Goal: Task Accomplishment & Management: Complete application form

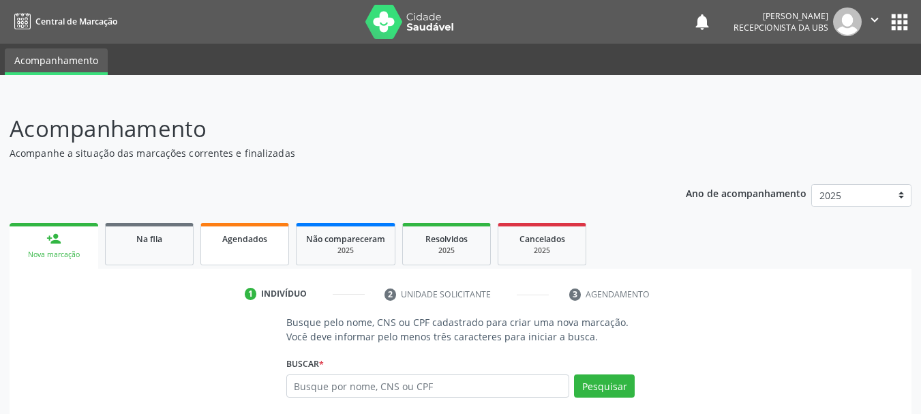
scroll to position [131, 0]
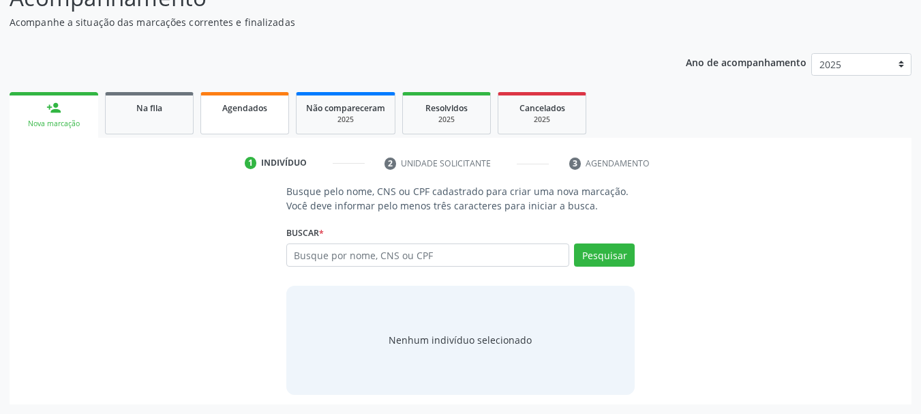
click at [260, 128] on link "Agendados" at bounding box center [244, 113] width 89 height 42
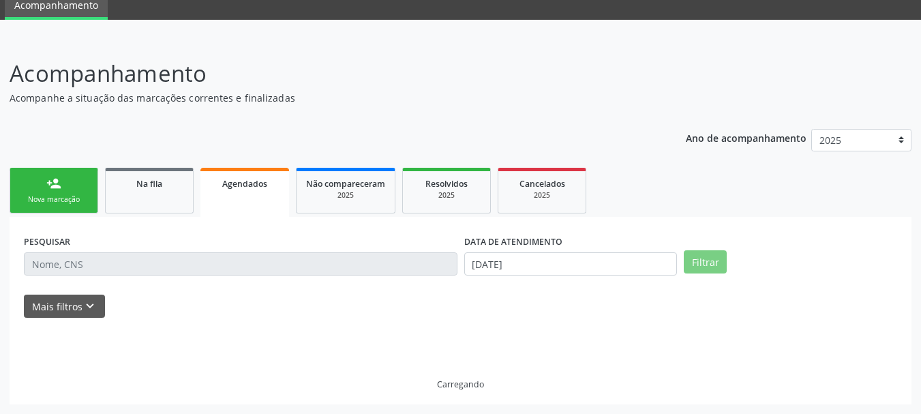
scroll to position [26, 0]
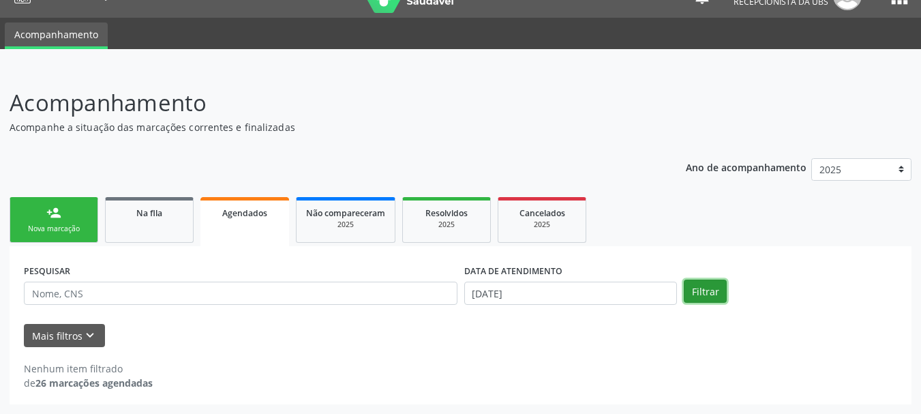
click at [695, 286] on button "Filtrar" at bounding box center [705, 291] width 43 height 23
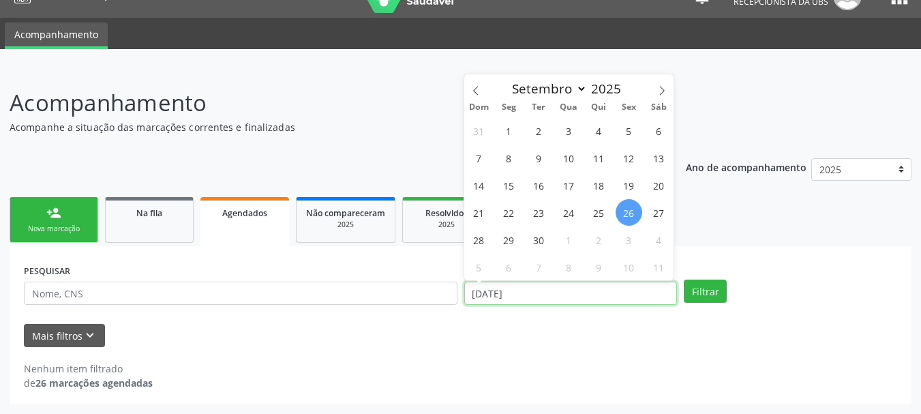
click at [604, 292] on input "[DATE]" at bounding box center [570, 293] width 213 height 23
click at [479, 96] on span at bounding box center [475, 85] width 23 height 23
click at [479, 95] on span at bounding box center [475, 85] width 23 height 23
select select "6"
click at [532, 125] on span "1" at bounding box center [539, 130] width 27 height 27
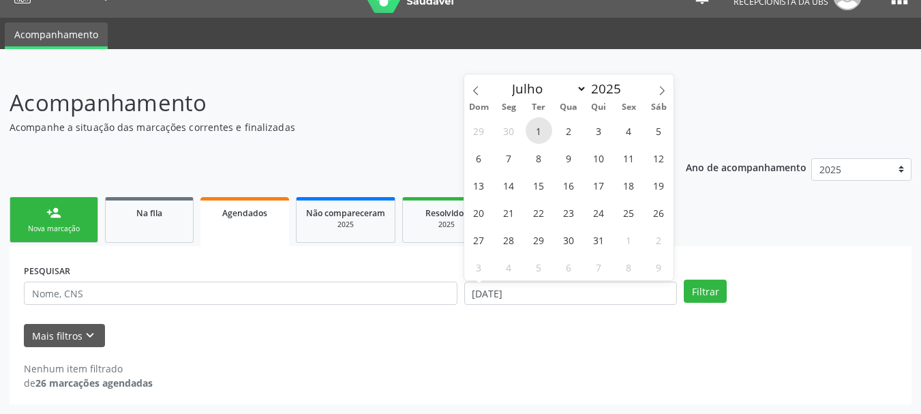
type input "01/[DATE]"
click at [657, 91] on span at bounding box center [661, 85] width 23 height 23
select select "8"
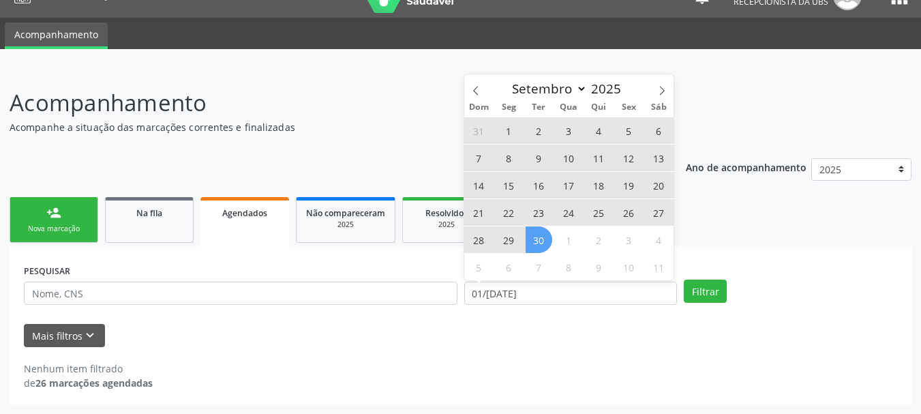
click at [540, 235] on span "30" at bounding box center [539, 239] width 27 height 27
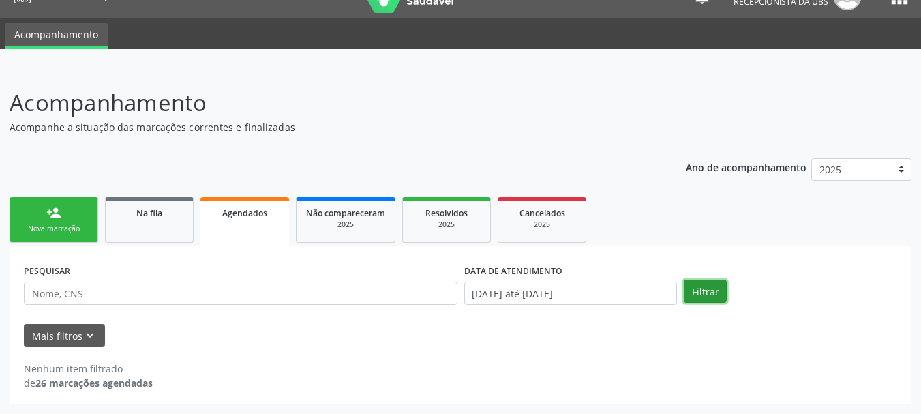
click at [699, 292] on button "Filtrar" at bounding box center [705, 291] width 43 height 23
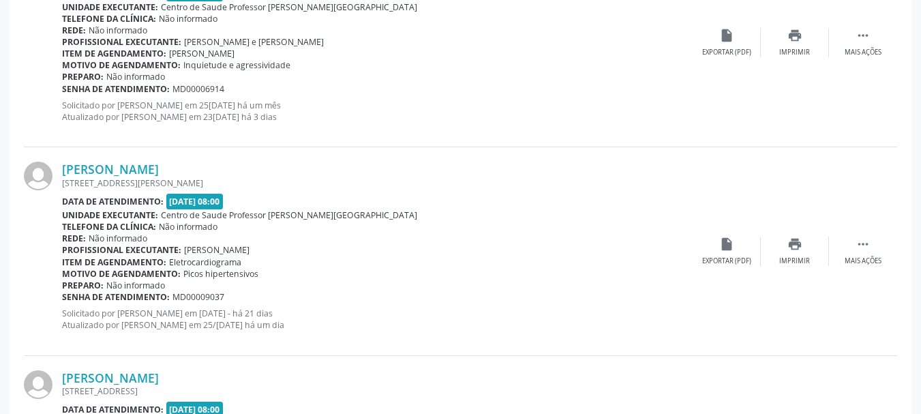
scroll to position [1389, 0]
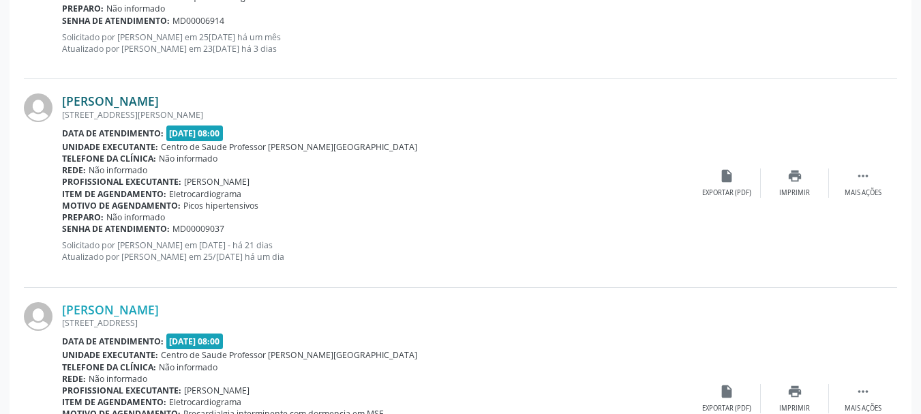
click at [159, 106] on link "Sheila Patricia Gomes de Santana" at bounding box center [110, 100] width 97 height 15
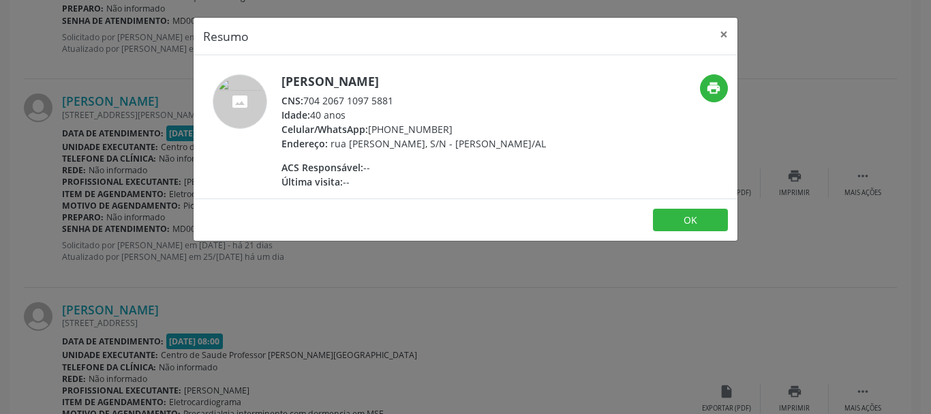
drag, startPoint x: 399, startPoint y: 106, endPoint x: 307, endPoint y: 102, distance: 92.1
click at [307, 102] on div "CNS: 704 2067 1097 5881" at bounding box center [414, 100] width 265 height 14
copy div "704 2067 1097 5881"
click at [725, 33] on button "×" at bounding box center [723, 34] width 27 height 33
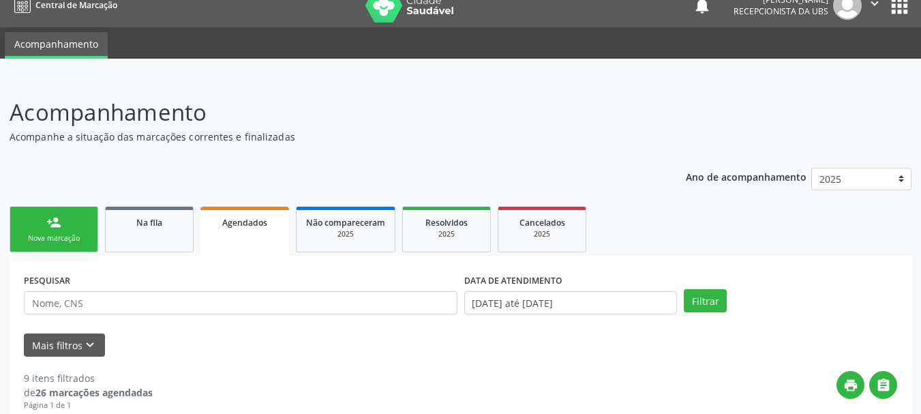
scroll to position [0, 0]
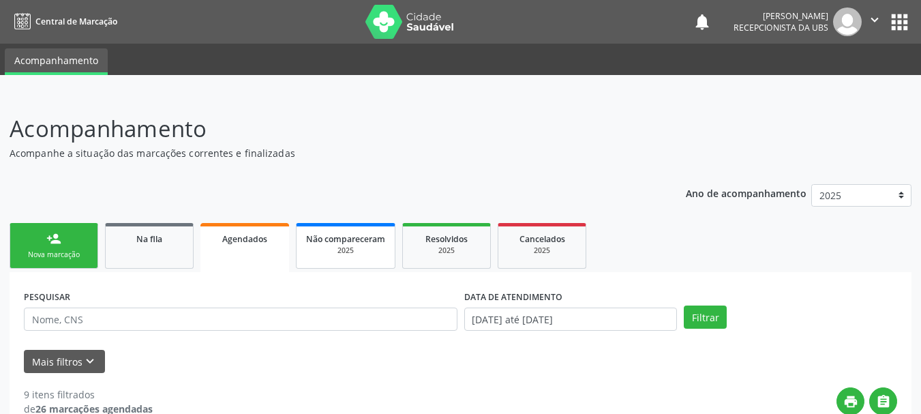
click at [355, 254] on div "2025" at bounding box center [345, 250] width 79 height 10
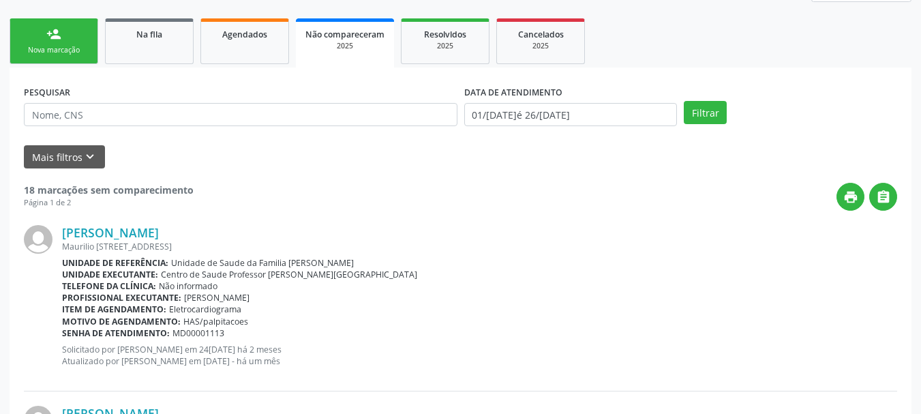
scroll to position [136, 0]
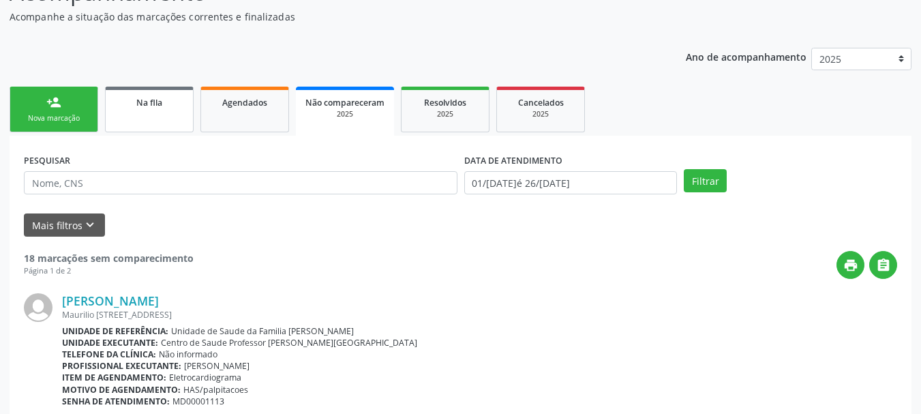
click at [166, 115] on link "Na fila" at bounding box center [149, 110] width 89 height 46
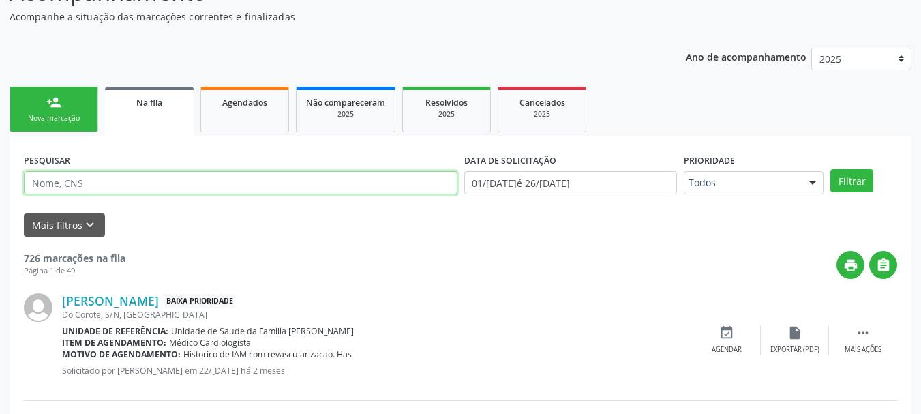
click at [158, 180] on input "text" at bounding box center [241, 182] width 434 height 23
paste input "708709134991593"
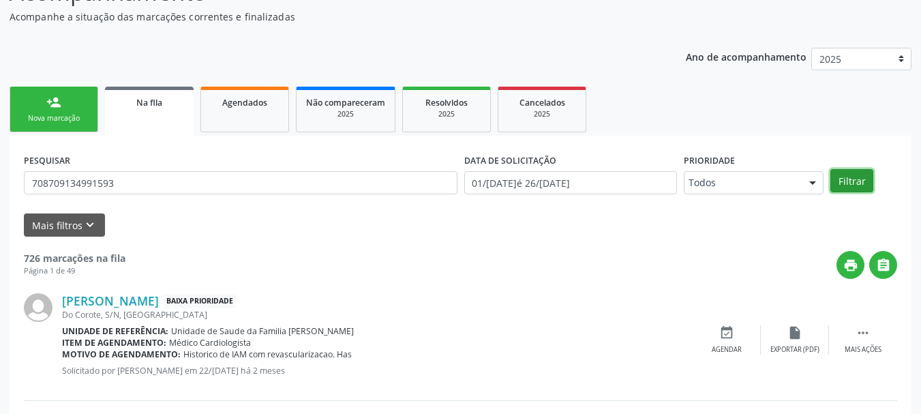
click at [856, 184] on button "Filtrar" at bounding box center [851, 180] width 43 height 23
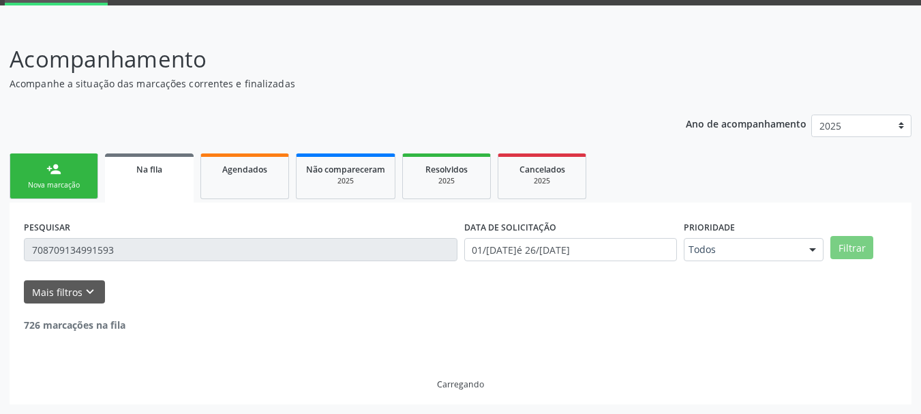
scroll to position [26, 0]
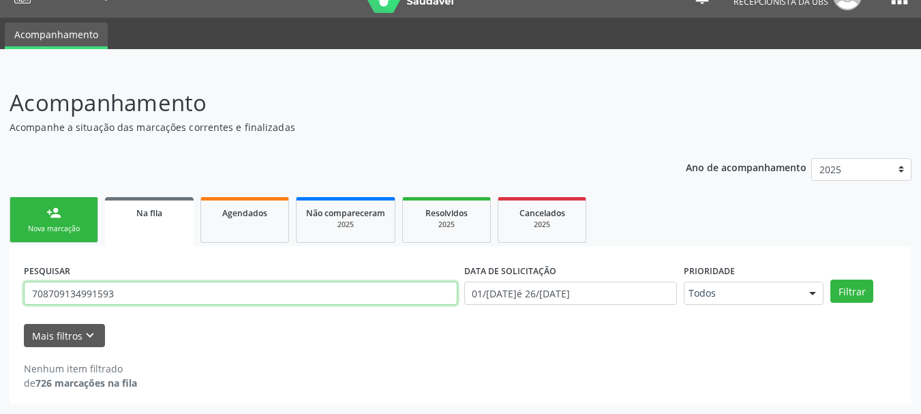
click at [123, 292] on input "708709134991593" at bounding box center [241, 293] width 434 height 23
type input "7"
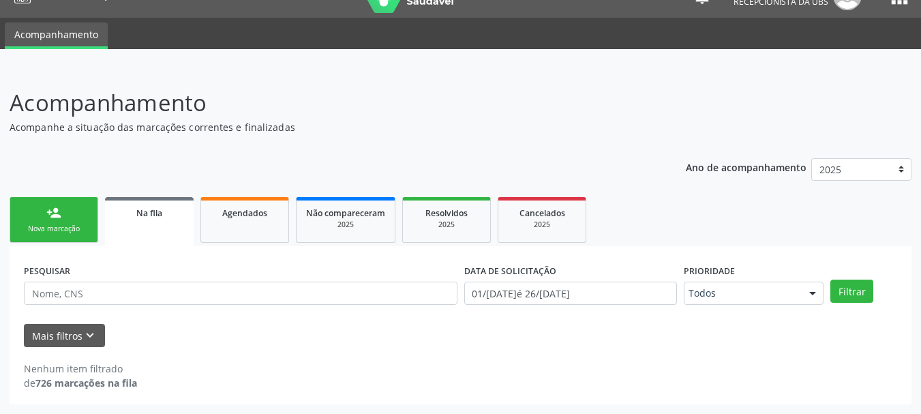
click at [61, 219] on div "person_add" at bounding box center [53, 212] width 15 height 15
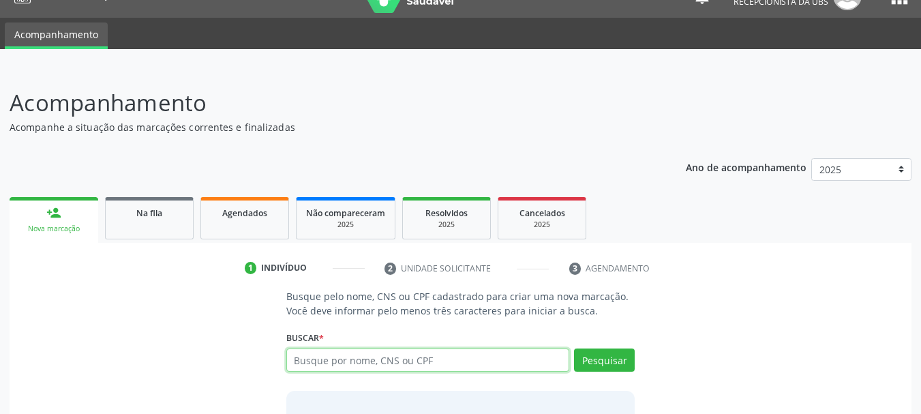
paste input "708709134991593"
type input "708709134991593"
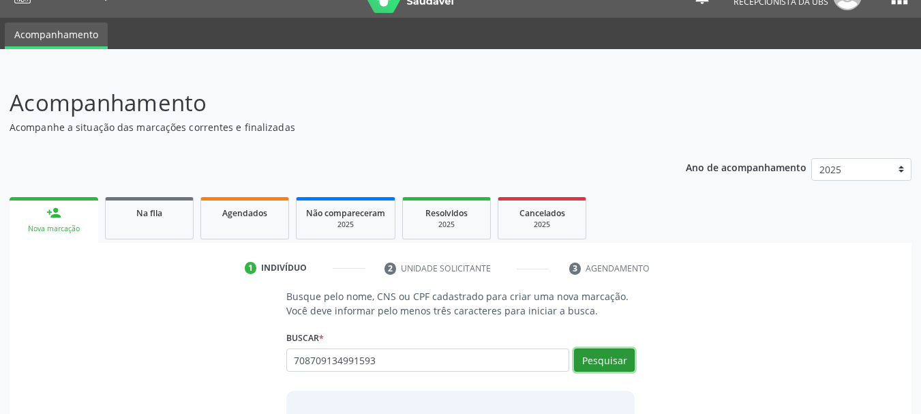
click at [590, 360] on button "Pesquisar" at bounding box center [604, 359] width 61 height 23
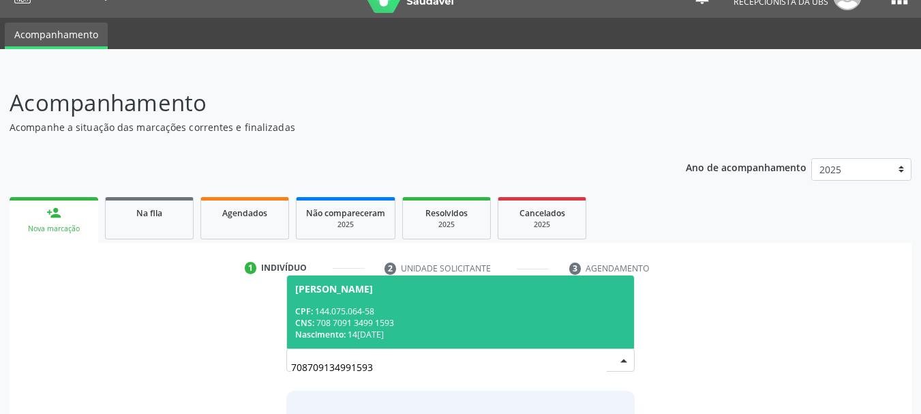
click at [327, 284] on div "Alice Gabriele da Silva" at bounding box center [334, 289] width 78 height 11
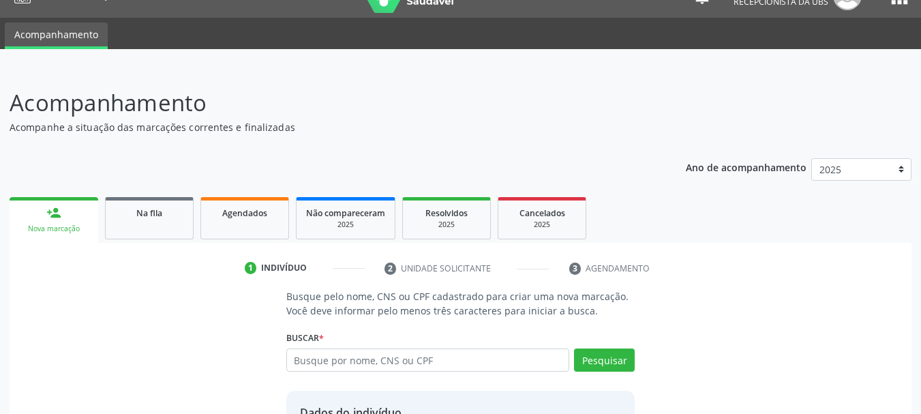
scroll to position [152, 0]
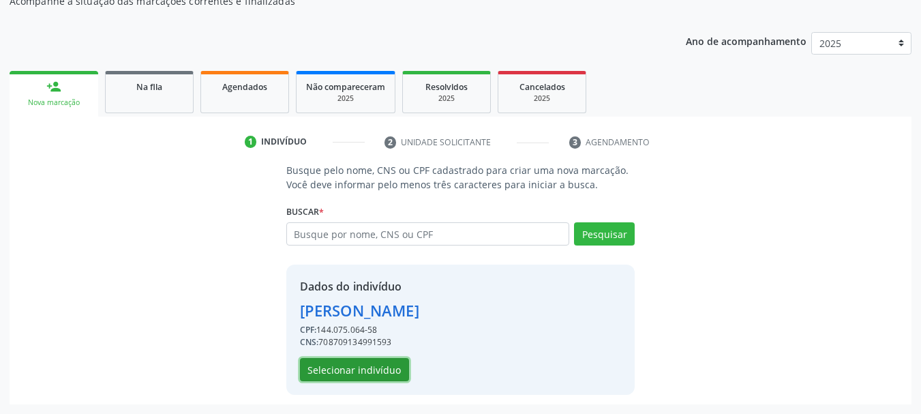
click at [339, 372] on button "Selecionar indivíduo" at bounding box center [354, 369] width 109 height 23
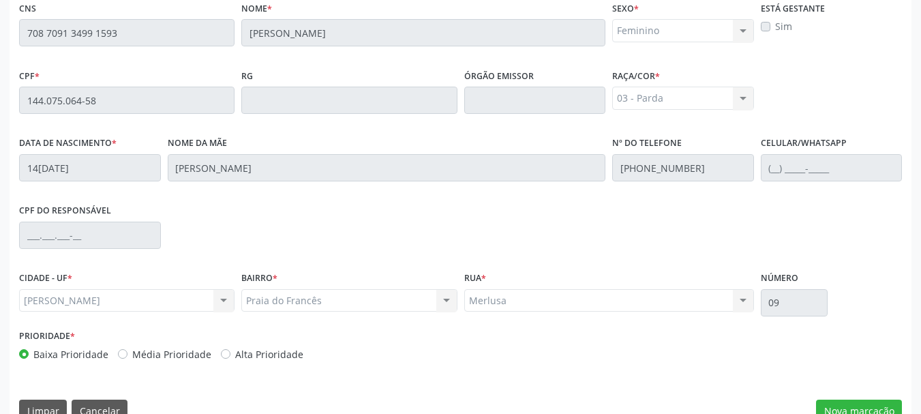
scroll to position [384, 0]
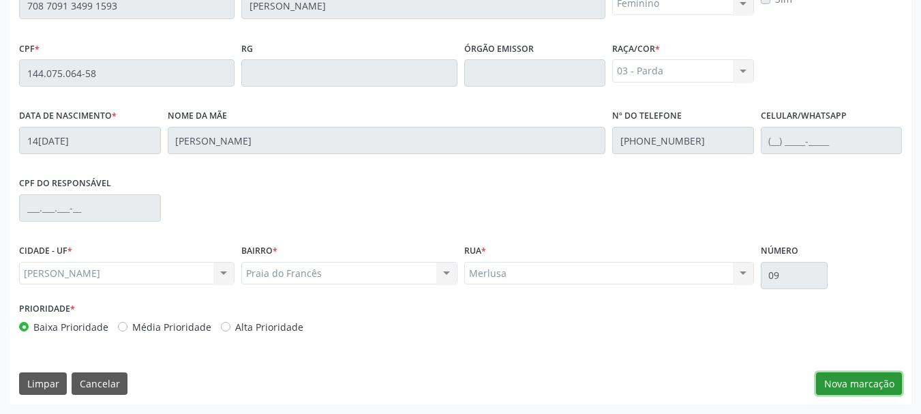
click at [866, 382] on button "Nova marcação" at bounding box center [859, 383] width 86 height 23
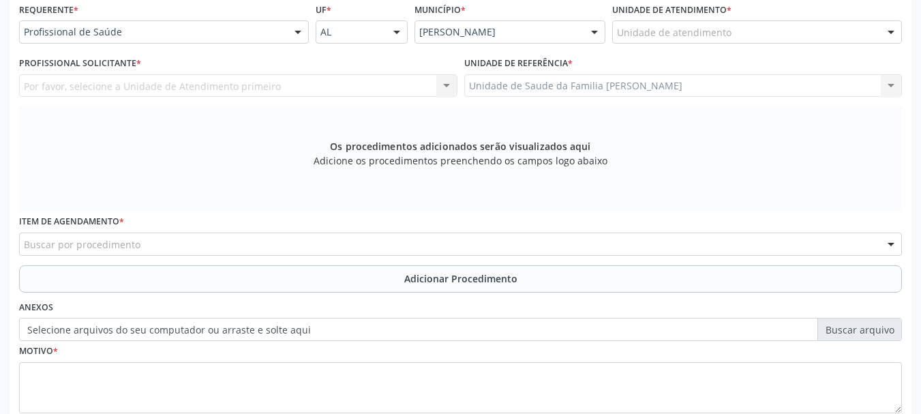
scroll to position [179, 0]
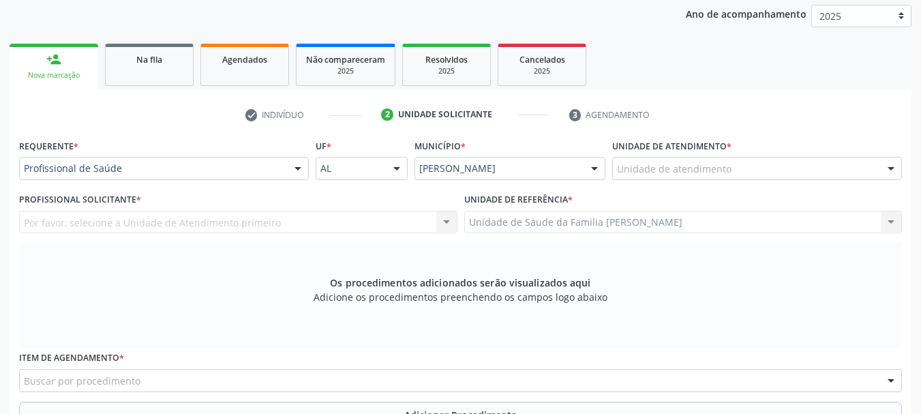
click at [187, 226] on div "Por favor, selecione a Unidade de Atendimento primeiro Nenhum resultado encontr…" at bounding box center [238, 222] width 438 height 23
click at [896, 171] on div at bounding box center [891, 168] width 20 height 23
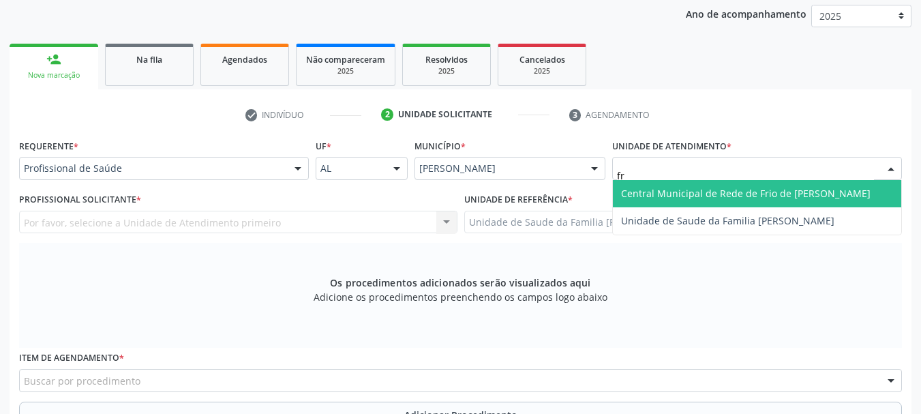
type input "fra"
click at [806, 193] on span "Unidade de Saude da Familia [PERSON_NAME]" at bounding box center [757, 193] width 288 height 27
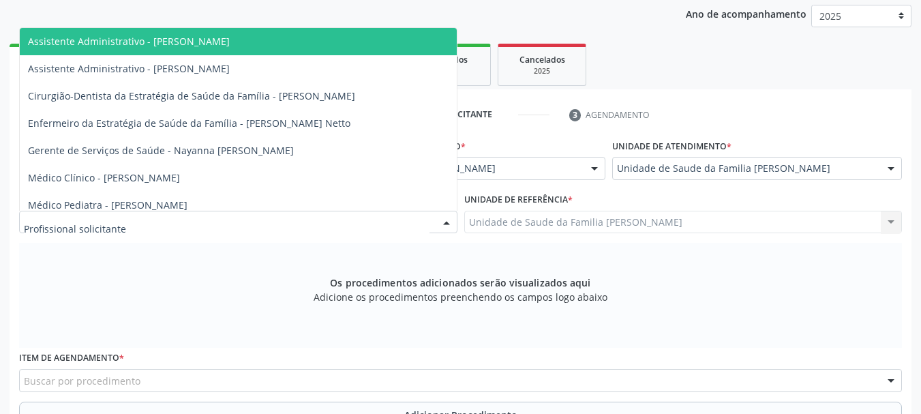
click at [447, 218] on div at bounding box center [446, 222] width 20 height 23
click at [450, 220] on div at bounding box center [446, 222] width 20 height 23
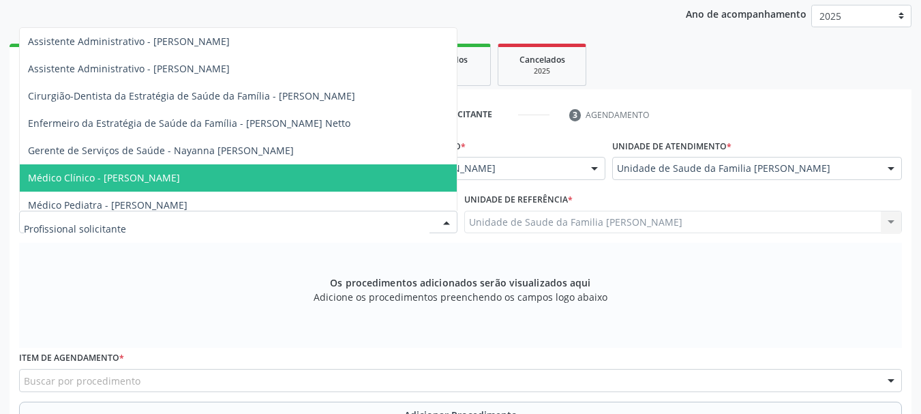
scroll to position [68, 0]
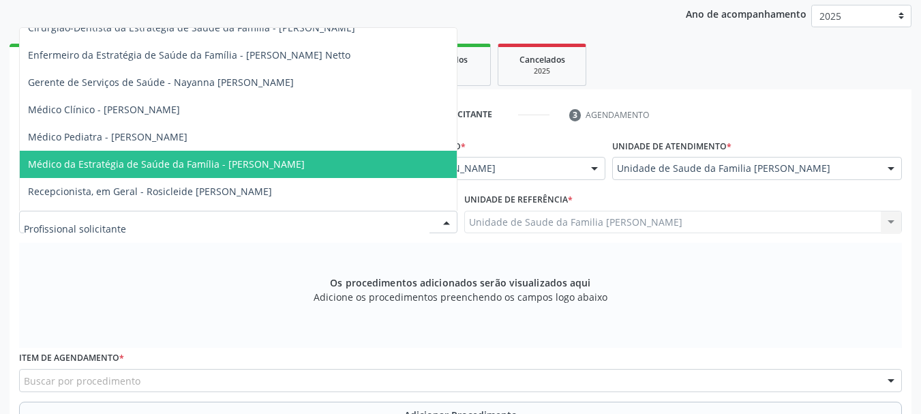
click at [305, 168] on span "Médico da Estratégia de Saúde da Família - [PERSON_NAME]" at bounding box center [166, 163] width 277 height 13
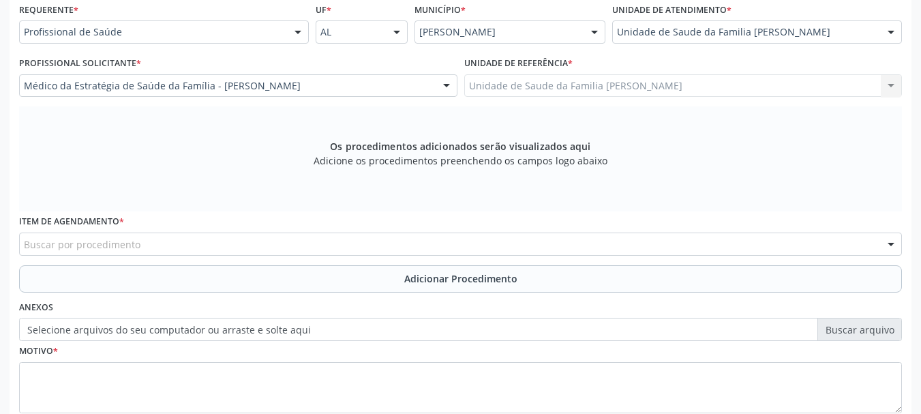
scroll to position [405, 0]
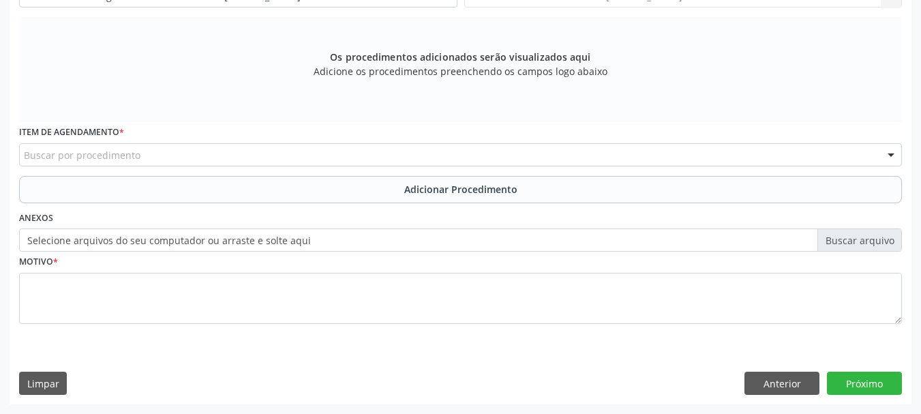
click at [875, 155] on div "Buscar por procedimento" at bounding box center [460, 154] width 883 height 23
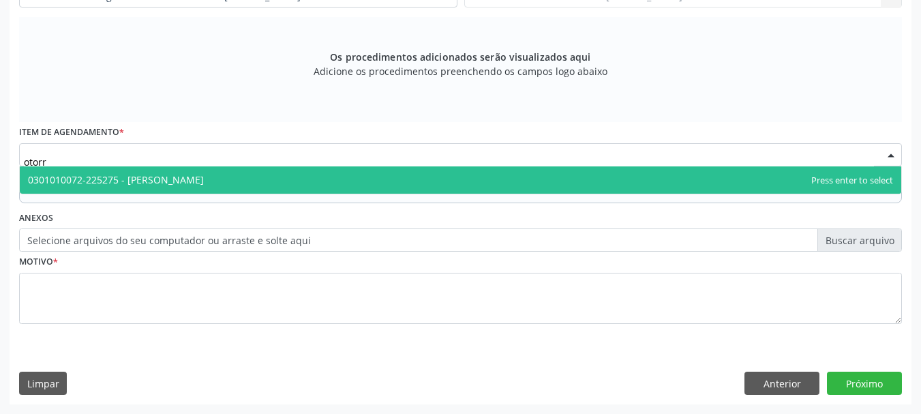
click at [175, 185] on span "0301010072-225275 - Médico Otorrinolaringologista" at bounding box center [116, 179] width 176 height 13
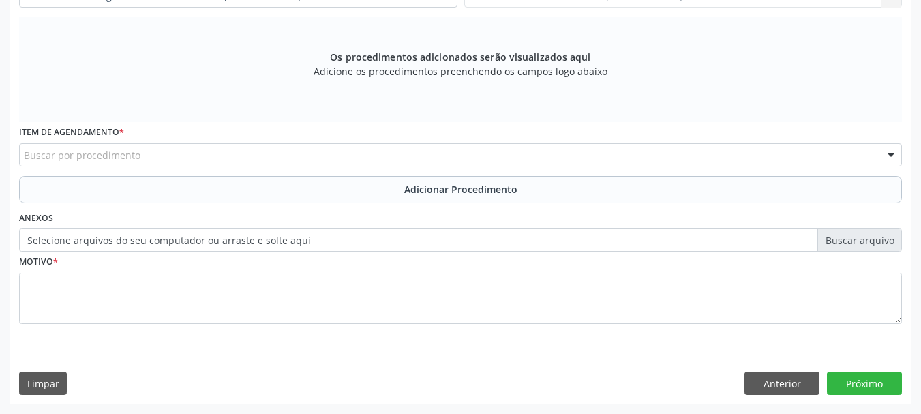
scroll to position [337, 0]
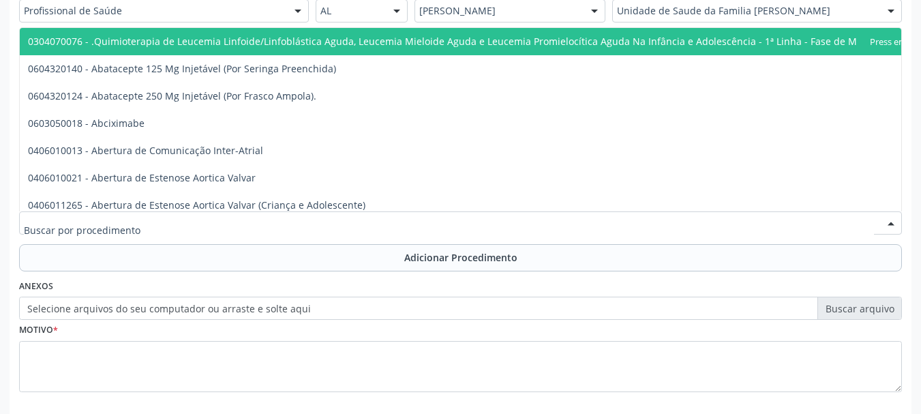
click at [151, 224] on div at bounding box center [460, 222] width 883 height 23
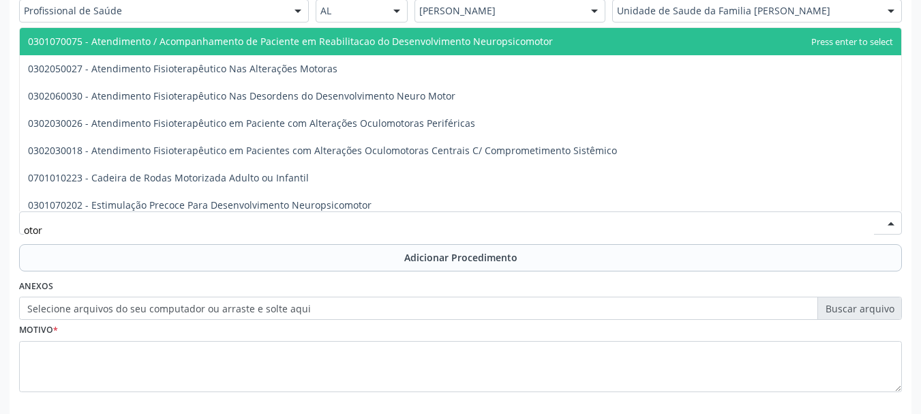
type input "otorr"
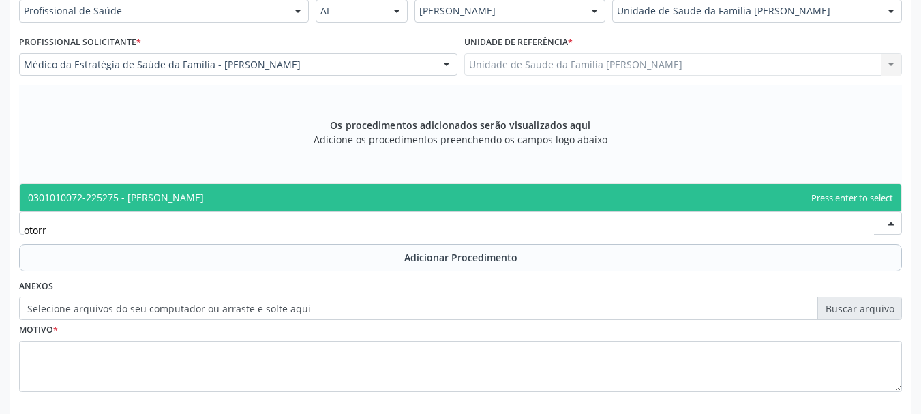
click at [155, 202] on span "0301010072-225275 - Médico Otorrinolaringologista" at bounding box center [116, 197] width 176 height 13
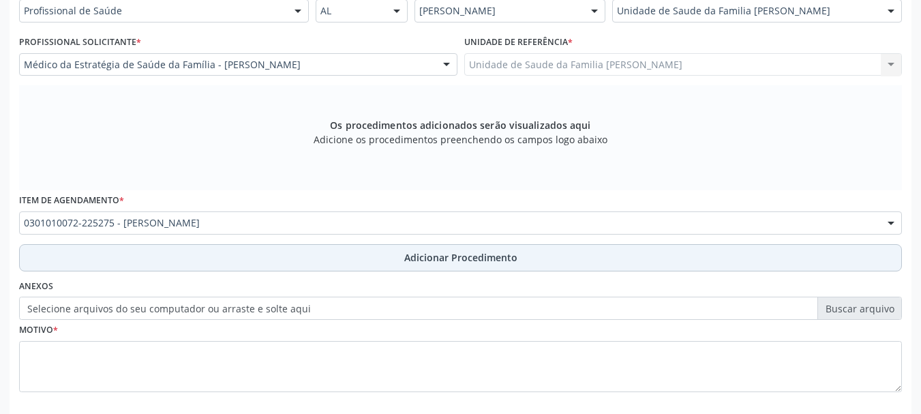
click at [466, 256] on span "Adicionar Procedimento" at bounding box center [460, 257] width 113 height 14
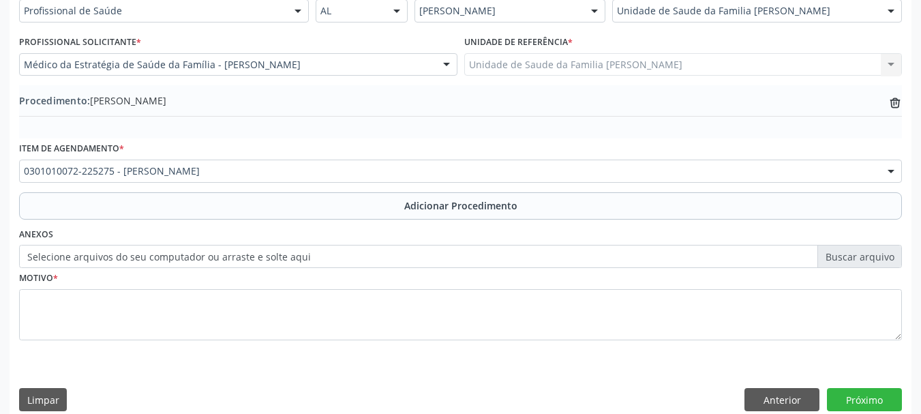
click at [282, 253] on label "Selecione arquivos do seu computador ou arraste e solte aqui" at bounding box center [460, 256] width 883 height 23
click at [282, 253] on input "Selecione arquivos do seu computador ou arraste e solte aqui" at bounding box center [460, 256] width 883 height 23
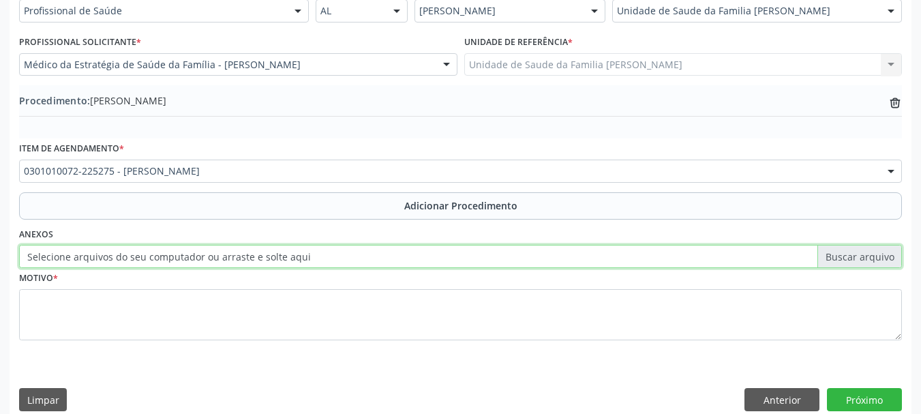
type input "C:\fakepath\Alice.jpeg"
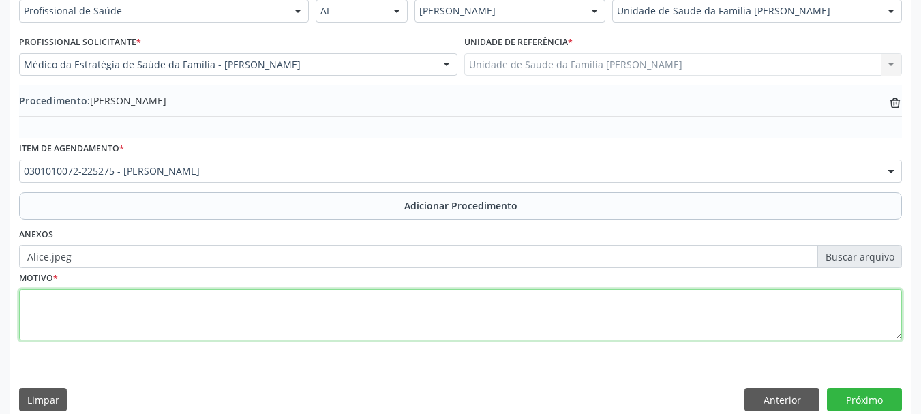
click at [58, 311] on textarea at bounding box center [460, 315] width 883 height 52
click at [31, 305] on textarea at bounding box center [460, 315] width 883 height 52
type textarea "Episodios de epistaxe."
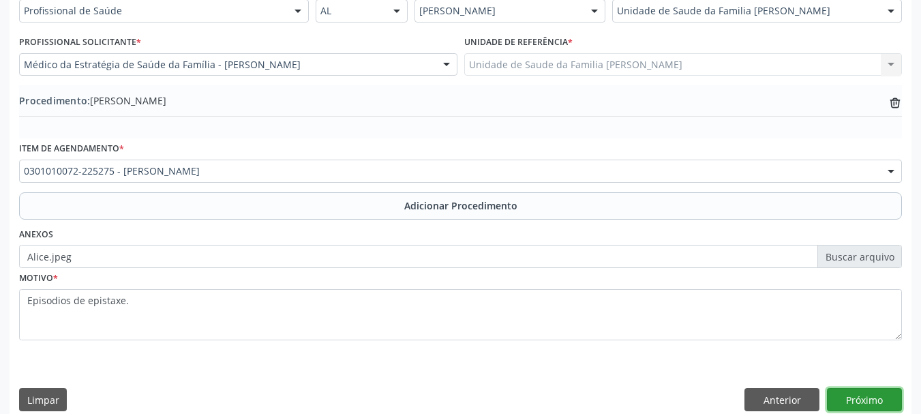
click at [859, 402] on button "Próximo" at bounding box center [864, 399] width 75 height 23
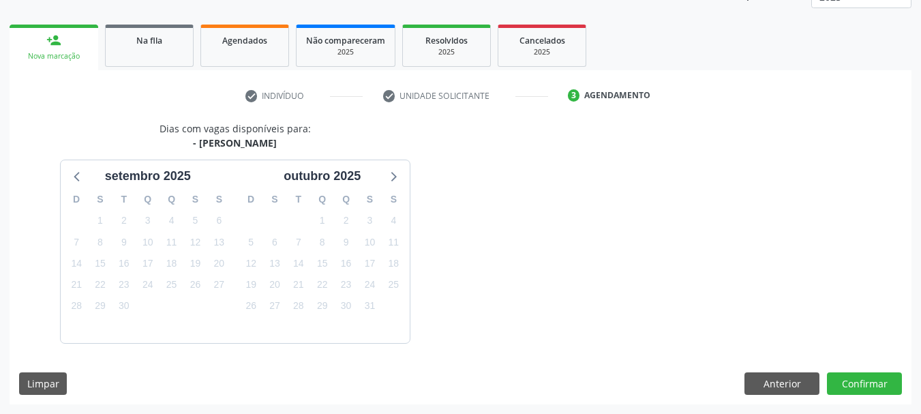
scroll to position [239, 0]
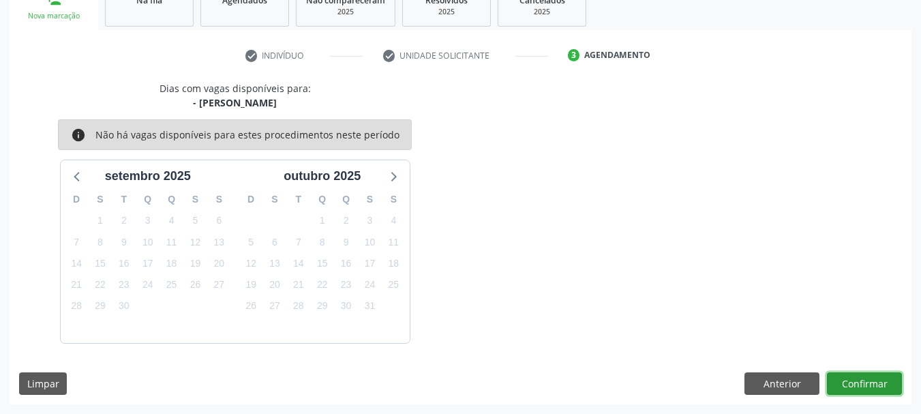
click at [862, 386] on button "Confirmar" at bounding box center [864, 383] width 75 height 23
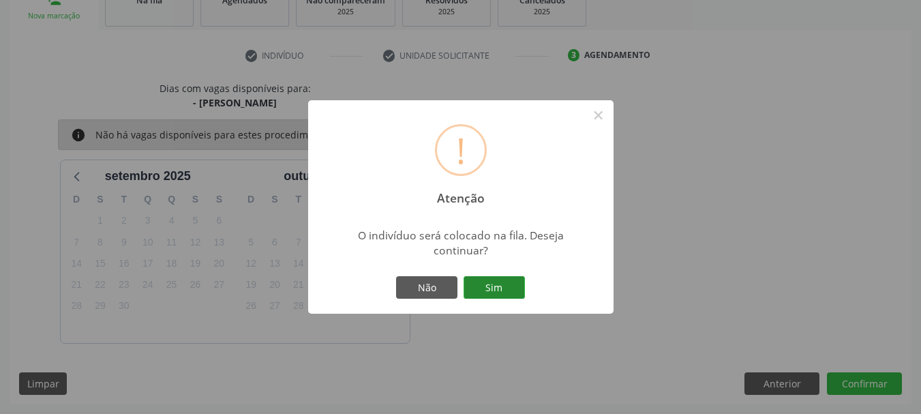
click at [498, 297] on button "Sim" at bounding box center [494, 287] width 61 height 23
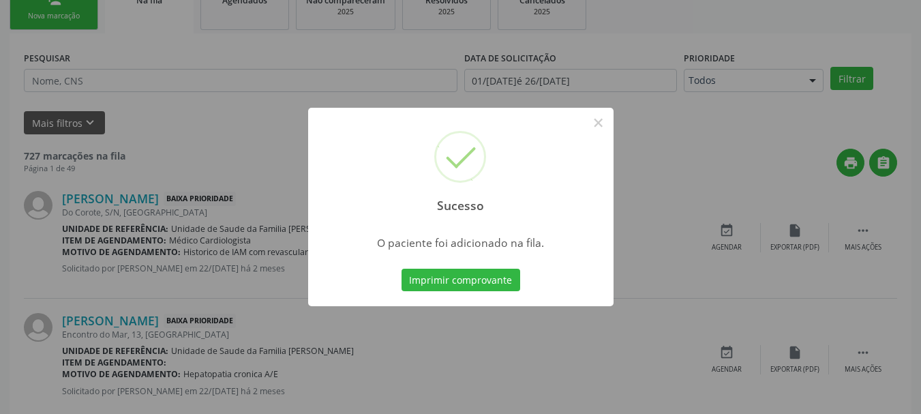
scroll to position [55, 0]
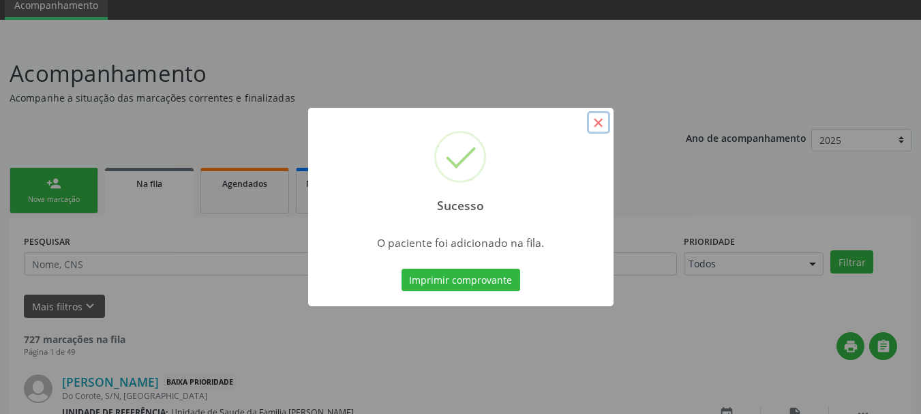
click at [598, 127] on button "×" at bounding box center [598, 122] width 23 height 23
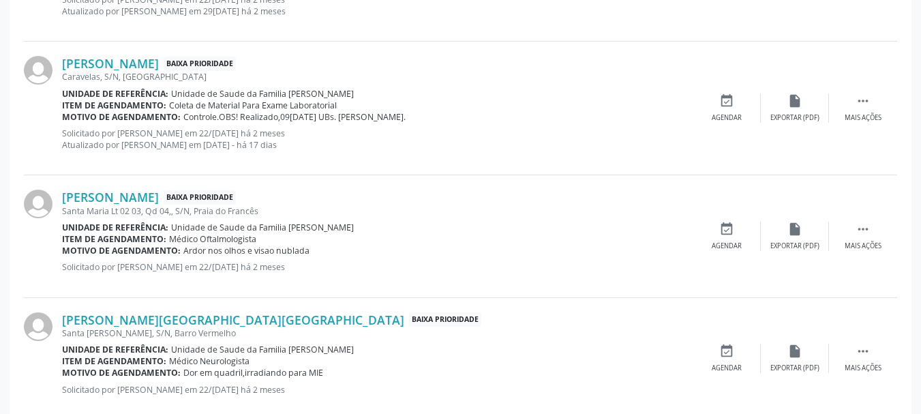
scroll to position [1943, 0]
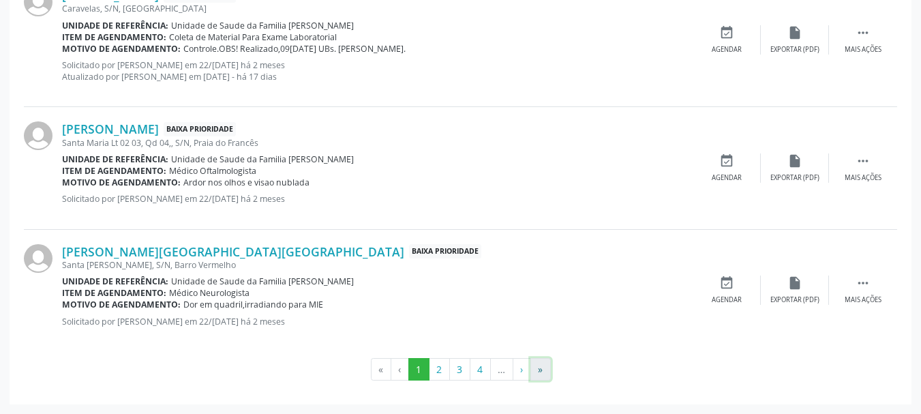
click at [534, 368] on button "»" at bounding box center [540, 369] width 20 height 23
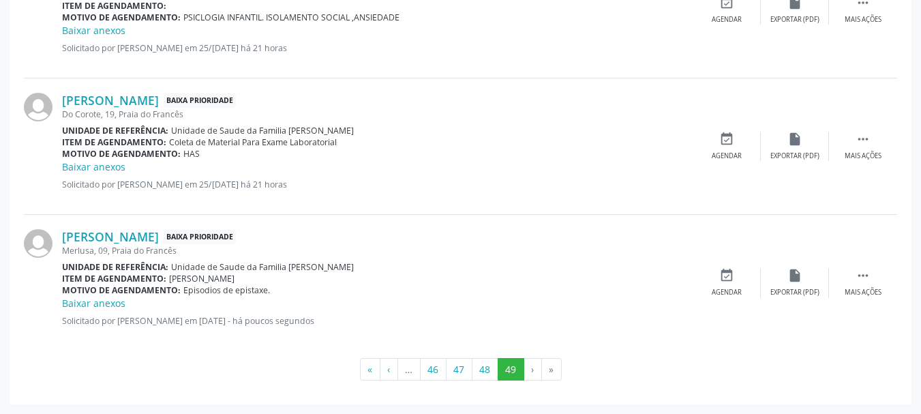
scroll to position [951, 0]
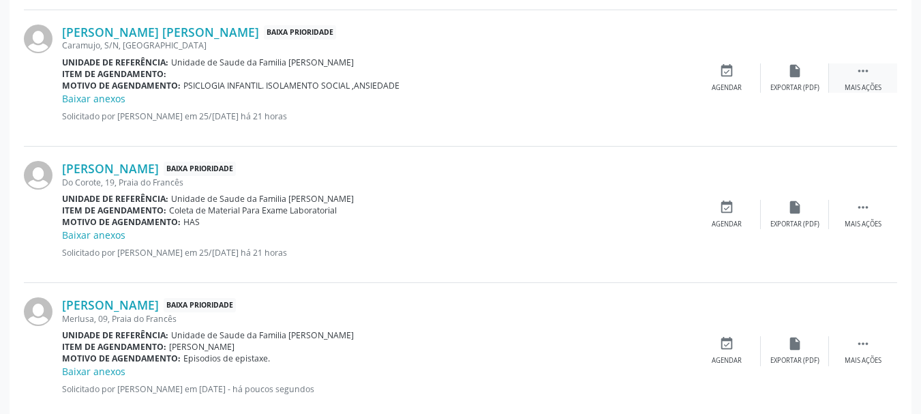
click at [856, 76] on icon "" at bounding box center [863, 70] width 15 height 15
click at [801, 74] on icon "edit" at bounding box center [794, 70] width 15 height 15
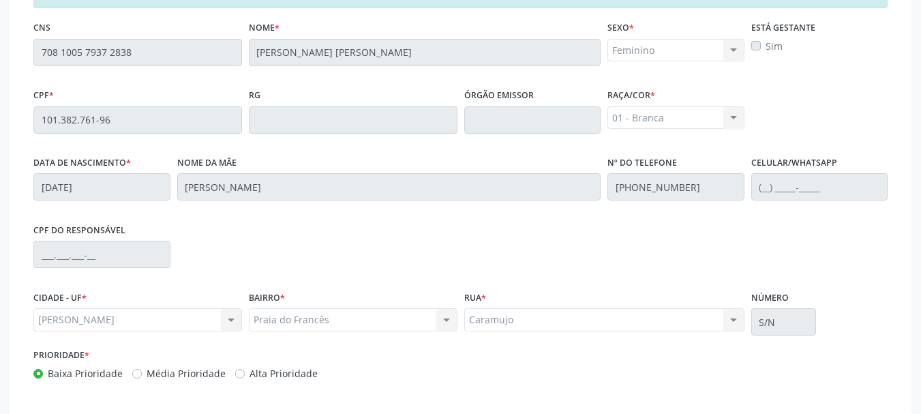
scroll to position [402, 0]
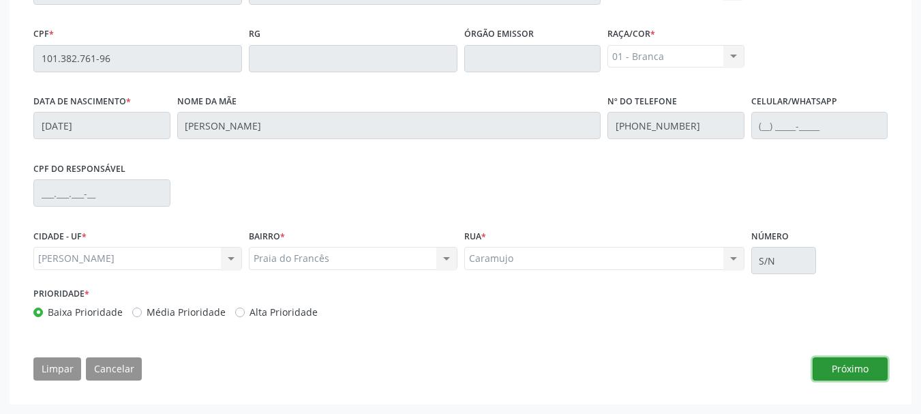
click at [858, 365] on button "Próximo" at bounding box center [850, 368] width 75 height 23
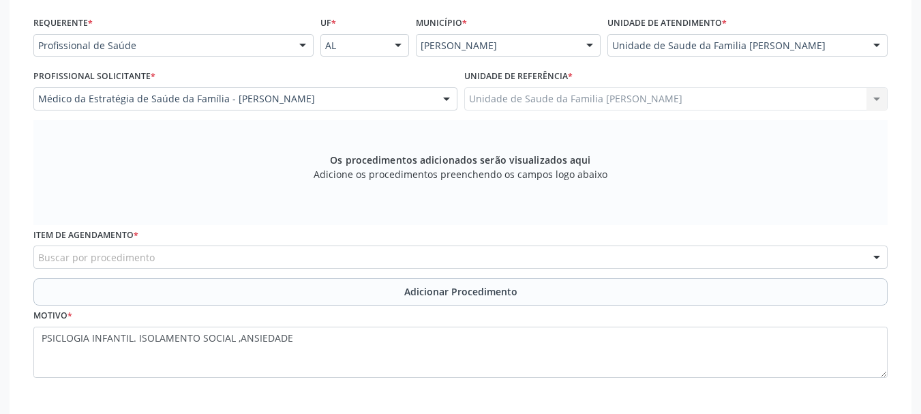
scroll to position [374, 0]
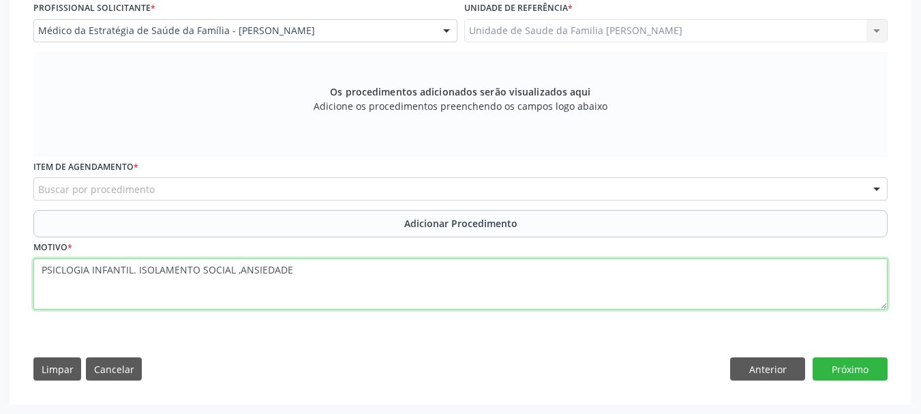
click at [62, 271] on textarea "PSICLOGIA INFANTIL. ISOLAMENTO SOCIAL ,ANSIEDADE" at bounding box center [460, 284] width 854 height 52
type textarea "PSICOLOGIA INFANTIL. ISOLAMENTO SOCIAL ,ANSIEDADE"
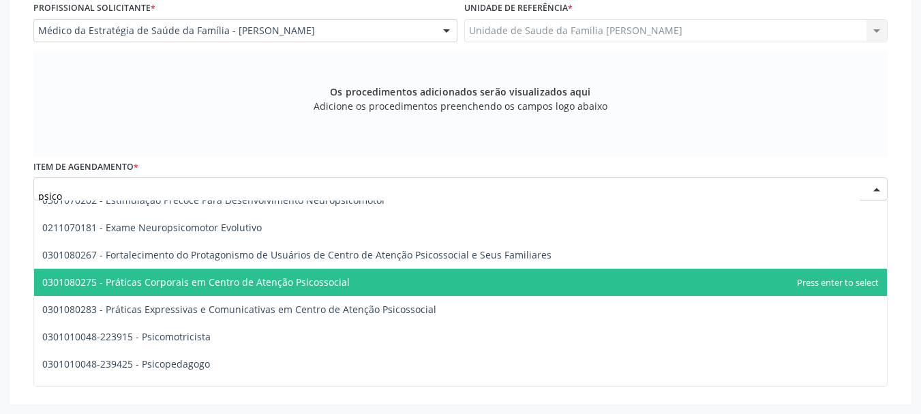
scroll to position [496, 0]
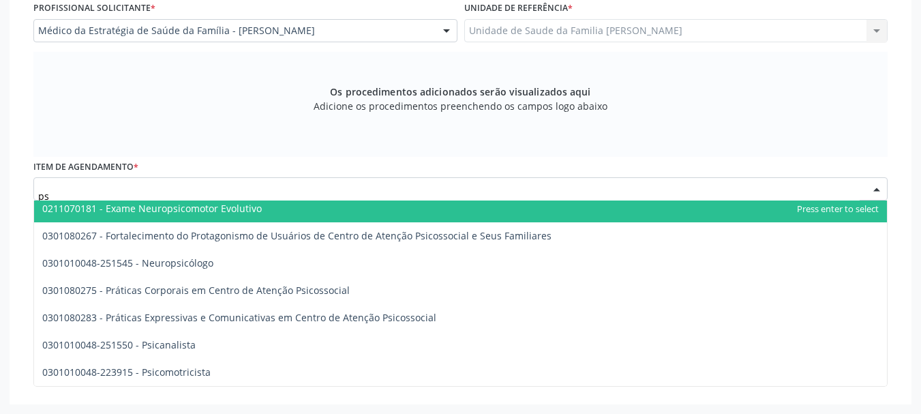
type input "p"
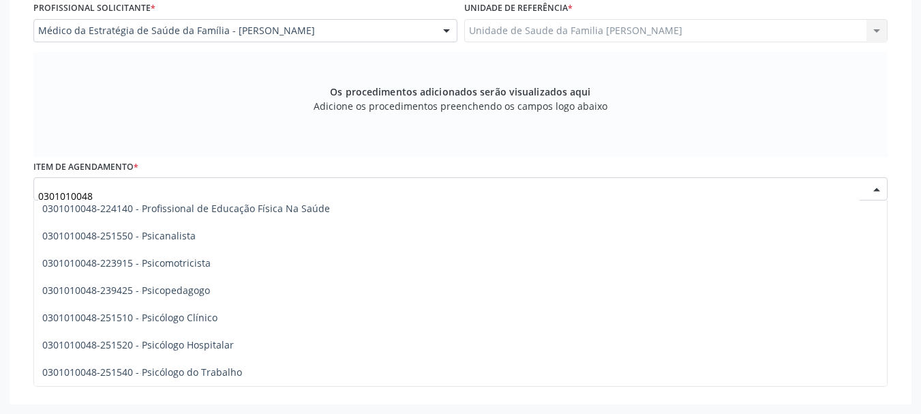
scroll to position [2201, 0]
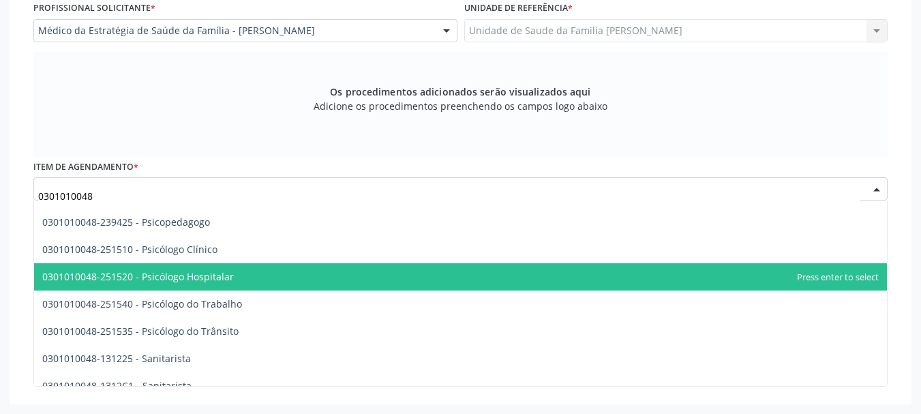
click at [283, 271] on span "0301010048-251520 - Psicólogo Hospitalar" at bounding box center [460, 276] width 853 height 27
type input "0301010048"
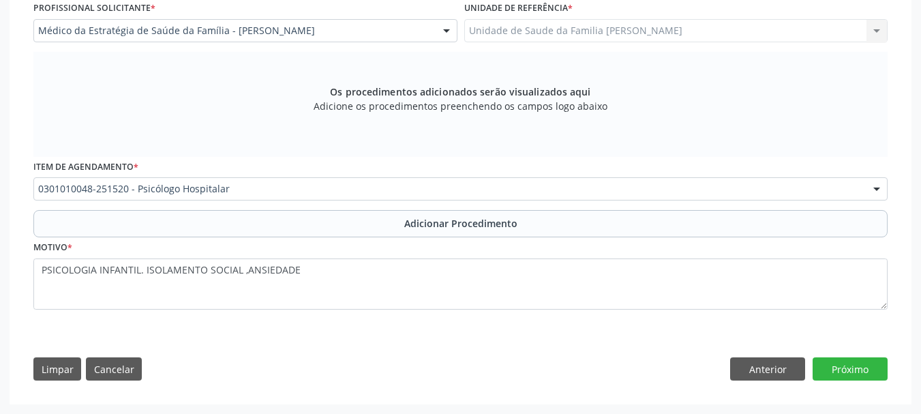
click at [283, 271] on div "Requerente * Profissional de Saúde Profissional de Saúde Paciente Nenhum result…" at bounding box center [460, 137] width 854 height 384
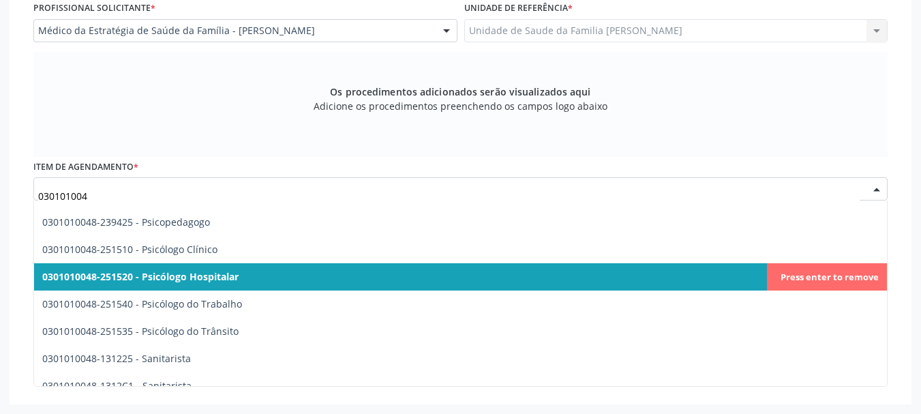
type input "0301010048"
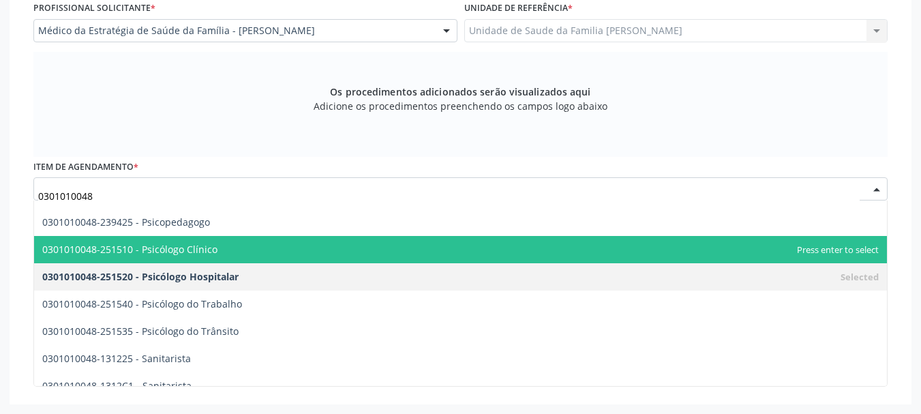
click at [270, 258] on span "0301010048-251510 - Psicólogo Clínico" at bounding box center [460, 249] width 853 height 27
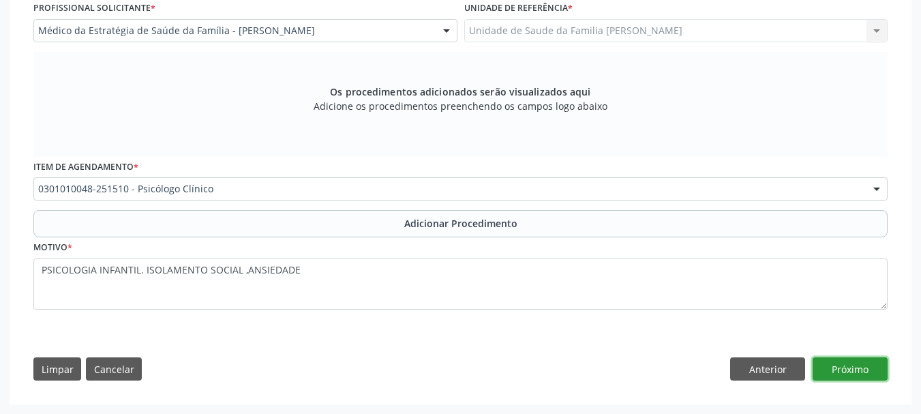
click at [856, 369] on button "Próximo" at bounding box center [850, 368] width 75 height 23
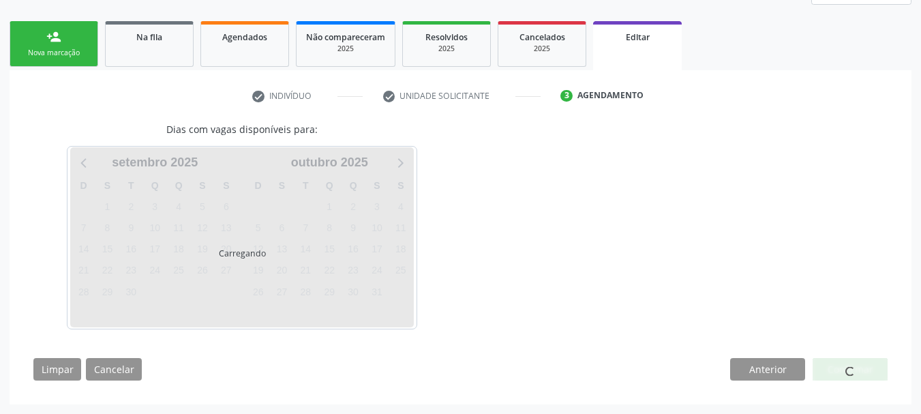
scroll to position [242, 0]
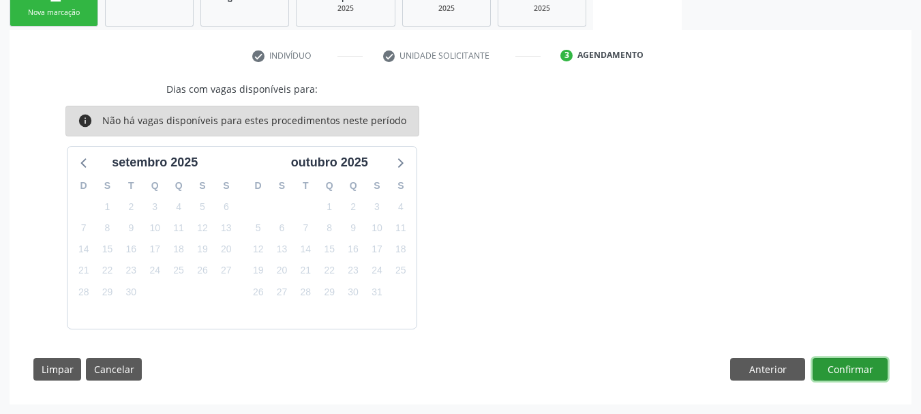
click at [856, 369] on button "Confirmar" at bounding box center [850, 369] width 75 height 23
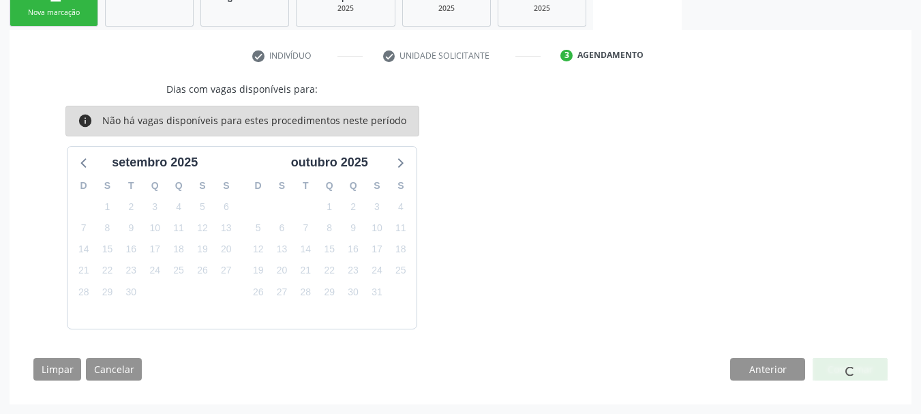
scroll to position [0, 0]
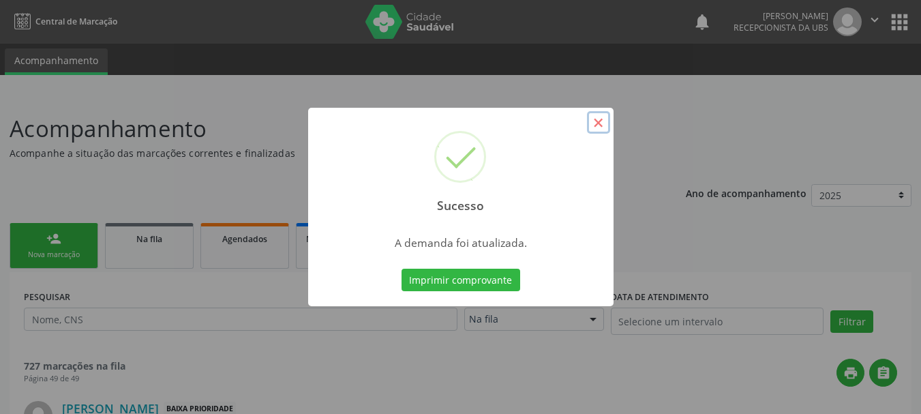
click at [600, 125] on button "×" at bounding box center [598, 122] width 23 height 23
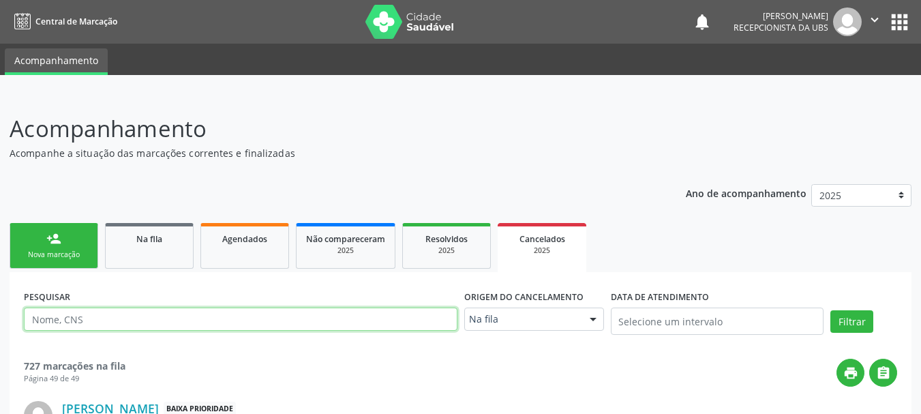
paste input "706306682930780"
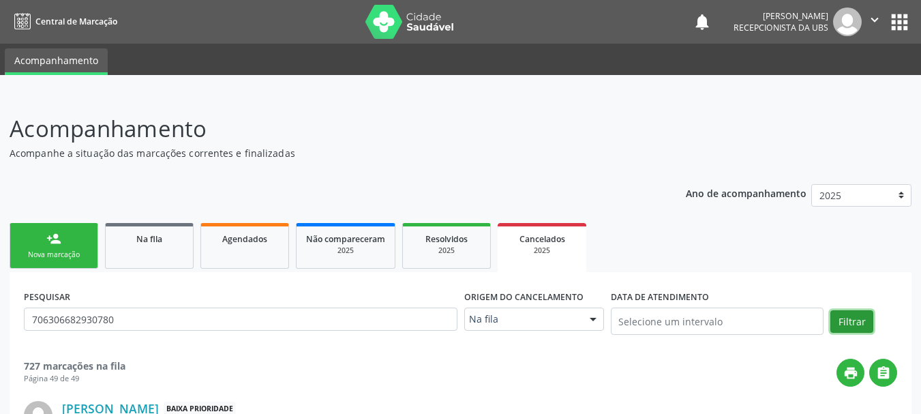
click at [862, 326] on button "Filtrar" at bounding box center [851, 321] width 43 height 23
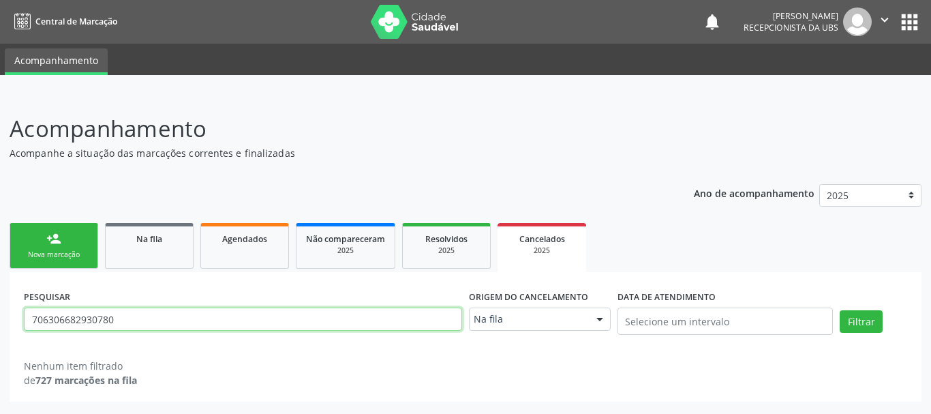
click at [139, 322] on input "706306682930780" at bounding box center [243, 318] width 438 height 23
type input "7"
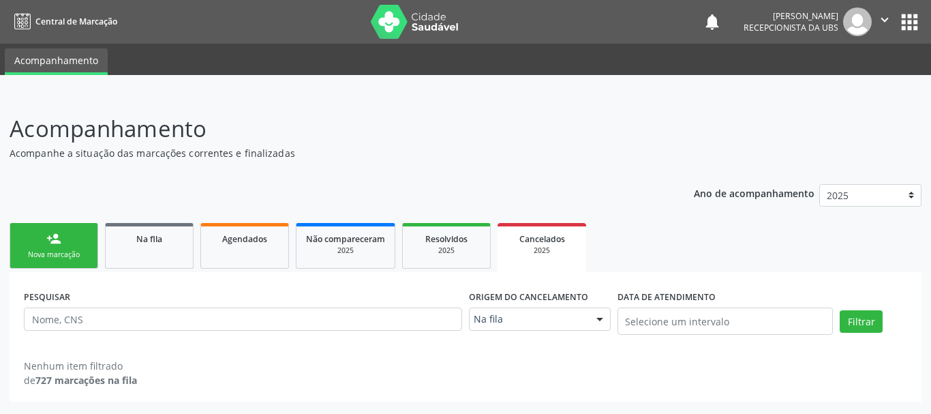
click at [72, 256] on div "Nova marcação" at bounding box center [54, 255] width 68 height 10
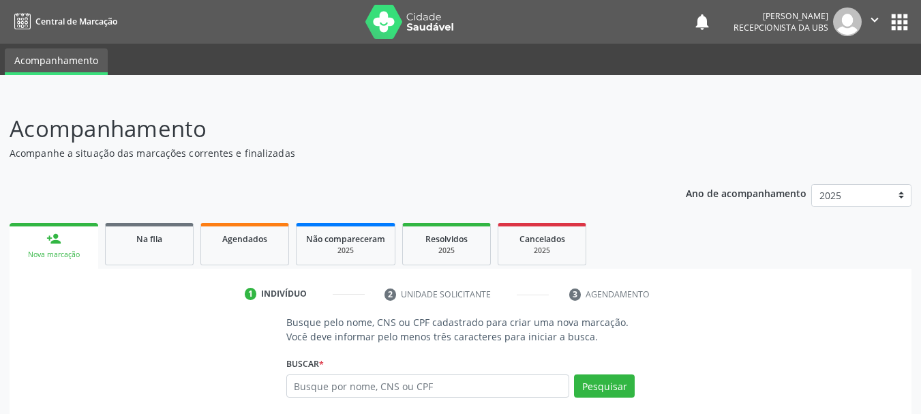
scroll to position [131, 0]
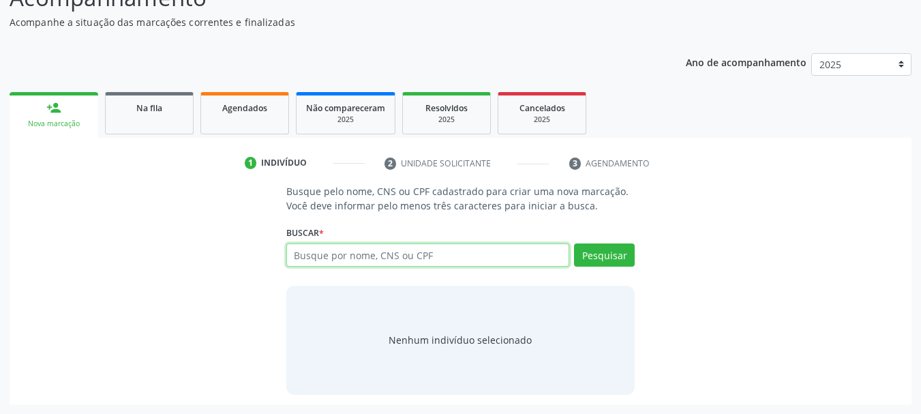
click at [352, 266] on input "text" at bounding box center [428, 254] width 284 height 23
paste input "706306682930780"
type input "706306682930780"
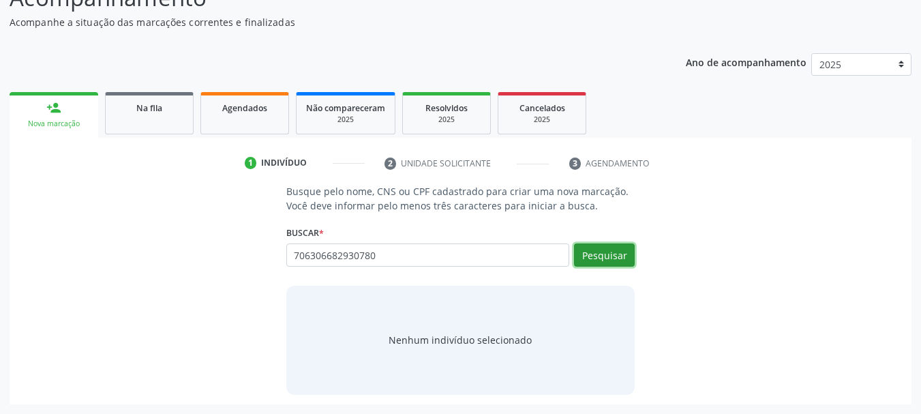
click at [602, 253] on button "Pesquisar" at bounding box center [604, 254] width 61 height 23
type input "706306682930780"
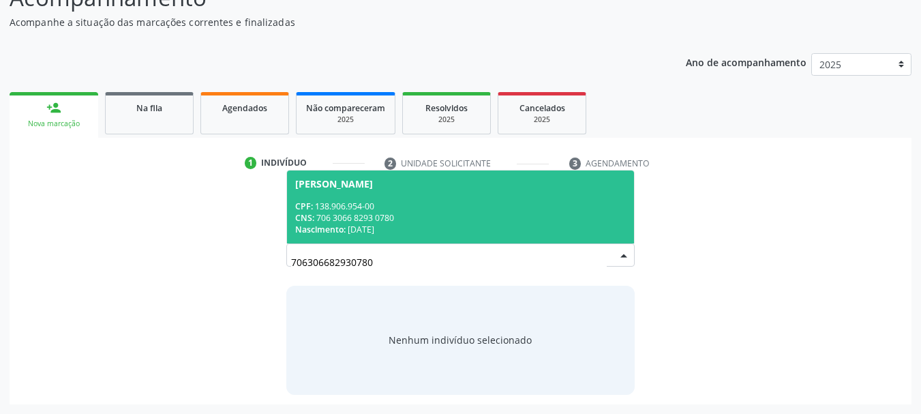
click at [368, 222] on div "CNS: 706 3066 8293 0780" at bounding box center [460, 218] width 331 height 12
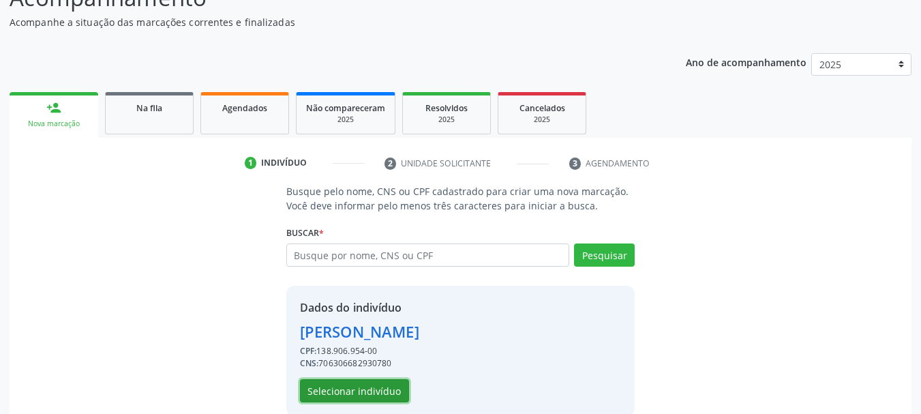
click at [355, 393] on button "Selecionar indivíduo" at bounding box center [354, 390] width 109 height 23
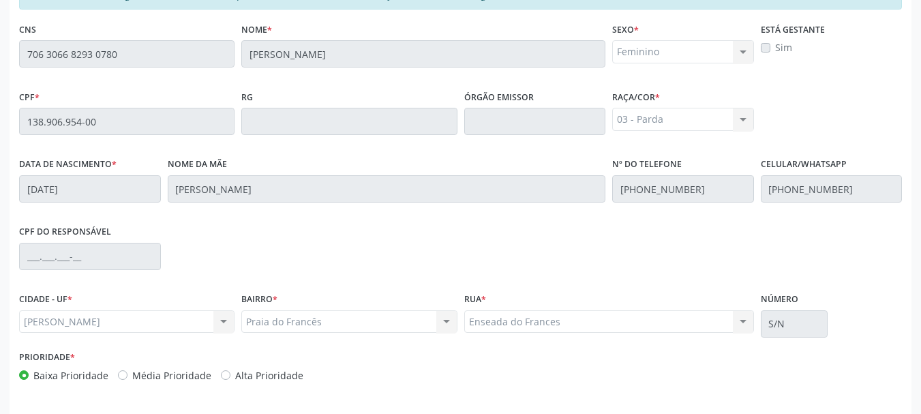
scroll to position [384, 0]
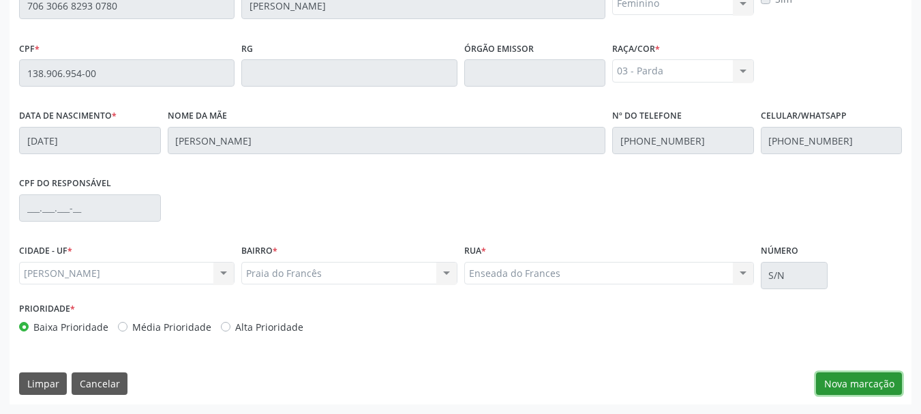
click at [856, 394] on button "Nova marcação" at bounding box center [859, 383] width 86 height 23
click at [0, 0] on button "Próximo" at bounding box center [0, 0] width 0 height 0
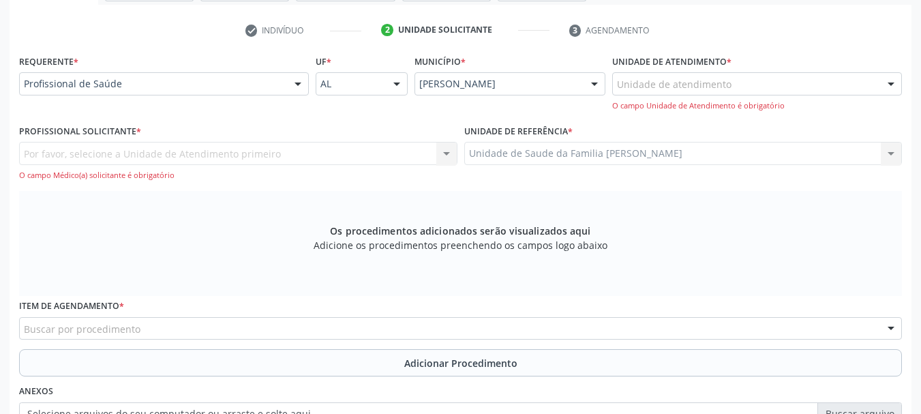
scroll to position [196, 0]
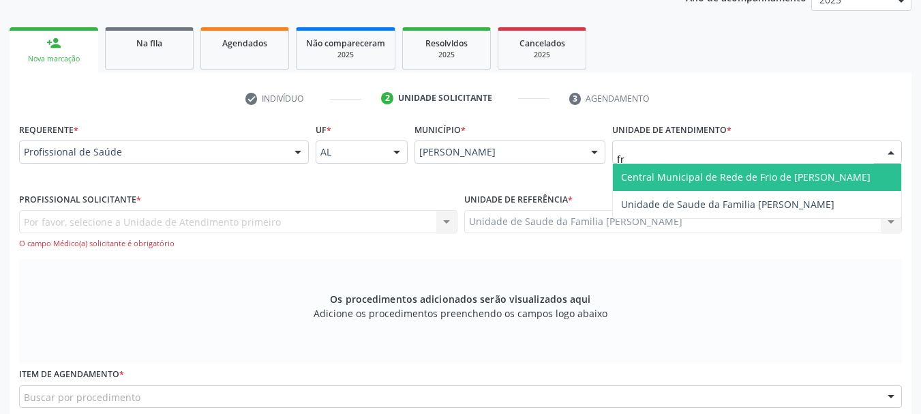
type input "fra"
click at [789, 179] on span "Unidade de Saude da Familia [PERSON_NAME]" at bounding box center [757, 177] width 288 height 27
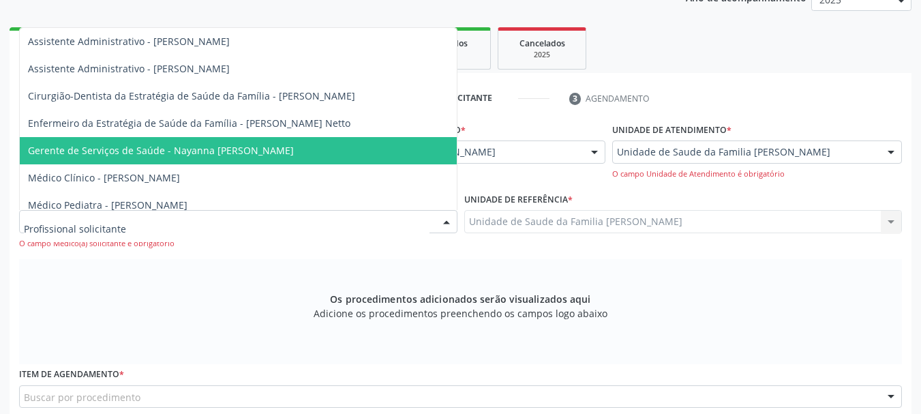
scroll to position [101, 0]
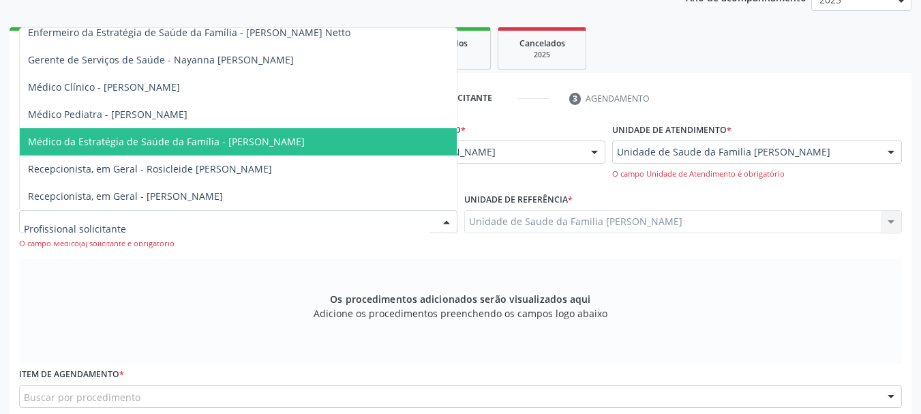
click at [155, 135] on span "Médico da Estratégia de Saúde da Família - [PERSON_NAME]" at bounding box center [166, 141] width 277 height 13
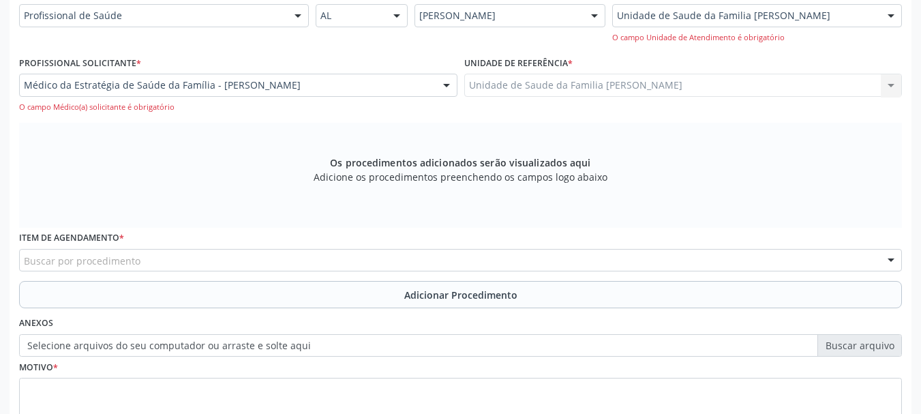
scroll to position [400, 0]
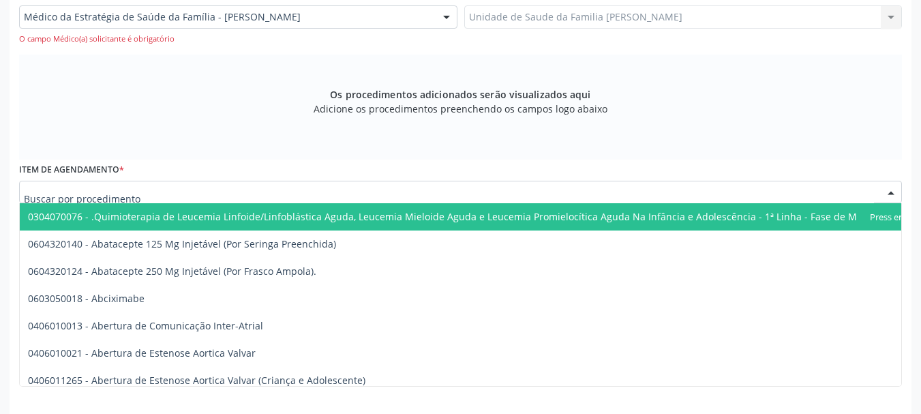
click at [249, 187] on div at bounding box center [460, 192] width 883 height 23
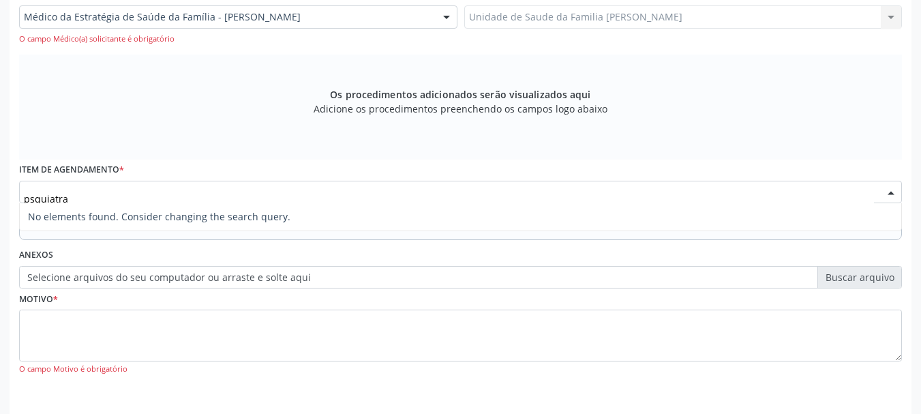
click at [35, 197] on input "psquiatra" at bounding box center [449, 198] width 850 height 27
type input "psiquiatra"
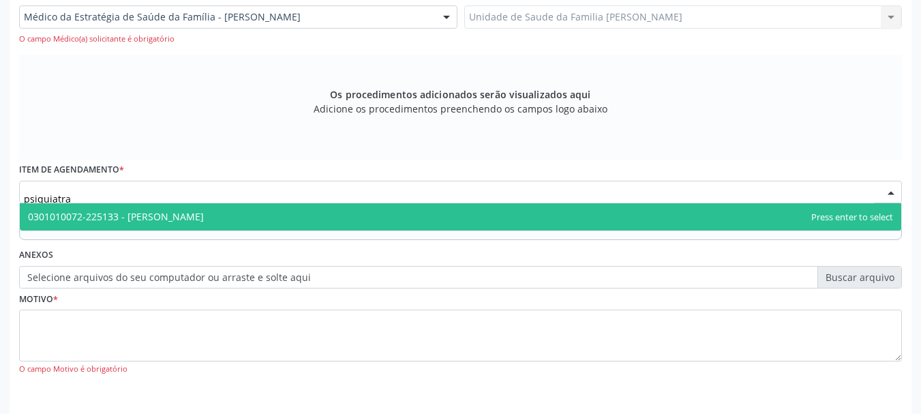
click at [159, 215] on span "0301010072-225133 - Médico Psiquiatra" at bounding box center [116, 216] width 176 height 13
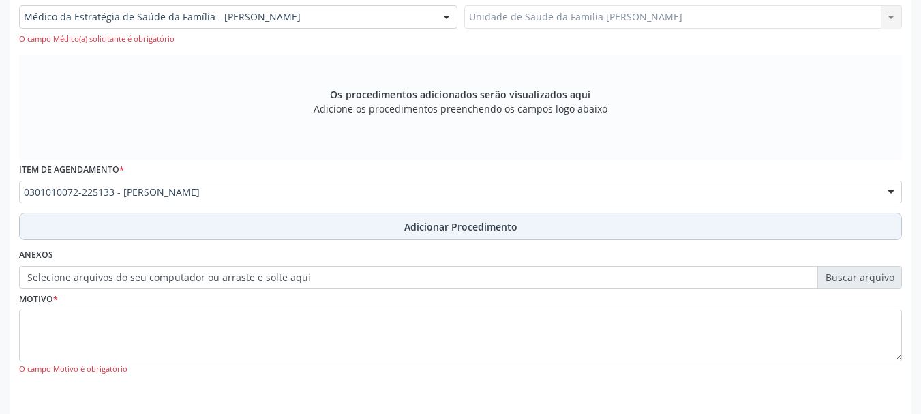
click at [406, 229] on span "Adicionar Procedimento" at bounding box center [460, 227] width 113 height 14
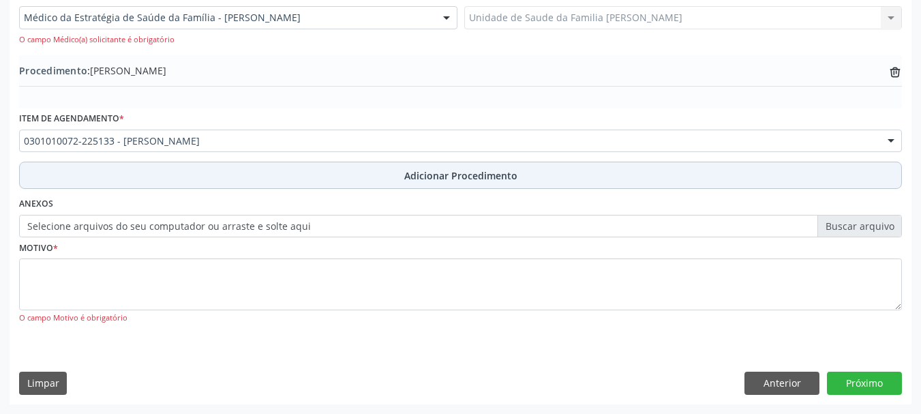
scroll to position [399, 0]
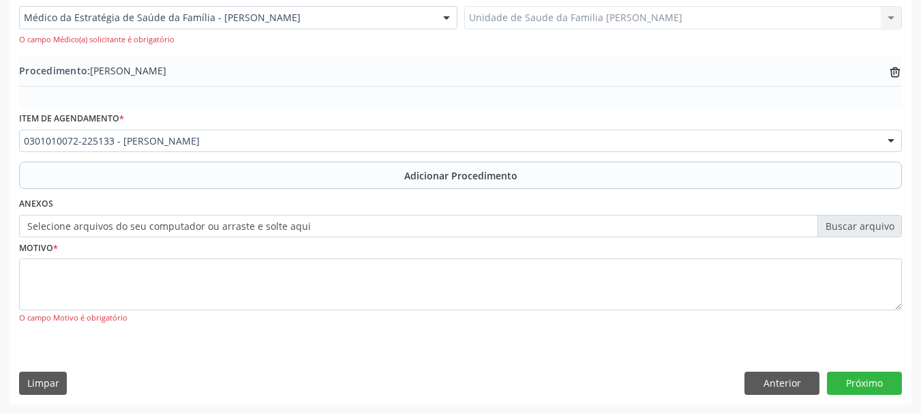
click at [849, 227] on label "Selecione arquivos do seu computador ou arraste e solte aqui" at bounding box center [460, 226] width 883 height 23
click at [849, 227] on input "Selecione arquivos do seu computador ou arraste e solte aqui" at bounding box center [460, 226] width 883 height 23
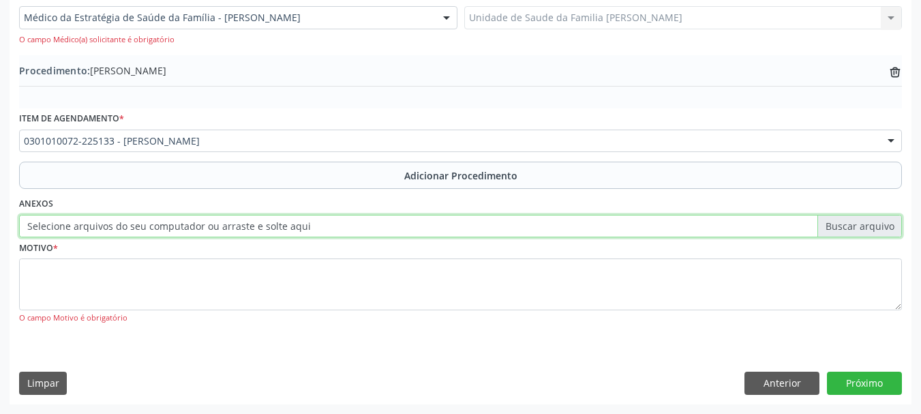
type input "C:\fakepath\lima.jpeg"
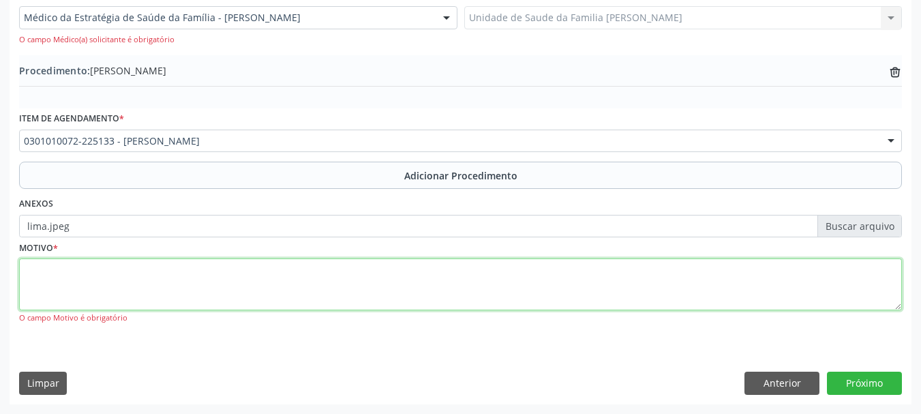
click at [22, 273] on textarea at bounding box center [460, 284] width 883 height 52
type textarea "CID 10-F41.1"
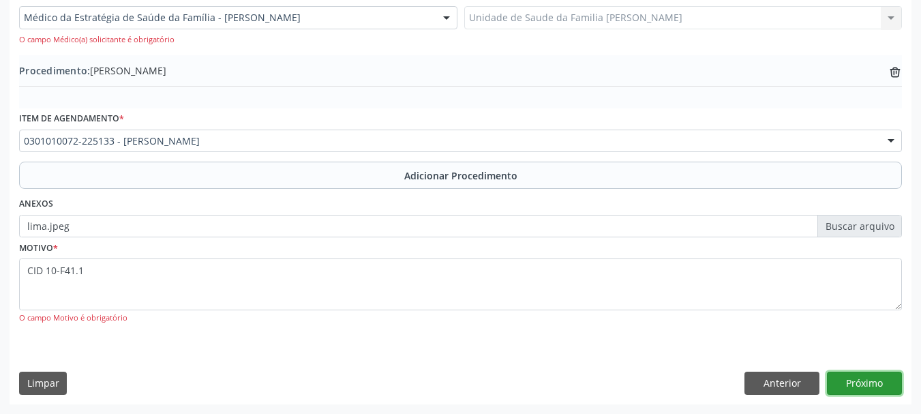
click at [852, 384] on button "Próximo" at bounding box center [864, 383] width 75 height 23
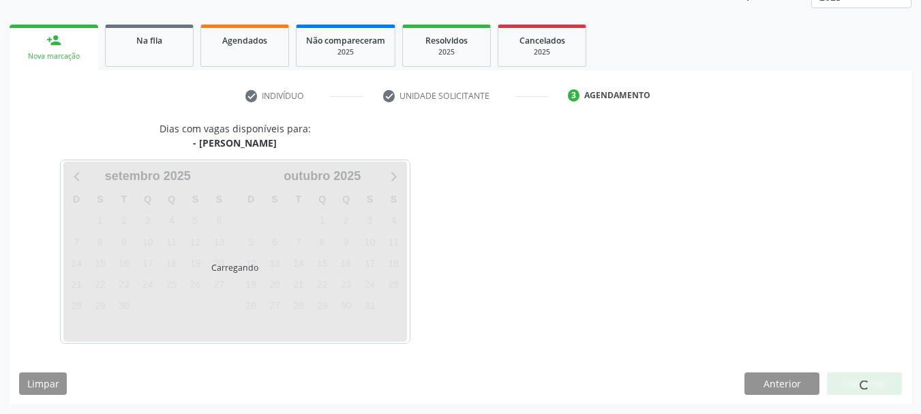
scroll to position [239, 0]
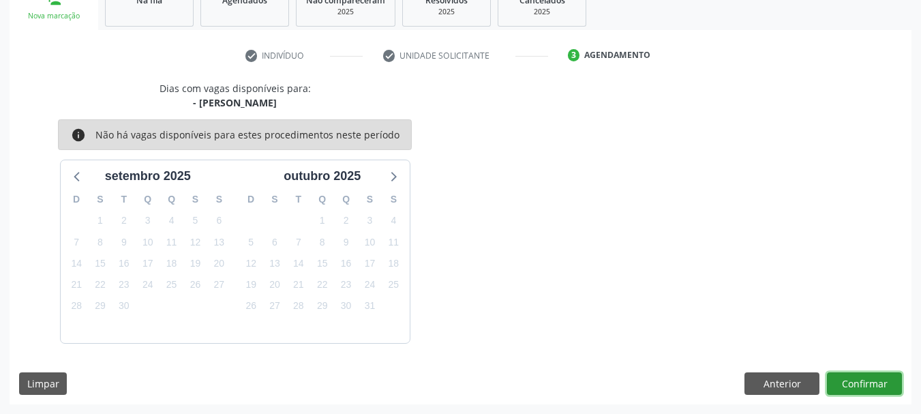
click at [852, 384] on button "Confirmar" at bounding box center [864, 383] width 75 height 23
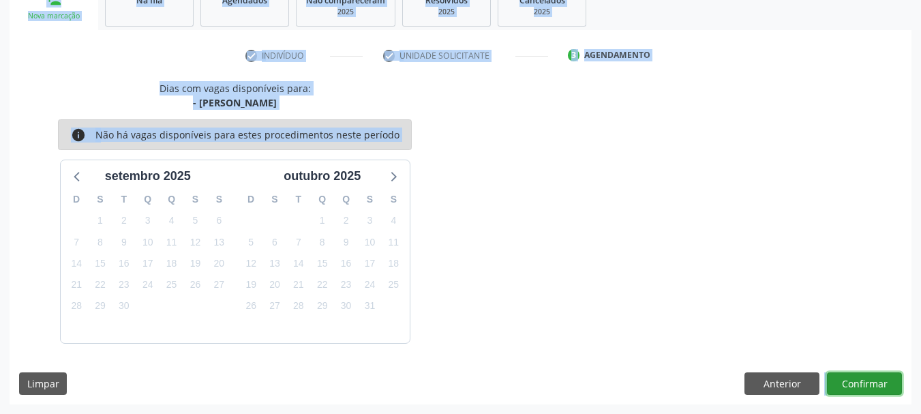
click at [852, 384] on button "Confirmar" at bounding box center [864, 383] width 75 height 23
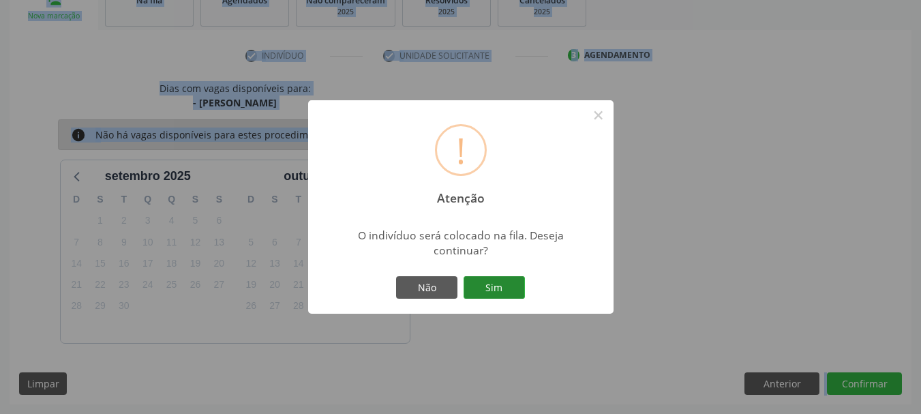
click at [511, 291] on button "Sim" at bounding box center [494, 287] width 61 height 23
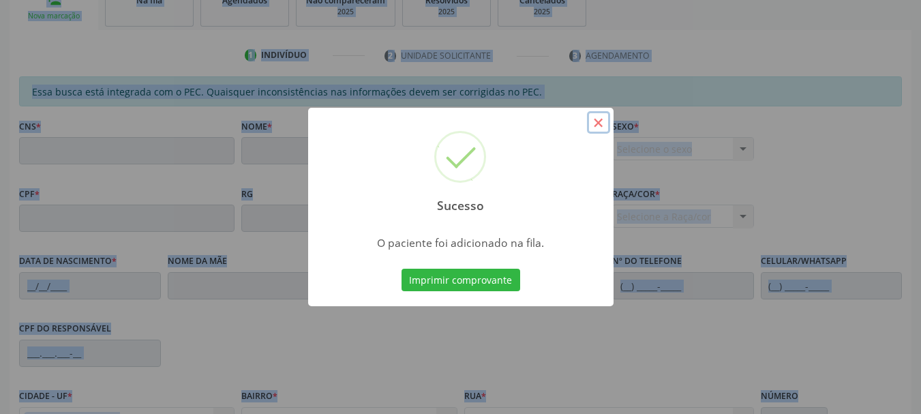
click at [601, 123] on button "×" at bounding box center [598, 122] width 23 height 23
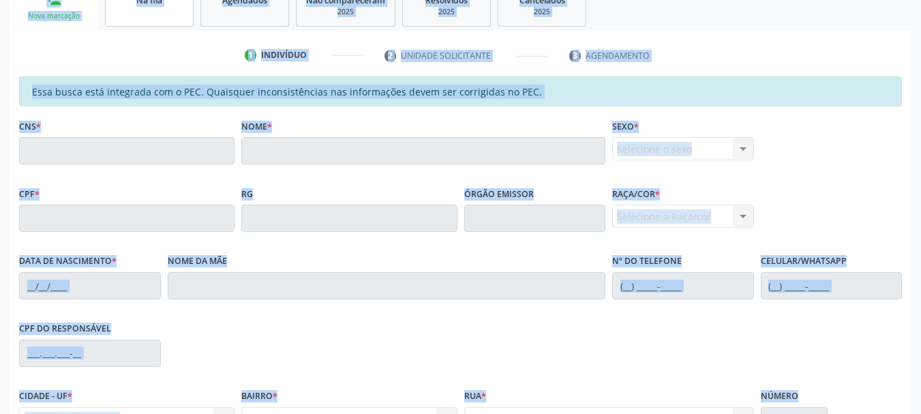
click at [167, 26] on link "Na fila" at bounding box center [149, 5] width 89 height 42
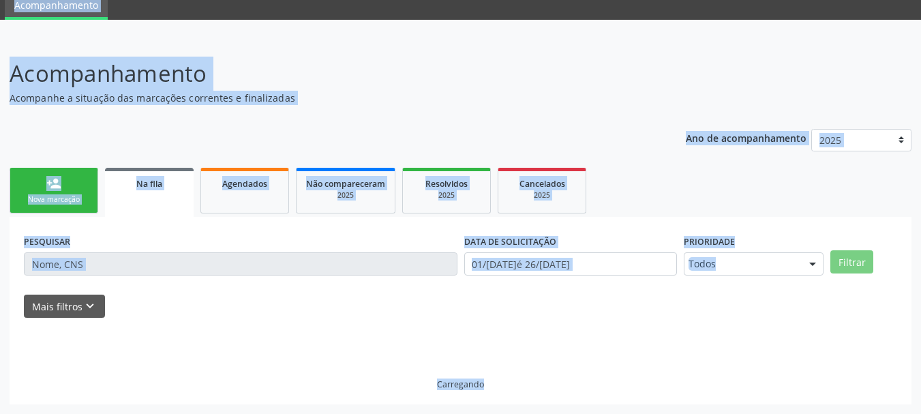
scroll to position [55, 0]
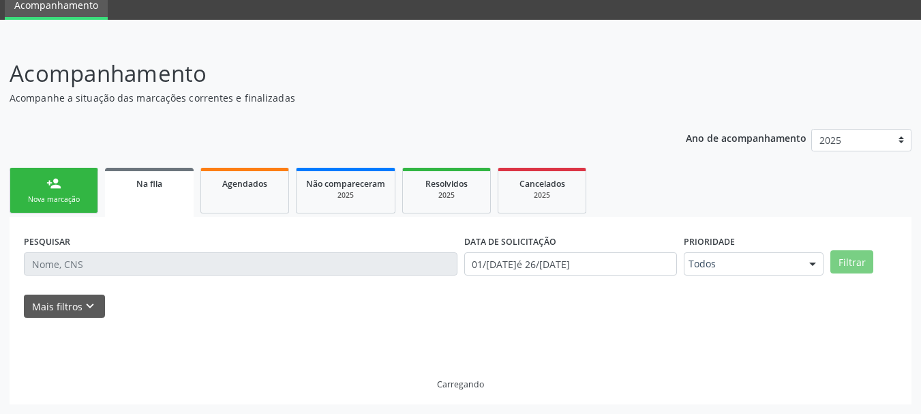
click at [162, 17] on ul "Acompanhamento" at bounding box center [460, 3] width 921 height 31
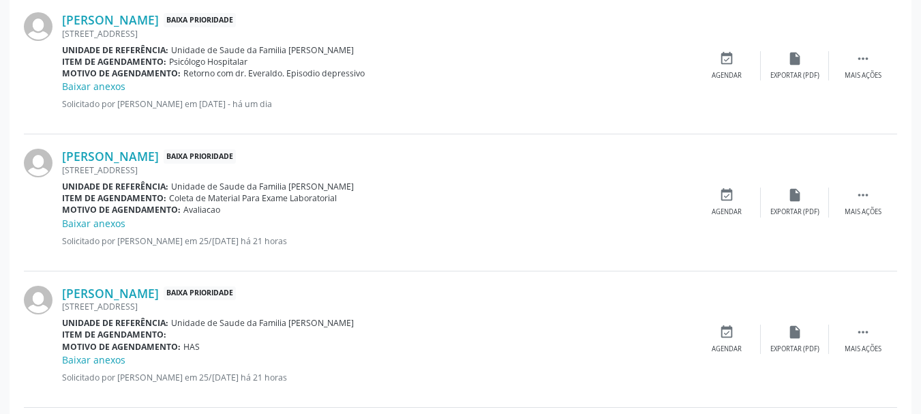
scroll to position [349, 0]
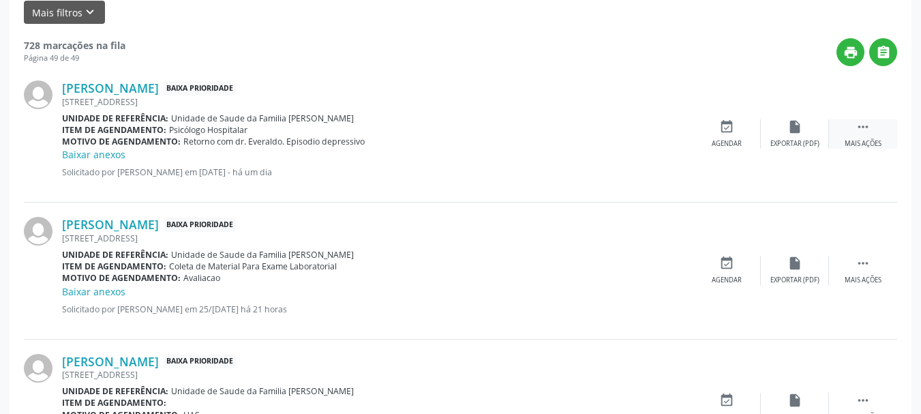
click at [860, 129] on icon "" at bounding box center [863, 126] width 15 height 15
click at [793, 127] on icon "edit" at bounding box center [794, 126] width 15 height 15
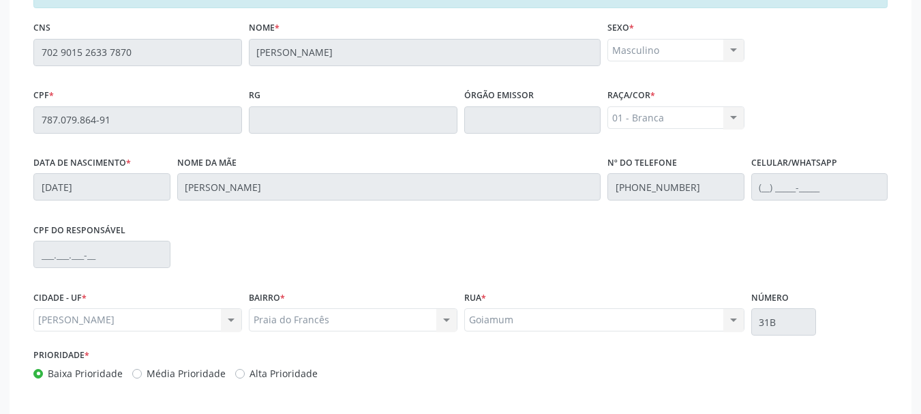
scroll to position [402, 0]
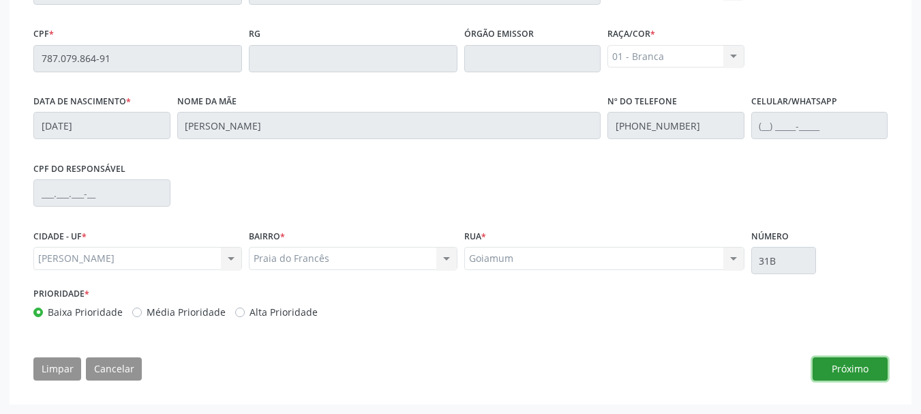
click at [843, 367] on button "Próximo" at bounding box center [850, 368] width 75 height 23
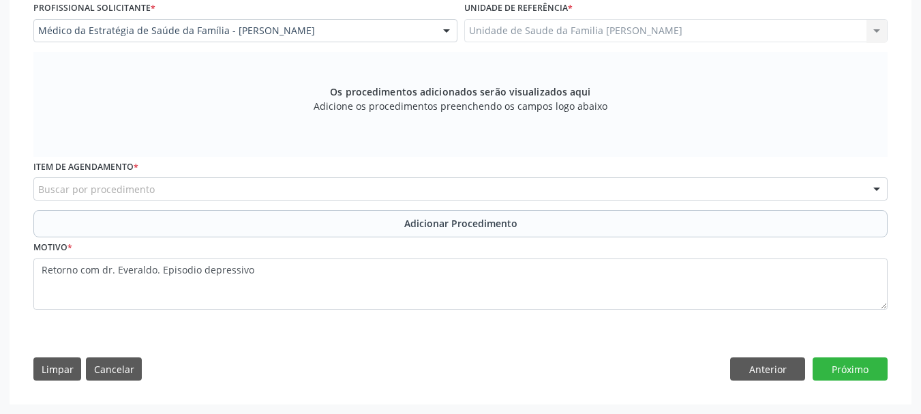
scroll to position [374, 0]
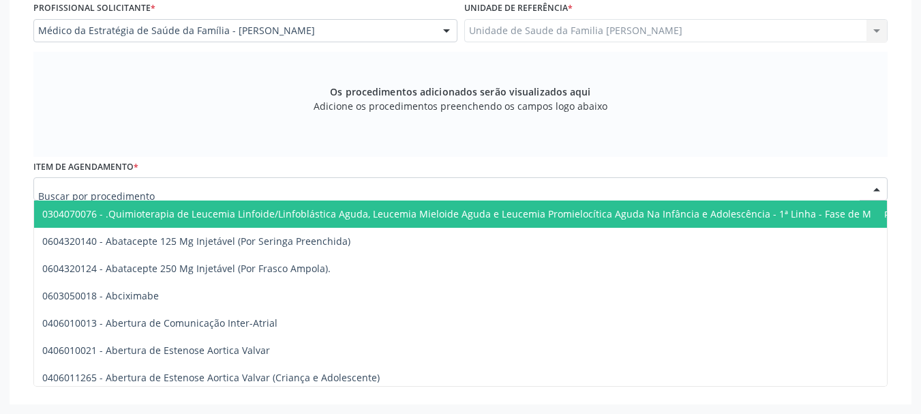
click at [200, 127] on div "Os procedimentos adicionados serão visualizados aqui Adicione os procedimentos …" at bounding box center [460, 104] width 854 height 105
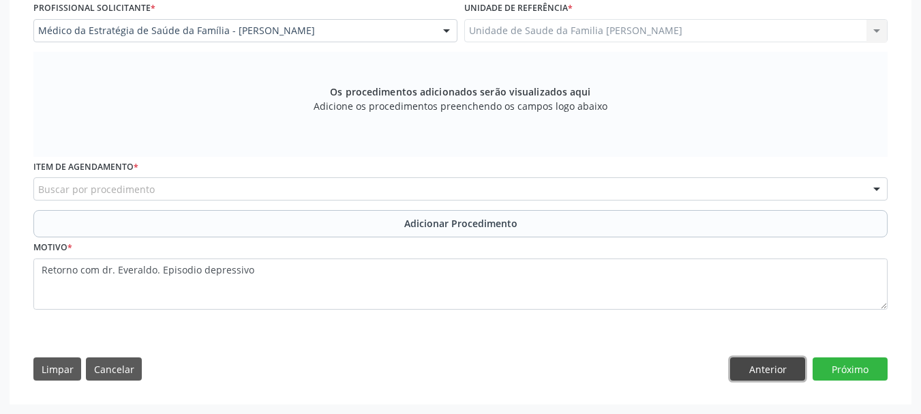
click at [762, 374] on button "Anterior" at bounding box center [767, 368] width 75 height 23
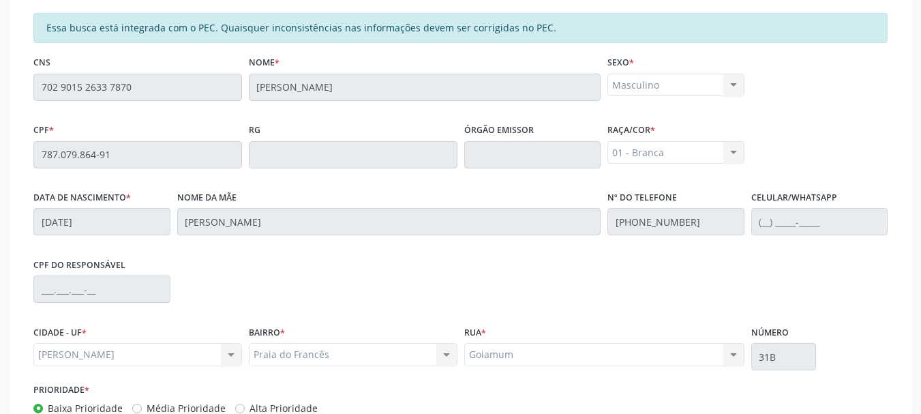
scroll to position [402, 0]
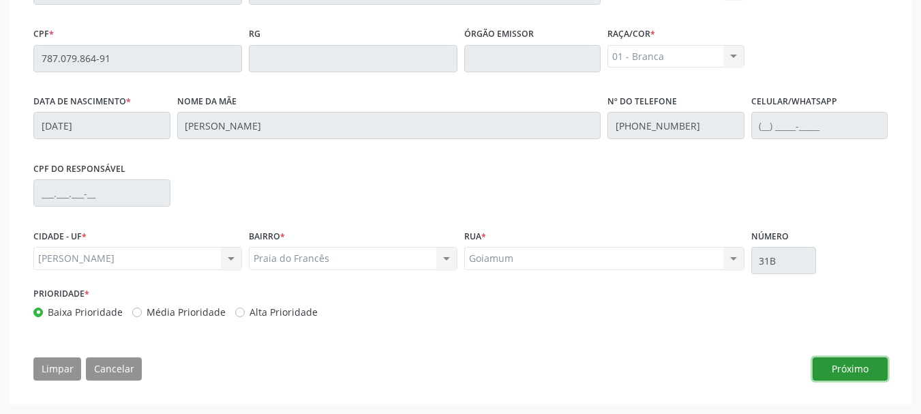
click at [853, 374] on button "Próximo" at bounding box center [850, 368] width 75 height 23
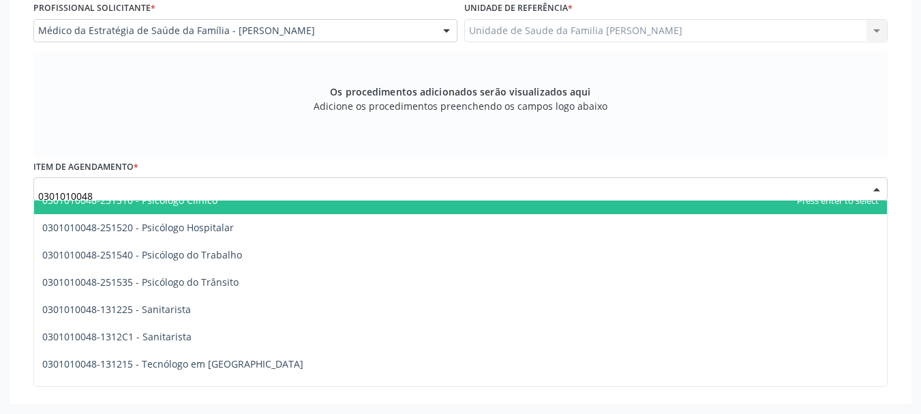
scroll to position [2296, 0]
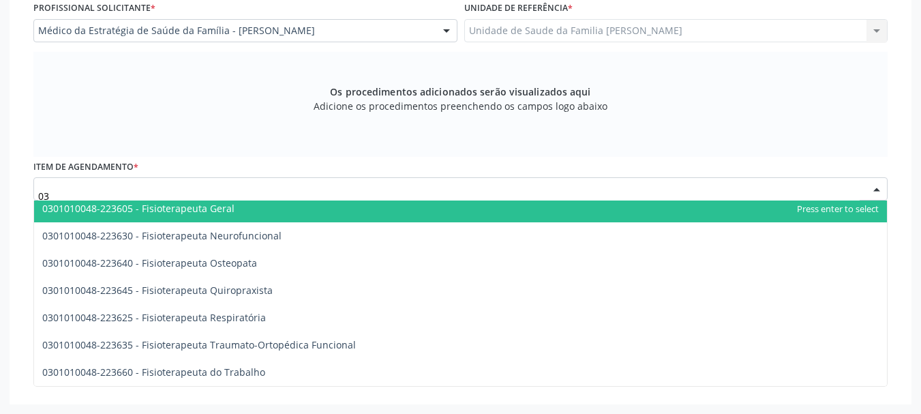
type input "0"
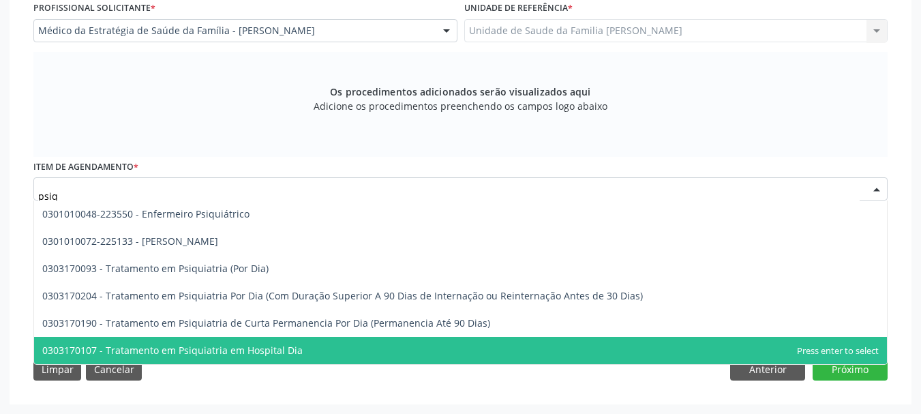
scroll to position [0, 0]
type input "psiqu"
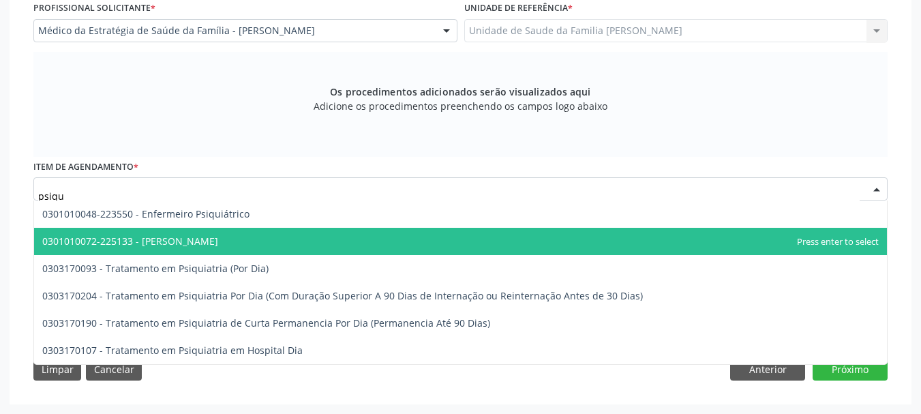
click at [183, 237] on span "0301010072-225133 - Médico Psiquiatra" at bounding box center [130, 241] width 176 height 13
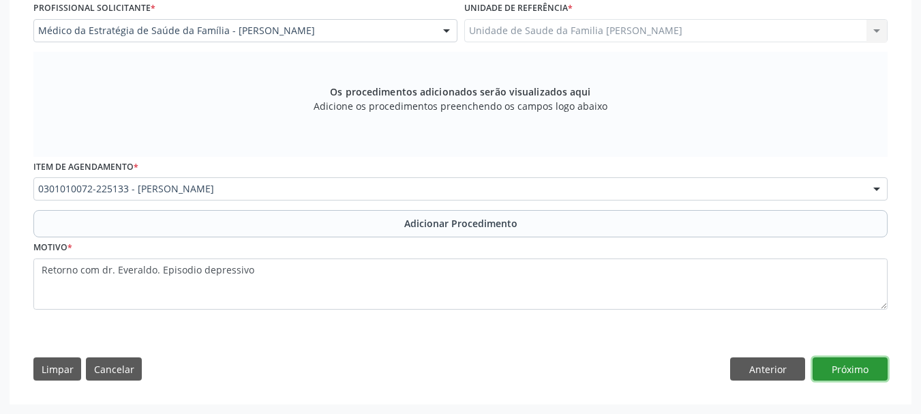
click at [837, 363] on button "Próximo" at bounding box center [850, 368] width 75 height 23
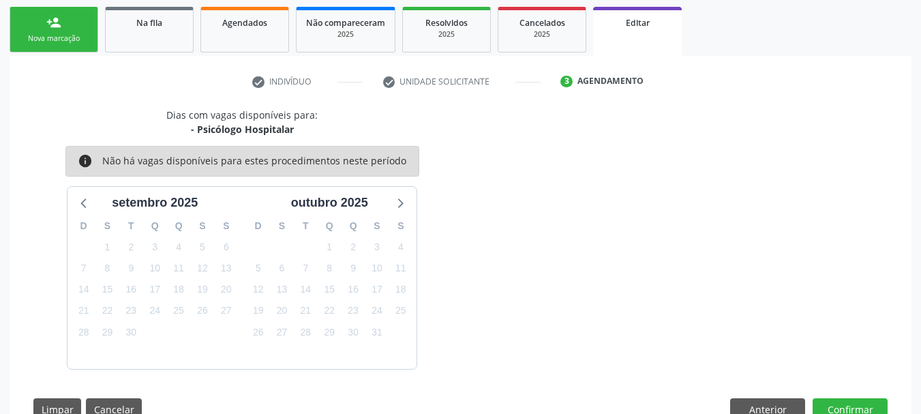
scroll to position [256, 0]
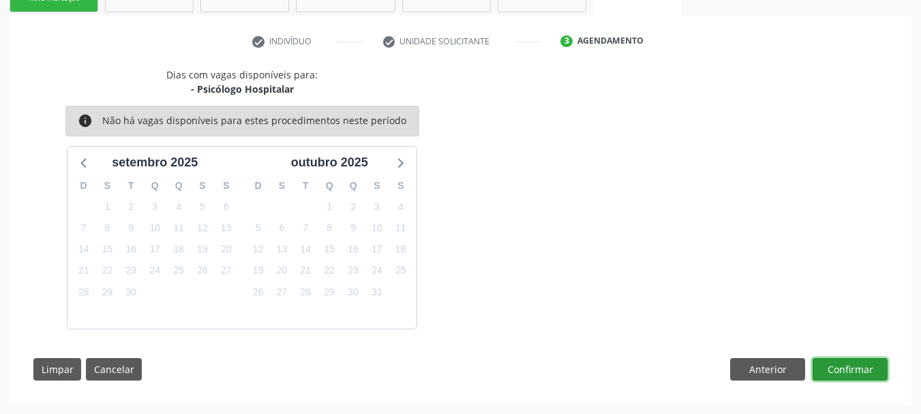
click at [834, 374] on button "Confirmar" at bounding box center [850, 369] width 75 height 23
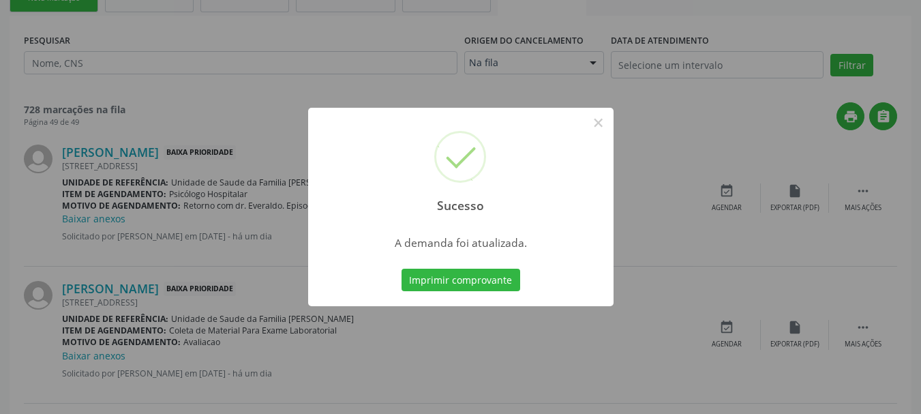
scroll to position [0, 0]
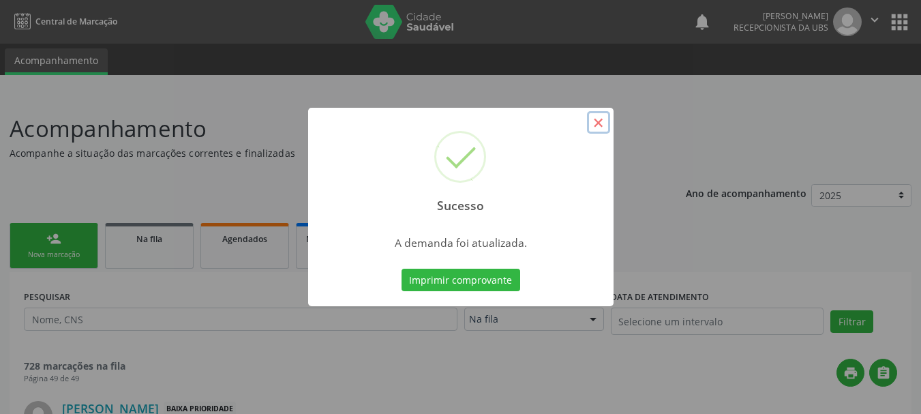
click at [598, 121] on button "×" at bounding box center [598, 122] width 23 height 23
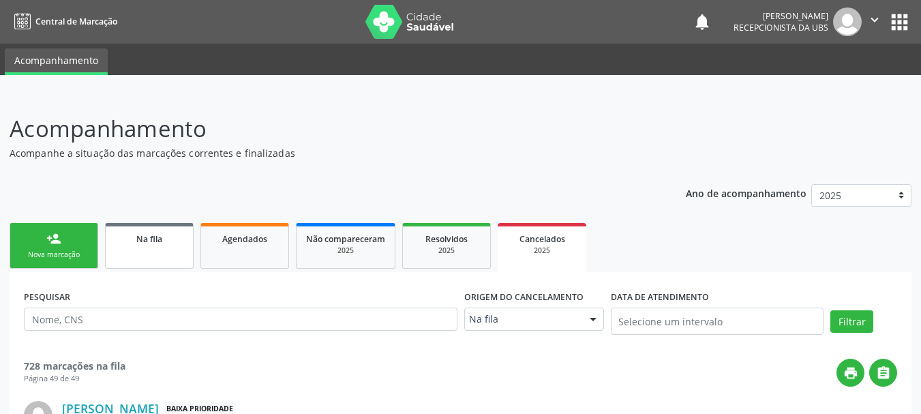
click at [166, 250] on link "Na fila" at bounding box center [149, 246] width 89 height 46
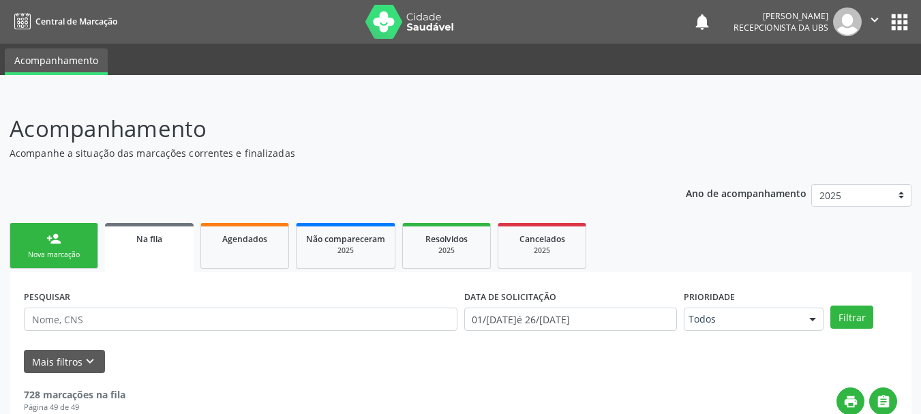
click at [35, 237] on link "person_add Nova marcação" at bounding box center [54, 246] width 89 height 46
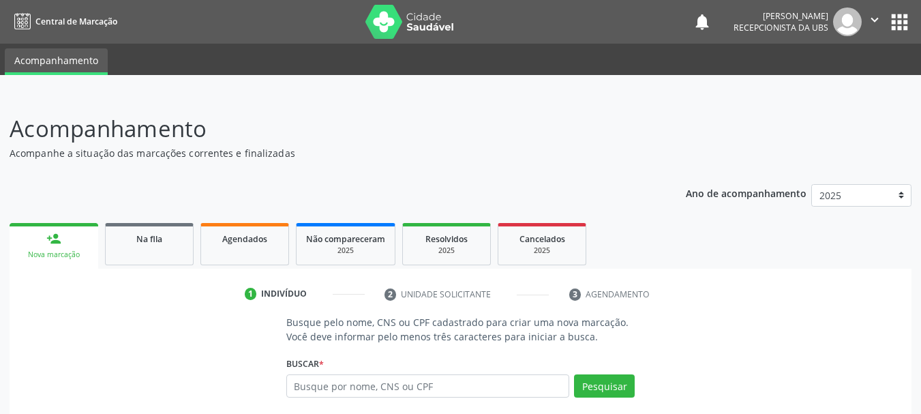
scroll to position [131, 0]
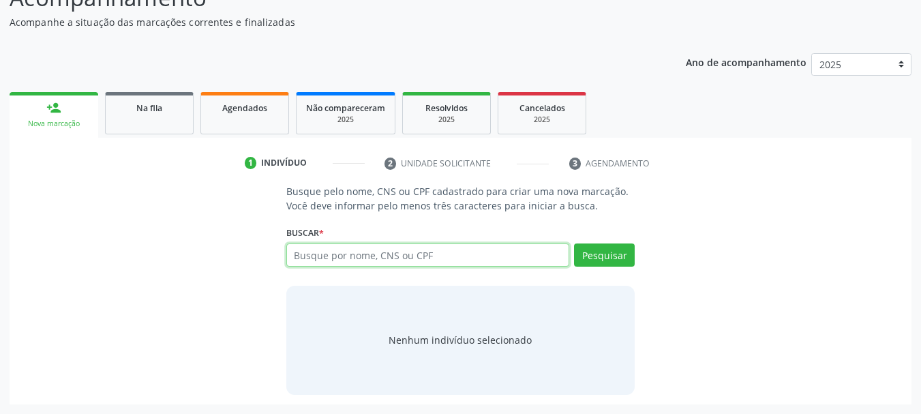
click at [303, 256] on input "text" at bounding box center [428, 254] width 284 height 23
paste input "700204443667825"
type input "700204443667825"
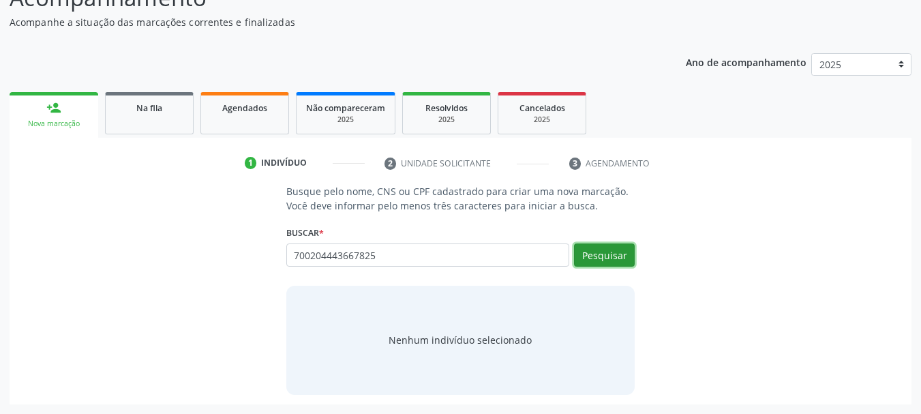
click at [584, 260] on button "Pesquisar" at bounding box center [604, 254] width 61 height 23
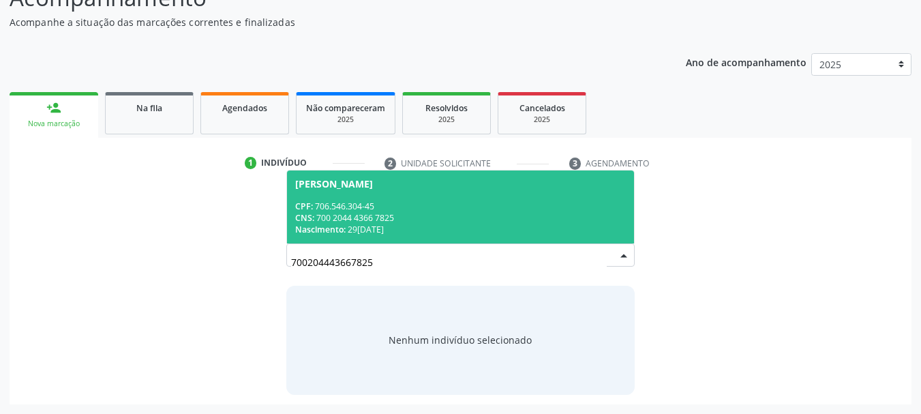
click at [320, 195] on span "Joseane Rodrigues da Silva CPF: 706.546.304-45 CNS: 700 2044 4366 7825 Nascimen…" at bounding box center [461, 206] width 348 height 73
click at [320, 195] on p "Busque pelo nome, CNS ou CPF cadastrado para criar uma nova marcação. Você deve…" at bounding box center [460, 198] width 349 height 29
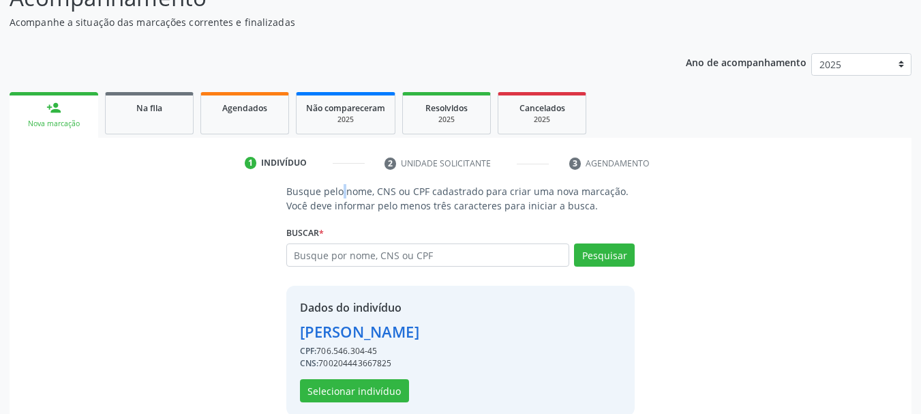
scroll to position [152, 0]
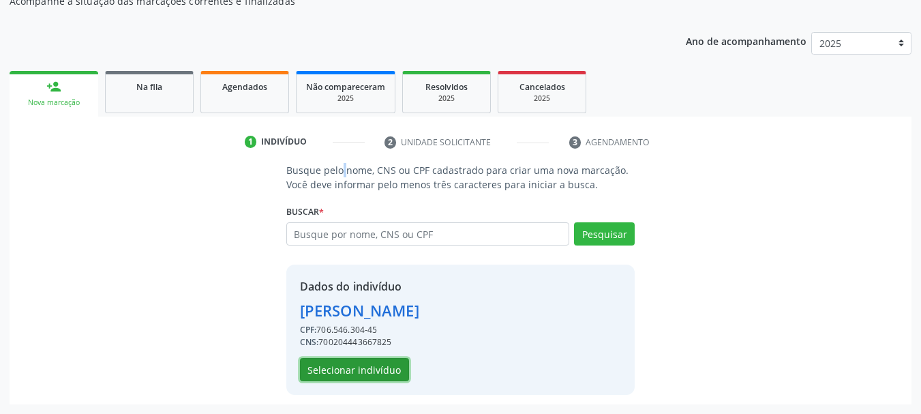
click at [329, 378] on button "Selecionar indivíduo" at bounding box center [354, 369] width 109 height 23
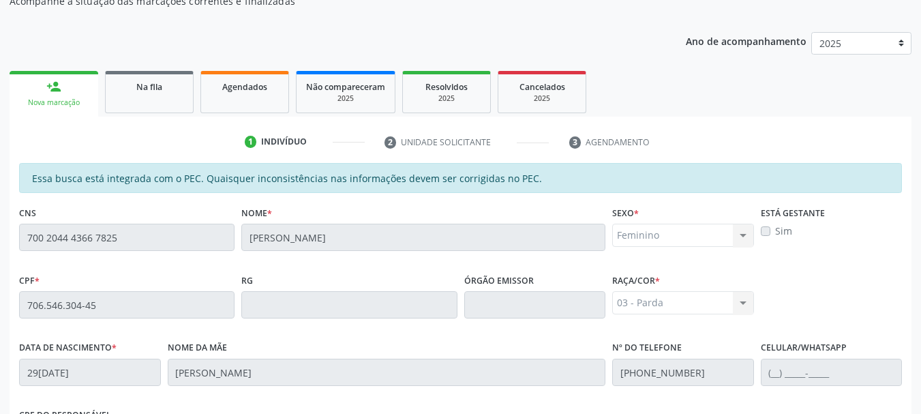
scroll to position [384, 0]
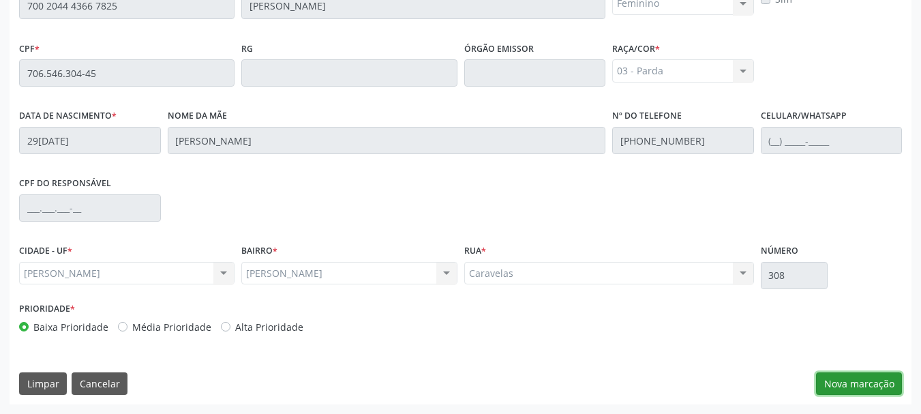
click at [853, 384] on button "Nova marcação" at bounding box center [859, 383] width 86 height 23
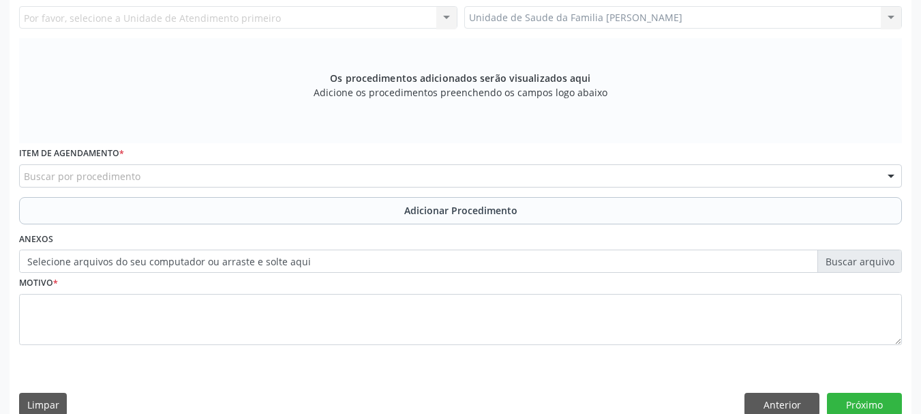
scroll to position [179, 0]
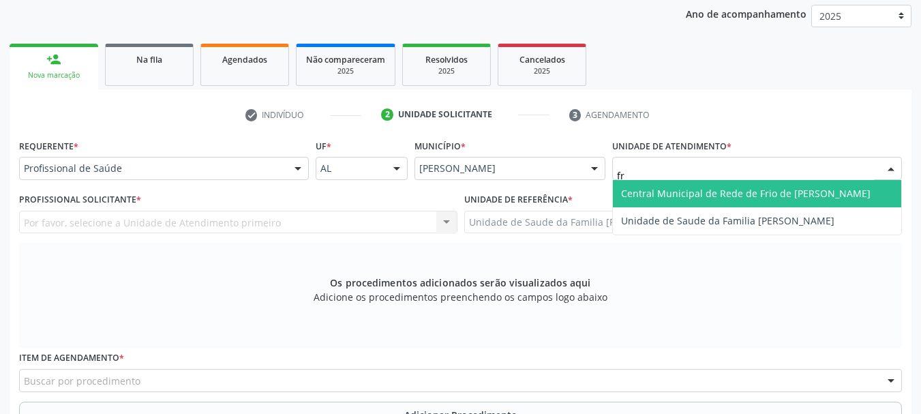
type input "fra"
click at [744, 207] on span "Unidade de Saude da Familia [PERSON_NAME]" at bounding box center [757, 193] width 288 height 27
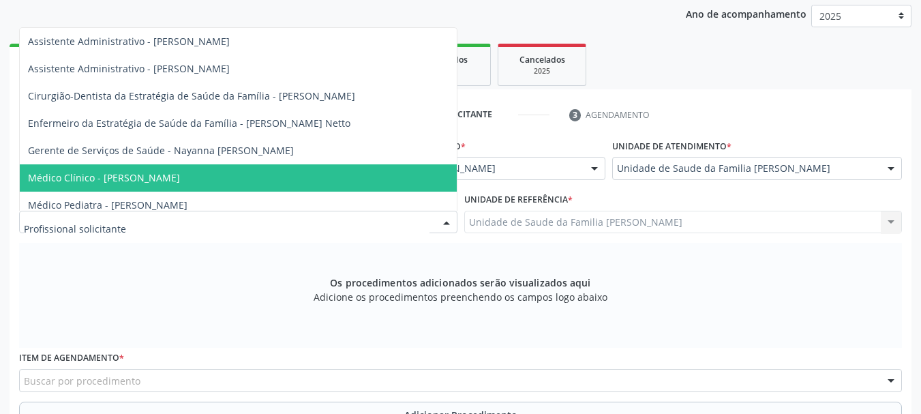
scroll to position [100, 0]
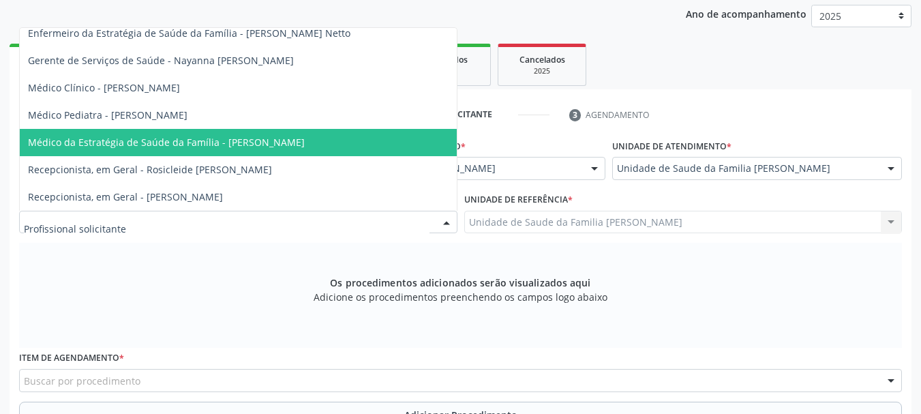
click at [252, 136] on span "Médico da Estratégia de Saúde da Família - [PERSON_NAME]" at bounding box center [166, 142] width 277 height 13
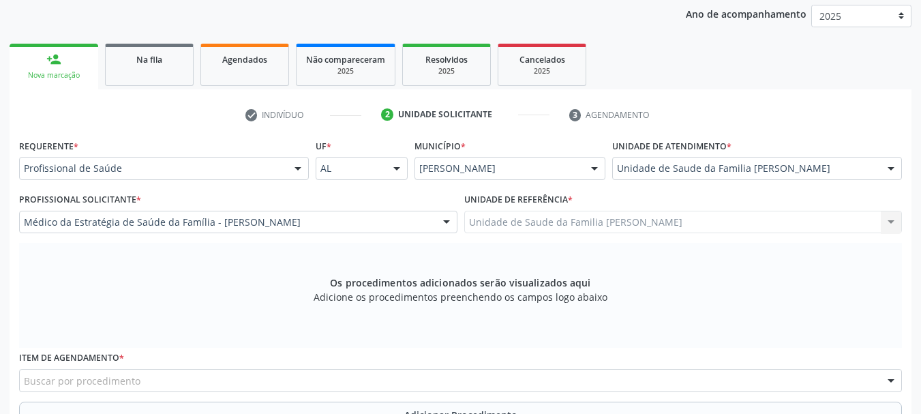
scroll to position [316, 0]
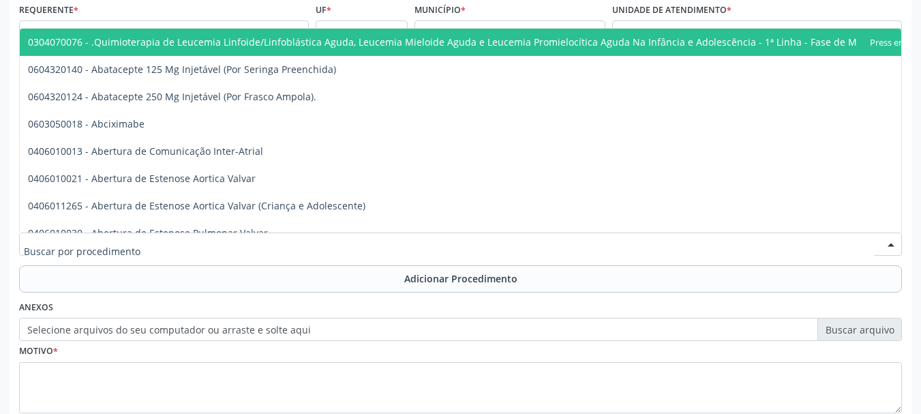
click at [262, 240] on div at bounding box center [460, 243] width 883 height 23
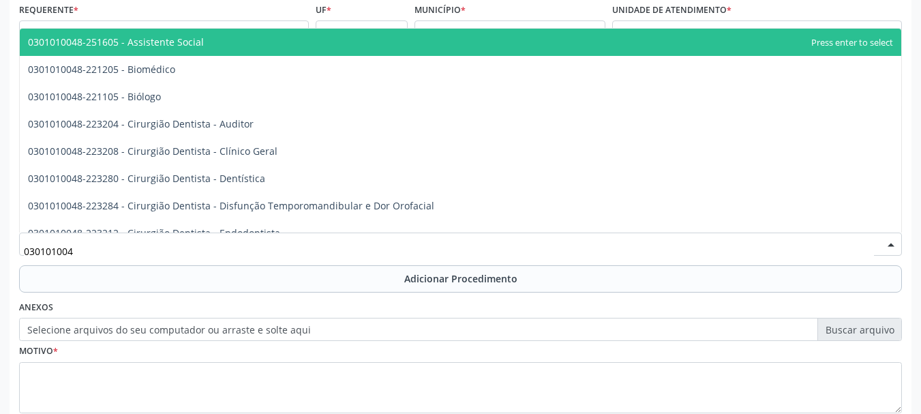
type input "0301010048"
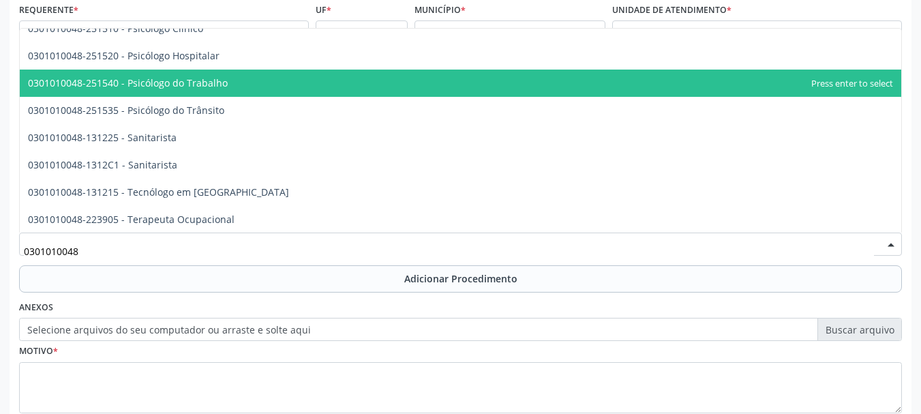
scroll to position [2182, 0]
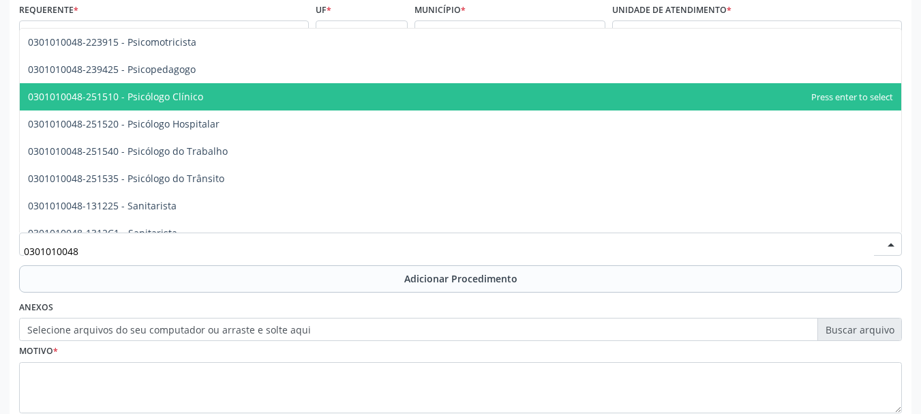
click at [215, 89] on span "0301010048-251510 - Psicólogo Clínico" at bounding box center [460, 96] width 881 height 27
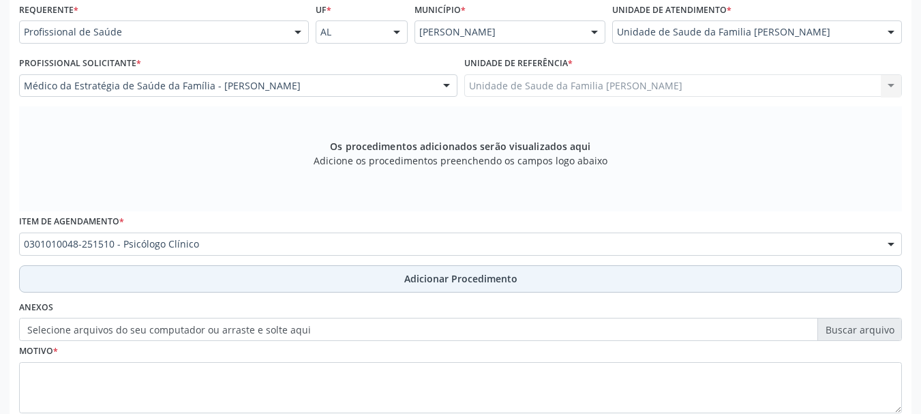
click at [461, 286] on button "Adicionar Procedimento" at bounding box center [460, 278] width 883 height 27
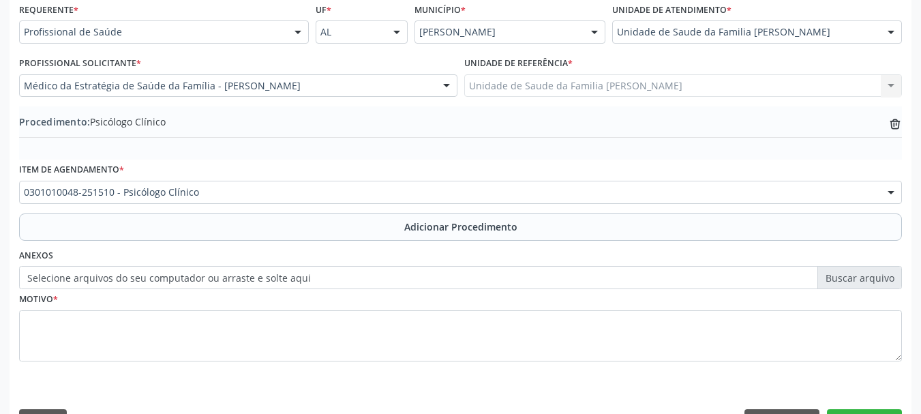
click at [875, 279] on label "Selecione arquivos do seu computador ou arraste e solte aqui" at bounding box center [460, 277] width 883 height 23
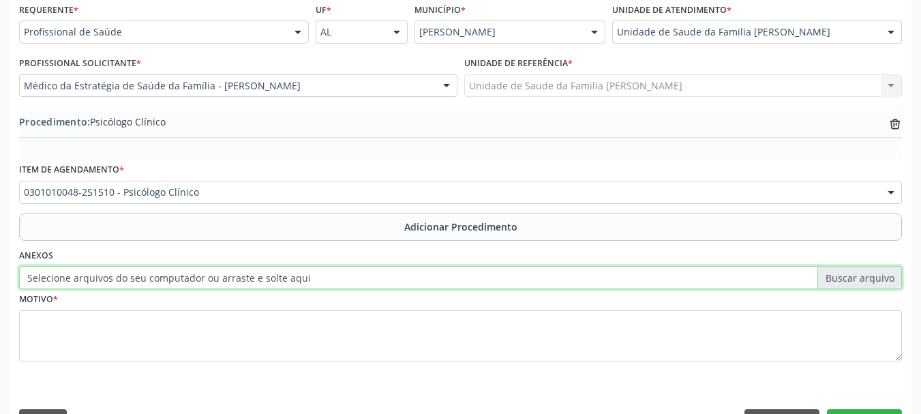
click at [875, 279] on input "Selecione arquivos do seu computador ou arraste e solte aqui" at bounding box center [460, 277] width 883 height 23
type input "C:\fakepath\rodrigues.jpeg"
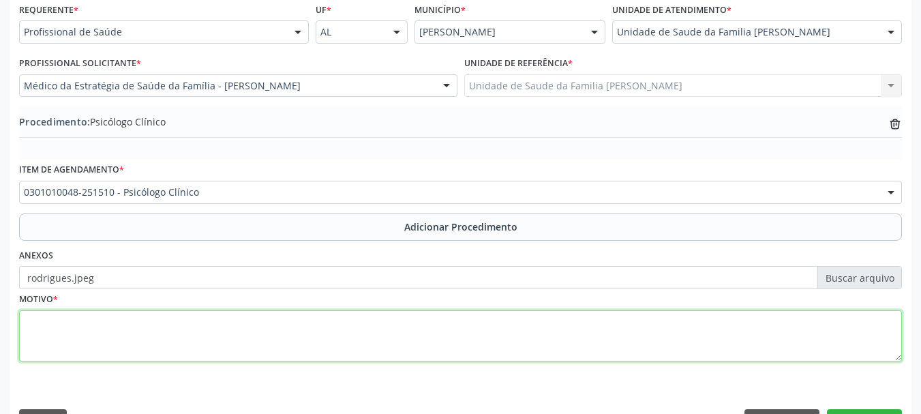
click at [46, 325] on textarea at bounding box center [460, 336] width 883 height 52
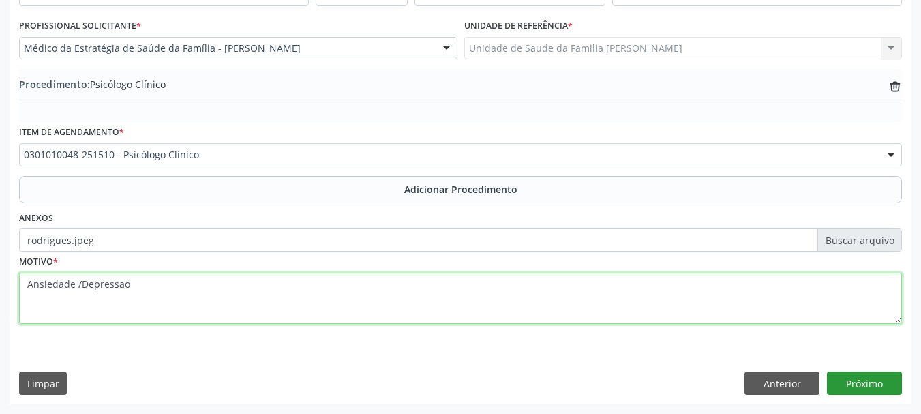
type textarea "Ansiedade /Depressao"
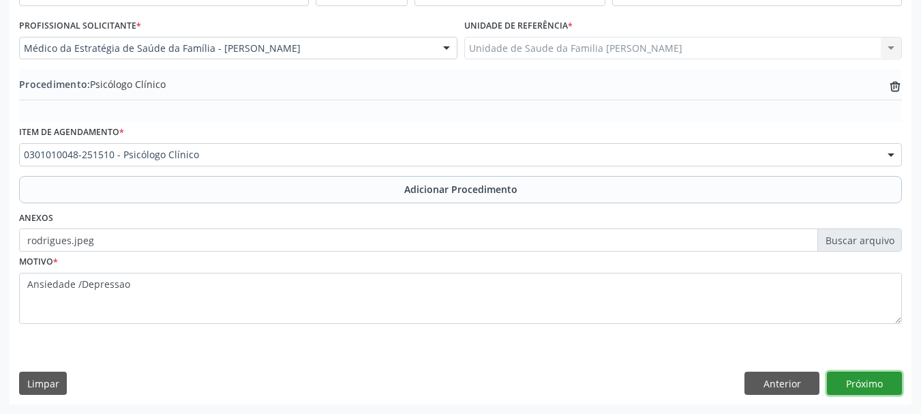
click at [847, 377] on button "Próximo" at bounding box center [864, 383] width 75 height 23
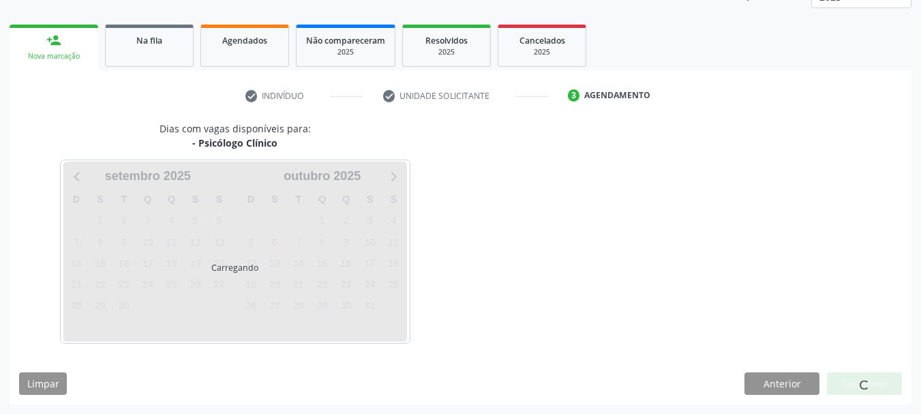
scroll to position [239, 0]
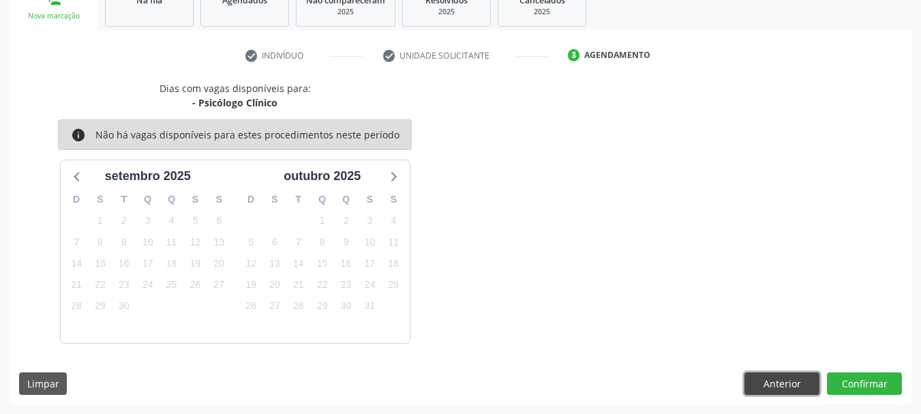
click at [791, 378] on button "Anterior" at bounding box center [781, 383] width 75 height 23
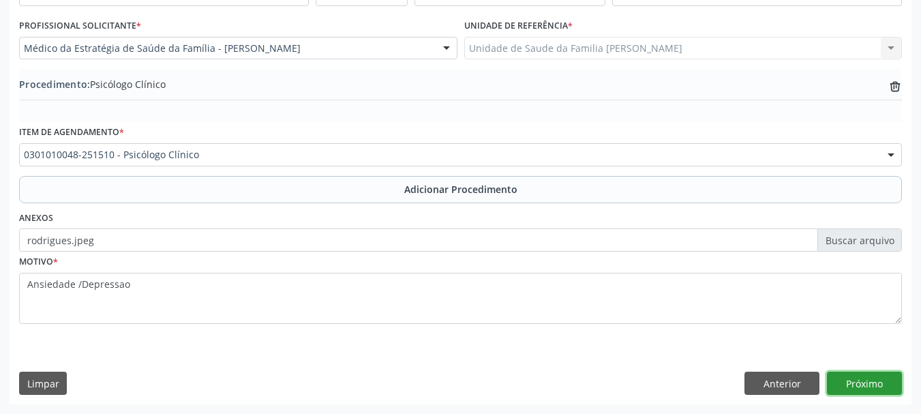
click at [866, 385] on button "Próximo" at bounding box center [864, 383] width 75 height 23
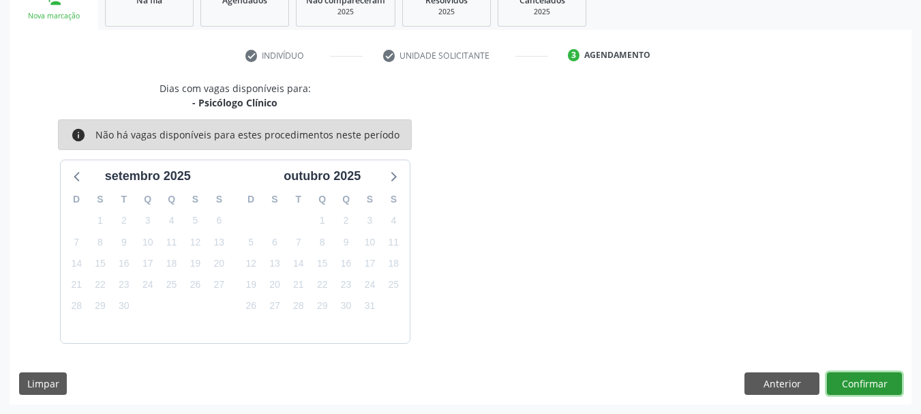
click at [865, 388] on button "Confirmar" at bounding box center [864, 383] width 75 height 23
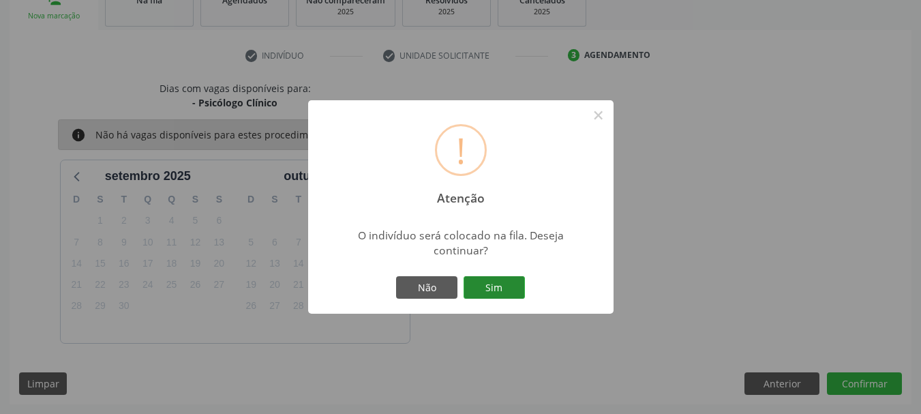
click at [488, 291] on button "Sim" at bounding box center [494, 287] width 61 height 23
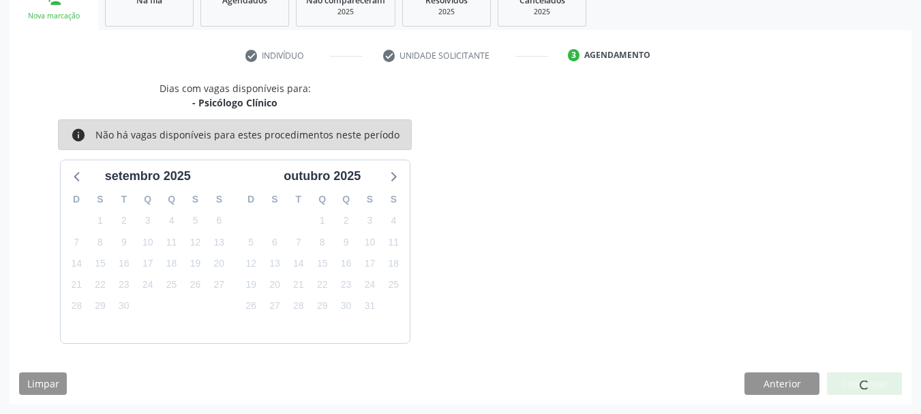
click at [488, 291] on div "! Atenção × O indivíduo será colocado na fila. Deseja continuar? Não Sim" at bounding box center [460, 207] width 921 height 414
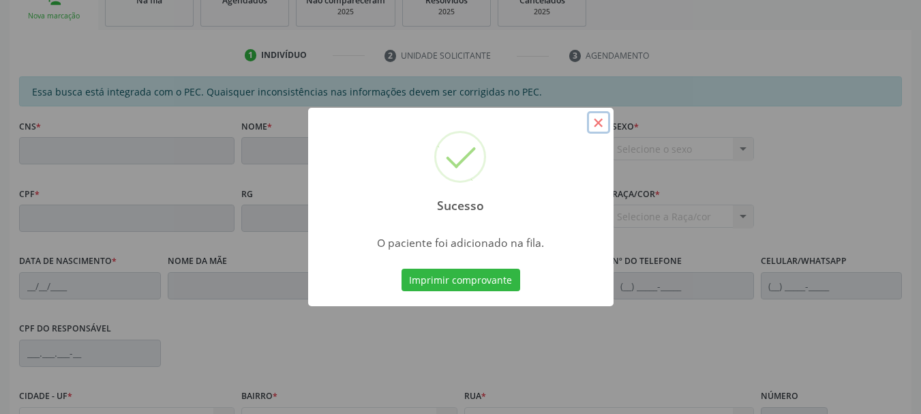
click at [598, 123] on button "×" at bounding box center [598, 122] width 23 height 23
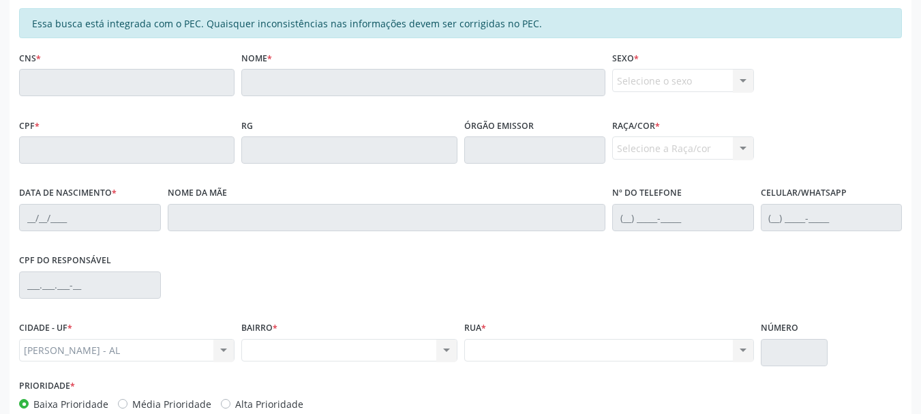
scroll to position [384, 0]
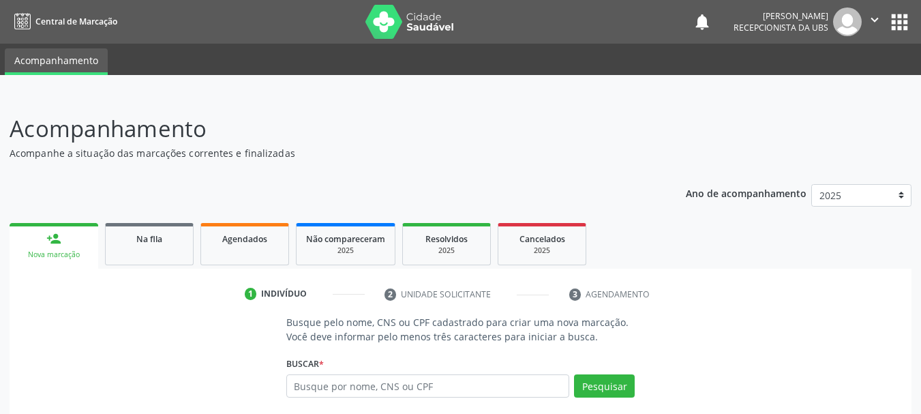
scroll to position [131, 0]
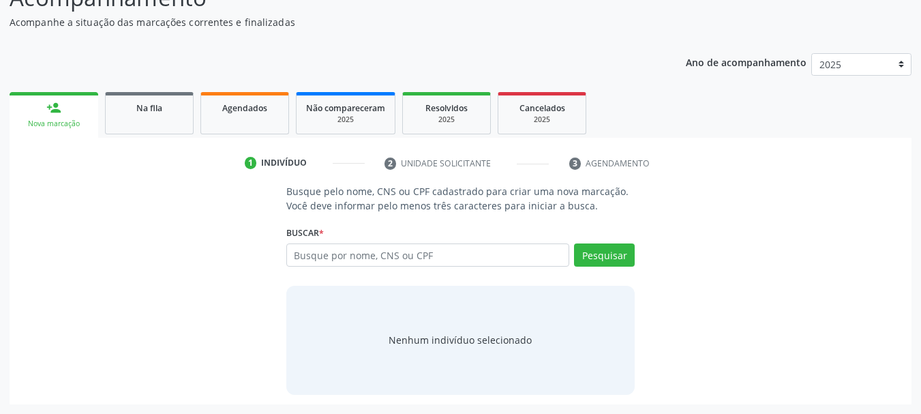
click at [444, 265] on input "text" at bounding box center [428, 254] width 284 height 23
click at [437, 260] on input "text" at bounding box center [428, 254] width 284 height 23
type input "60546212468"
click at [614, 255] on button "Pesquisar" at bounding box center [604, 254] width 61 height 23
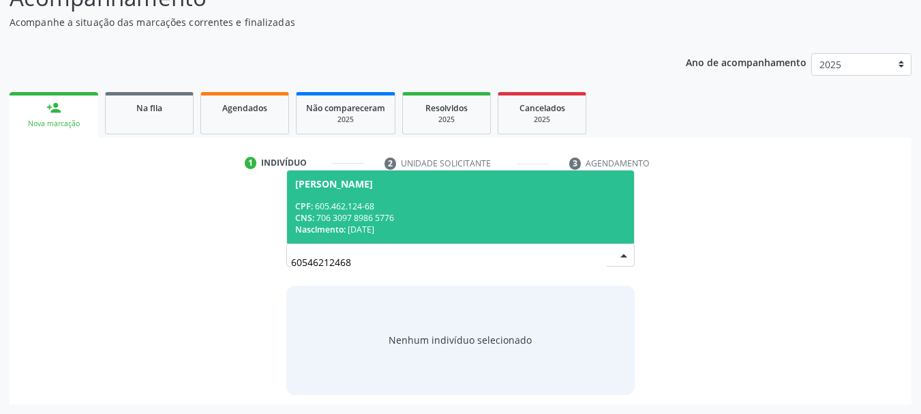
click at [317, 207] on div "CPF: 605.462.124-68" at bounding box center [460, 206] width 331 height 12
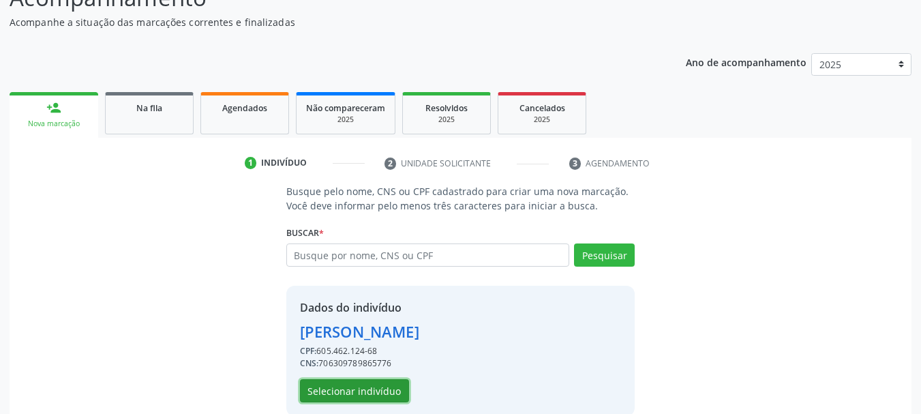
click at [368, 389] on button "Selecionar indivíduo" at bounding box center [354, 390] width 109 height 23
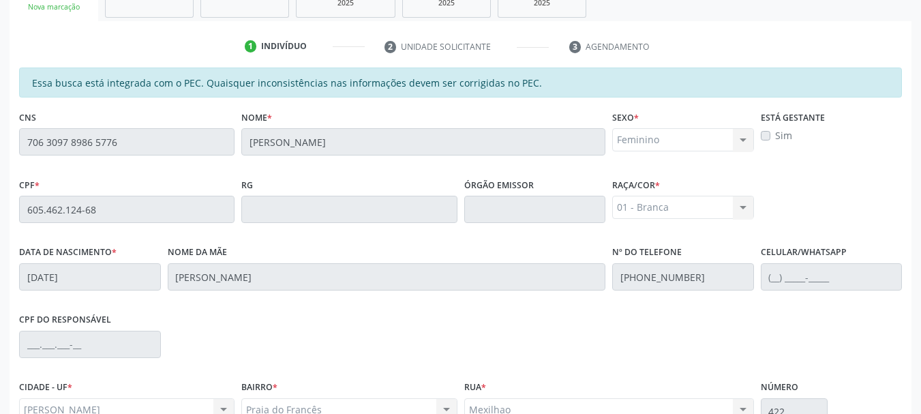
scroll to position [384, 0]
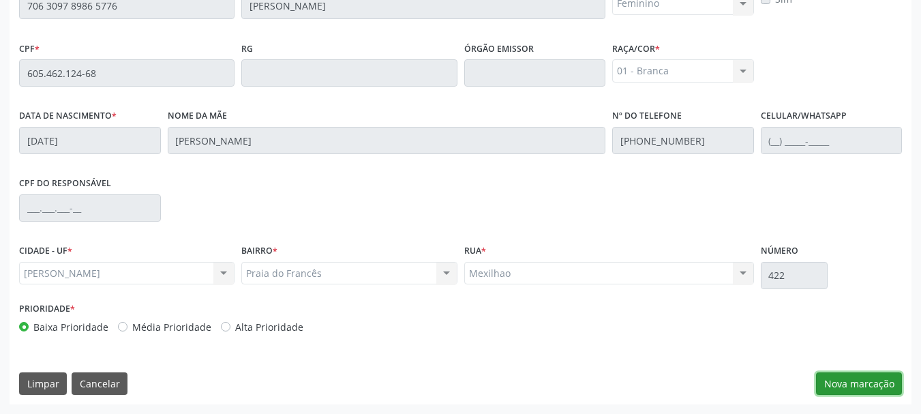
click at [891, 386] on button "Nova marcação" at bounding box center [859, 383] width 86 height 23
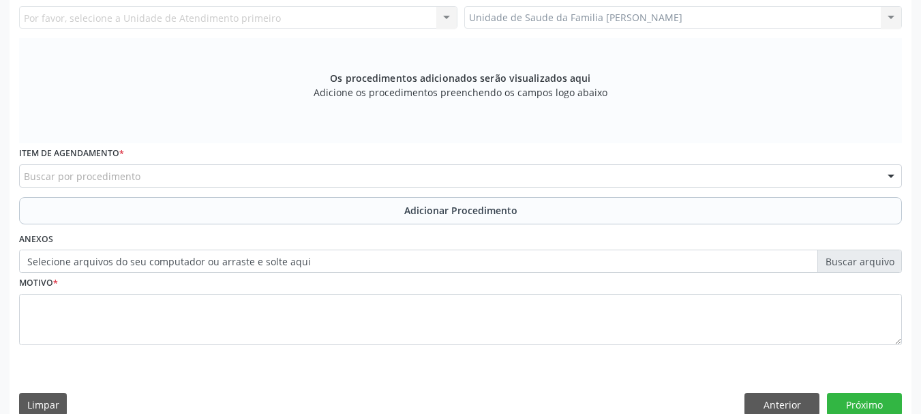
scroll to position [247, 0]
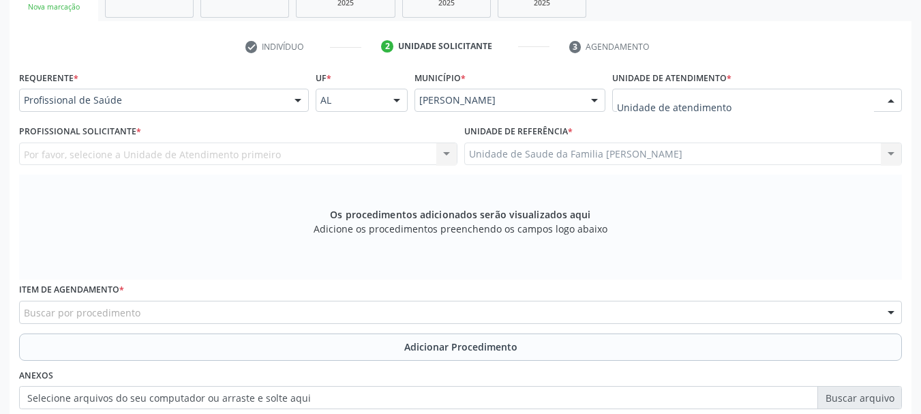
click at [634, 97] on input "text" at bounding box center [745, 106] width 257 height 27
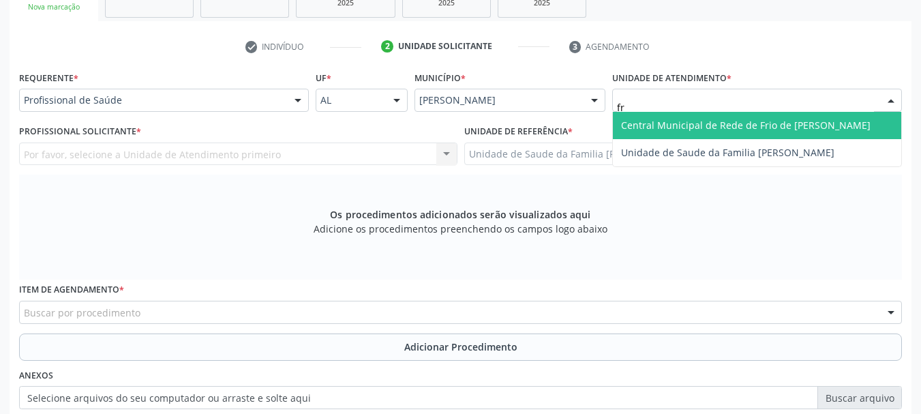
type input "fra"
click at [644, 125] on span "Unidade de Saude da Familia [PERSON_NAME]" at bounding box center [727, 125] width 213 height 13
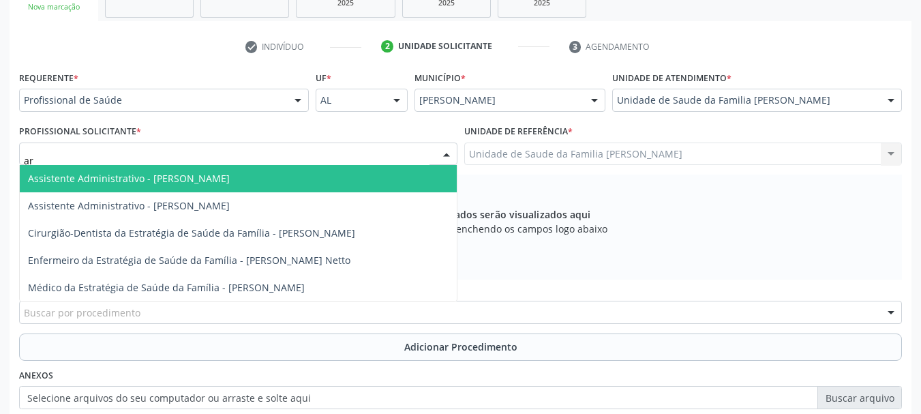
type input "art"
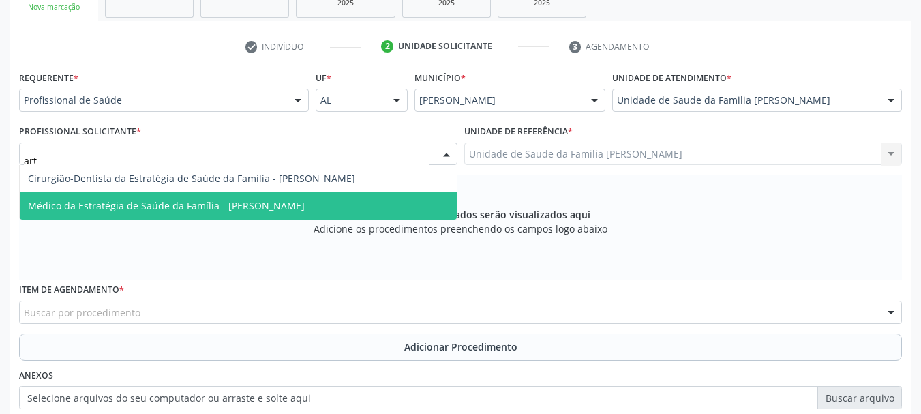
click at [235, 207] on span "Médico da Estratégia de Saúde da Família - [PERSON_NAME]" at bounding box center [166, 205] width 277 height 13
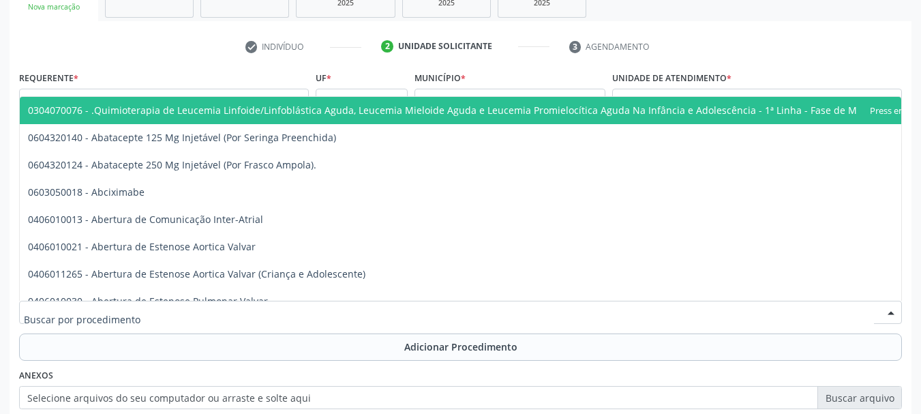
click at [167, 307] on div at bounding box center [460, 312] width 883 height 23
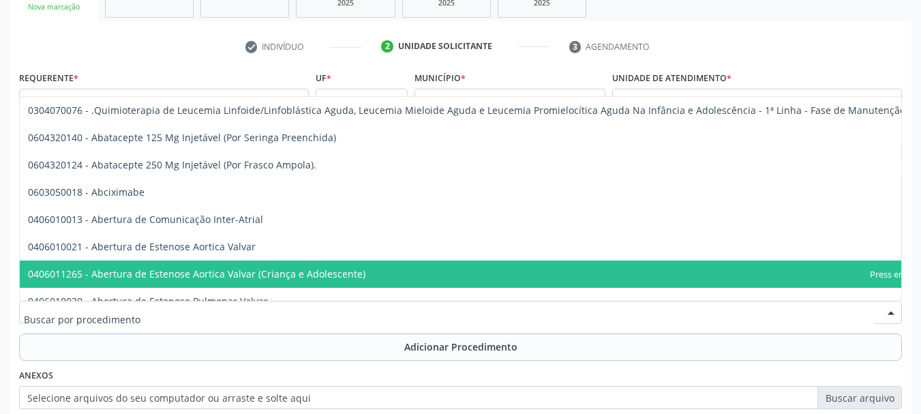
scroll to position [136, 0]
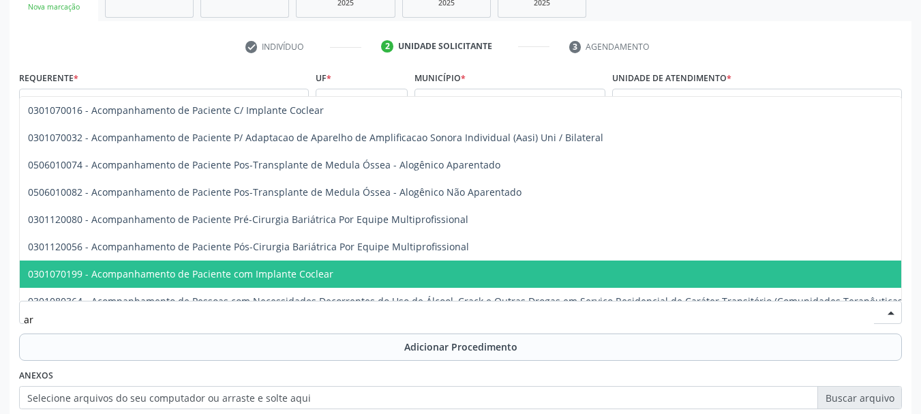
type input "a"
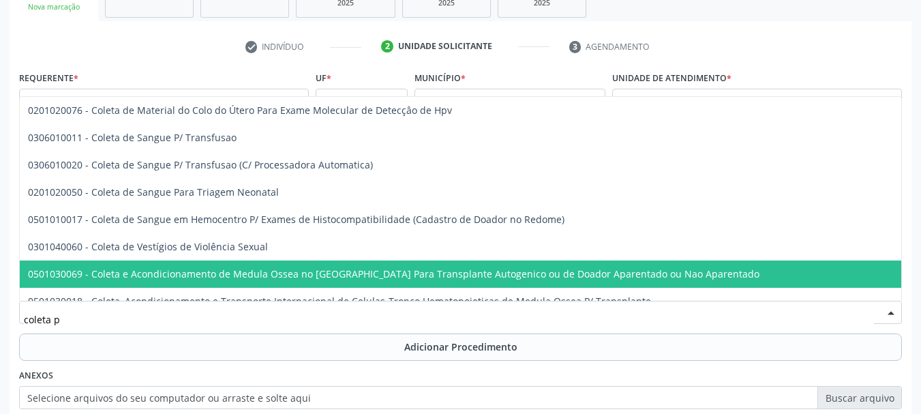
scroll to position [0, 0]
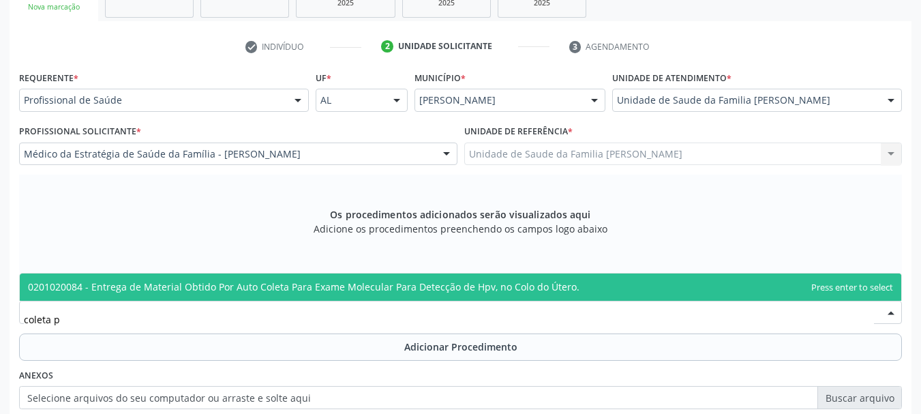
type input "coleta"
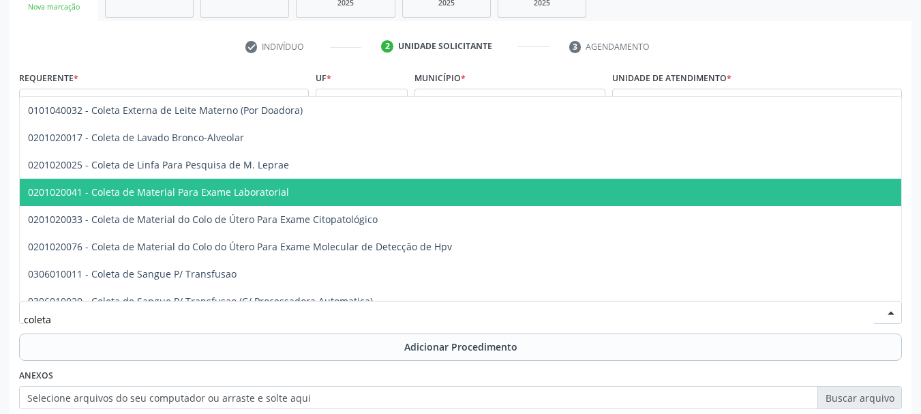
click at [226, 201] on span "0201020041 - Coleta de Material Para Exame Laboratorial" at bounding box center [511, 192] width 983 height 27
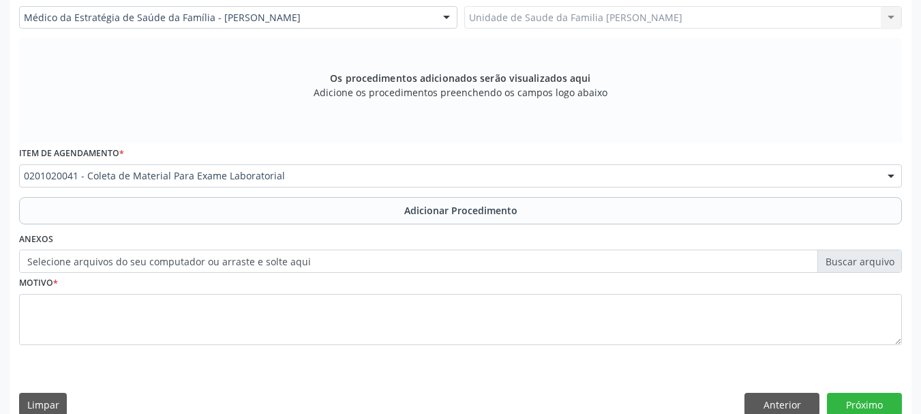
scroll to position [405, 0]
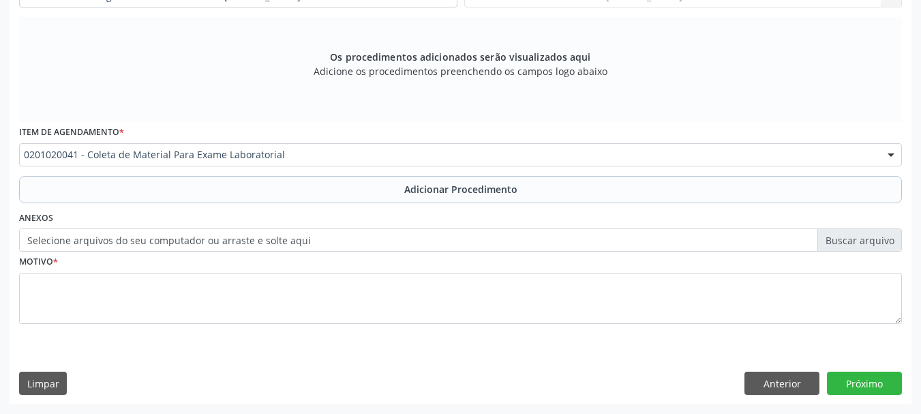
click at [852, 243] on label "Selecione arquivos do seu computador ou arraste e solte aqui" at bounding box center [460, 239] width 883 height 23
click at [852, 243] on input "Selecione arquivos do seu computador ou arraste e solte aqui" at bounding box center [460, 239] width 883 height 23
click at [157, 224] on div "Anexos Selecione arquivos do seu computador ou arraste e solte aqui" at bounding box center [461, 230] width 890 height 44
click at [835, 247] on label "Selecione arquivos do seu computador ou arraste e solte aqui" at bounding box center [460, 239] width 883 height 23
click at [835, 247] on input "Selecione arquivos do seu computador ou arraste e solte aqui" at bounding box center [460, 239] width 883 height 23
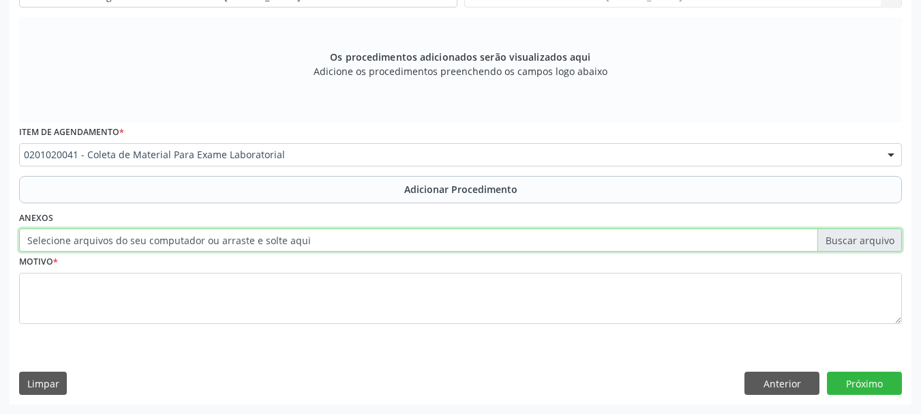
type input "C:\fakepath\brandao.jpeg"
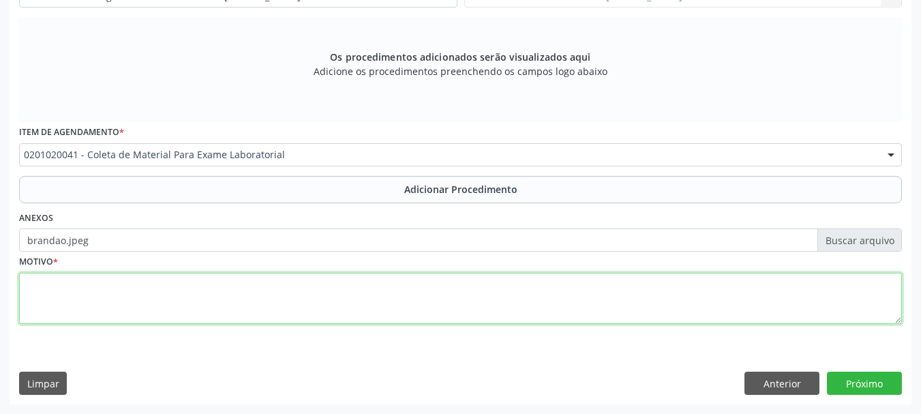
click at [51, 282] on textarea at bounding box center [460, 299] width 883 height 52
type textarea "HAS"
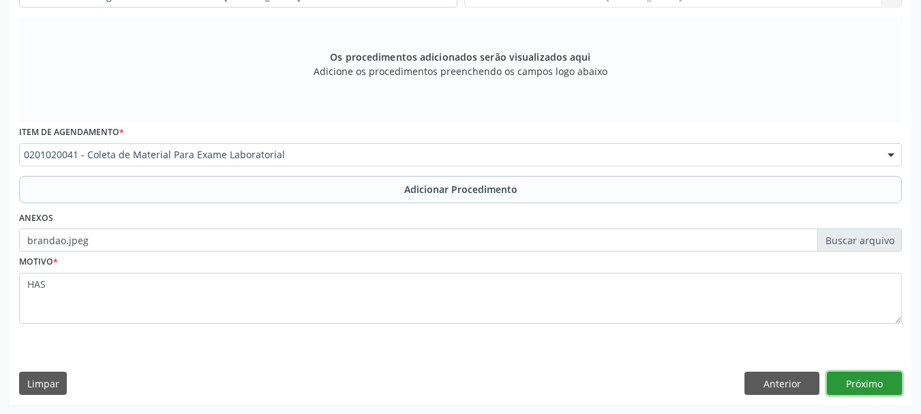
click at [876, 390] on button "Próximo" at bounding box center [864, 383] width 75 height 23
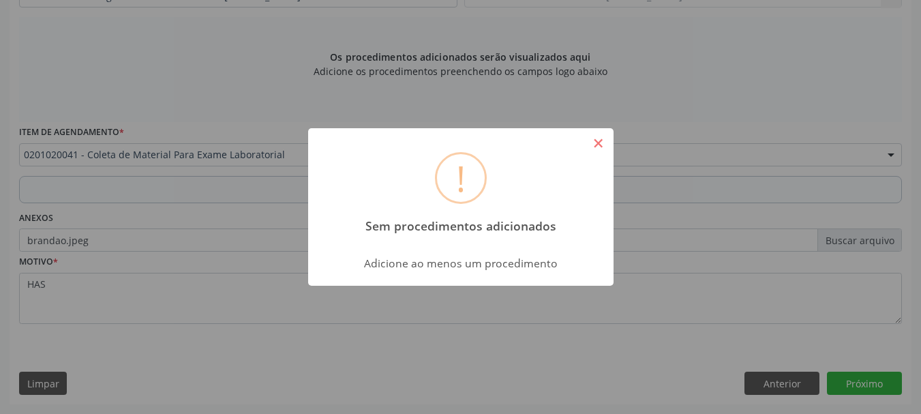
click at [594, 150] on button "×" at bounding box center [598, 143] width 23 height 23
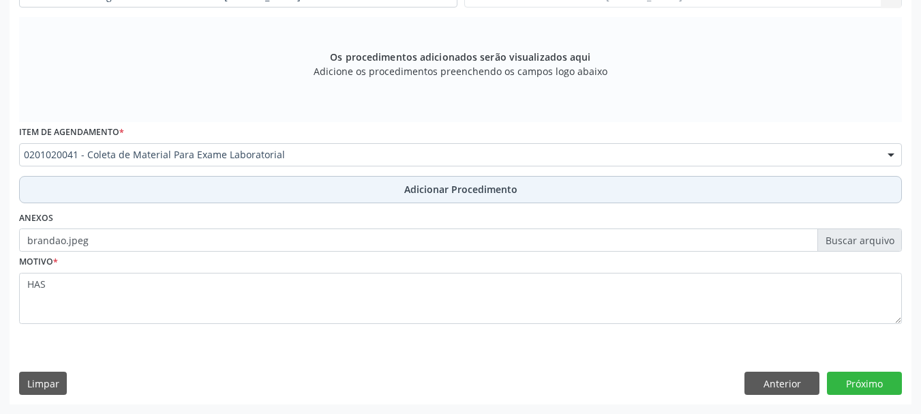
click at [504, 192] on span "Adicionar Procedimento" at bounding box center [460, 189] width 113 height 14
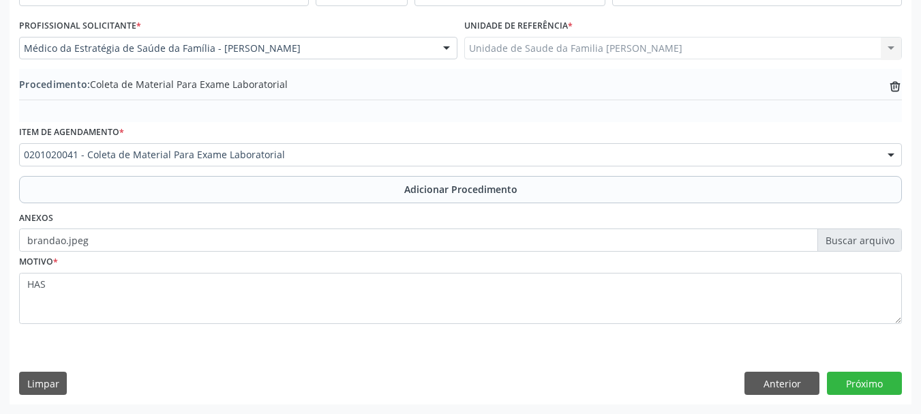
scroll to position [353, 0]
click at [879, 385] on button "Próximo" at bounding box center [864, 383] width 75 height 23
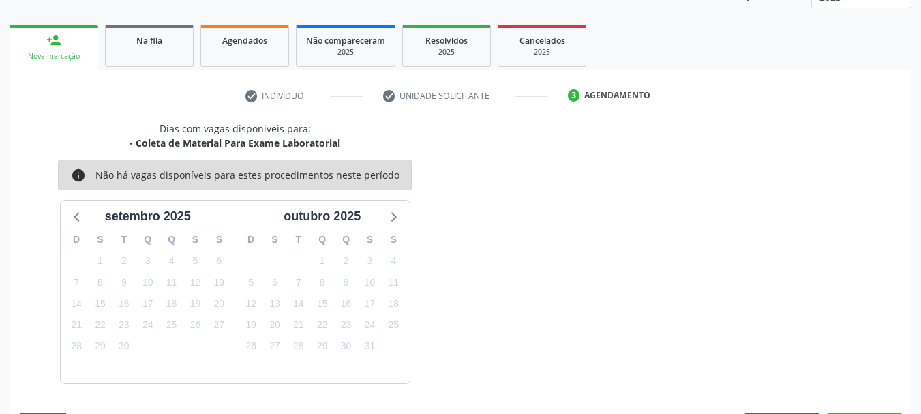
scroll to position [239, 0]
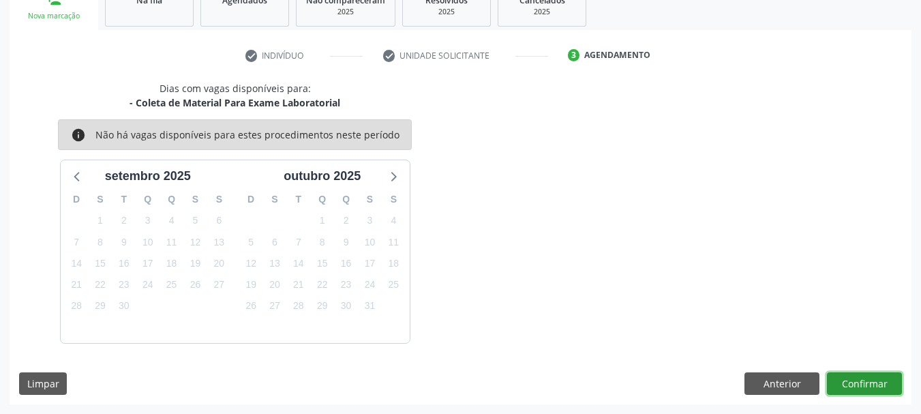
click at [876, 378] on button "Confirmar" at bounding box center [864, 383] width 75 height 23
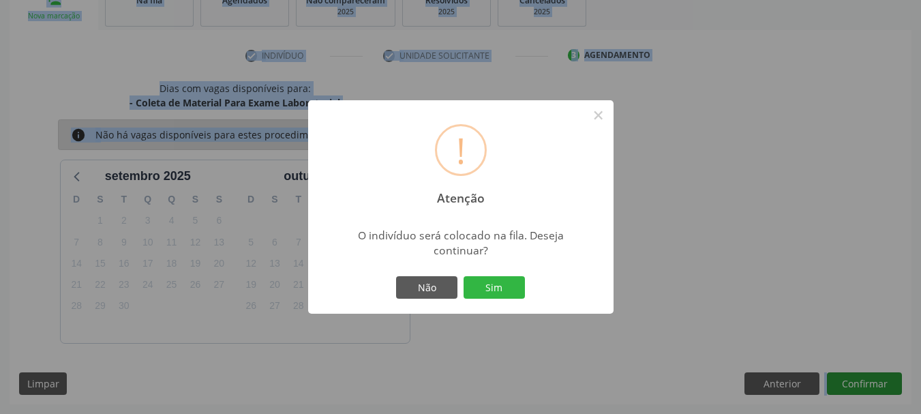
click at [876, 378] on div "! Atenção × O indivíduo será colocado na fila. Deseja continuar? Não Sim" at bounding box center [460, 207] width 921 height 414
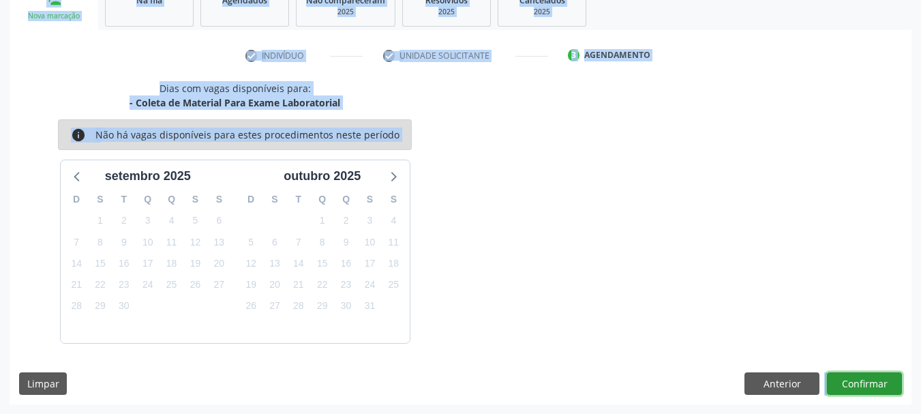
click at [845, 387] on button "Confirmar" at bounding box center [864, 383] width 75 height 23
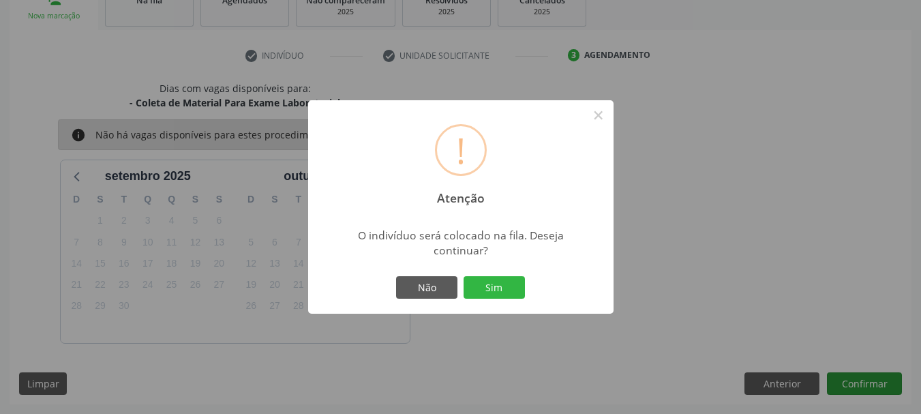
click at [845, 387] on div "! Atenção × O indivíduo será colocado na fila. Deseja continuar? Não Sim" at bounding box center [460, 207] width 921 height 414
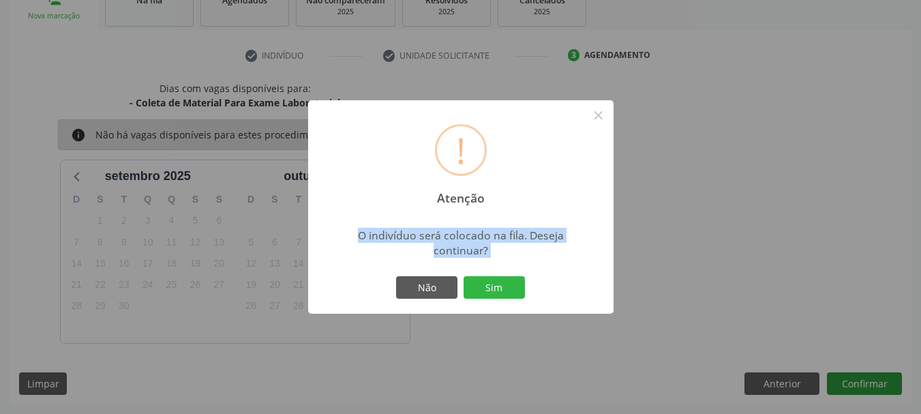
click at [845, 387] on div "! Atenção × O indivíduo será colocado na fila. Deseja continuar? Não Sim" at bounding box center [460, 207] width 921 height 414
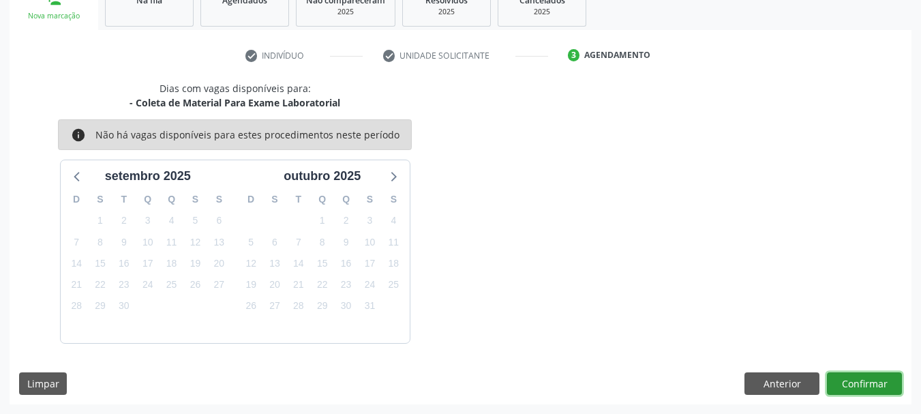
click at [869, 381] on button "Confirmar" at bounding box center [864, 383] width 75 height 23
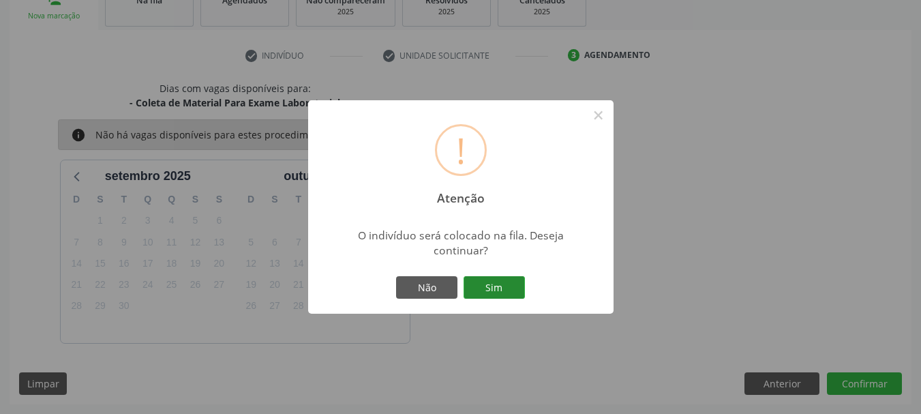
click at [496, 286] on button "Sim" at bounding box center [494, 287] width 61 height 23
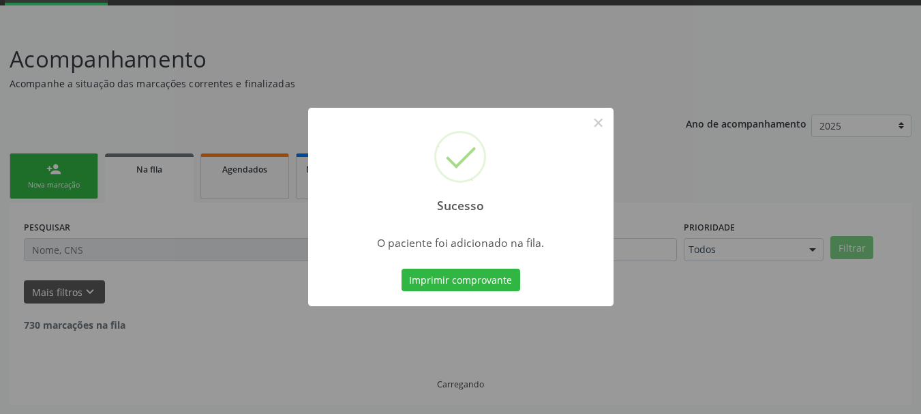
scroll to position [55, 0]
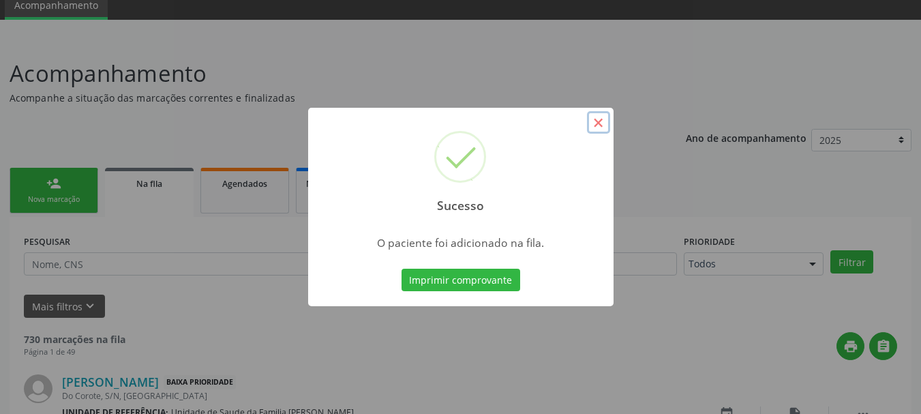
click at [605, 127] on button "×" at bounding box center [598, 122] width 23 height 23
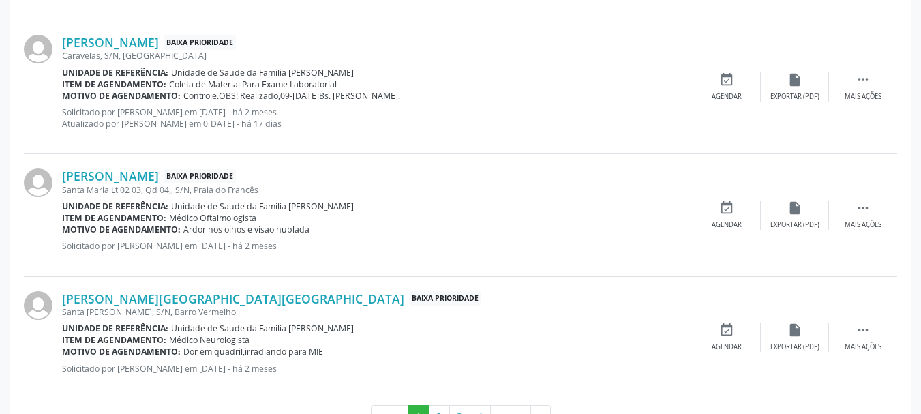
scroll to position [1943, 0]
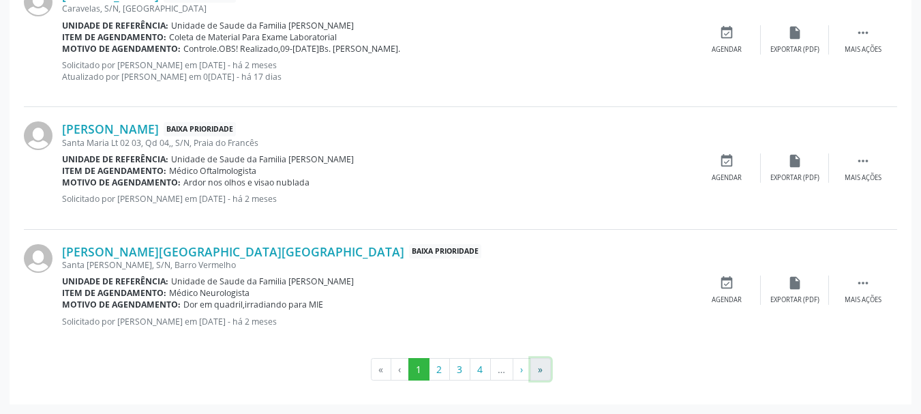
click at [539, 367] on button "»" at bounding box center [540, 369] width 20 height 23
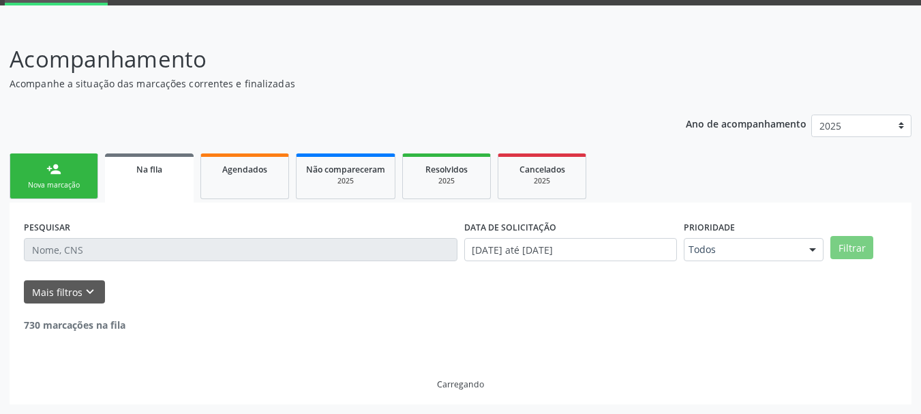
scroll to position [22, 0]
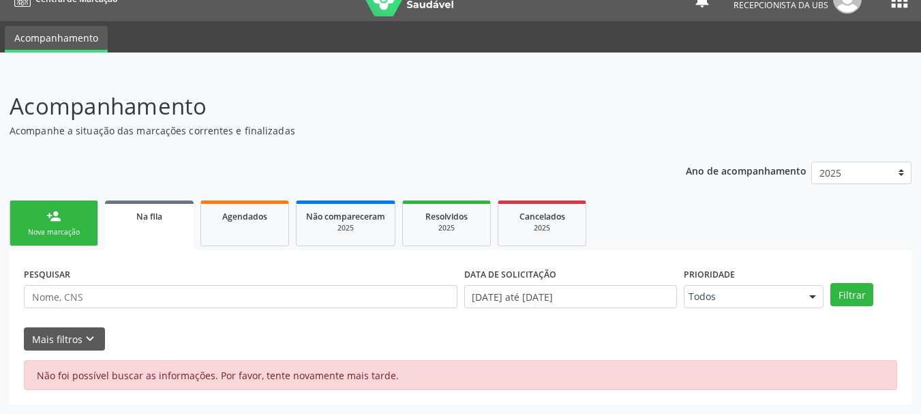
click at [78, 226] on link "person_add Nova marcação" at bounding box center [54, 223] width 89 height 46
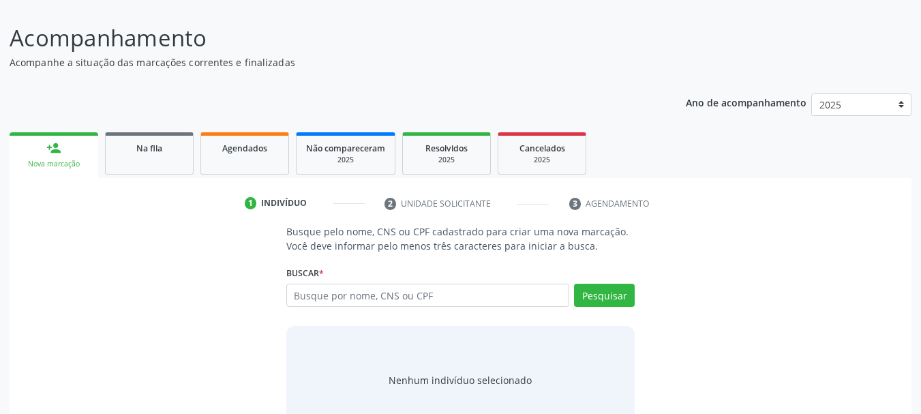
scroll to position [131, 0]
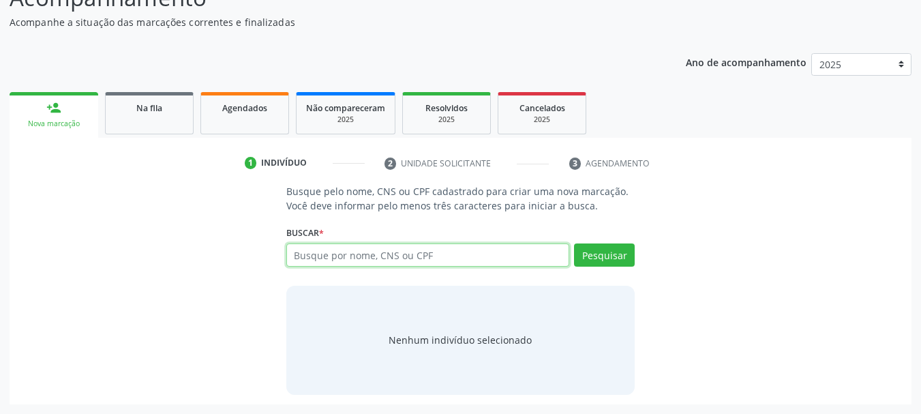
click at [337, 258] on input "text" at bounding box center [428, 254] width 284 height 23
click at [310, 250] on input "text" at bounding box center [428, 254] width 284 height 23
paste input "709202256546531"
type input "709202256546531"
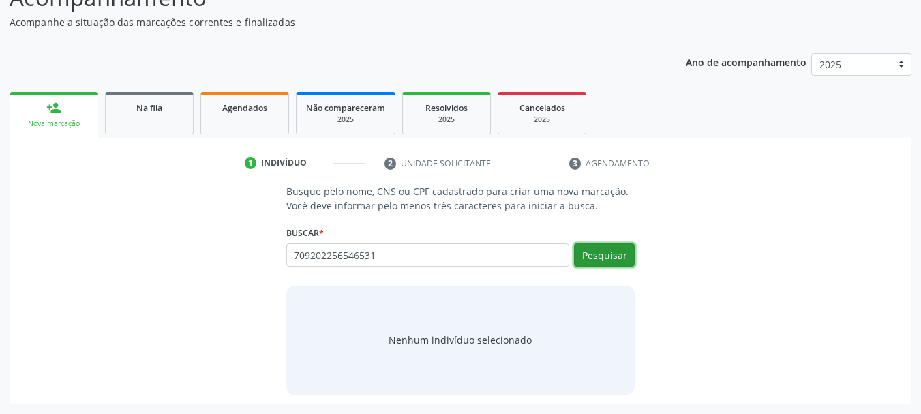
click at [596, 254] on button "Pesquisar" at bounding box center [604, 254] width 61 height 23
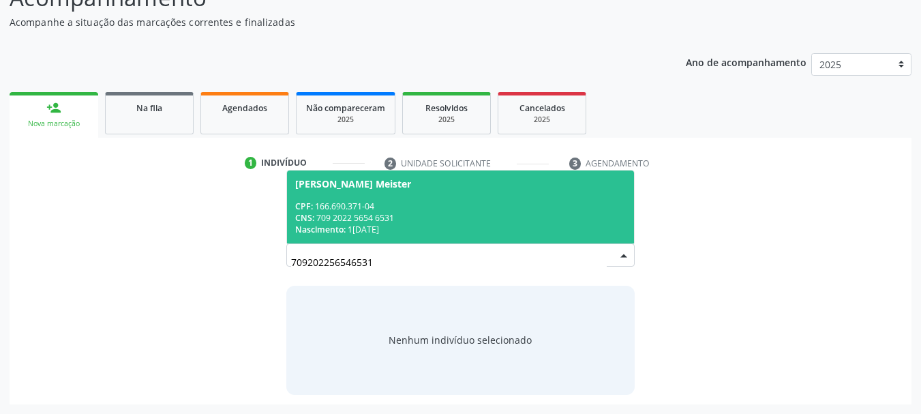
click at [305, 190] on span "Irinete Maria Araujo Meister CPF: 166.690.371-04 CNS: 709 2022 5654 6531 Nascim…" at bounding box center [461, 206] width 348 height 73
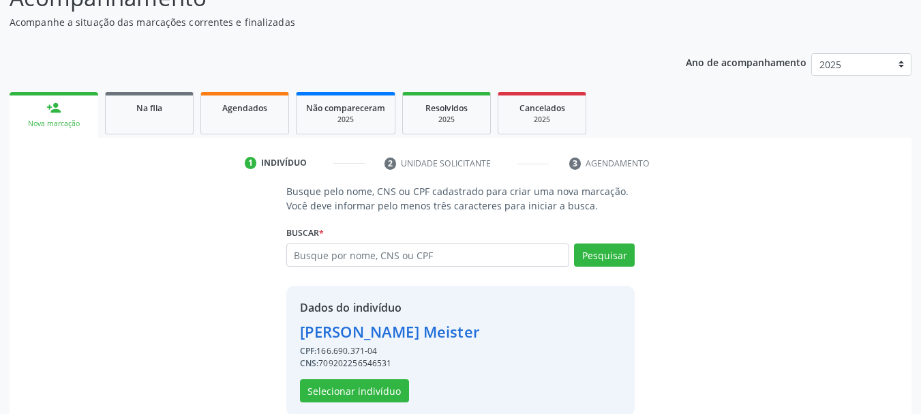
scroll to position [152, 0]
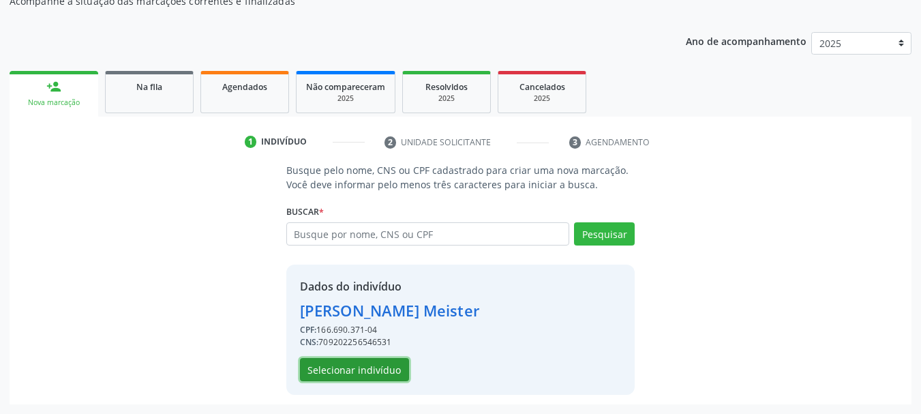
click at [317, 366] on button "Selecionar indivíduo" at bounding box center [354, 369] width 109 height 23
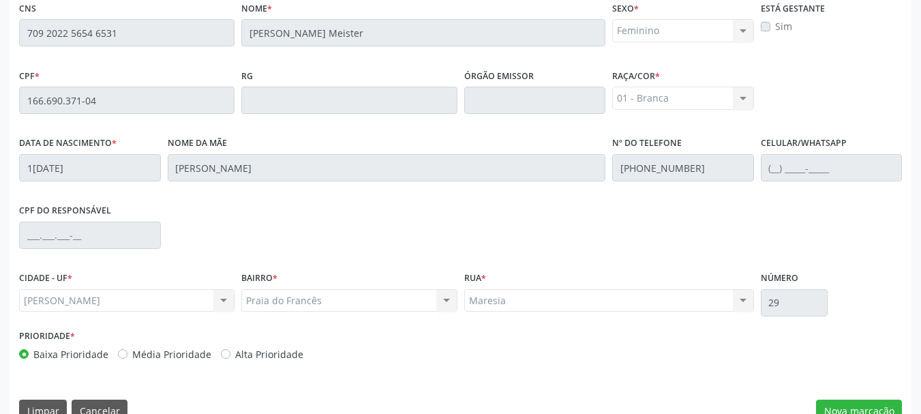
scroll to position [384, 0]
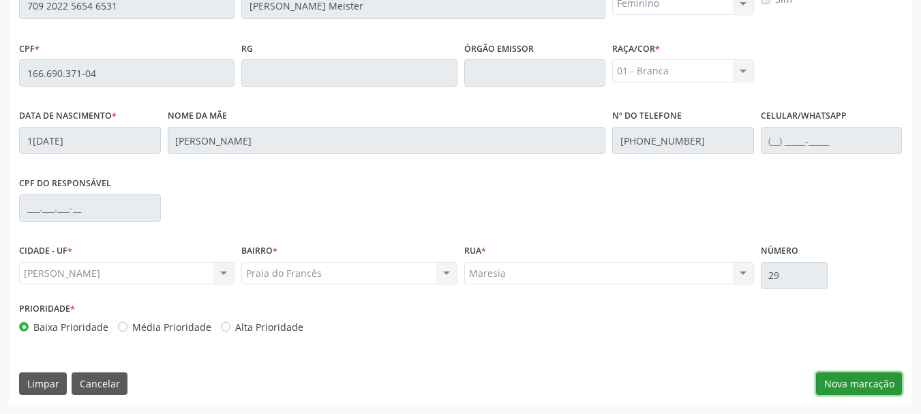
click at [860, 378] on button "Nova marcação" at bounding box center [859, 383] width 86 height 23
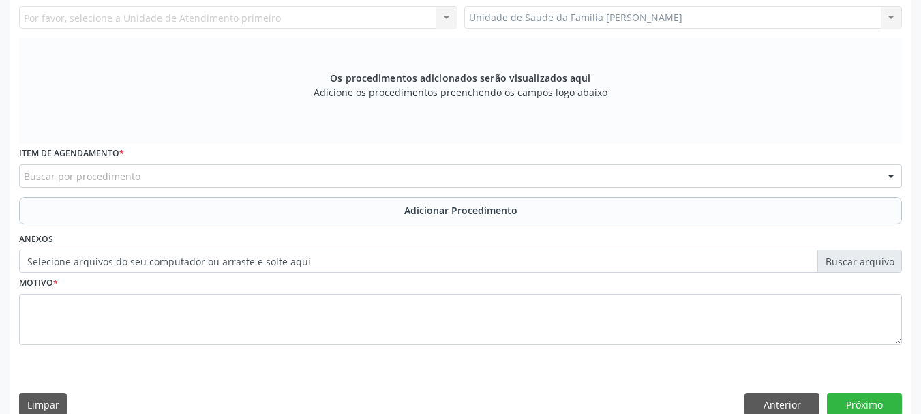
scroll to position [247, 0]
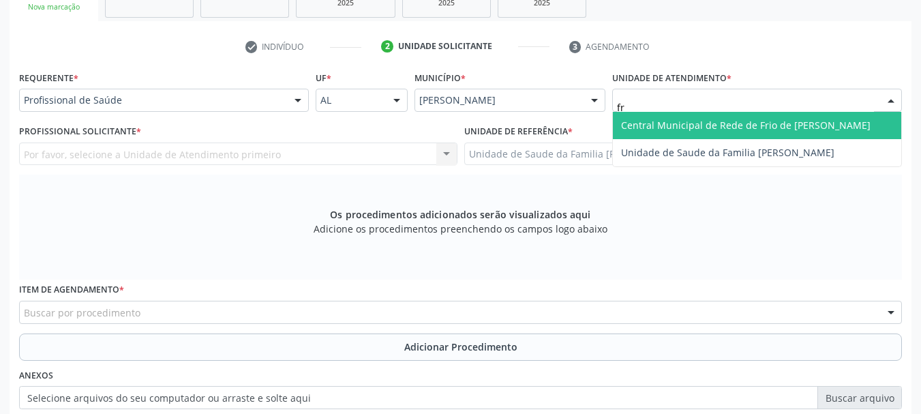
type input "fra"
click at [749, 127] on span "Unidade de Saude da Familia [PERSON_NAME]" at bounding box center [727, 125] width 213 height 13
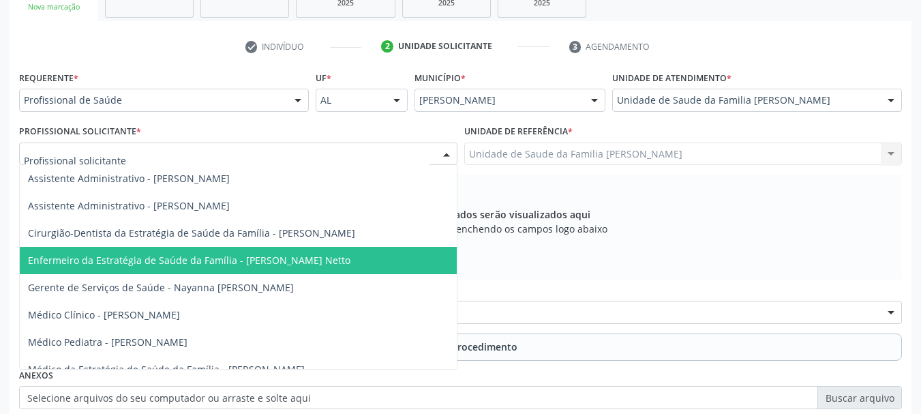
scroll to position [79, 0]
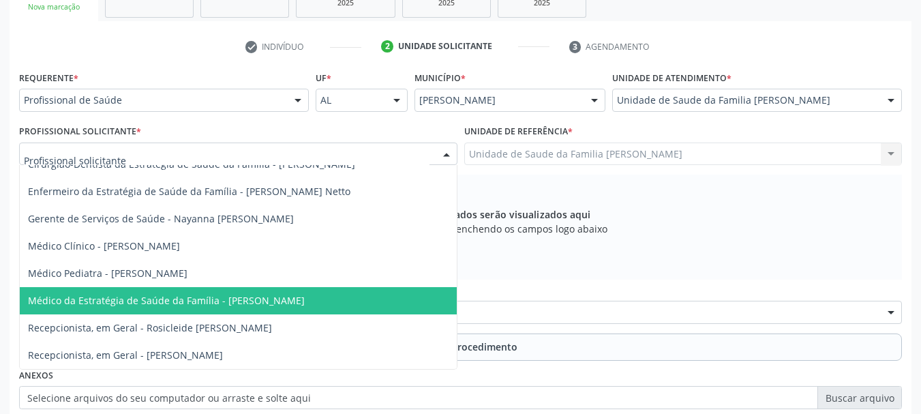
click at [215, 294] on span "Médico da Estratégia de Saúde da Família - [PERSON_NAME]" at bounding box center [166, 300] width 277 height 13
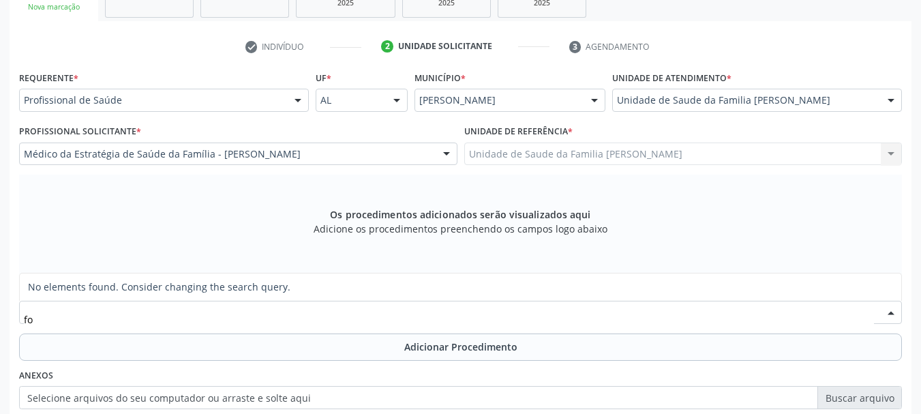
type input "f"
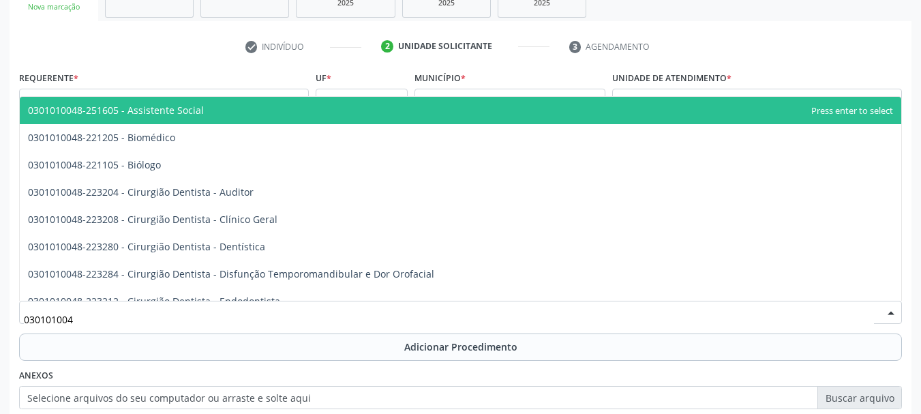
type input "0301010048"
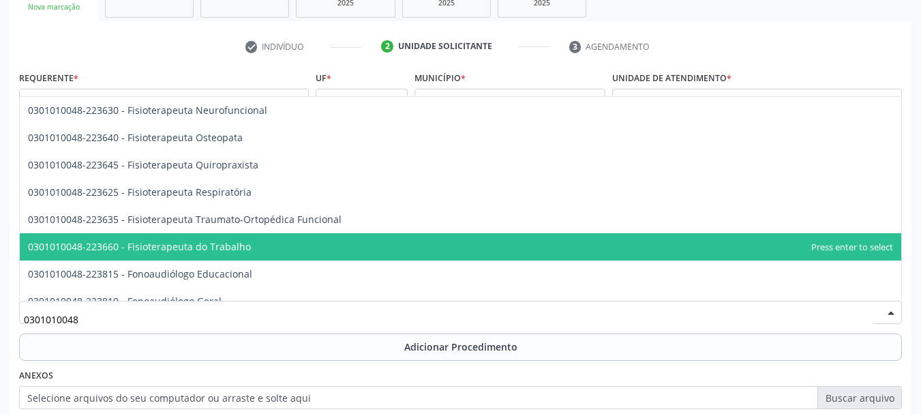
scroll to position [1568, 0]
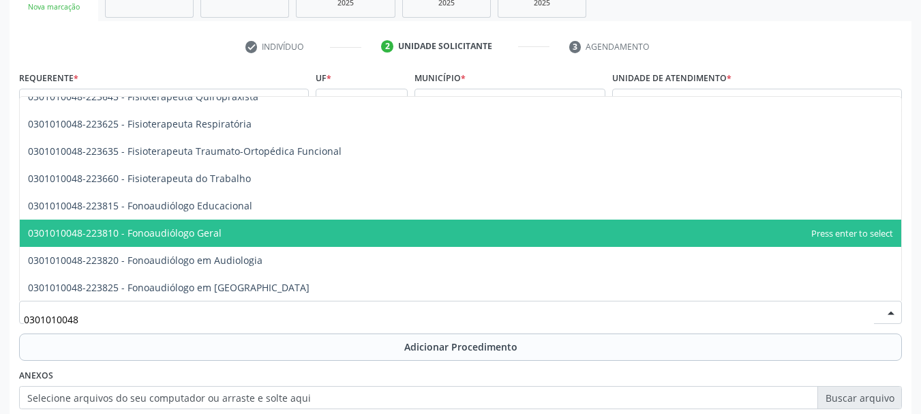
click at [345, 233] on span "0301010048-223810 - Fonoaudiólogo Geral" at bounding box center [460, 233] width 881 height 27
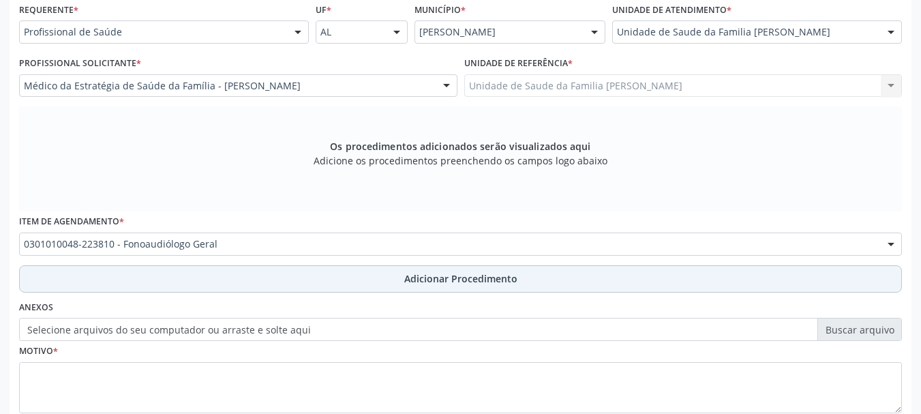
scroll to position [384, 0]
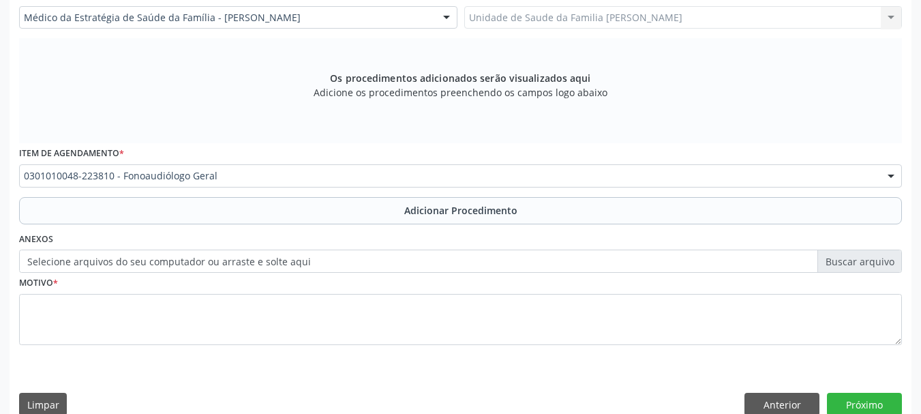
click at [299, 262] on label "Selecione arquivos do seu computador ou arraste e solte aqui" at bounding box center [460, 261] width 883 height 23
click at [299, 262] on input "Selecione arquivos do seu computador ou arraste e solte aqui" at bounding box center [460, 261] width 883 height 23
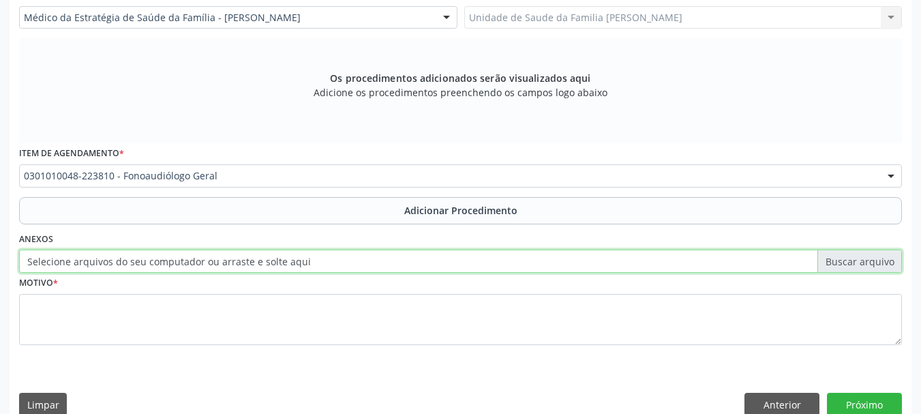
type input "C:\fakepath\Meiter.jpeg"
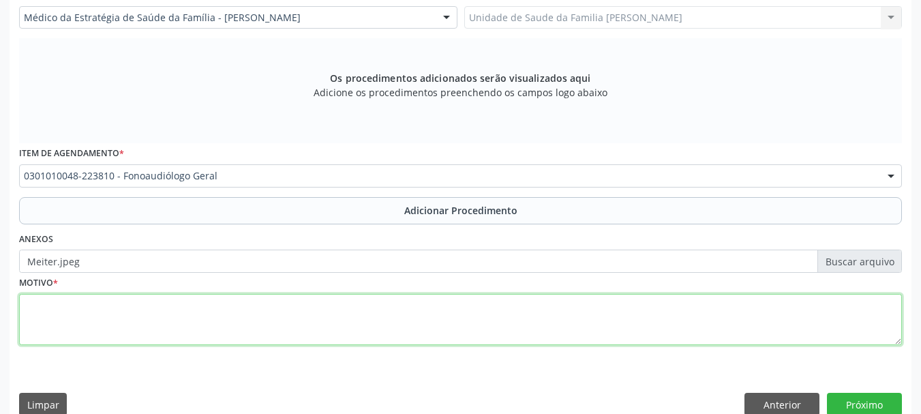
click at [84, 309] on textarea at bounding box center [460, 320] width 883 height 52
type textarea "Lesao de nervo facial apos procedimento cirurgico."
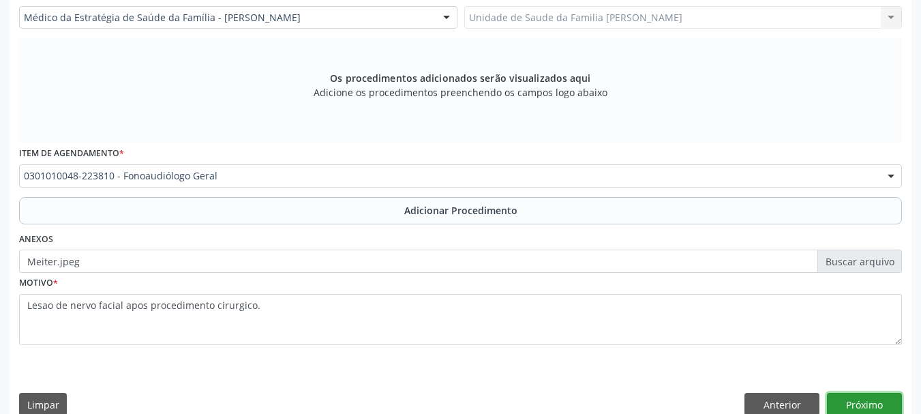
click at [887, 401] on button "Próximo" at bounding box center [864, 404] width 75 height 23
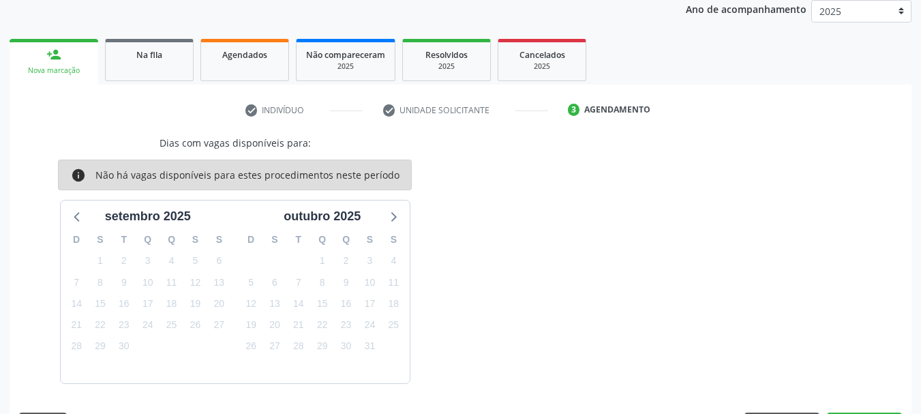
scroll to position [224, 0]
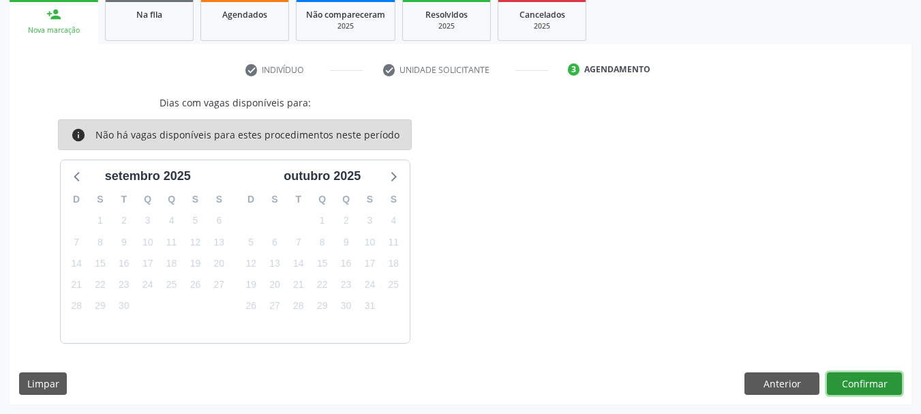
click at [887, 393] on button "Confirmar" at bounding box center [864, 383] width 75 height 23
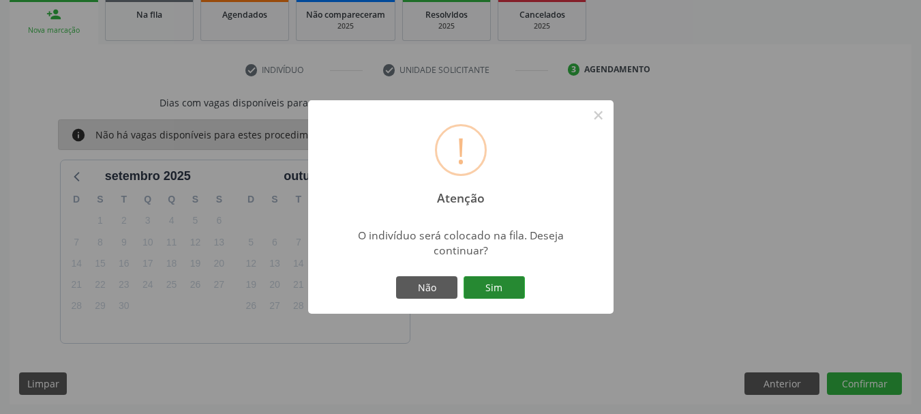
click at [521, 281] on button "Sim" at bounding box center [494, 287] width 61 height 23
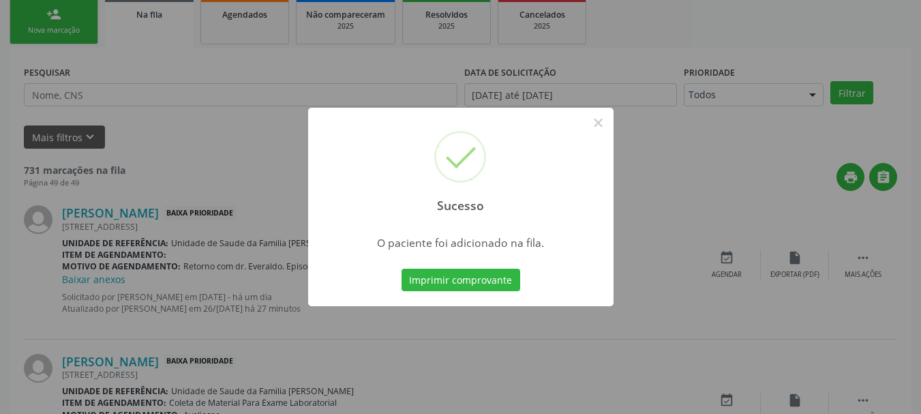
scroll to position [55, 0]
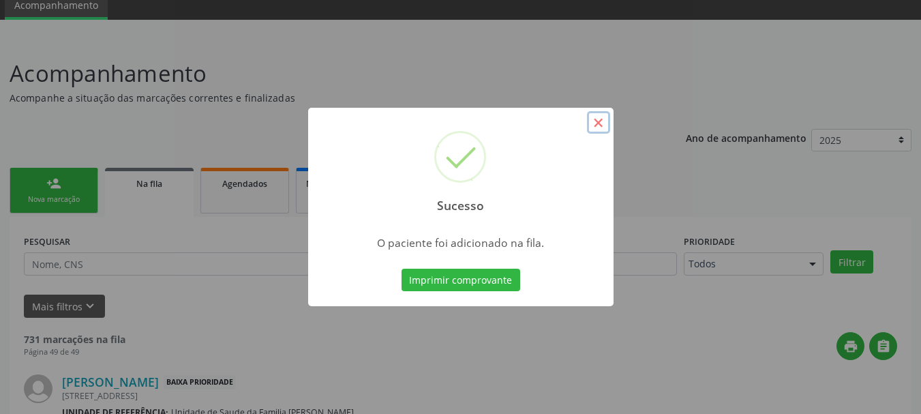
click at [598, 122] on button "×" at bounding box center [598, 122] width 23 height 23
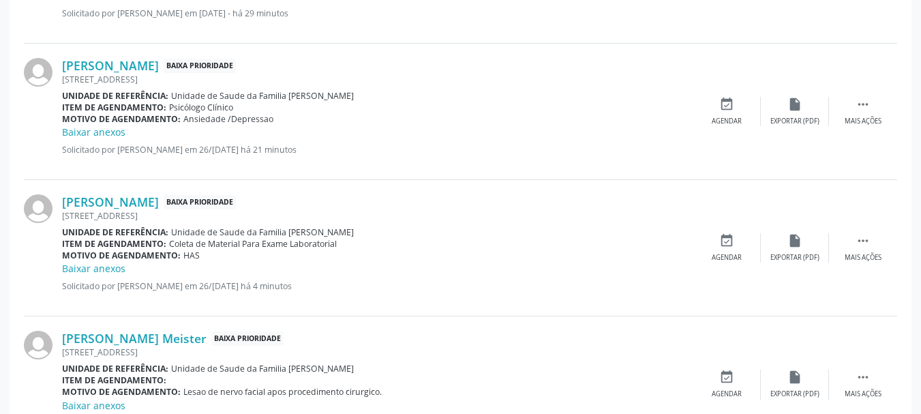
scroll to position [1588, 0]
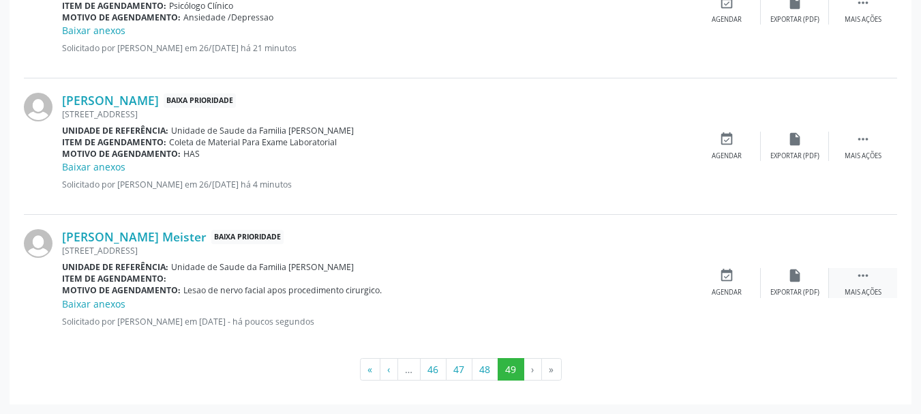
click at [869, 284] on div " Mais ações" at bounding box center [863, 282] width 68 height 29
click at [786, 285] on div "edit Editar" at bounding box center [795, 282] width 68 height 29
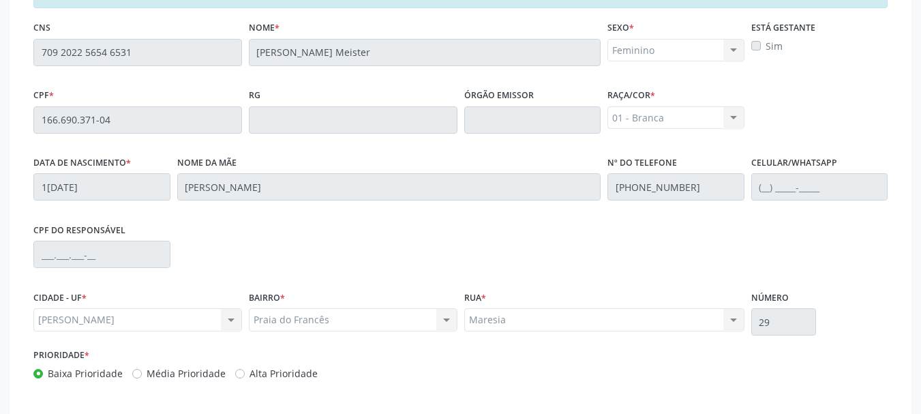
scroll to position [402, 0]
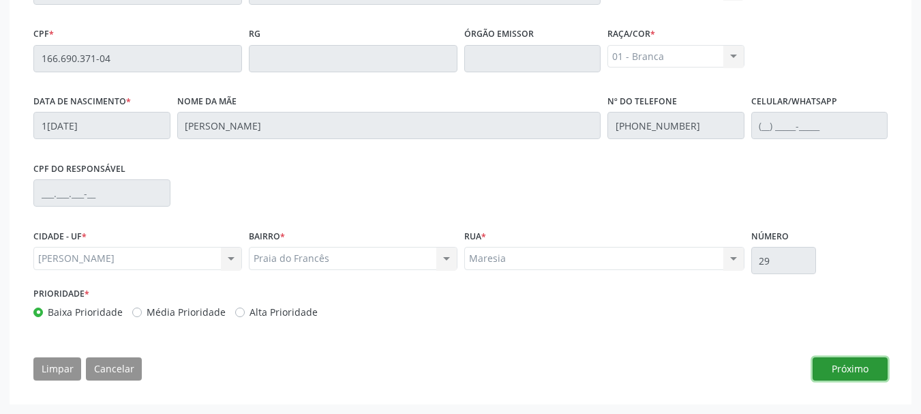
click at [860, 363] on button "Próximo" at bounding box center [850, 368] width 75 height 23
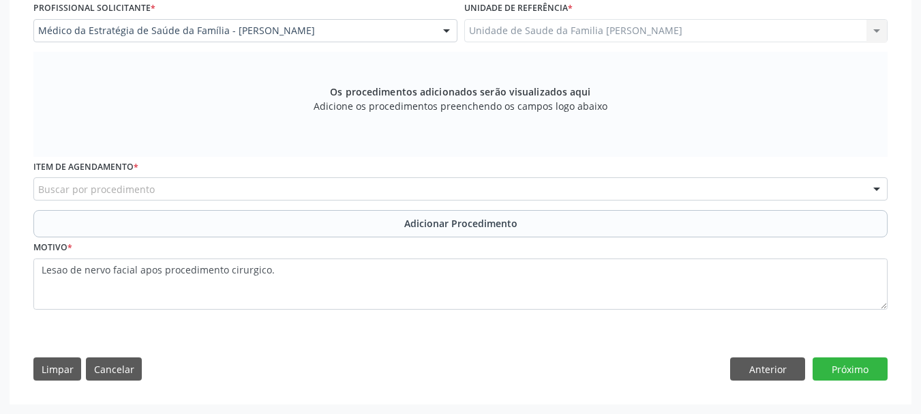
scroll to position [306, 0]
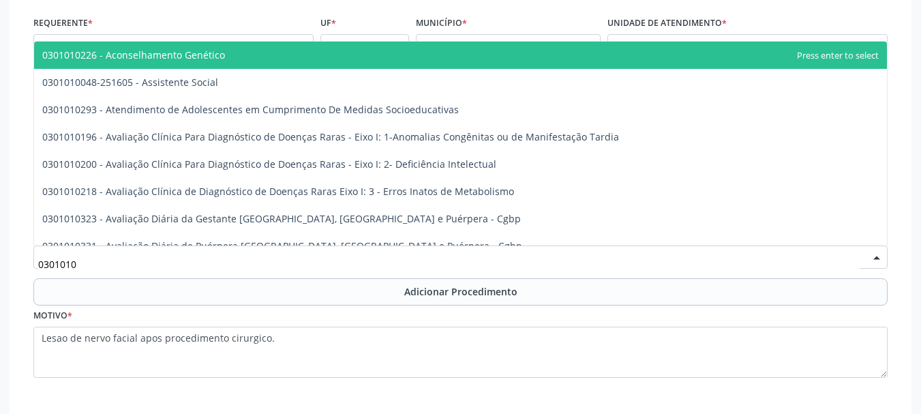
type input "03010100"
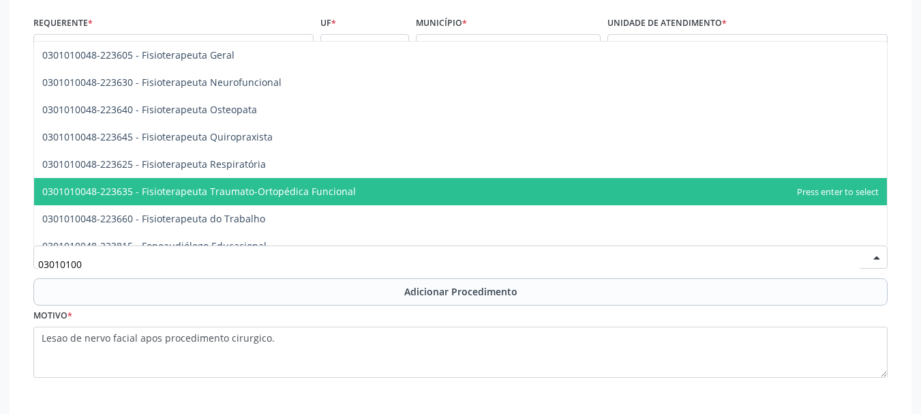
scroll to position [1704, 0]
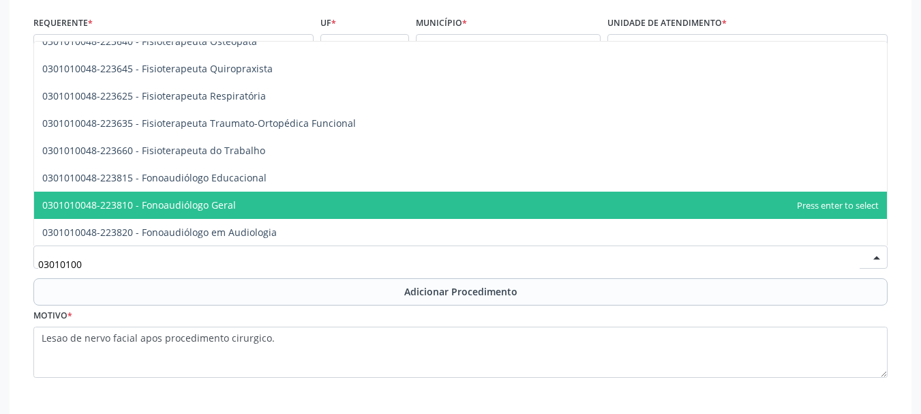
click at [196, 200] on span "0301010048-223810 - Fonoaudiólogo Geral" at bounding box center [139, 204] width 194 height 13
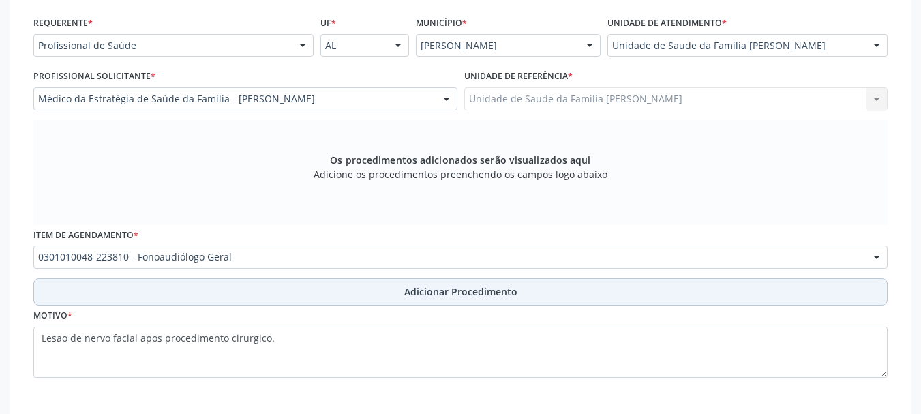
scroll to position [374, 0]
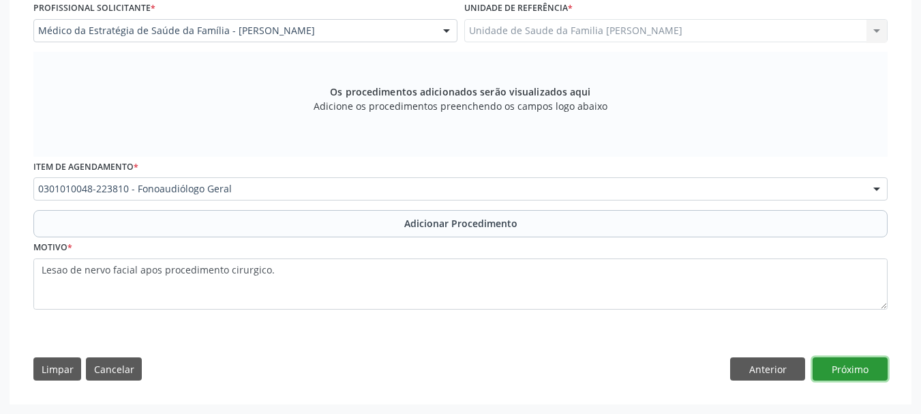
click at [849, 365] on button "Próximo" at bounding box center [850, 368] width 75 height 23
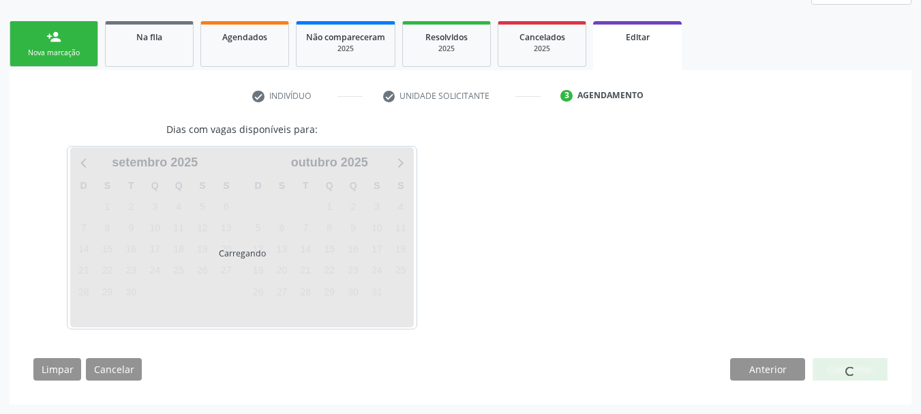
scroll to position [242, 0]
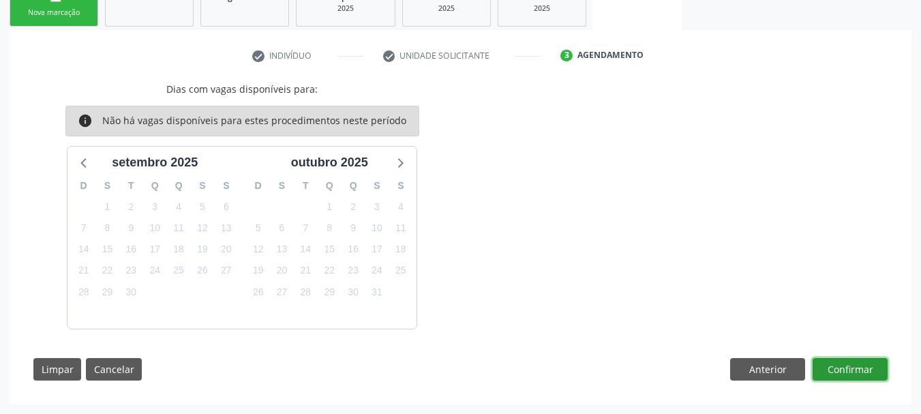
click at [849, 365] on button "Confirmar" at bounding box center [850, 369] width 75 height 23
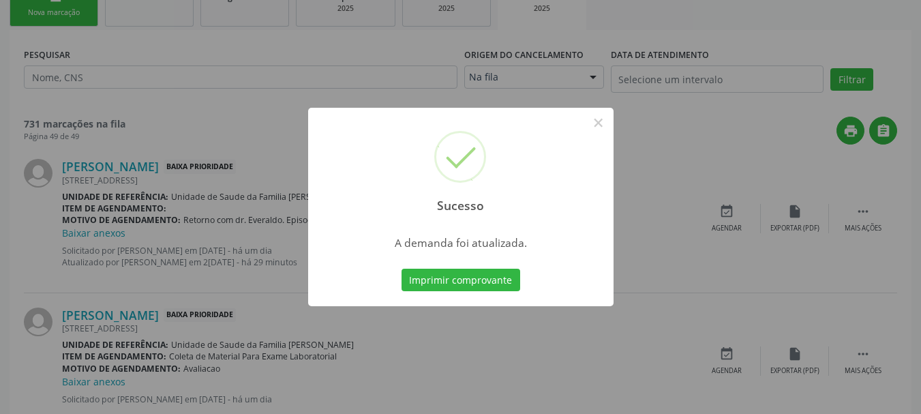
scroll to position [0, 0]
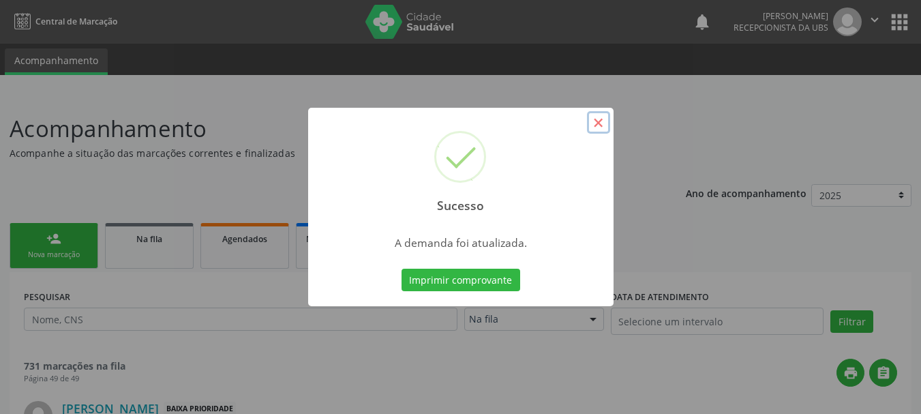
click at [599, 129] on button "×" at bounding box center [598, 122] width 23 height 23
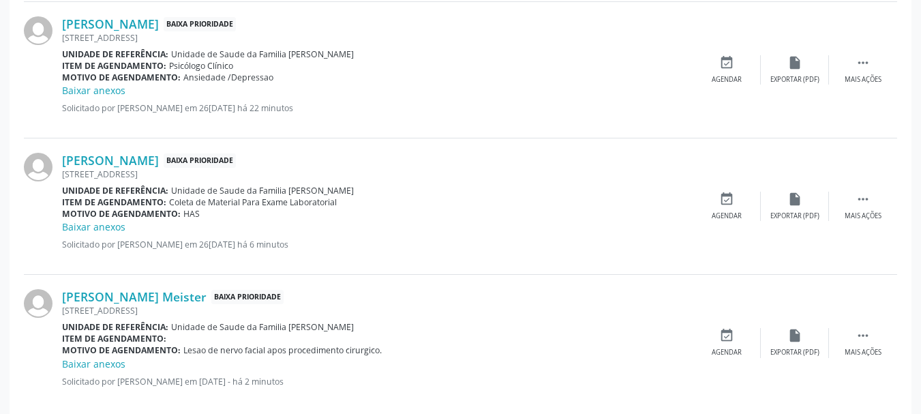
scroll to position [1560, 0]
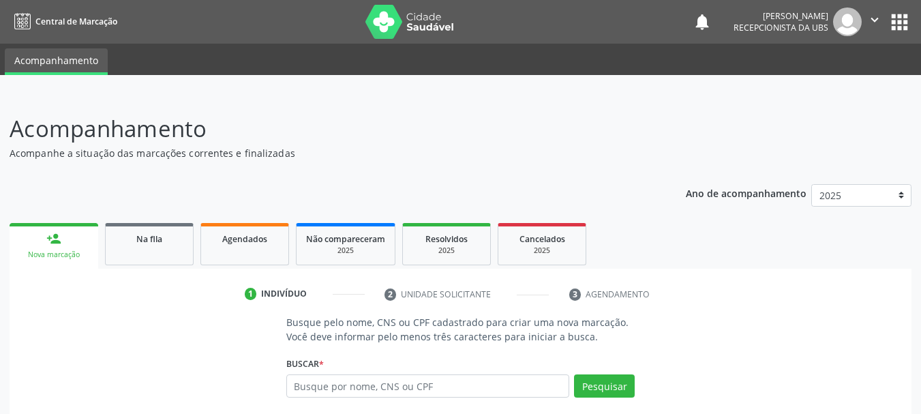
scroll to position [68, 0]
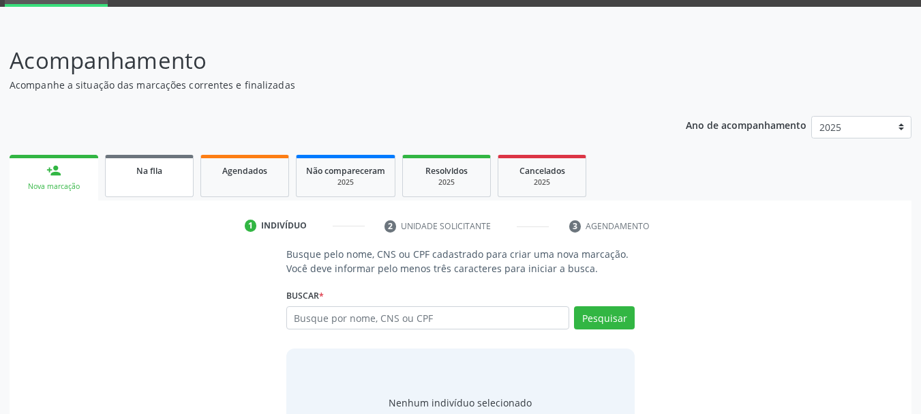
click at [166, 168] on div "Na fila" at bounding box center [149, 170] width 68 height 14
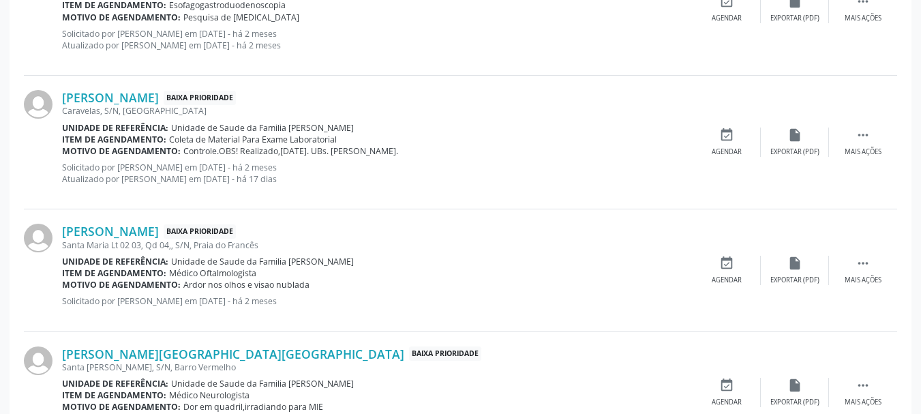
scroll to position [1943, 0]
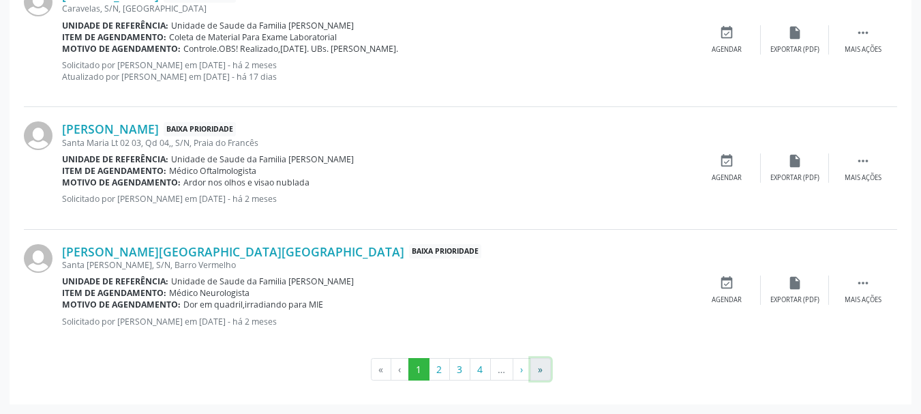
click at [537, 366] on button "»" at bounding box center [540, 369] width 20 height 23
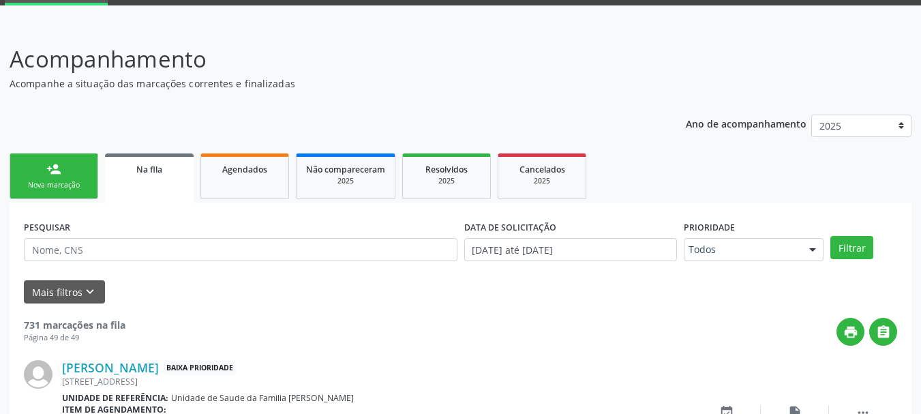
scroll to position [1600, 0]
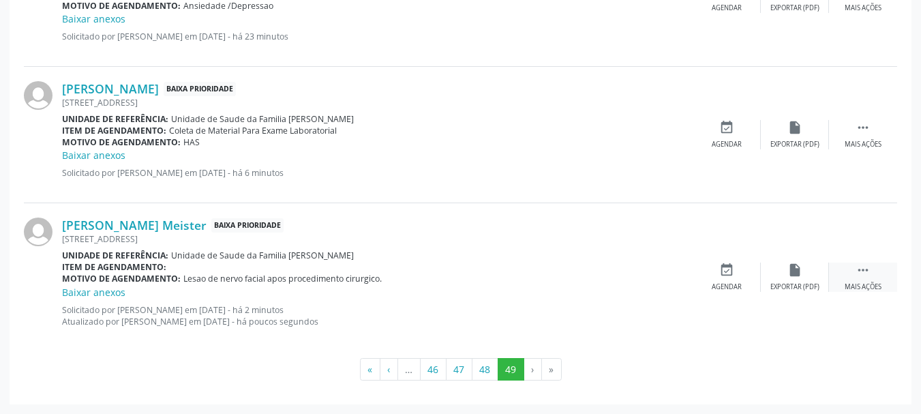
click at [864, 267] on icon "" at bounding box center [863, 269] width 15 height 15
click at [864, 271] on icon "" at bounding box center [863, 269] width 15 height 15
click at [790, 273] on icon "edit" at bounding box center [794, 269] width 15 height 15
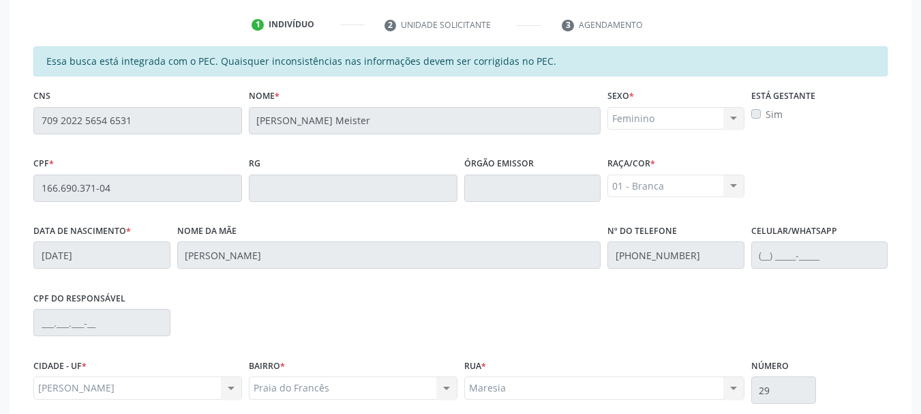
scroll to position [402, 0]
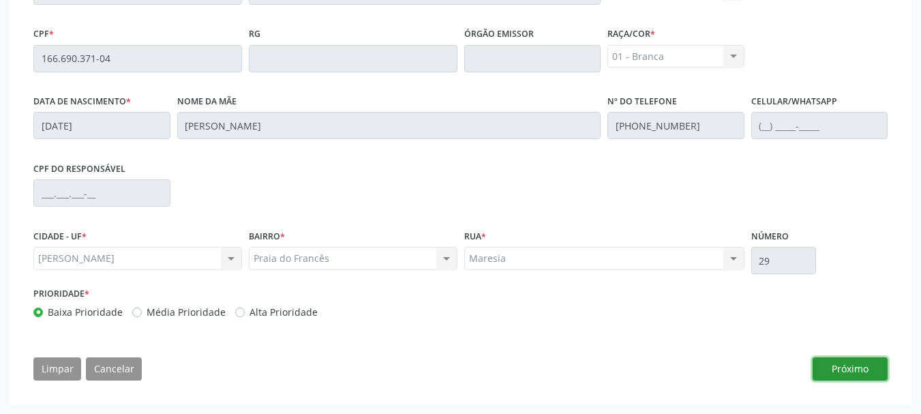
click at [839, 369] on button "Próximo" at bounding box center [850, 368] width 75 height 23
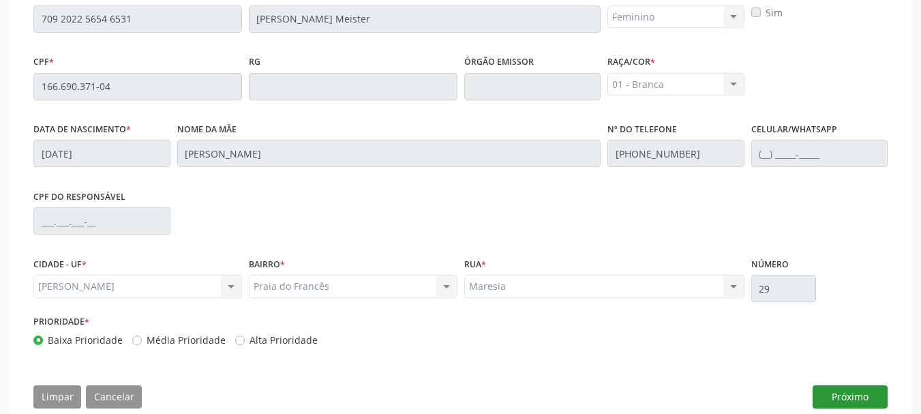
click at [0, 0] on button "Próximo" at bounding box center [0, 0] width 0 height 0
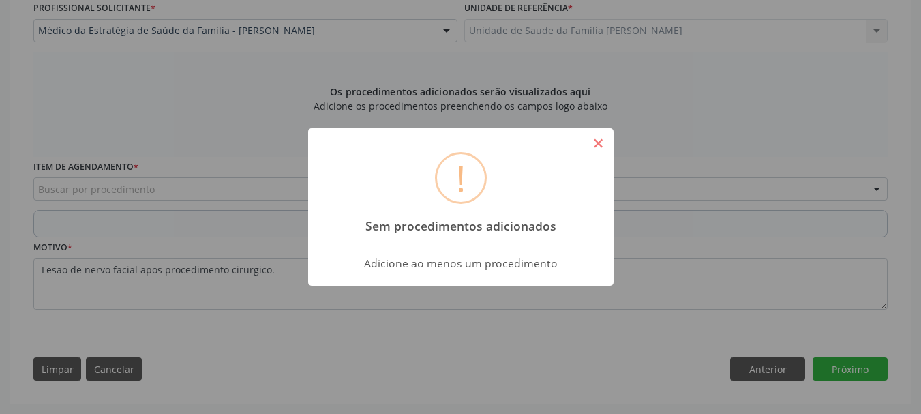
click at [605, 146] on button "×" at bounding box center [598, 143] width 23 height 23
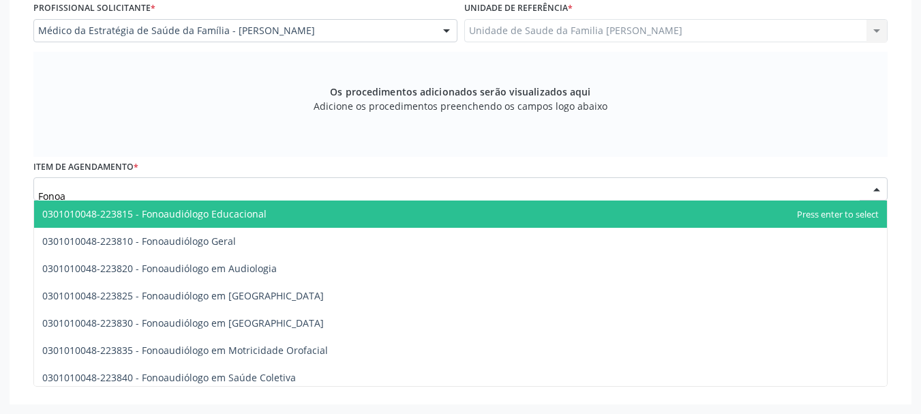
type input "Fonoau"
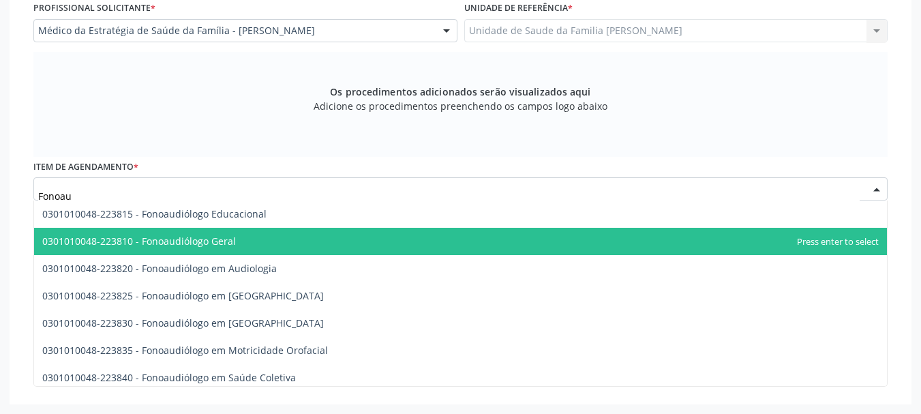
click at [237, 247] on span "0301010048-223810 - Fonoaudiólogo Geral" at bounding box center [460, 241] width 853 height 27
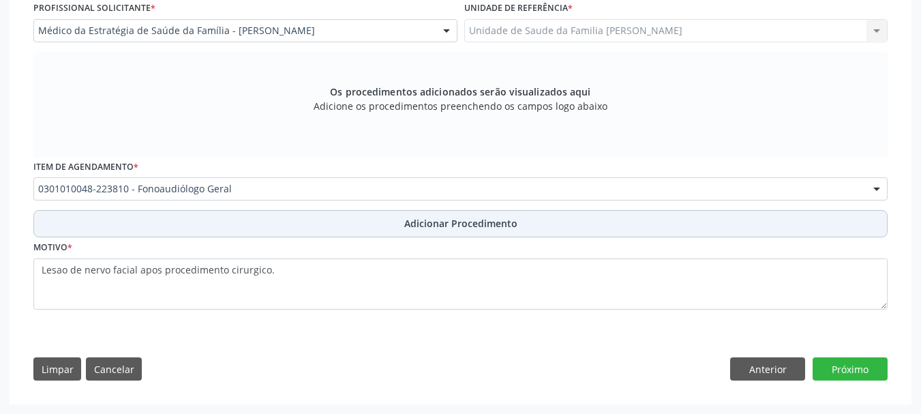
click at [485, 228] on span "Adicionar Procedimento" at bounding box center [460, 223] width 113 height 14
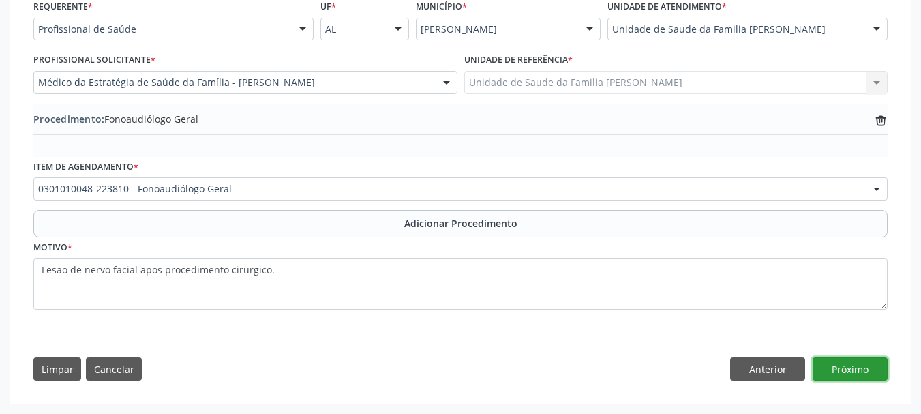
click at [854, 369] on button "Próximo" at bounding box center [850, 368] width 75 height 23
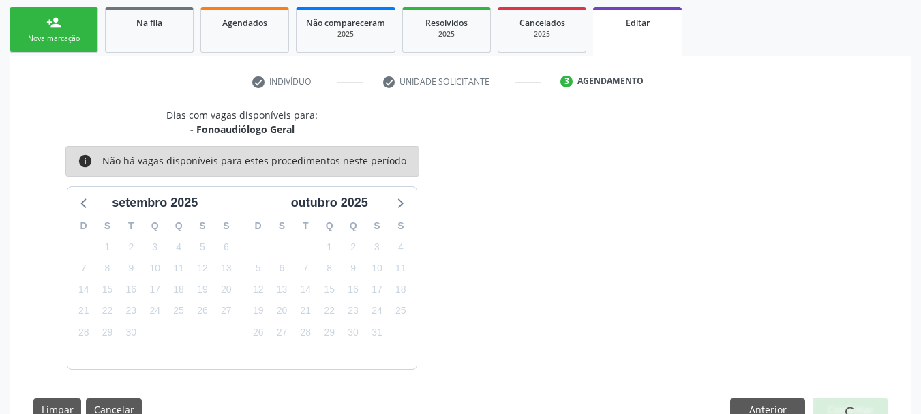
scroll to position [256, 0]
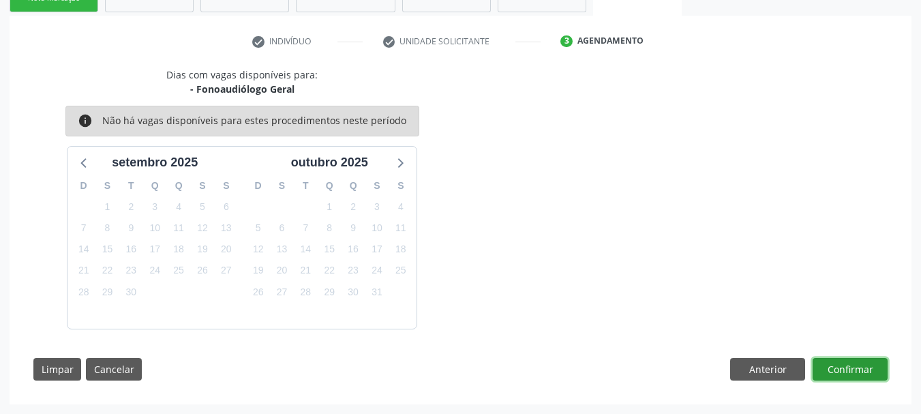
click at [843, 366] on button "Confirmar" at bounding box center [850, 369] width 75 height 23
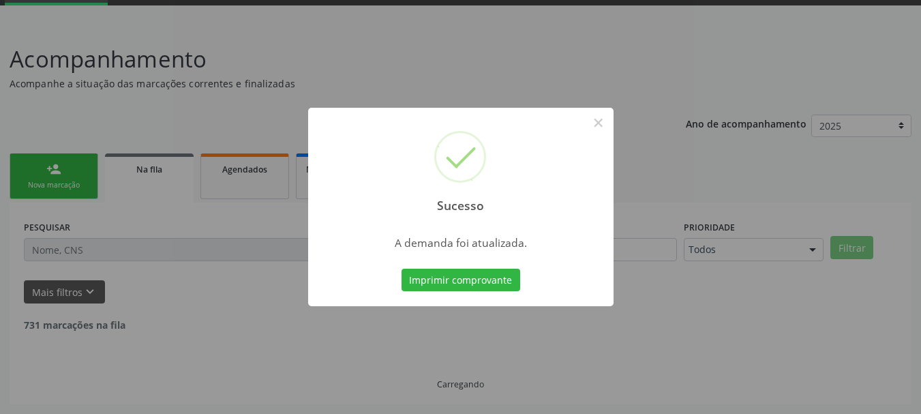
scroll to position [55, 0]
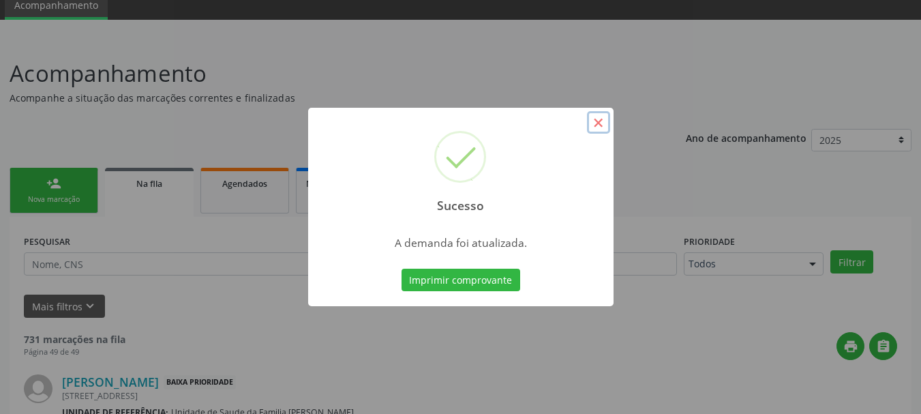
click at [602, 125] on button "×" at bounding box center [598, 122] width 23 height 23
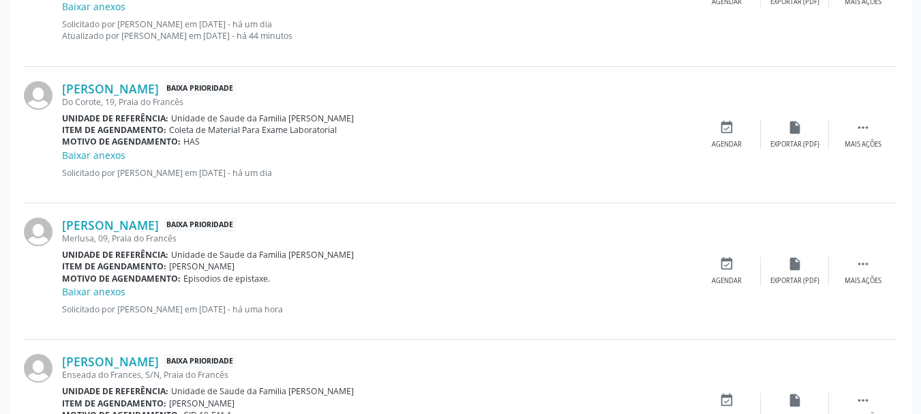
scroll to position [918, 0]
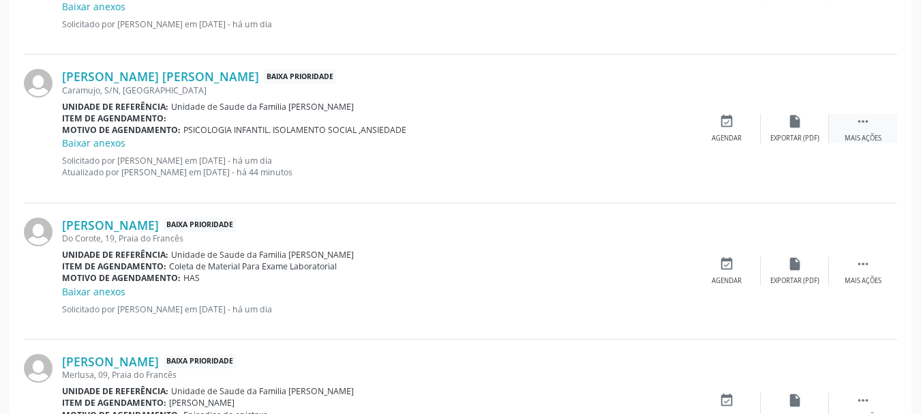
click at [871, 123] on div " Mais ações" at bounding box center [863, 128] width 68 height 29
click at [799, 127] on icon "edit" at bounding box center [794, 121] width 15 height 15
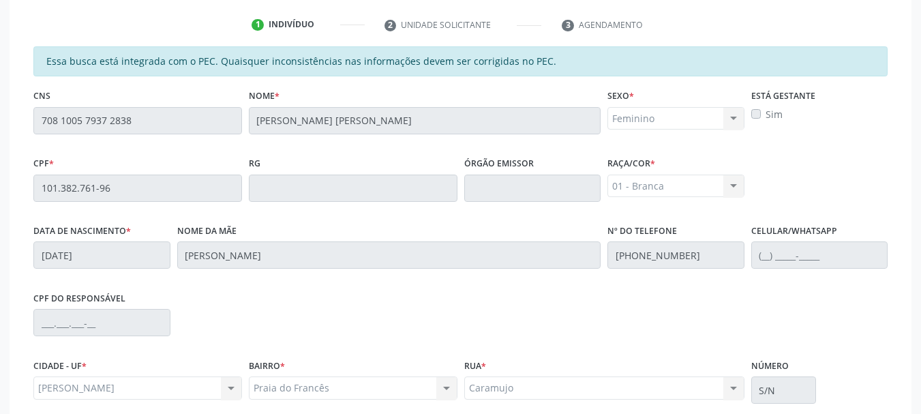
scroll to position [402, 0]
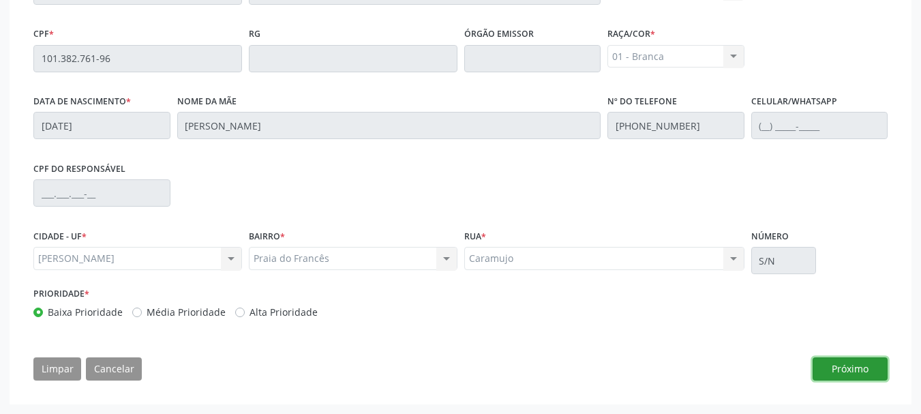
click at [843, 374] on button "Próximo" at bounding box center [850, 368] width 75 height 23
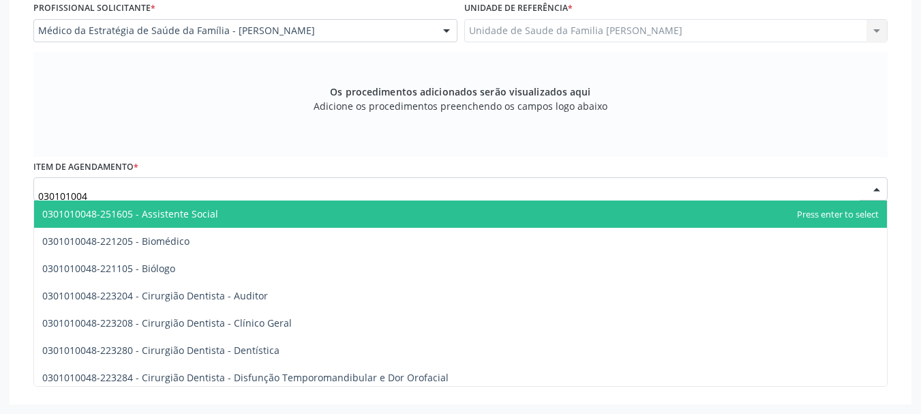
type input "0301010048"
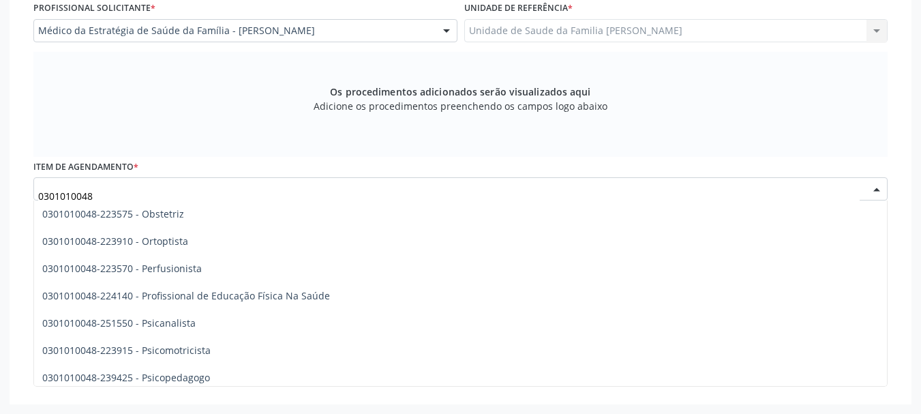
scroll to position [2113, 0]
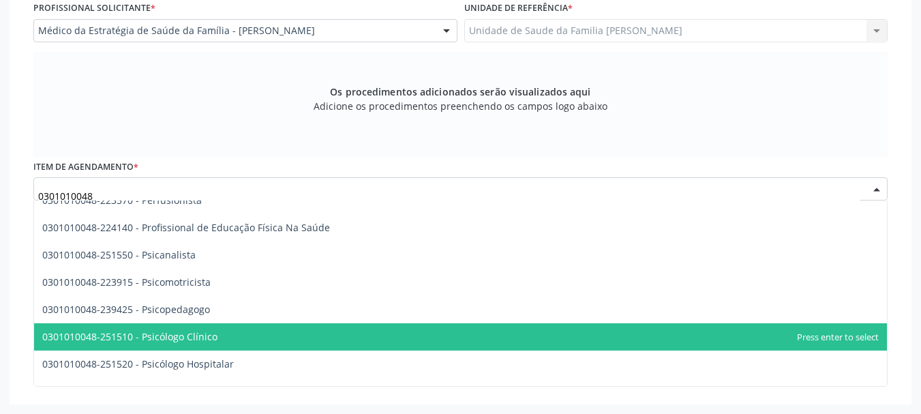
click at [213, 331] on span "0301010048-251510 - Psicólogo Clínico" at bounding box center [129, 336] width 175 height 13
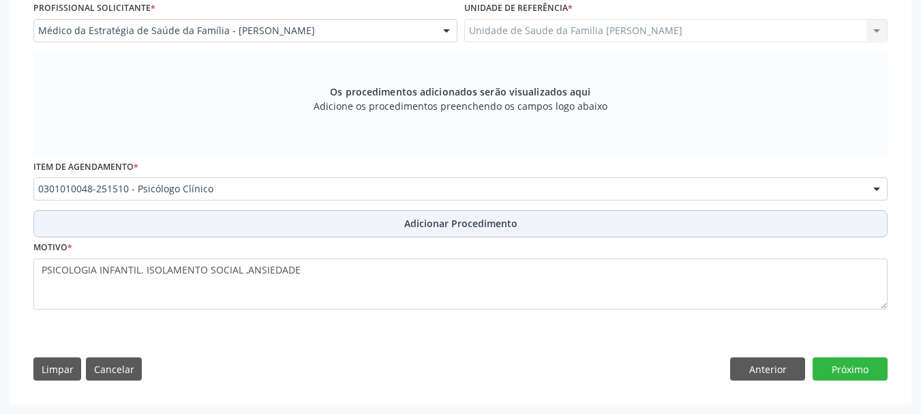
click at [421, 220] on span "Adicionar Procedimento" at bounding box center [460, 223] width 113 height 14
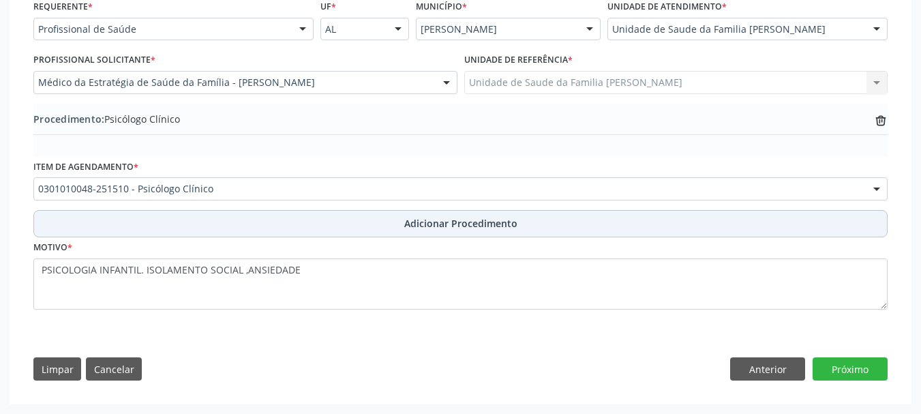
scroll to position [322, 0]
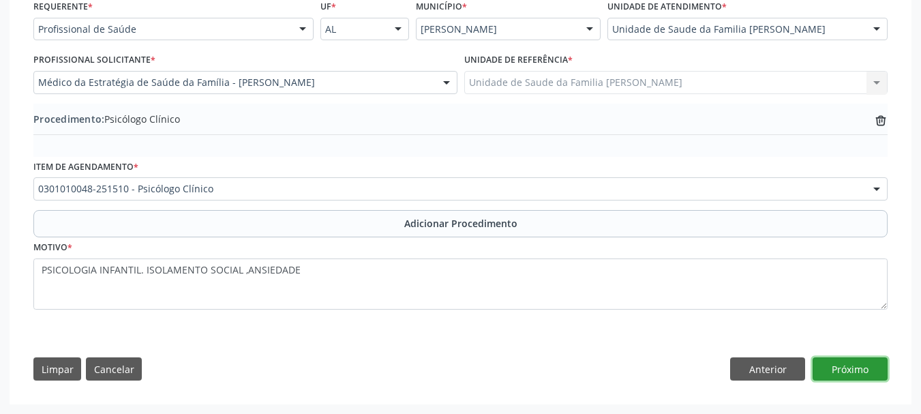
click at [845, 367] on button "Próximo" at bounding box center [850, 368] width 75 height 23
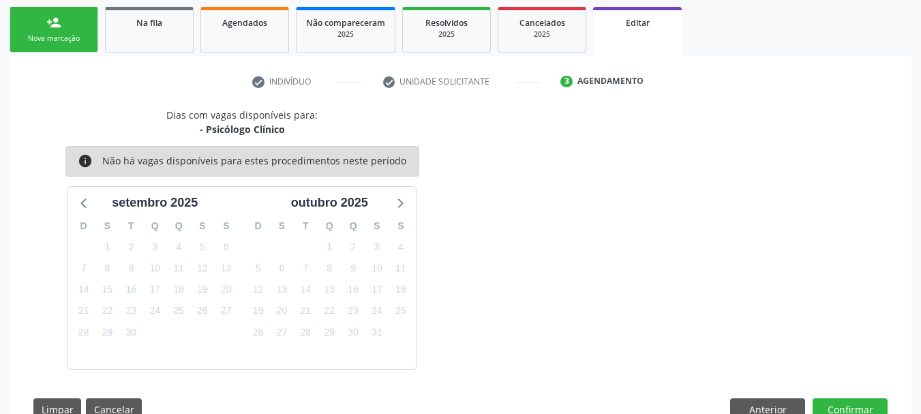
scroll to position [256, 0]
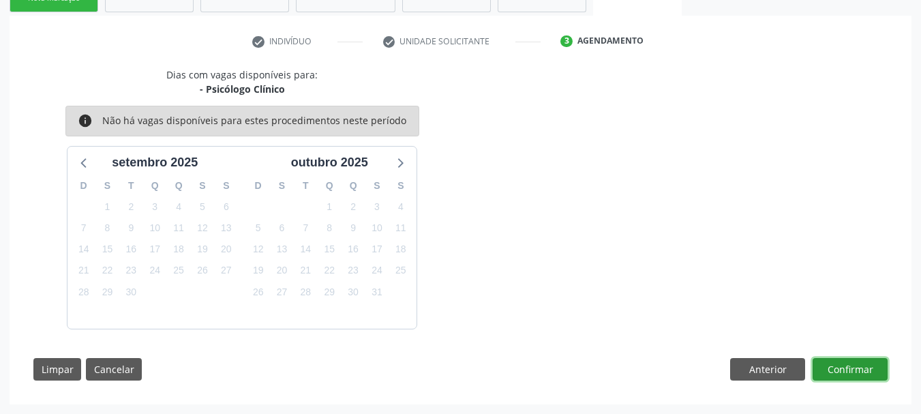
click at [845, 367] on button "Confirmar" at bounding box center [850, 369] width 75 height 23
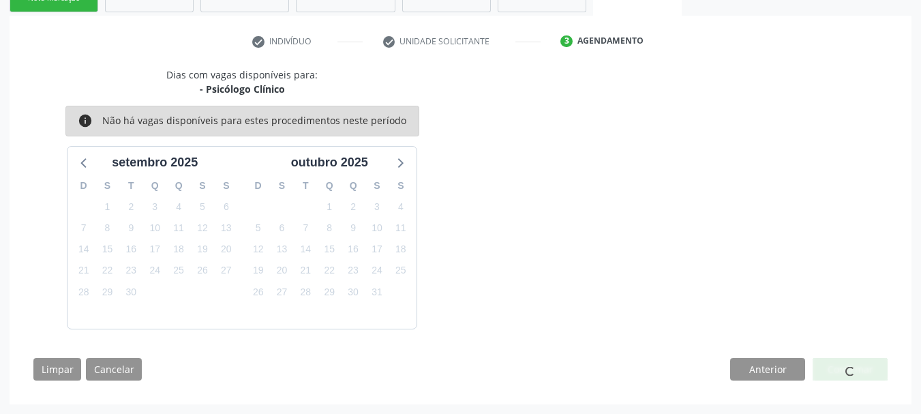
scroll to position [55, 0]
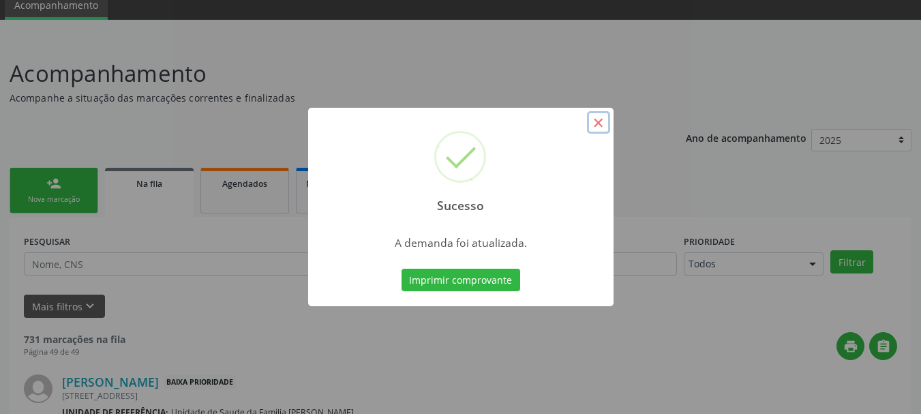
click at [602, 130] on button "×" at bounding box center [598, 122] width 23 height 23
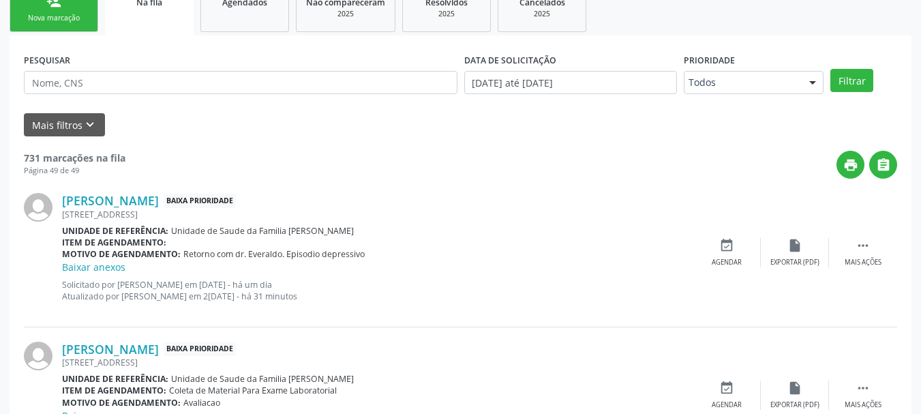
scroll to position [305, 0]
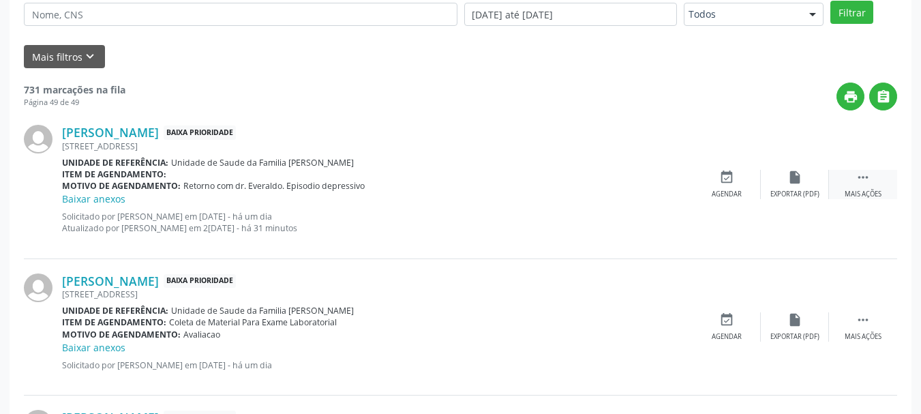
click at [875, 179] on div " Mais ações" at bounding box center [863, 184] width 68 height 29
click at [805, 185] on div "edit Editar" at bounding box center [795, 184] width 68 height 29
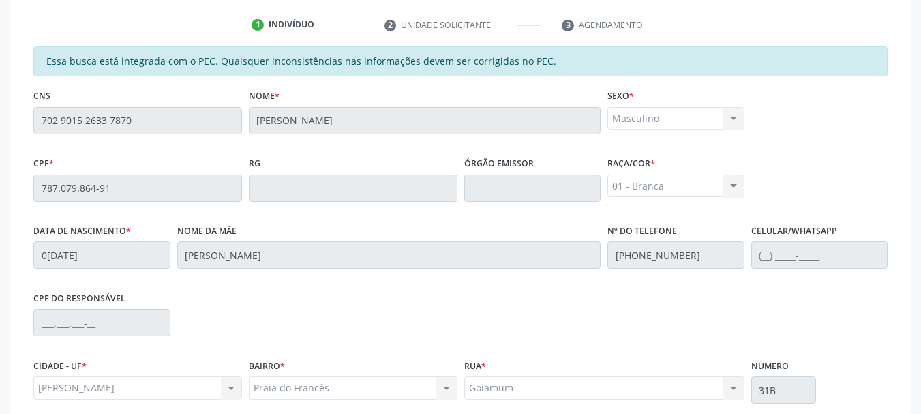
scroll to position [402, 0]
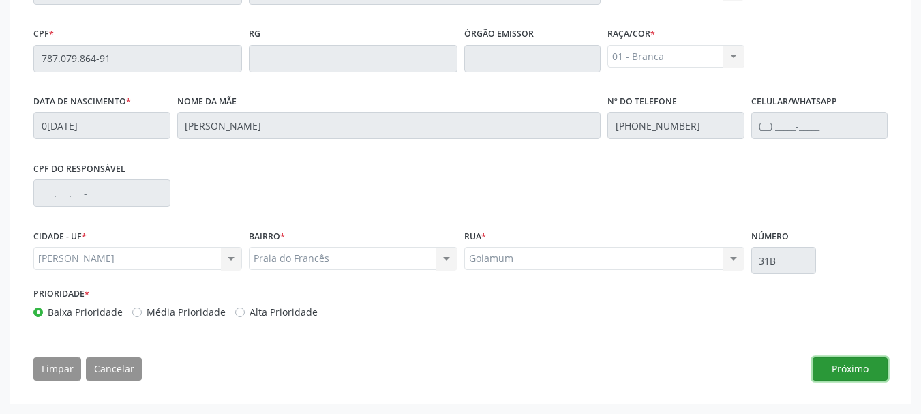
click at [839, 366] on button "Próximo" at bounding box center [850, 368] width 75 height 23
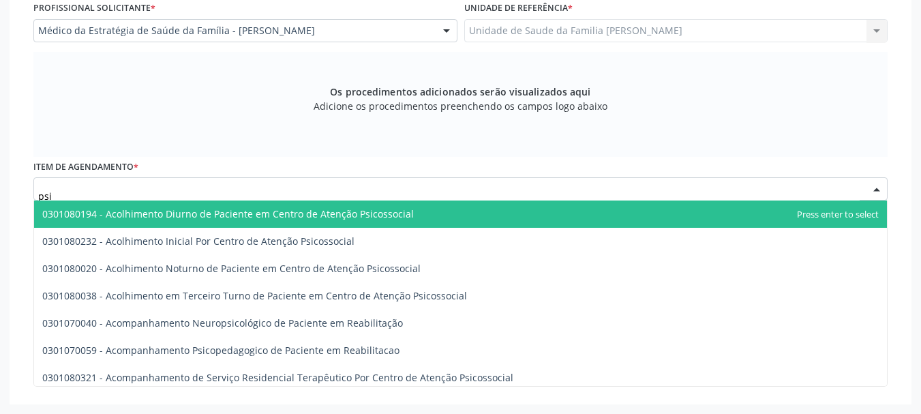
type input "psiq"
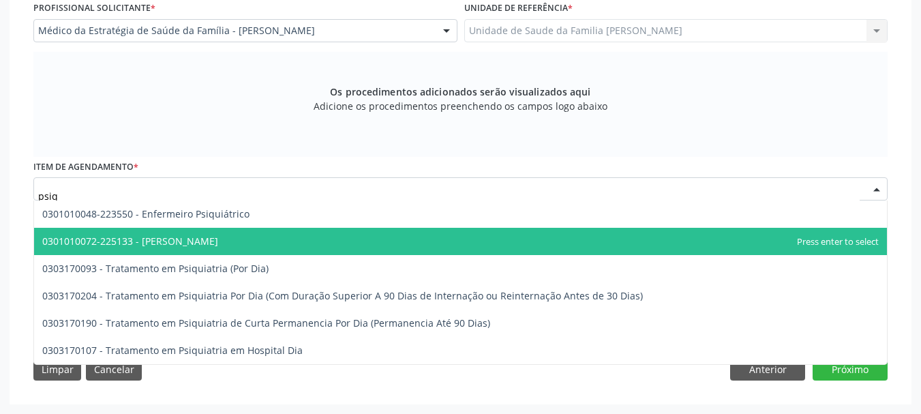
click at [146, 236] on span "0301010072-225133 - [PERSON_NAME]" at bounding box center [130, 241] width 176 height 13
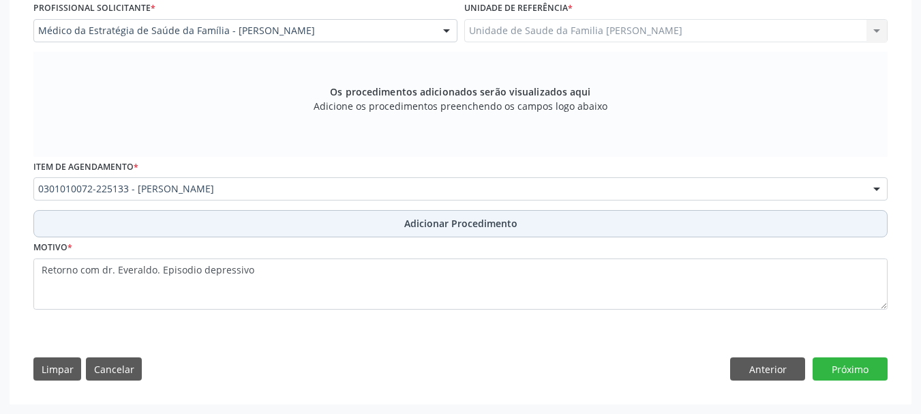
click at [431, 230] on span "Adicionar Procedimento" at bounding box center [460, 223] width 113 height 14
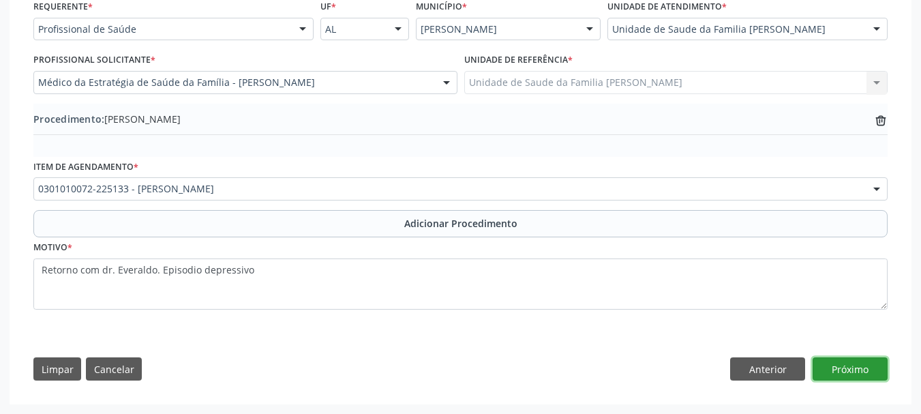
click at [861, 363] on button "Próximo" at bounding box center [850, 368] width 75 height 23
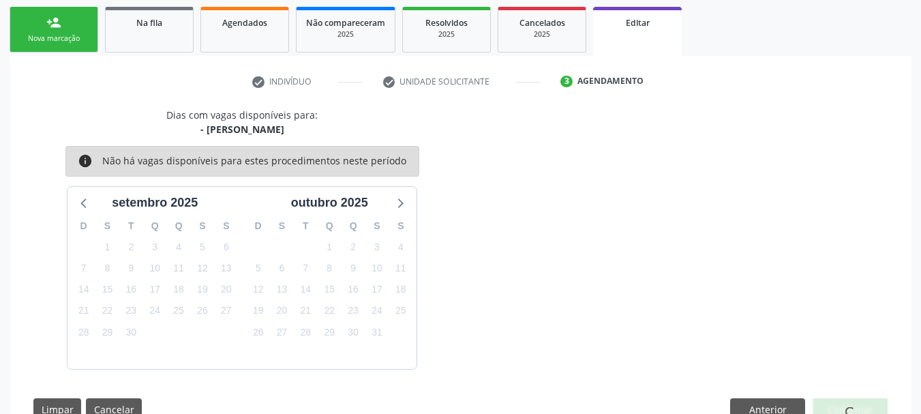
scroll to position [256, 0]
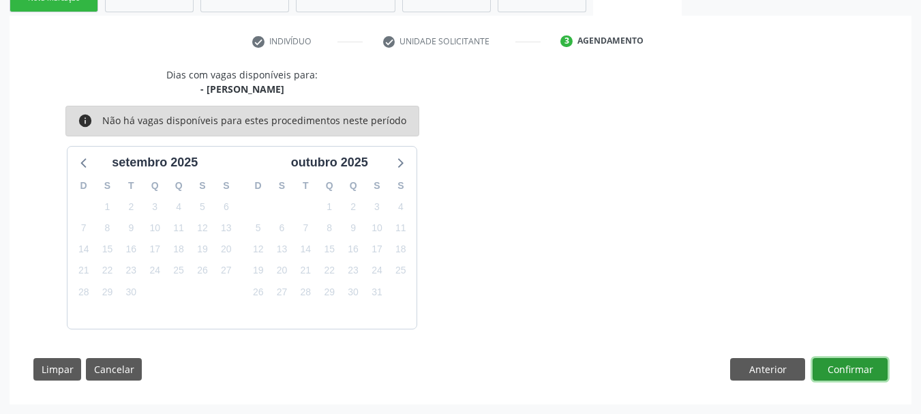
click at [861, 363] on button "Confirmar" at bounding box center [850, 369] width 75 height 23
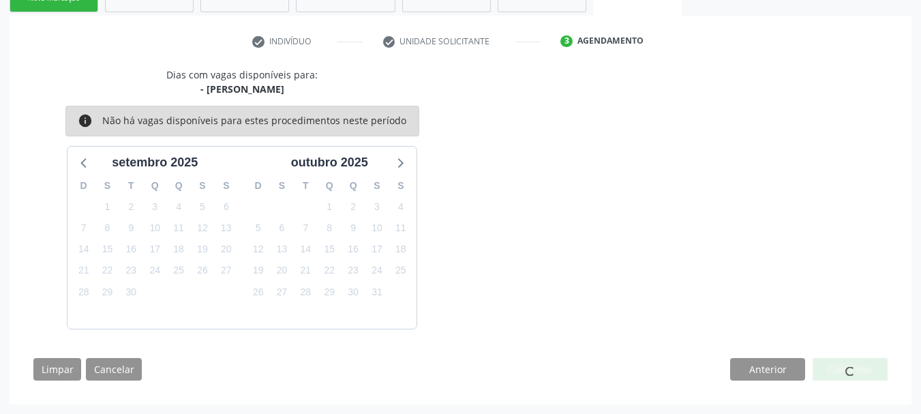
scroll to position [55, 0]
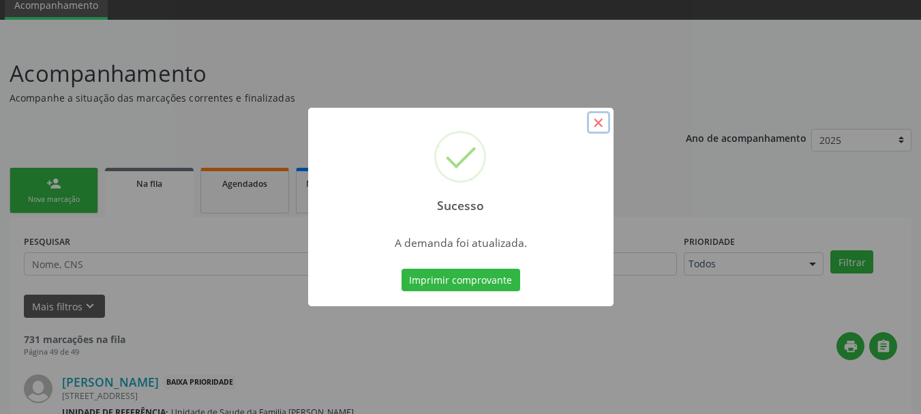
click at [599, 119] on button "×" at bounding box center [598, 122] width 23 height 23
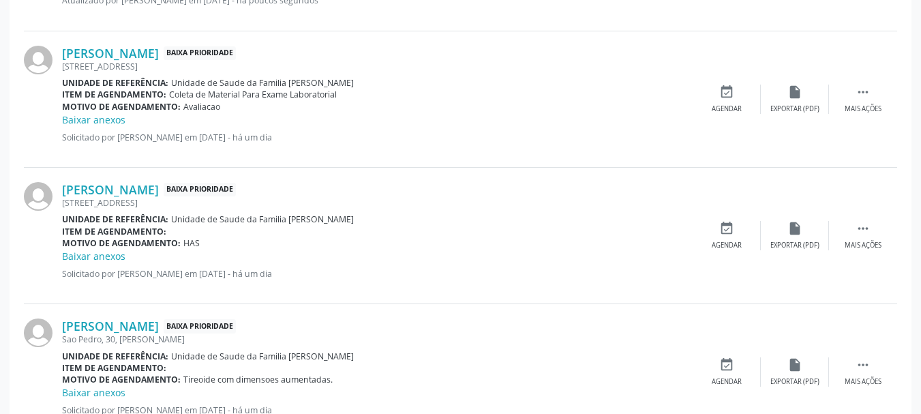
scroll to position [601, 0]
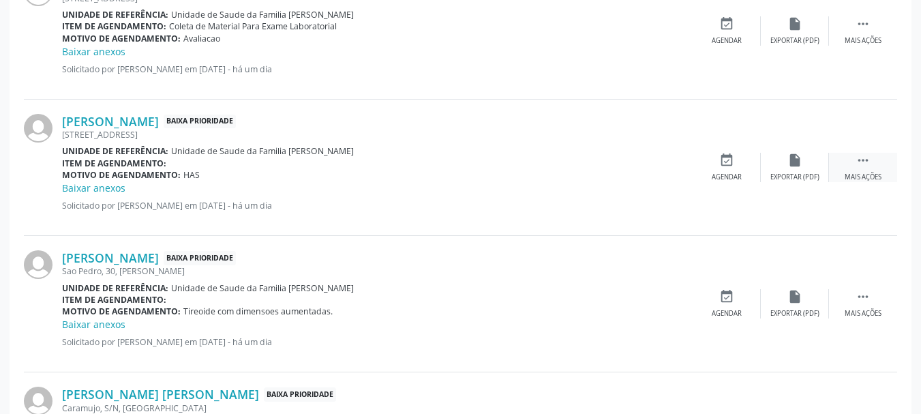
click at [866, 166] on icon "" at bounding box center [863, 160] width 15 height 15
click at [869, 168] on div " Mais ações" at bounding box center [863, 167] width 68 height 29
click at [787, 163] on icon "edit" at bounding box center [794, 160] width 15 height 15
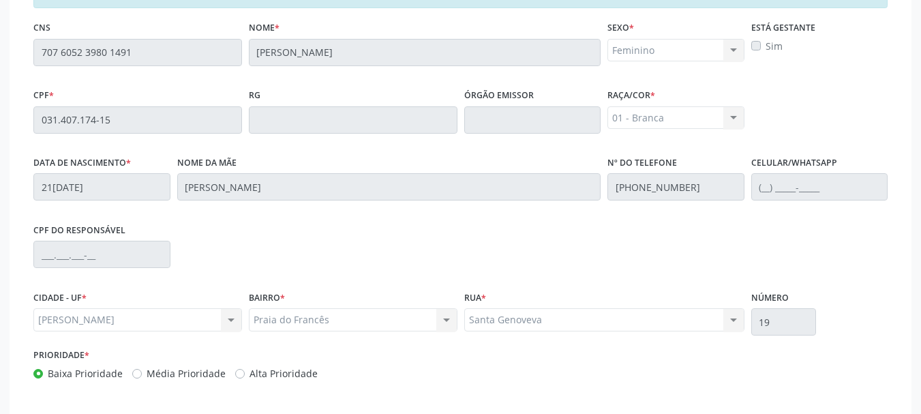
scroll to position [402, 0]
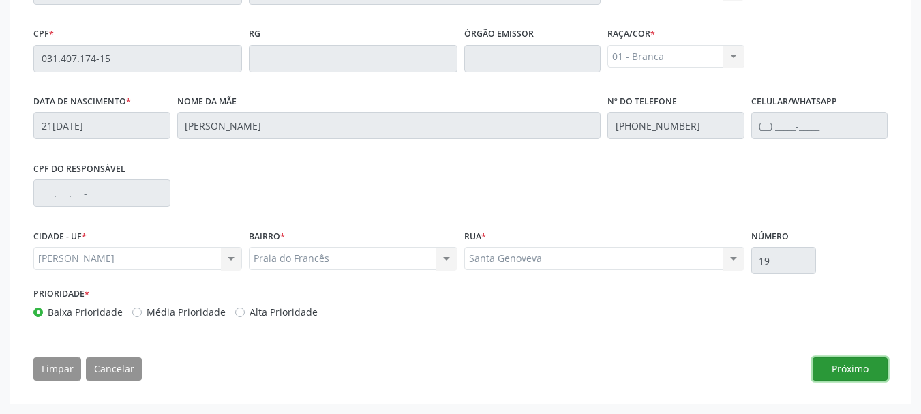
click at [855, 365] on button "Próximo" at bounding box center [850, 368] width 75 height 23
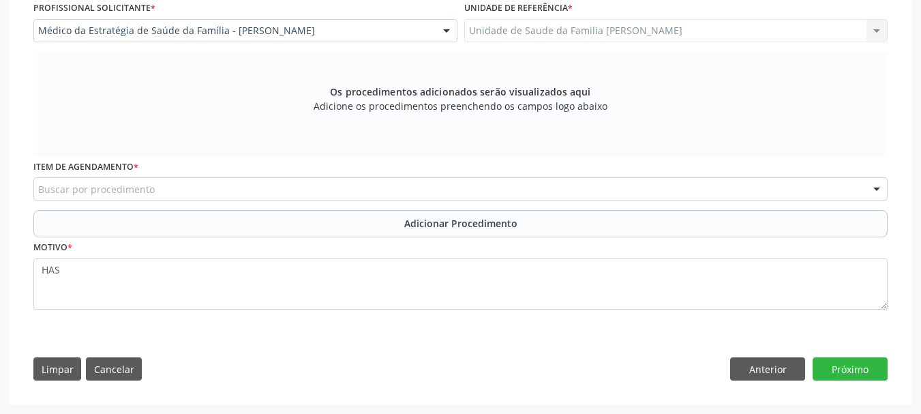
scroll to position [374, 0]
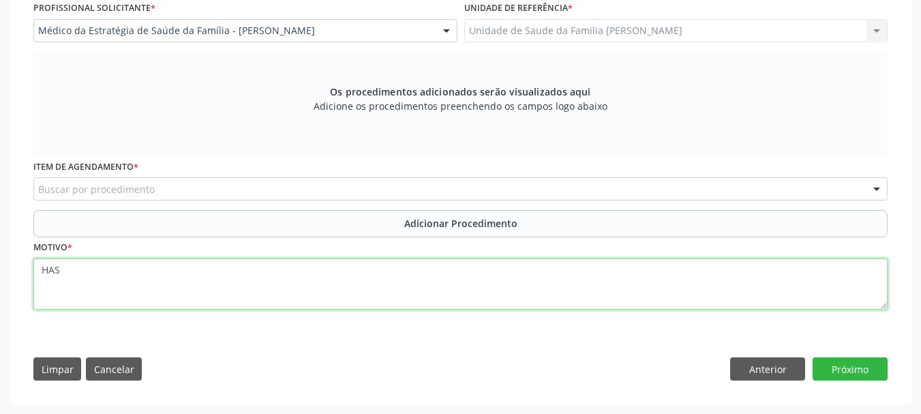
click at [742, 287] on textarea "HAS" at bounding box center [460, 284] width 854 height 52
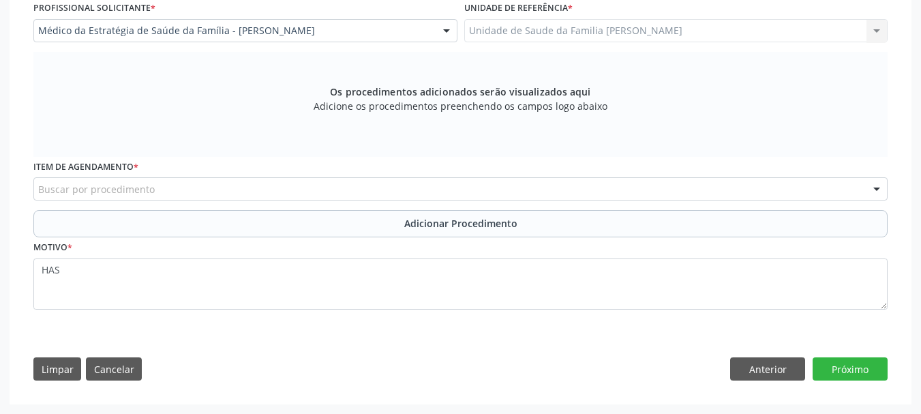
click at [791, 187] on div "Buscar por procedimento" at bounding box center [460, 188] width 854 height 23
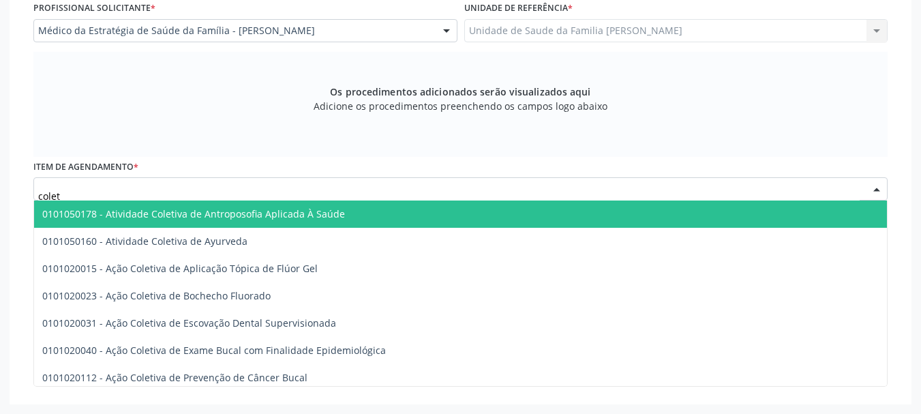
type input "coleta"
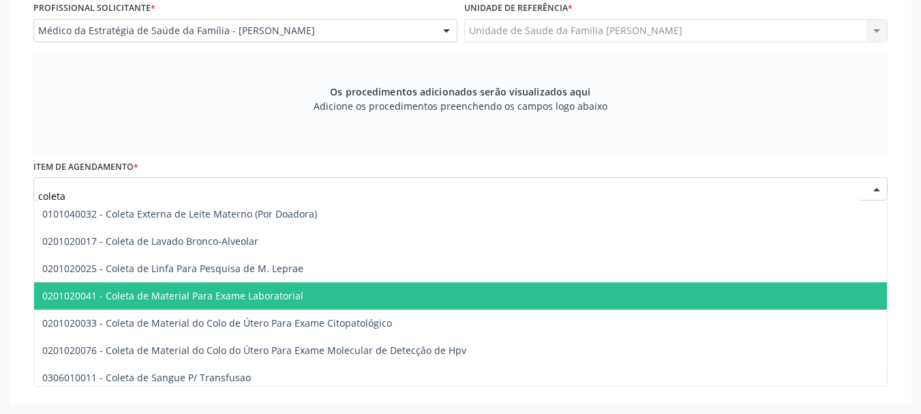
click at [220, 293] on span "0201020041 - Coleta de Material Para Exame Laboratorial" at bounding box center [172, 295] width 261 height 13
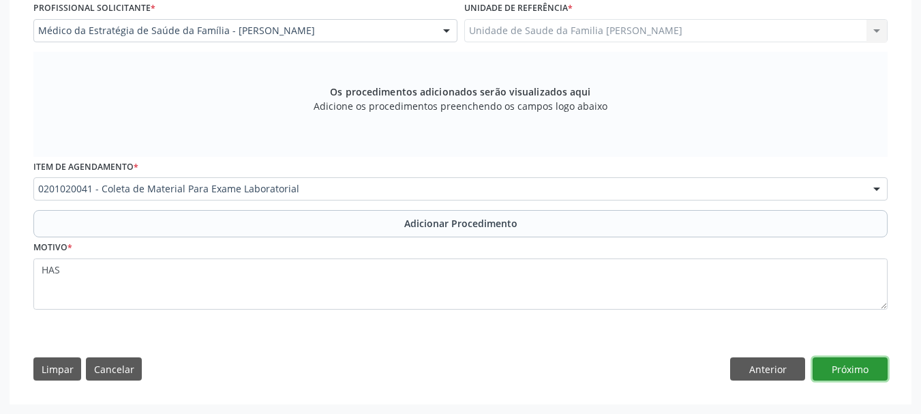
click at [847, 366] on button "Próximo" at bounding box center [850, 368] width 75 height 23
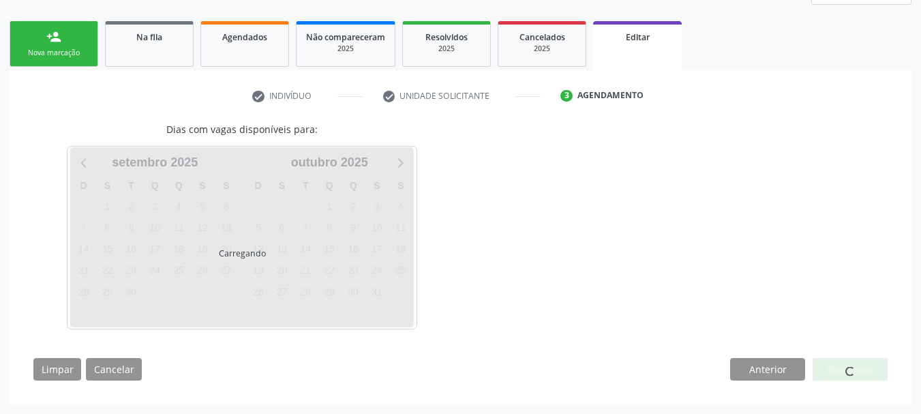
scroll to position [242, 0]
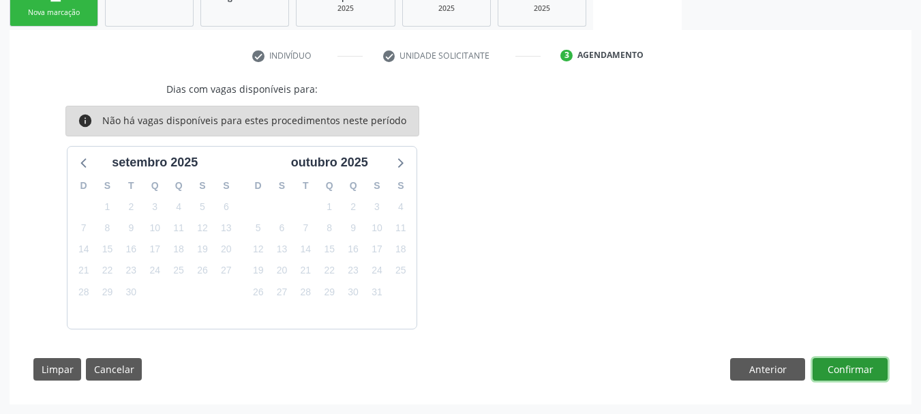
click at [842, 366] on button "Confirmar" at bounding box center [850, 369] width 75 height 23
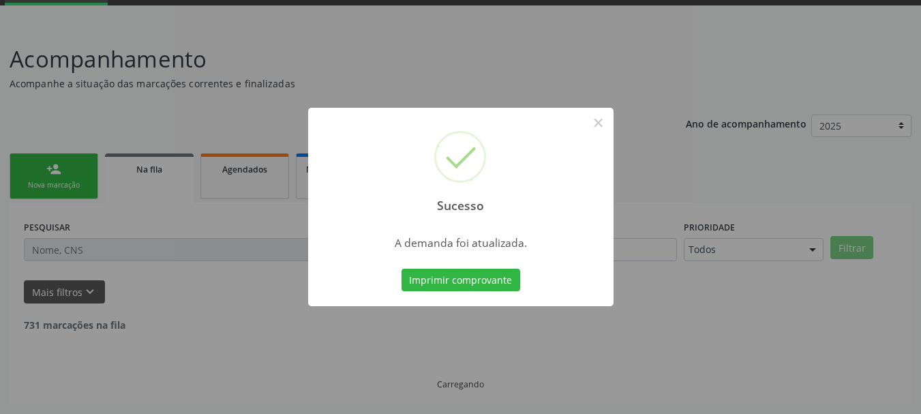
scroll to position [55, 0]
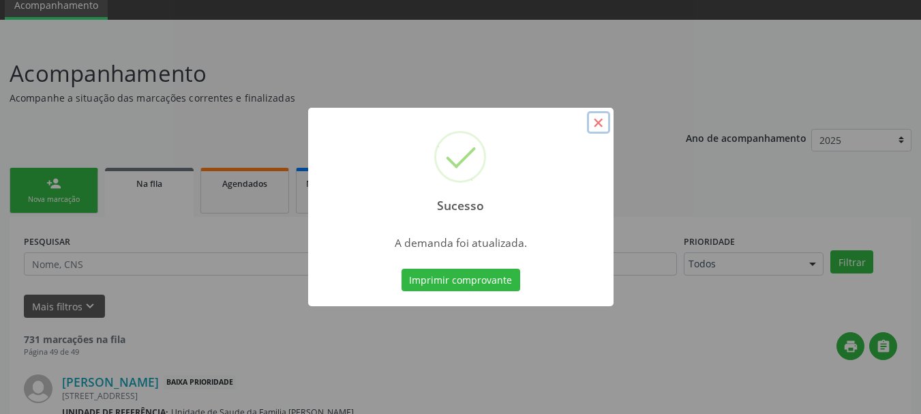
click at [592, 123] on button "×" at bounding box center [598, 122] width 23 height 23
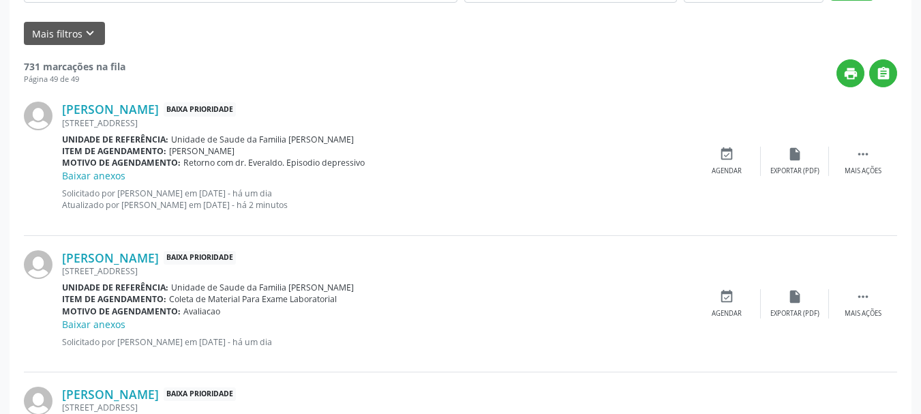
scroll to position [123, 0]
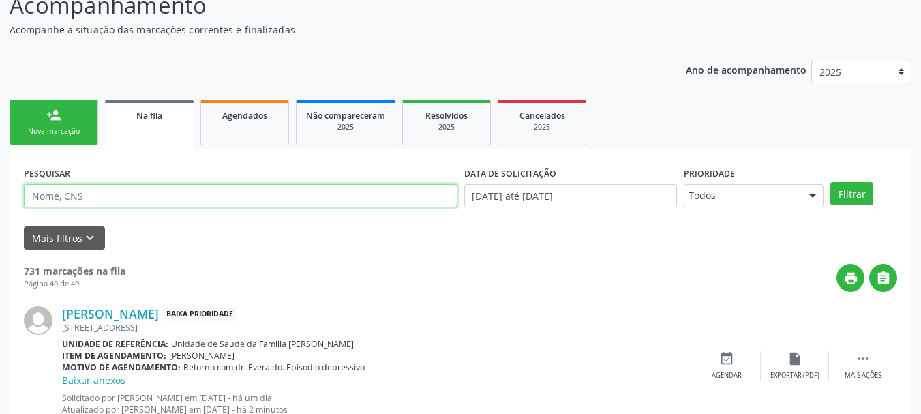
click at [78, 192] on input "text" at bounding box center [241, 195] width 434 height 23
type input "[PERSON_NAME]"
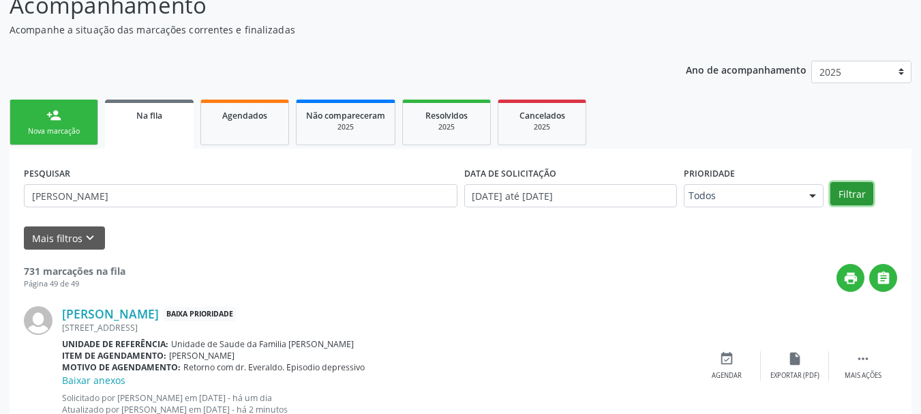
click at [846, 200] on button "Filtrar" at bounding box center [851, 193] width 43 height 23
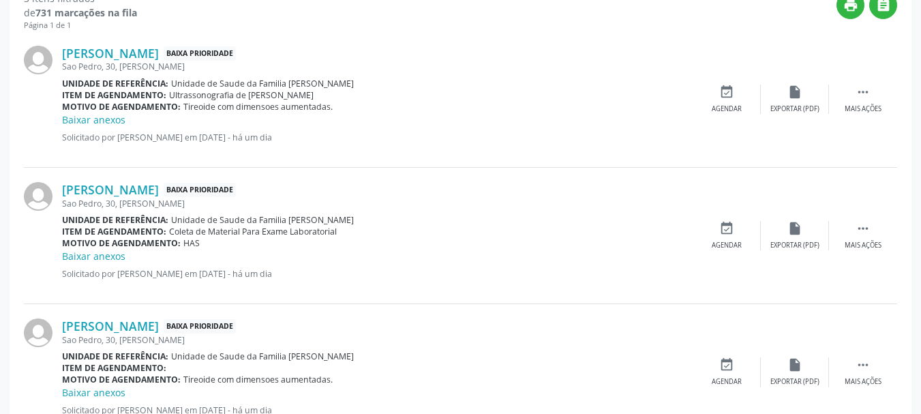
scroll to position [447, 0]
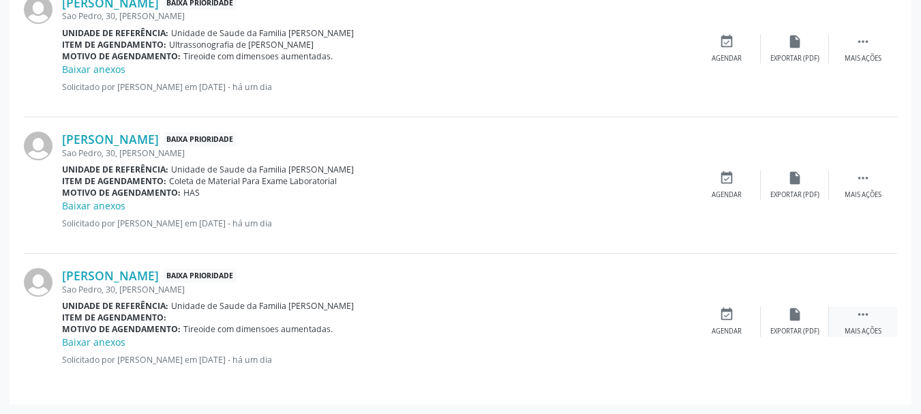
click at [859, 316] on icon "" at bounding box center [863, 314] width 15 height 15
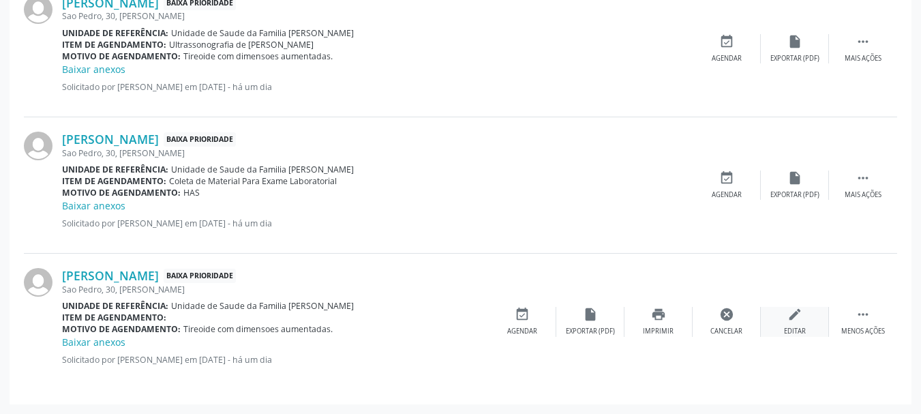
click at [806, 318] on div "edit Editar" at bounding box center [795, 321] width 68 height 29
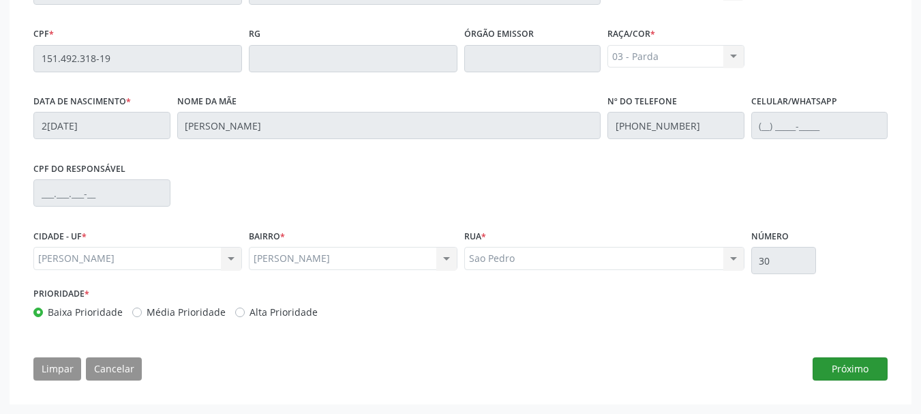
scroll to position [334, 0]
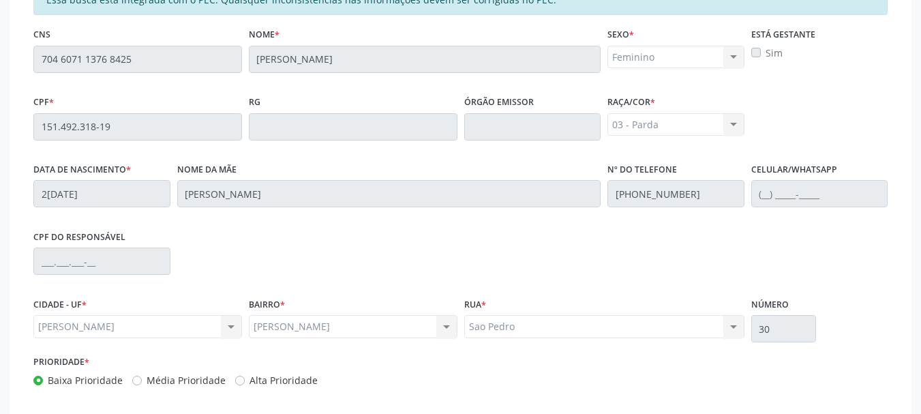
drag, startPoint x: 80, startPoint y: 11, endPoint x: 0, endPoint y: 333, distance: 332.3
click at [0, 333] on div "Acompanhamento Acompanhe a situação das marcações correntes e finalizadas Relat…" at bounding box center [460, 121] width 921 height 722
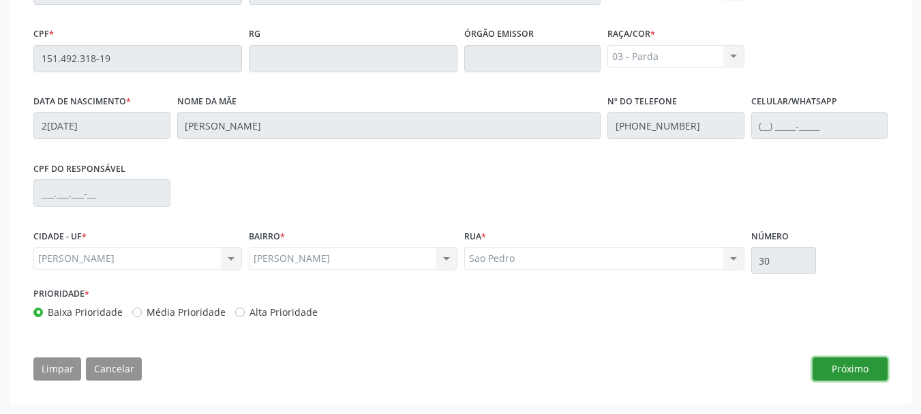
click at [820, 361] on button "Próximo" at bounding box center [850, 368] width 75 height 23
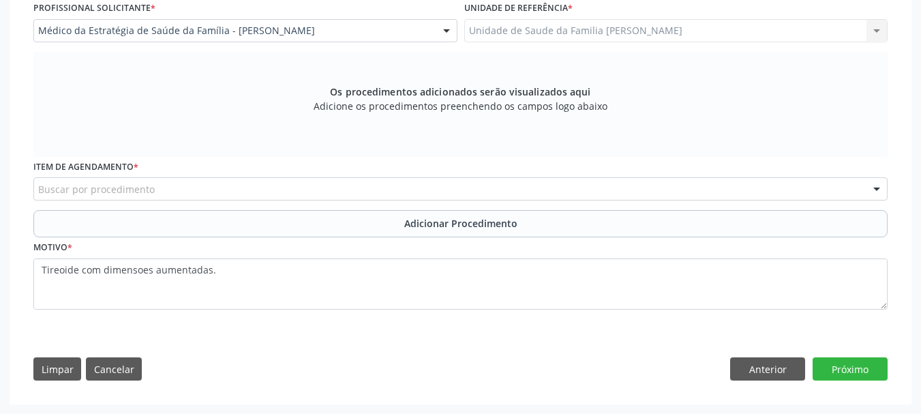
scroll to position [374, 0]
click at [196, 186] on div "Buscar por procedimento" at bounding box center [460, 188] width 854 height 23
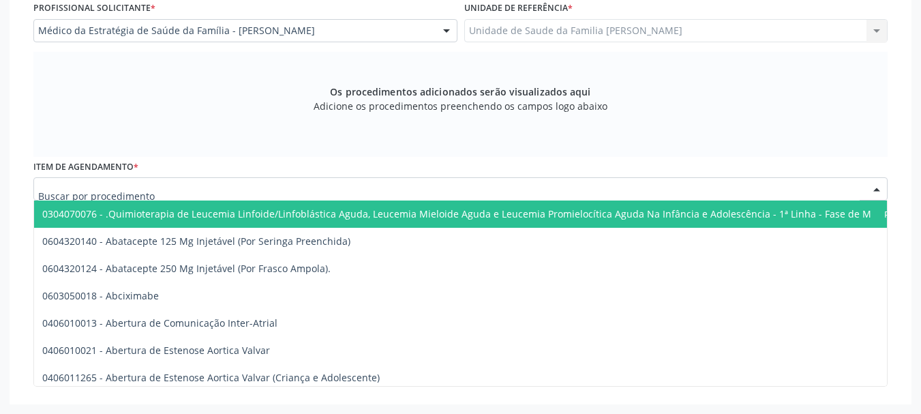
click at [157, 196] on input "text" at bounding box center [448, 195] width 821 height 27
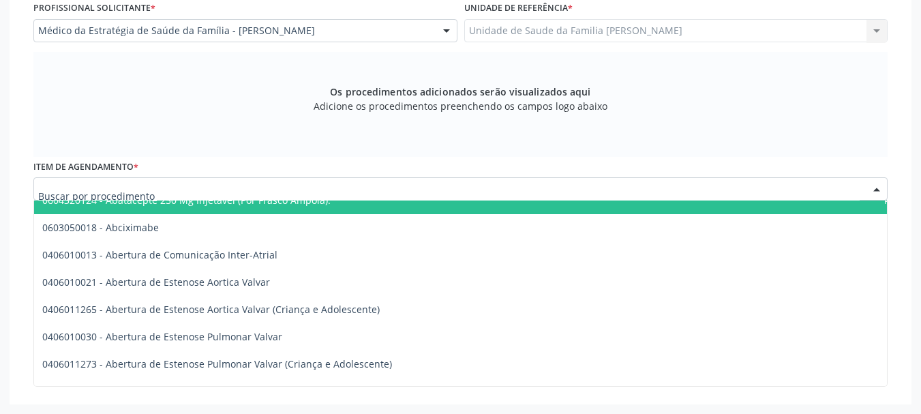
click at [232, 125] on div "Os procedimentos adicionados serão visualizados aqui Adicione os procedimentos …" at bounding box center [460, 104] width 854 height 105
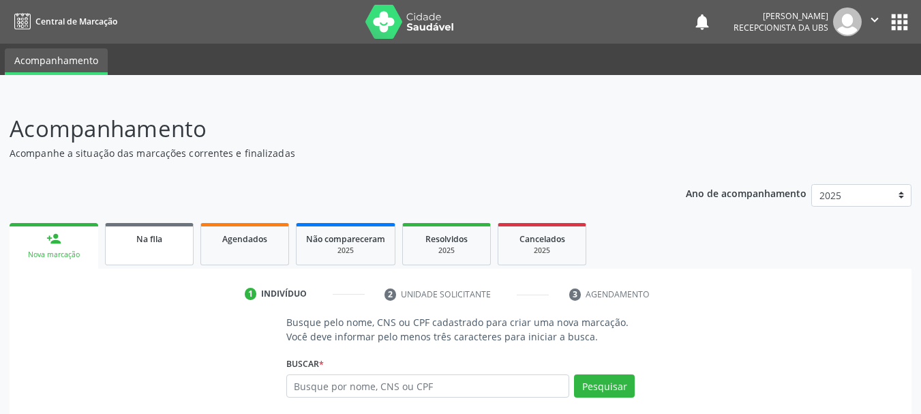
click at [169, 239] on div "Na fila" at bounding box center [149, 238] width 68 height 14
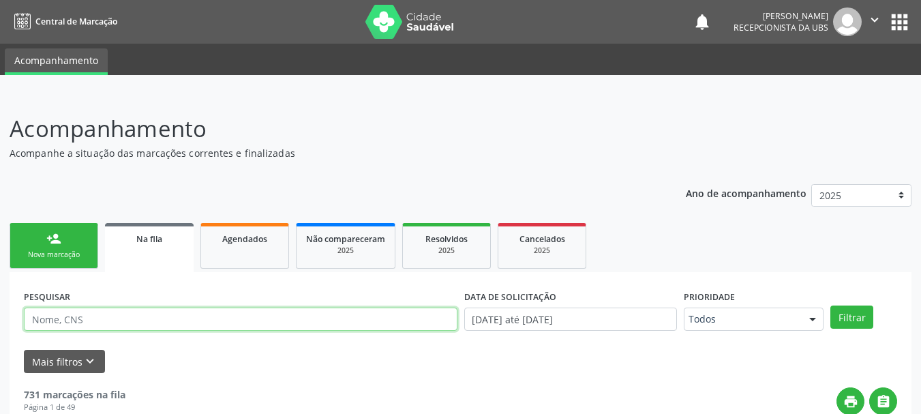
click at [190, 316] on input "text" at bounding box center [241, 318] width 434 height 23
type input "e"
click at [251, 325] on input "text" at bounding box center [241, 318] width 434 height 23
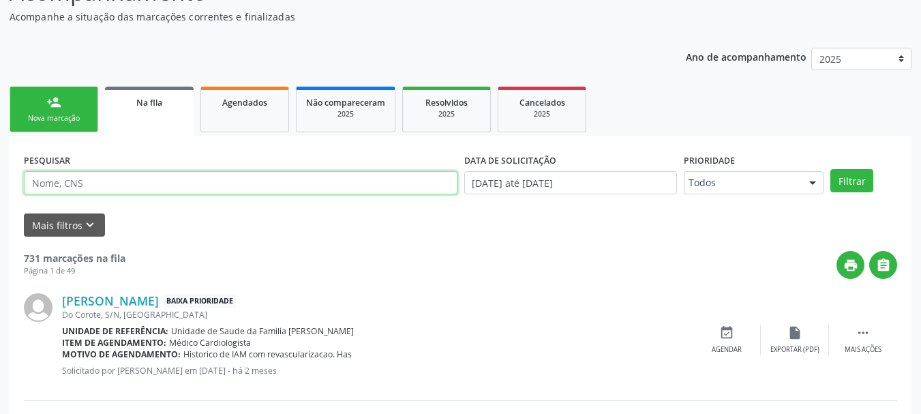
scroll to position [205, 0]
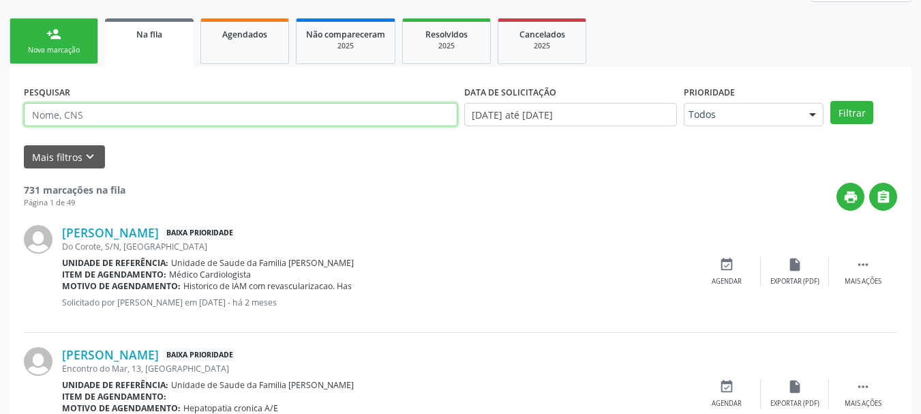
click at [127, 111] on input "text" at bounding box center [241, 114] width 434 height 23
type input "[PERSON_NAME]"
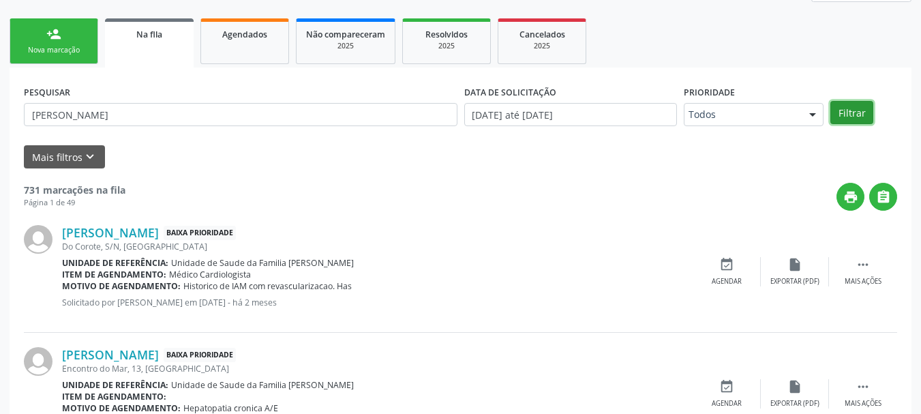
click at [869, 123] on button "Filtrar" at bounding box center [851, 112] width 43 height 23
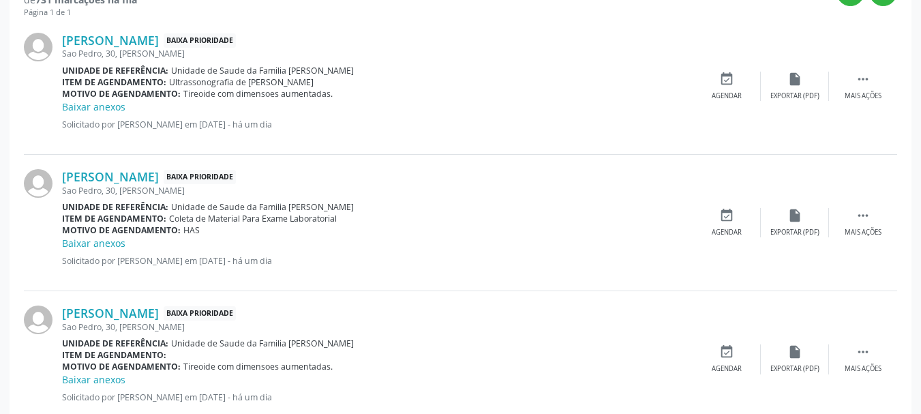
scroll to position [447, 0]
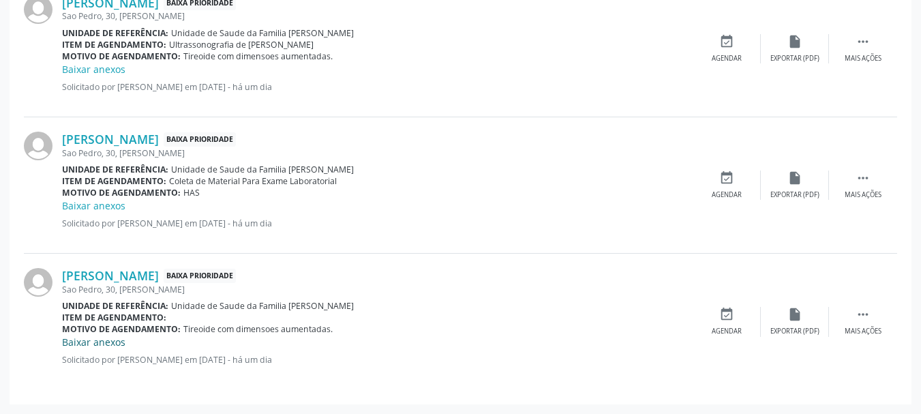
click at [103, 346] on link "Baixar anexos" at bounding box center [93, 341] width 63 height 13
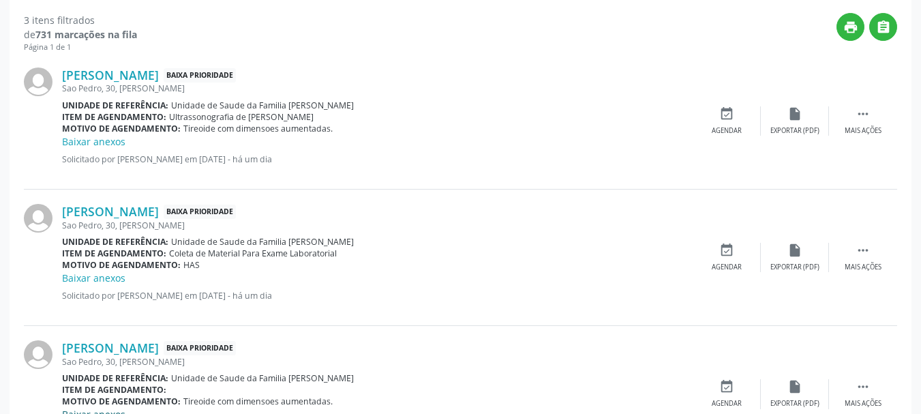
click at [103, 346] on link "[PERSON_NAME]" at bounding box center [110, 347] width 97 height 15
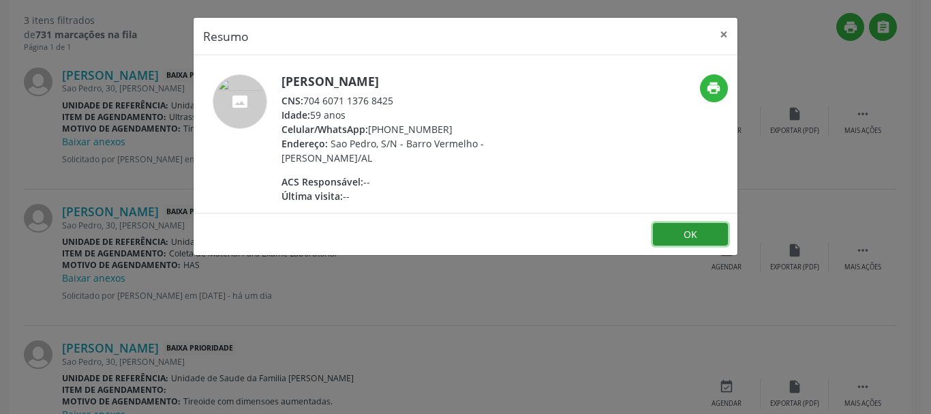
click at [716, 236] on button "OK" at bounding box center [690, 234] width 75 height 23
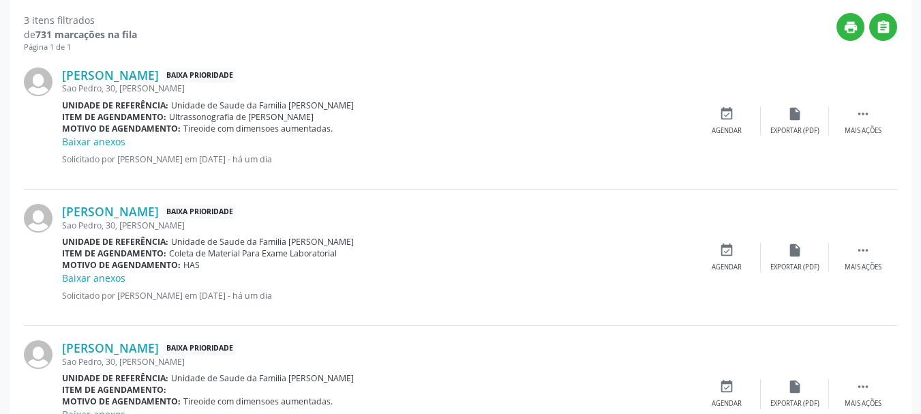
scroll to position [447, 0]
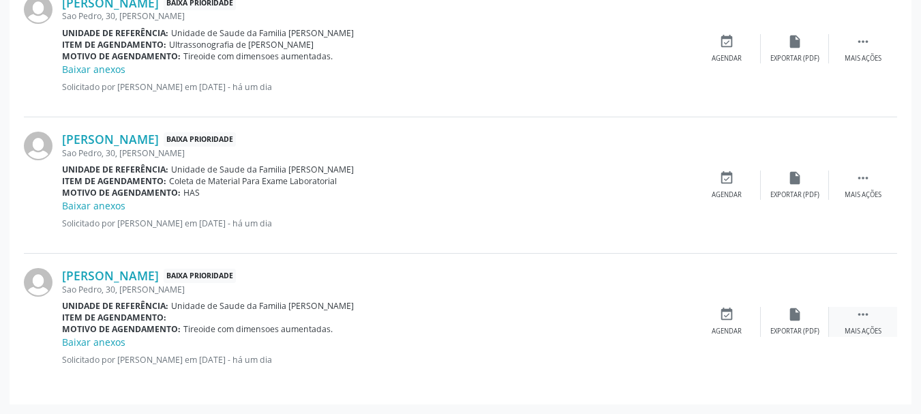
click at [856, 322] on div " Mais ações" at bounding box center [863, 321] width 68 height 29
click at [796, 318] on icon "edit" at bounding box center [794, 314] width 15 height 15
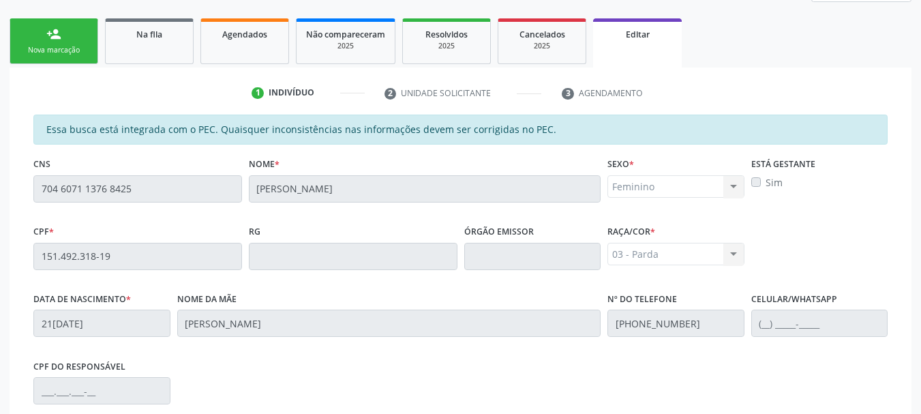
scroll to position [402, 0]
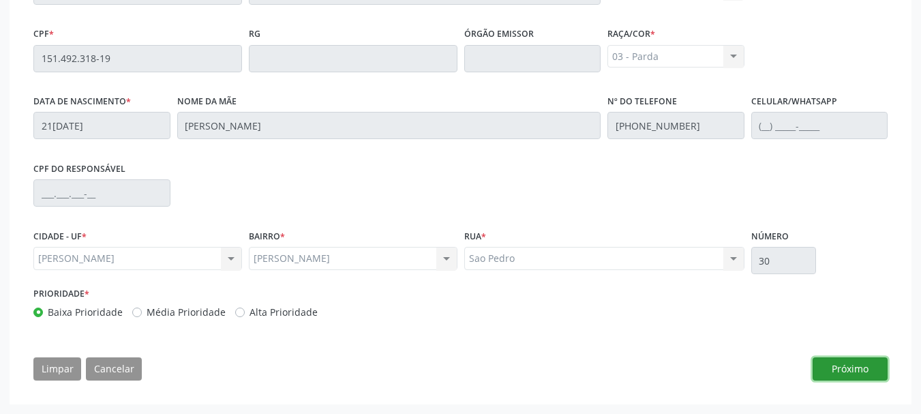
click at [839, 376] on button "Próximo" at bounding box center [850, 368] width 75 height 23
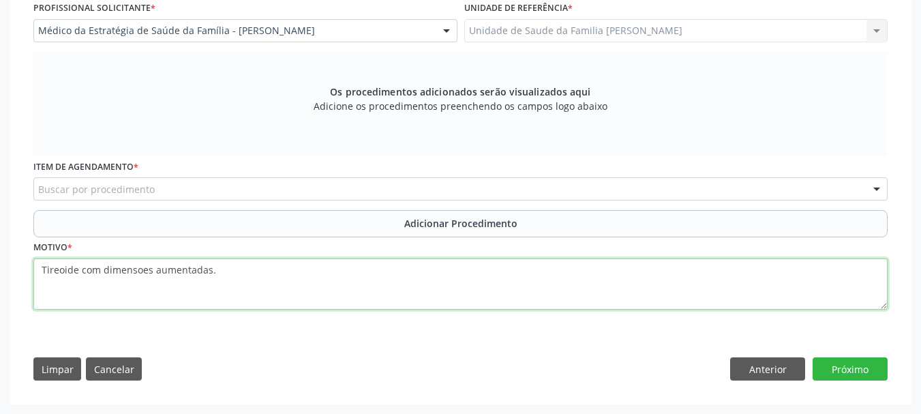
click at [223, 280] on textarea "Tireoide com dimensoes aumentadas." at bounding box center [460, 284] width 854 height 52
type textarea "T"
type textarea "0301010072"
click at [80, 268] on textarea "0301010072" at bounding box center [460, 284] width 854 height 52
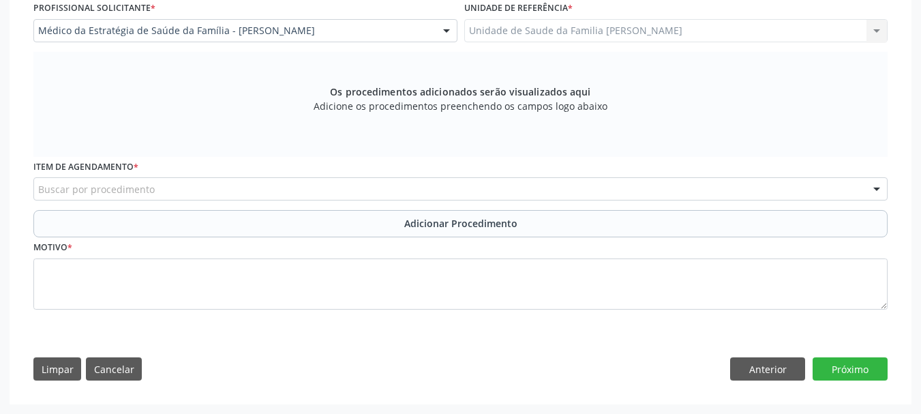
click at [38, 187] on input "text" at bounding box center [38, 195] width 0 height 27
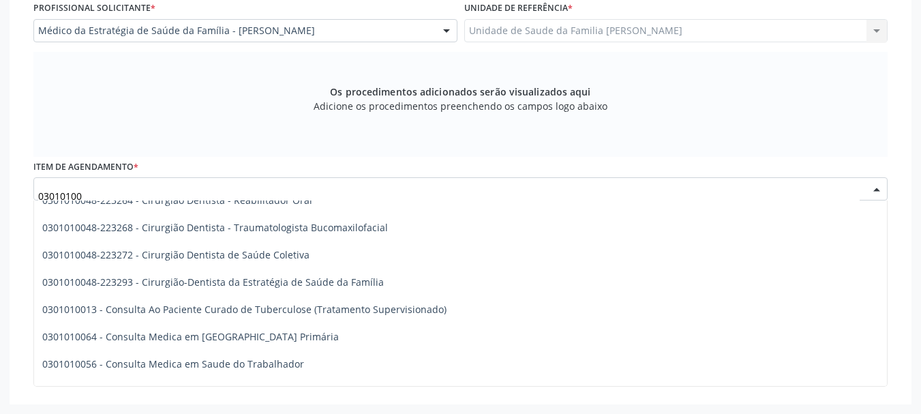
scroll to position [682, 0]
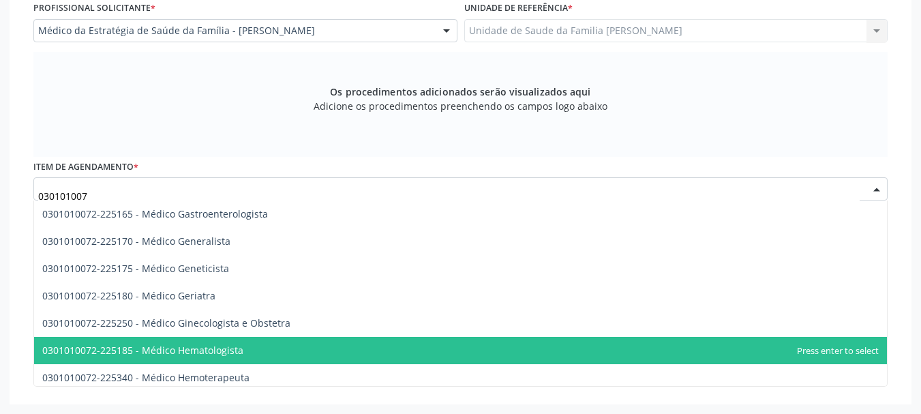
type input "0301010072"
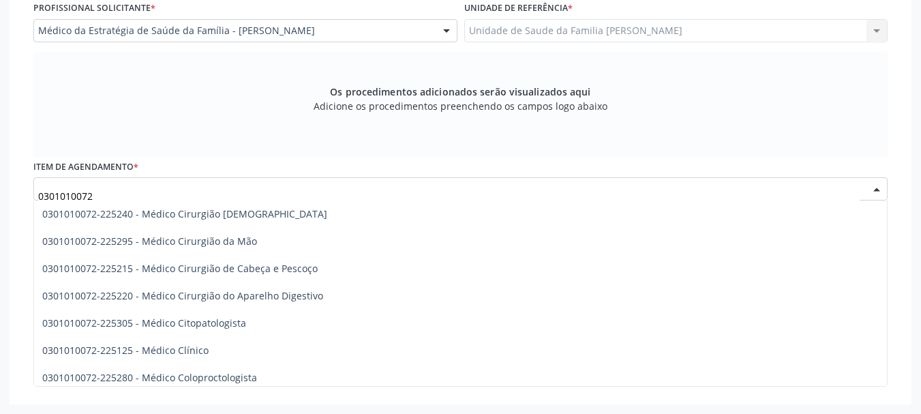
scroll to position [341, 0]
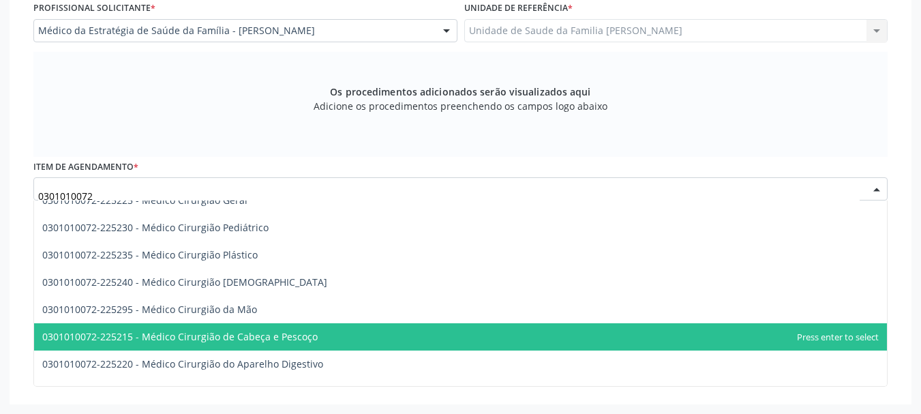
click at [288, 338] on span "0301010072-225215 - Médico Cirurgião de Cabeça e Pescoço" at bounding box center [179, 336] width 275 height 13
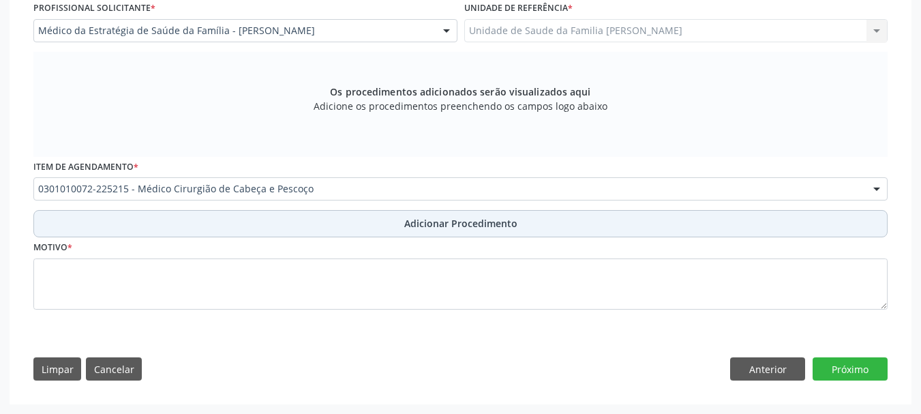
click at [432, 222] on span "Adicionar Procedimento" at bounding box center [460, 223] width 113 height 14
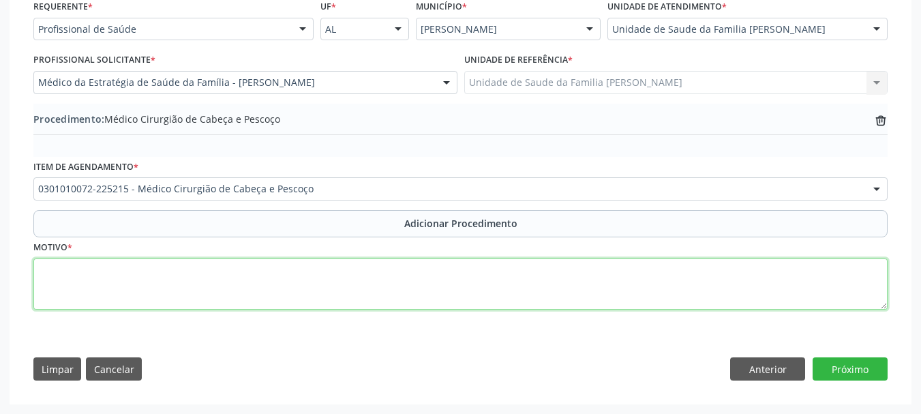
click at [55, 265] on textarea at bounding box center [460, 284] width 854 height 52
click at [58, 275] on textarea at bounding box center [460, 284] width 854 height 52
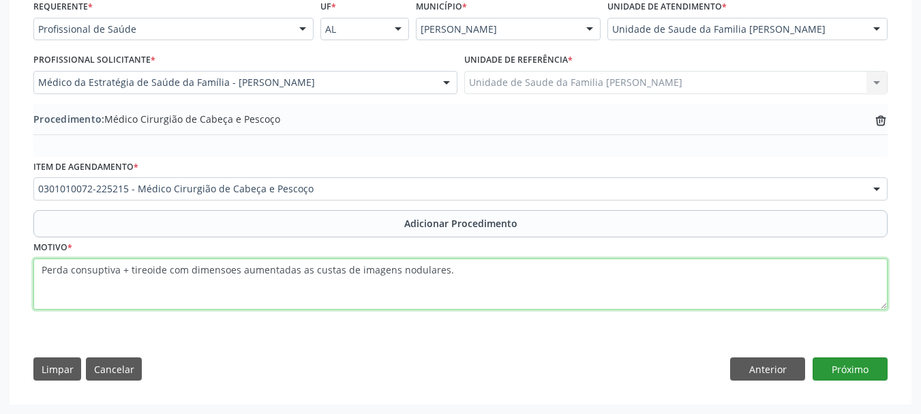
type textarea "Perda consuptiva + tireoide com dimensoes aumentadas as custas de imagens nodul…"
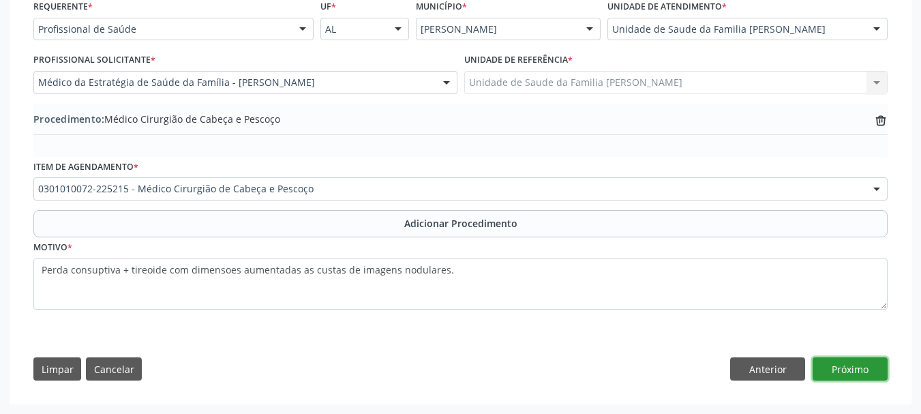
click at [832, 375] on button "Próximo" at bounding box center [850, 368] width 75 height 23
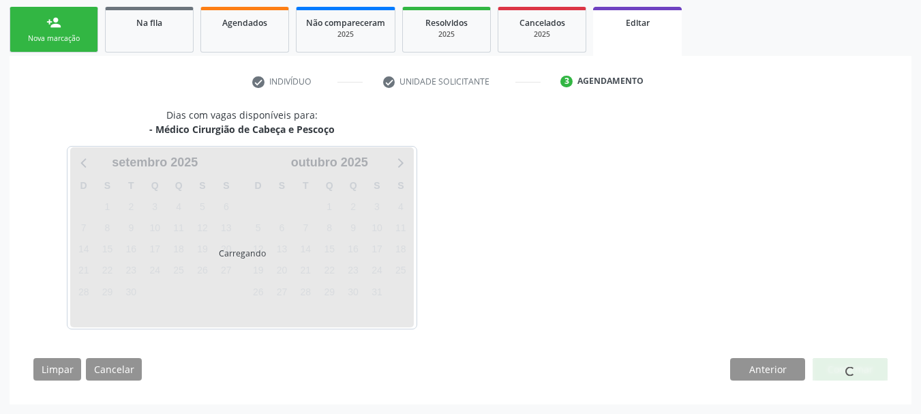
scroll to position [256, 0]
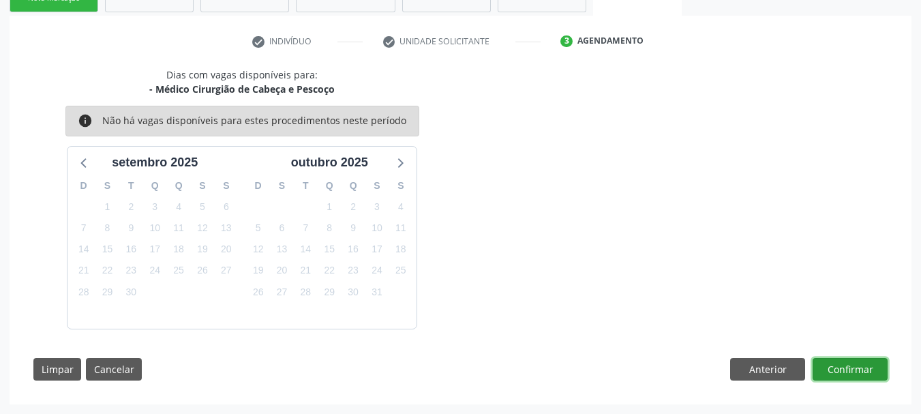
click at [847, 375] on button "Confirmar" at bounding box center [850, 369] width 75 height 23
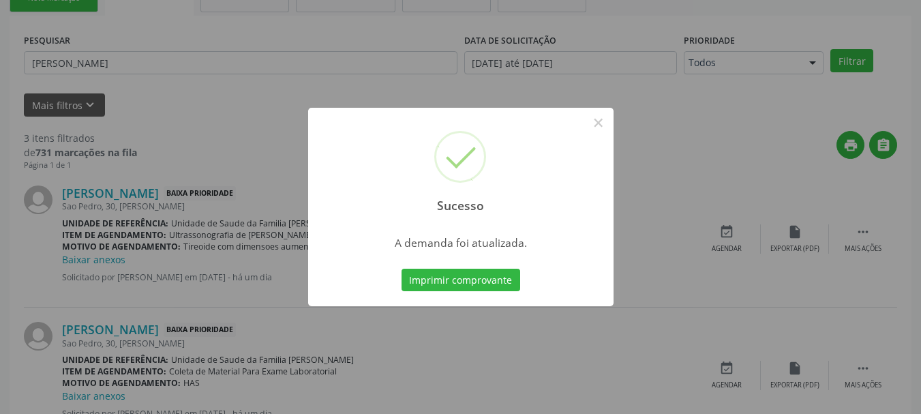
scroll to position [55, 0]
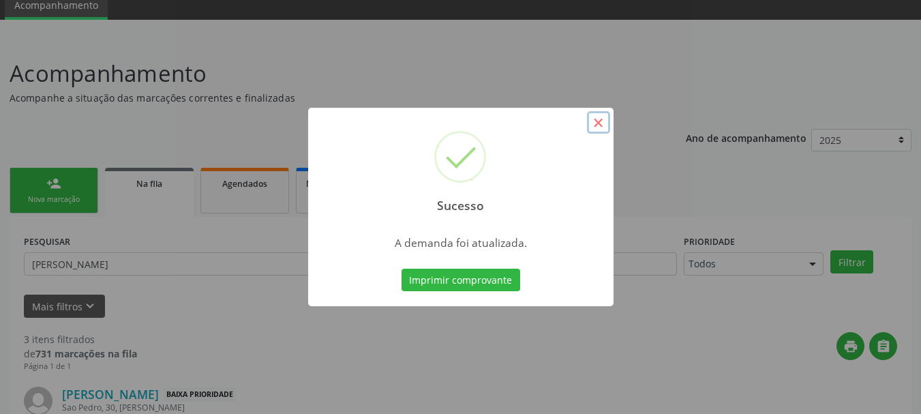
click at [601, 123] on button "×" at bounding box center [598, 122] width 23 height 23
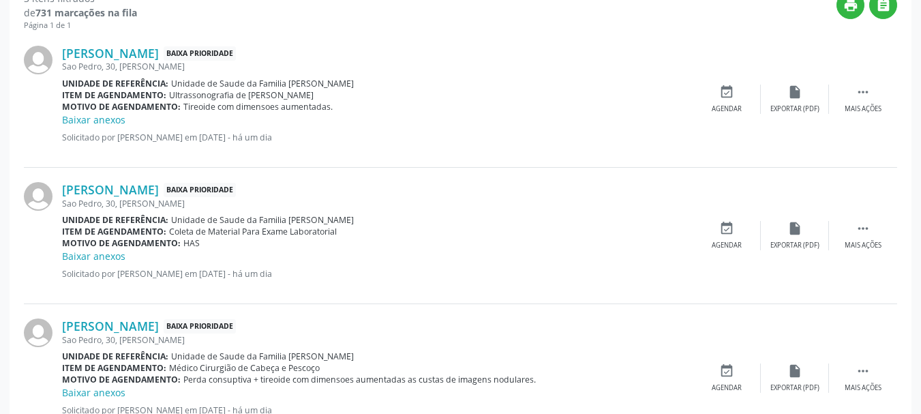
scroll to position [458, 0]
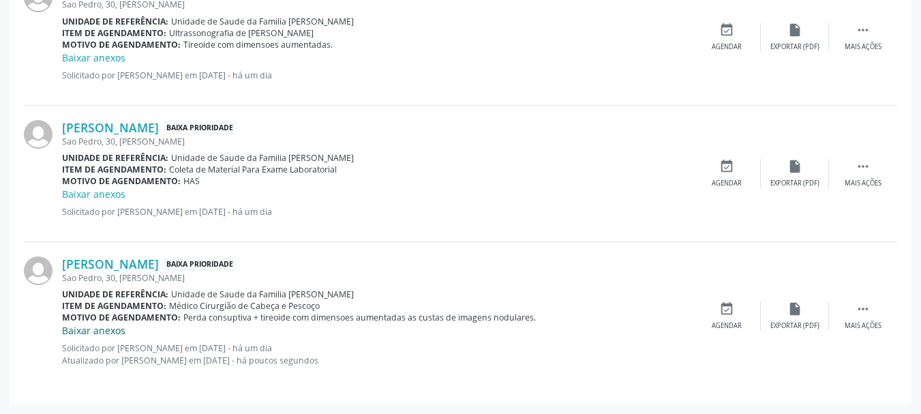
click at [89, 328] on link "Baixar anexos" at bounding box center [93, 330] width 63 height 13
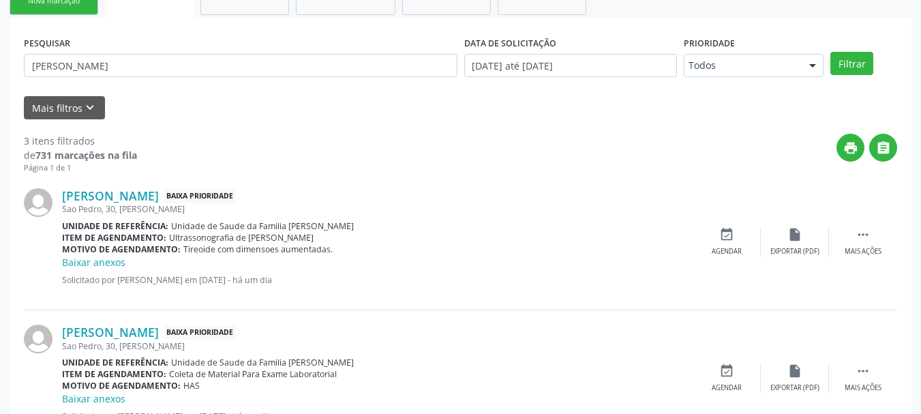
click at [129, 78] on div "PESQUISAR Eliane Bispo Teixeira" at bounding box center [240, 59] width 440 height 53
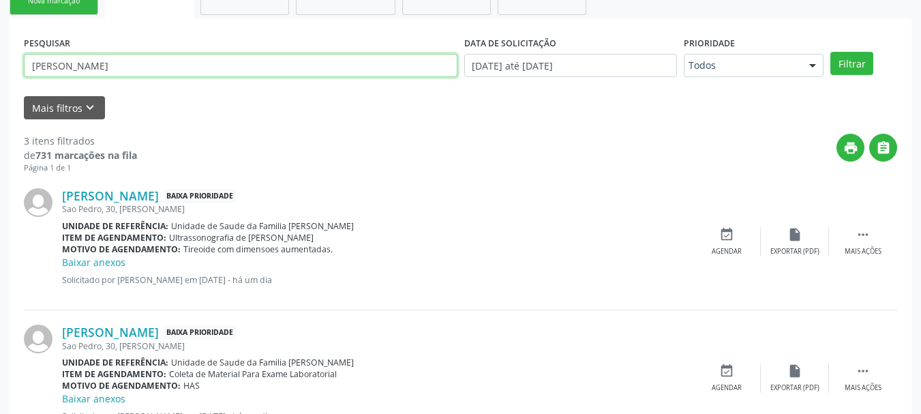
click at [132, 69] on input "[PERSON_NAME]" at bounding box center [241, 65] width 434 height 23
type input "E"
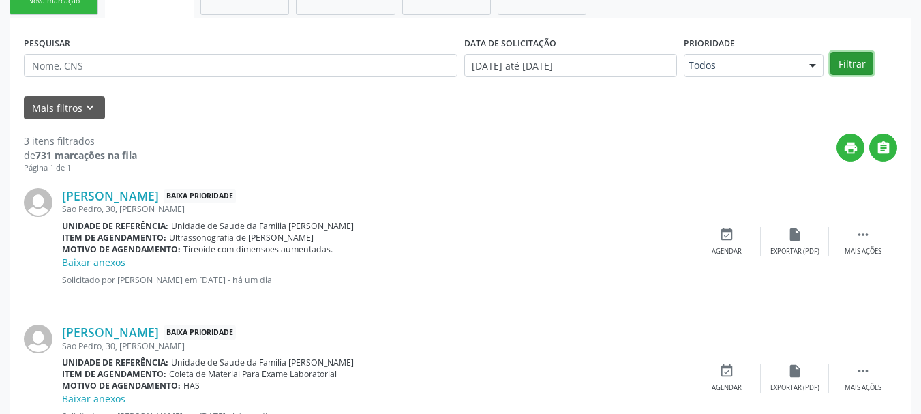
click at [871, 55] on button "Filtrar" at bounding box center [851, 63] width 43 height 23
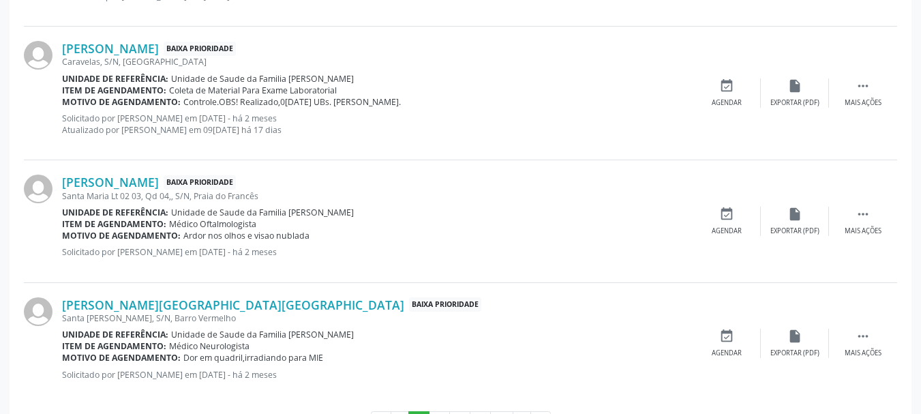
scroll to position [1943, 0]
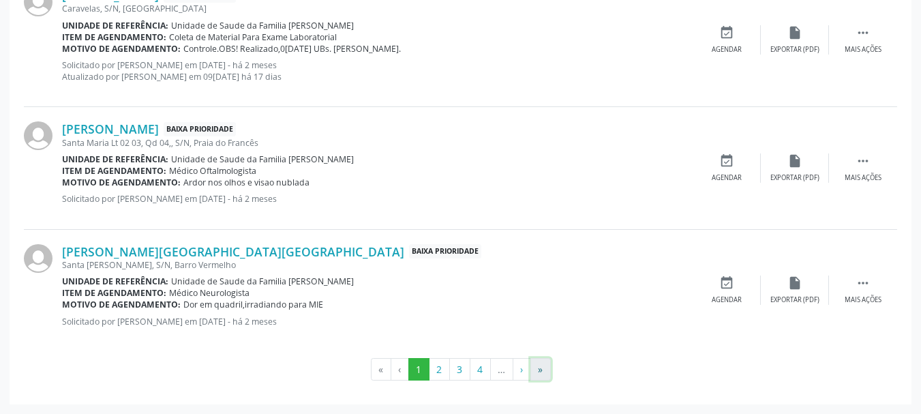
click at [534, 369] on button "»" at bounding box center [540, 369] width 20 height 23
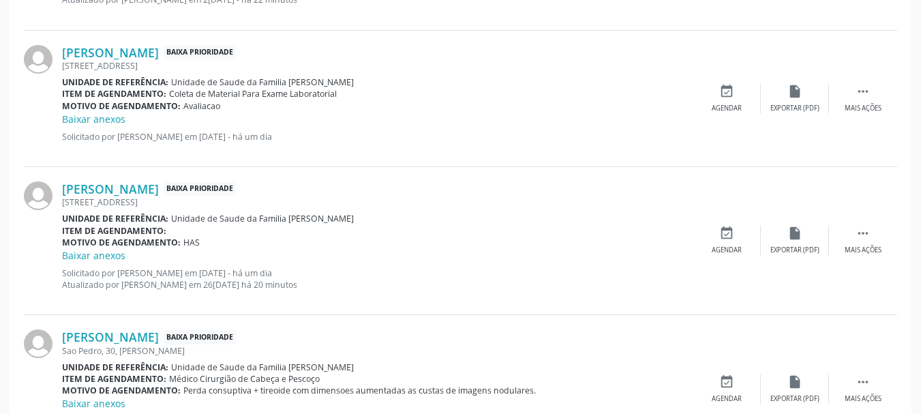
scroll to position [465, 0]
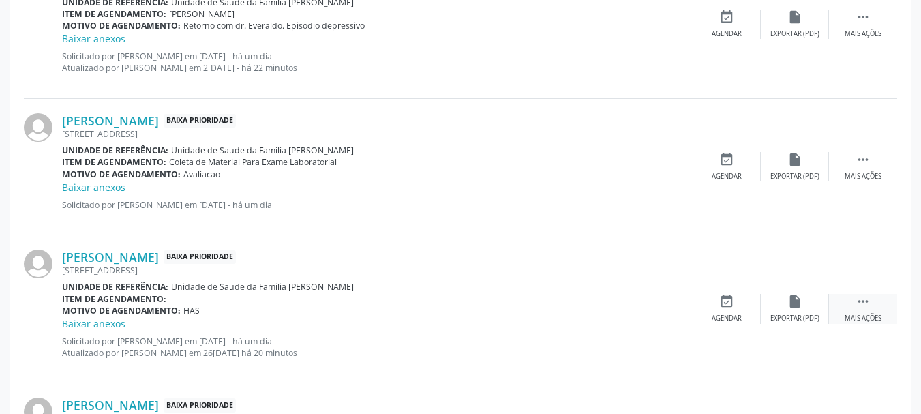
click at [876, 312] on div " Mais ações" at bounding box center [863, 308] width 68 height 29
click at [783, 307] on div "edit Editar" at bounding box center [795, 308] width 68 height 29
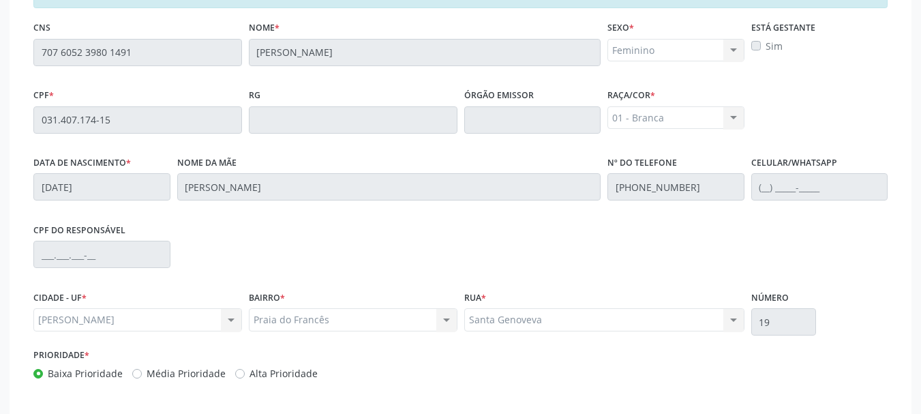
scroll to position [402, 0]
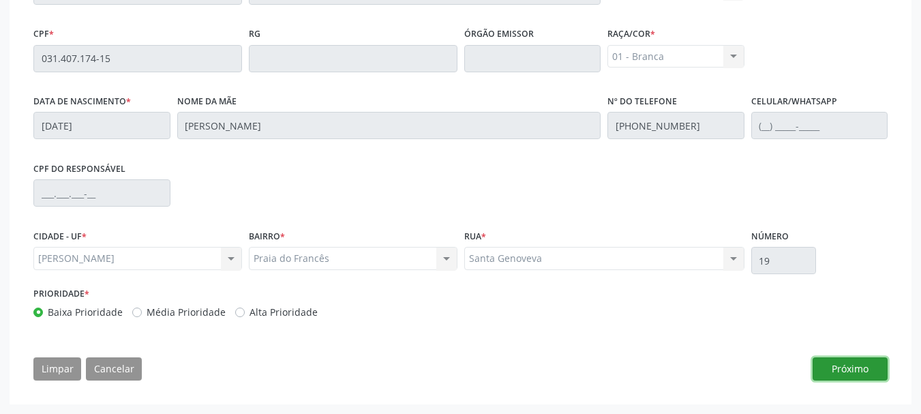
click at [853, 368] on button "Próximo" at bounding box center [850, 368] width 75 height 23
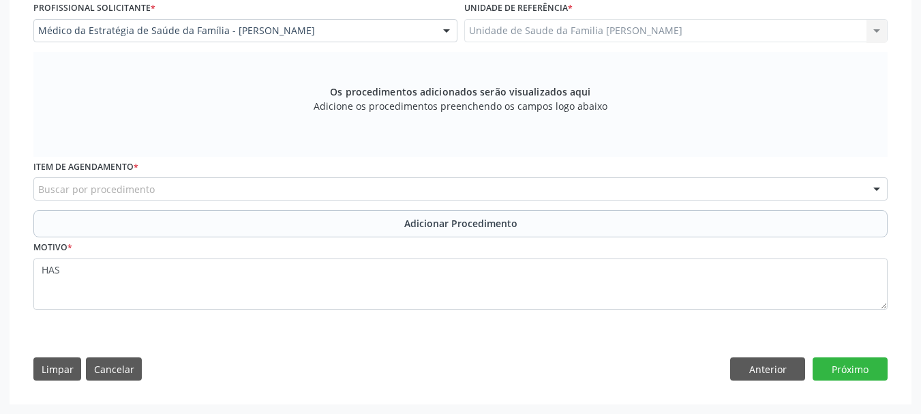
scroll to position [374, 0]
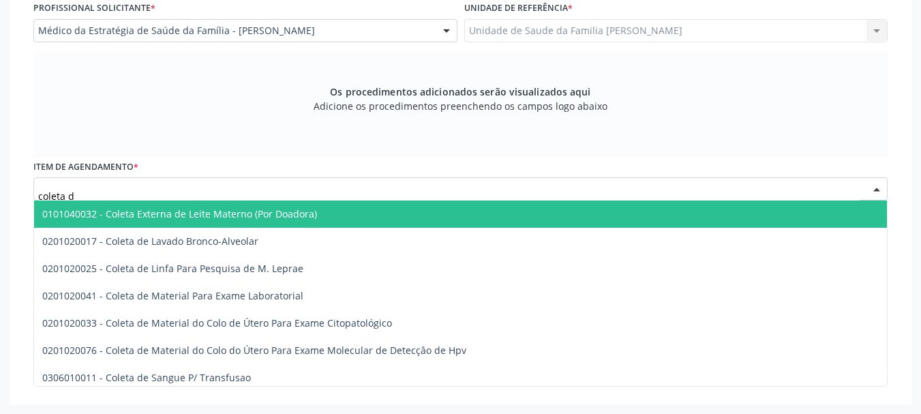
type input "coleta de"
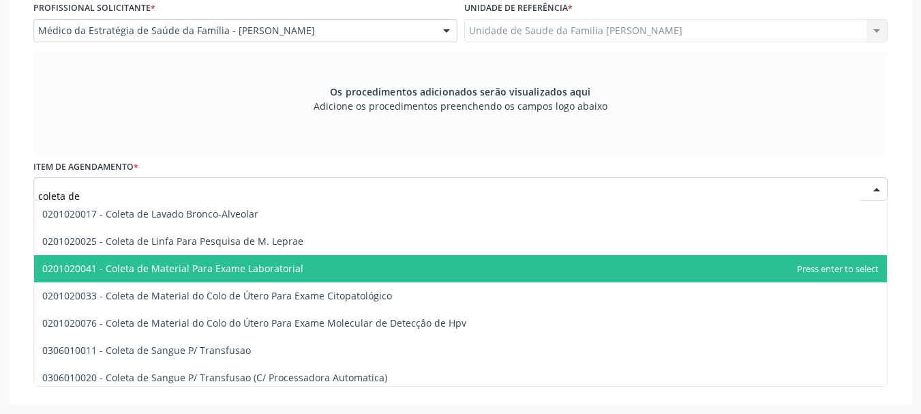
click at [190, 264] on span "0201020041 - Coleta de Material Para Exame Laboratorial" at bounding box center [172, 268] width 261 height 13
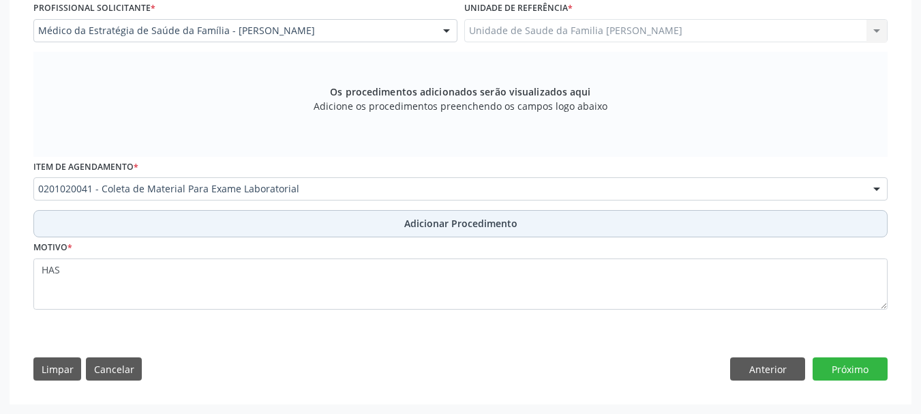
click at [457, 221] on span "Adicionar Procedimento" at bounding box center [460, 223] width 113 height 14
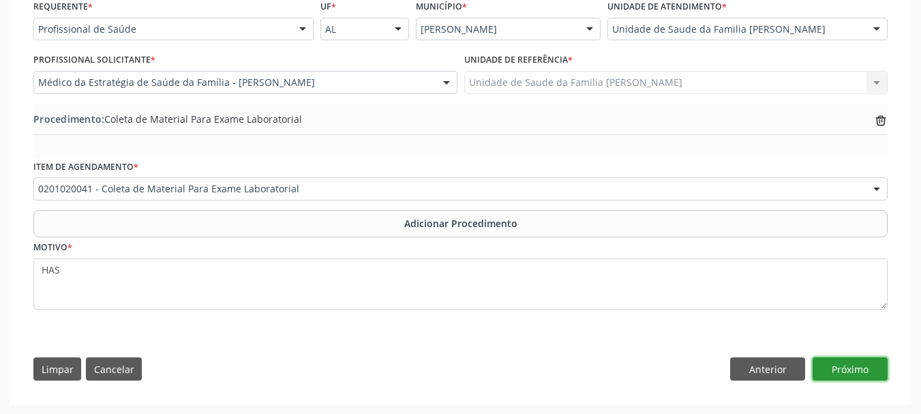
click at [874, 366] on button "Próximo" at bounding box center [850, 368] width 75 height 23
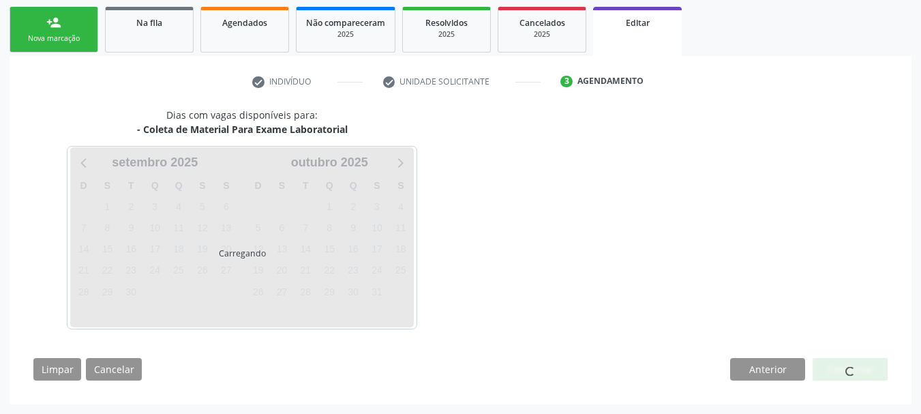
scroll to position [256, 0]
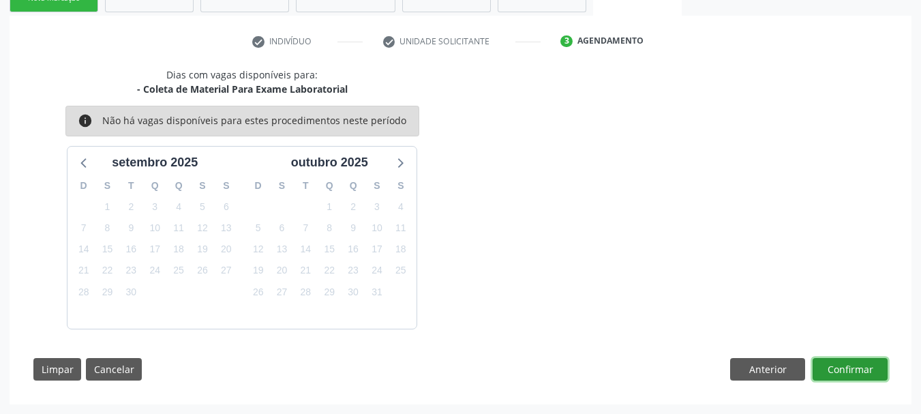
click at [849, 366] on button "Confirmar" at bounding box center [850, 369] width 75 height 23
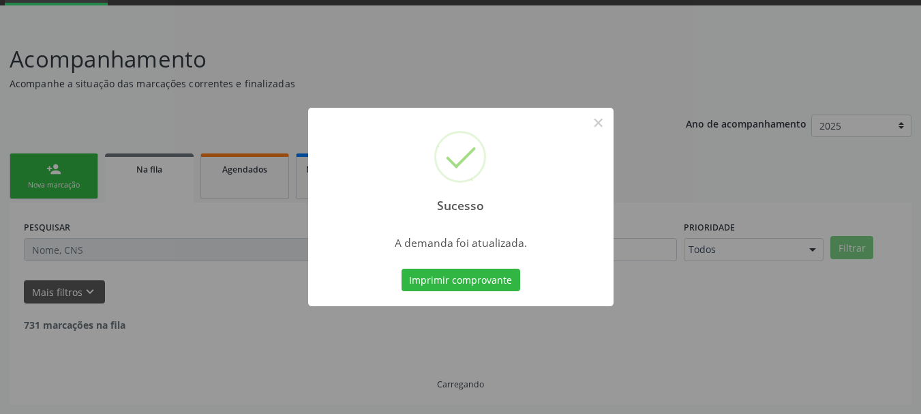
scroll to position [55, 0]
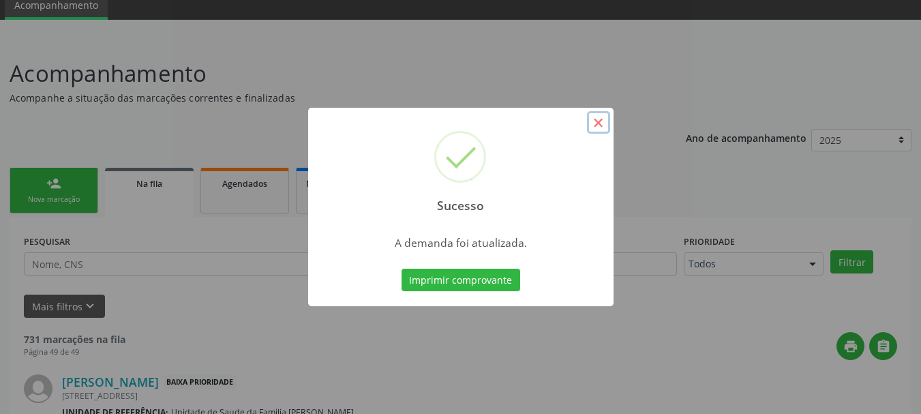
click at [592, 129] on button "×" at bounding box center [598, 122] width 23 height 23
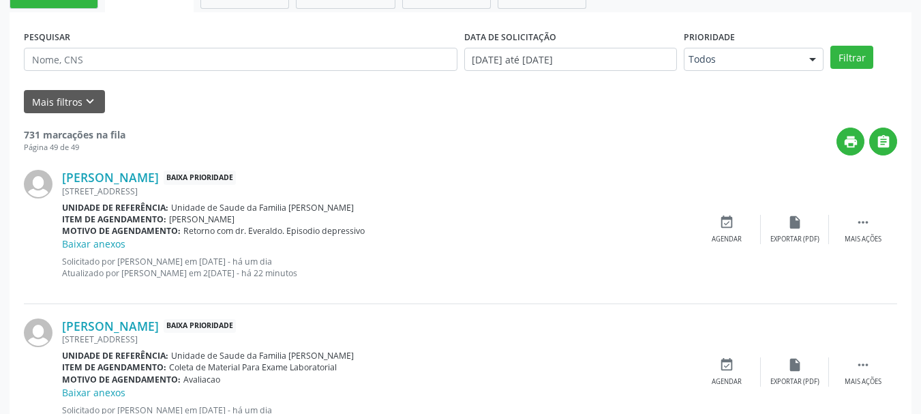
scroll to position [0, 0]
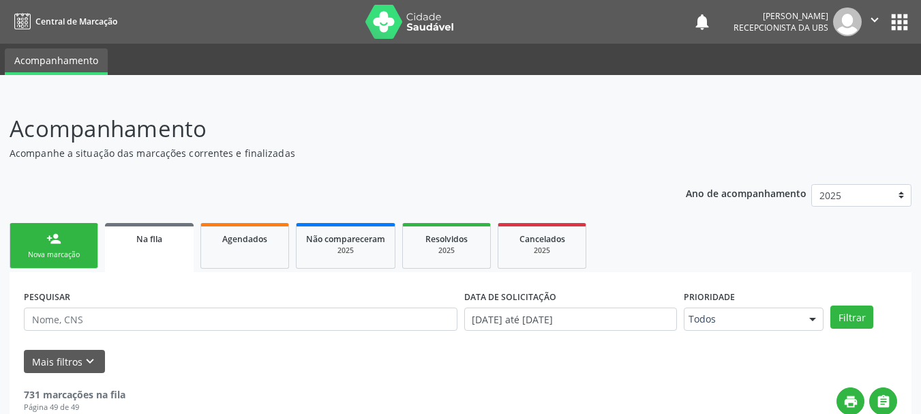
click at [39, 242] on link "person_add Nova marcação" at bounding box center [54, 246] width 89 height 46
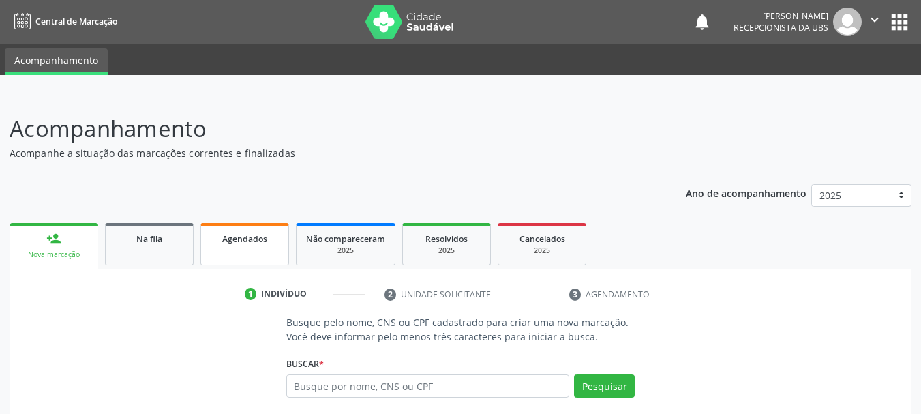
scroll to position [68, 0]
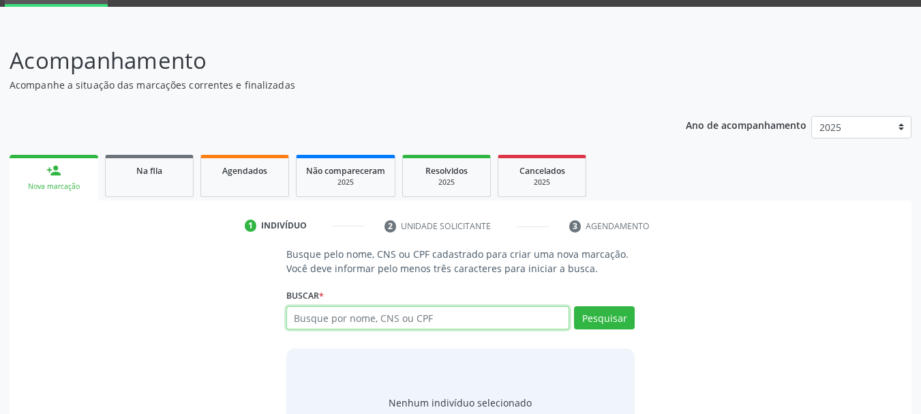
click at [374, 322] on input "text" at bounding box center [428, 317] width 284 height 23
paste input "709202256546531"
type input "709202256546531"
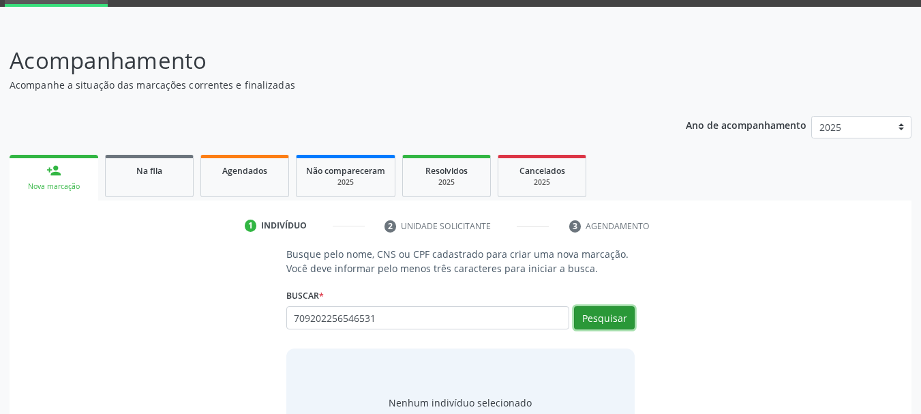
click at [597, 326] on button "Pesquisar" at bounding box center [604, 317] width 61 height 23
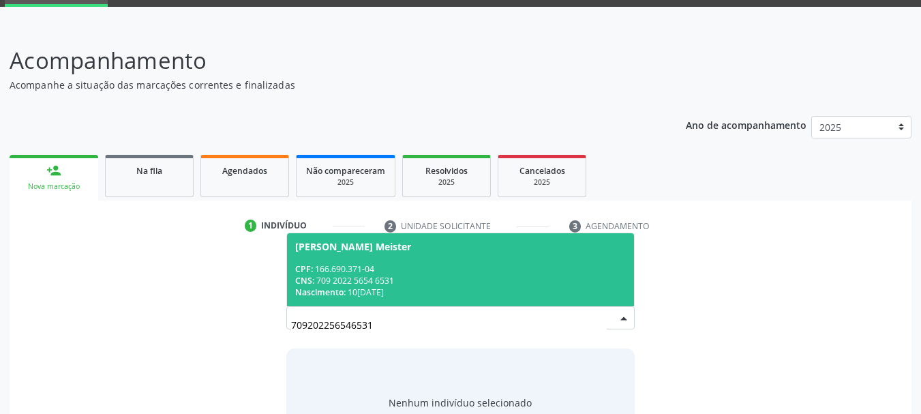
click at [312, 268] on span "CPF:" at bounding box center [304, 269] width 18 height 12
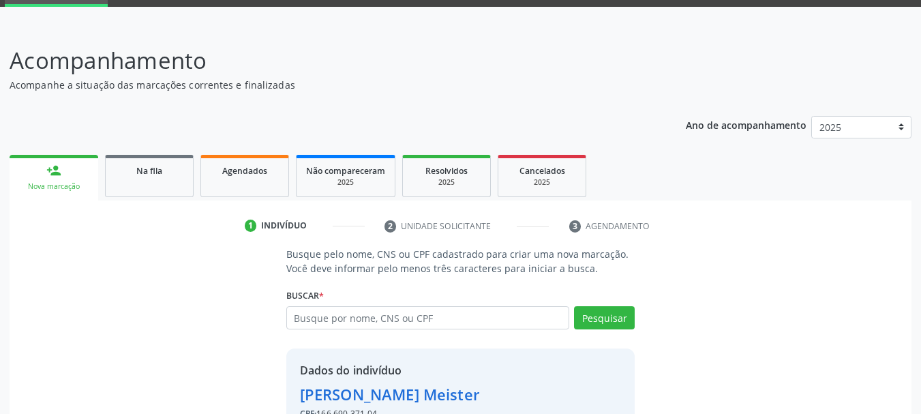
scroll to position [152, 0]
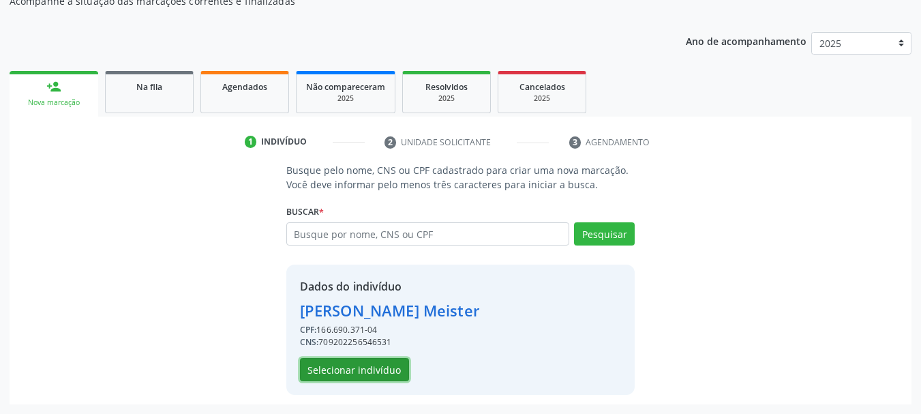
click at [318, 373] on button "Selecionar indivíduo" at bounding box center [354, 369] width 109 height 23
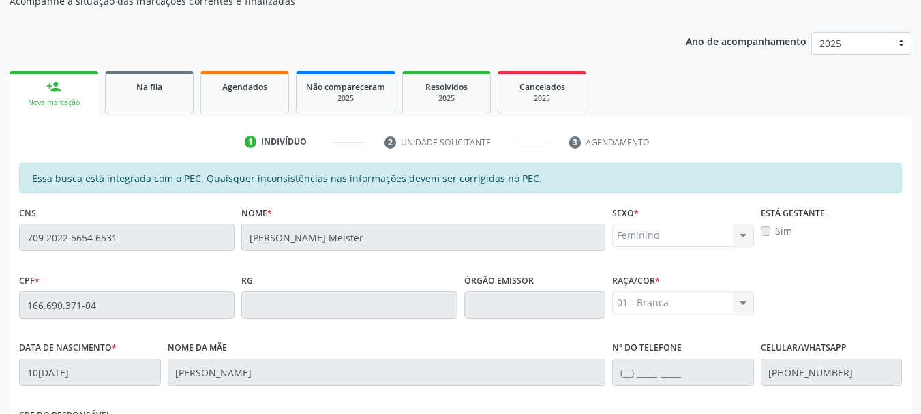
scroll to position [384, 0]
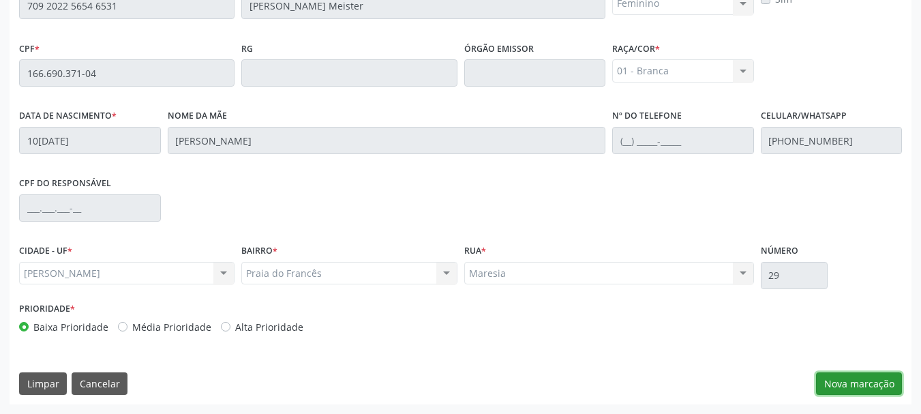
click at [844, 384] on button "Nova marcação" at bounding box center [859, 383] width 86 height 23
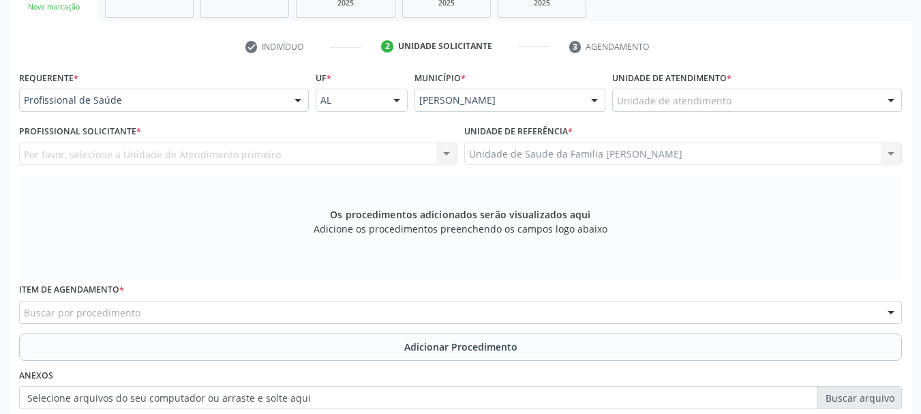
scroll to position [179, 0]
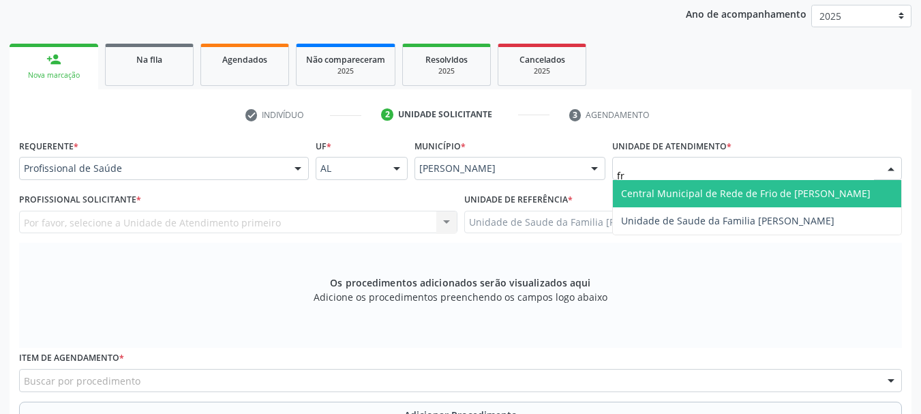
type input "fra"
click at [634, 191] on span "Unidade de Saude da Familia [PERSON_NAME]" at bounding box center [727, 193] width 213 height 13
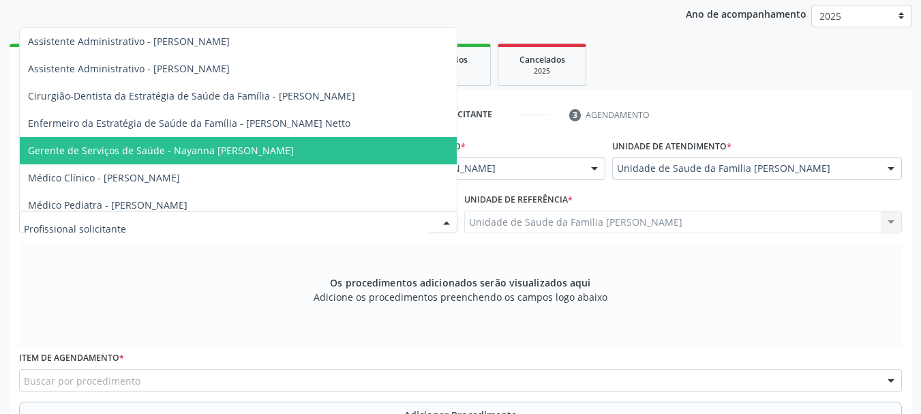
scroll to position [68, 0]
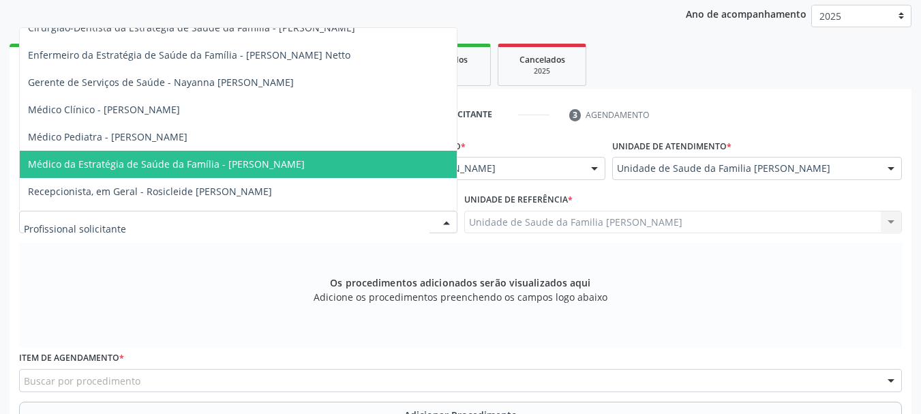
click at [141, 160] on span "Médico da Estratégia de Saúde da Família - [PERSON_NAME]" at bounding box center [166, 163] width 277 height 13
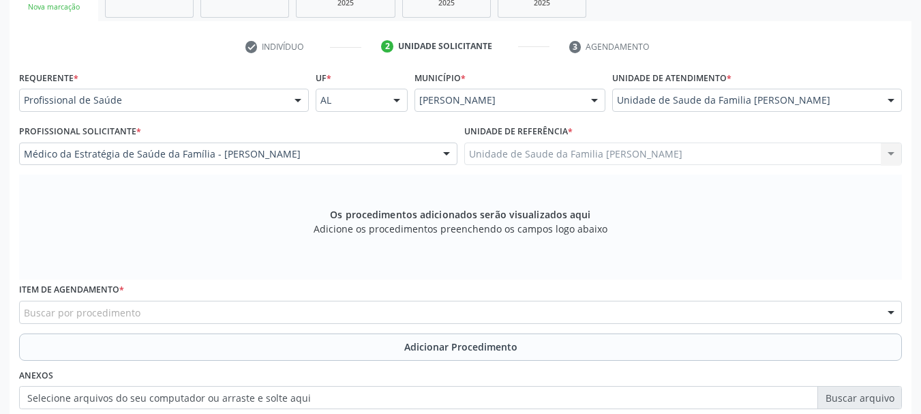
scroll to position [384, 0]
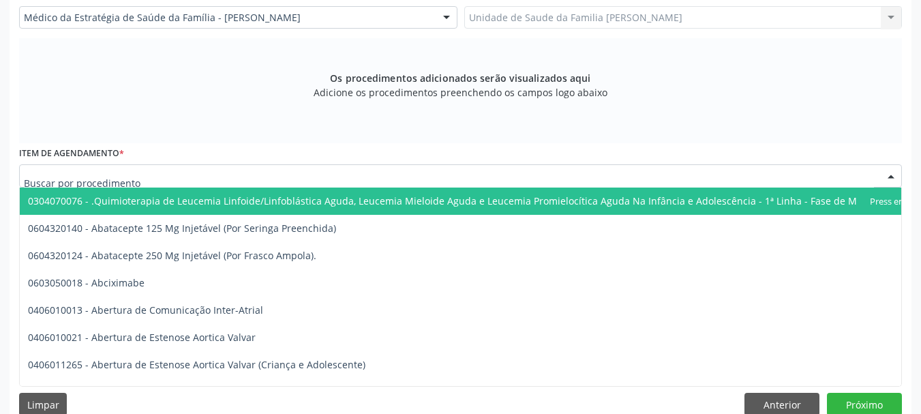
click at [187, 172] on div at bounding box center [460, 175] width 883 height 23
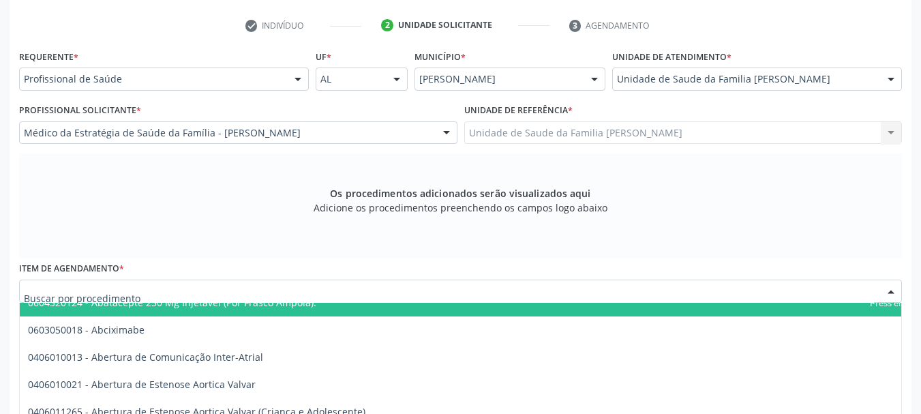
scroll to position [337, 0]
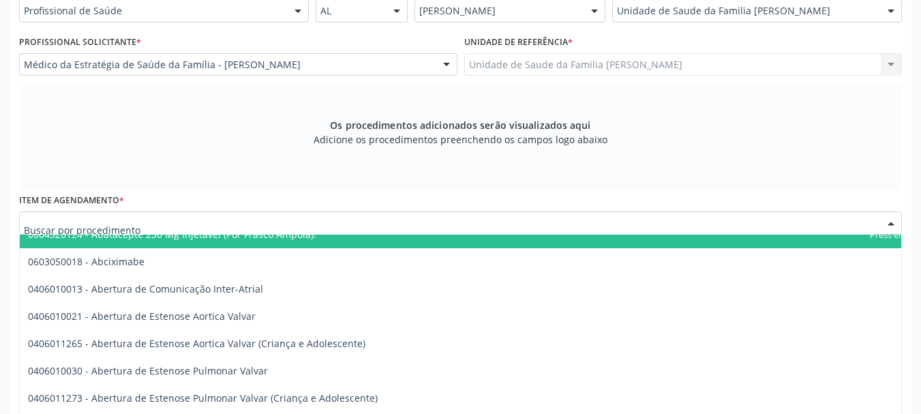
click at [193, 222] on input "text" at bounding box center [449, 229] width 850 height 27
click at [101, 221] on input "text" at bounding box center [449, 229] width 850 height 27
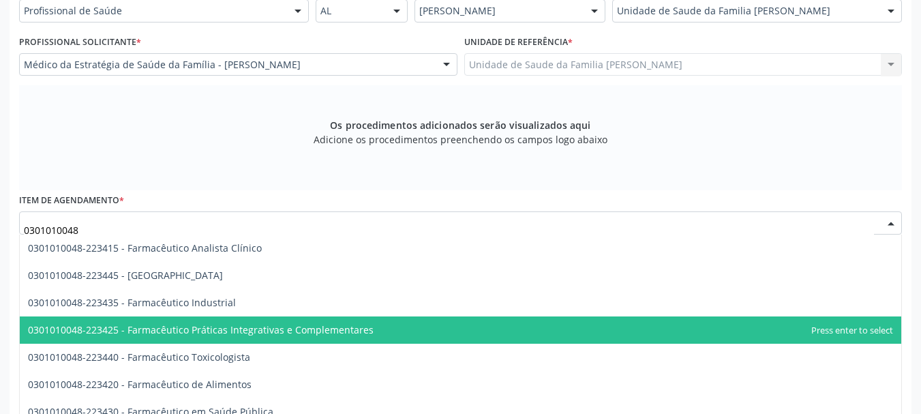
scroll to position [1363, 0]
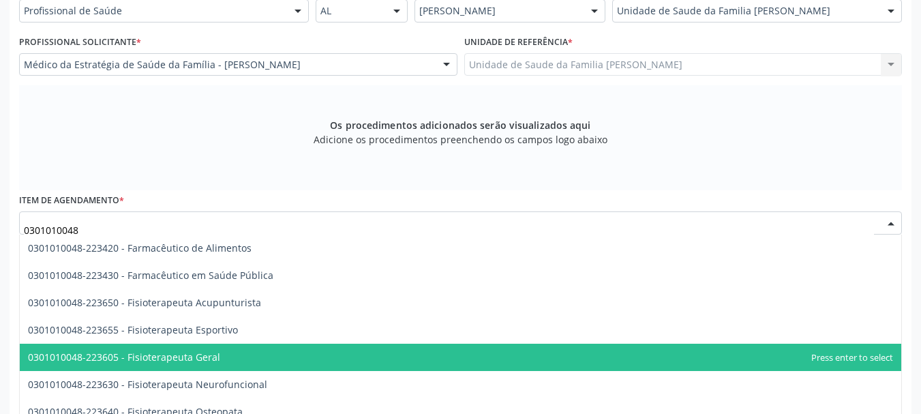
click at [292, 352] on span "0301010048-223605 - Fisioterapeuta Geral" at bounding box center [460, 357] width 881 height 27
click at [220, 352] on span "0301010048-223605 - Fisioterapeuta Geral" at bounding box center [124, 356] width 192 height 13
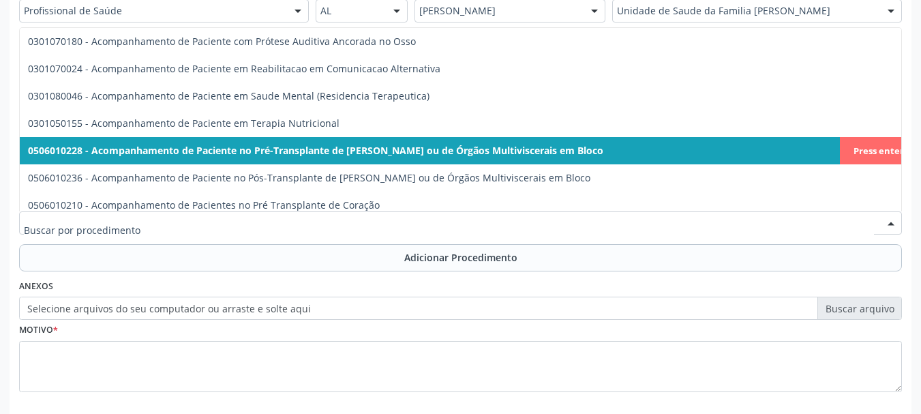
click at [333, 226] on input "text" at bounding box center [449, 229] width 850 height 27
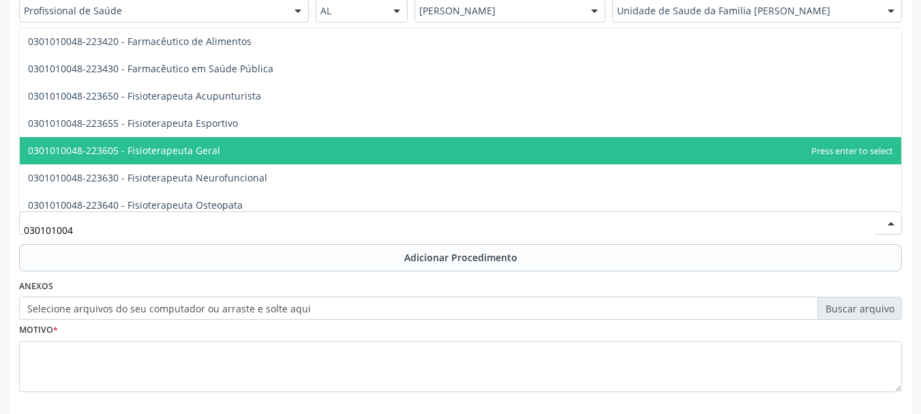
type input "0301010048"
click at [174, 144] on span "0301010048-223605 - Fisioterapeuta Geral" at bounding box center [124, 150] width 192 height 13
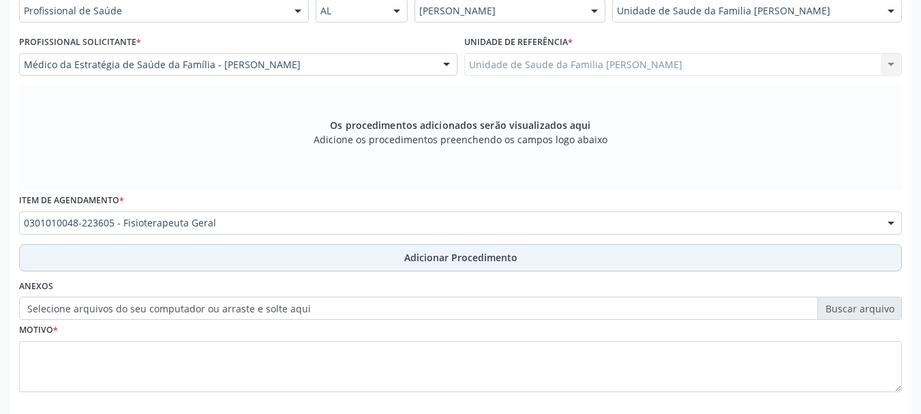
click at [452, 252] on span "Adicionar Procedimento" at bounding box center [460, 257] width 113 height 14
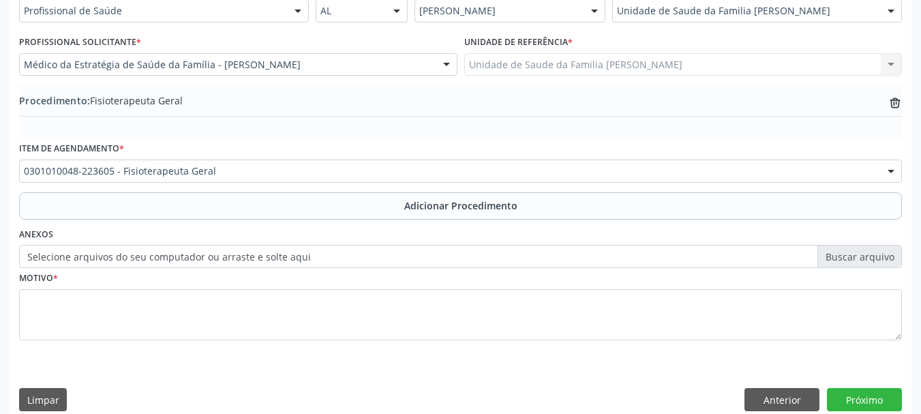
click at [849, 261] on label "Selecione arquivos do seu computador ou arraste e solte aqui" at bounding box center [460, 256] width 883 height 23
click at [849, 261] on input "Selecione arquivos do seu computador ou arraste e solte aqui" at bounding box center [460, 256] width 883 height 23
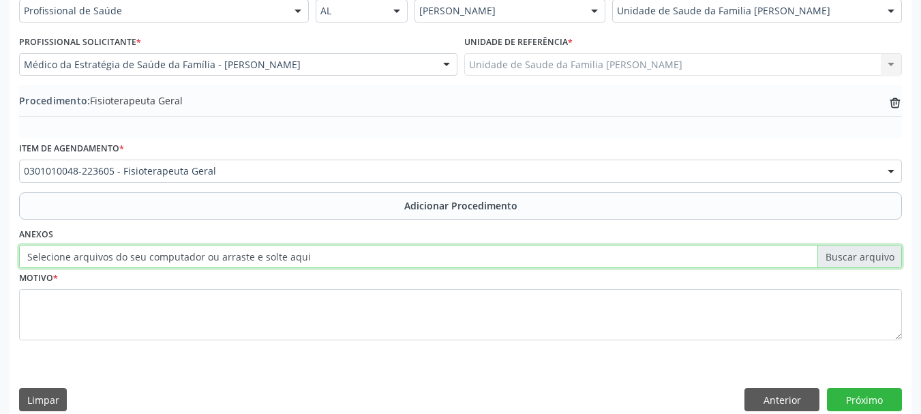
type input "C:\fakepath\Meiter.jpeg"
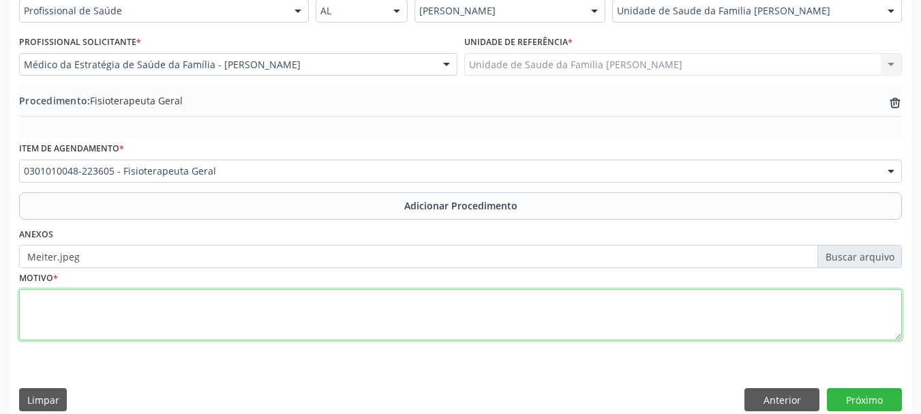
click at [55, 303] on textarea at bounding box center [460, 315] width 883 height 52
type textarea "Lesao de nervo facial apos procedimento cirurgico."
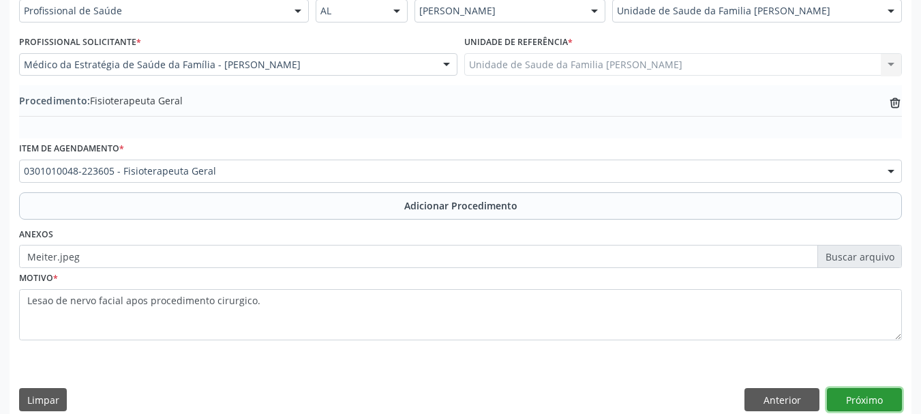
click at [849, 399] on button "Próximo" at bounding box center [864, 399] width 75 height 23
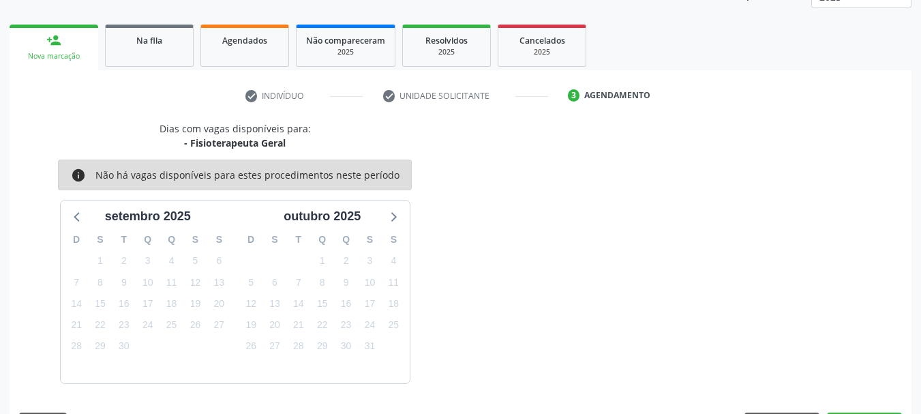
scroll to position [239, 0]
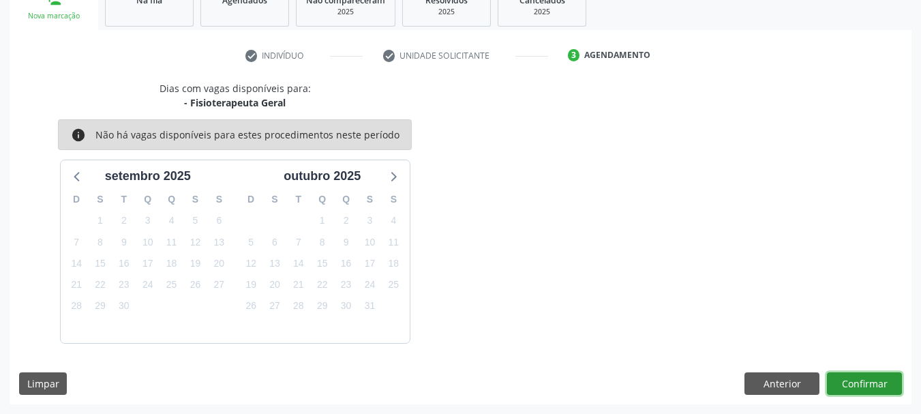
click at [851, 379] on button "Confirmar" at bounding box center [864, 383] width 75 height 23
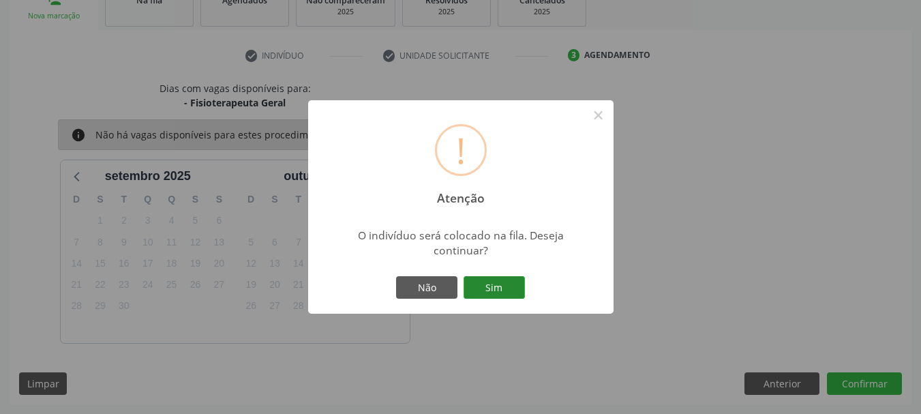
click at [503, 292] on button "Sim" at bounding box center [494, 287] width 61 height 23
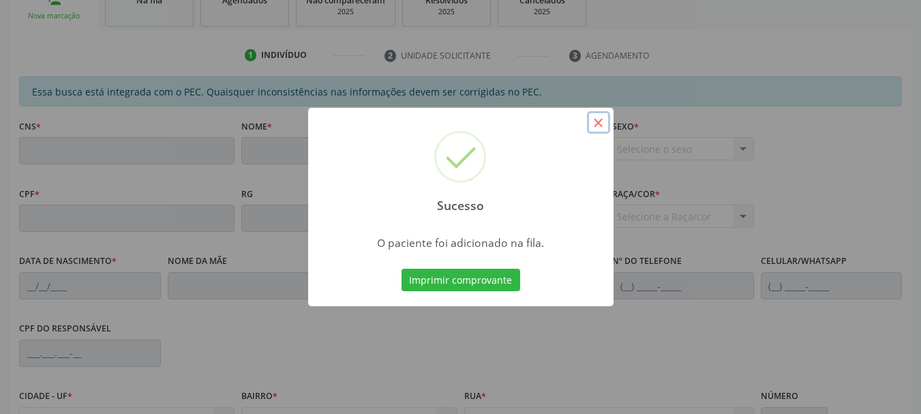
click at [599, 119] on button "×" at bounding box center [598, 122] width 23 height 23
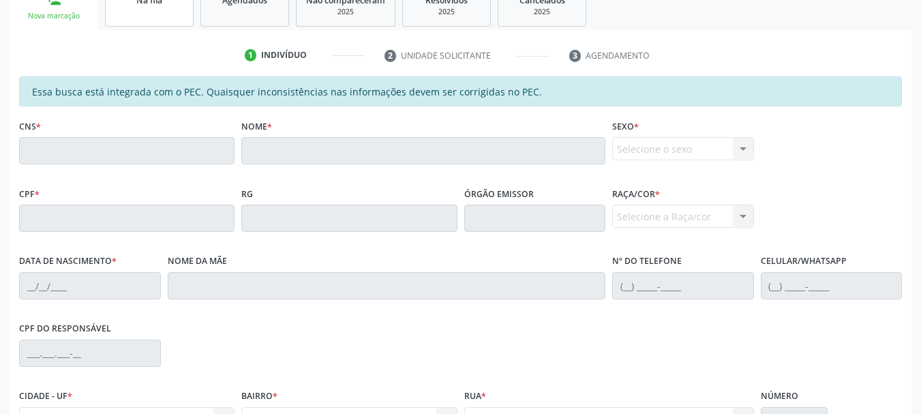
click at [134, 17] on link "Na fila" at bounding box center [149, 5] width 89 height 42
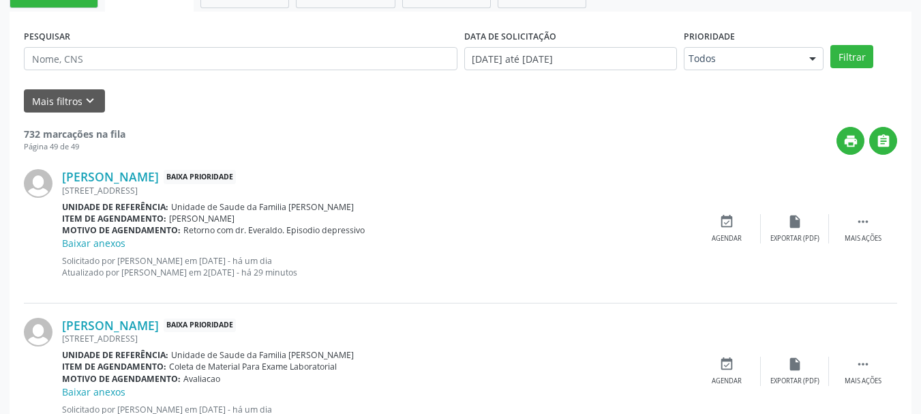
scroll to position [124, 0]
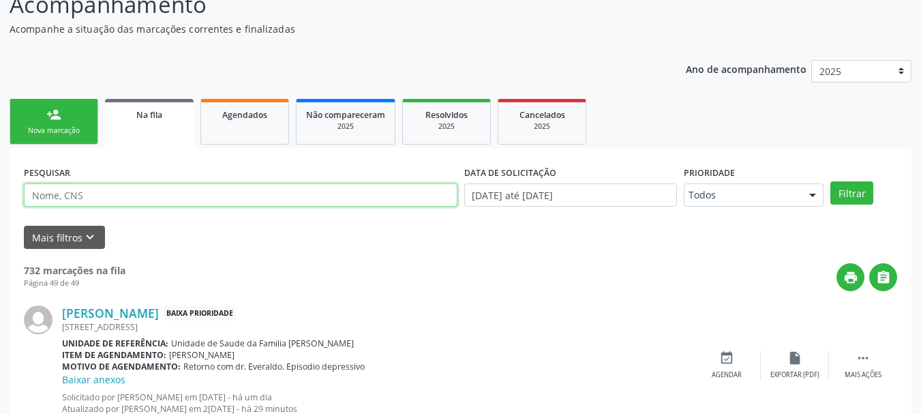
click at [145, 197] on input "text" at bounding box center [241, 194] width 434 height 23
click at [142, 195] on input "text" at bounding box center [241, 194] width 434 height 23
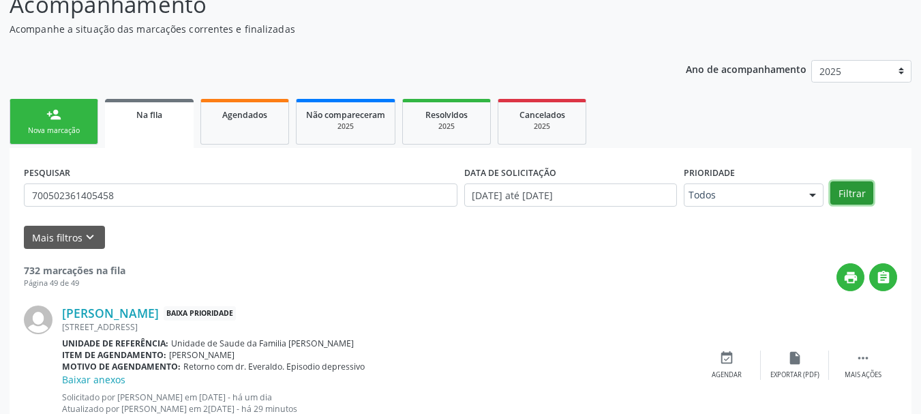
click at [848, 203] on button "Filtrar" at bounding box center [851, 192] width 43 height 23
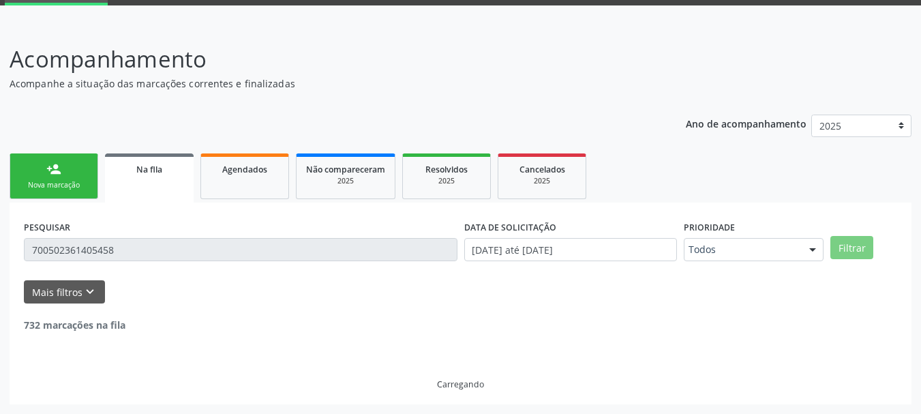
scroll to position [26, 0]
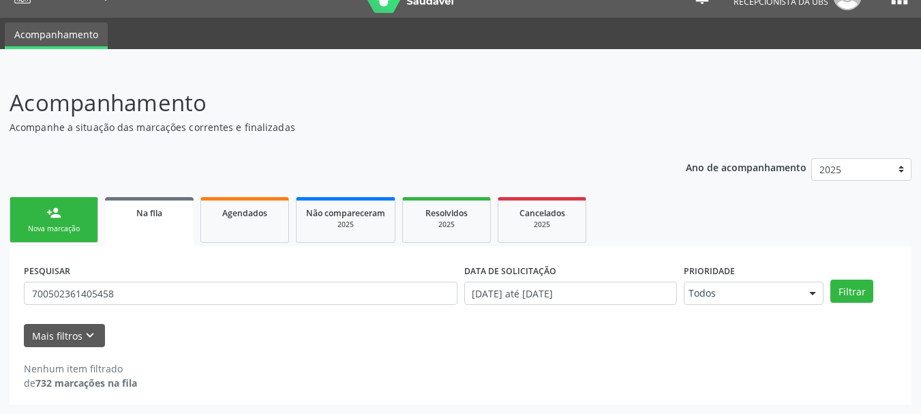
click at [131, 280] on div "PESQUISAR 700502361405458" at bounding box center [240, 286] width 440 height 53
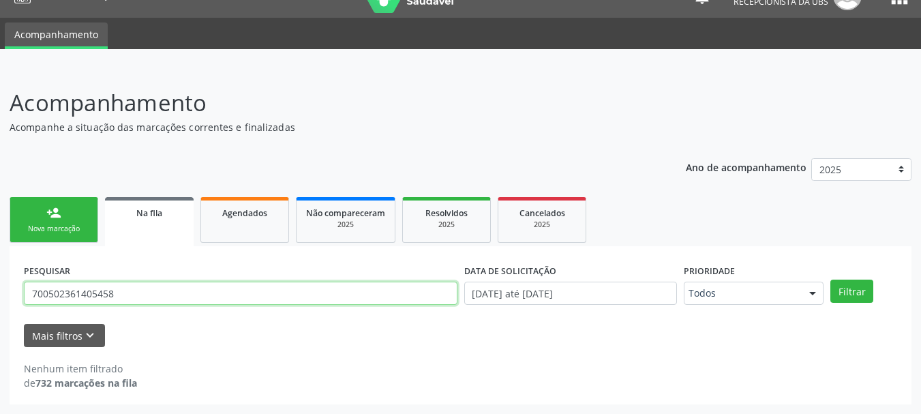
click at [130, 292] on input "700502361405458" at bounding box center [241, 293] width 434 height 23
type input "7"
type input "Rosa lina"
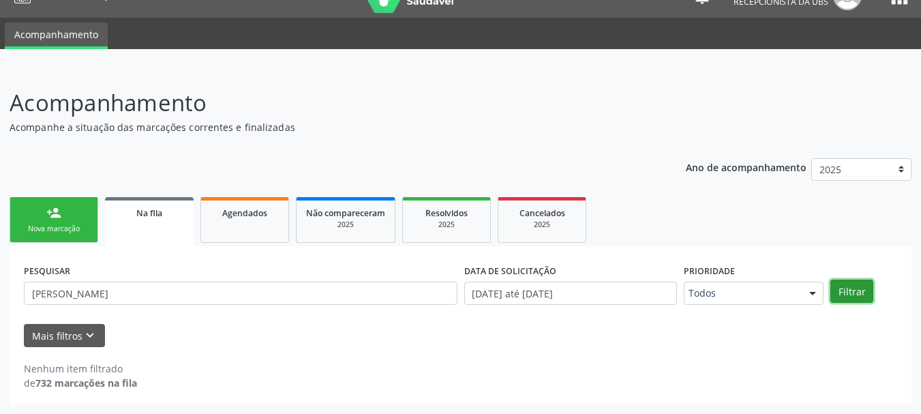
click at [841, 295] on button "Filtrar" at bounding box center [851, 291] width 43 height 23
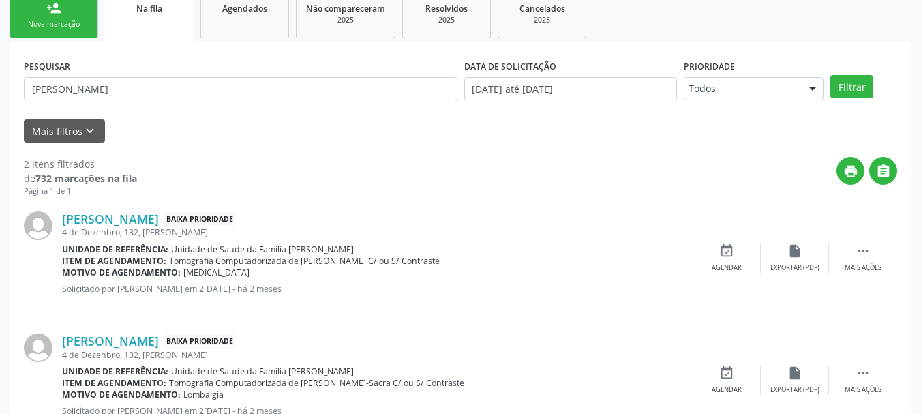
scroll to position [281, 0]
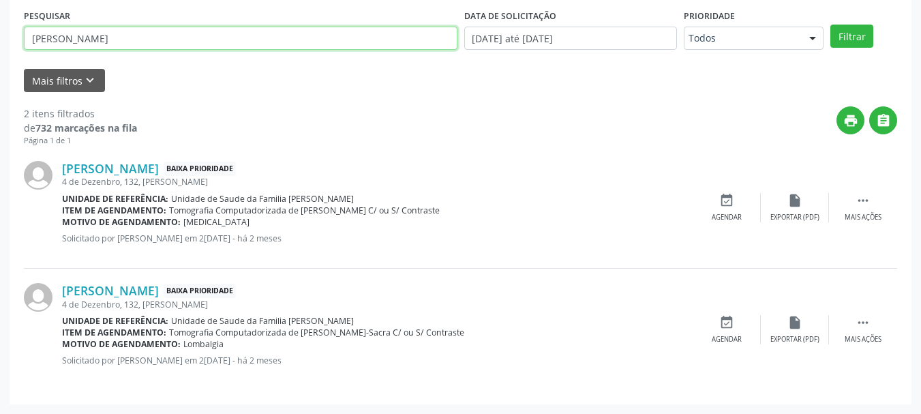
drag, startPoint x: 84, startPoint y: 44, endPoint x: 0, endPoint y: 23, distance: 86.3
click at [0, 24] on div "Acompanhamento Acompanhe a situação das marcações correntes e finalizadas Relat…" at bounding box center [460, 113] width 921 height 601
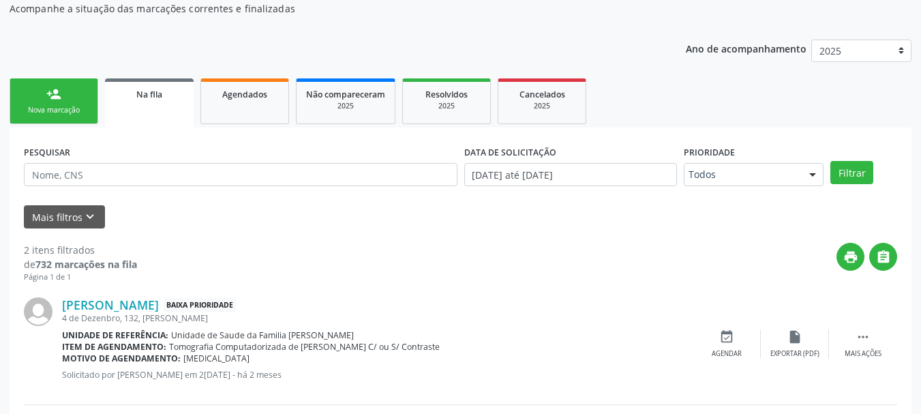
click at [59, 117] on link "person_add Nova marcação" at bounding box center [54, 101] width 89 height 46
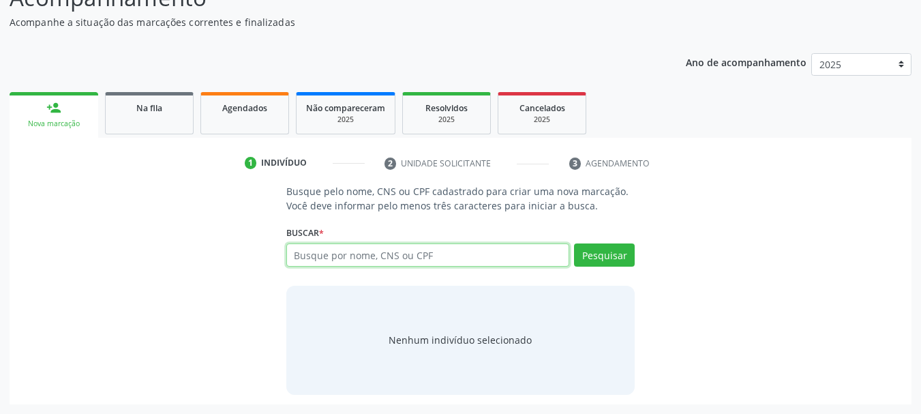
click at [333, 254] on input "text" at bounding box center [428, 254] width 284 height 23
paste input "700201463647428"
type input "700201463647428"
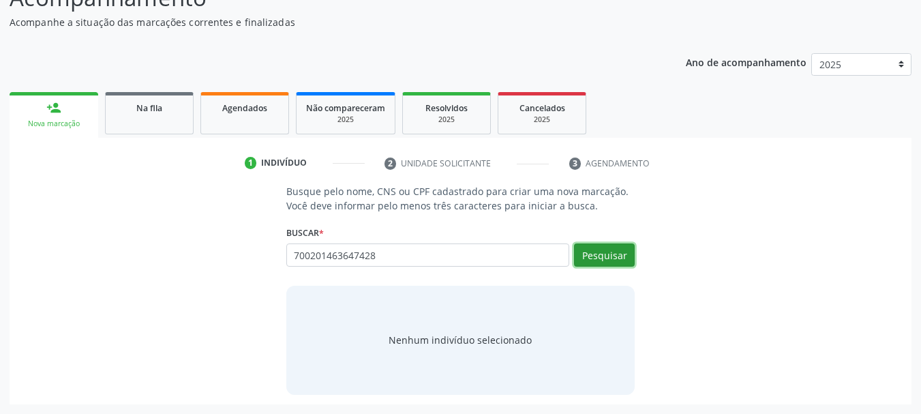
click at [582, 244] on button "Pesquisar" at bounding box center [604, 254] width 61 height 23
type input "700201463647428"
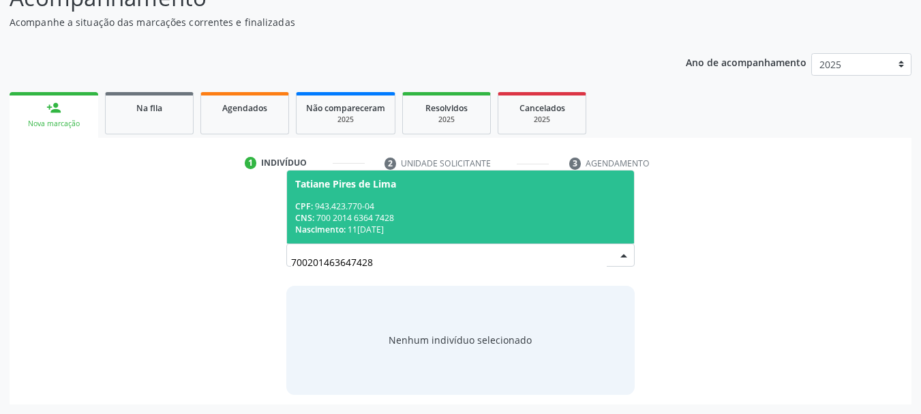
click at [308, 202] on span "CPF:" at bounding box center [304, 206] width 18 height 12
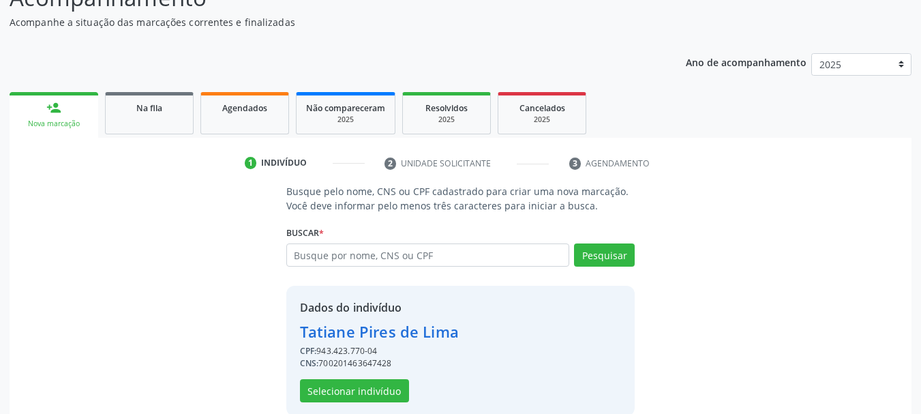
scroll to position [152, 0]
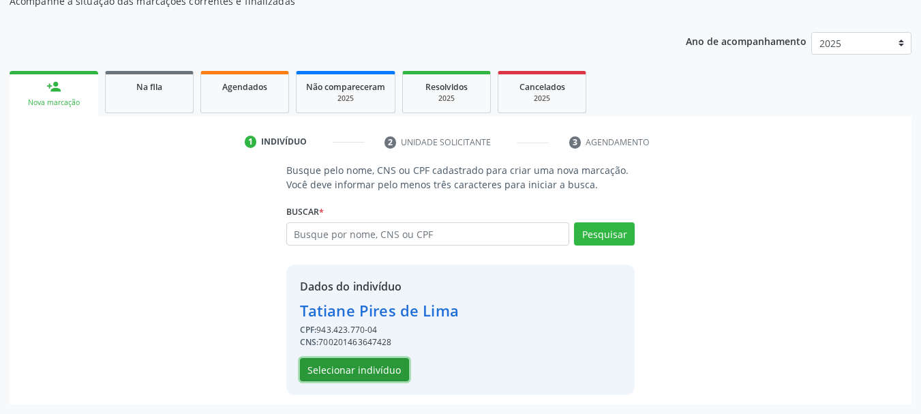
click at [337, 373] on button "Selecionar indivíduo" at bounding box center [354, 369] width 109 height 23
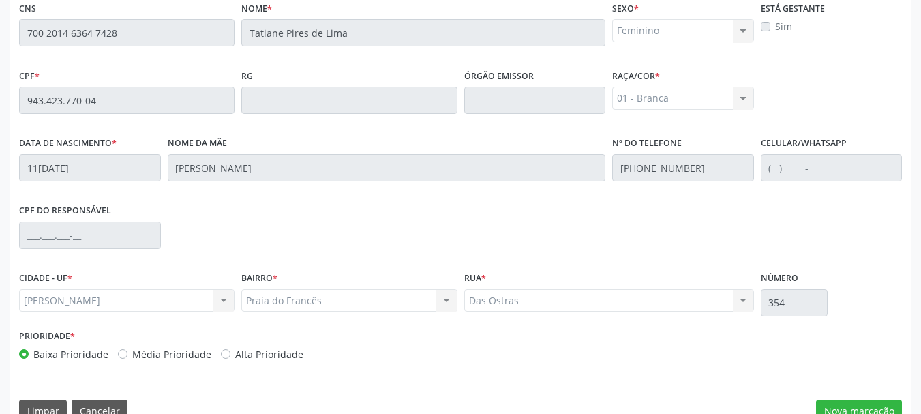
scroll to position [384, 0]
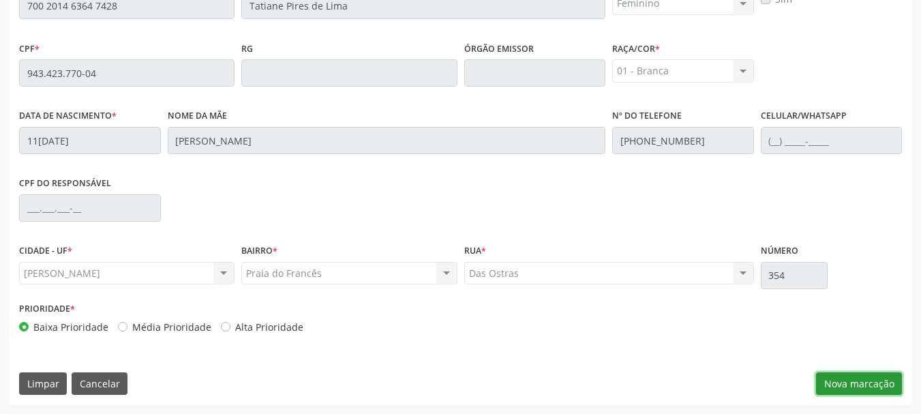
click at [867, 386] on button "Nova marcação" at bounding box center [859, 383] width 86 height 23
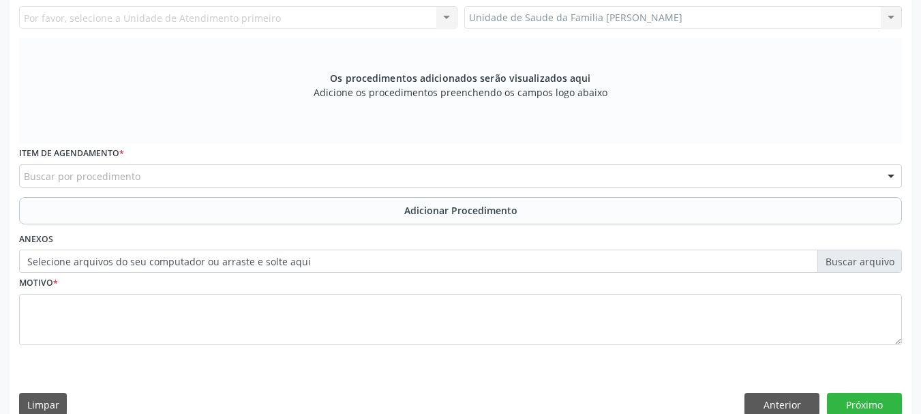
scroll to position [179, 0]
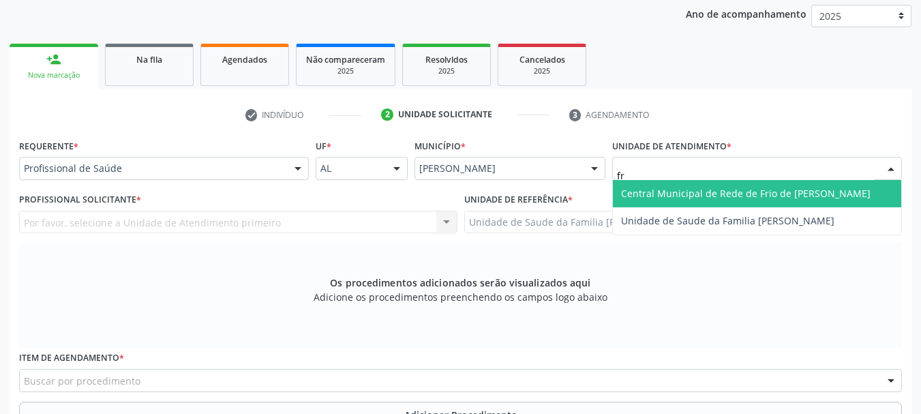
type input "fra"
click at [649, 201] on span "Unidade de Saude da Familia [PERSON_NAME]" at bounding box center [757, 193] width 288 height 27
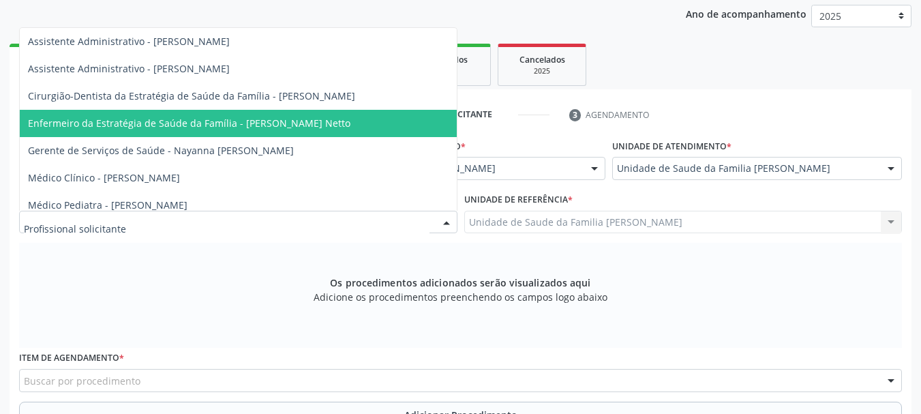
click at [209, 121] on span "Enfermeiro da Estratégia de Saúde da Família - [PERSON_NAME] Netto" at bounding box center [189, 123] width 322 height 13
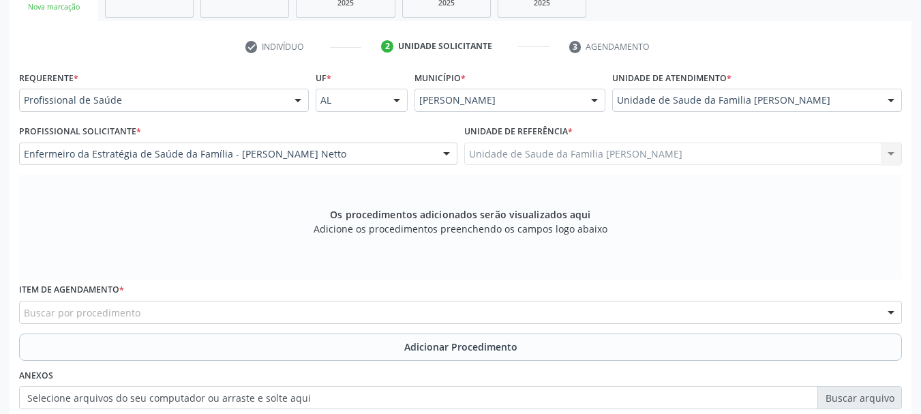
scroll to position [316, 0]
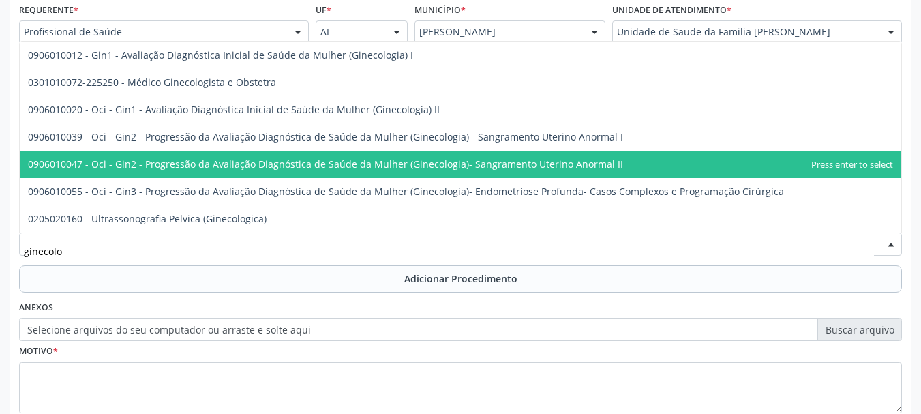
type input "ginecolog"
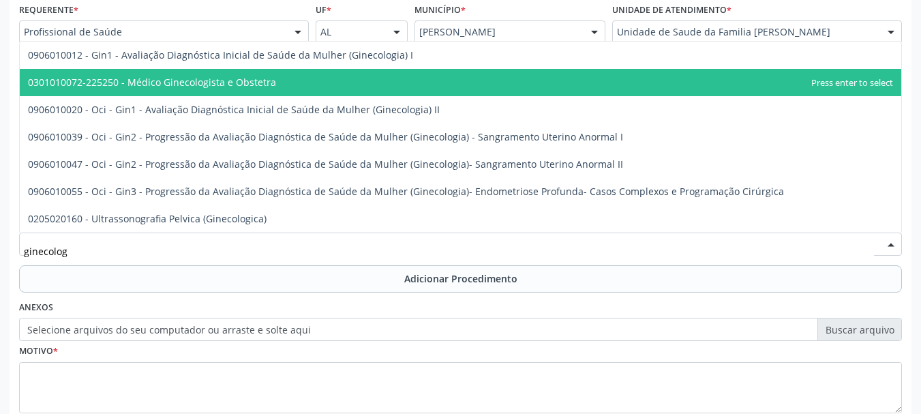
click at [245, 72] on span "0301010072-225250 - Médico Ginecologista e Obstetra" at bounding box center [460, 82] width 881 height 27
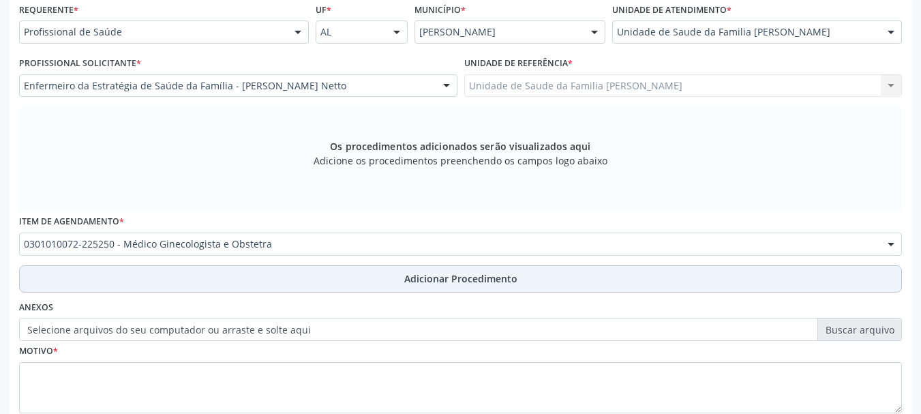
click at [438, 282] on span "Adicionar Procedimento" at bounding box center [460, 278] width 113 height 14
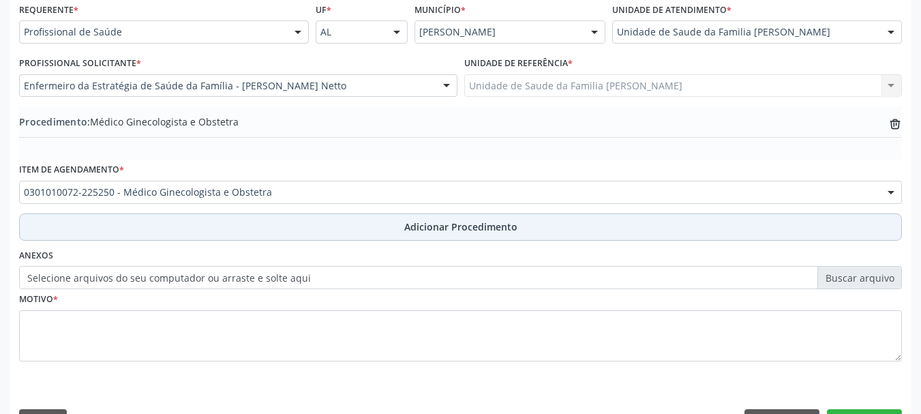
scroll to position [353, 0]
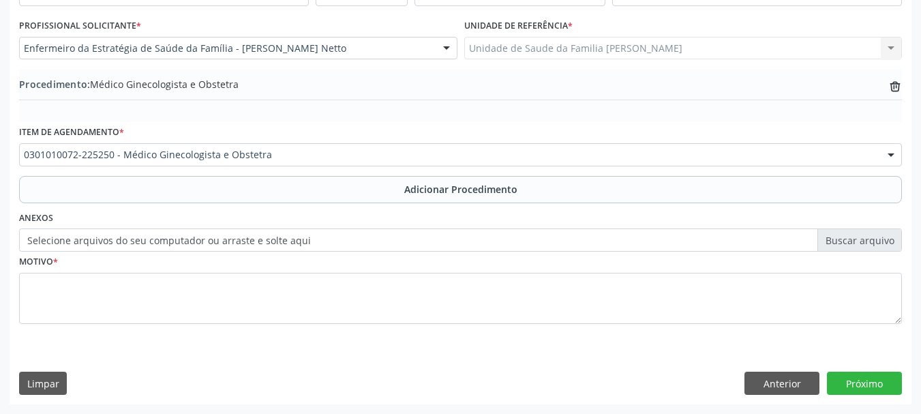
click at [153, 236] on label "Selecione arquivos do seu computador ou arraste e solte aqui" at bounding box center [460, 239] width 883 height 23
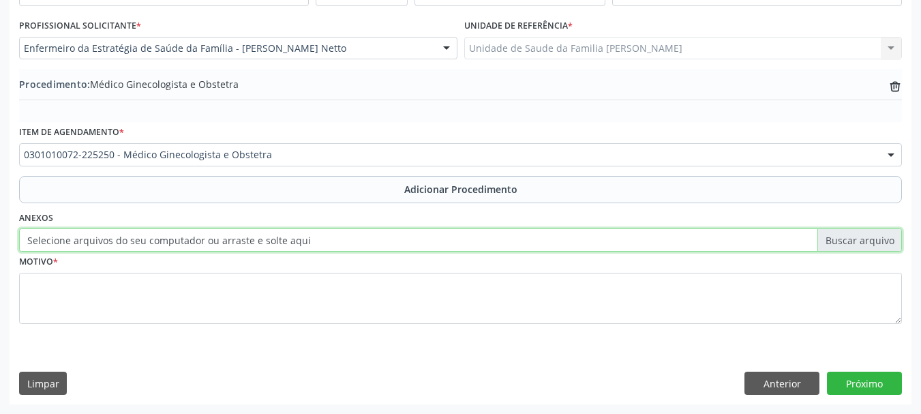
click at [153, 236] on input "Selecione arquivos do seu computador ou arraste e solte aqui" at bounding box center [460, 239] width 883 height 23
type input "C:\fakepath\Pires.jpeg"
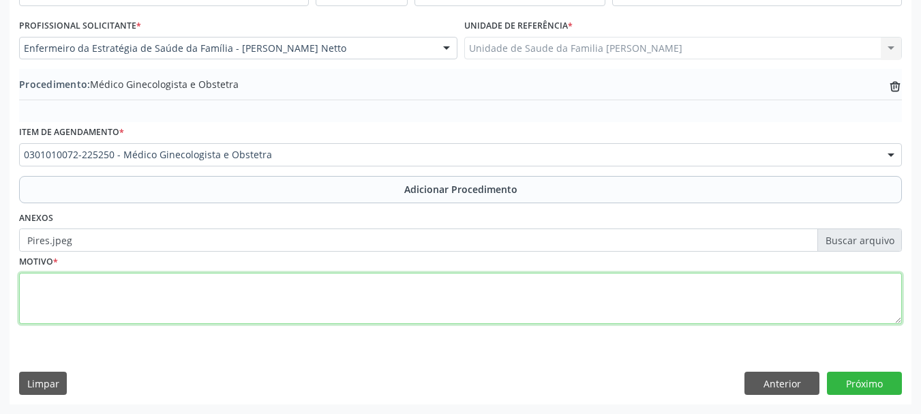
click at [35, 309] on textarea at bounding box center [460, 299] width 883 height 52
type textarea "Avaliacao para insercao do diu"
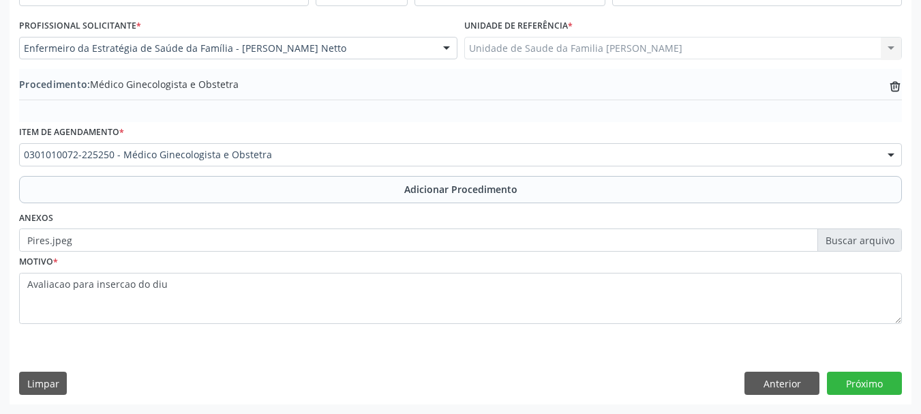
click at [876, 395] on div "Requerente * Profissional de Saúde Profissional de Saúde Paciente Nenhum result…" at bounding box center [461, 183] width 902 height 442
click at [870, 380] on button "Próximo" at bounding box center [864, 383] width 75 height 23
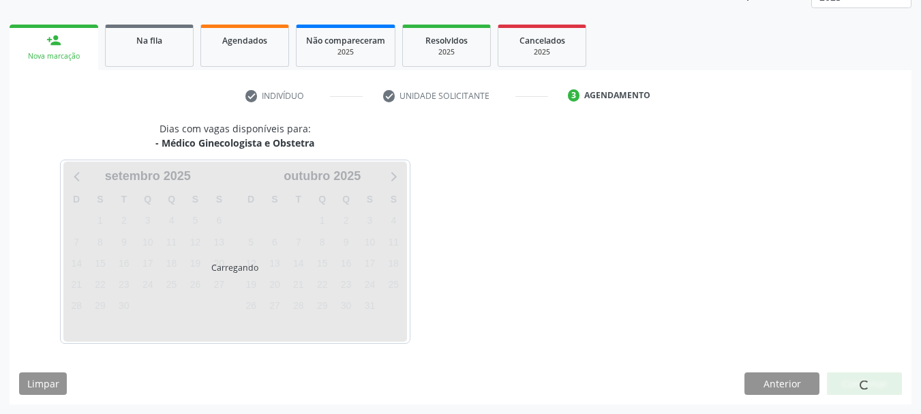
scroll to position [239, 0]
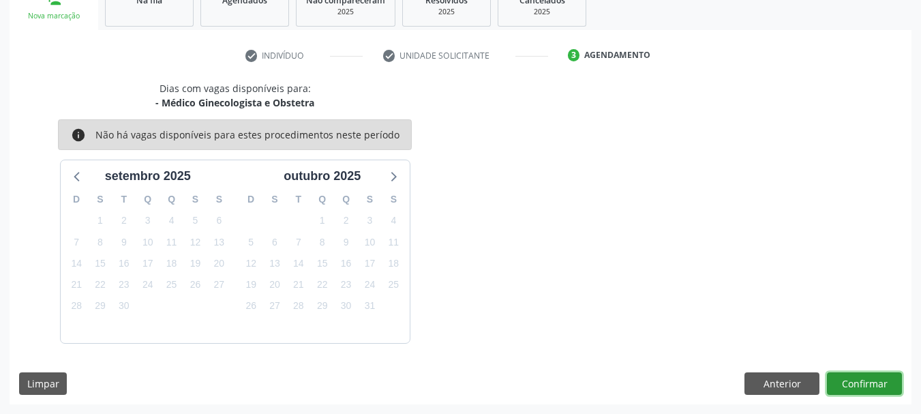
click at [867, 383] on button "Confirmar" at bounding box center [864, 383] width 75 height 23
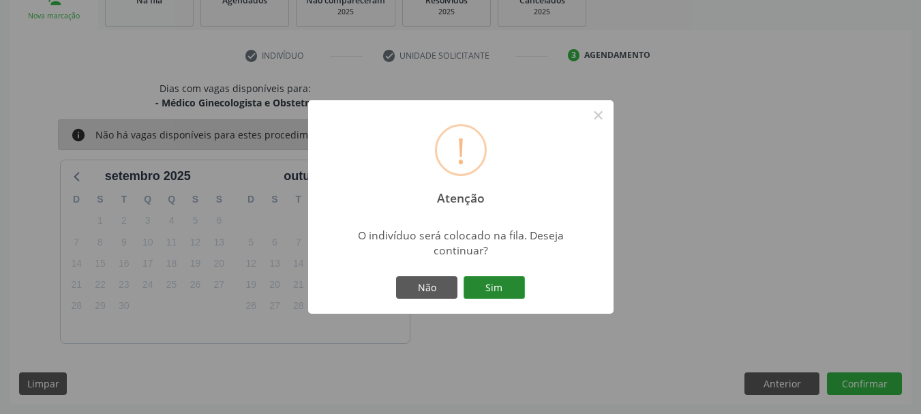
click at [494, 286] on button "Sim" at bounding box center [494, 287] width 61 height 23
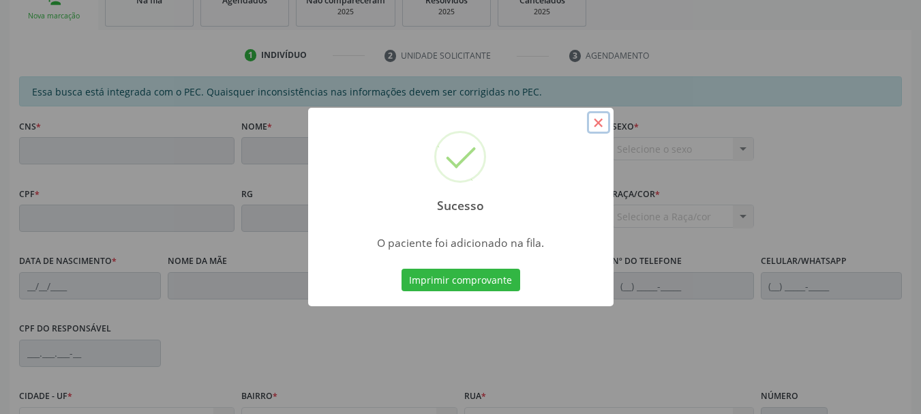
click at [595, 115] on button "×" at bounding box center [598, 122] width 23 height 23
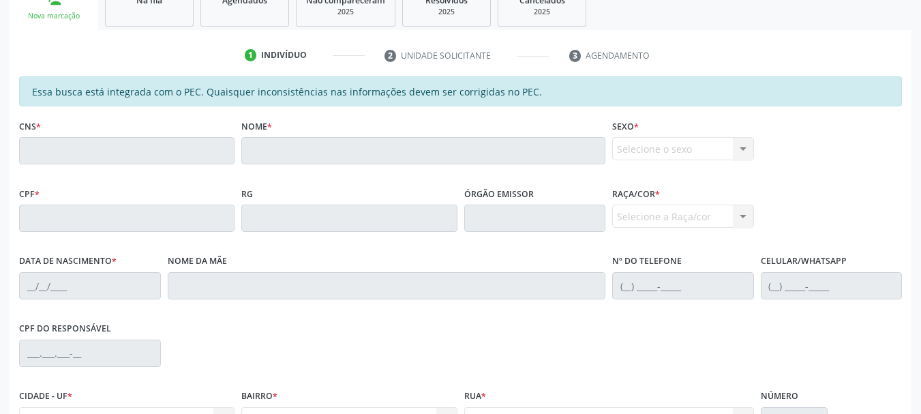
scroll to position [102, 0]
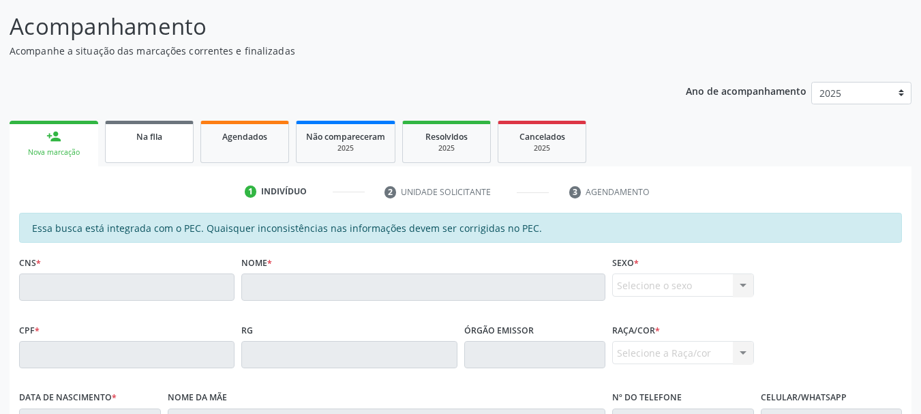
click at [154, 153] on link "Na fila" at bounding box center [149, 142] width 89 height 42
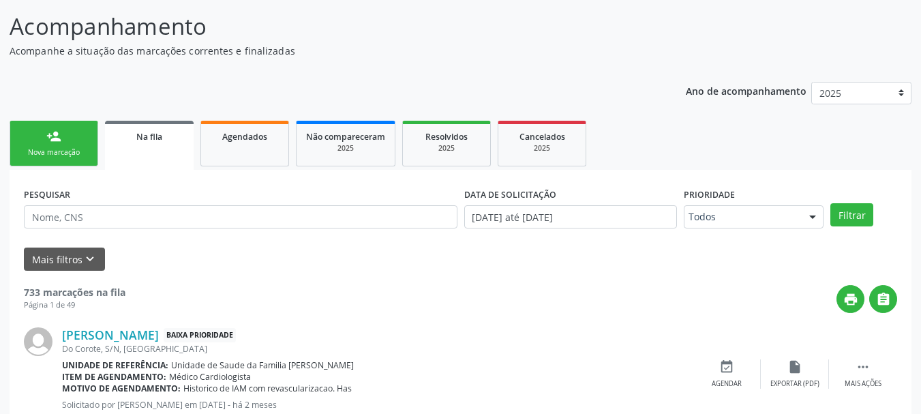
click at [55, 151] on div "Nova marcação" at bounding box center [54, 152] width 68 height 10
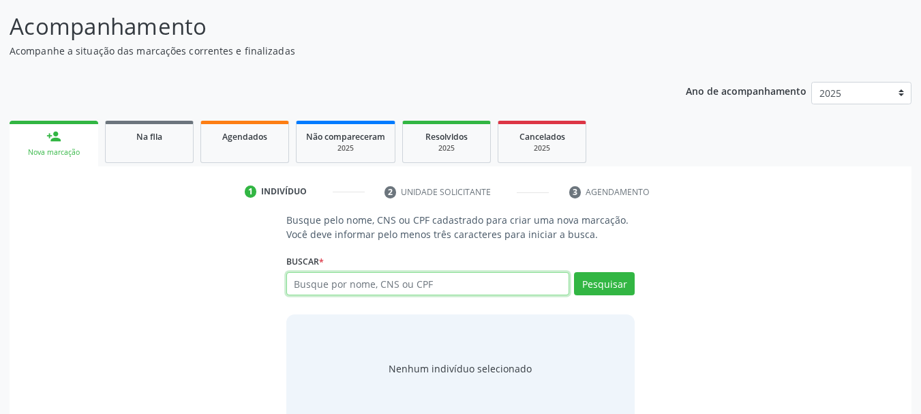
click at [309, 288] on input "text" at bounding box center [428, 283] width 284 height 23
paste input "700201463647428"
type input "700201463647428"
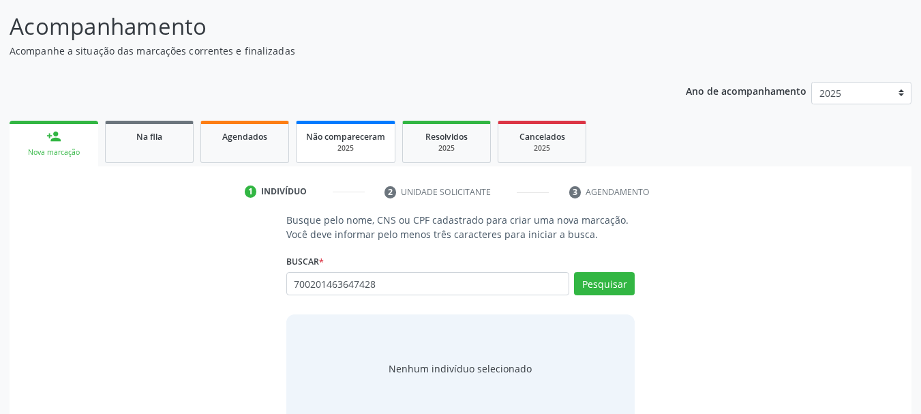
click at [341, 140] on span "Não compareceram" at bounding box center [345, 137] width 79 height 12
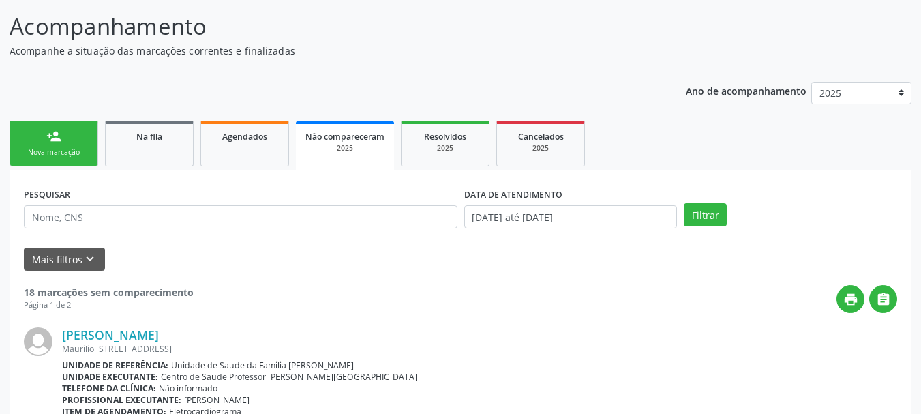
click at [67, 156] on div "Nova marcação" at bounding box center [54, 152] width 68 height 10
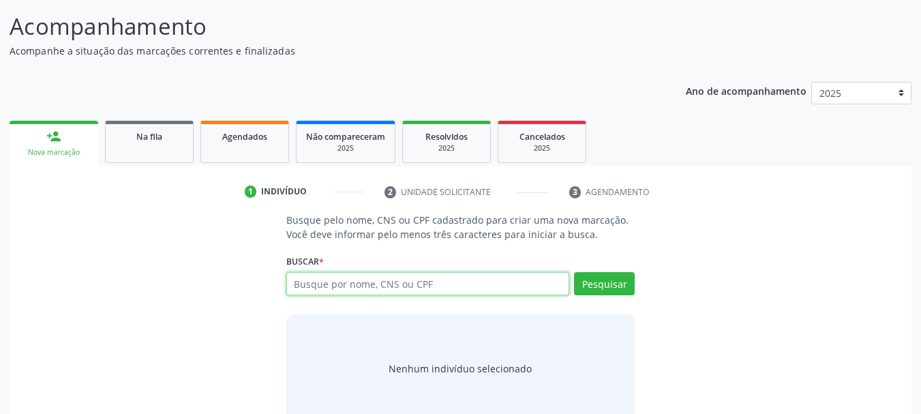
click at [326, 284] on input "text" at bounding box center [428, 283] width 284 height 23
paste input "700201463647428"
type input "700201463647428"
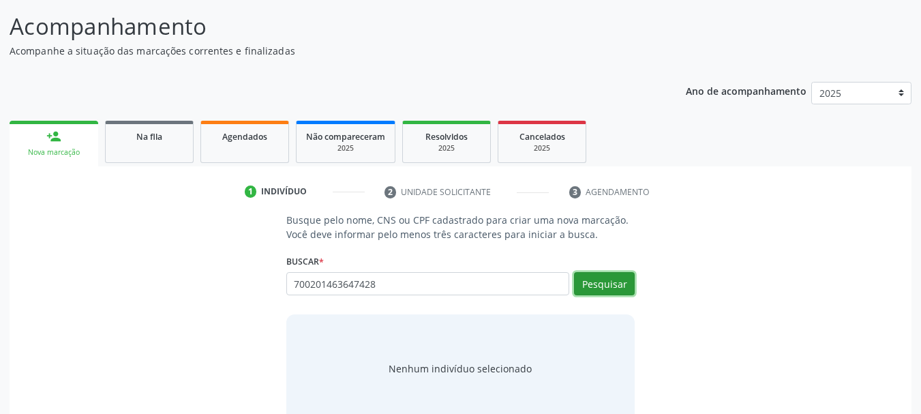
click at [588, 281] on button "Pesquisar" at bounding box center [604, 283] width 61 height 23
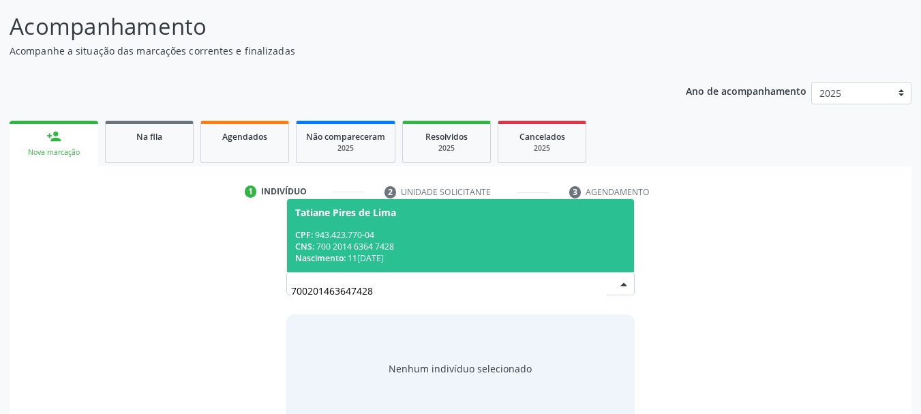
click at [320, 215] on div "Tatiane Pires de Lima" at bounding box center [345, 212] width 101 height 11
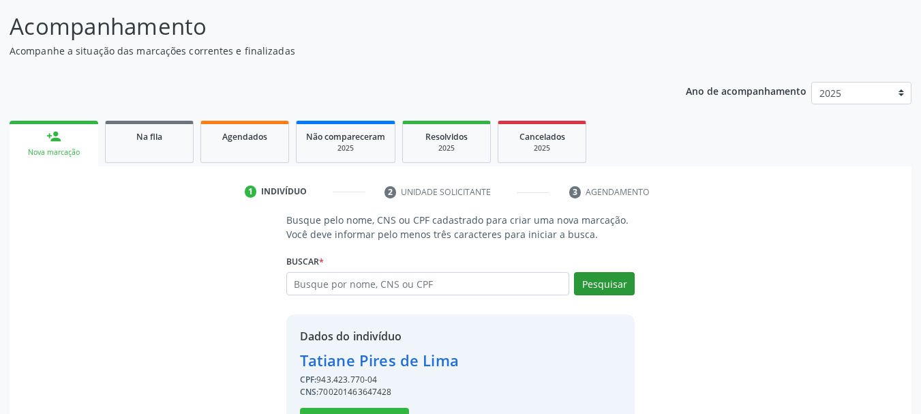
scroll to position [152, 0]
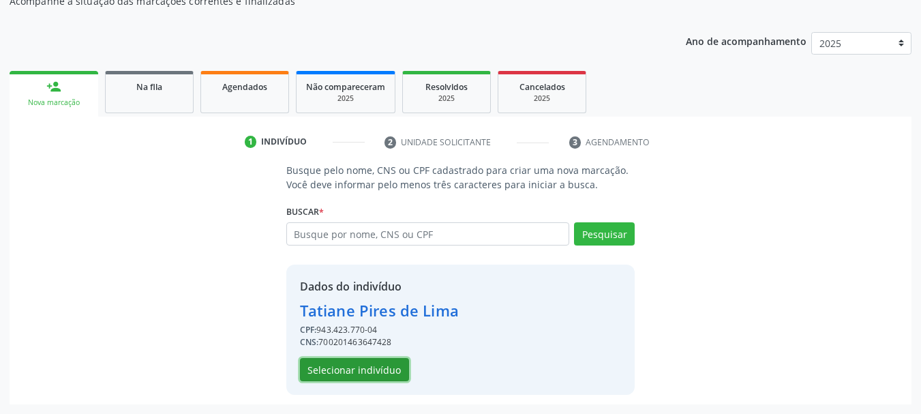
click at [366, 371] on button "Selecionar indivíduo" at bounding box center [354, 369] width 109 height 23
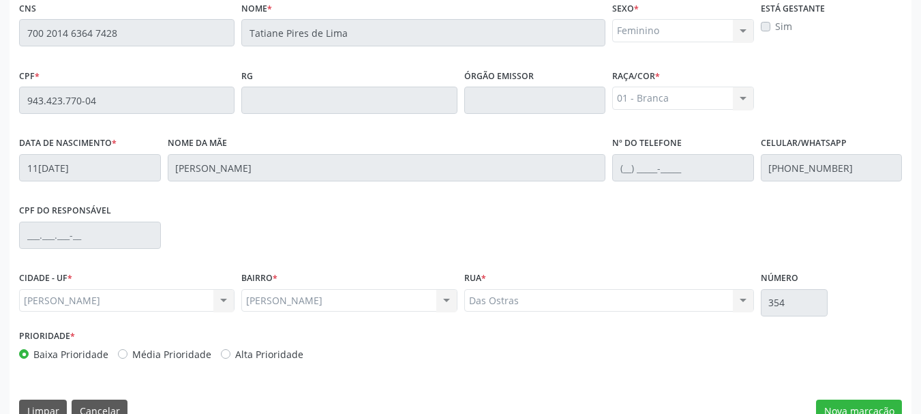
scroll to position [384, 0]
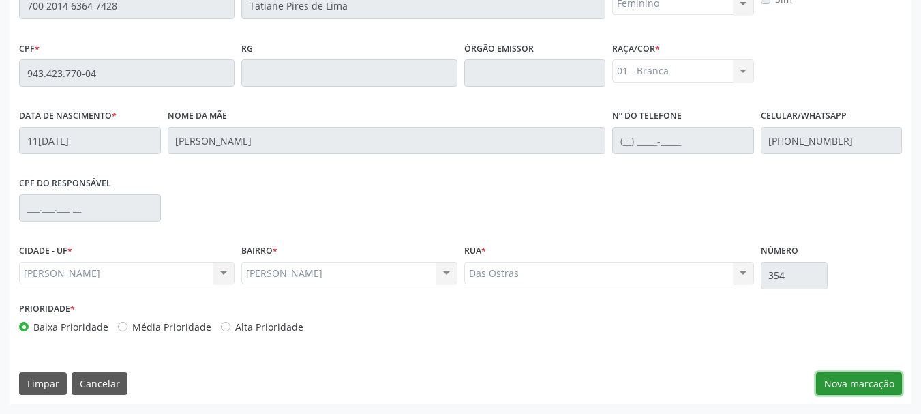
drag, startPoint x: 841, startPoint y: 384, endPoint x: 836, endPoint y: 373, distance: 11.9
click at [841, 382] on button "Nova marcação" at bounding box center [859, 383] width 86 height 23
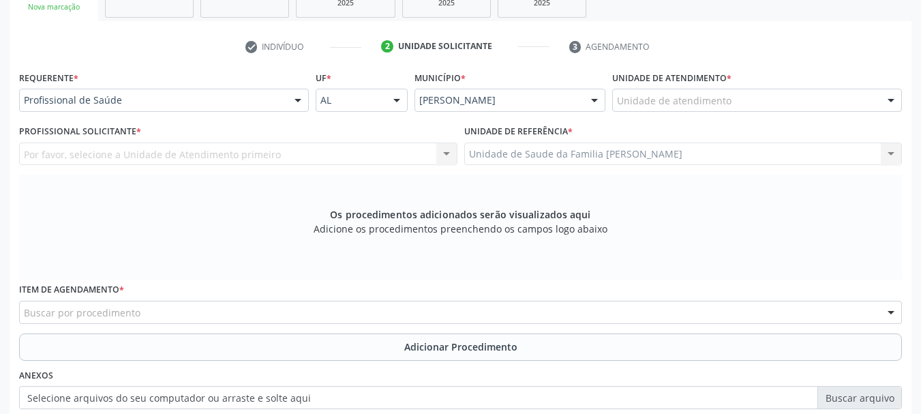
scroll to position [179, 0]
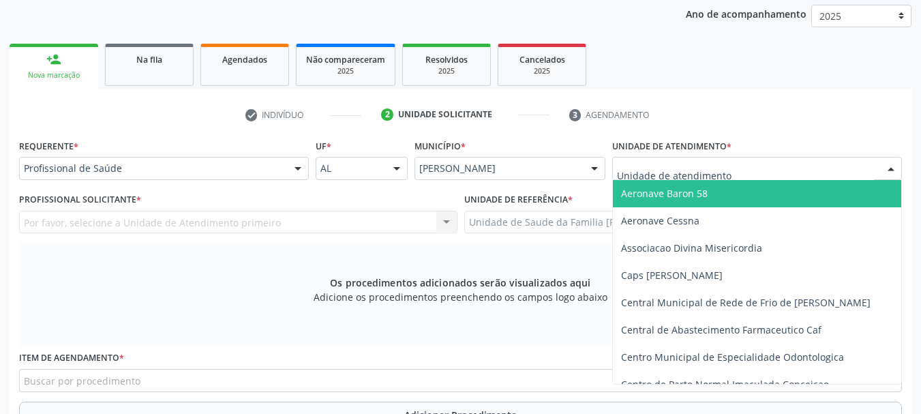
type input "g"
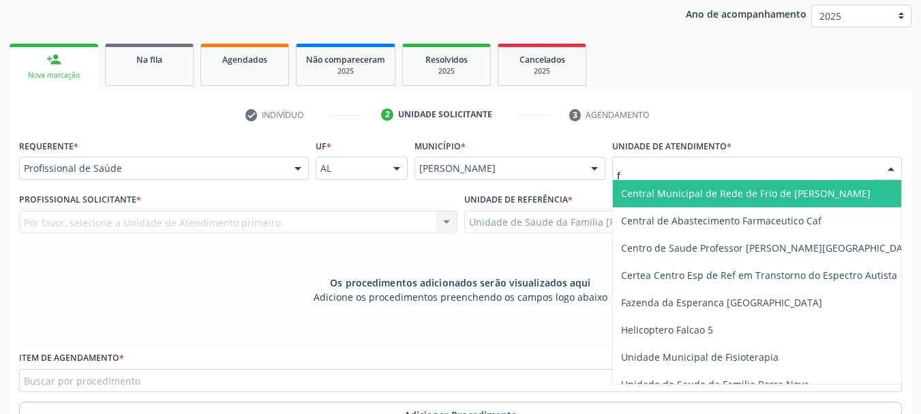
type input "fr"
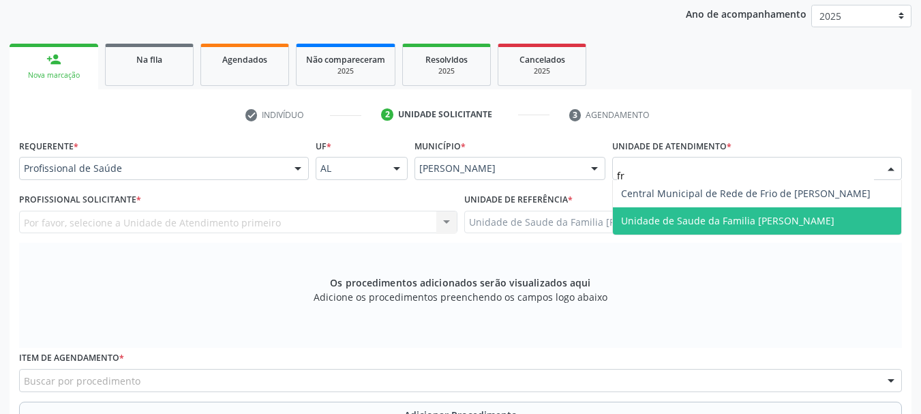
click at [674, 212] on span "Unidade de Saude da Familia [PERSON_NAME]" at bounding box center [757, 220] width 288 height 27
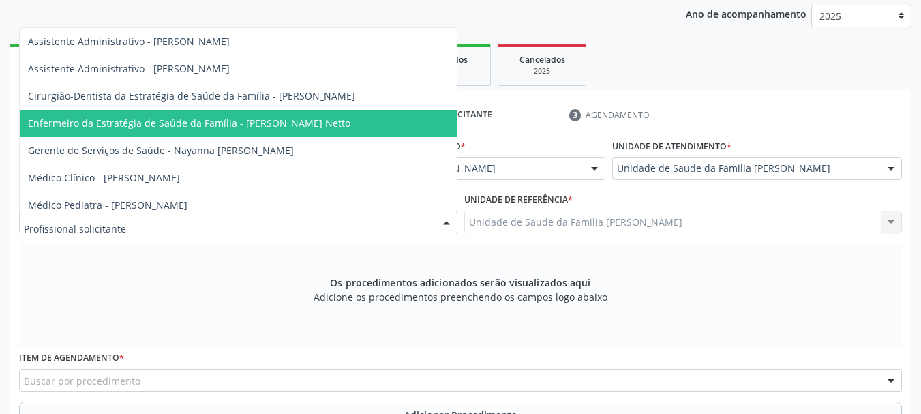
click at [195, 128] on span "Enfermeiro da Estratégia de Saúde da Família - [PERSON_NAME] Netto" at bounding box center [189, 123] width 322 height 13
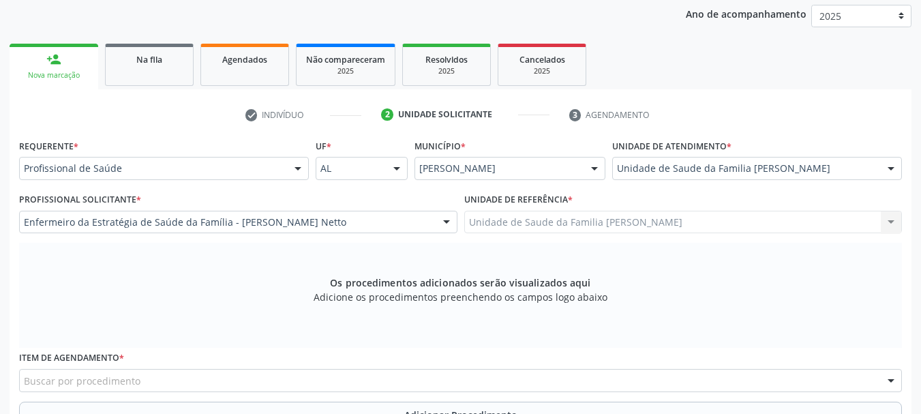
scroll to position [316, 0]
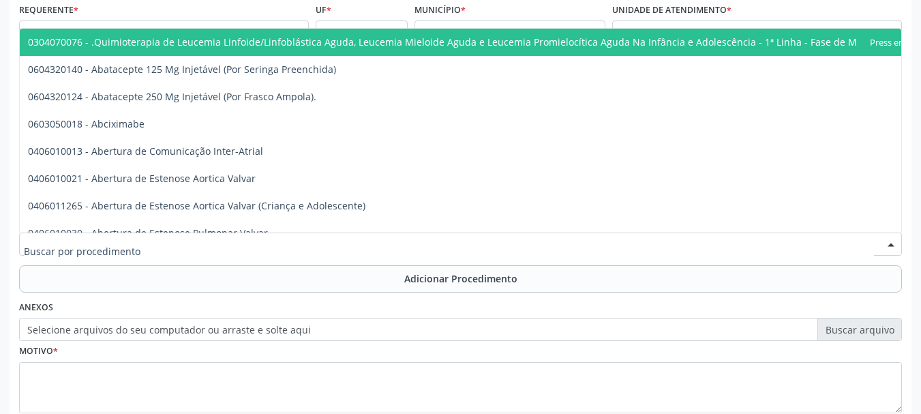
click at [141, 247] on div at bounding box center [460, 243] width 883 height 23
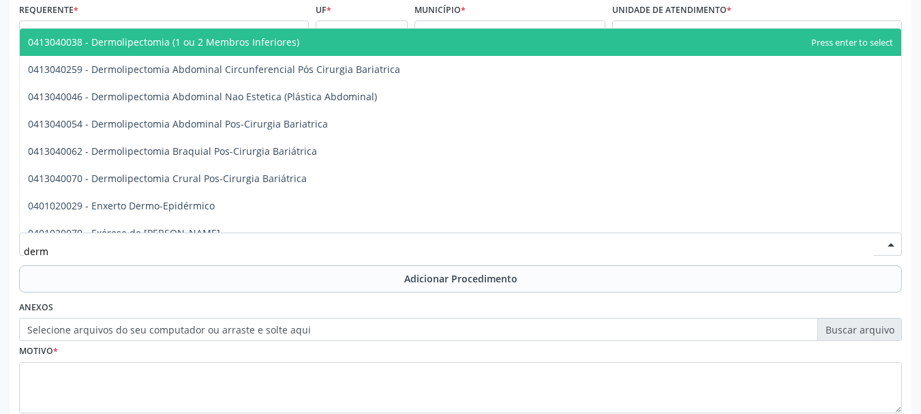
type input "derma"
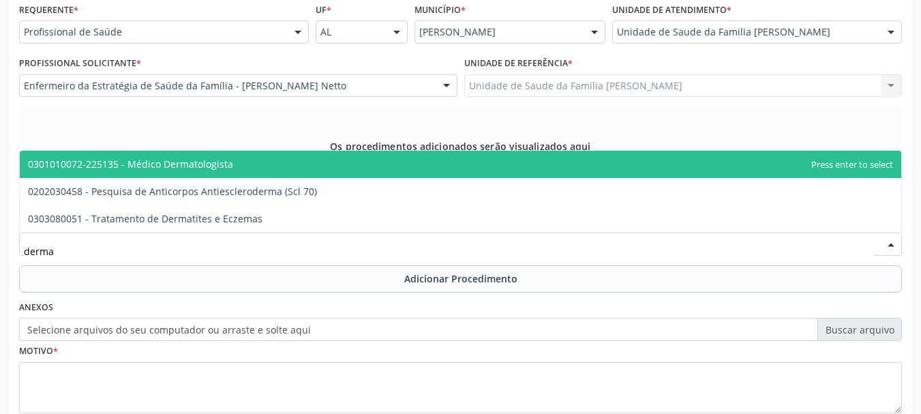
click at [207, 169] on span "0301010072-225135 - Médico Dermatologista" at bounding box center [130, 163] width 205 height 13
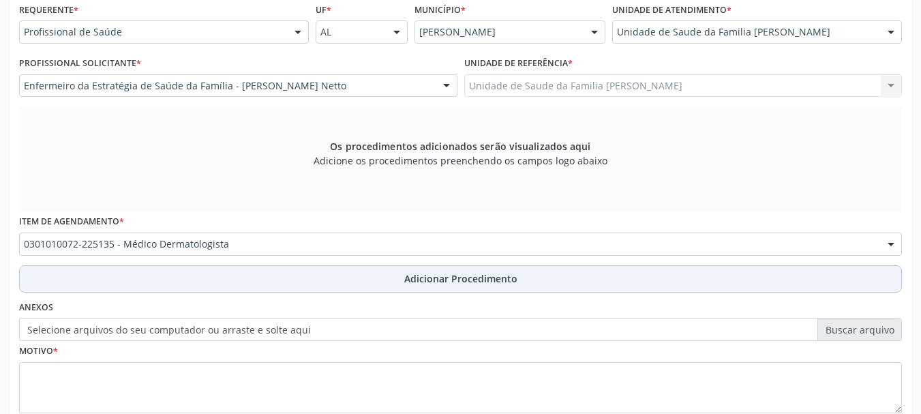
click at [434, 277] on span "Adicionar Procedimento" at bounding box center [460, 278] width 113 height 14
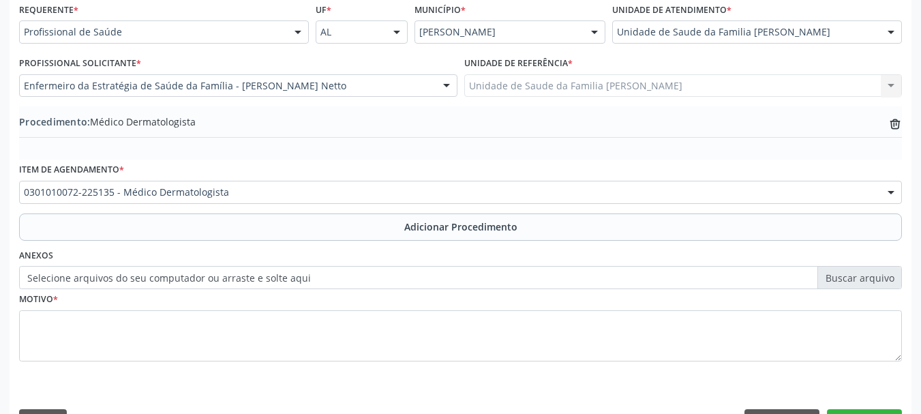
click at [361, 281] on label "Selecione arquivos do seu computador ou arraste e solte aqui" at bounding box center [460, 277] width 883 height 23
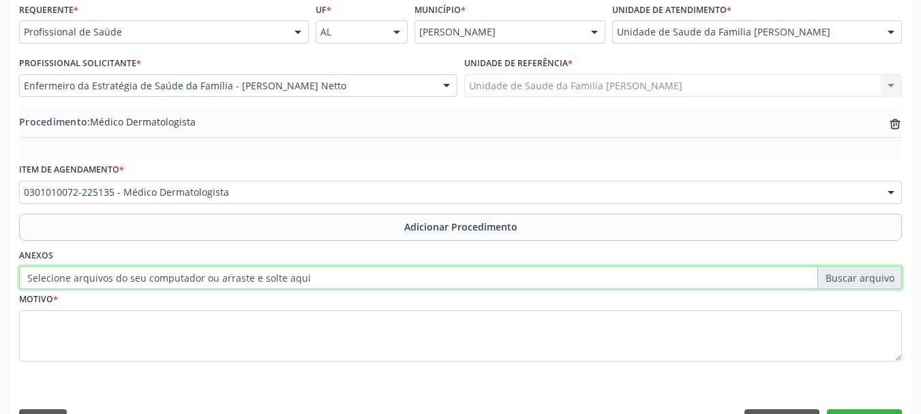
click at [361, 281] on input "Selecione arquivos do seu computador ou arraste e solte aqui" at bounding box center [460, 277] width 883 height 23
type input "C:\fakepath\Pires.jpeg"
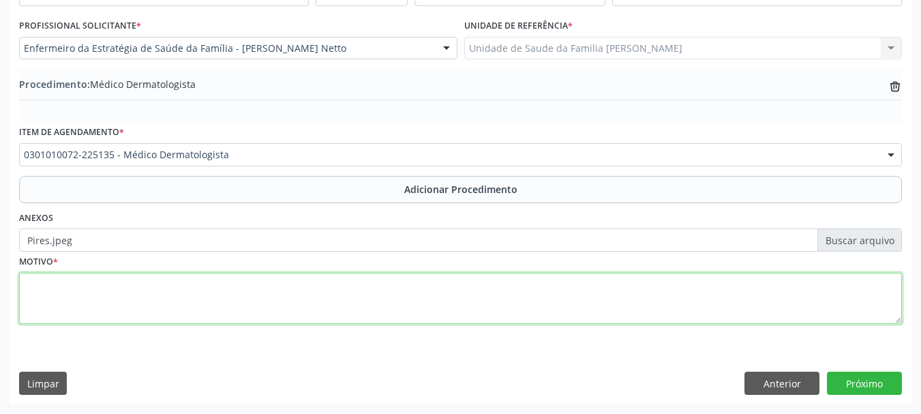
click at [49, 303] on textarea at bounding box center [460, 299] width 883 height 52
type textarea "Acne tardia"
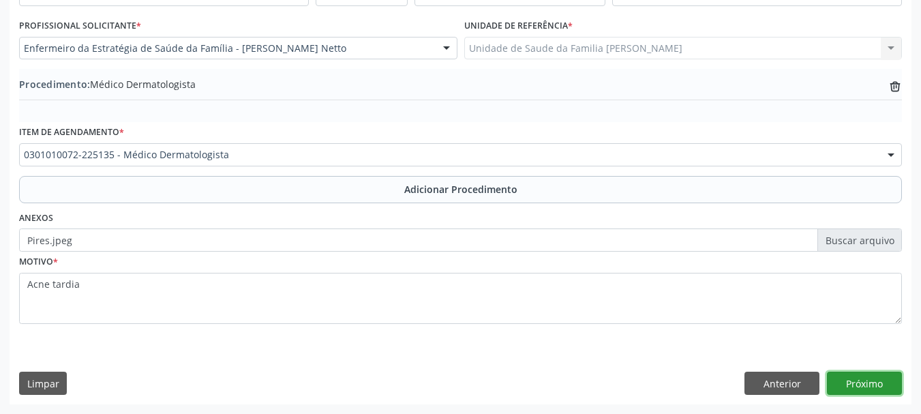
click at [889, 382] on button "Próximo" at bounding box center [864, 383] width 75 height 23
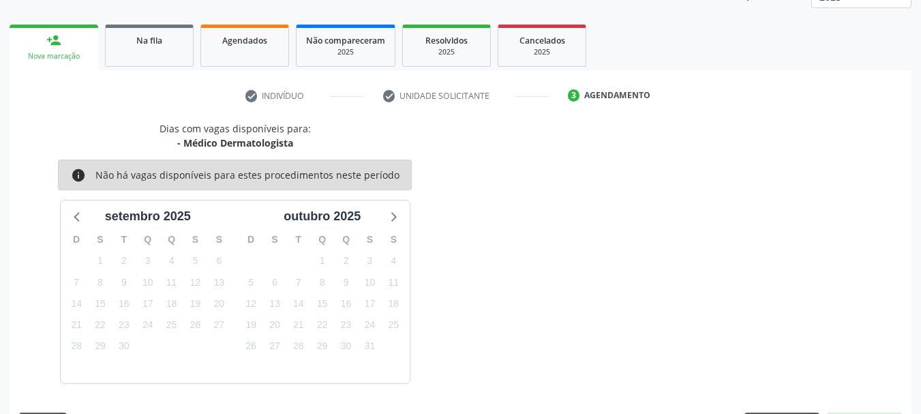
scroll to position [239, 0]
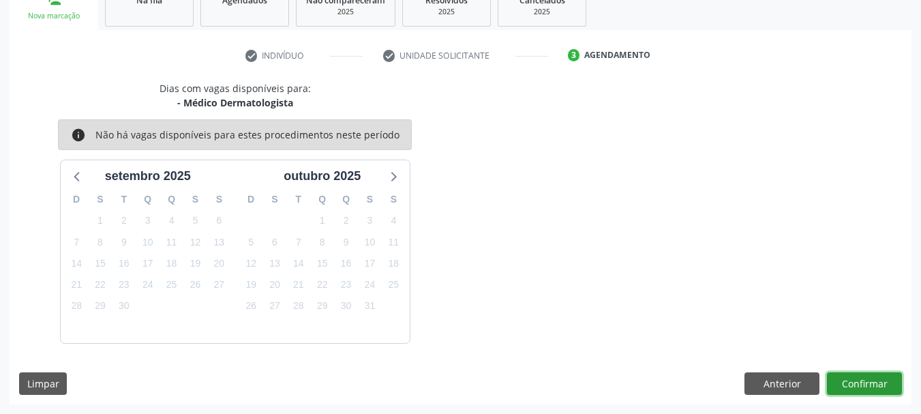
click at [889, 382] on button "Confirmar" at bounding box center [864, 383] width 75 height 23
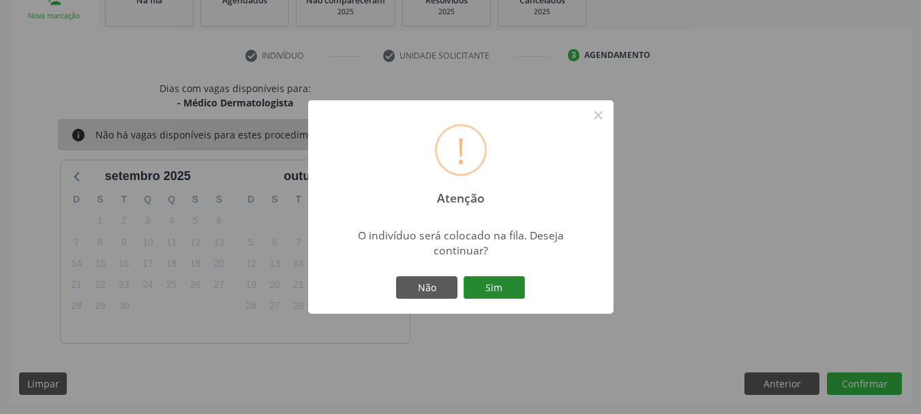
click at [509, 289] on button "Sim" at bounding box center [494, 287] width 61 height 23
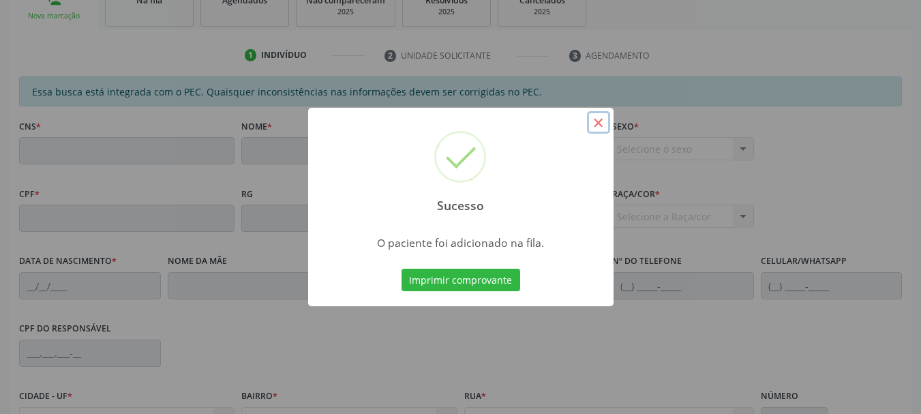
click at [603, 115] on button "×" at bounding box center [598, 122] width 23 height 23
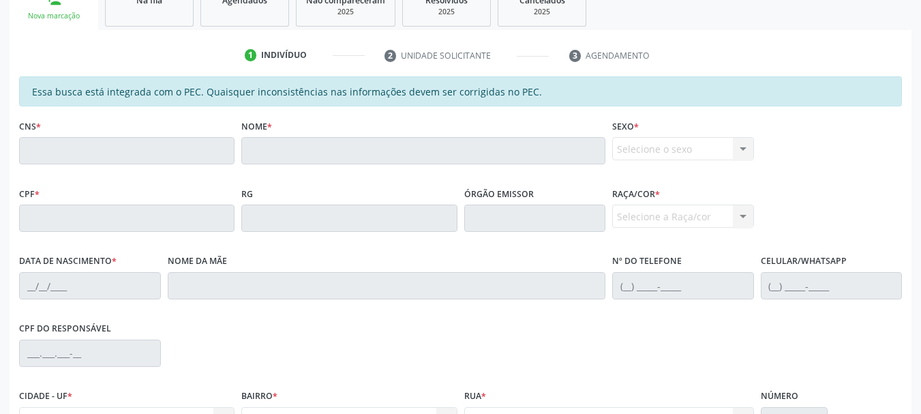
click at [153, 27] on ul "person_add Nova marcação Na fila Agendados Não compareceram 2025 Resolvidos 202…" at bounding box center [461, 5] width 902 height 49
click at [154, 20] on link "Na fila" at bounding box center [149, 5] width 89 height 42
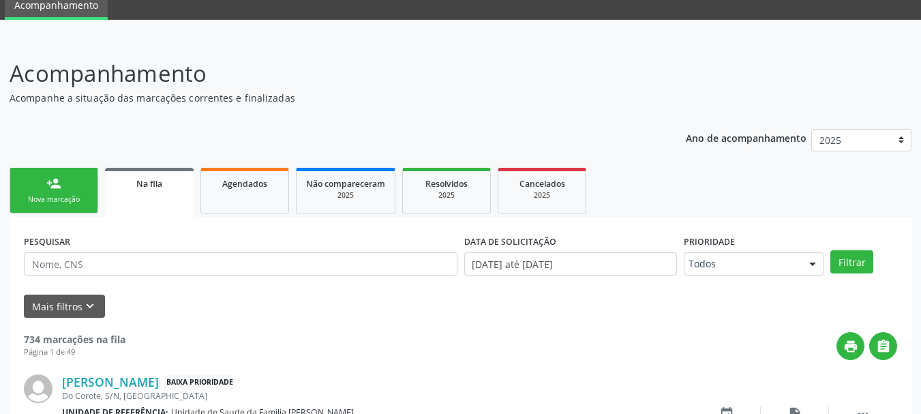
scroll to position [123, 0]
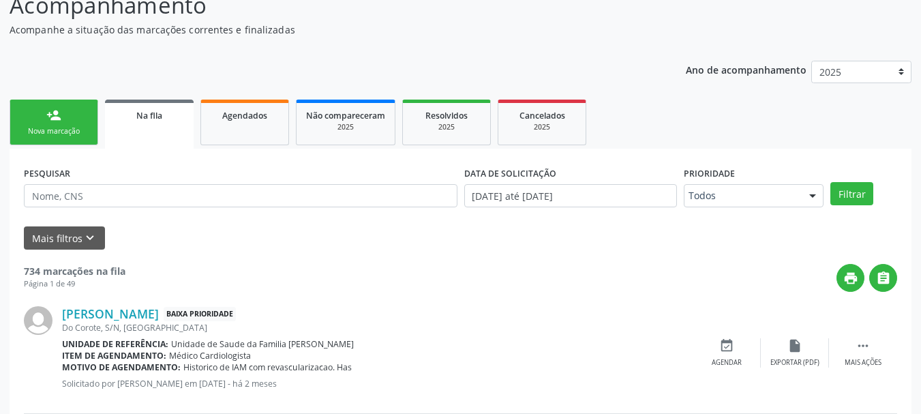
click at [58, 108] on div "person_add" at bounding box center [53, 115] width 15 height 15
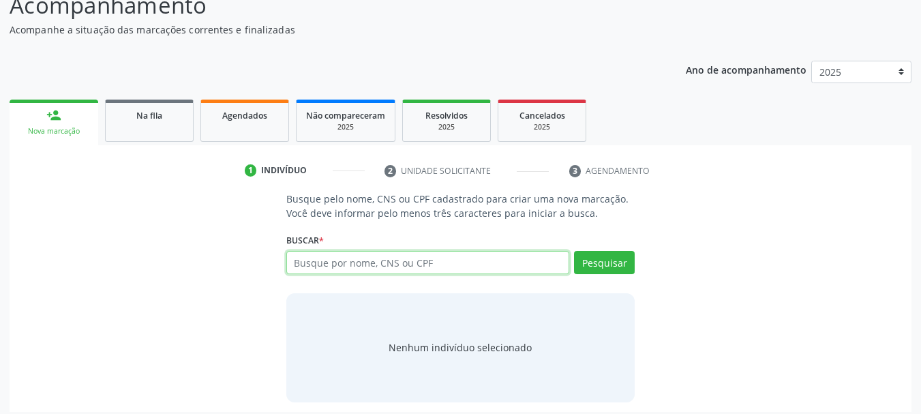
click at [350, 269] on input "text" at bounding box center [428, 262] width 284 height 23
paste input "700600986592462"
type input "700600986592462"
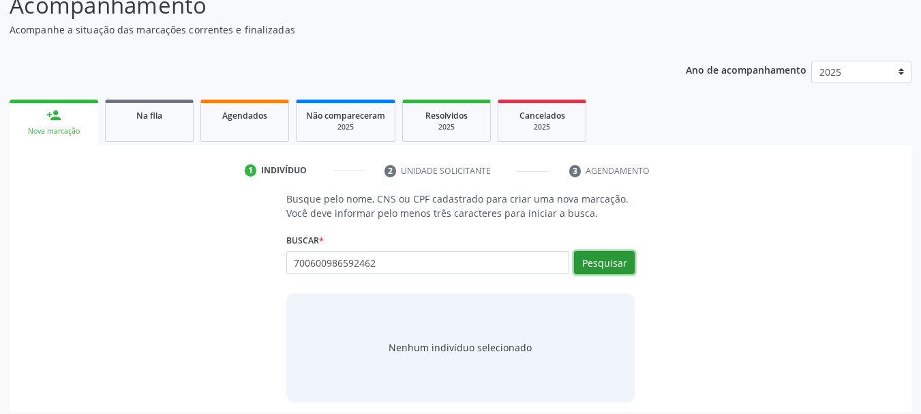
click at [614, 252] on button "Pesquisar" at bounding box center [604, 262] width 61 height 23
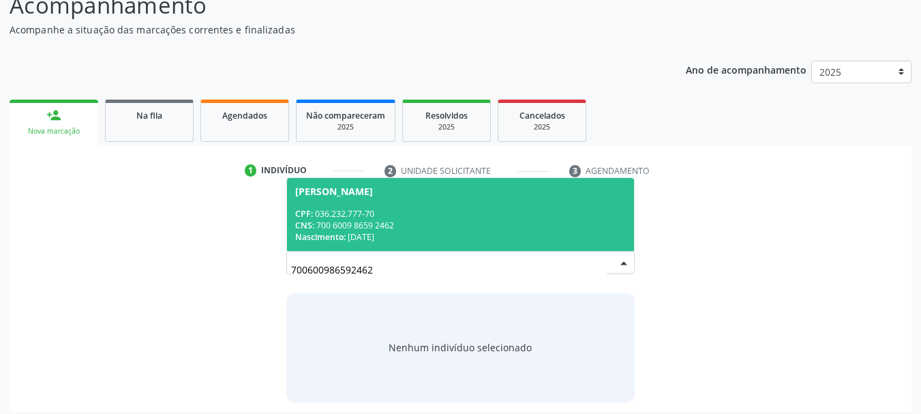
click at [329, 200] on span "Eliane Flamarion Machado Rodrigues Alves CPF: 036.232.777-70 CNS: 700 6009 8659…" at bounding box center [461, 214] width 348 height 73
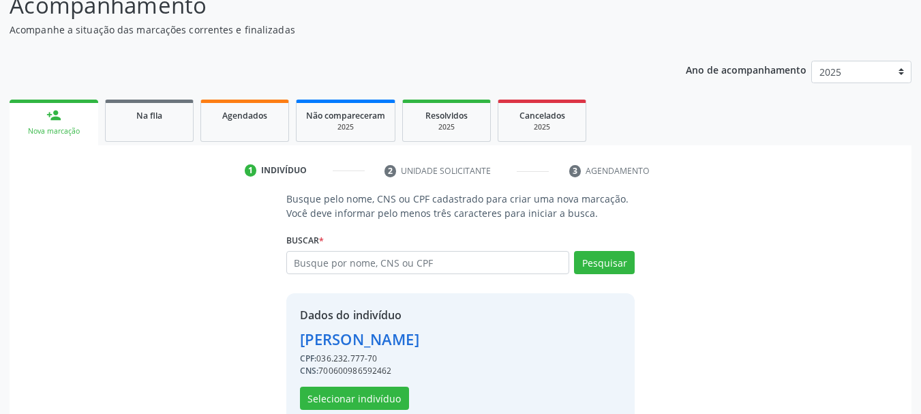
scroll to position [152, 0]
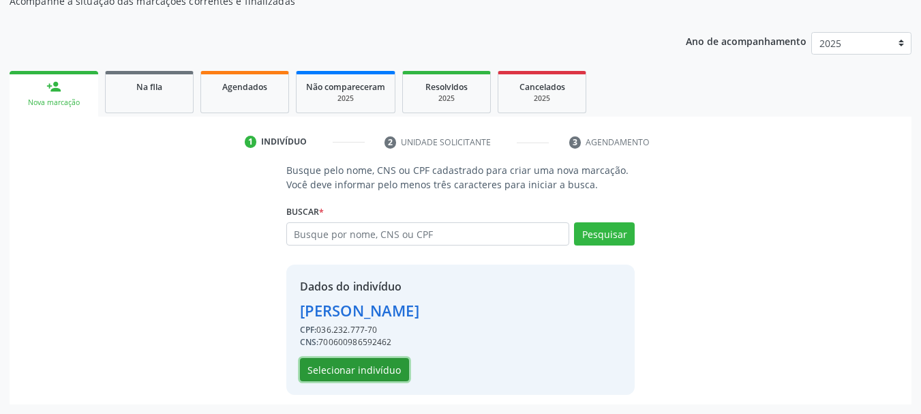
click at [369, 373] on button "Selecionar indivíduo" at bounding box center [354, 369] width 109 height 23
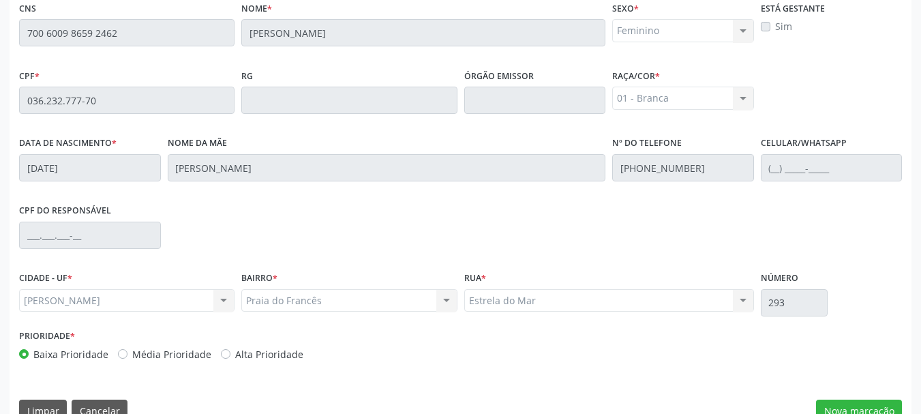
scroll to position [384, 0]
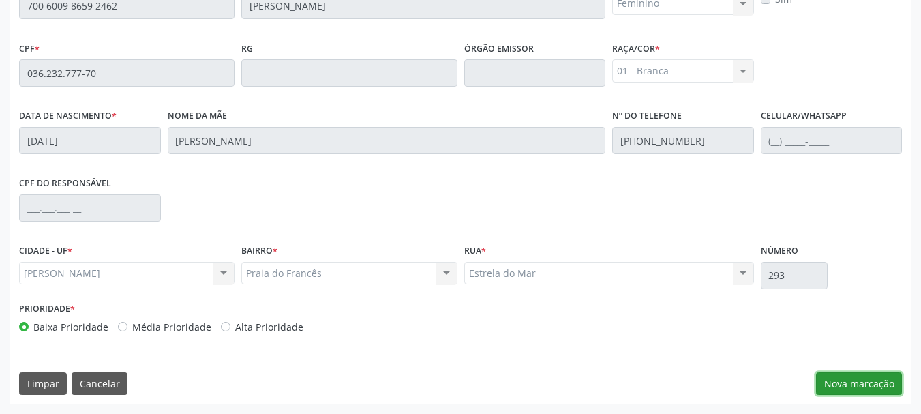
click at [858, 389] on button "Nova marcação" at bounding box center [859, 383] width 86 height 23
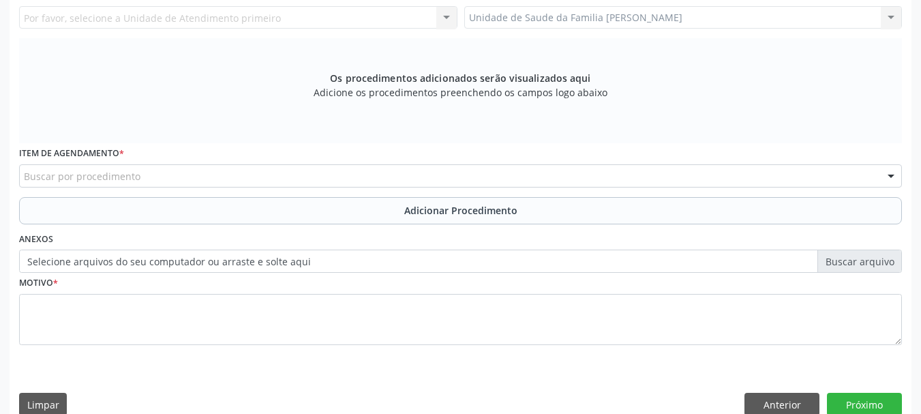
scroll to position [247, 0]
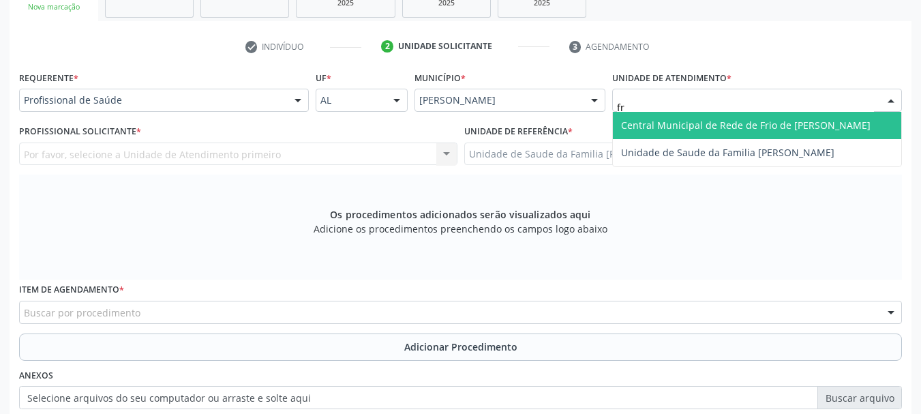
type input "fra"
click at [682, 116] on span "Unidade de Saude da Familia [PERSON_NAME]" at bounding box center [757, 125] width 288 height 27
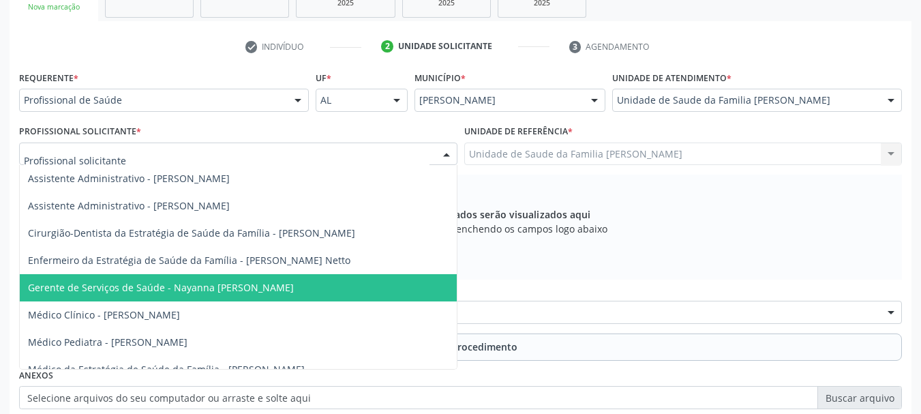
scroll to position [68, 0]
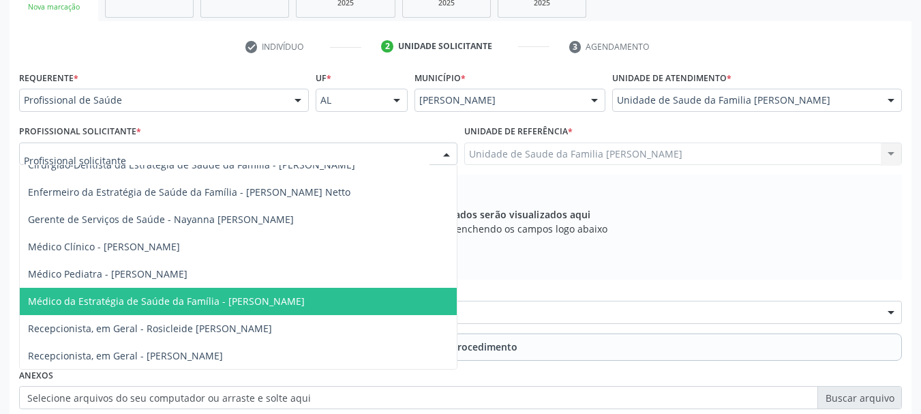
click at [230, 292] on span "Médico da Estratégia de Saúde da Família - [PERSON_NAME]" at bounding box center [238, 301] width 437 height 27
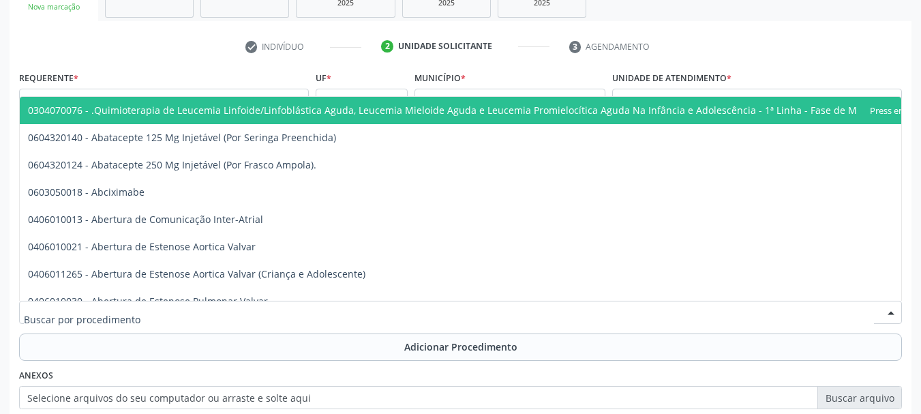
click at [181, 310] on div at bounding box center [460, 312] width 883 height 23
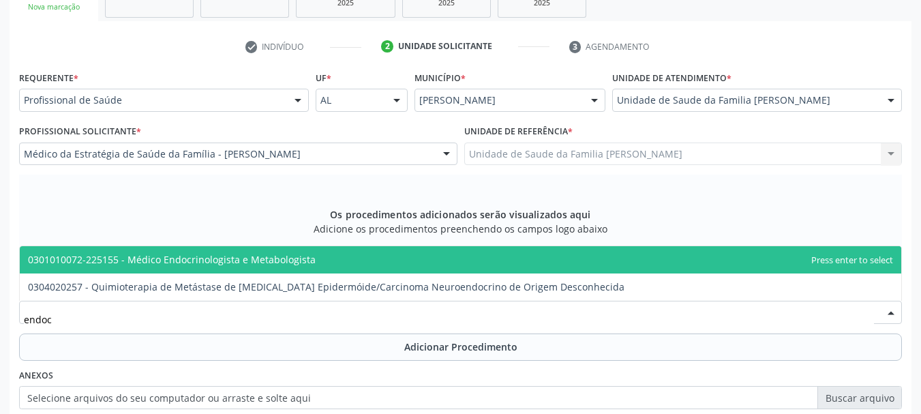
type input "endocr"
click at [181, 262] on span "0301010072-225155 - Médico Endocrinologista e Metabologista" at bounding box center [172, 259] width 288 height 13
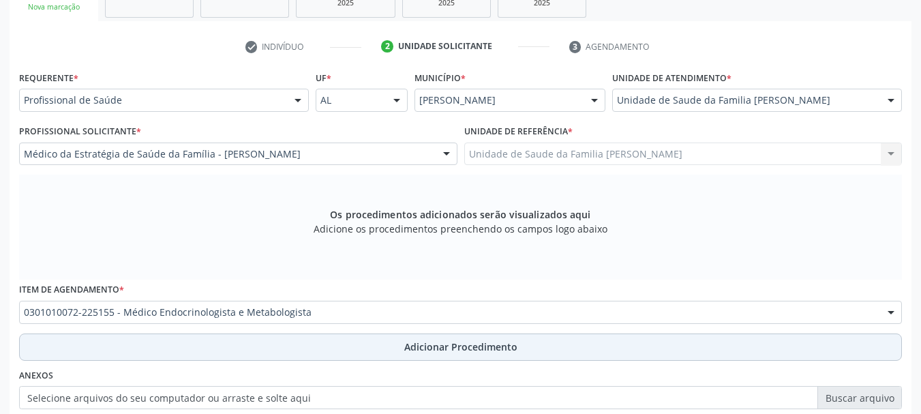
click at [449, 344] on span "Adicionar Procedimento" at bounding box center [460, 347] width 113 height 14
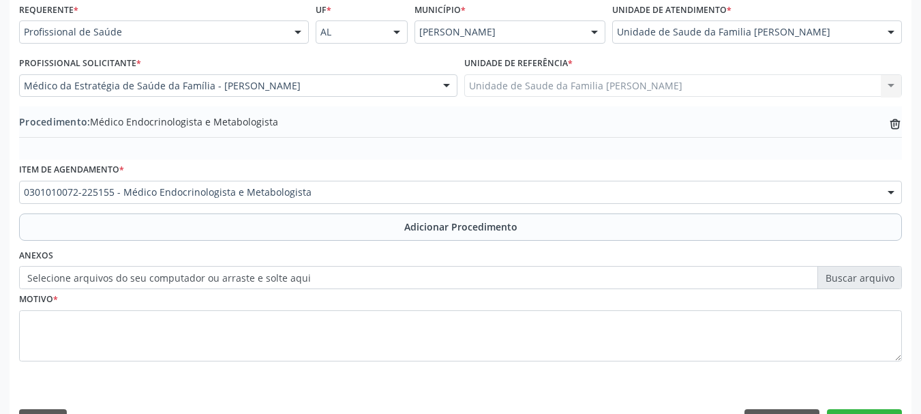
scroll to position [353, 0]
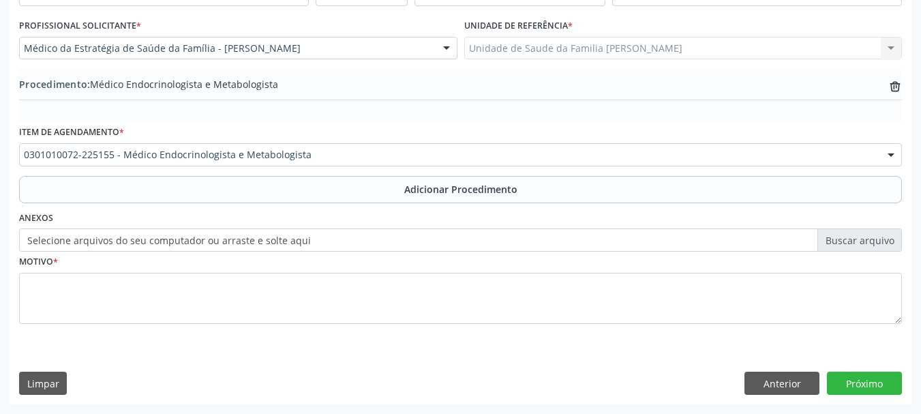
click at [319, 239] on label "Selecione arquivos do seu computador ou arraste e solte aqui" at bounding box center [460, 239] width 883 height 23
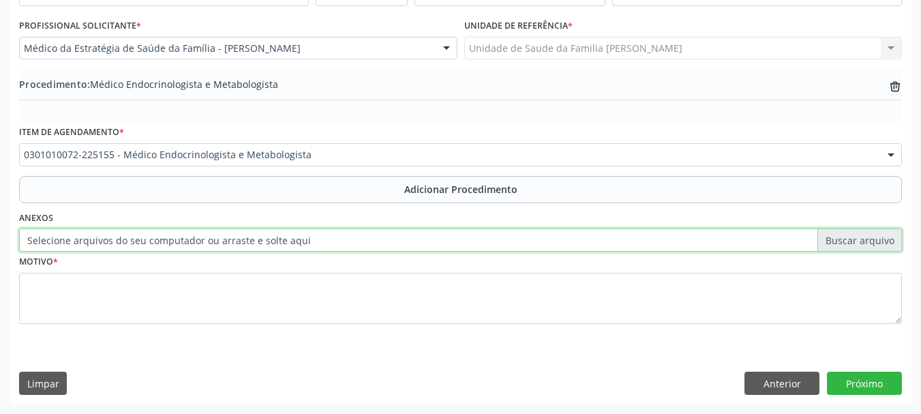
click at [319, 239] on input "Selecione arquivos do seu computador ou arraste e solte aqui" at bounding box center [460, 239] width 883 height 23
type input "C:\fakepath\Flamarion.jpeg"
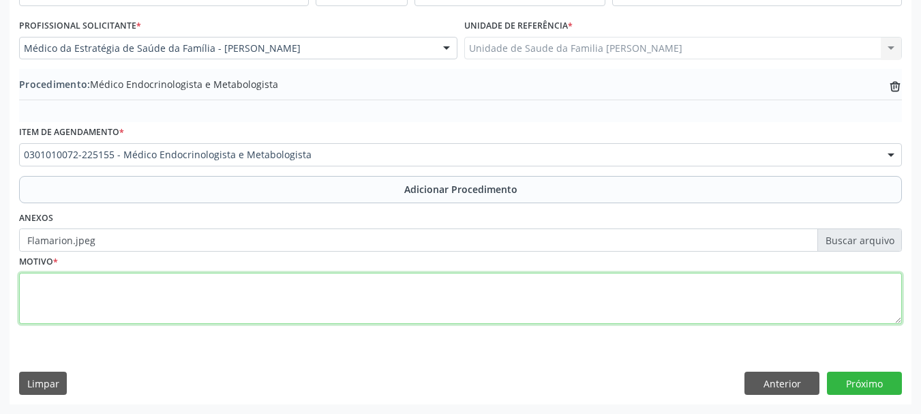
click at [31, 291] on textarea at bounding box center [460, 299] width 883 height 52
type textarea "DM insulino dependente"
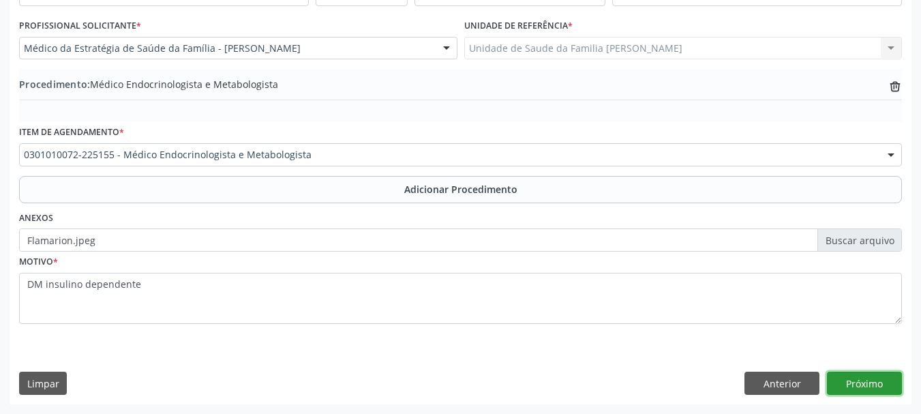
click at [855, 384] on button "Próximo" at bounding box center [864, 383] width 75 height 23
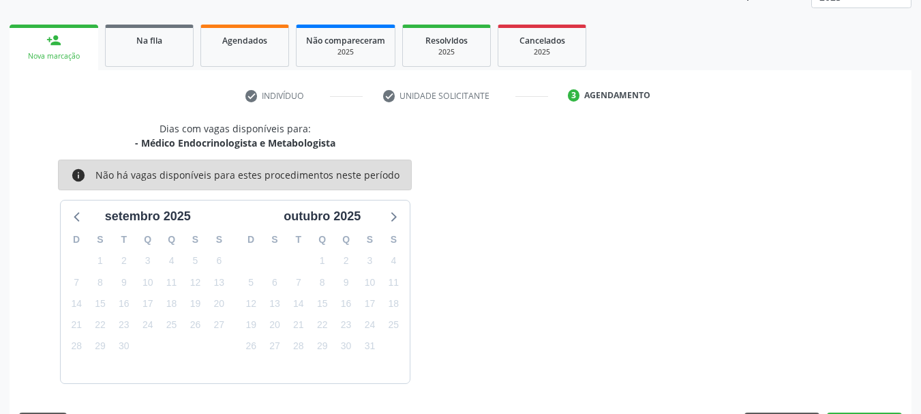
scroll to position [239, 0]
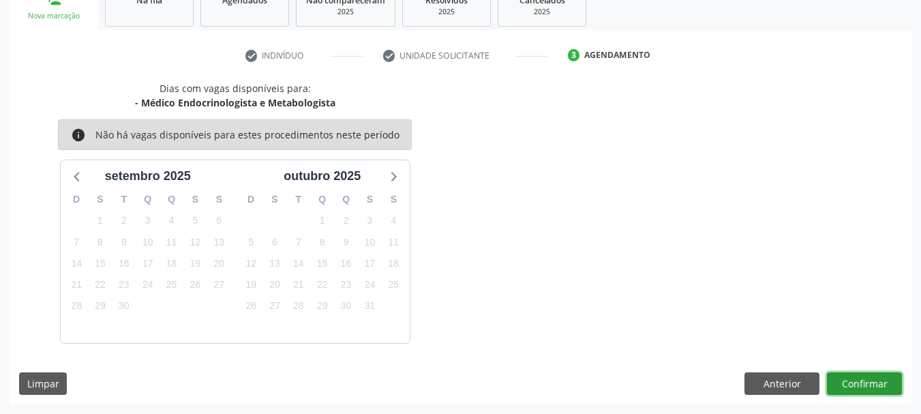
click at [855, 384] on button "Confirmar" at bounding box center [864, 383] width 75 height 23
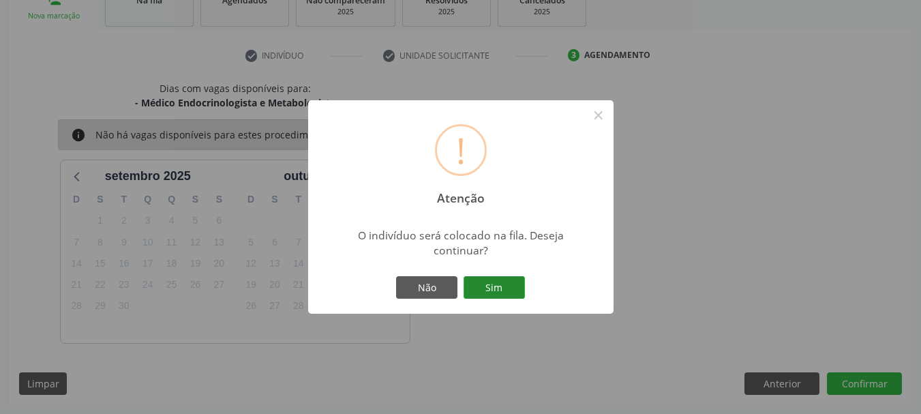
click at [500, 279] on button "Sim" at bounding box center [494, 287] width 61 height 23
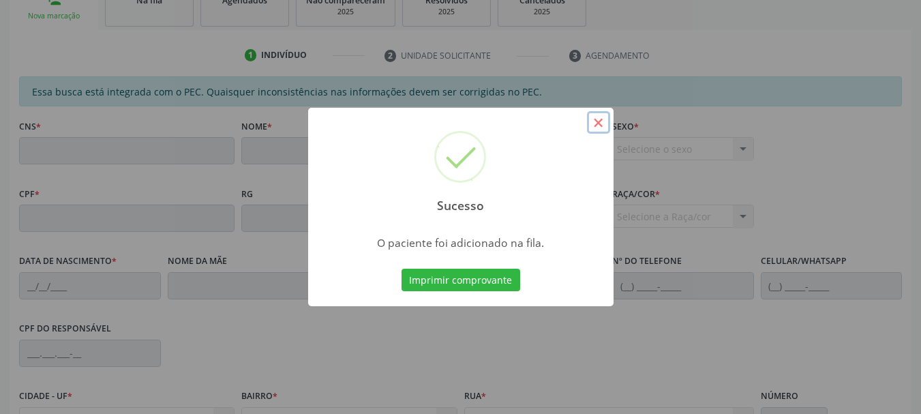
click at [591, 128] on button "×" at bounding box center [598, 122] width 23 height 23
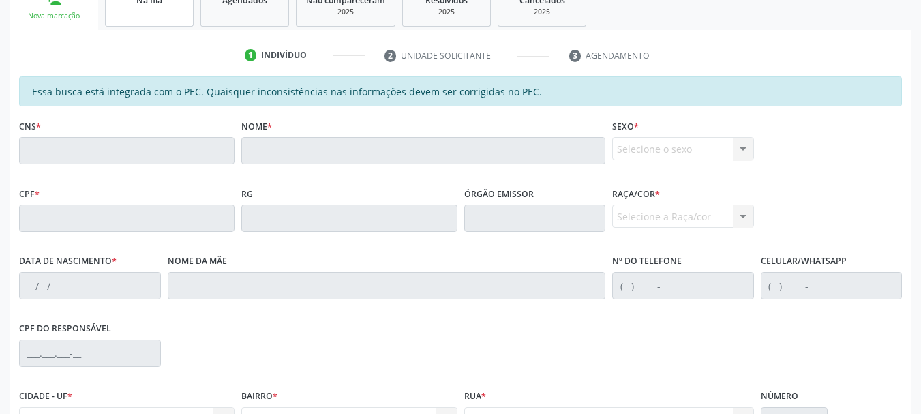
click at [135, 19] on link "Na fila" at bounding box center [149, 5] width 89 height 42
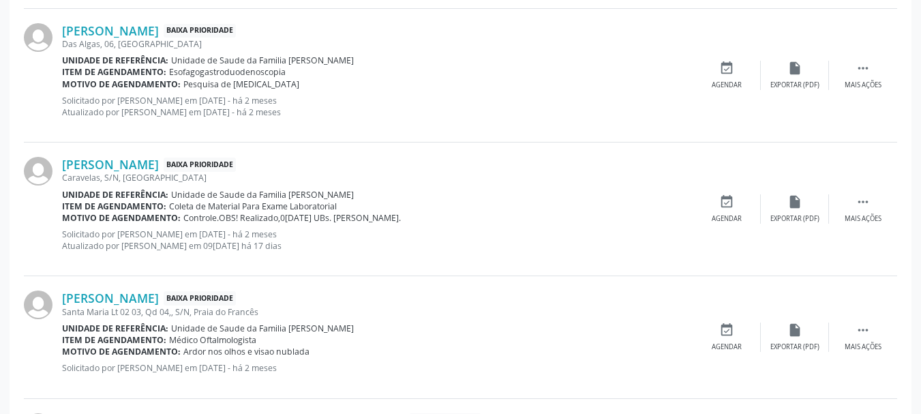
scroll to position [1943, 0]
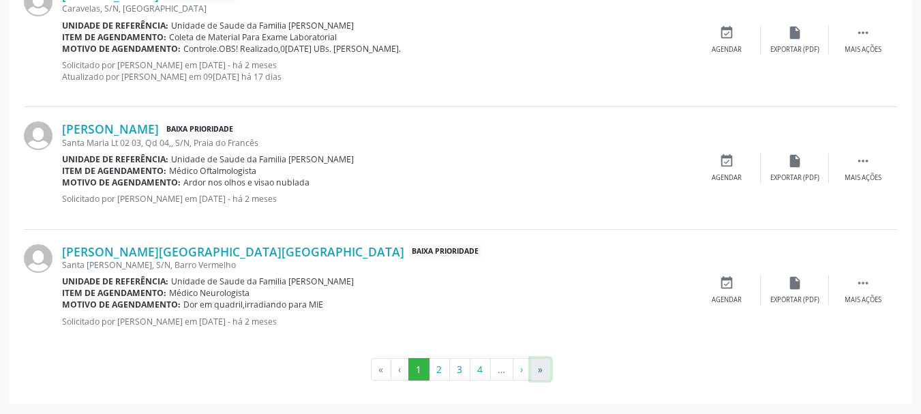
click at [547, 370] on button "»" at bounding box center [540, 369] width 20 height 23
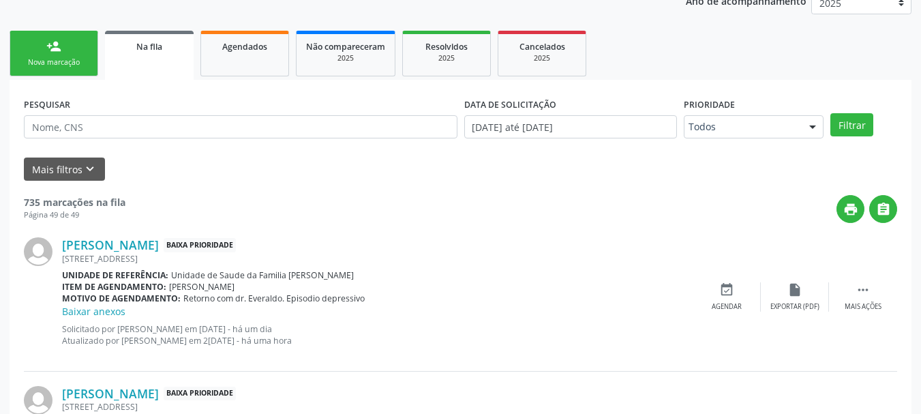
scroll to position [124, 0]
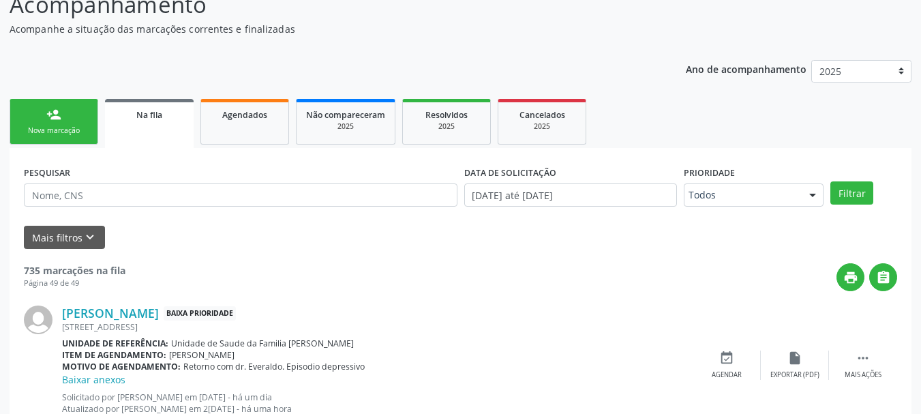
click at [35, 120] on link "person_add Nova marcação" at bounding box center [54, 122] width 89 height 46
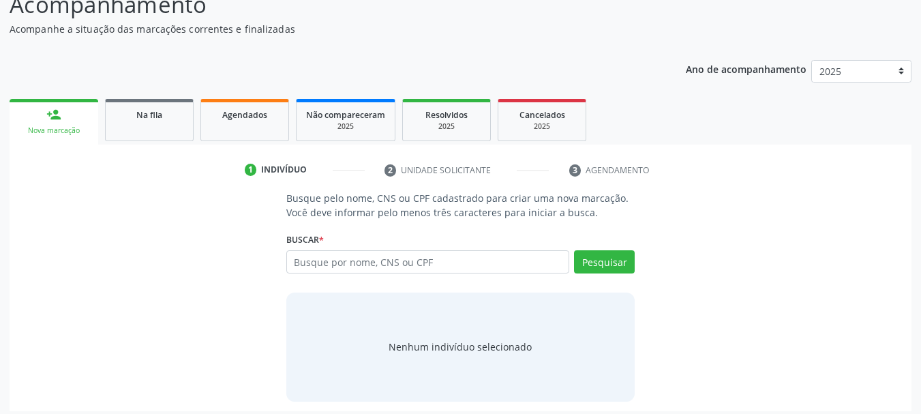
scroll to position [56, 0]
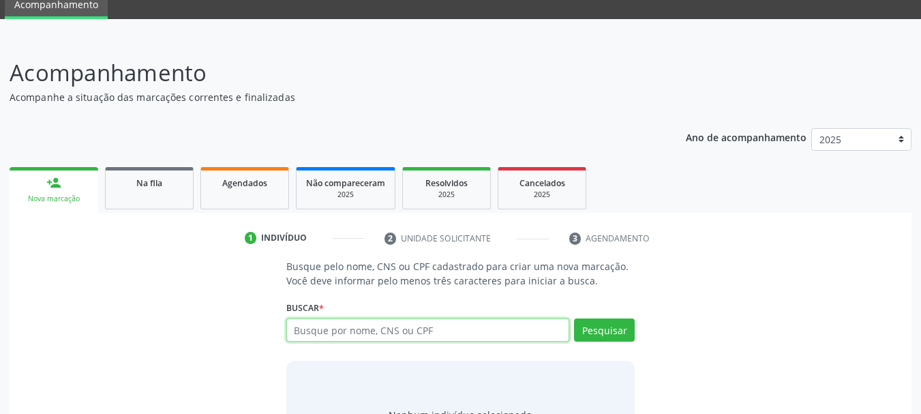
drag, startPoint x: 312, startPoint y: 262, endPoint x: 329, endPoint y: 329, distance: 69.1
click at [329, 329] on input "text" at bounding box center [428, 329] width 284 height 23
paste input "700300479483940"
type input "700300479483940"
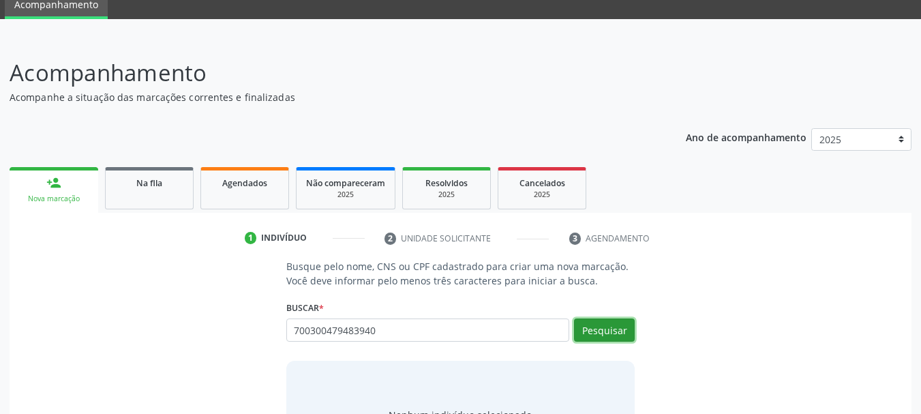
click at [599, 324] on button "Pesquisar" at bounding box center [604, 329] width 61 height 23
type input "700300479483940"
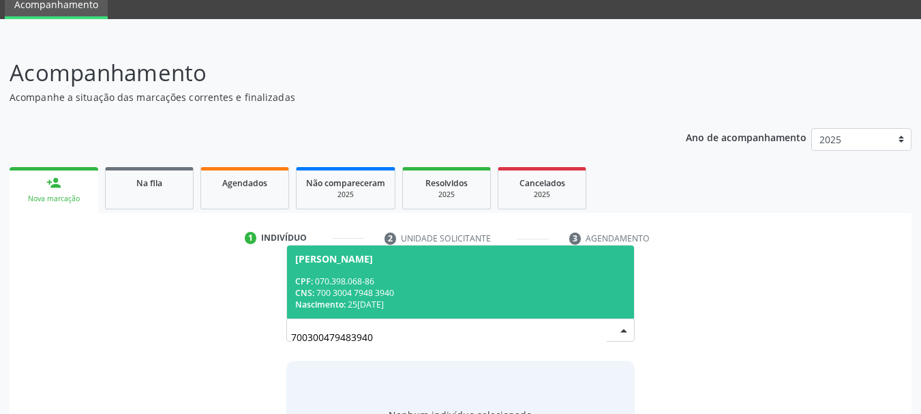
scroll to position [131, 0]
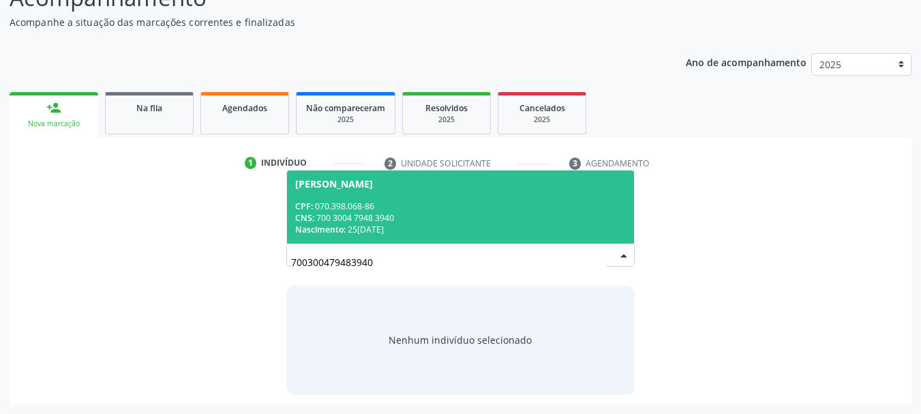
click at [344, 213] on div "CNS: 700 3004 7948 3940" at bounding box center [460, 218] width 331 height 12
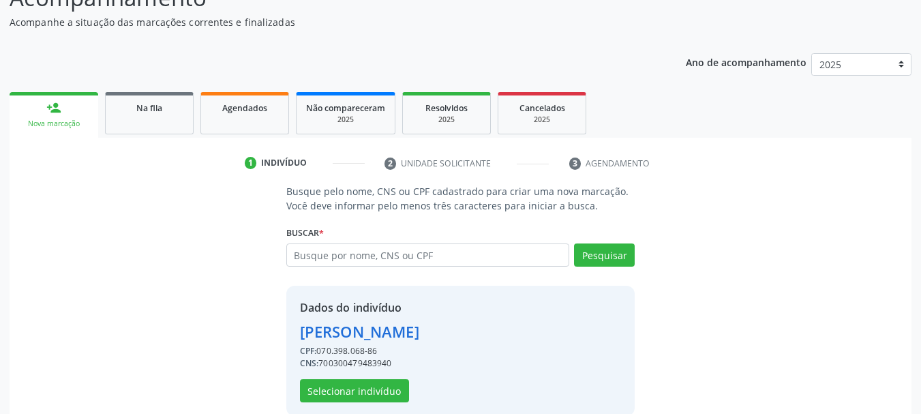
scroll to position [152, 0]
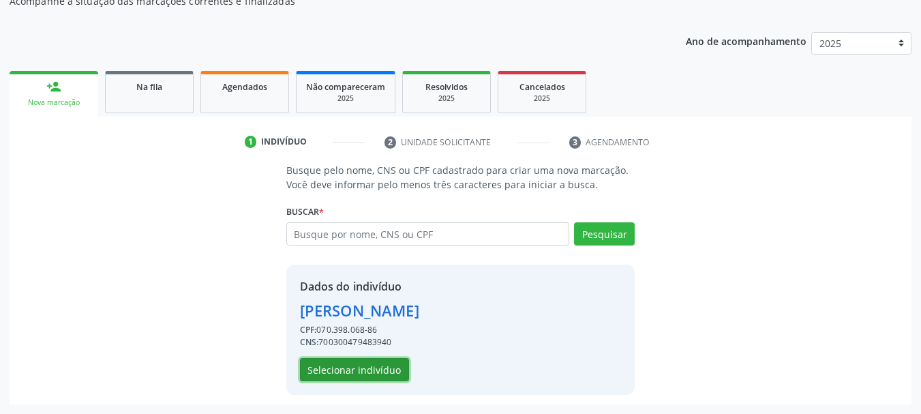
click at [331, 370] on button "Selecionar indivíduo" at bounding box center [354, 369] width 109 height 23
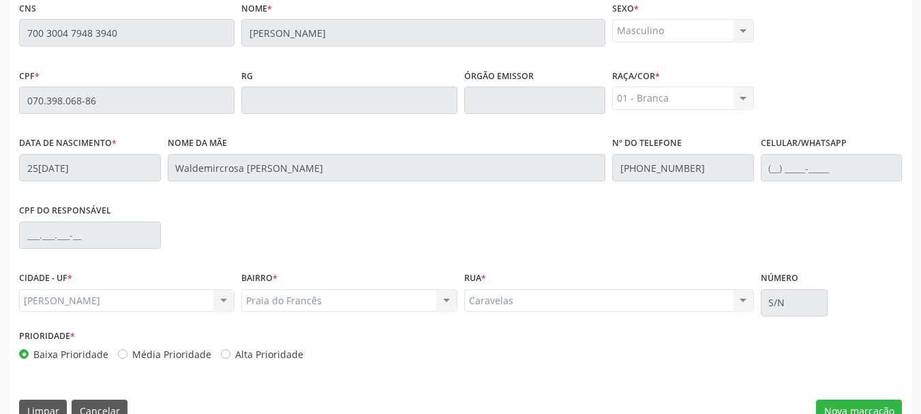
scroll to position [384, 0]
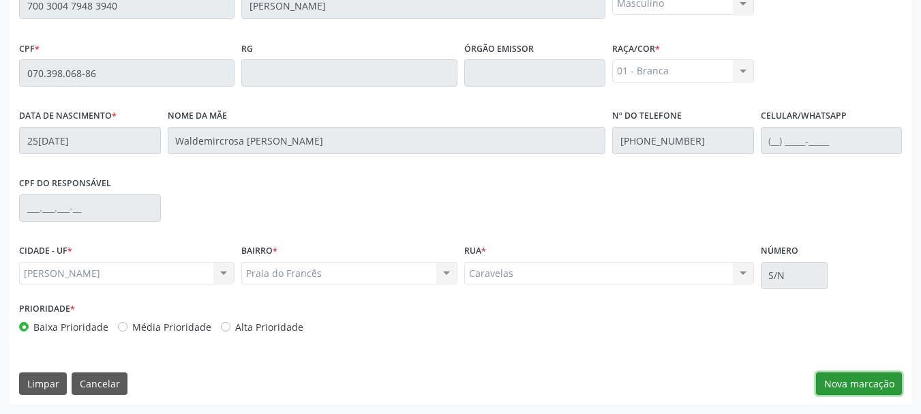
click at [857, 389] on button "Nova marcação" at bounding box center [859, 383] width 86 height 23
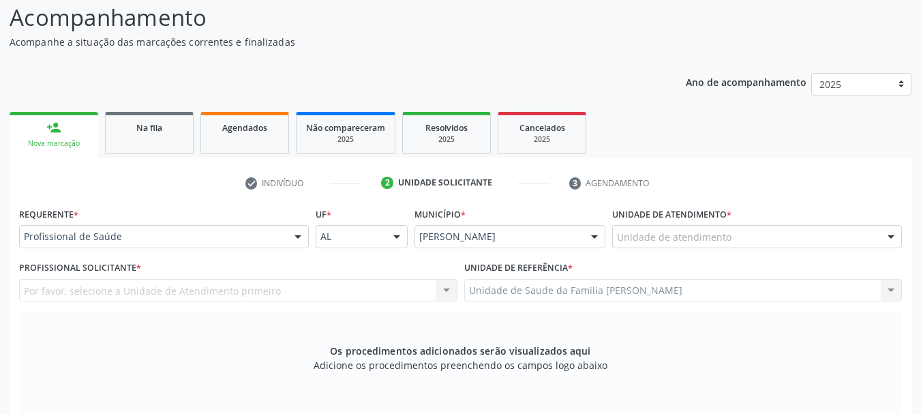
scroll to position [43, 0]
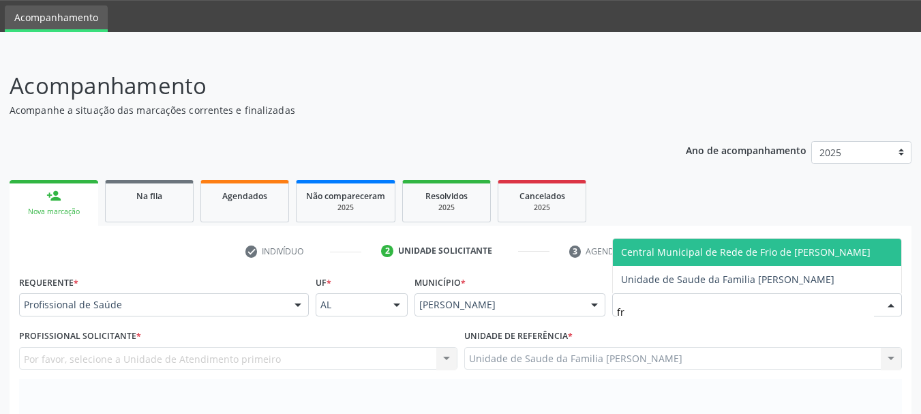
type input "fra"
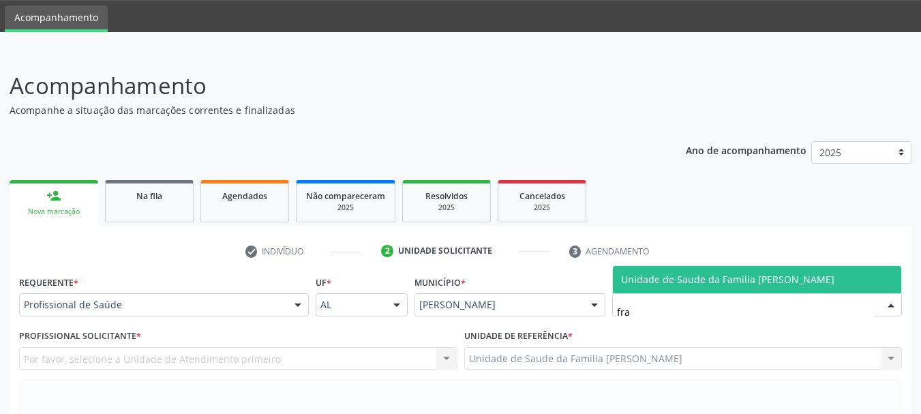
click at [648, 280] on span "Unidade de Saude da Familia [PERSON_NAME]" at bounding box center [727, 279] width 213 height 13
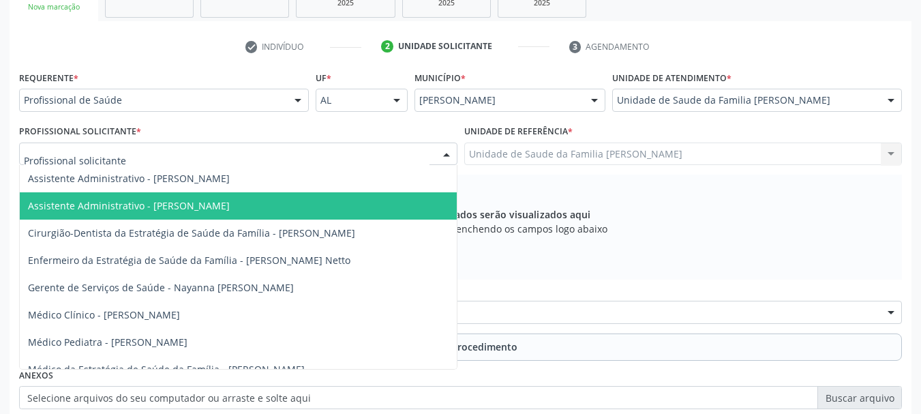
scroll to position [79, 0]
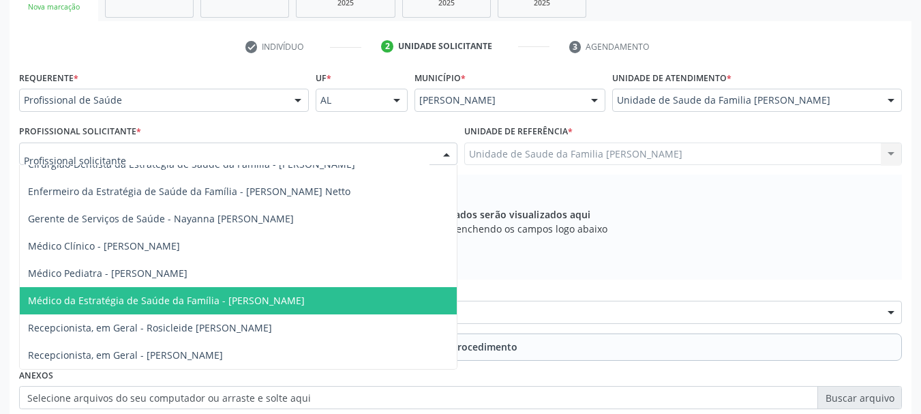
click at [243, 294] on span "Médico da Estratégia de Saúde da Família - [PERSON_NAME]" at bounding box center [166, 300] width 277 height 13
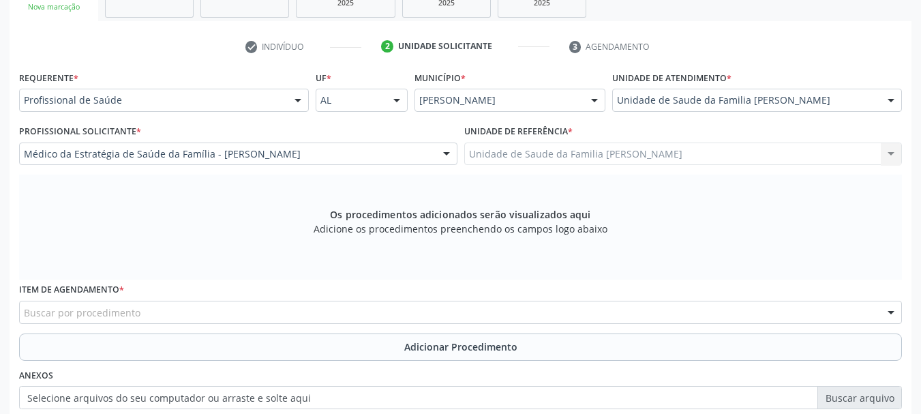
scroll to position [316, 0]
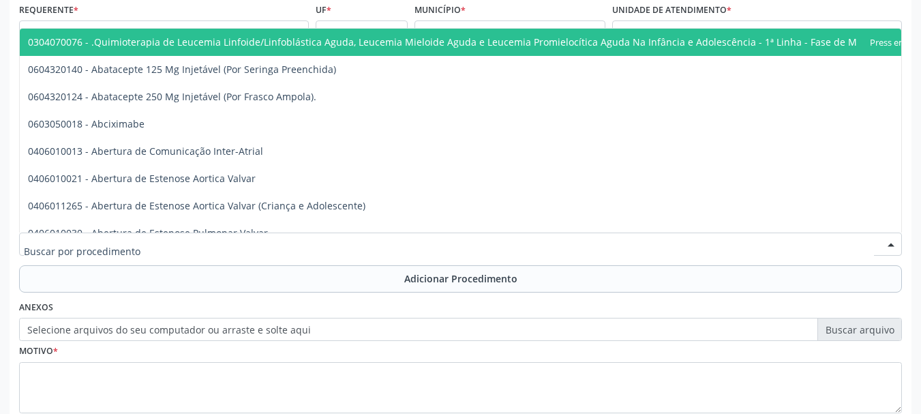
click at [115, 243] on input "text" at bounding box center [449, 250] width 850 height 27
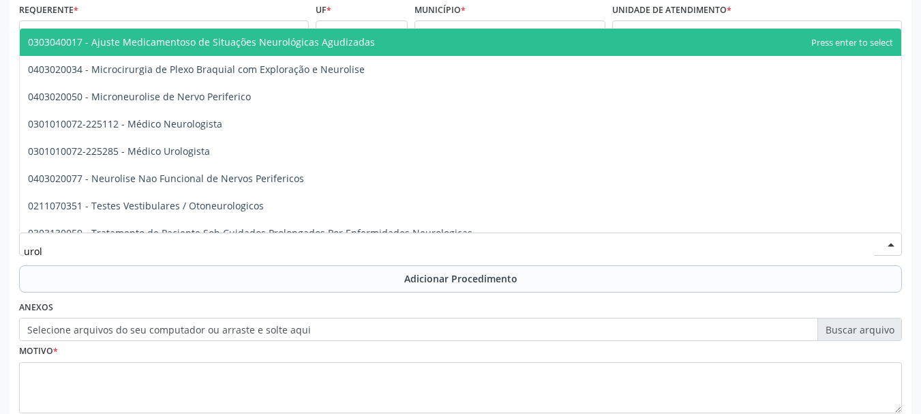
type input "urolo"
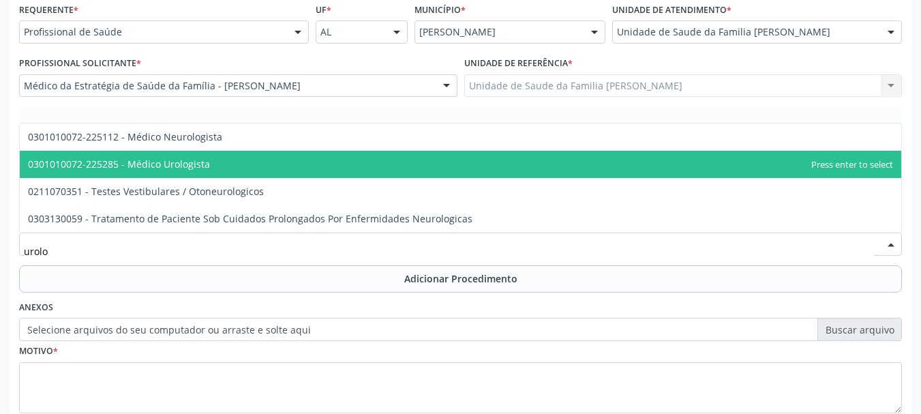
click at [145, 157] on span "0301010072-225285 - Médico Urologista" at bounding box center [460, 164] width 881 height 27
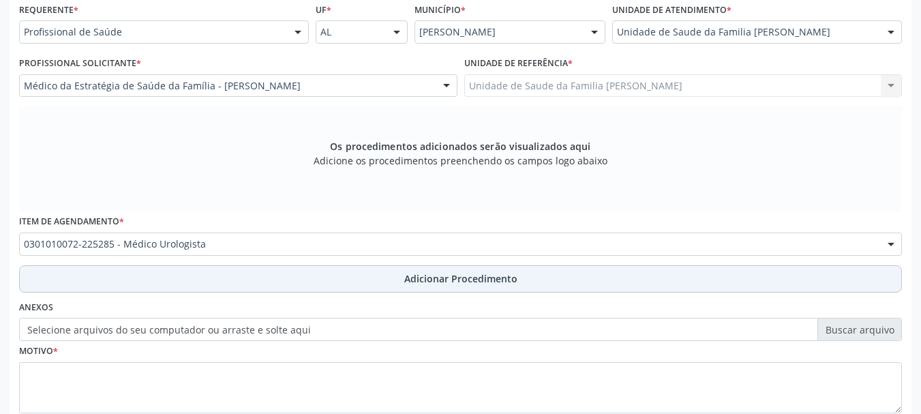
click at [461, 284] on span "Adicionar Procedimento" at bounding box center [460, 278] width 113 height 14
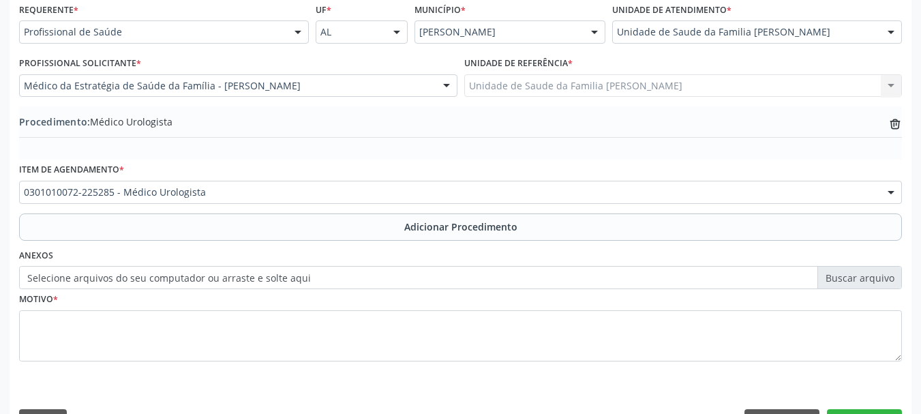
click at [70, 277] on label "Selecione arquivos do seu computador ou arraste e solte aqui" at bounding box center [460, 277] width 883 height 23
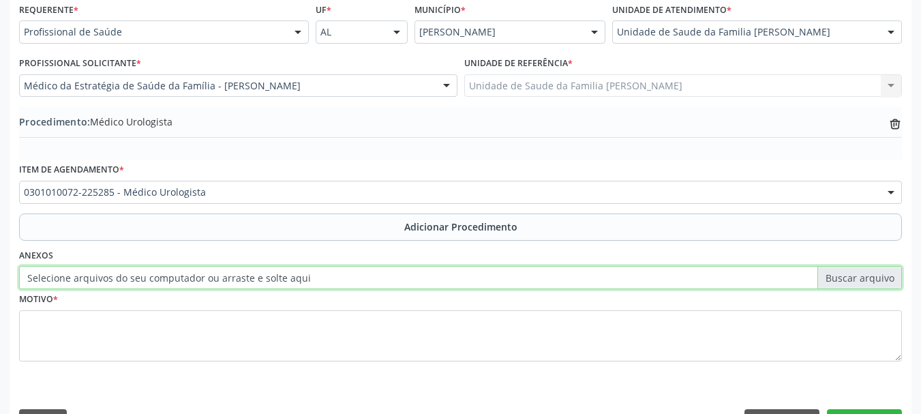
click at [70, 277] on input "Selecione arquivos do seu computador ou arraste e solte aqui" at bounding box center [460, 277] width 883 height 23
type input "C:\fakepath\Aguilar.jpeg"
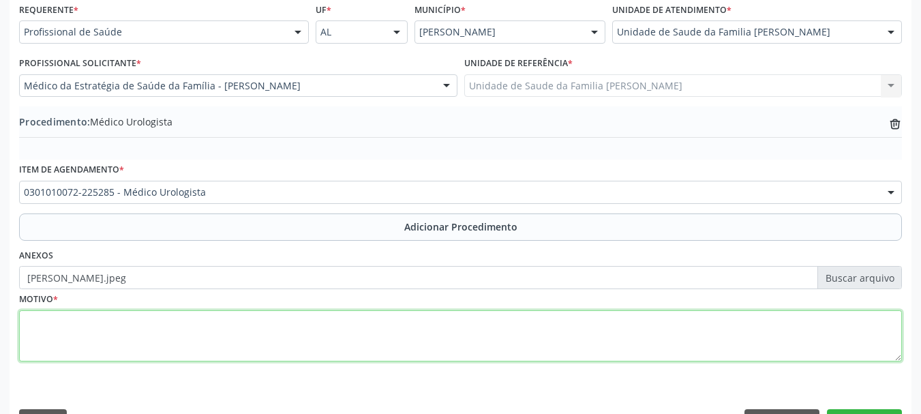
click at [50, 320] on textarea at bounding box center [460, 336] width 883 height 52
click at [67, 324] on textarea "Rastreio,historico" at bounding box center [460, 336] width 883 height 52
click at [120, 327] on textarea "Rastreio, historico" at bounding box center [460, 336] width 883 height 52
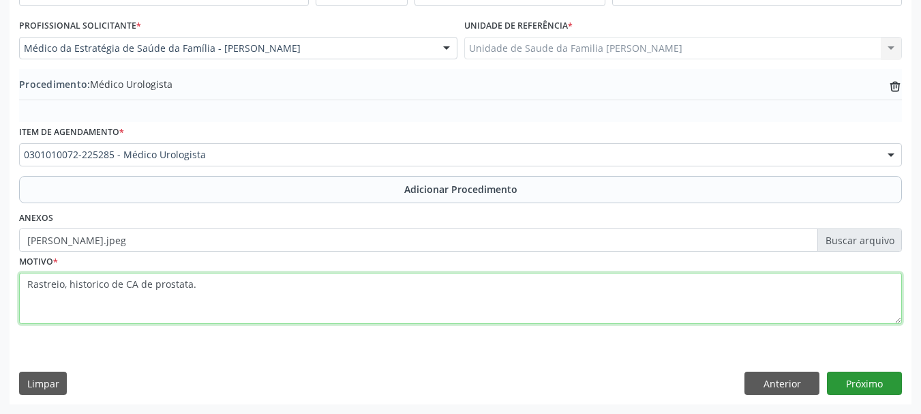
type textarea "Rastreio, historico de CA de prostata."
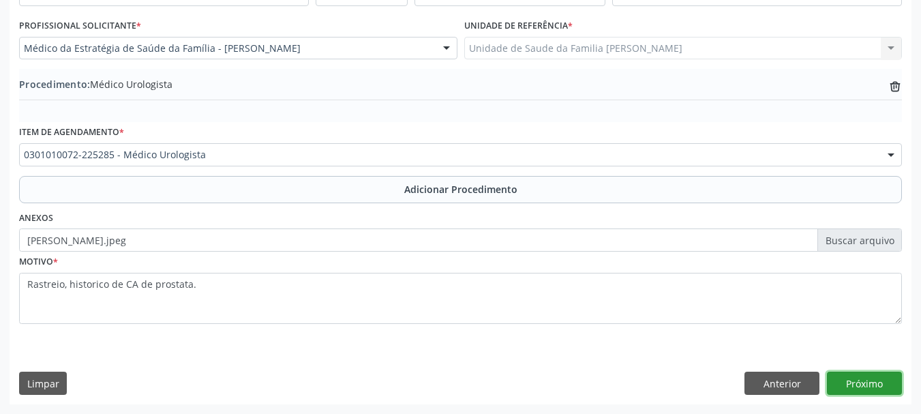
click at [868, 381] on button "Próximo" at bounding box center [864, 383] width 75 height 23
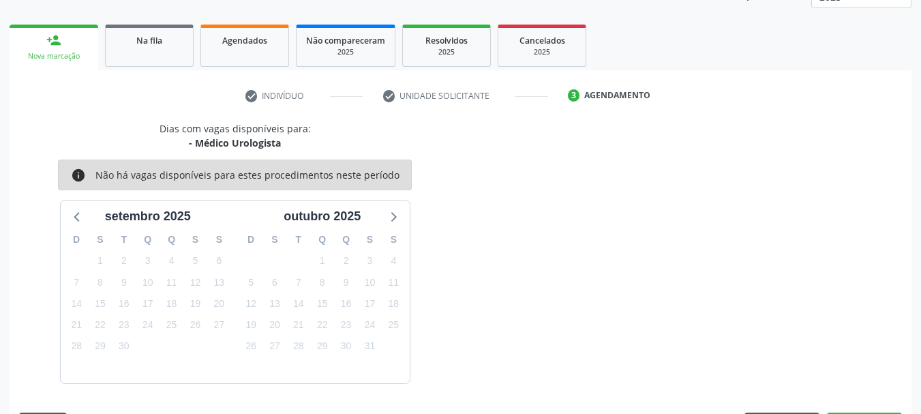
scroll to position [239, 0]
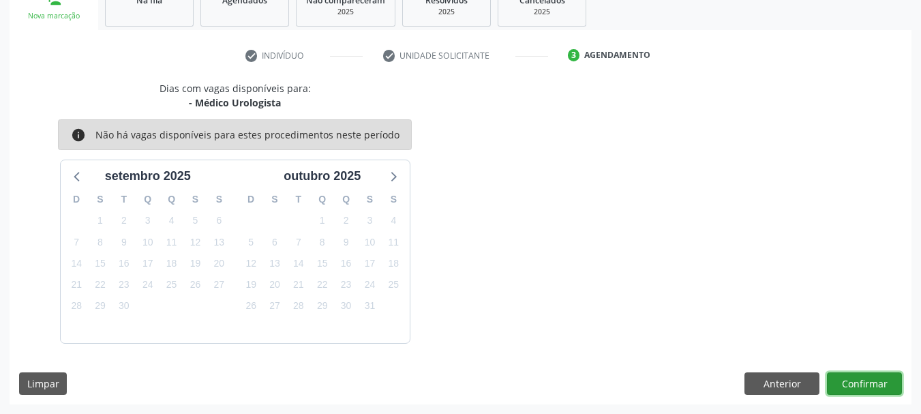
click at [856, 372] on button "Confirmar" at bounding box center [864, 383] width 75 height 23
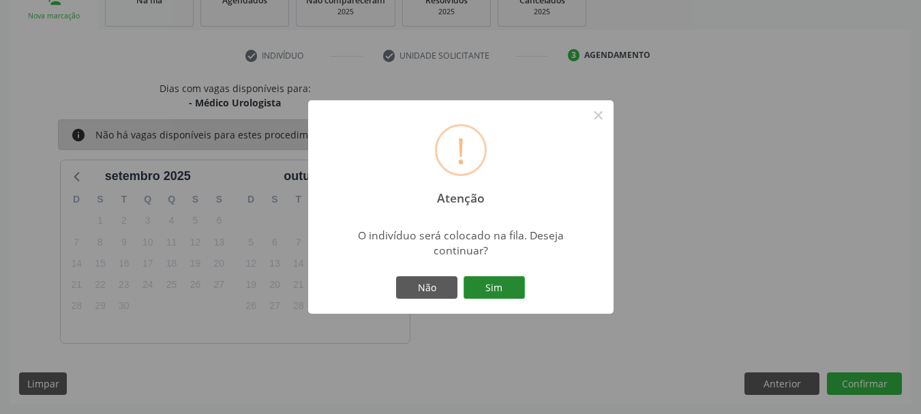
click at [513, 293] on button "Sim" at bounding box center [494, 287] width 61 height 23
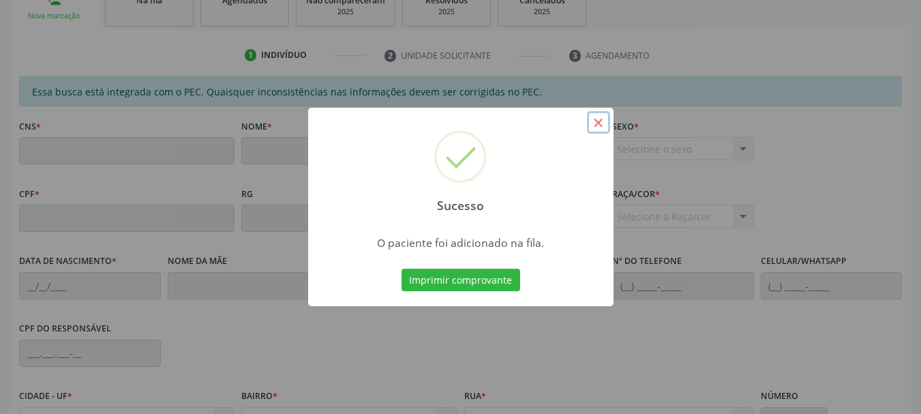
click at [602, 123] on button "×" at bounding box center [598, 122] width 23 height 23
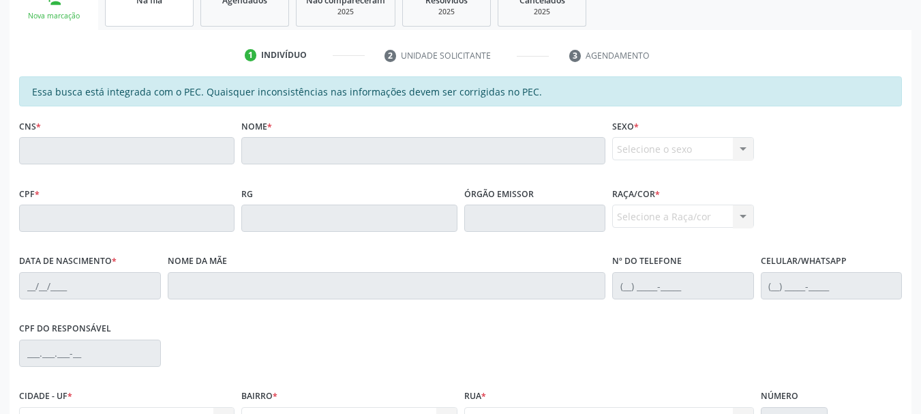
click at [171, 10] on link "Na fila" at bounding box center [149, 5] width 89 height 42
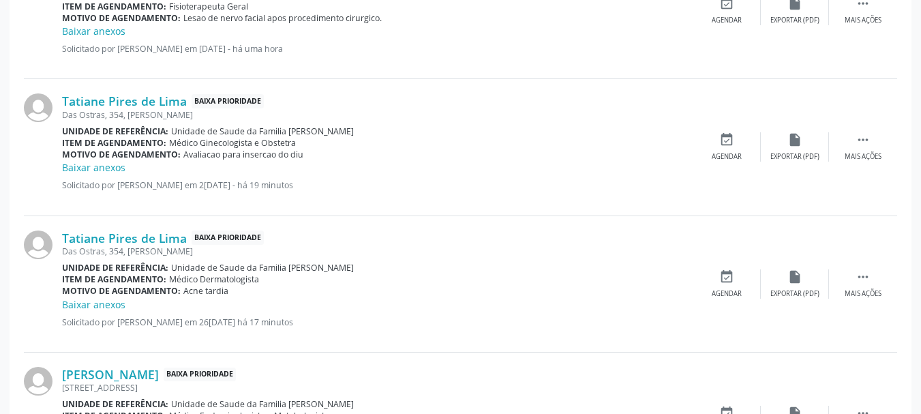
scroll to position [2169, 0]
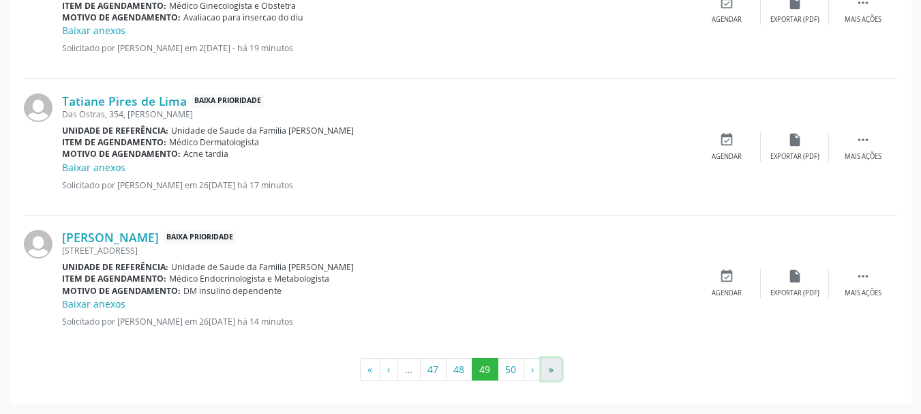
click at [553, 378] on button "»" at bounding box center [551, 369] width 20 height 23
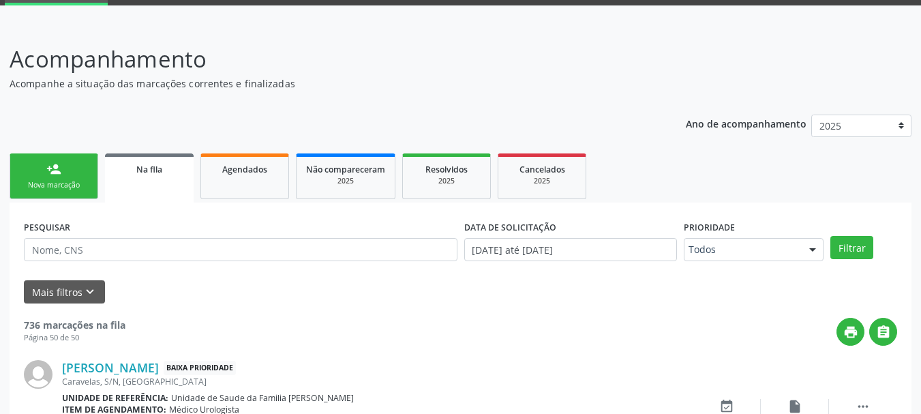
scroll to position [200, 0]
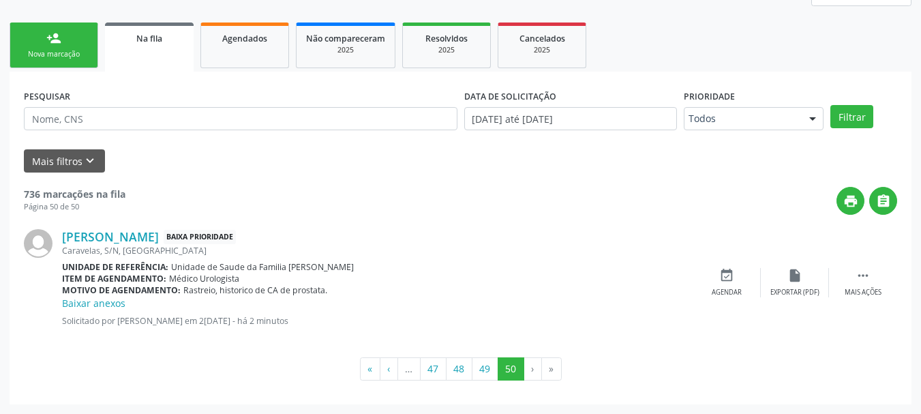
click at [63, 43] on link "person_add Nova marcação" at bounding box center [54, 45] width 89 height 46
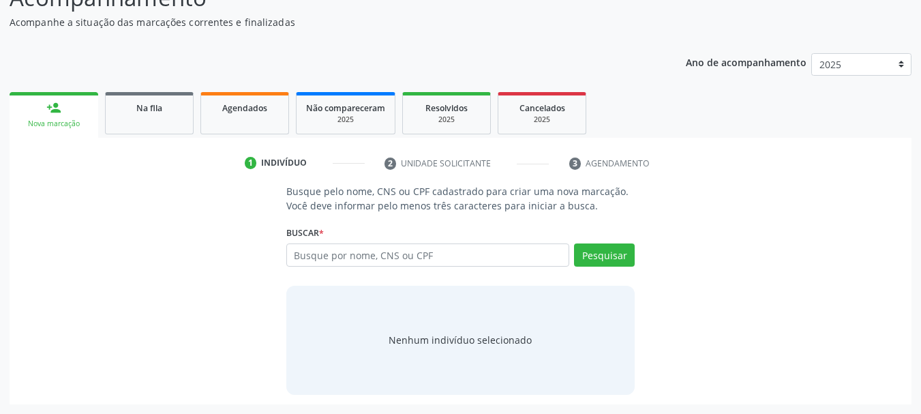
scroll to position [131, 0]
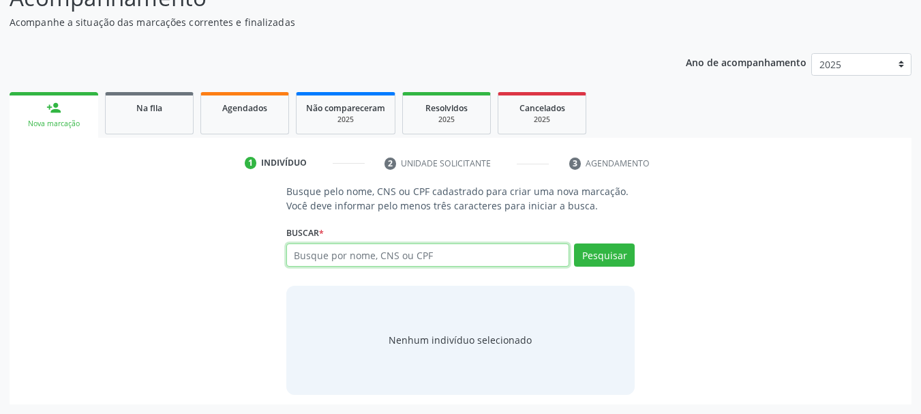
click at [323, 259] on input "text" at bounding box center [428, 254] width 284 height 23
type input "5"
type input "53136373634"
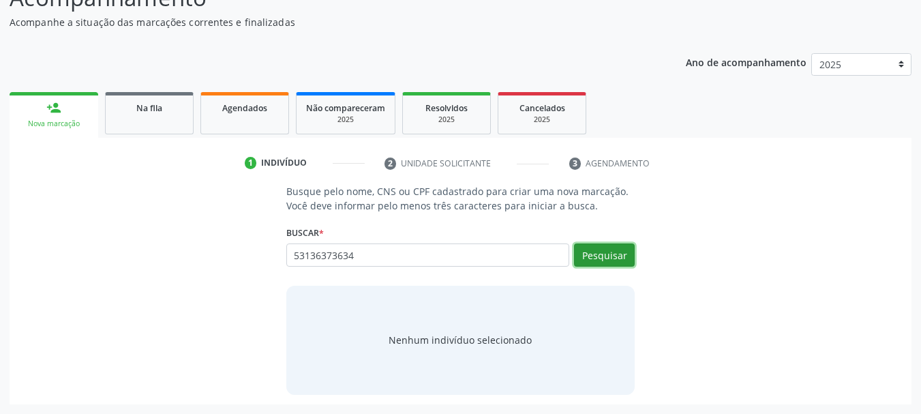
click at [612, 258] on button "Pesquisar" at bounding box center [604, 254] width 61 height 23
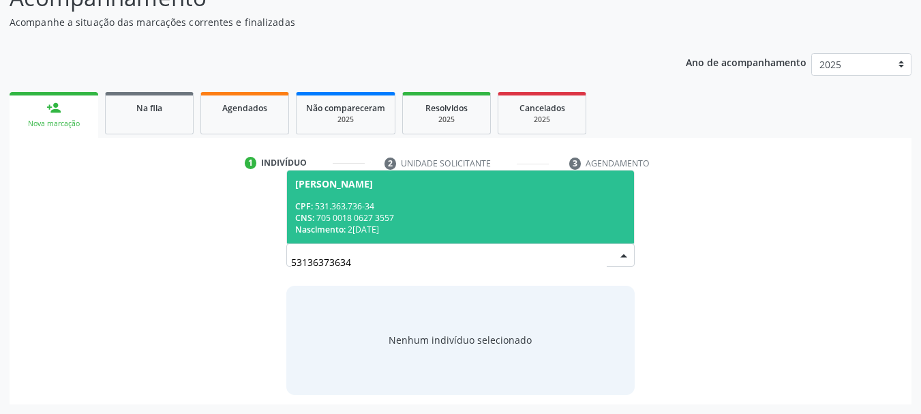
click at [336, 180] on div "[PERSON_NAME]" at bounding box center [334, 184] width 78 height 11
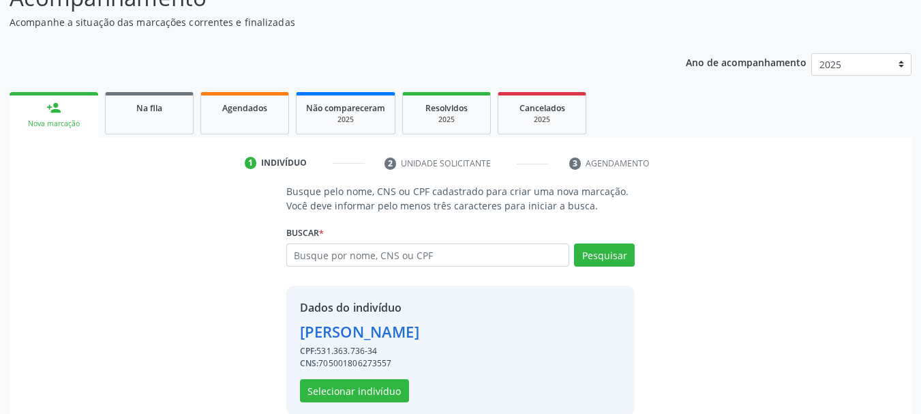
scroll to position [152, 0]
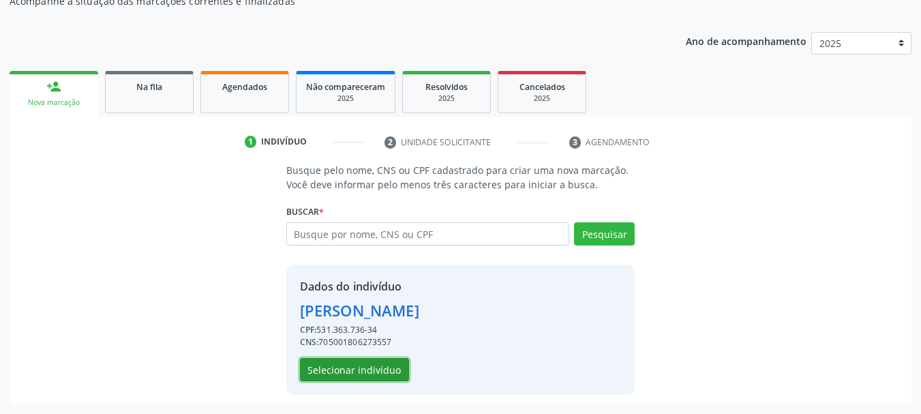
click at [336, 367] on button "Selecionar indivíduo" at bounding box center [354, 369] width 109 height 23
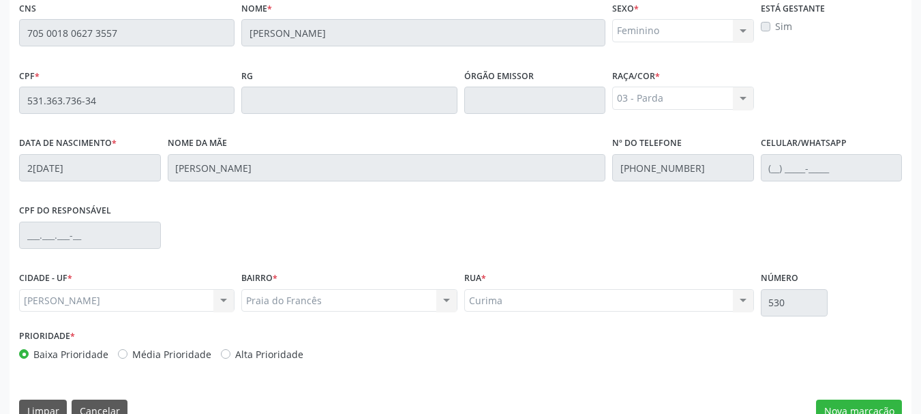
scroll to position [384, 0]
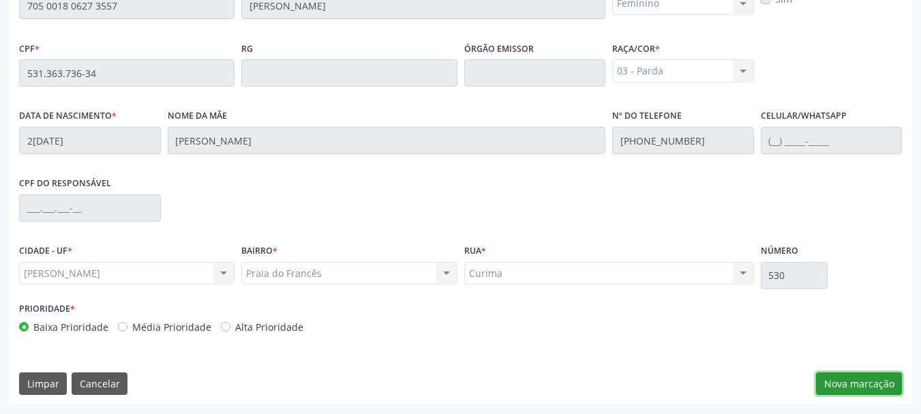
click at [860, 382] on button "Nova marcação" at bounding box center [859, 383] width 86 height 23
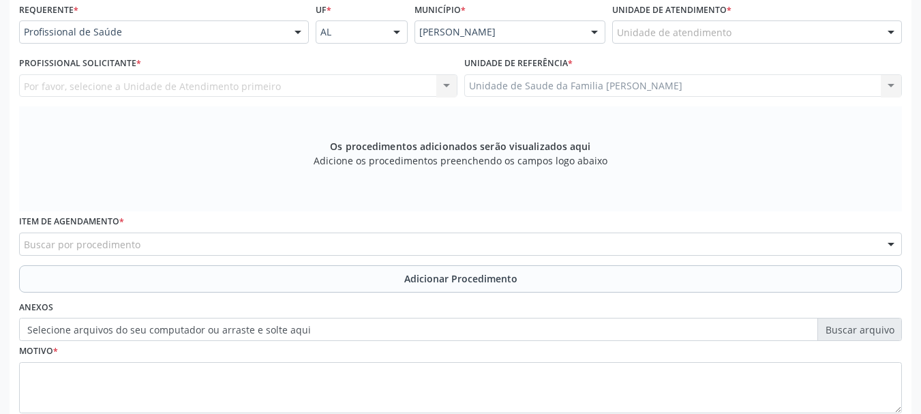
scroll to position [247, 0]
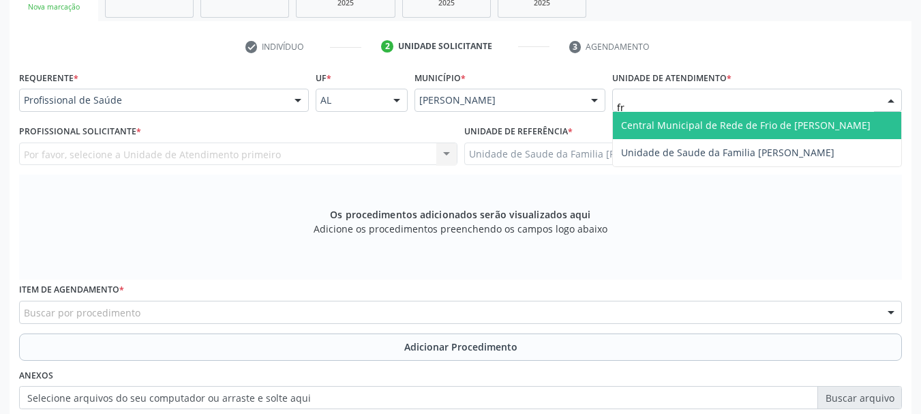
type input "fra"
click at [666, 119] on span "Unidade de Saude da Familia [PERSON_NAME]" at bounding box center [727, 125] width 213 height 13
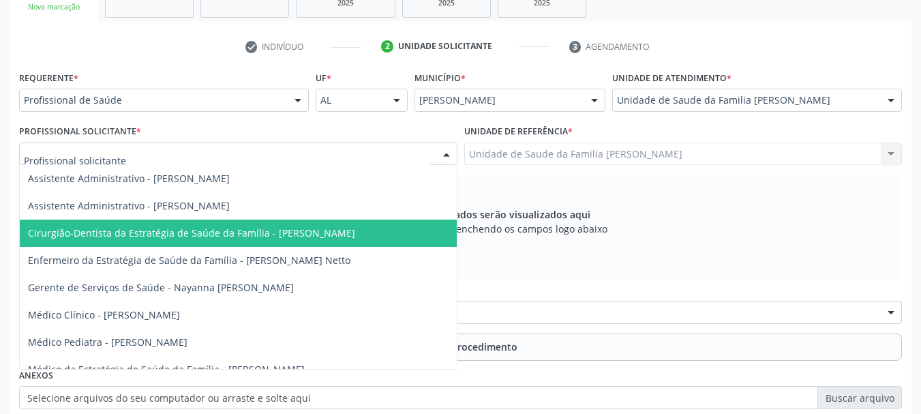
scroll to position [79, 0]
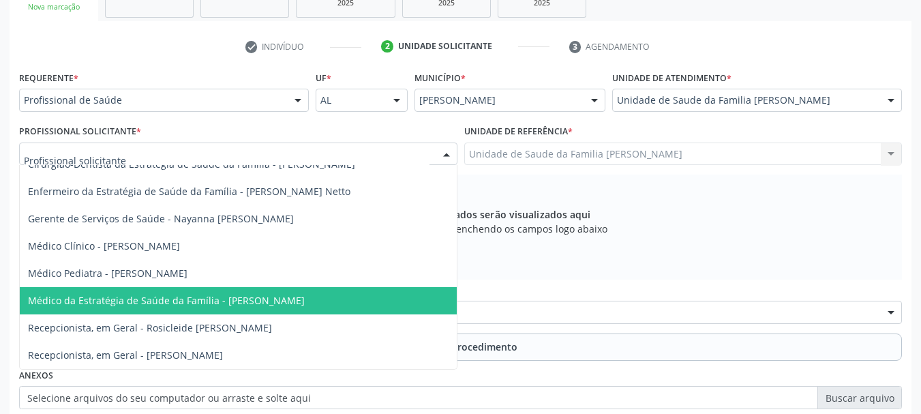
click at [223, 294] on span "Médico da Estratégia de Saúde da Família - [PERSON_NAME]" at bounding box center [166, 300] width 277 height 13
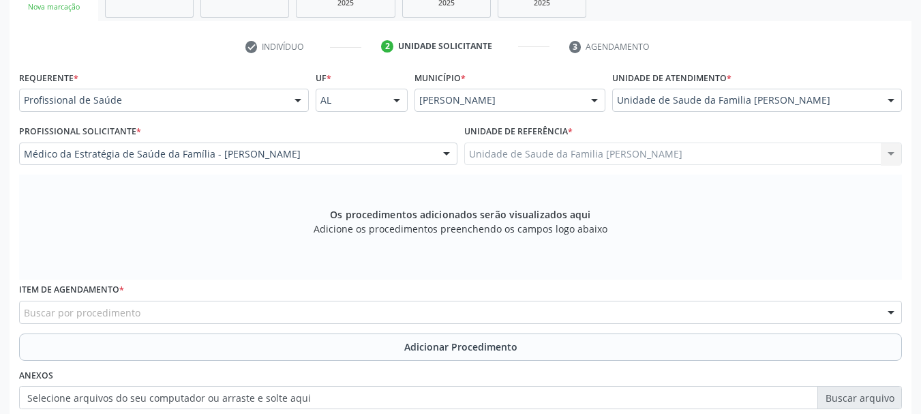
click at [186, 316] on div "Buscar por procedimento" at bounding box center [460, 312] width 883 height 23
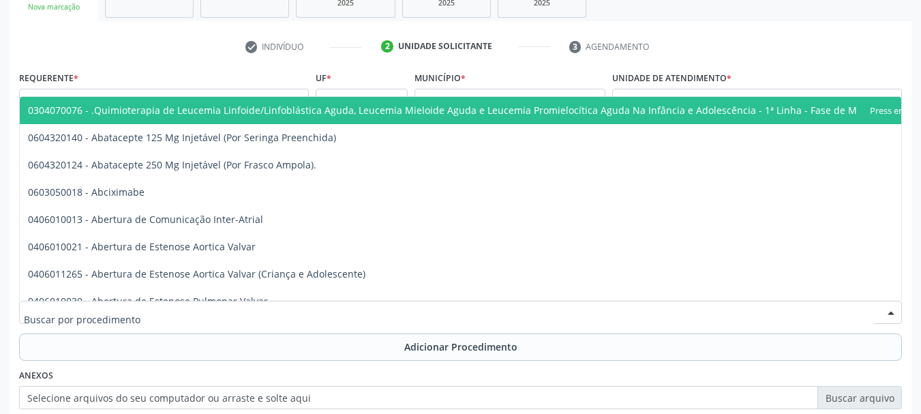
click at [75, 317] on input "text" at bounding box center [449, 318] width 850 height 27
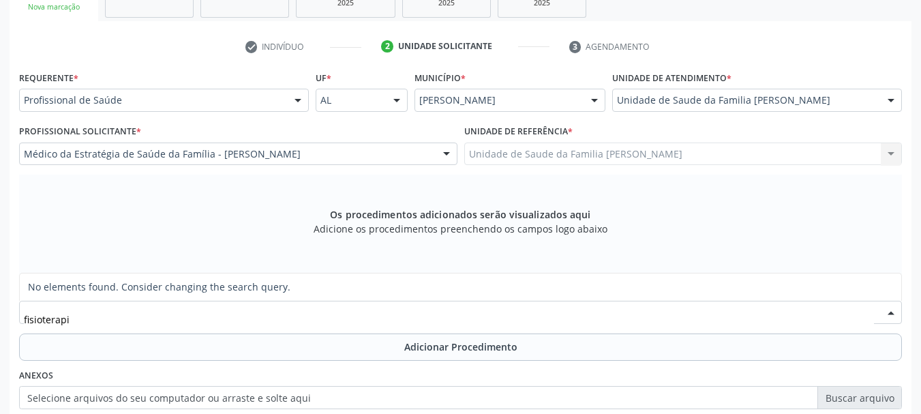
type input "fisioterap"
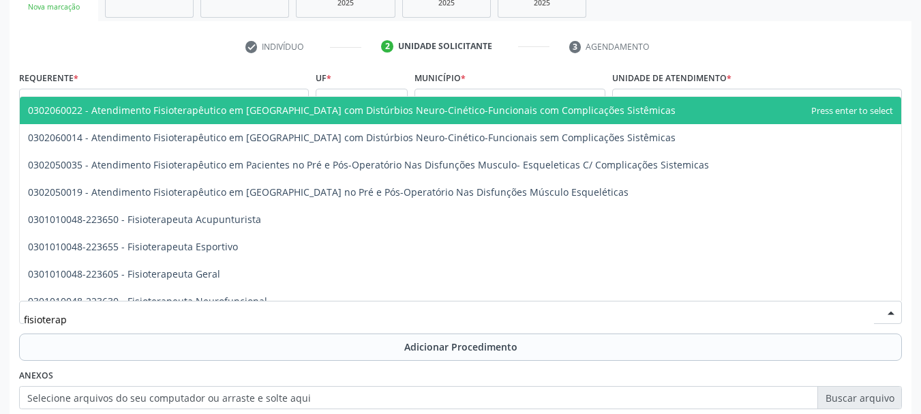
scroll to position [682, 0]
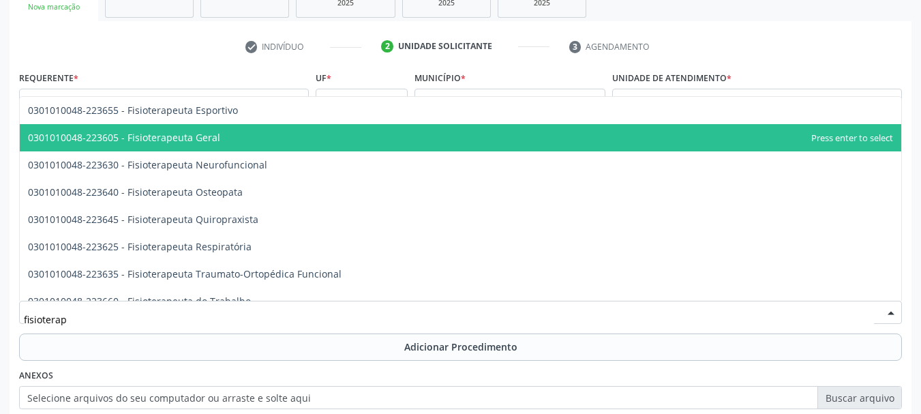
click at [207, 142] on span "0301010048-223605 - Fisioterapeuta Geral" at bounding box center [124, 137] width 192 height 13
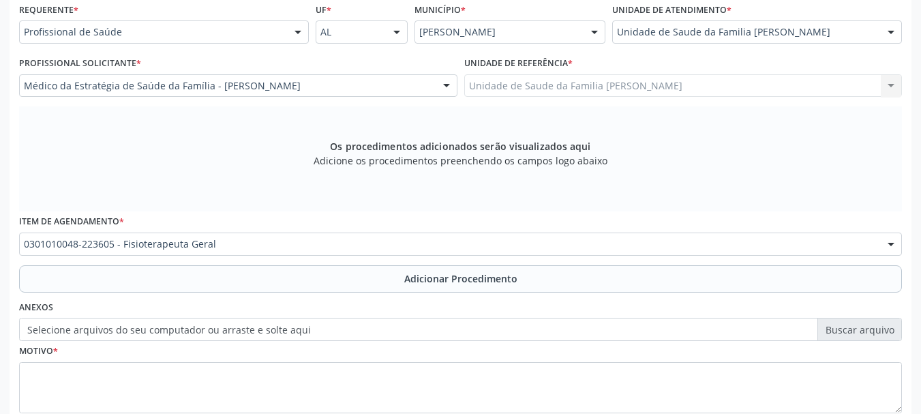
scroll to position [384, 0]
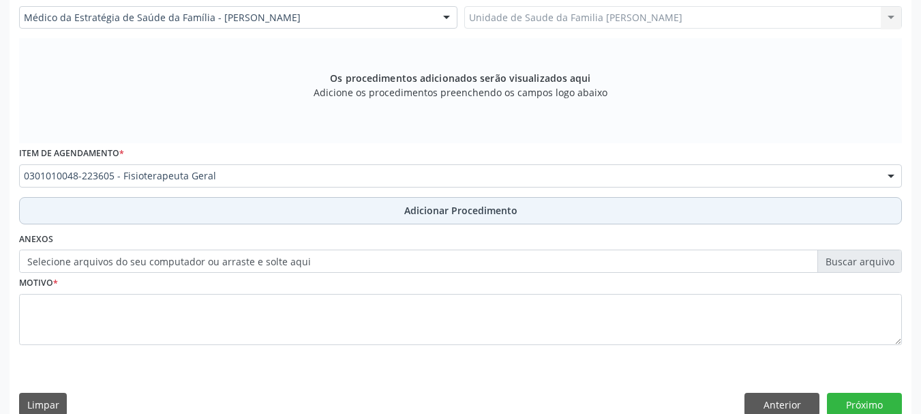
click at [421, 208] on span "Adicionar Procedimento" at bounding box center [460, 210] width 113 height 14
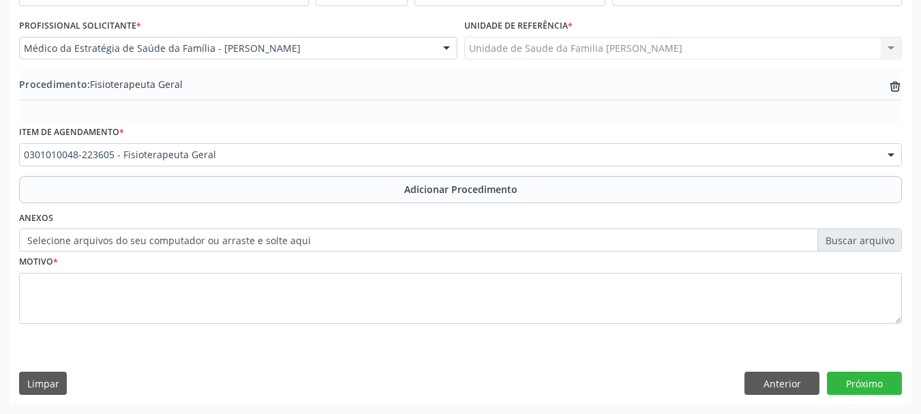
click at [279, 235] on label "Selecione arquivos do seu computador ou arraste e solte aqui" at bounding box center [460, 239] width 883 height 23
click at [279, 235] on input "Selecione arquivos do seu computador ou arraste e solte aqui" at bounding box center [460, 239] width 883 height 23
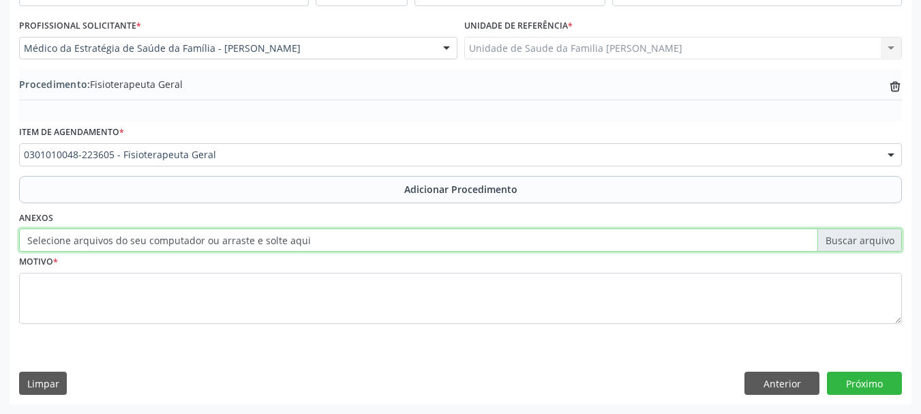
type input "C:\fakepath\Tavares.jpeg"
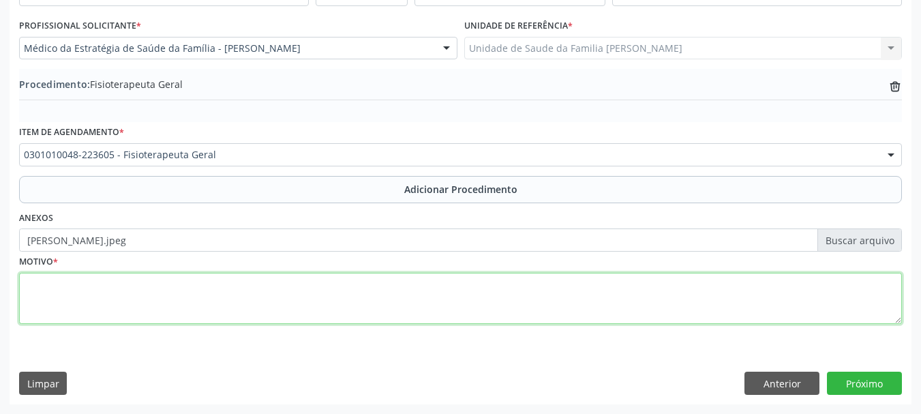
click at [47, 281] on textarea at bounding box center [460, 299] width 883 height 52
click at [179, 288] on textarea "Dor apos arbovirose, poliarticular,dor lombar" at bounding box center [460, 299] width 883 height 52
click at [123, 284] on textarea "Dor apos arbovirose, poliarticular, dor lombar" at bounding box center [460, 299] width 883 height 52
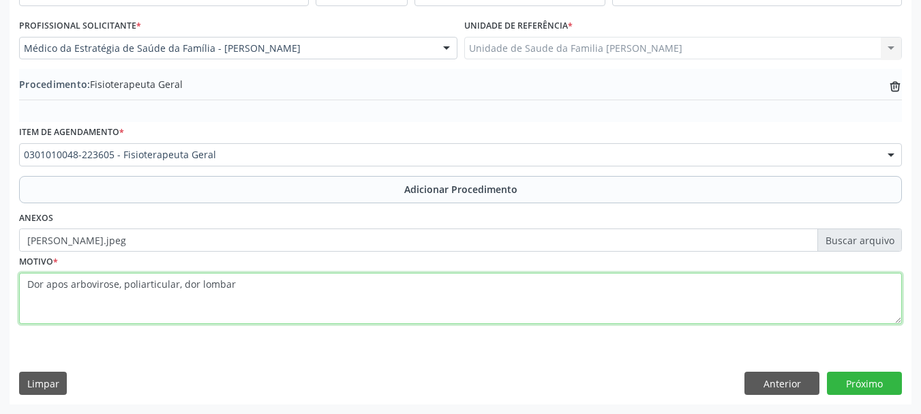
click at [261, 295] on textarea "Dor apos arbovirose, poliarticular, dor lombar" at bounding box center [460, 299] width 883 height 52
type textarea "Dor apos arbovirose, poliarticular, dor lombar,compressao de nervo ciatico."
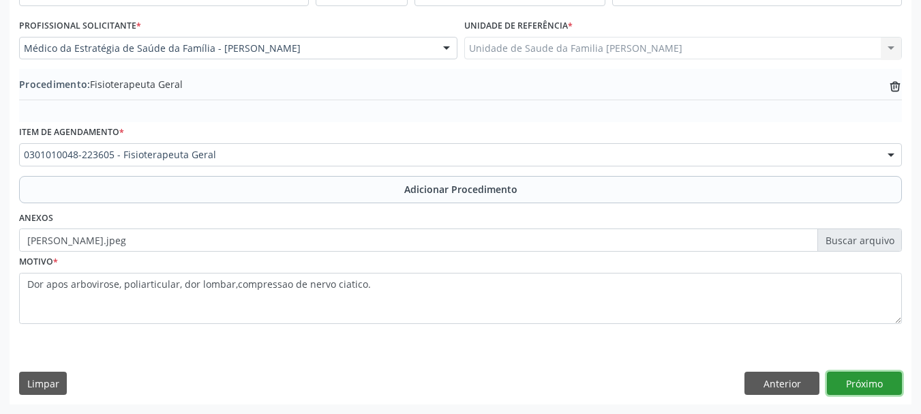
click at [861, 383] on button "Próximo" at bounding box center [864, 383] width 75 height 23
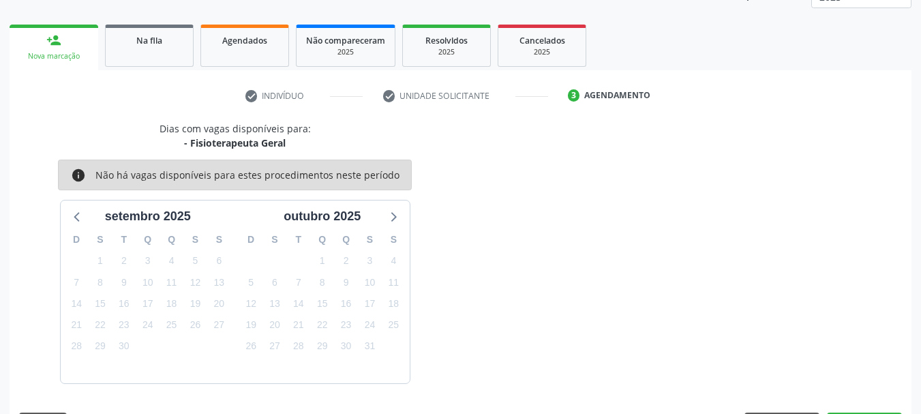
scroll to position [239, 0]
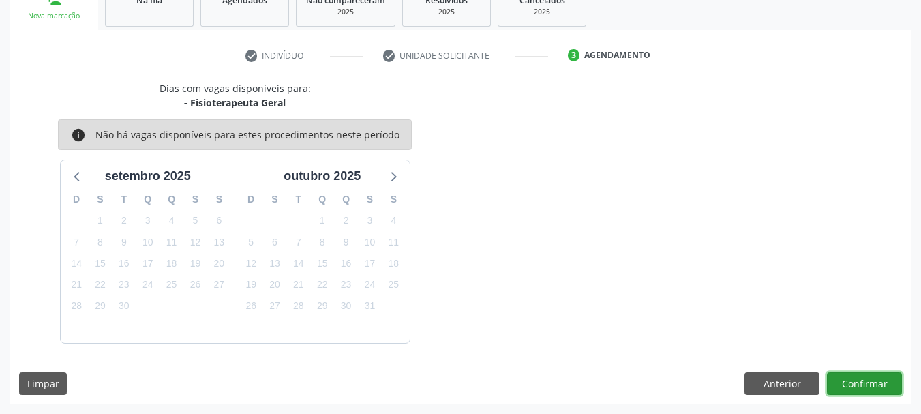
click at [861, 383] on button "Confirmar" at bounding box center [864, 383] width 75 height 23
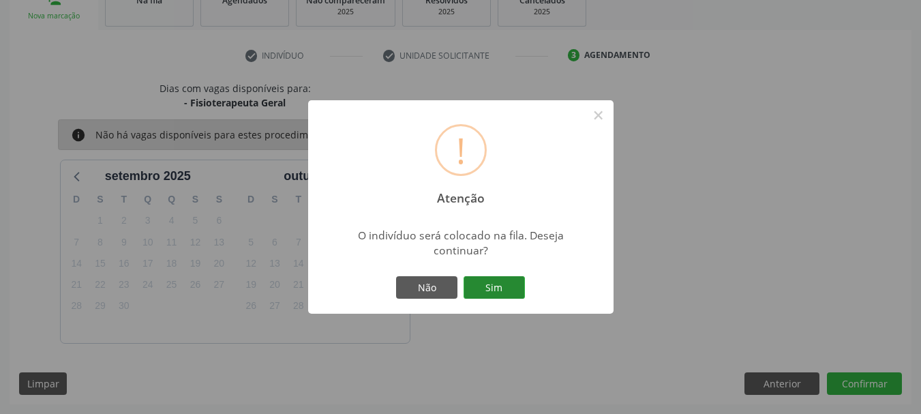
click at [482, 290] on button "Sim" at bounding box center [494, 287] width 61 height 23
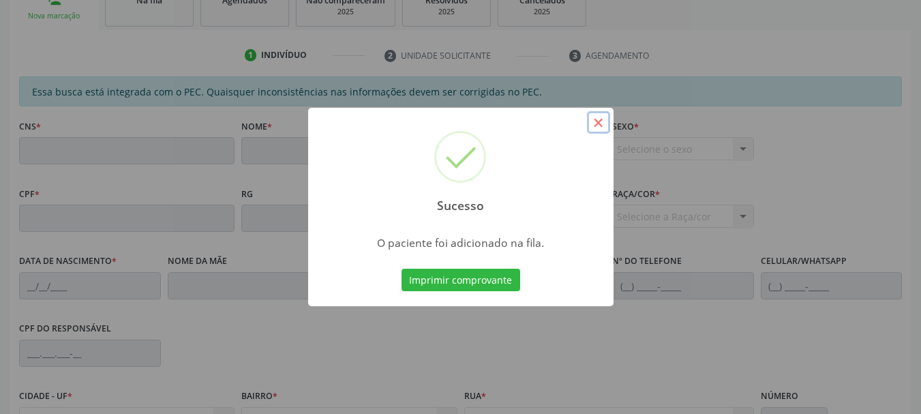
click at [604, 124] on button "×" at bounding box center [598, 122] width 23 height 23
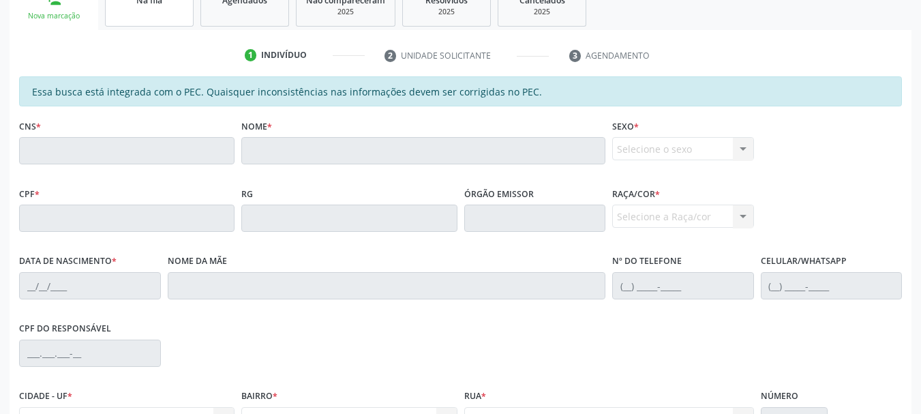
click at [130, 14] on link "Na fila" at bounding box center [149, 5] width 89 height 42
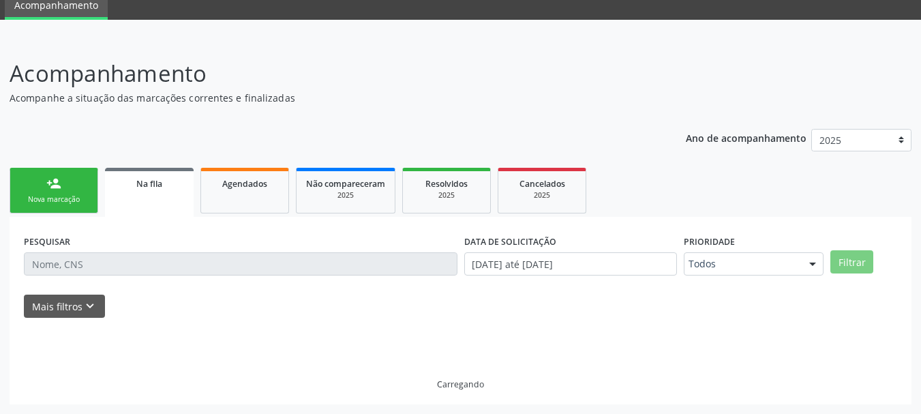
scroll to position [55, 0]
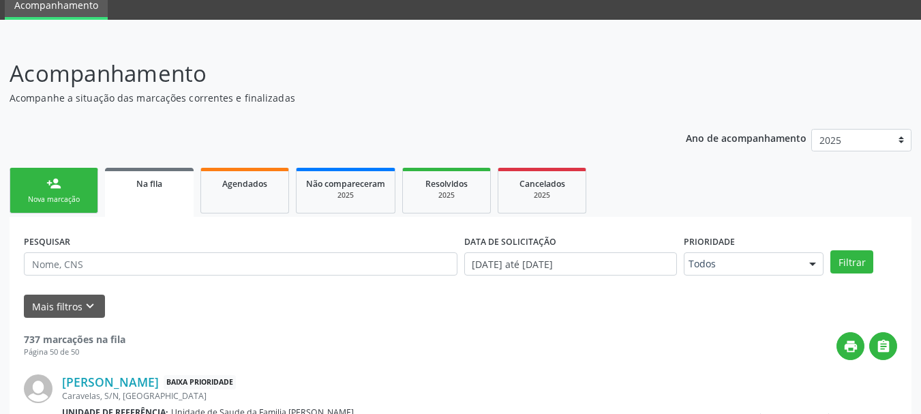
click at [23, 183] on link "person_add Nova marcação" at bounding box center [54, 191] width 89 height 46
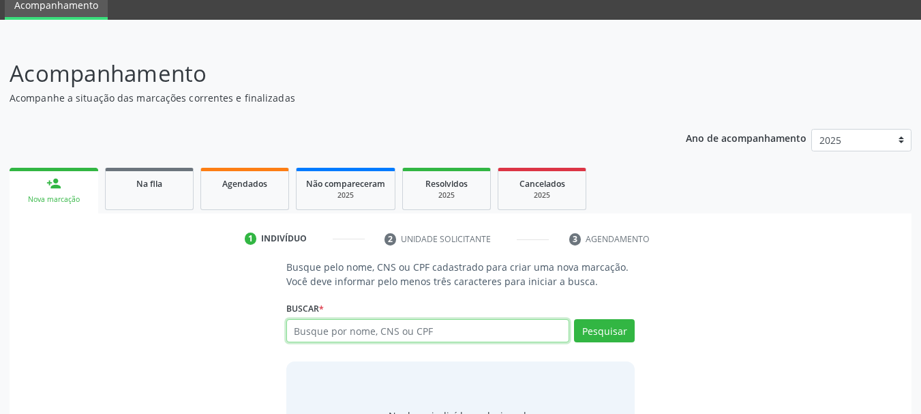
click at [367, 337] on input "text" at bounding box center [428, 330] width 284 height 23
paste input "700707961686671"
type input "700707961686671"
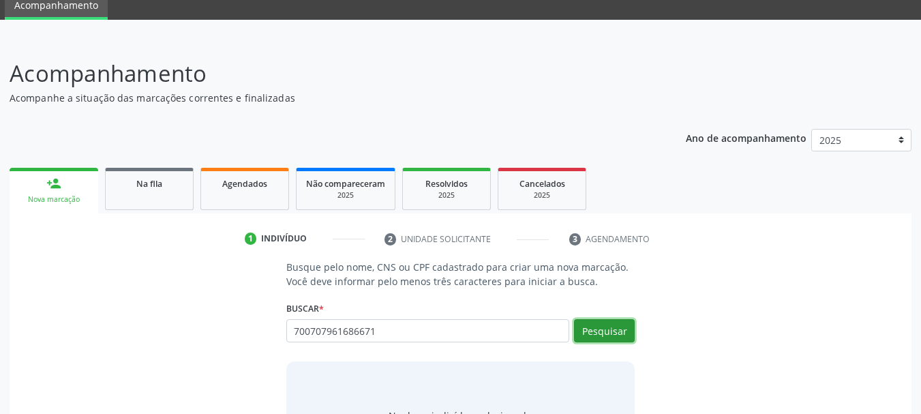
click at [594, 335] on button "Pesquisar" at bounding box center [604, 330] width 61 height 23
click at [612, 329] on button "Pesquisar" at bounding box center [604, 330] width 61 height 23
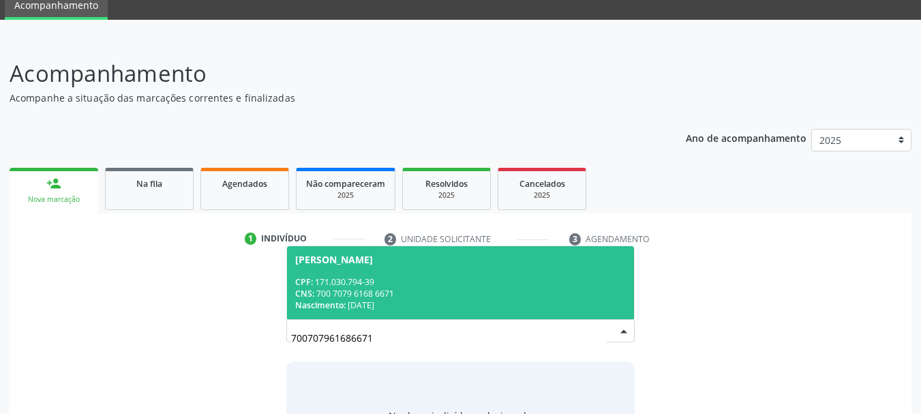
click at [345, 286] on div "CPF: 171.030.794-39" at bounding box center [460, 282] width 331 height 12
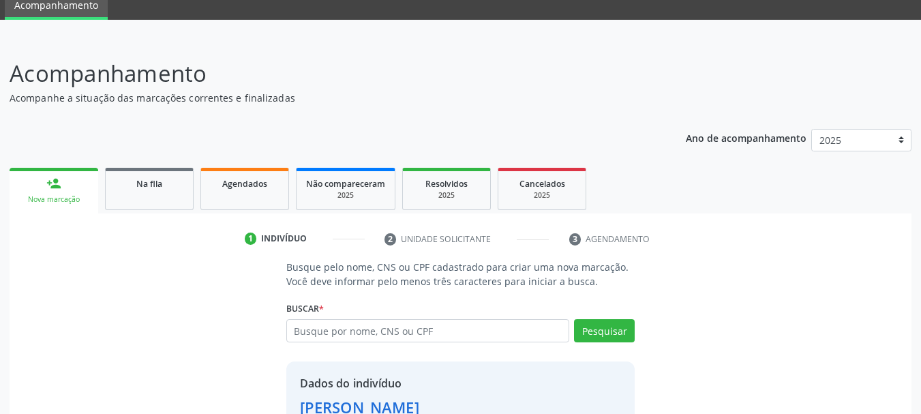
scroll to position [152, 0]
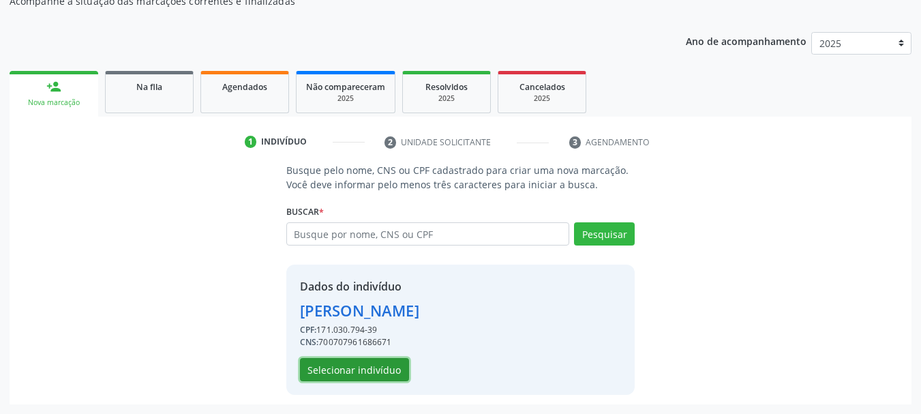
click at [345, 367] on button "Selecionar indivíduo" at bounding box center [354, 369] width 109 height 23
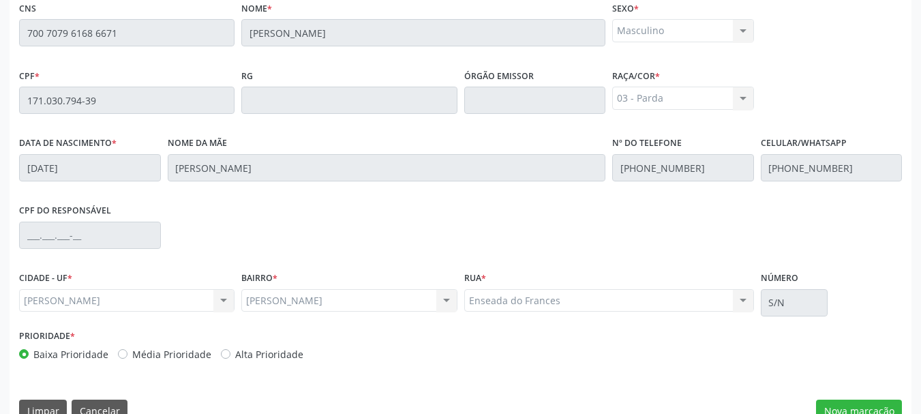
scroll to position [384, 0]
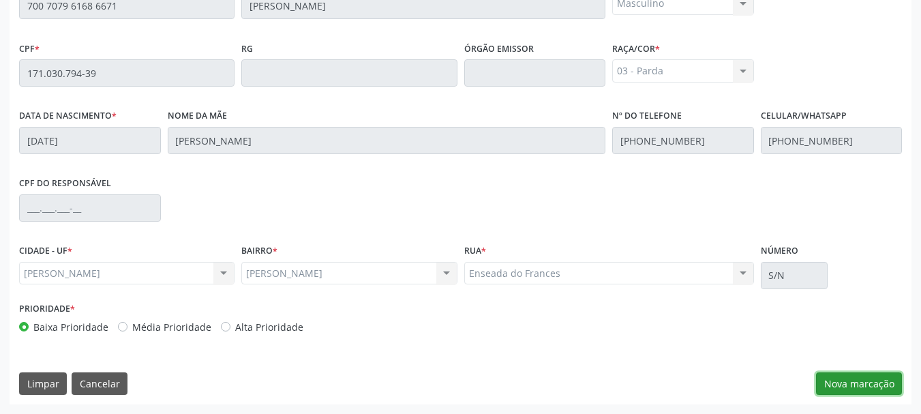
click at [846, 393] on button "Nova marcação" at bounding box center [859, 383] width 86 height 23
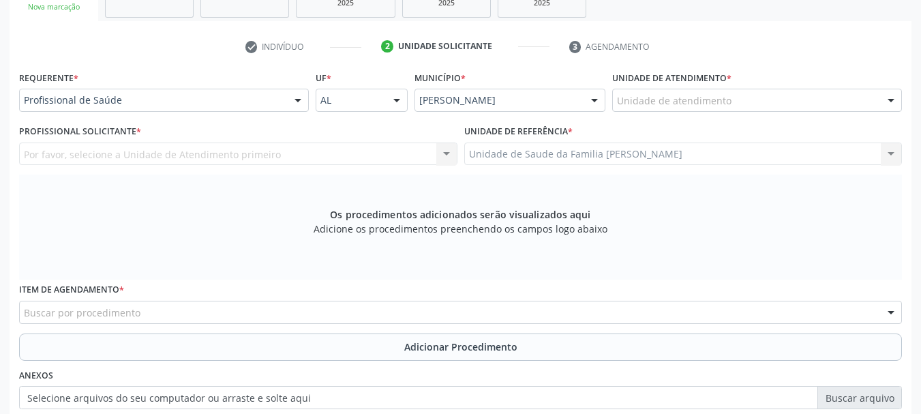
scroll to position [179, 0]
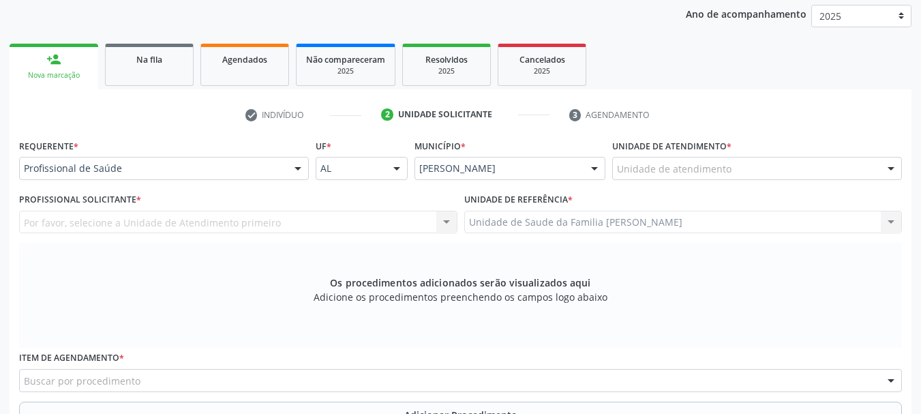
click at [617, 166] on input "text" at bounding box center [617, 175] width 0 height 27
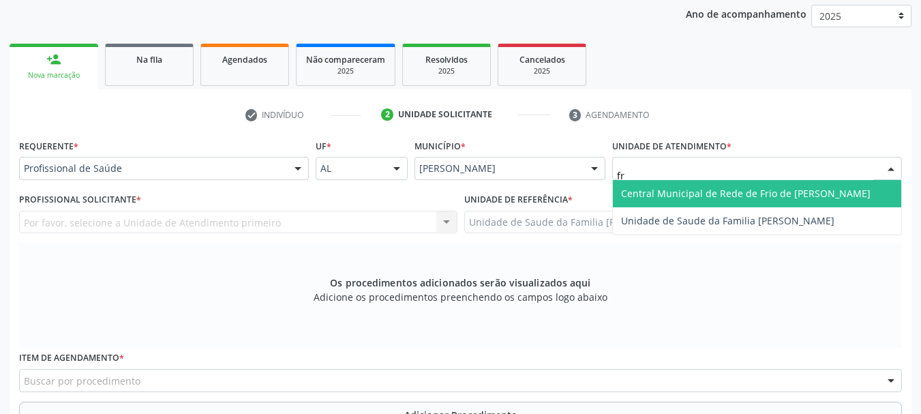
type input "fra"
click at [686, 191] on span "Unidade de Saude da Familia [PERSON_NAME]" at bounding box center [727, 193] width 213 height 13
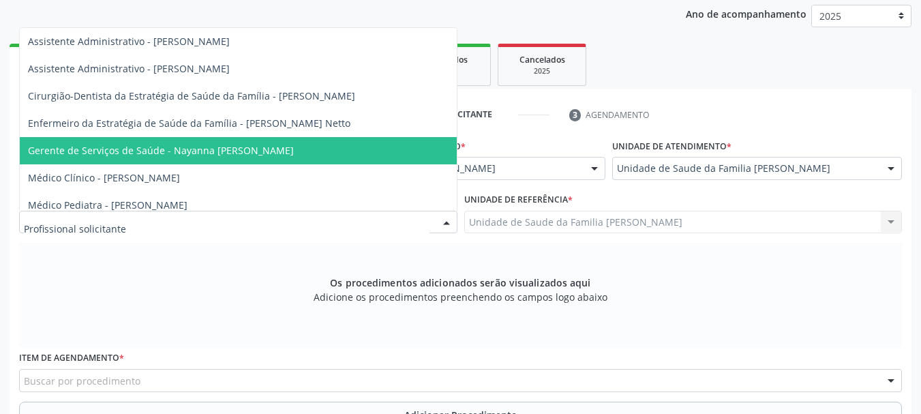
scroll to position [68, 0]
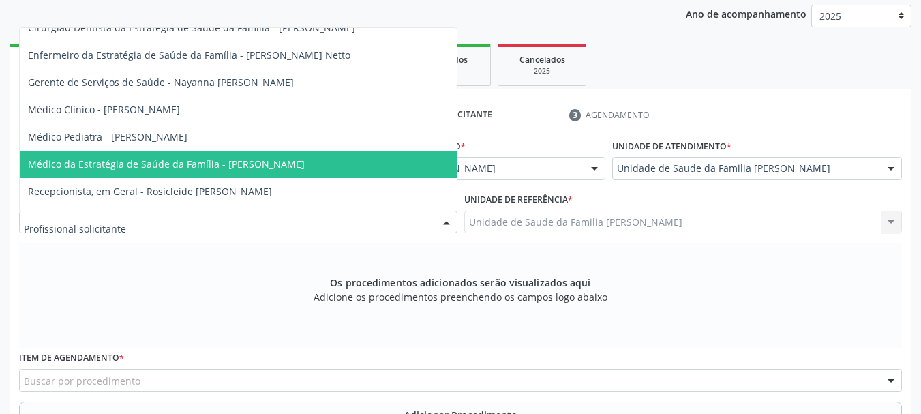
drag, startPoint x: 236, startPoint y: 153, endPoint x: 232, endPoint y: 170, distance: 17.5
click at [232, 170] on span "Médico da Estratégia de Saúde da Família - [PERSON_NAME]" at bounding box center [238, 164] width 437 height 27
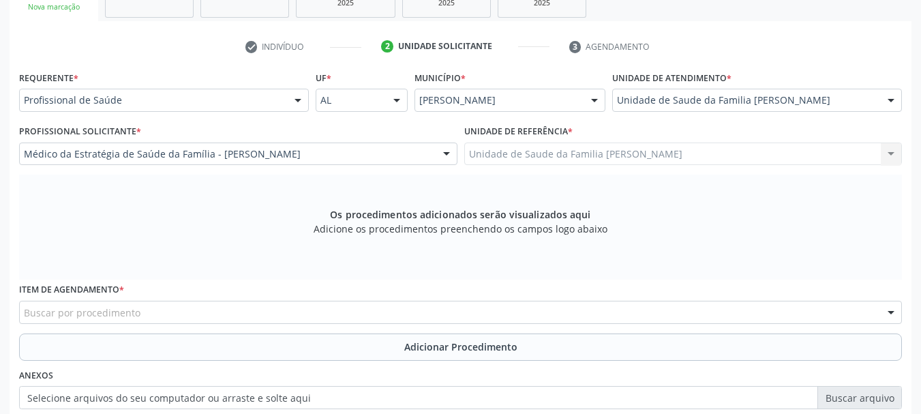
scroll to position [316, 0]
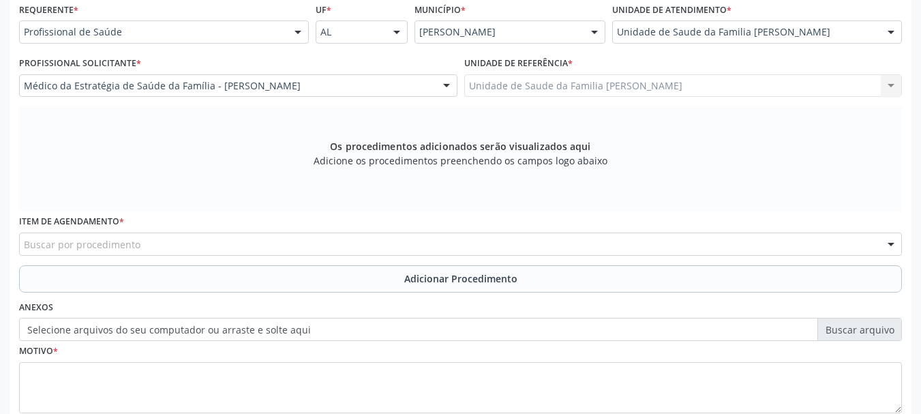
click at [206, 241] on div "Buscar por procedimento" at bounding box center [460, 243] width 883 height 23
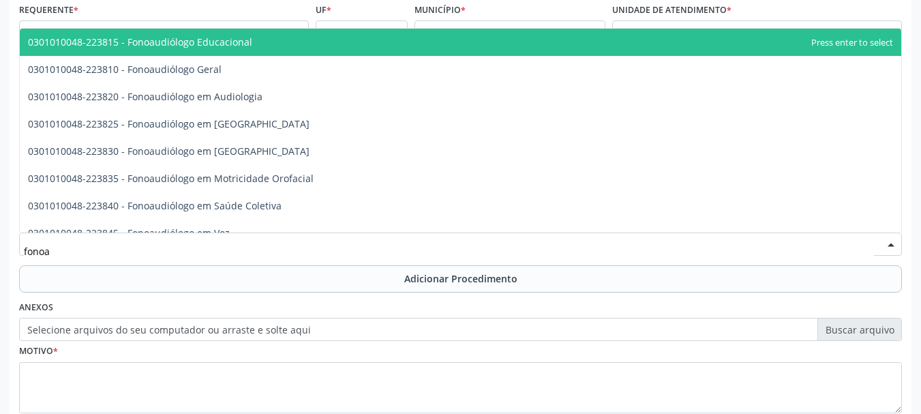
type input "fonoau"
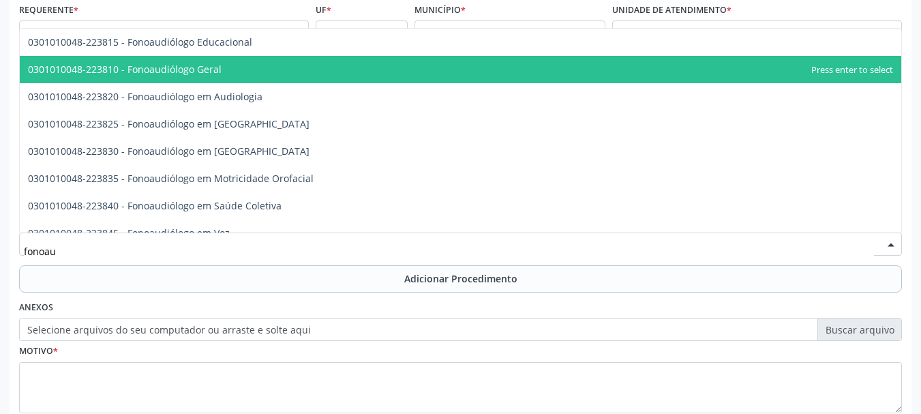
click at [164, 76] on span "0301010048-223810 - Fonoaudiólogo Geral" at bounding box center [460, 69] width 881 height 27
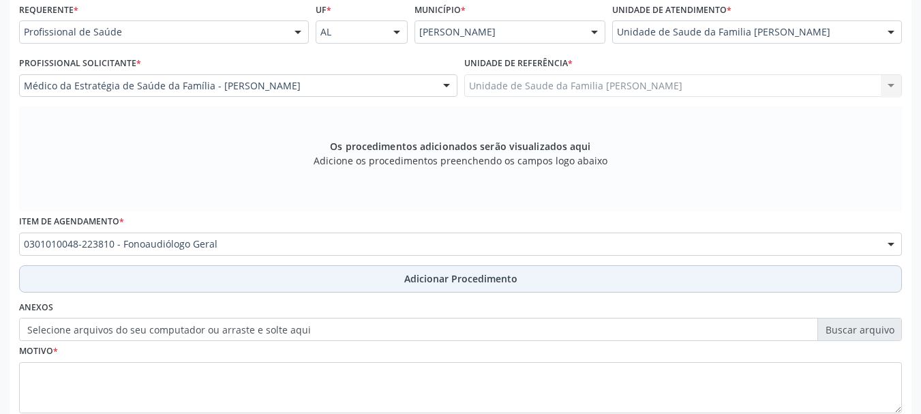
click at [419, 271] on span "Adicionar Procedimento" at bounding box center [460, 278] width 113 height 14
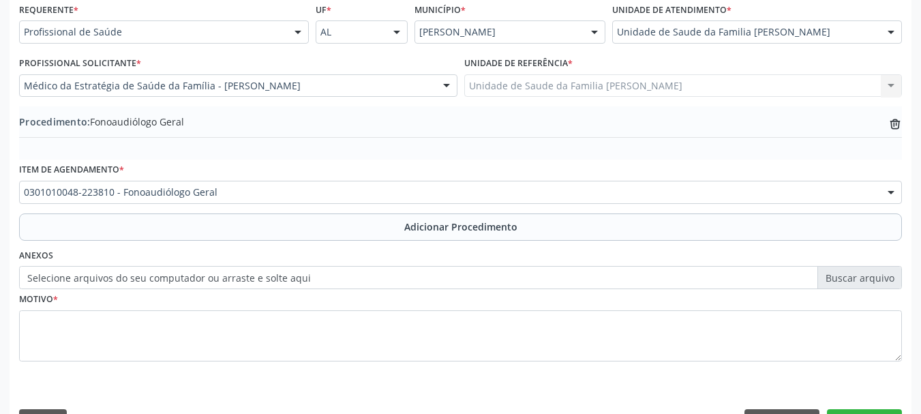
click at [192, 277] on label "Selecione arquivos do seu computador ou arraste e solte aqui" at bounding box center [460, 277] width 883 height 23
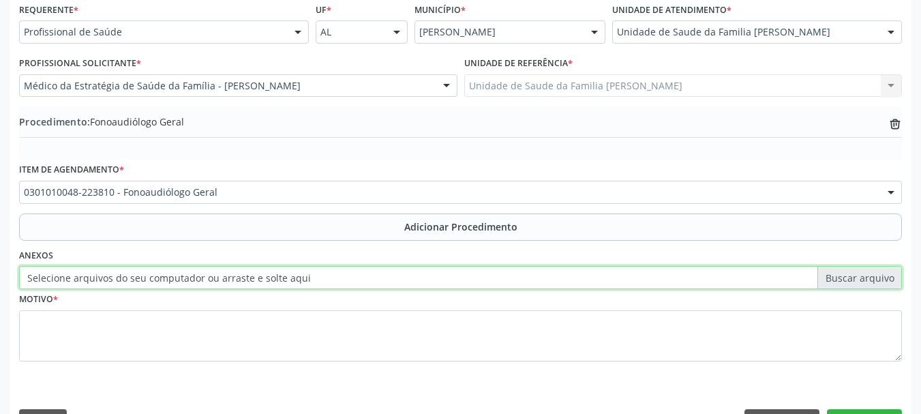
click at [192, 277] on input "Selecione arquivos do seu computador ou arraste e solte aqui" at bounding box center [460, 277] width 883 height 23
type input "C:\fakepath\emanuel.jpeg"
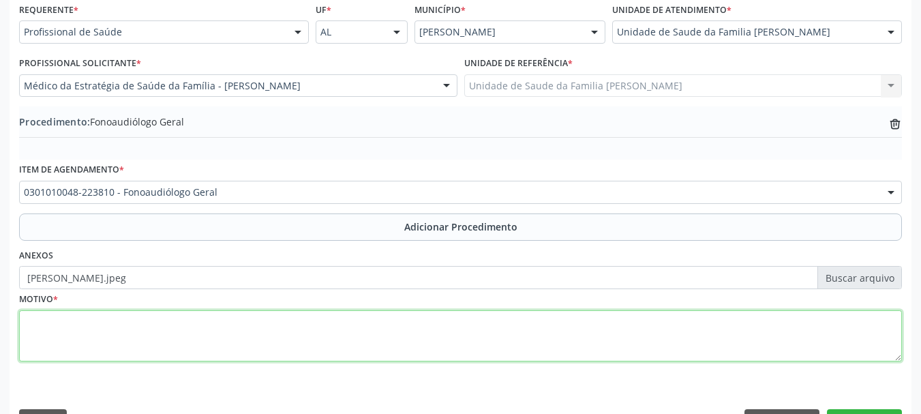
click at [25, 331] on textarea at bounding box center [460, 336] width 883 height 52
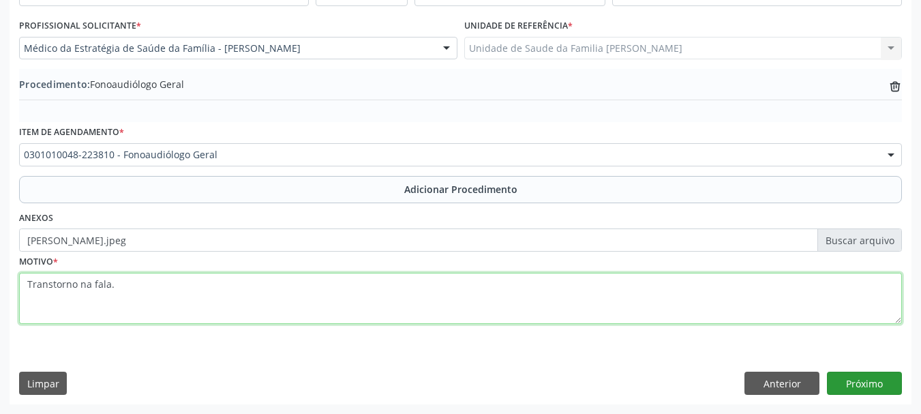
type textarea "Transtorno na fala."
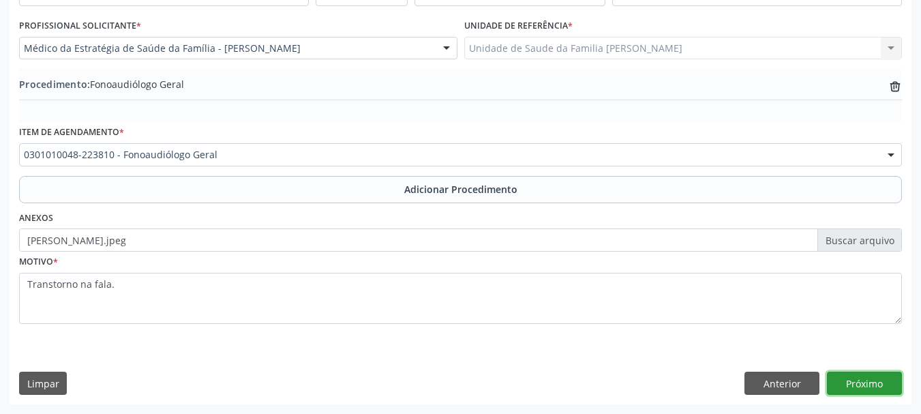
click at [861, 380] on button "Próximo" at bounding box center [864, 383] width 75 height 23
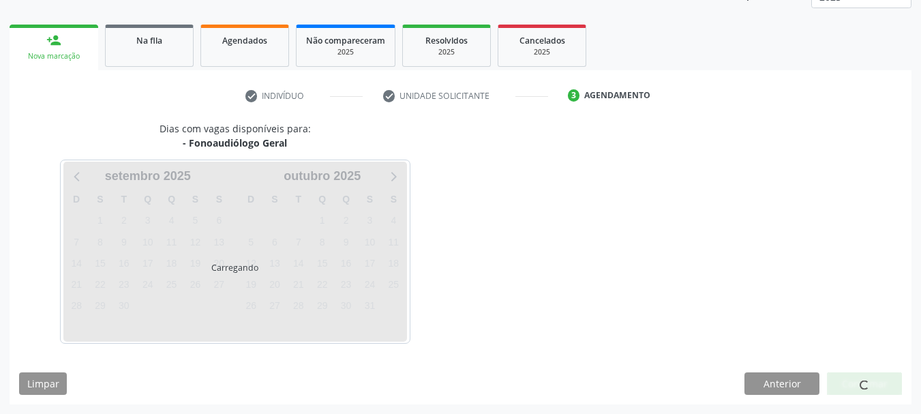
scroll to position [239, 0]
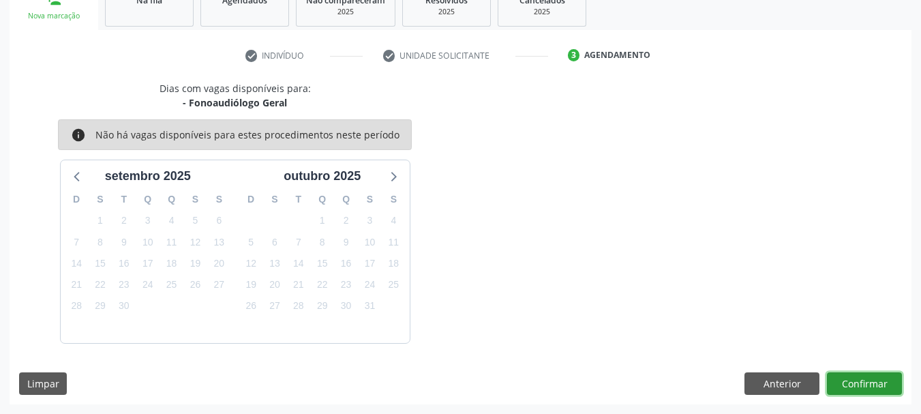
click at [842, 373] on button "Confirmar" at bounding box center [864, 383] width 75 height 23
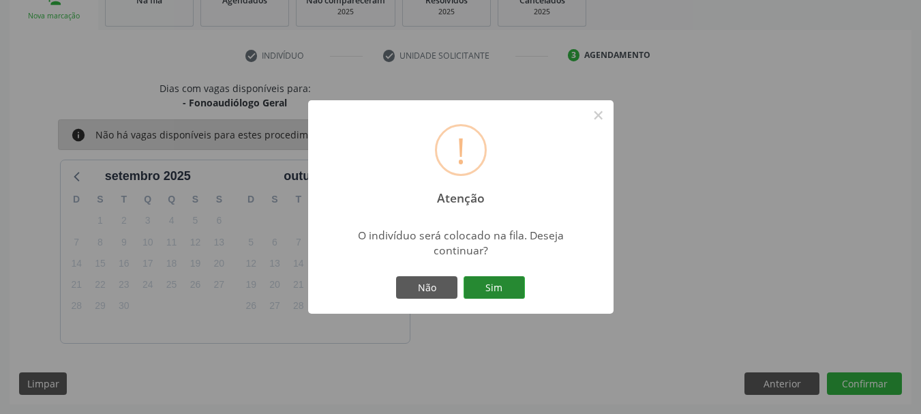
click at [486, 284] on button "Sim" at bounding box center [494, 287] width 61 height 23
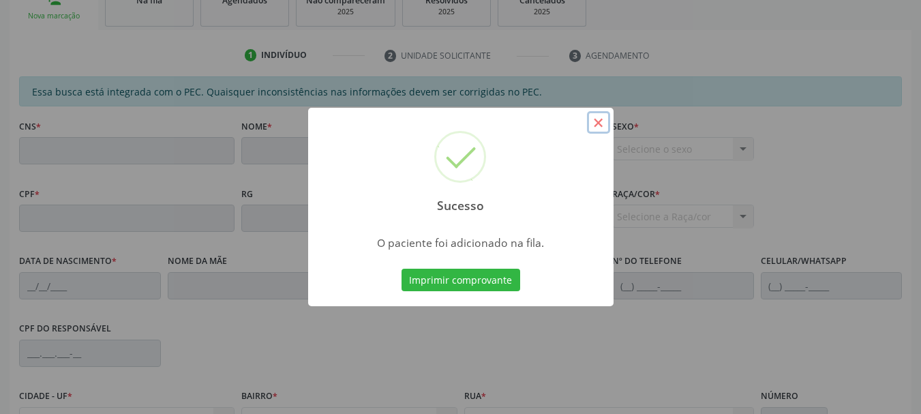
click at [593, 127] on button "×" at bounding box center [598, 122] width 23 height 23
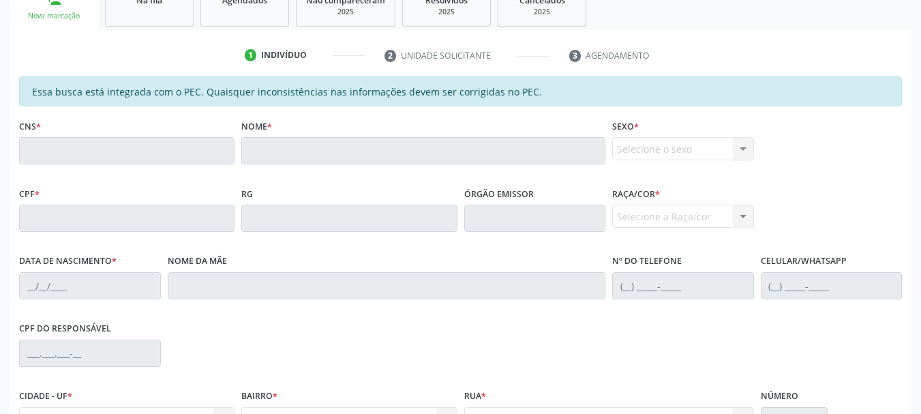
scroll to position [34, 0]
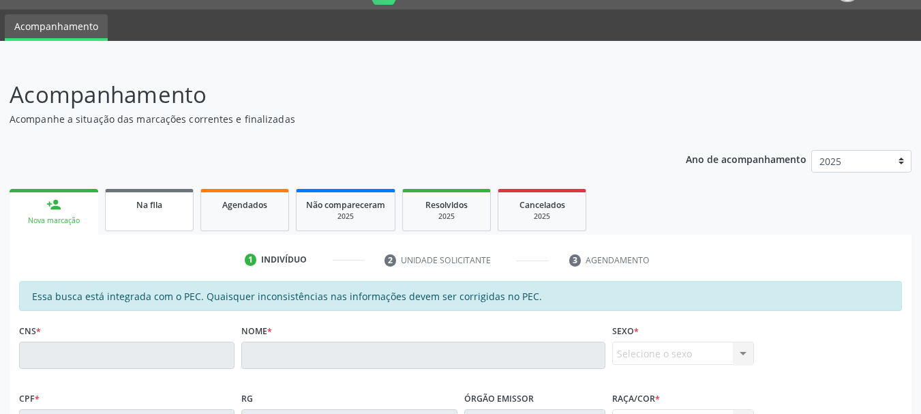
click at [170, 214] on link "Na fila" at bounding box center [149, 210] width 89 height 42
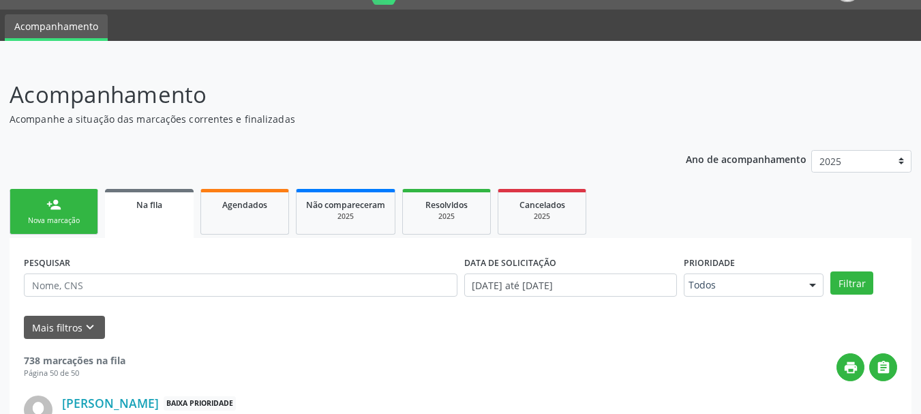
click at [70, 220] on div "Nova marcação" at bounding box center [54, 220] width 68 height 10
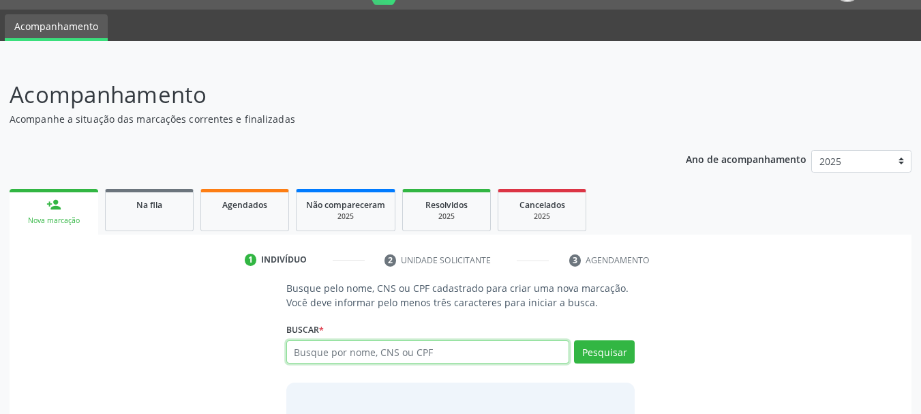
click at [335, 346] on input "text" at bounding box center [428, 351] width 284 height 23
paste input "708201676042146"
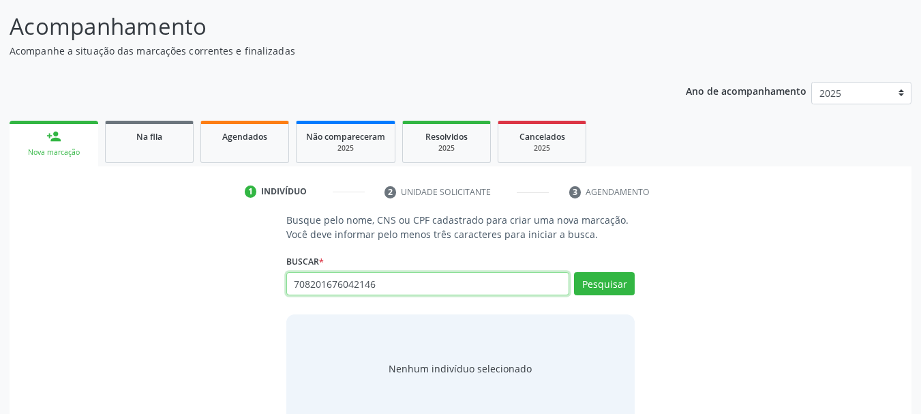
scroll to position [131, 0]
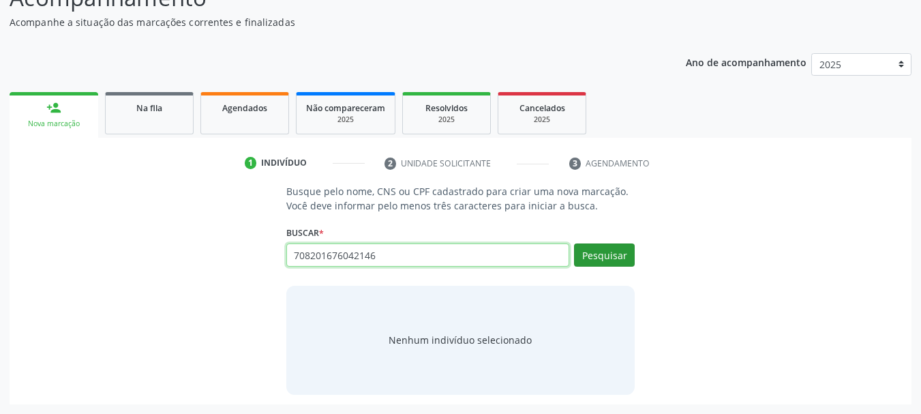
type input "708201676042146"
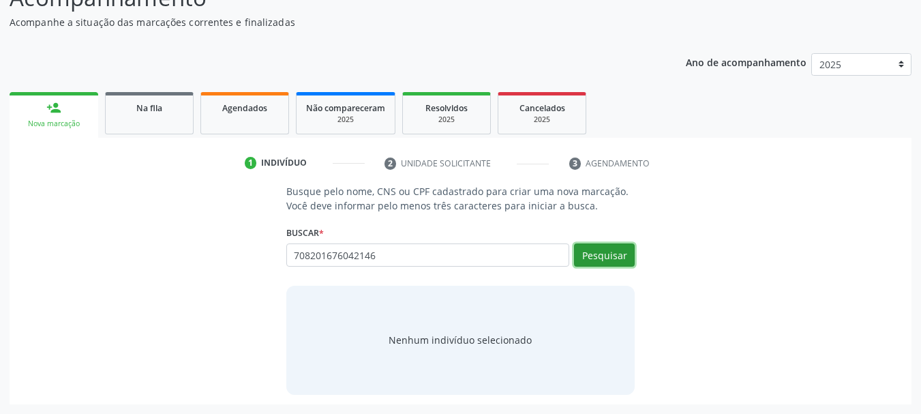
click at [612, 256] on button "Pesquisar" at bounding box center [604, 254] width 61 height 23
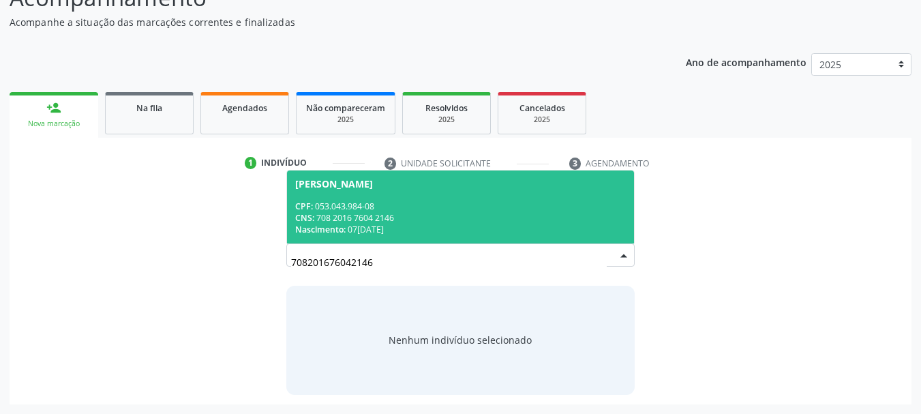
click at [318, 207] on div "CPF: 053.043.984-08" at bounding box center [460, 206] width 331 height 12
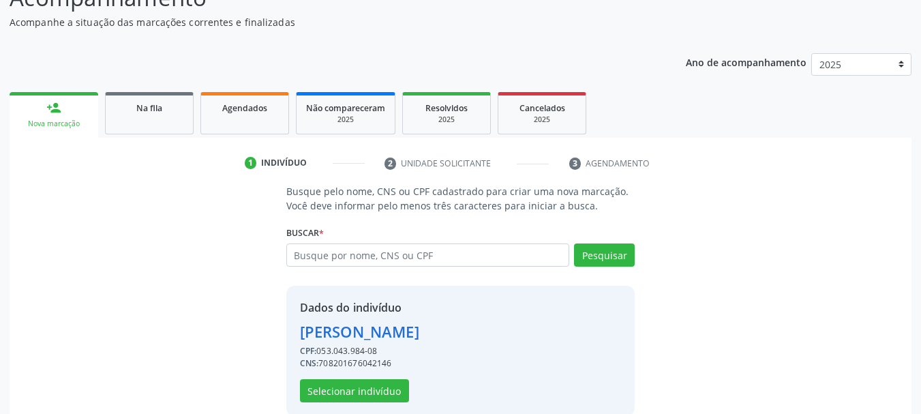
scroll to position [152, 0]
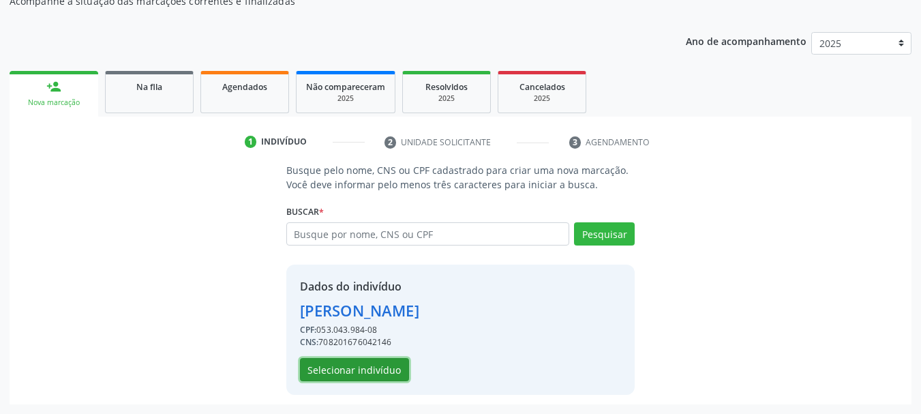
click at [335, 380] on button "Selecionar indivíduo" at bounding box center [354, 369] width 109 height 23
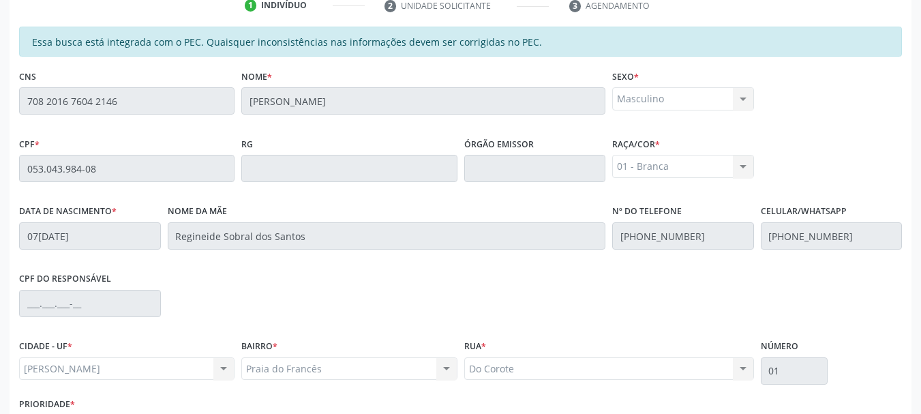
scroll to position [384, 0]
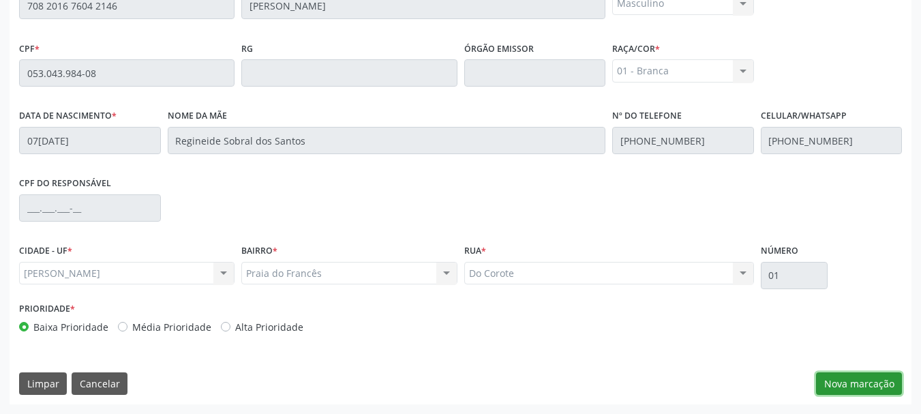
click at [845, 383] on button "Nova marcação" at bounding box center [859, 383] width 86 height 23
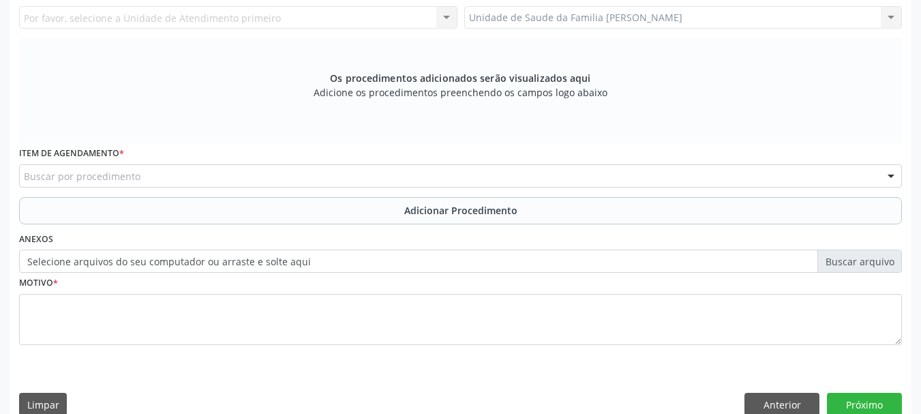
scroll to position [179, 0]
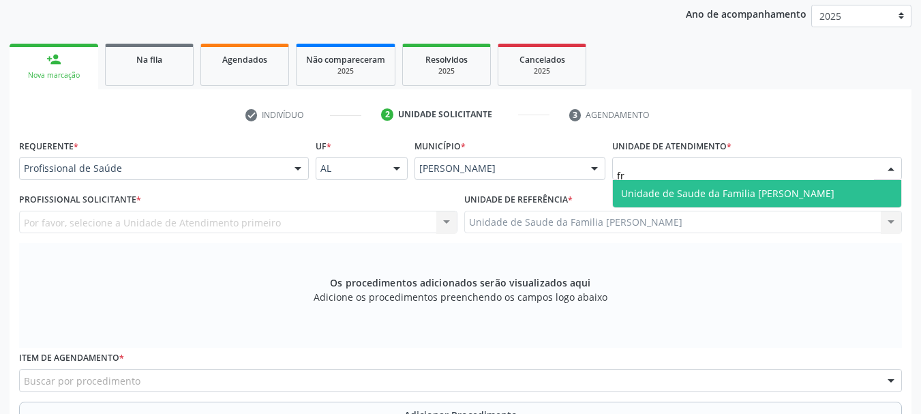
type input "fra"
click at [671, 187] on span "Unidade de Saude da Familia [PERSON_NAME]" at bounding box center [727, 193] width 213 height 13
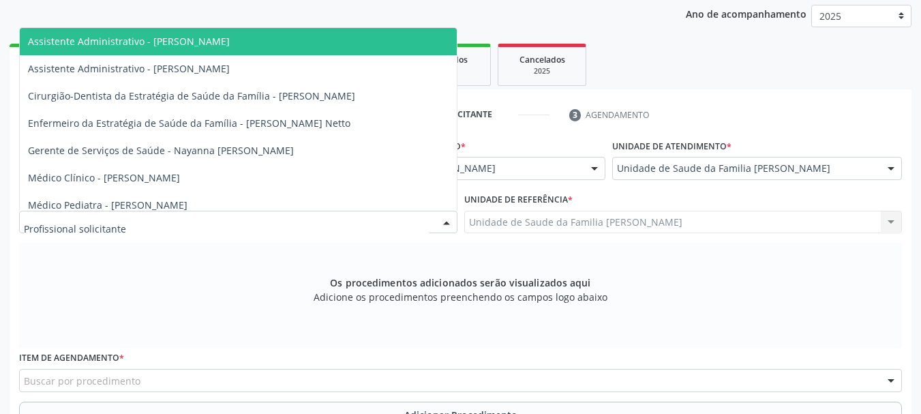
click at [52, 214] on div at bounding box center [238, 222] width 438 height 23
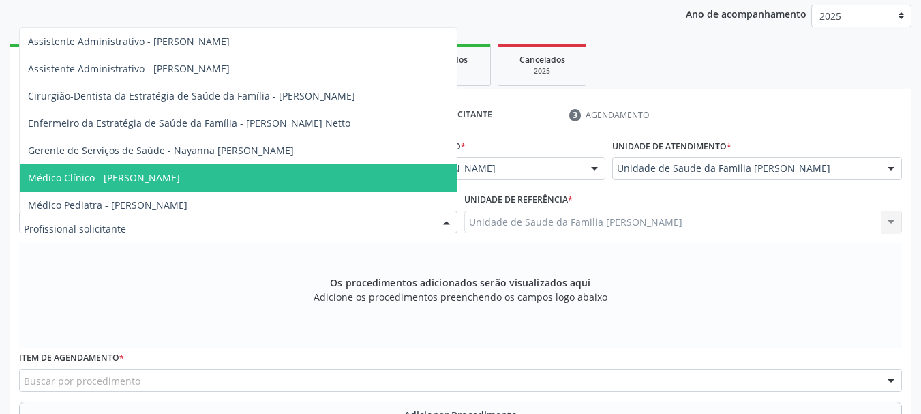
scroll to position [100, 0]
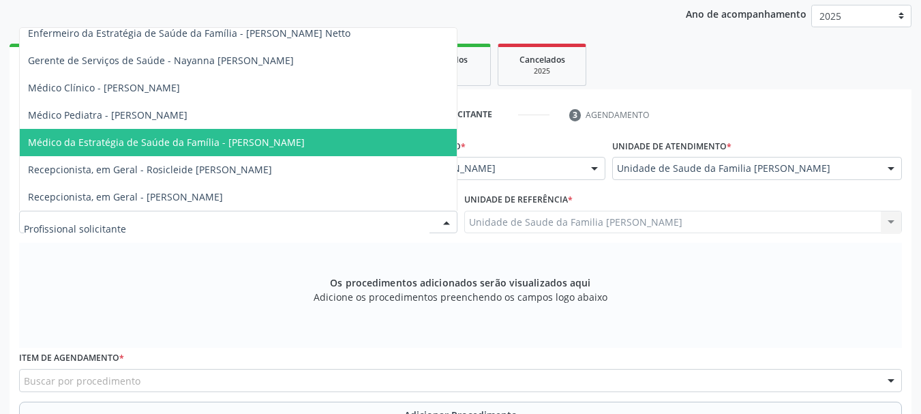
click at [254, 136] on span "Médico da Estratégia de Saúde da Família - [PERSON_NAME]" at bounding box center [166, 142] width 277 height 13
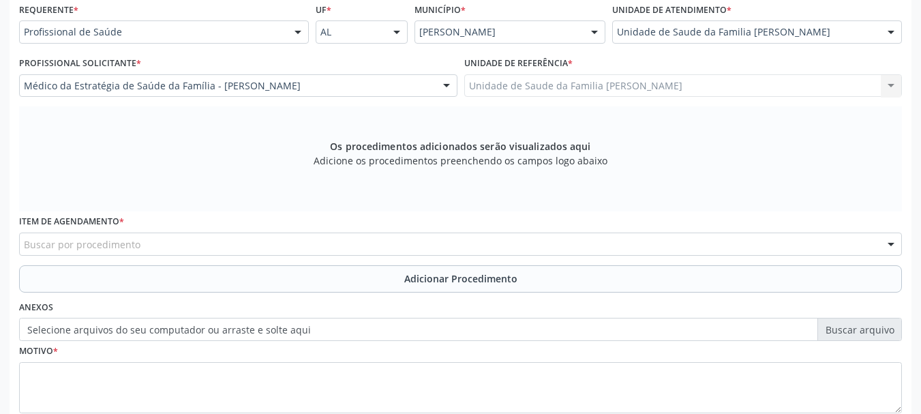
scroll to position [384, 0]
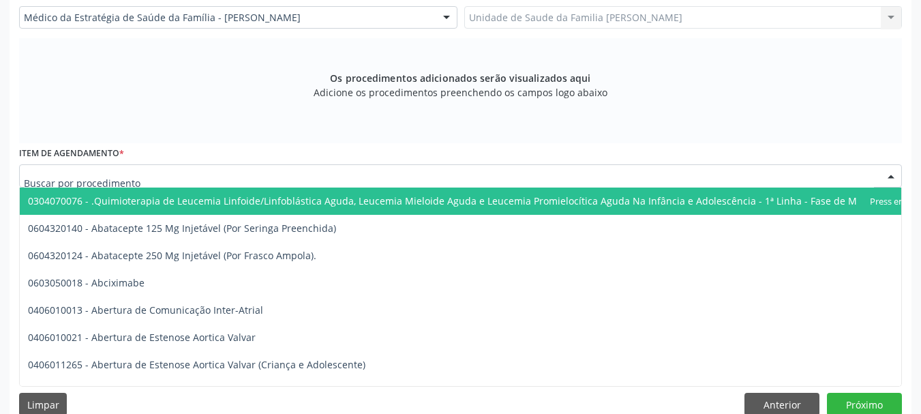
click at [254, 173] on div at bounding box center [460, 175] width 883 height 23
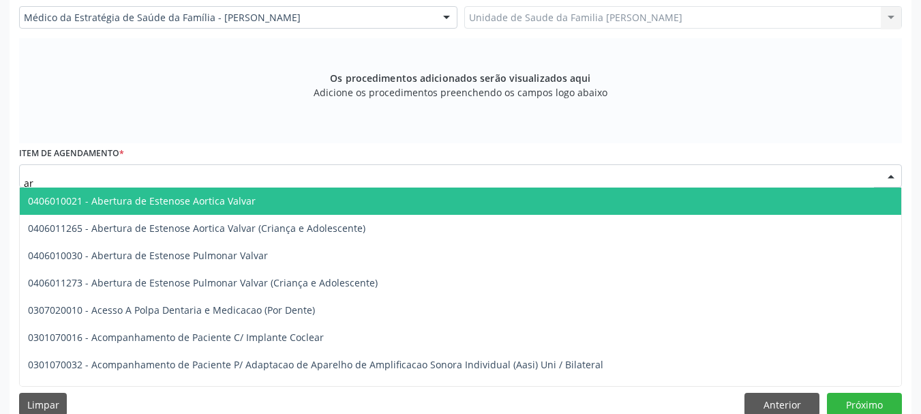
type input "a"
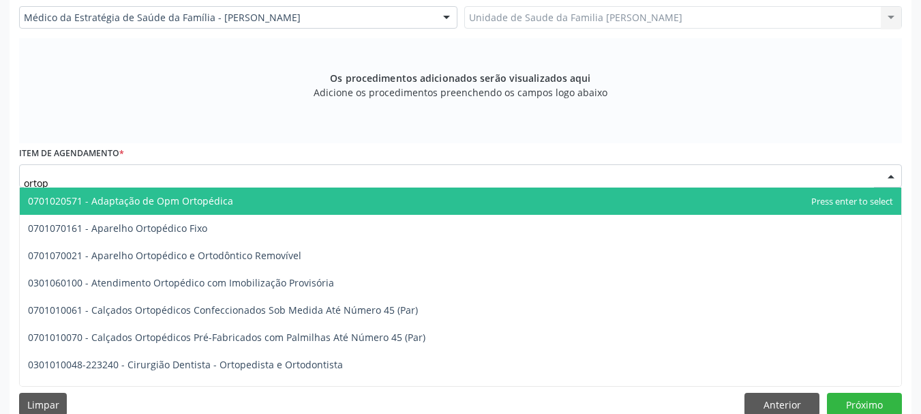
type input "ortope"
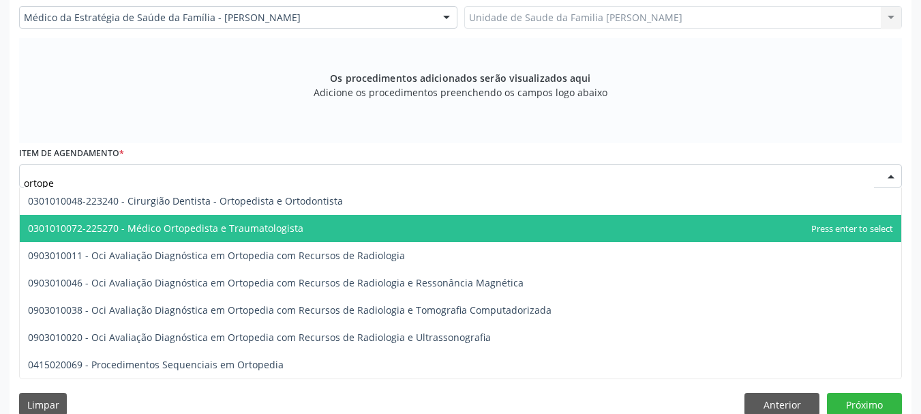
click at [220, 222] on span "0301010072-225270 - Médico Ortopedista e Traumatologista" at bounding box center [165, 228] width 275 height 13
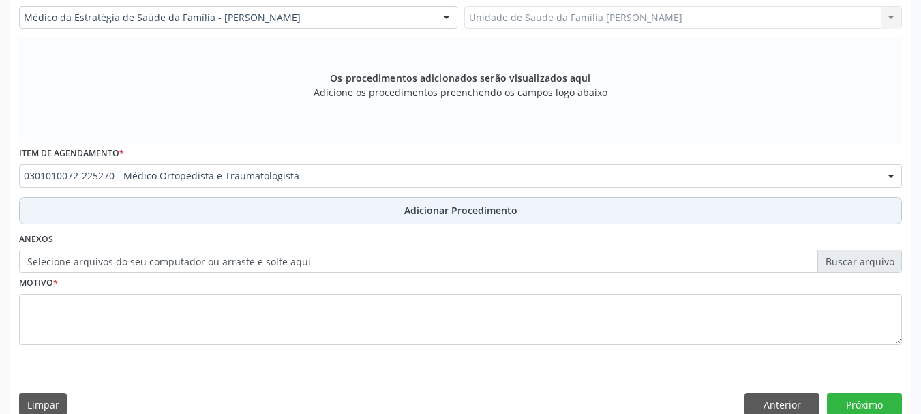
click at [422, 216] on span "Adicionar Procedimento" at bounding box center [460, 210] width 113 height 14
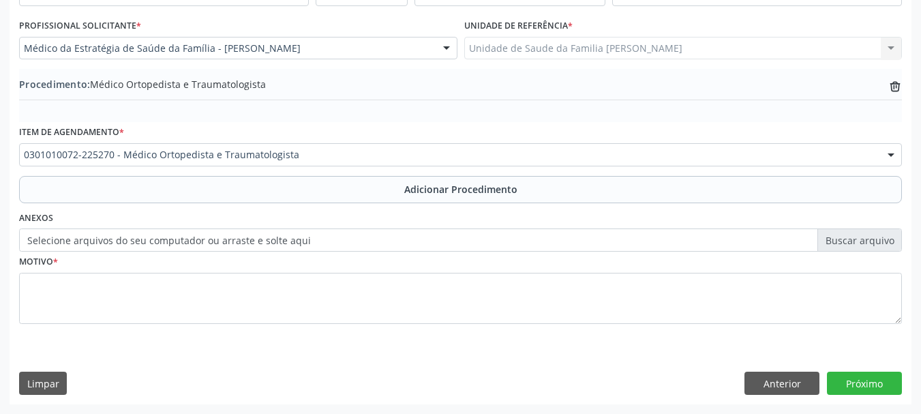
click at [202, 241] on label "Selecione arquivos do seu computador ou arraste e solte aqui" at bounding box center [460, 239] width 883 height 23
click at [202, 241] on input "Selecione arquivos do seu computador ou arraste e solte aqui" at bounding box center [460, 239] width 883 height 23
click at [358, 242] on label "Selecione arquivos do seu computador ou arraste e solte aqui" at bounding box center [460, 239] width 883 height 23
click at [358, 242] on input "Selecione arquivos do seu computador ou arraste e solte aqui" at bounding box center [460, 239] width 883 height 23
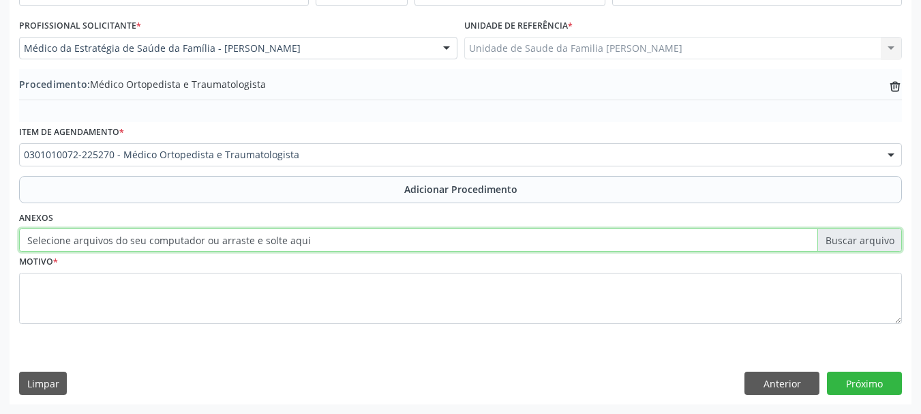
type input "C:\fakepath\Sobral.jpeg"
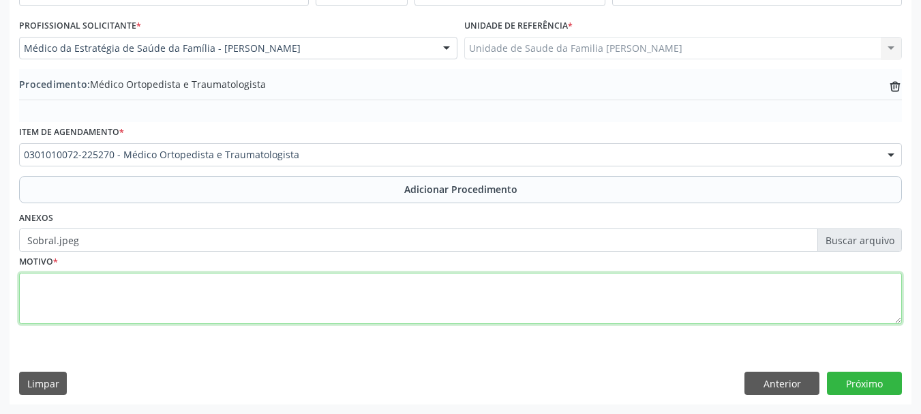
click at [56, 295] on textarea at bounding box center [460, 299] width 883 height 52
type textarea "Dor em joelho esquerdo, imagens cisticas em [GEOGRAPHIC_DATA]"
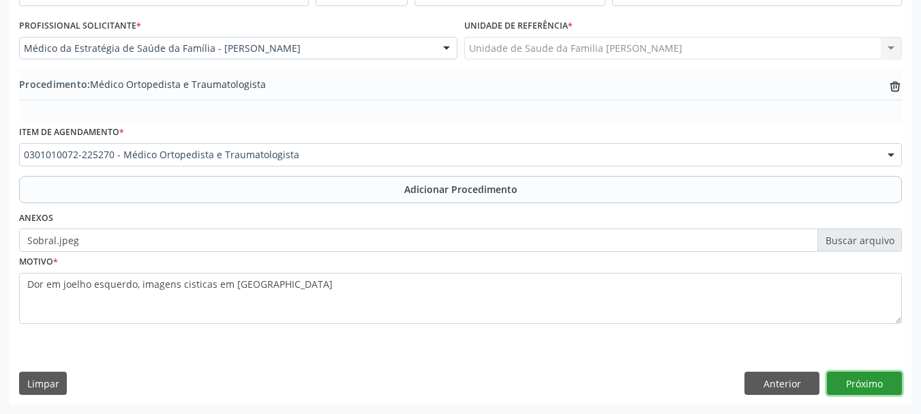
click at [880, 387] on button "Próximo" at bounding box center [864, 383] width 75 height 23
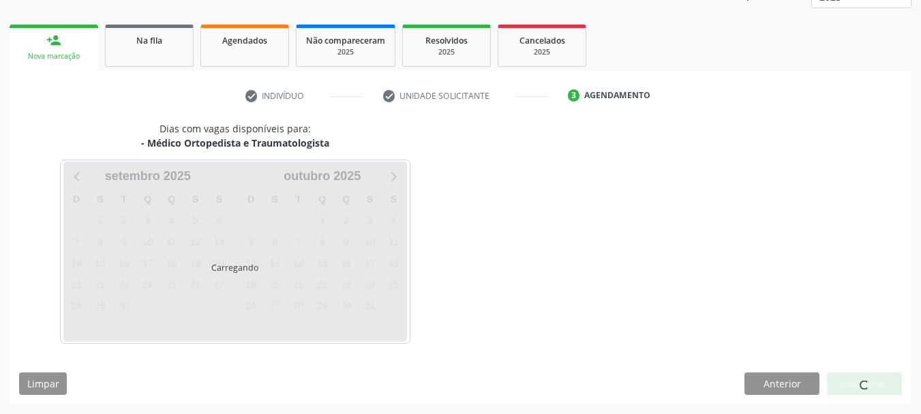
scroll to position [239, 0]
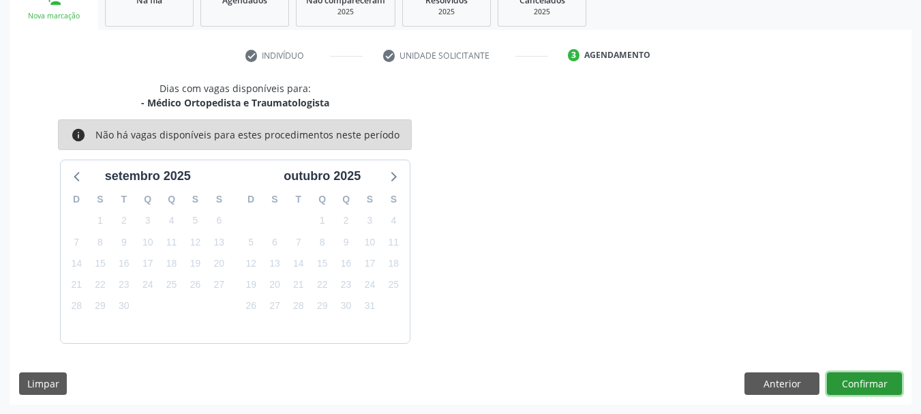
click at [884, 382] on button "Confirmar" at bounding box center [864, 383] width 75 height 23
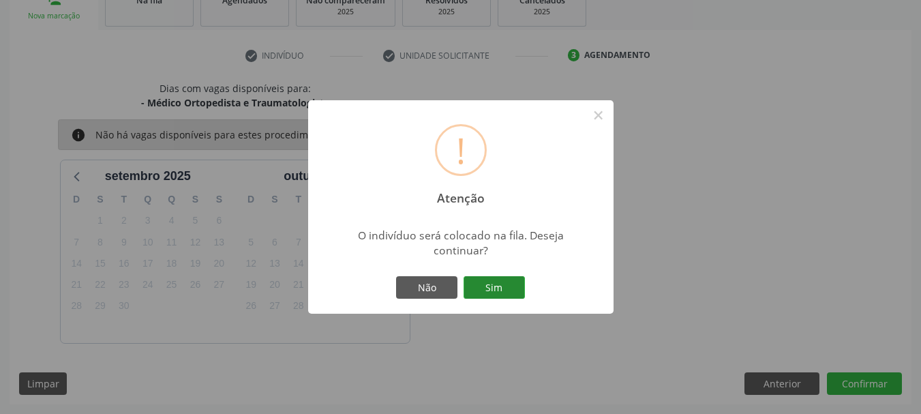
click at [508, 293] on button "Sim" at bounding box center [494, 287] width 61 height 23
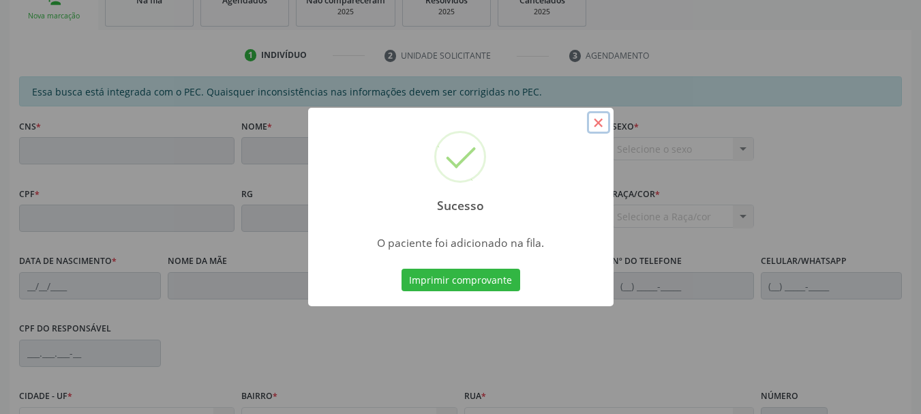
click at [595, 121] on button "×" at bounding box center [598, 122] width 23 height 23
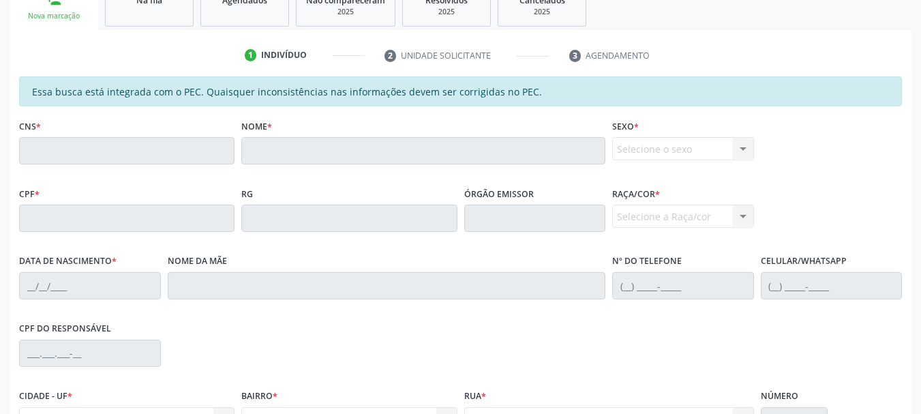
scroll to position [34, 0]
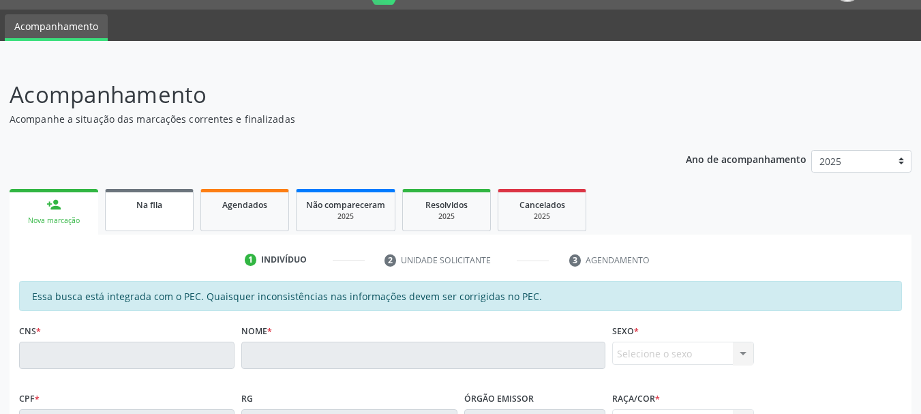
click at [147, 205] on span "Na fila" at bounding box center [149, 205] width 26 height 12
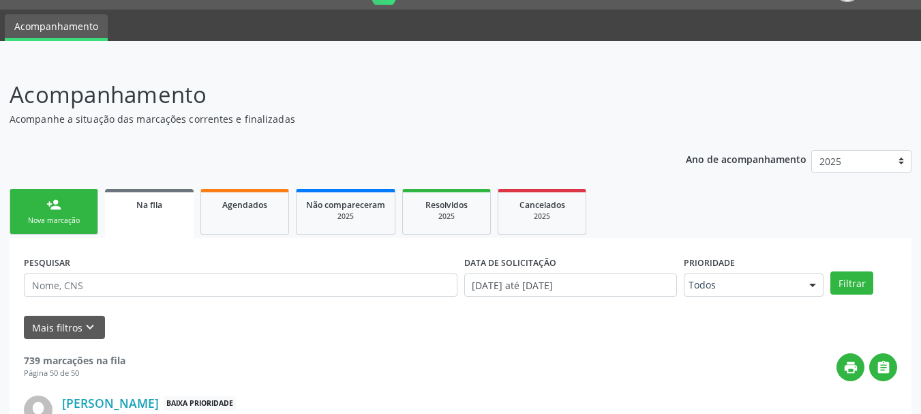
click at [70, 211] on link "person_add Nova marcação" at bounding box center [54, 212] width 89 height 46
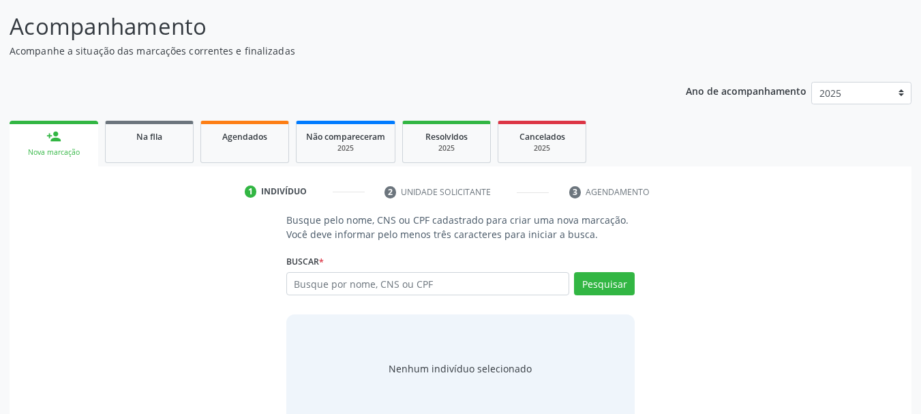
scroll to position [131, 0]
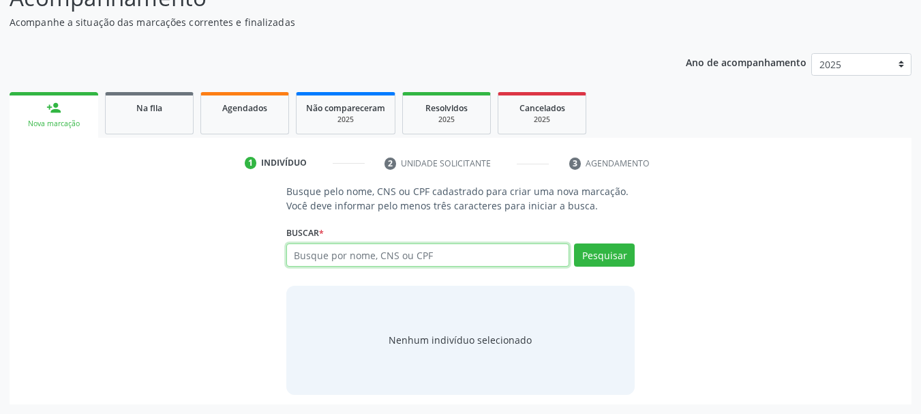
click at [346, 243] on input "text" at bounding box center [428, 254] width 284 height 23
click at [327, 251] on input "text" at bounding box center [428, 254] width 284 height 23
click at [345, 260] on input "text" at bounding box center [428, 254] width 284 height 23
paste input "708201676042146"
type input "708201676042146"
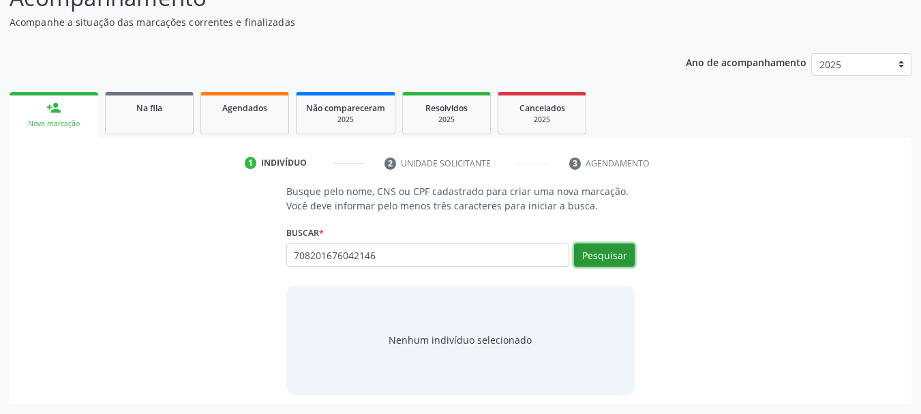
click at [599, 251] on button "Pesquisar" at bounding box center [604, 254] width 61 height 23
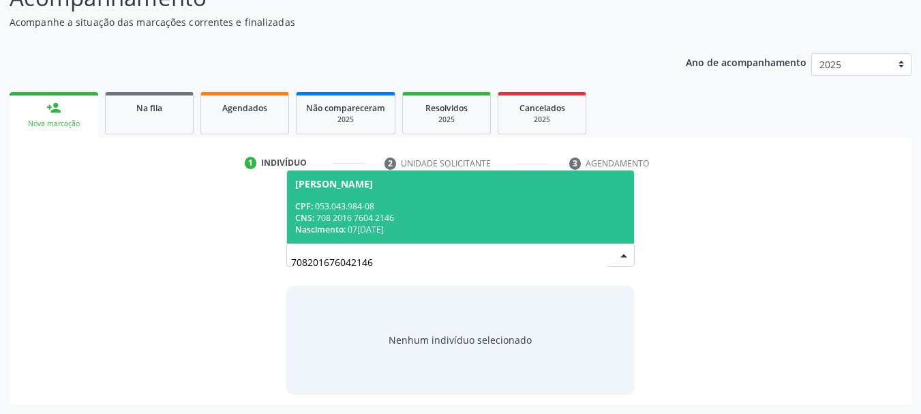
click at [333, 209] on div "CPF: 053.043.984-08" at bounding box center [460, 206] width 331 height 12
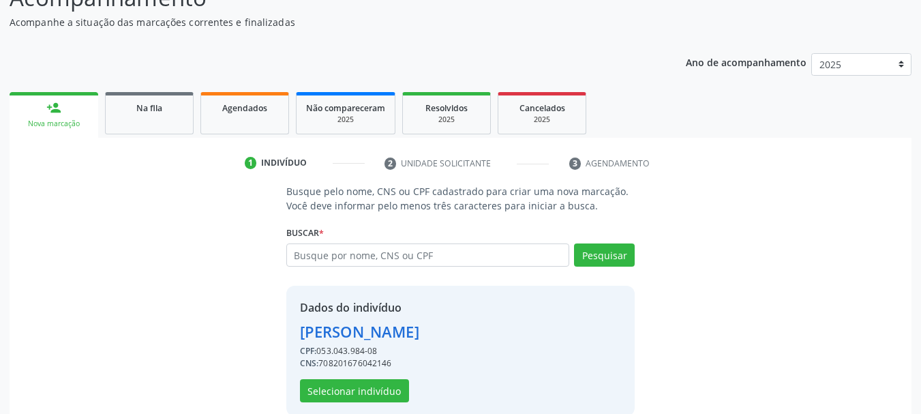
scroll to position [152, 0]
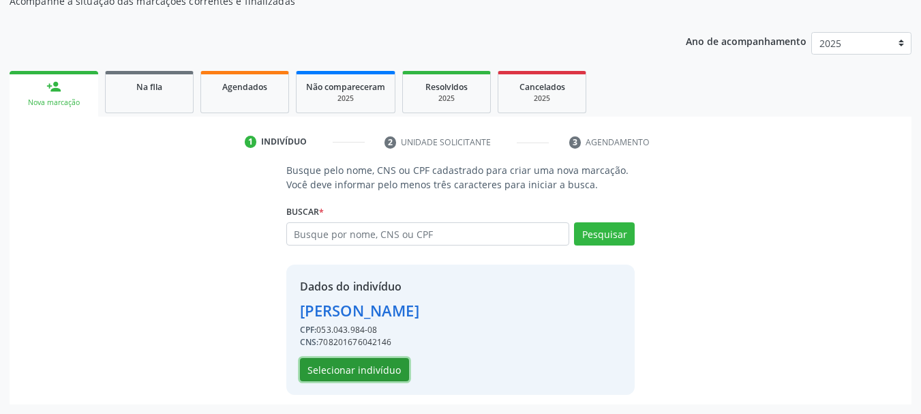
click at [358, 366] on button "Selecionar indivíduo" at bounding box center [354, 369] width 109 height 23
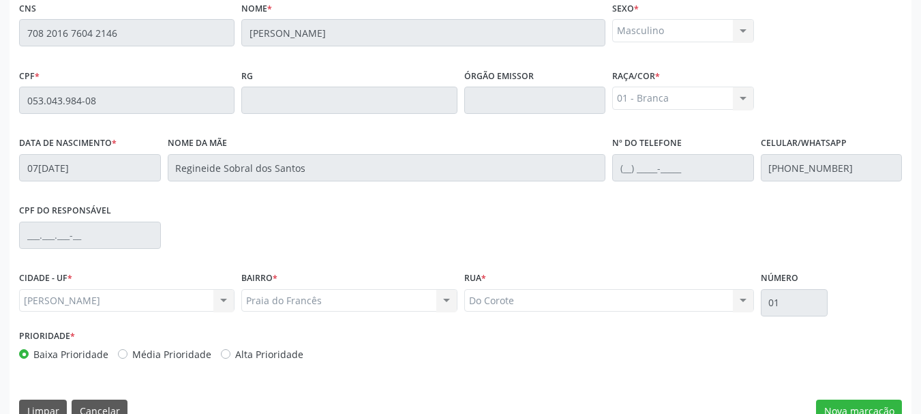
scroll to position [384, 0]
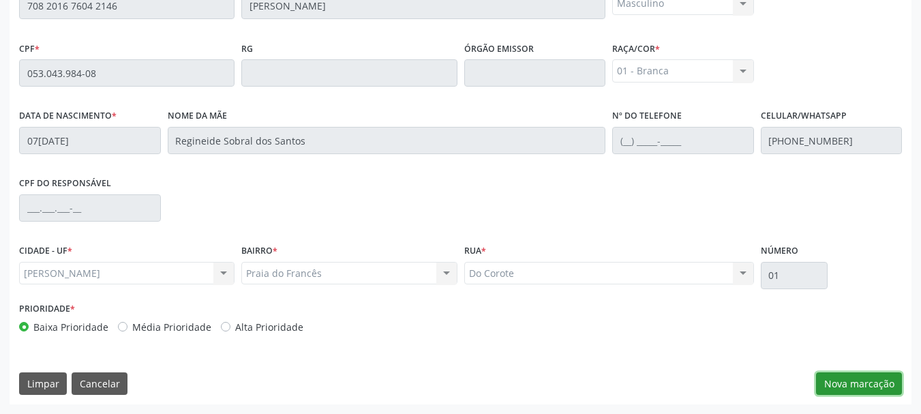
click at [853, 375] on button "Nova marcação" at bounding box center [859, 383] width 86 height 23
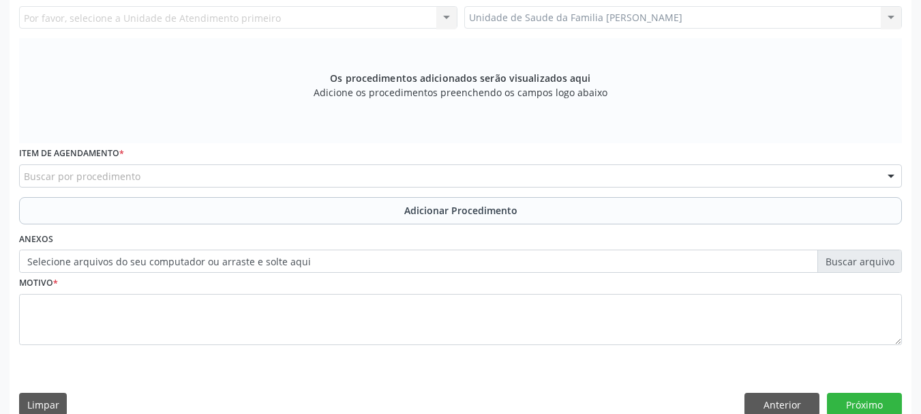
scroll to position [179, 0]
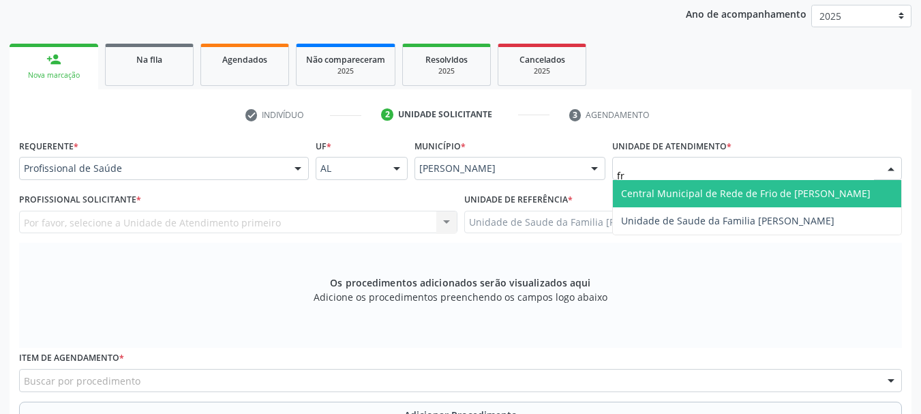
type input "fra"
click at [686, 192] on span "Unidade de Saude da Familia [PERSON_NAME]" at bounding box center [727, 193] width 213 height 13
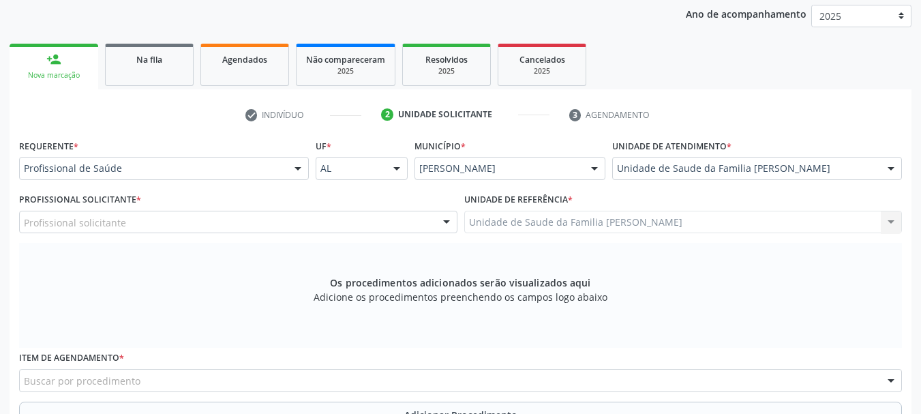
click at [93, 230] on div "Profissional solicitante" at bounding box center [238, 222] width 438 height 23
click at [24, 230] on input "text" at bounding box center [24, 228] width 0 height 27
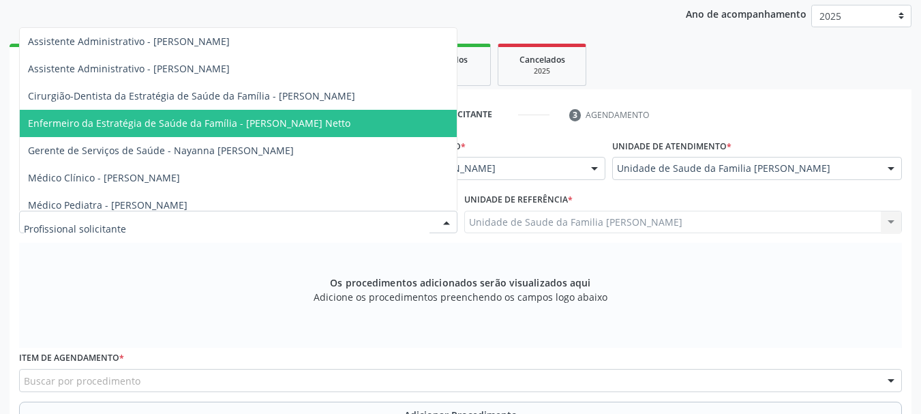
scroll to position [68, 0]
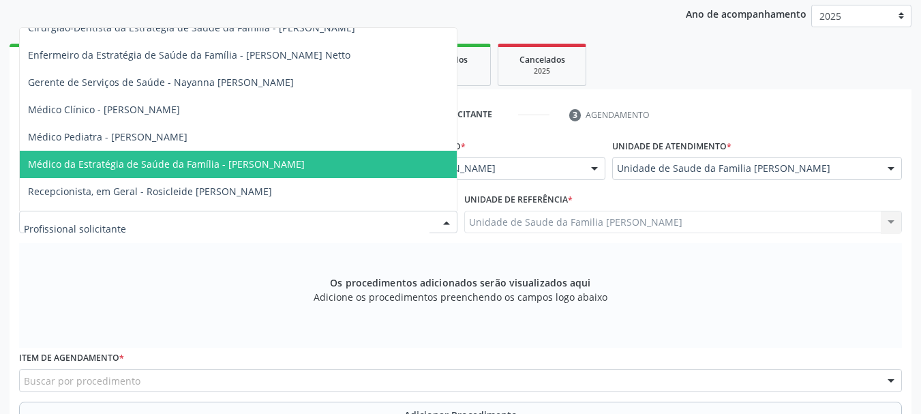
click at [263, 151] on span "Médico da Estratégia de Saúde da Família - [PERSON_NAME]" at bounding box center [238, 164] width 437 height 27
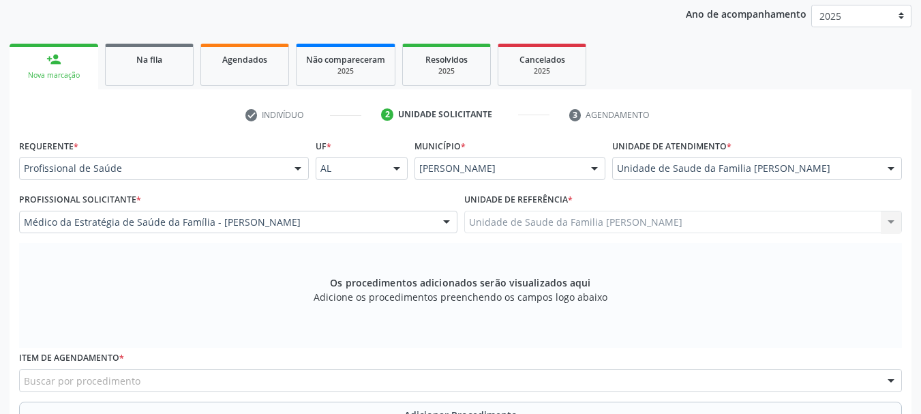
scroll to position [384, 0]
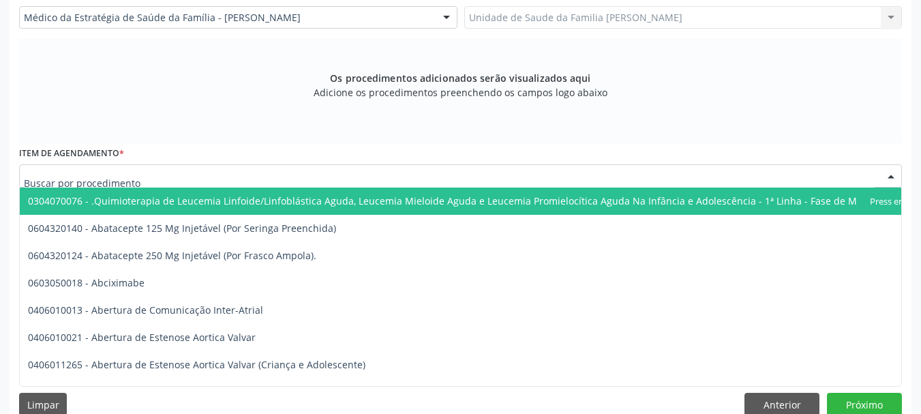
click at [331, 170] on div at bounding box center [460, 175] width 883 height 23
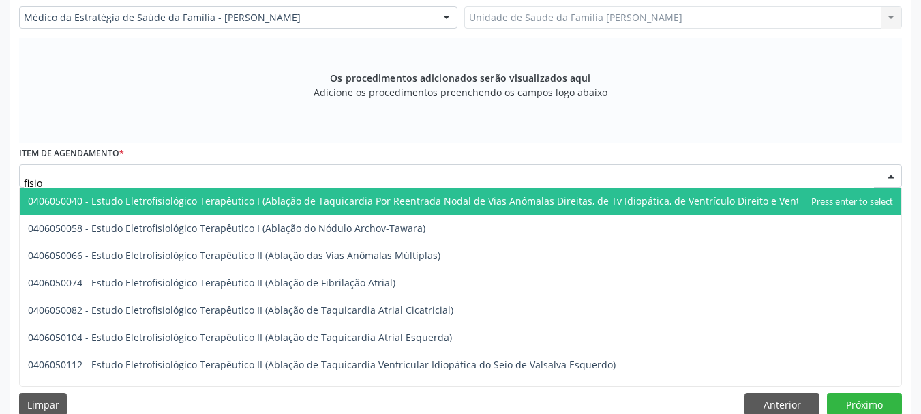
scroll to position [954, 0]
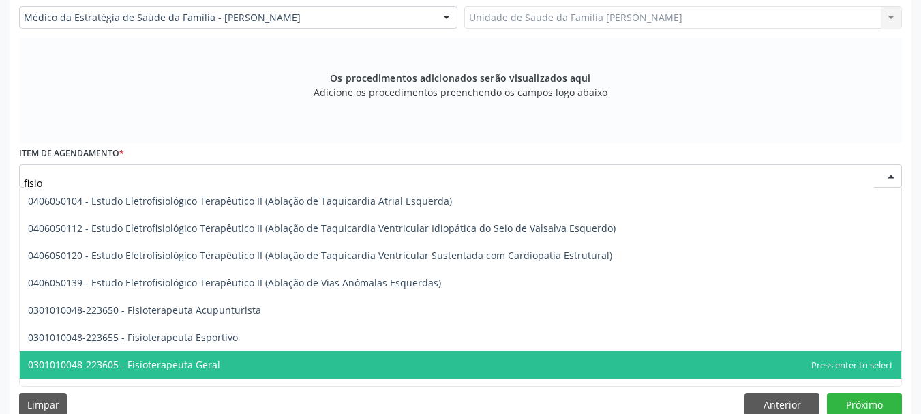
click at [248, 367] on span "0301010048-223605 - Fisioterapeuta Geral" at bounding box center [460, 364] width 881 height 27
click at [220, 367] on span "0301010048-223605 - Fisioterapeuta Geral" at bounding box center [124, 364] width 192 height 13
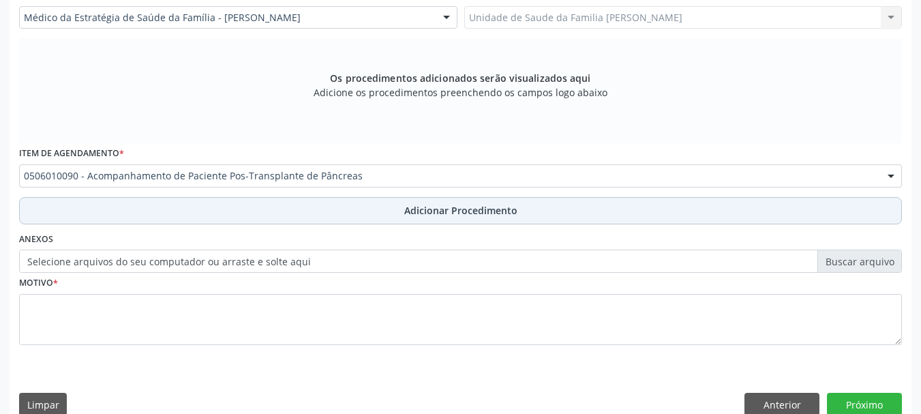
click at [420, 209] on span "Adicionar Procedimento" at bounding box center [460, 210] width 113 height 14
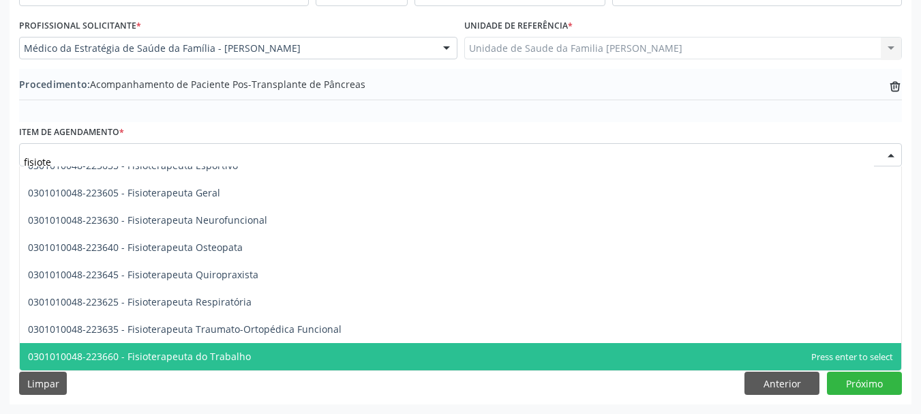
scroll to position [696, 0]
type input "fisioter"
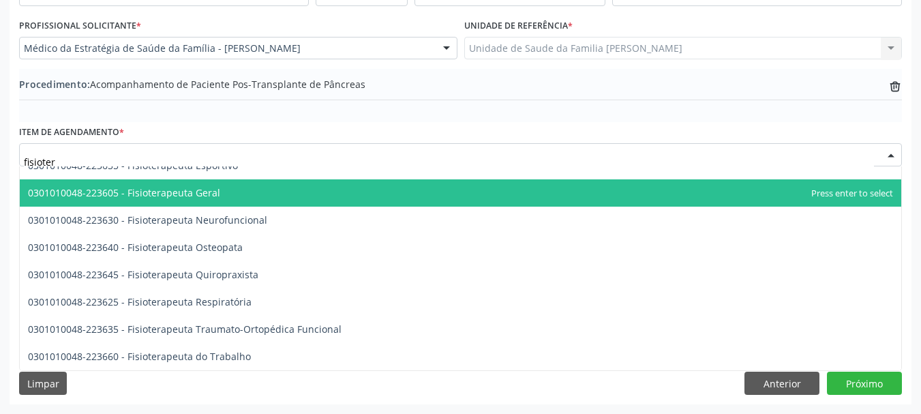
click at [204, 189] on span "0301010048-223605 - Fisioterapeuta Geral" at bounding box center [124, 192] width 192 height 13
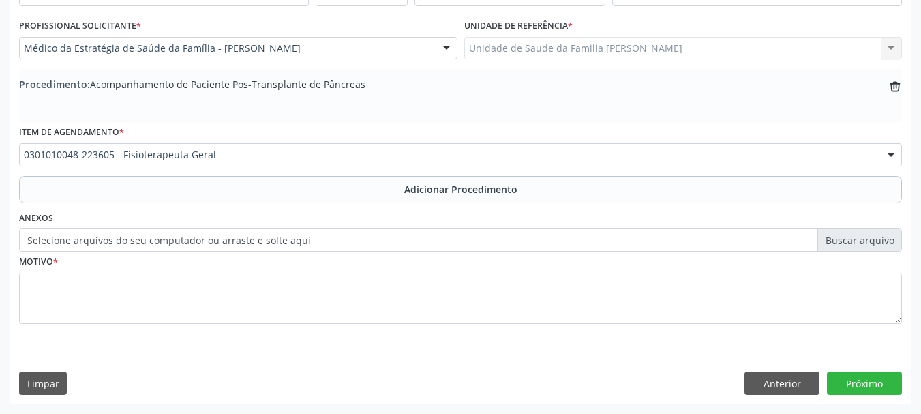
scroll to position [954, 0]
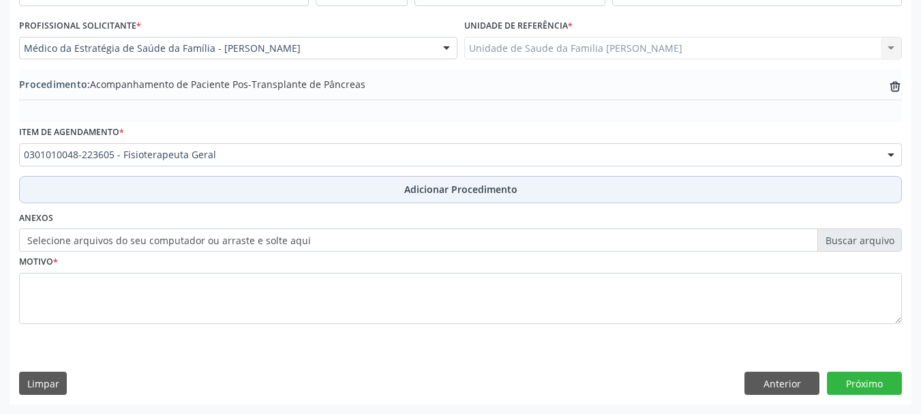
click at [417, 189] on span "Adicionar Procedimento" at bounding box center [460, 189] width 113 height 14
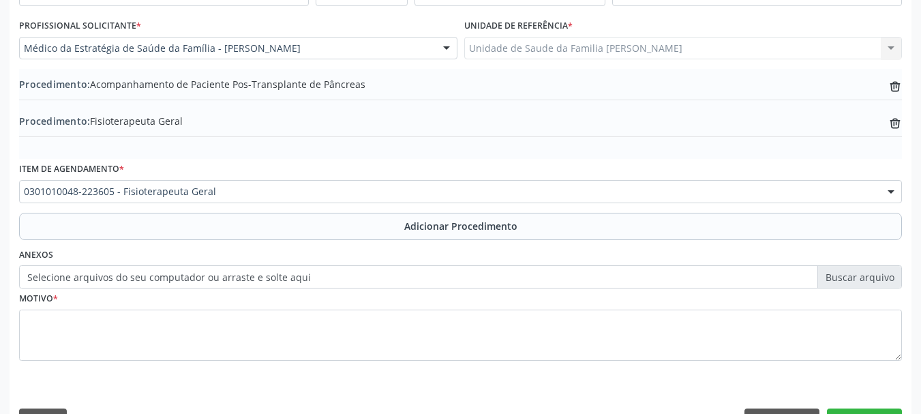
click at [245, 280] on label "Selecione arquivos do seu computador ou arraste e solte aqui" at bounding box center [460, 276] width 883 height 23
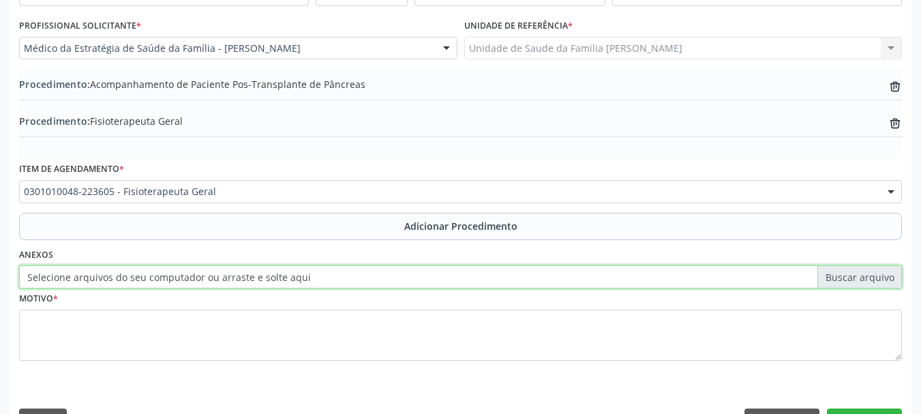
click at [245, 280] on input "Selecione arquivos do seu computador ou arraste e solte aqui" at bounding box center [460, 276] width 883 height 23
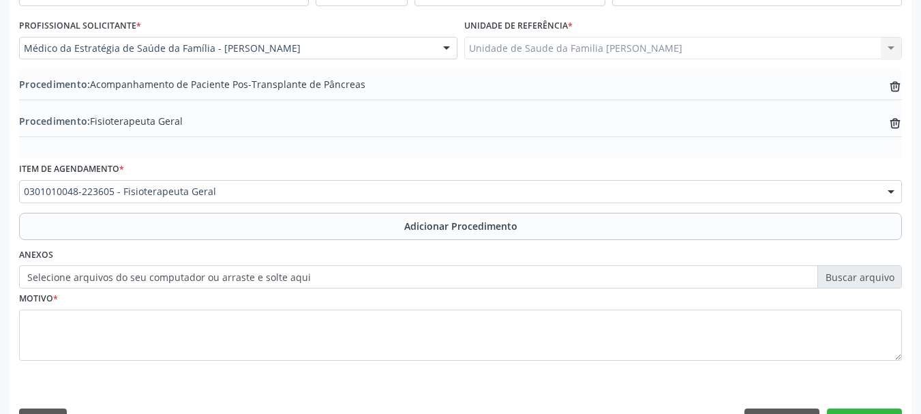
click at [253, 273] on label "Selecione arquivos do seu computador ou arraste e solte aqui" at bounding box center [460, 276] width 883 height 23
click at [253, 273] on input "Selecione arquivos do seu computador ou arraste e solte aqui" at bounding box center [460, 276] width 883 height 23
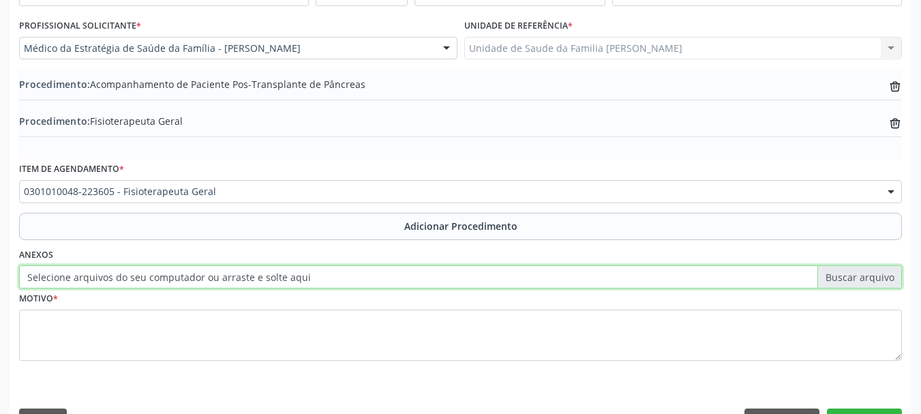
type input "C:\fakepath\Sobral.jpeg"
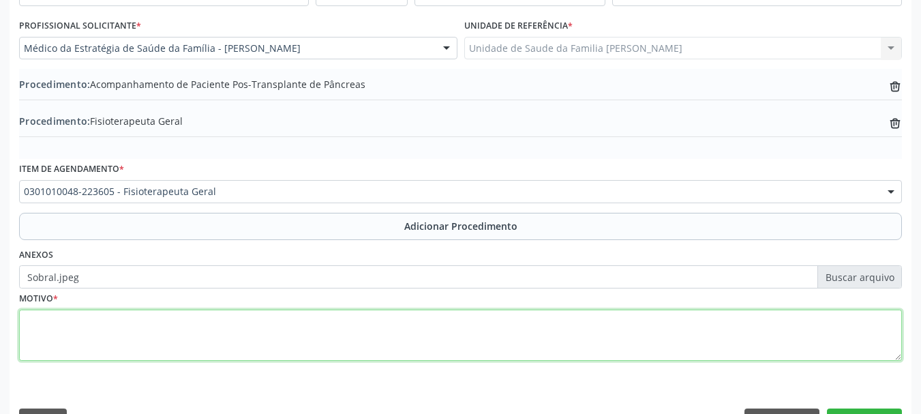
click at [28, 332] on textarea at bounding box center [460, 336] width 883 height 52
click at [152, 320] on textarea "Dor em joelho da esquerdo,lesoes degenerativas" at bounding box center [460, 336] width 883 height 52
click at [265, 321] on textarea "Dor em joelho da esquerdo, lesoes degenerativas" at bounding box center [460, 336] width 883 height 52
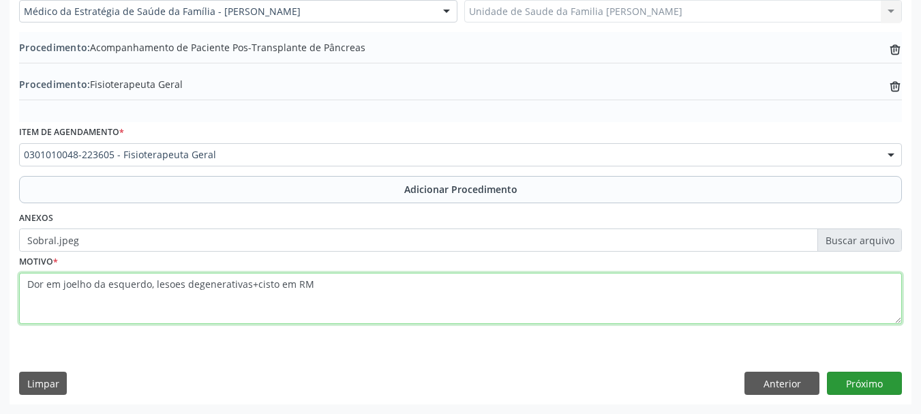
type textarea "Dor em joelho da esquerdo, lesoes degenerativas+cisto em RM"
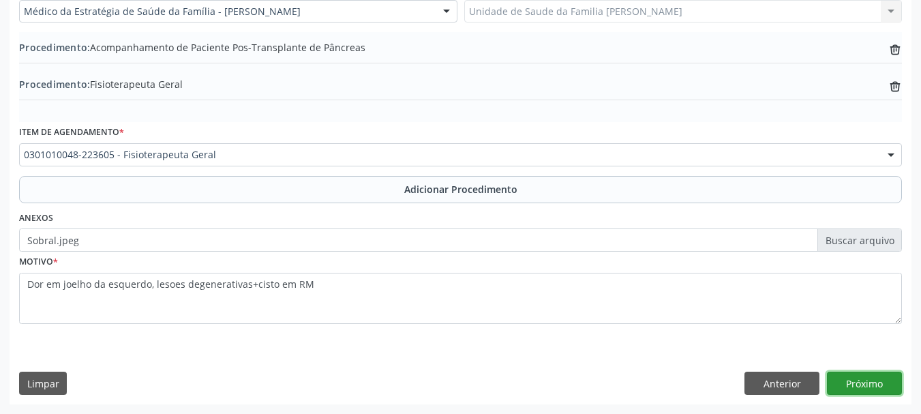
click at [877, 385] on button "Próximo" at bounding box center [864, 383] width 75 height 23
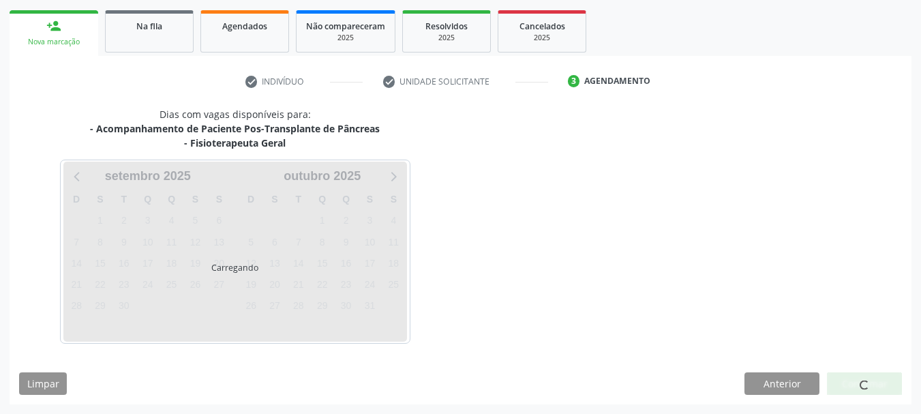
scroll to position [253, 0]
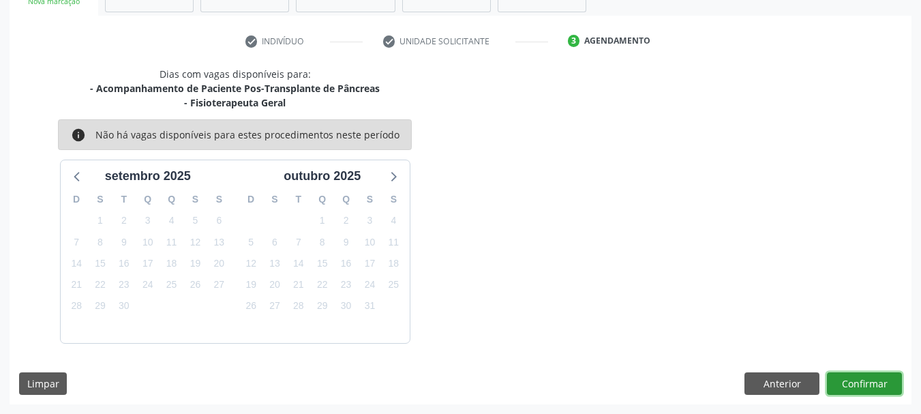
click at [860, 379] on button "Confirmar" at bounding box center [864, 383] width 75 height 23
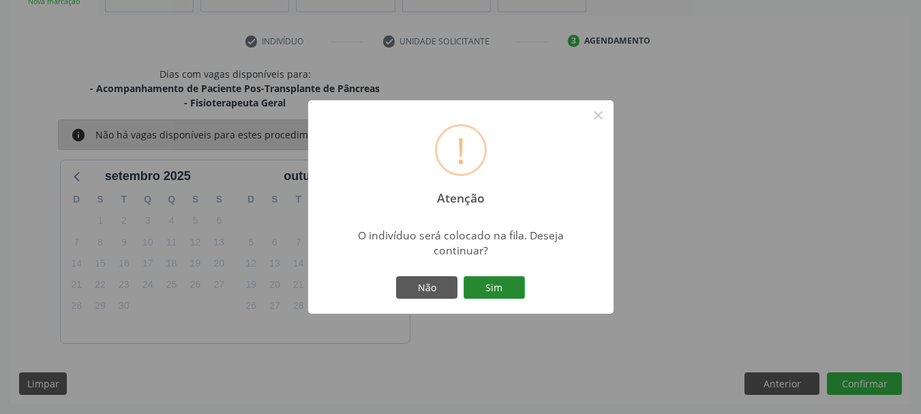
click at [509, 288] on button "Sim" at bounding box center [494, 287] width 61 height 23
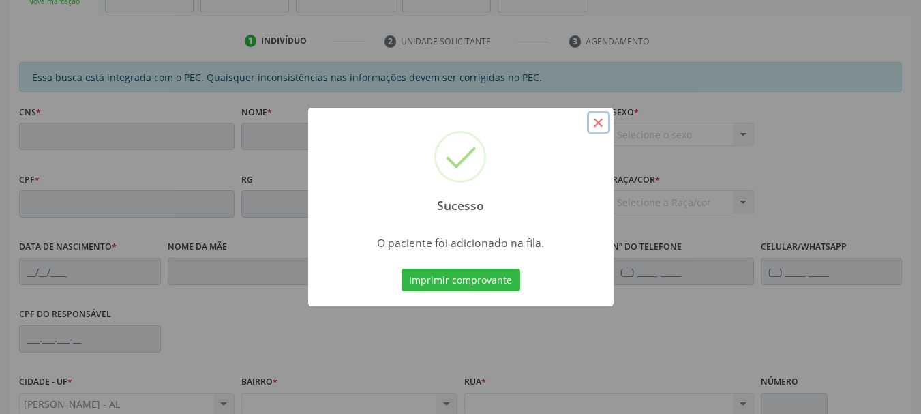
click at [602, 120] on button "×" at bounding box center [598, 122] width 23 height 23
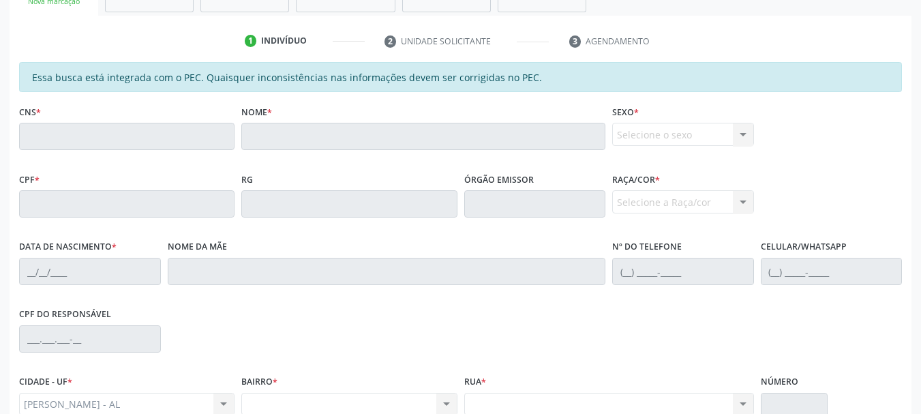
scroll to position [117, 0]
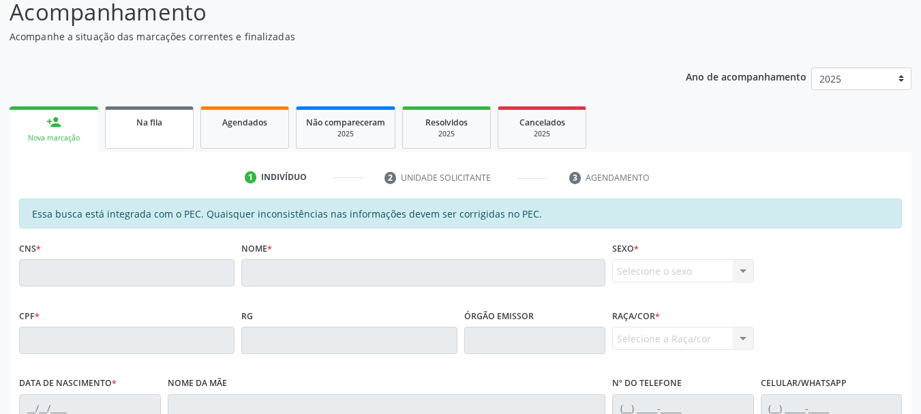
click at [120, 134] on link "Na fila" at bounding box center [149, 127] width 89 height 42
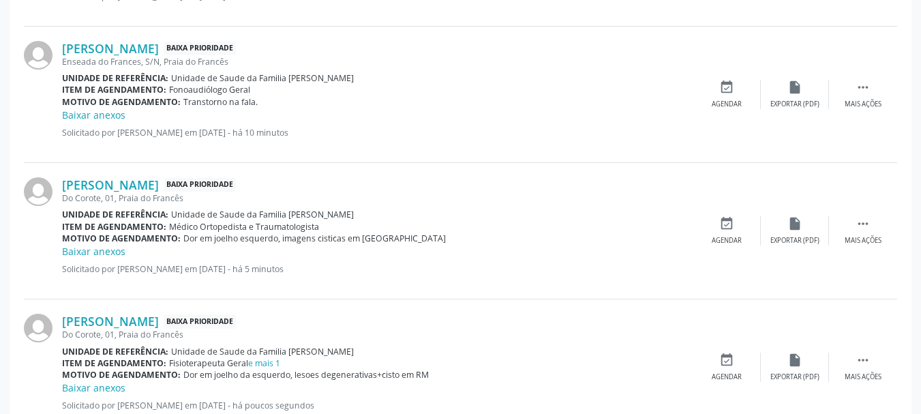
scroll to position [746, 0]
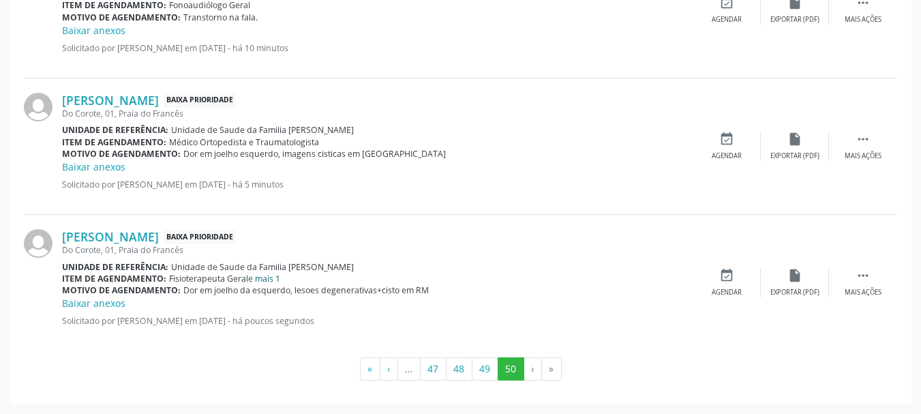
click at [274, 280] on link "e mais 1" at bounding box center [264, 279] width 32 height 12
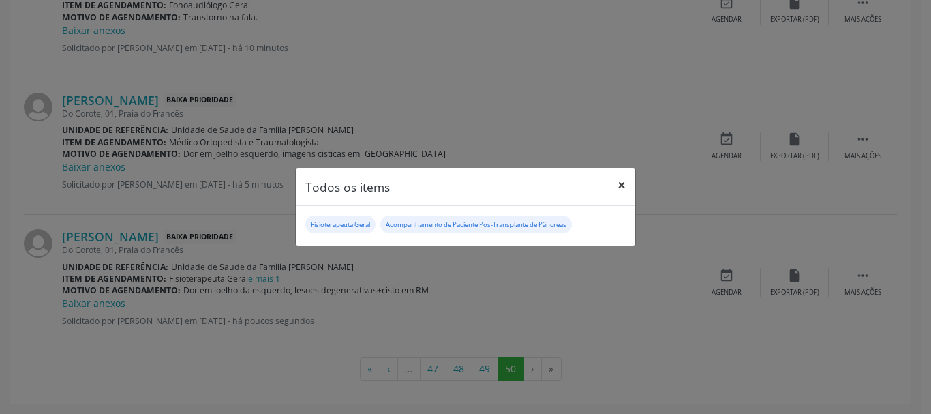
click at [622, 185] on button "×" at bounding box center [621, 184] width 27 height 33
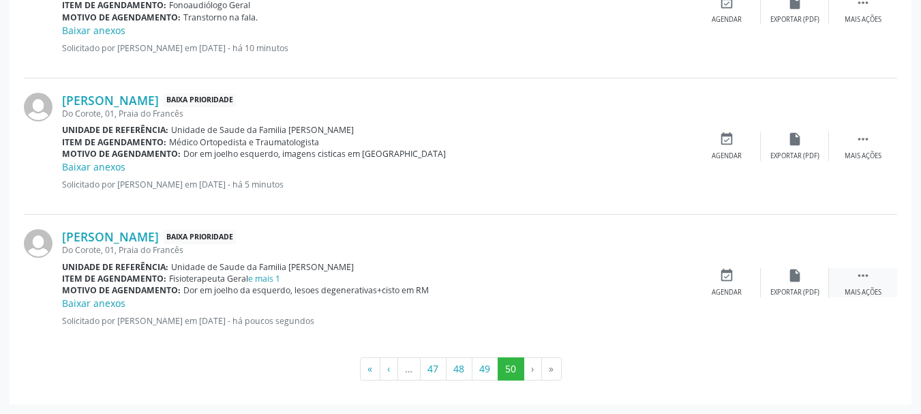
click at [872, 270] on div " Mais ações" at bounding box center [863, 282] width 68 height 29
click at [794, 290] on div "Editar" at bounding box center [795, 293] width 22 height 10
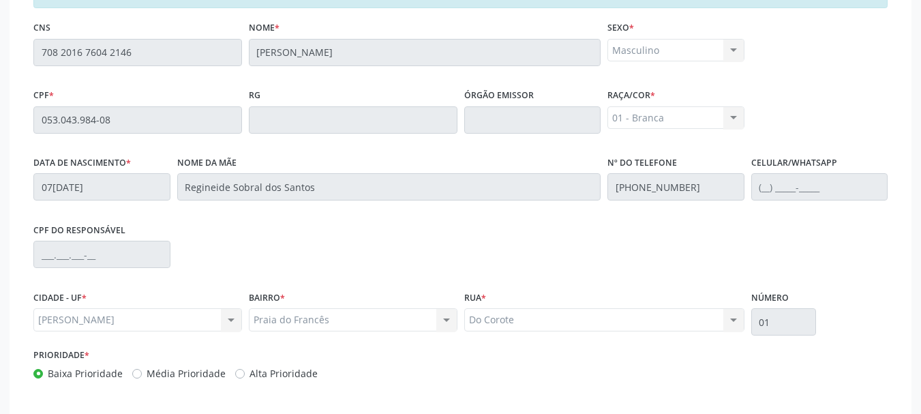
scroll to position [402, 0]
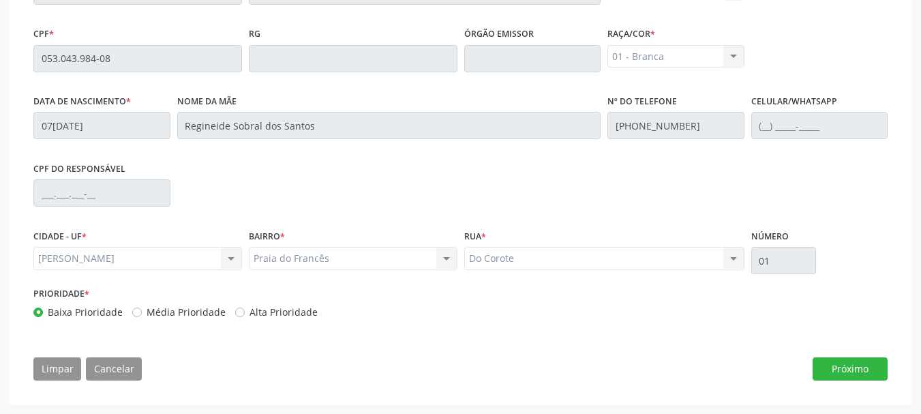
click at [841, 383] on div "Essa busca está integrada com o PEC. Quaisquer inconsistências nas informações …" at bounding box center [460, 153] width 873 height 473
click at [843, 373] on button "Próximo" at bounding box center [850, 368] width 75 height 23
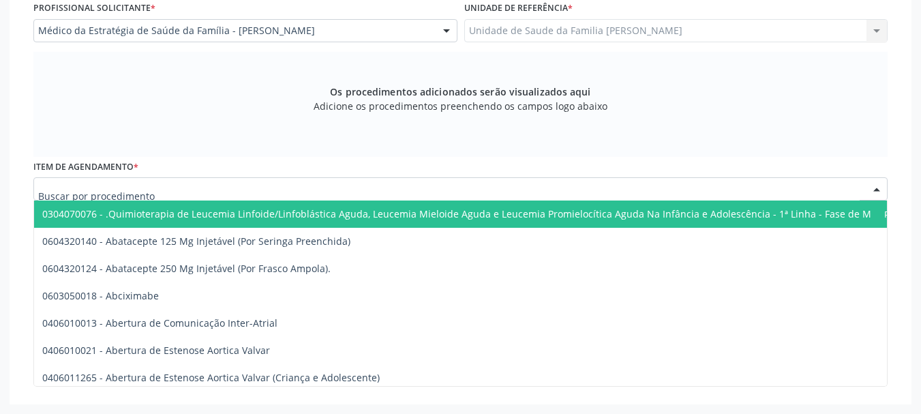
click at [218, 187] on div at bounding box center [460, 188] width 854 height 23
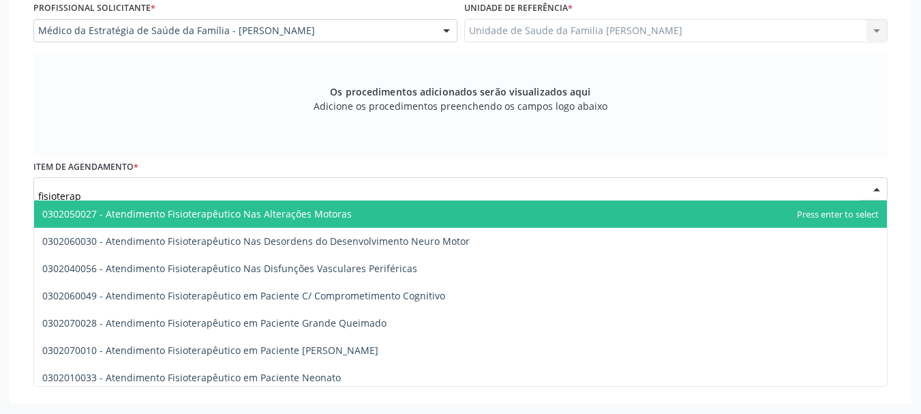
type input "fisioterape"
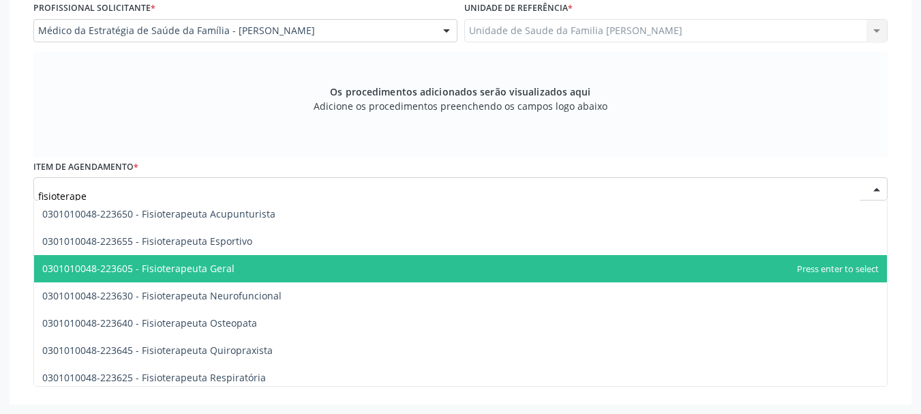
click at [208, 260] on span "0301010048-223605 - Fisioterapeuta Geral" at bounding box center [460, 268] width 853 height 27
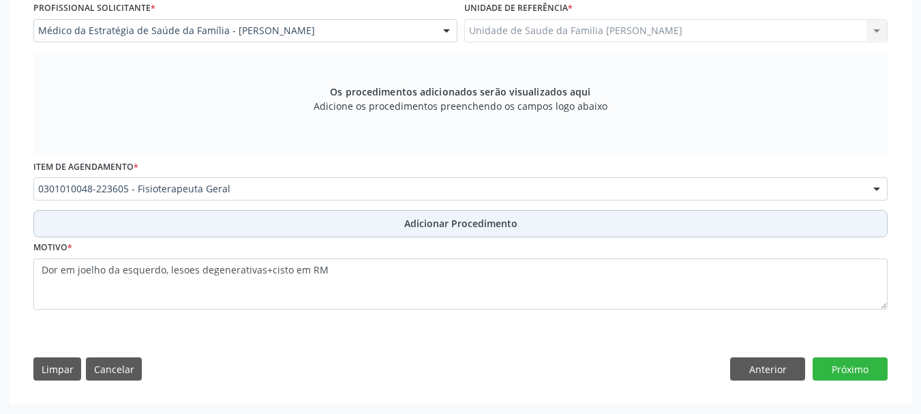
click at [416, 221] on span "Adicionar Procedimento" at bounding box center [460, 223] width 113 height 14
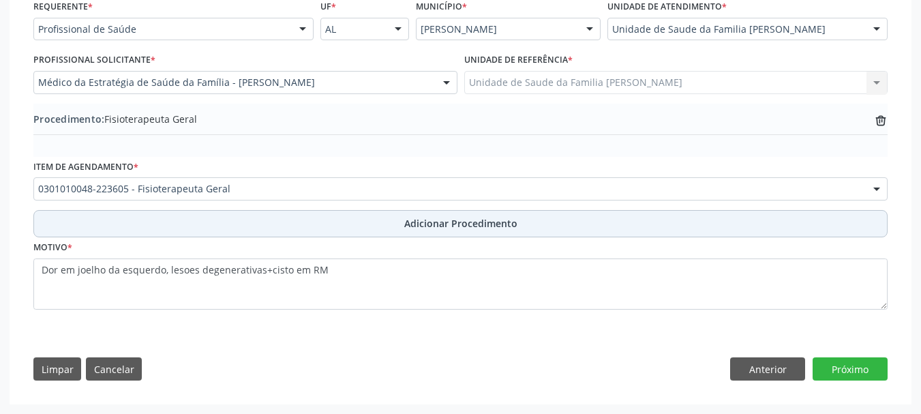
scroll to position [322, 0]
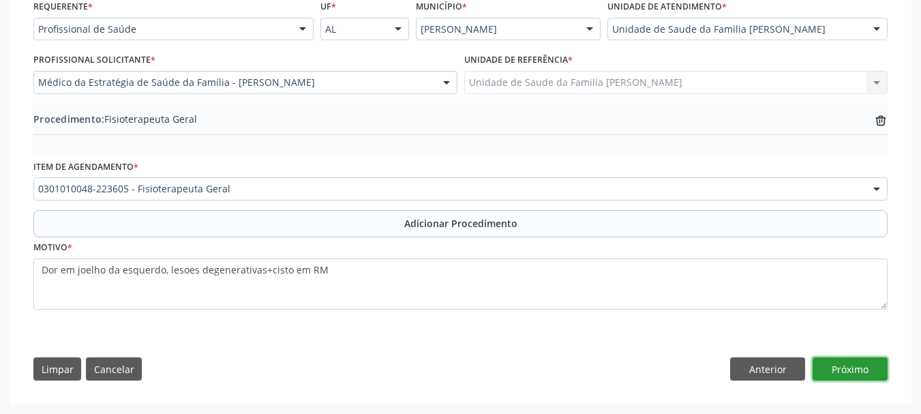
click at [842, 367] on button "Próximo" at bounding box center [850, 368] width 75 height 23
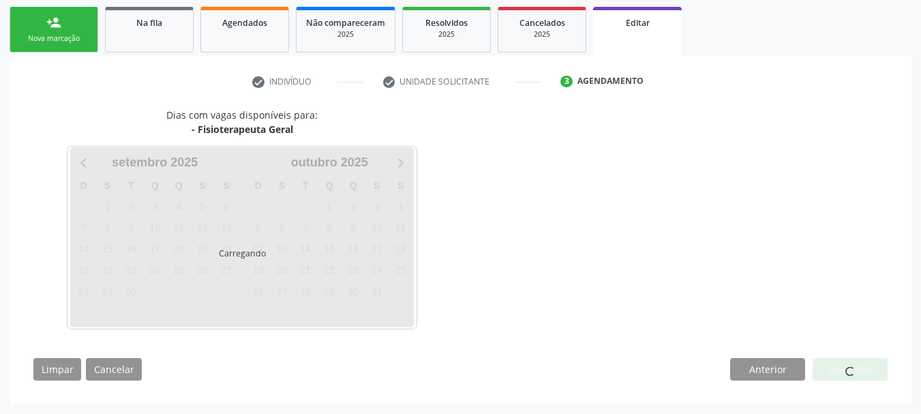
scroll to position [256, 0]
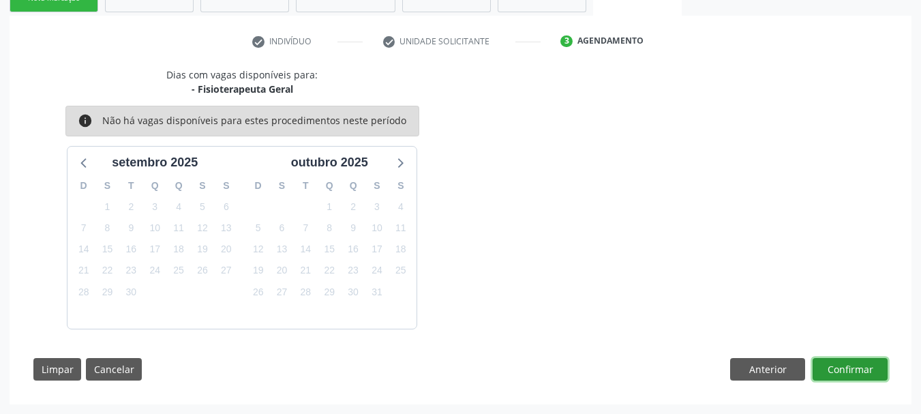
click at [842, 367] on button "Confirmar" at bounding box center [850, 369] width 75 height 23
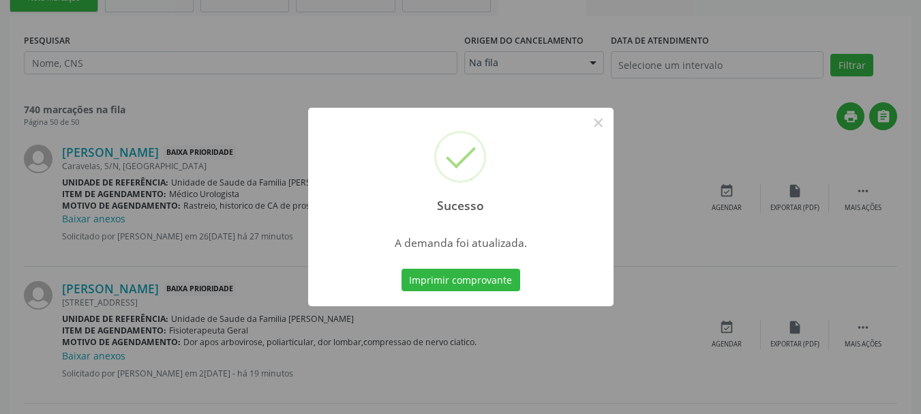
scroll to position [0, 0]
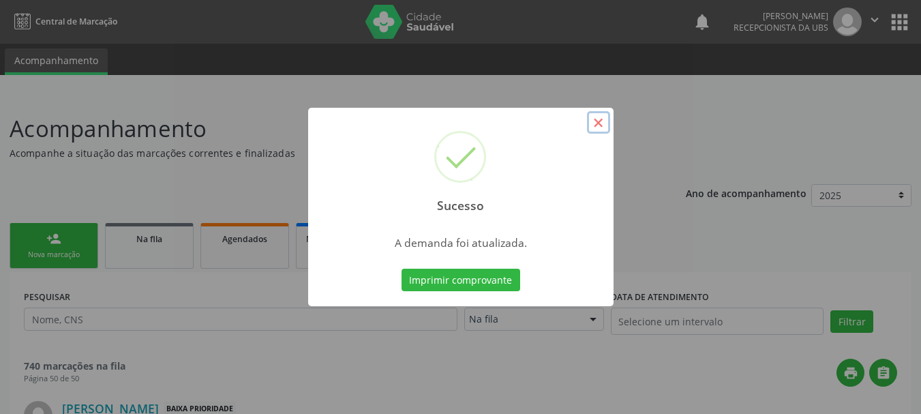
click at [592, 120] on button "×" at bounding box center [598, 122] width 23 height 23
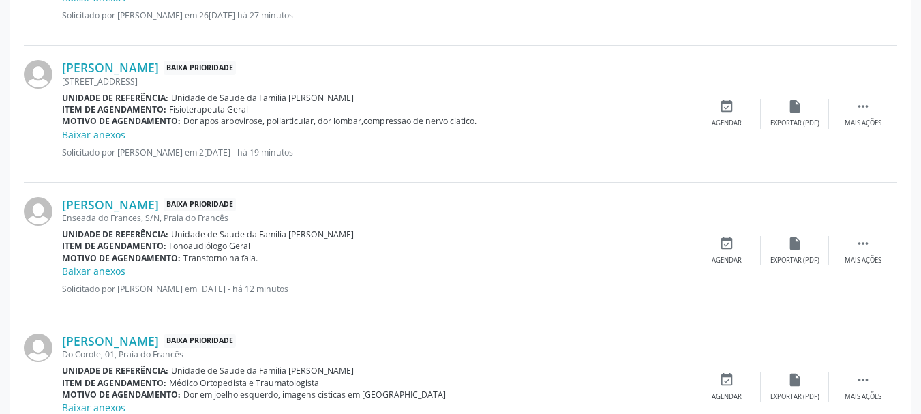
scroll to position [718, 0]
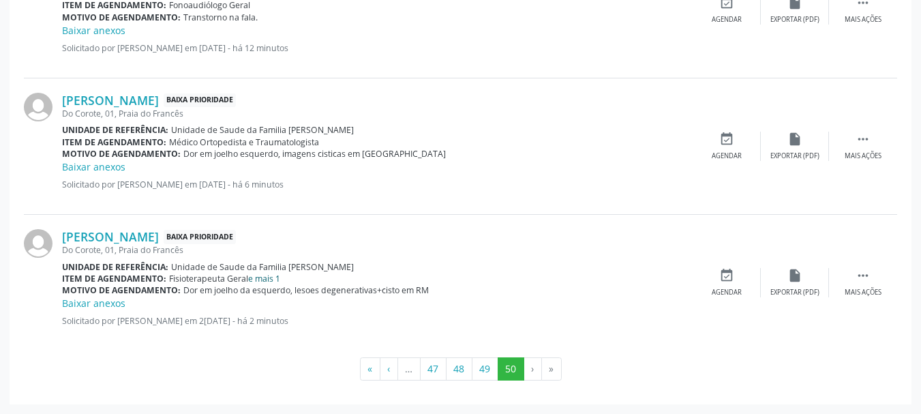
click at [273, 277] on link "e mais 1" at bounding box center [264, 279] width 32 height 12
click at [256, 277] on link "e mais 1" at bounding box center [264, 279] width 32 height 12
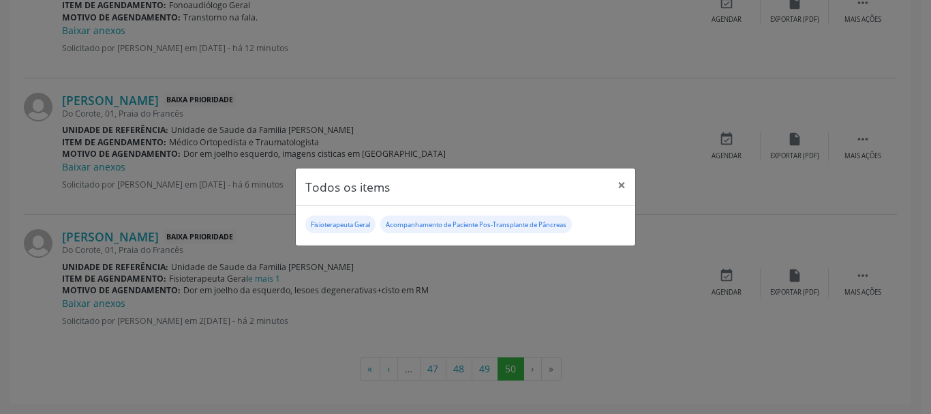
drag, startPoint x: 528, startPoint y: 218, endPoint x: 508, endPoint y: 218, distance: 20.5
click at [508, 218] on div "Acompanhamento de Paciente Pos-Transplante de Pâncreas" at bounding box center [476, 224] width 181 height 12
click at [621, 181] on button "×" at bounding box center [621, 184] width 27 height 33
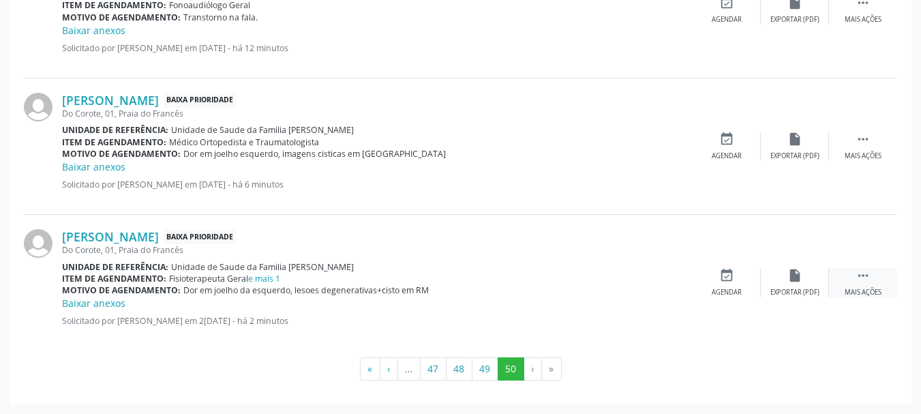
click at [871, 289] on div "Mais ações" at bounding box center [863, 293] width 37 height 10
click at [787, 284] on div "edit Editar" at bounding box center [795, 282] width 68 height 29
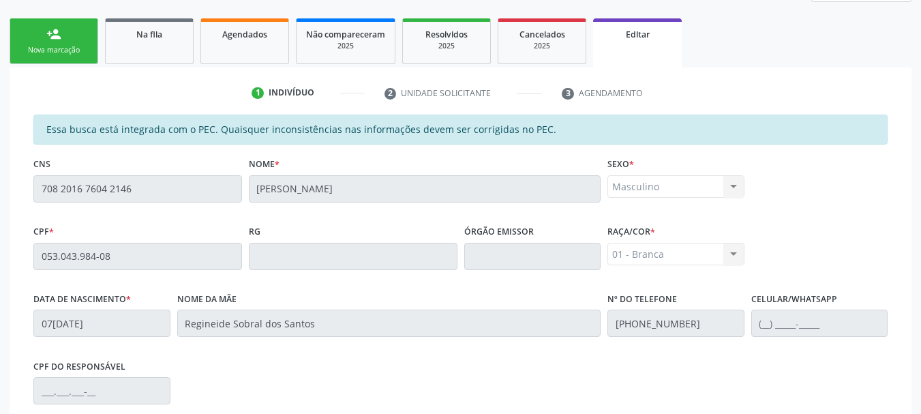
scroll to position [402, 0]
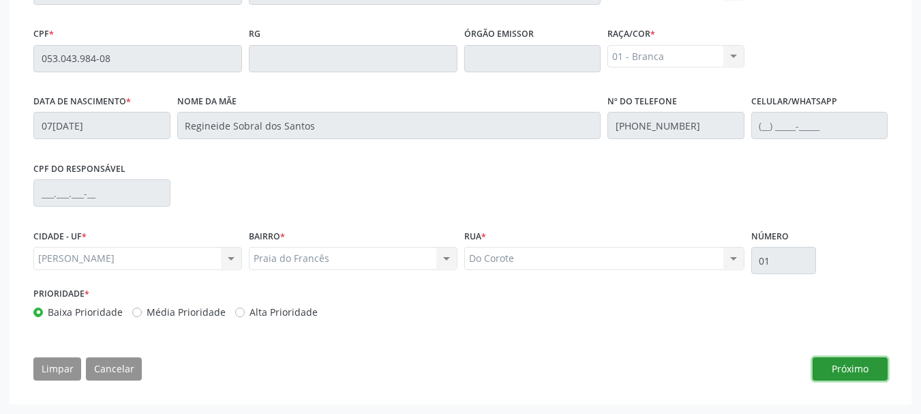
click at [839, 373] on button "Próximo" at bounding box center [850, 368] width 75 height 23
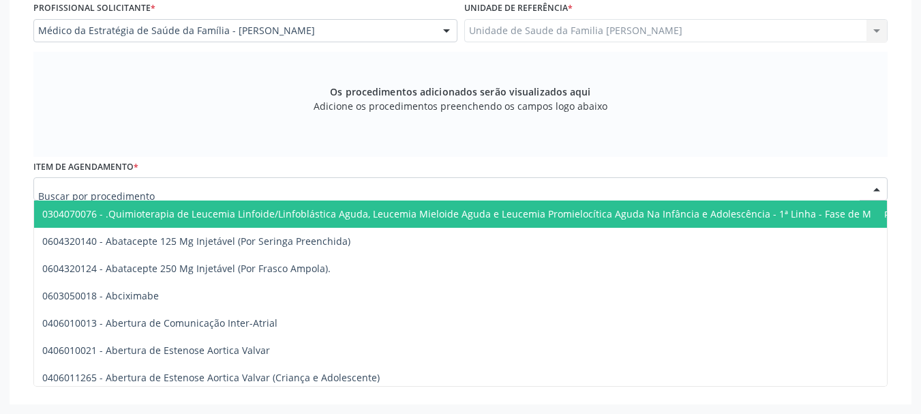
click at [408, 194] on div at bounding box center [460, 188] width 854 height 23
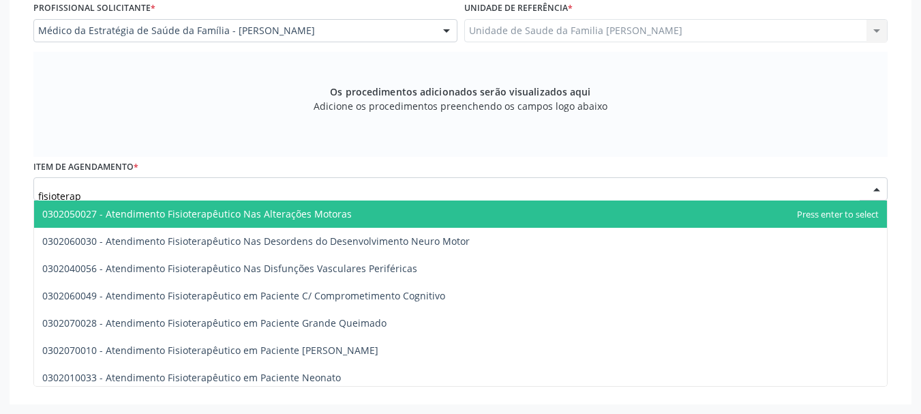
type input "fisioterape"
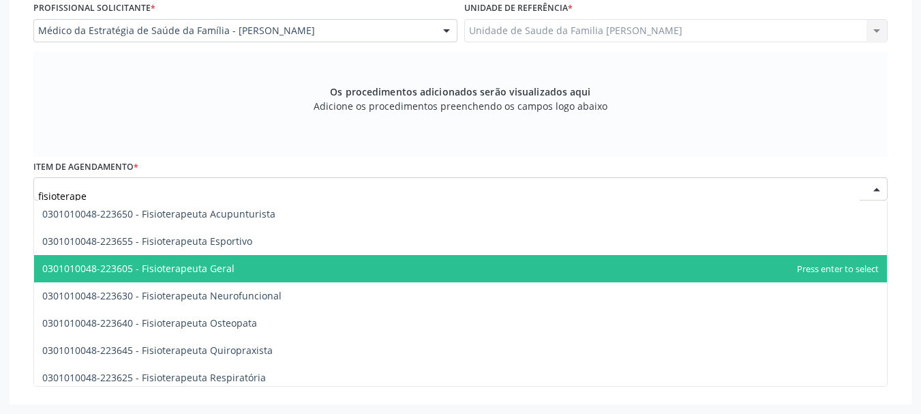
click at [262, 265] on span "0301010048-223605 - Fisioterapeuta Geral" at bounding box center [460, 268] width 853 height 27
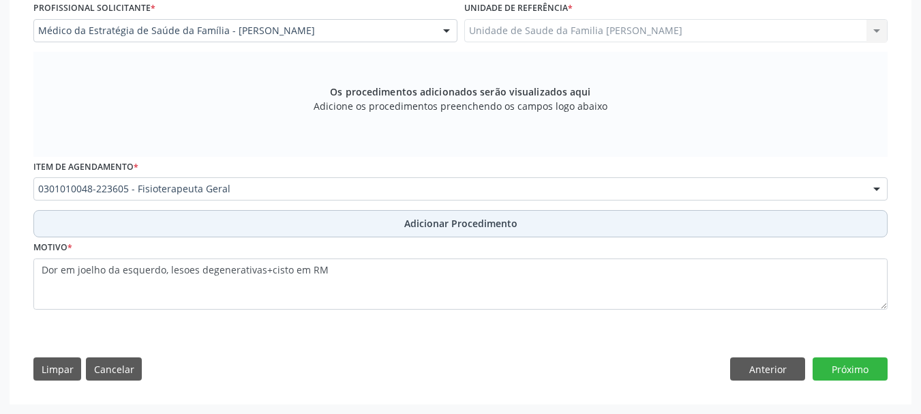
click at [459, 217] on span "Adicionar Procedimento" at bounding box center [460, 223] width 113 height 14
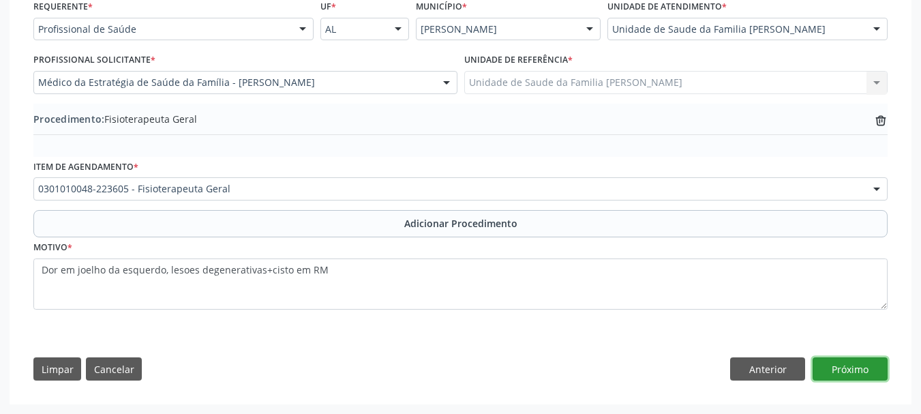
click at [854, 371] on button "Próximo" at bounding box center [850, 368] width 75 height 23
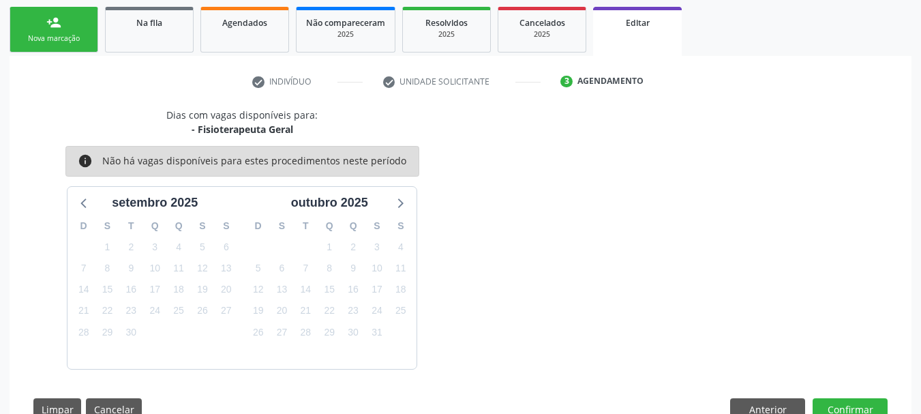
scroll to position [256, 0]
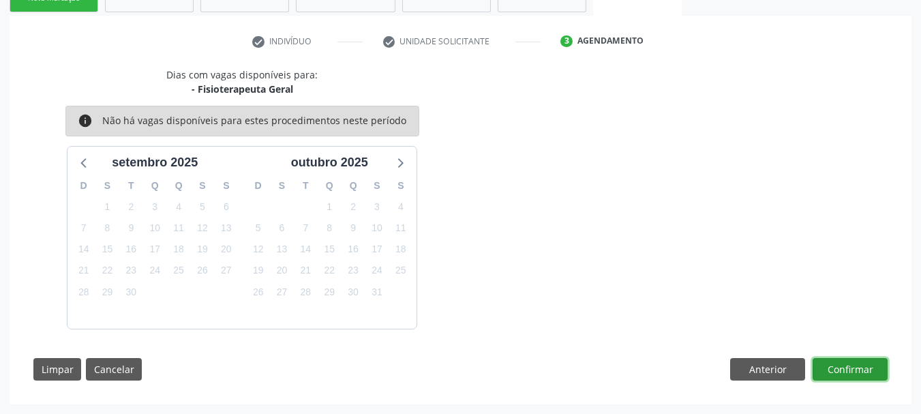
click at [854, 371] on button "Confirmar" at bounding box center [850, 369] width 75 height 23
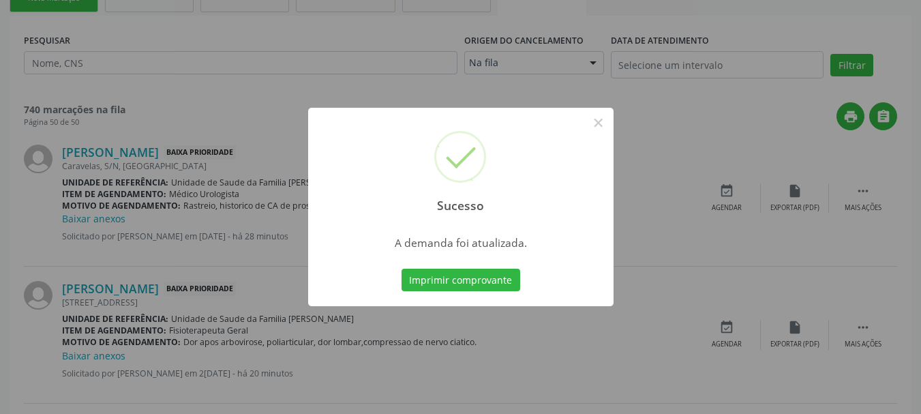
scroll to position [0, 0]
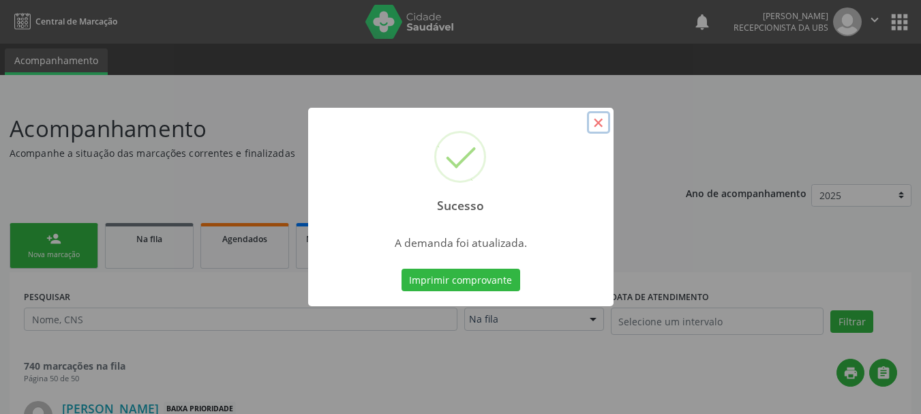
click at [590, 125] on button "×" at bounding box center [598, 122] width 23 height 23
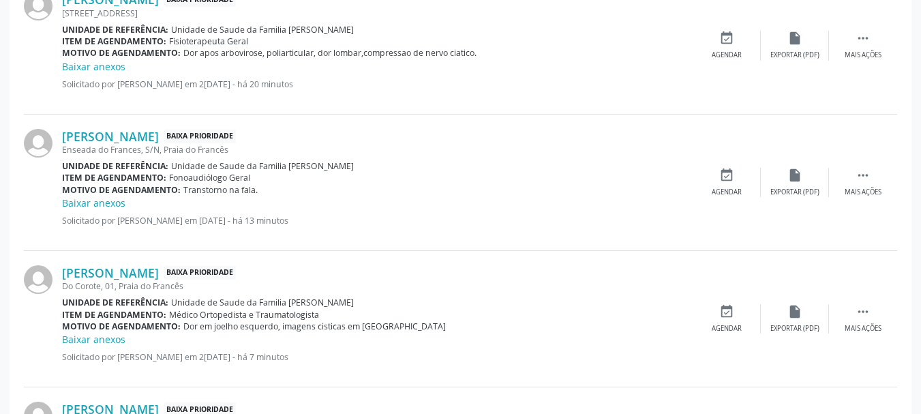
scroll to position [682, 0]
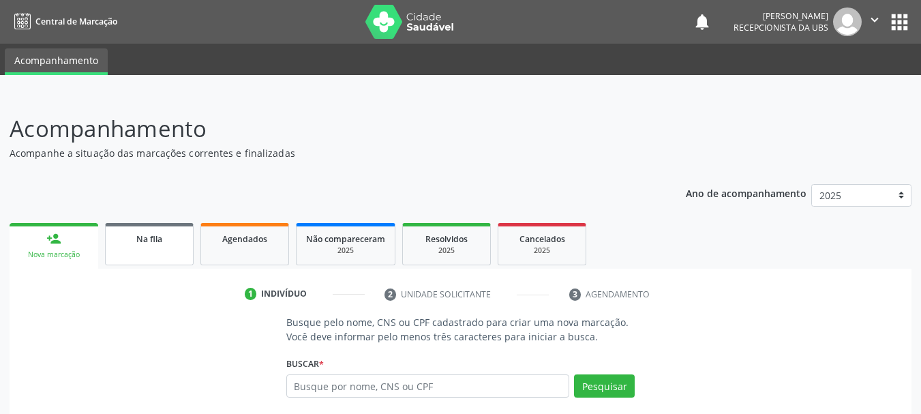
click at [161, 255] on link "Na fila" at bounding box center [149, 244] width 89 height 42
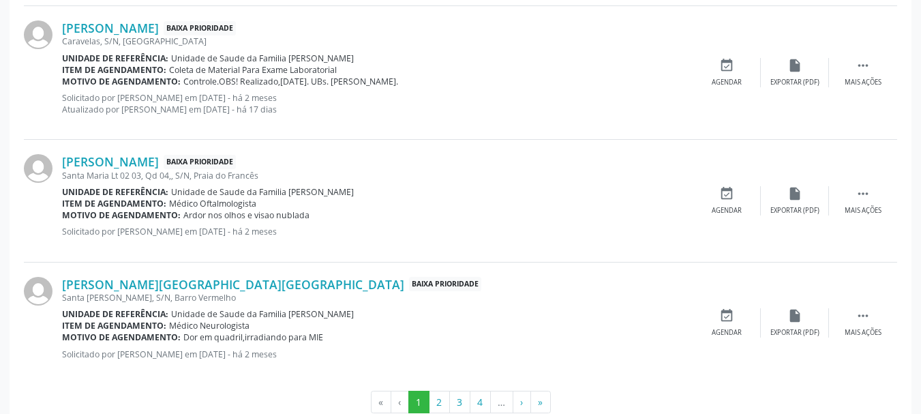
scroll to position [1943, 0]
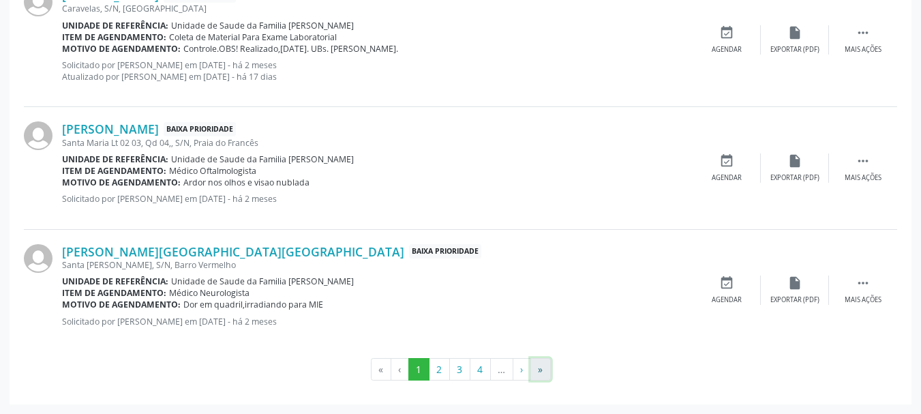
click at [533, 366] on button "»" at bounding box center [540, 369] width 20 height 23
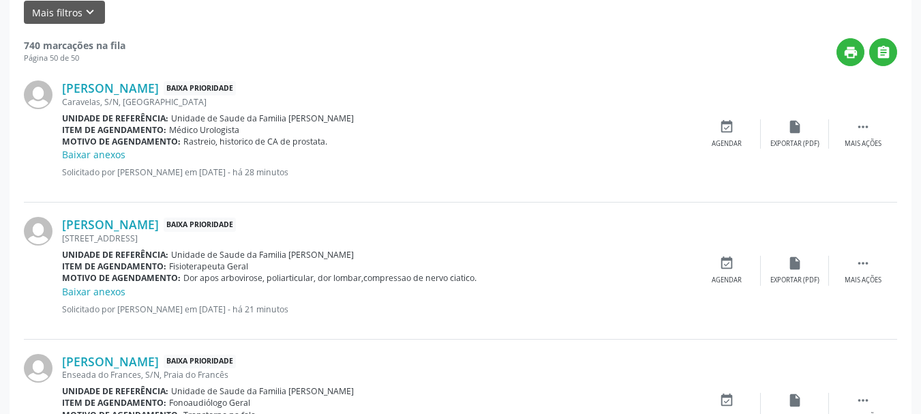
scroll to position [213, 0]
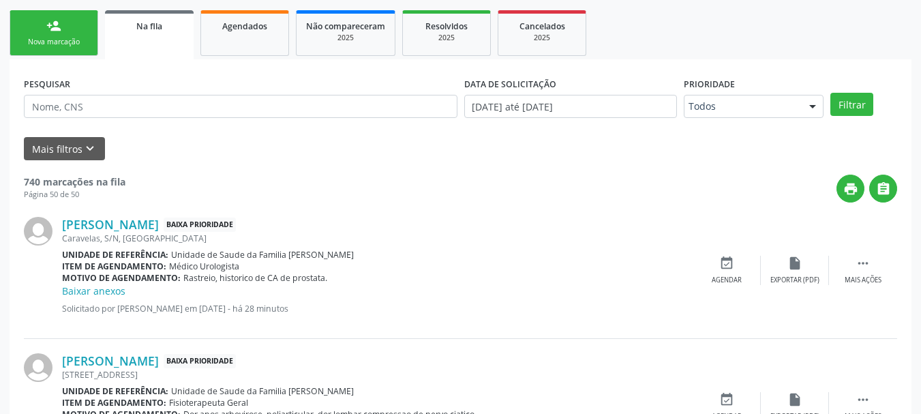
click at [64, 31] on link "person_add Nova marcação" at bounding box center [54, 33] width 89 height 46
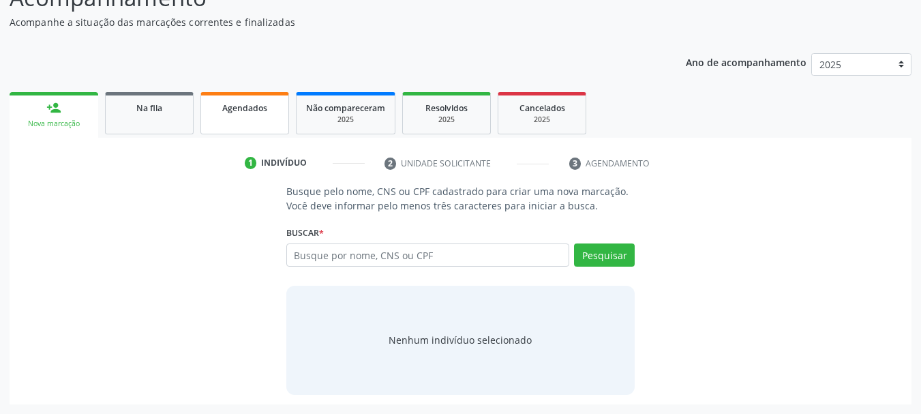
scroll to position [131, 0]
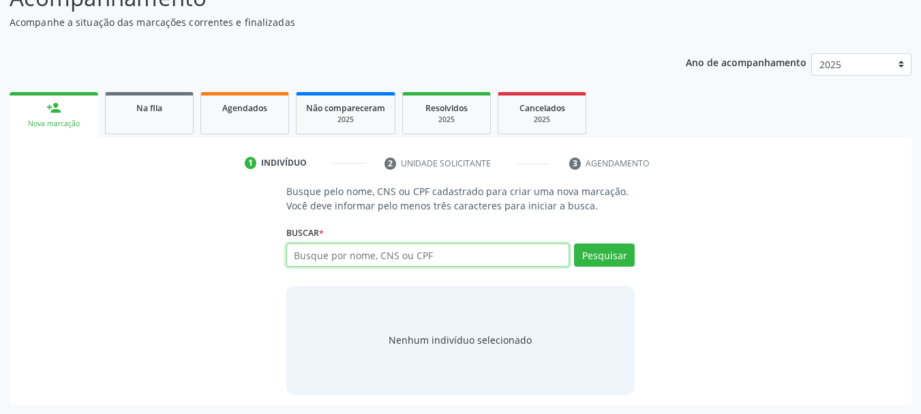
click at [376, 251] on input "text" at bounding box center [428, 254] width 284 height 23
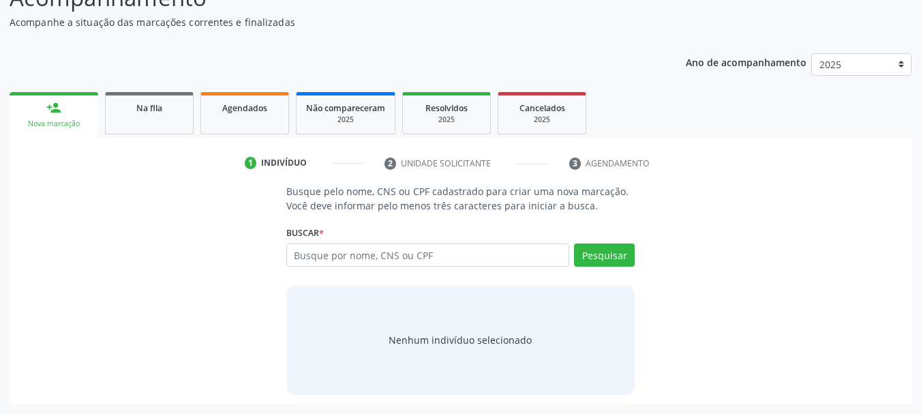
scroll to position [63, 0]
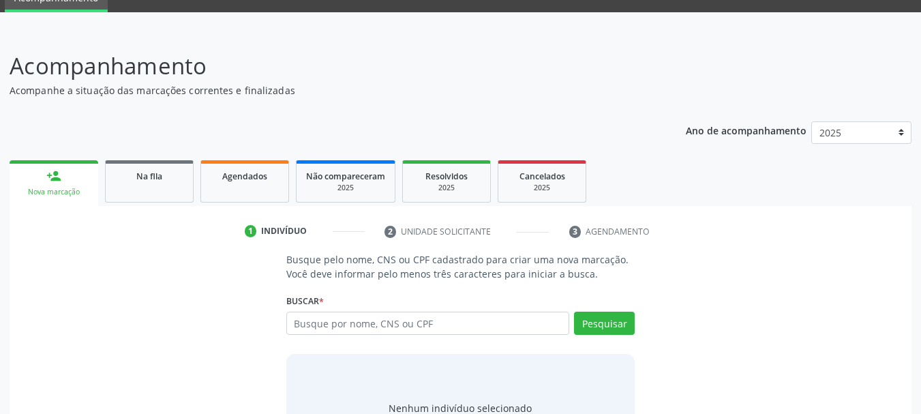
drag, startPoint x: 376, startPoint y: 251, endPoint x: 349, endPoint y: 243, distance: 27.6
drag, startPoint x: 349, startPoint y: 243, endPoint x: 348, endPoint y: 328, distance: 84.5
click at [348, 328] on input "text" at bounding box center [428, 323] width 284 height 23
paste input "705803459263634"
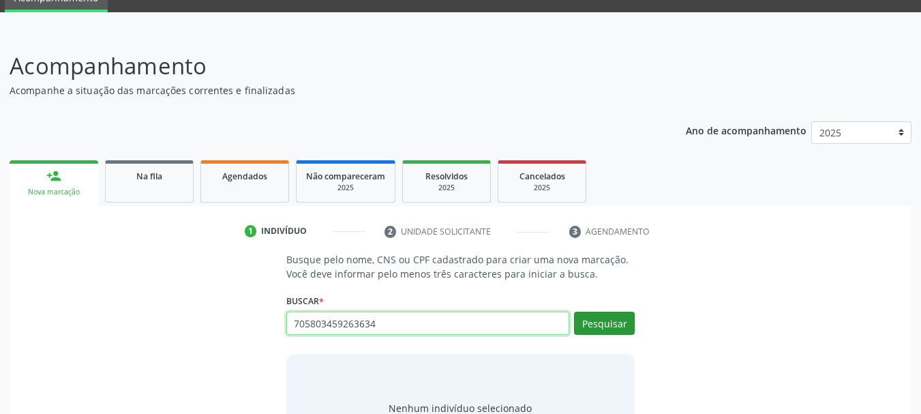
type input "705803459263634"
click at [595, 326] on button "Pesquisar" at bounding box center [604, 323] width 61 height 23
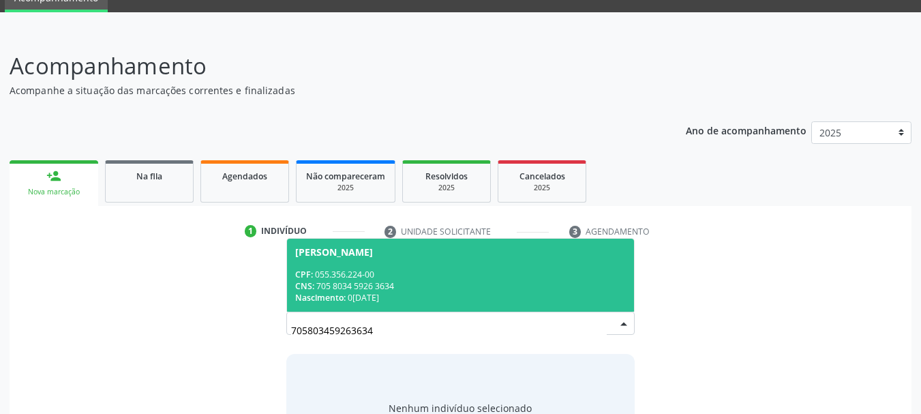
scroll to position [131, 0]
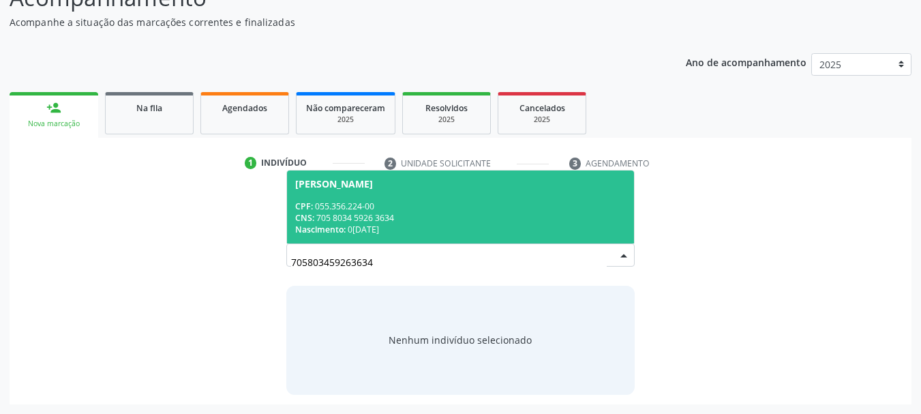
click at [361, 194] on span "[PERSON_NAME] CPF: 055.356.224-00 CNS: 705 8034 5926 3634 Nascimento: [DATE]" at bounding box center [461, 206] width 348 height 73
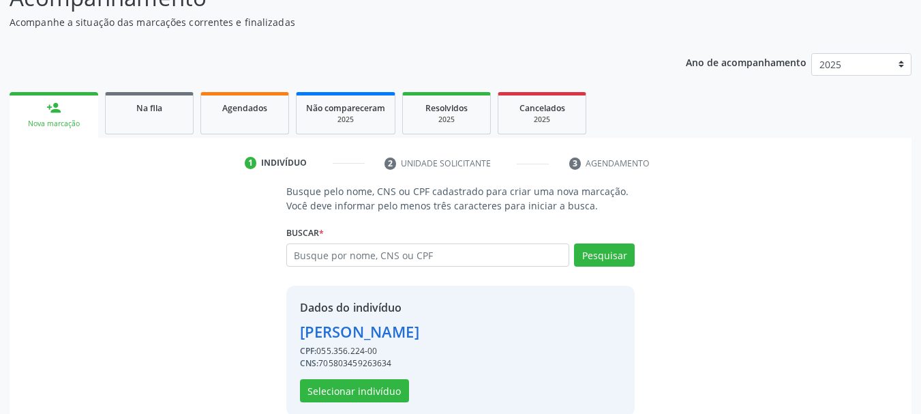
scroll to position [152, 0]
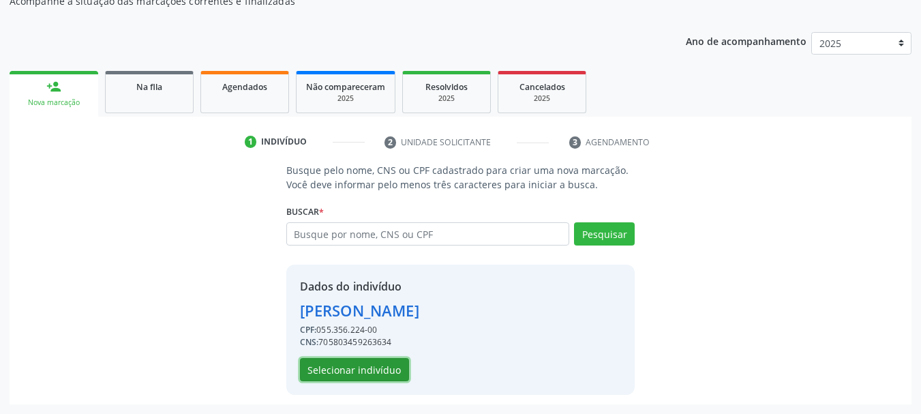
click at [325, 368] on button "Selecionar indivíduo" at bounding box center [354, 369] width 109 height 23
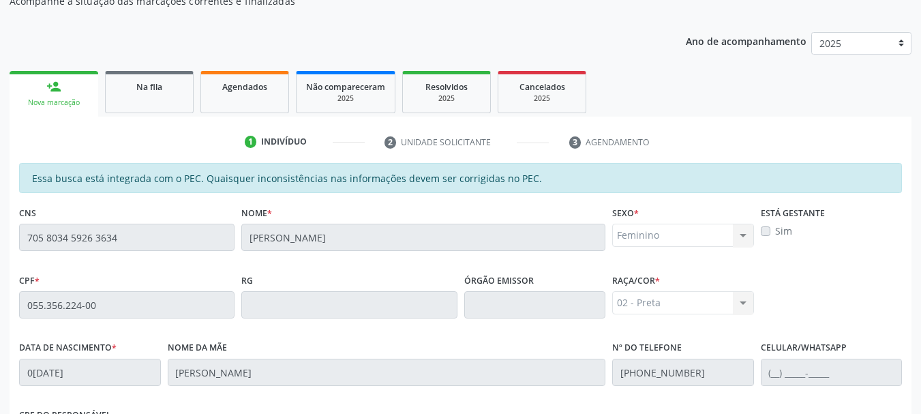
scroll to position [357, 0]
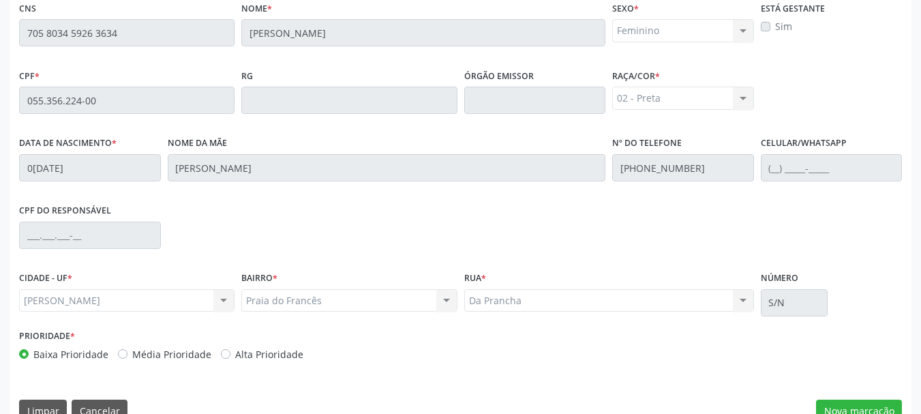
click at [654, 361] on div "Prioridade * Baixa Prioridade Média Prioridade Alta Prioridade" at bounding box center [461, 348] width 890 height 45
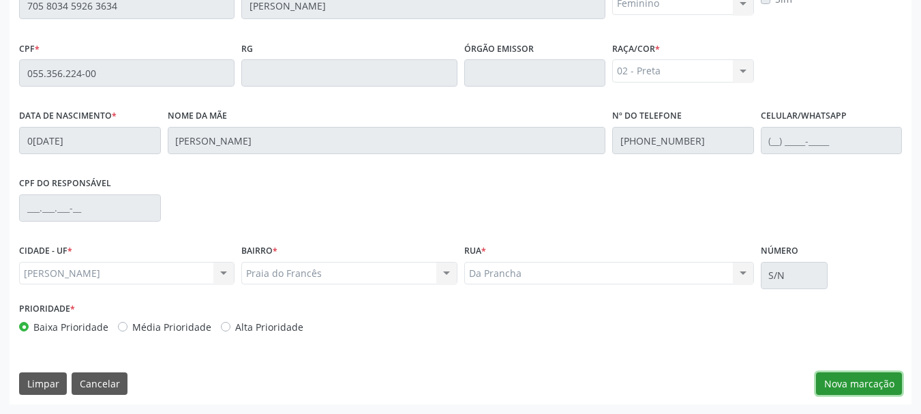
click at [844, 376] on button "Nova marcação" at bounding box center [859, 383] width 86 height 23
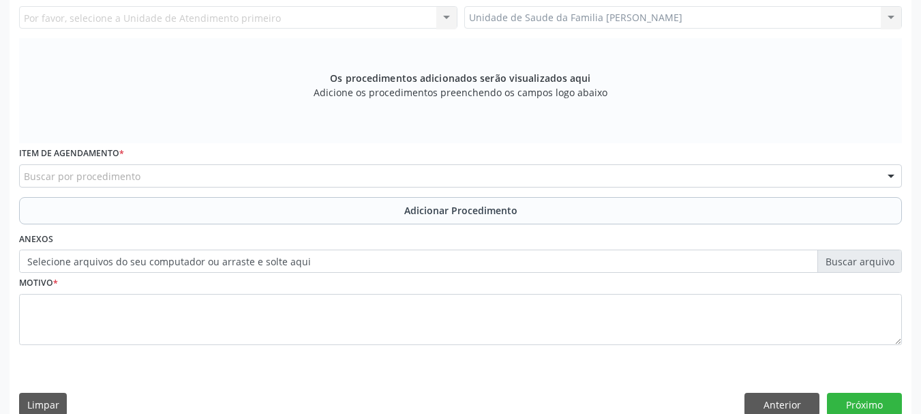
scroll to position [179, 0]
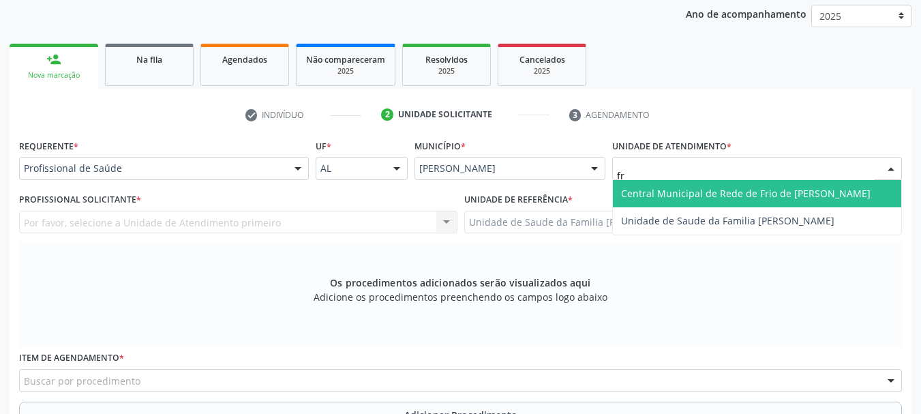
type input "fra"
click at [642, 192] on span "Unidade de Saude da Familia [PERSON_NAME]" at bounding box center [727, 193] width 213 height 13
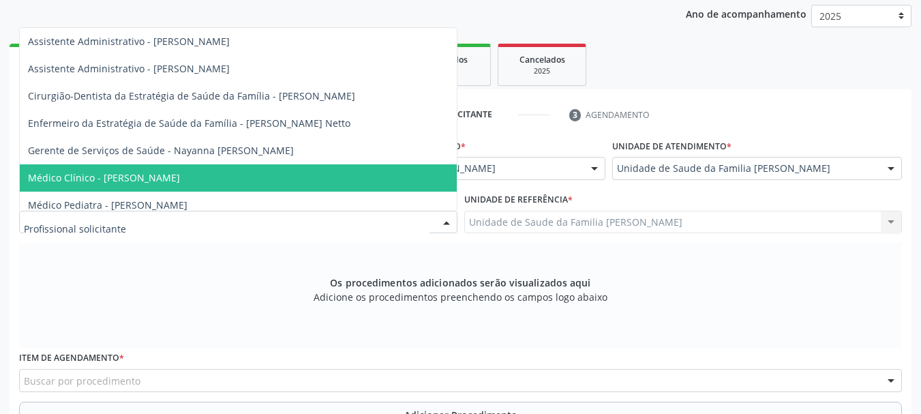
scroll to position [100, 0]
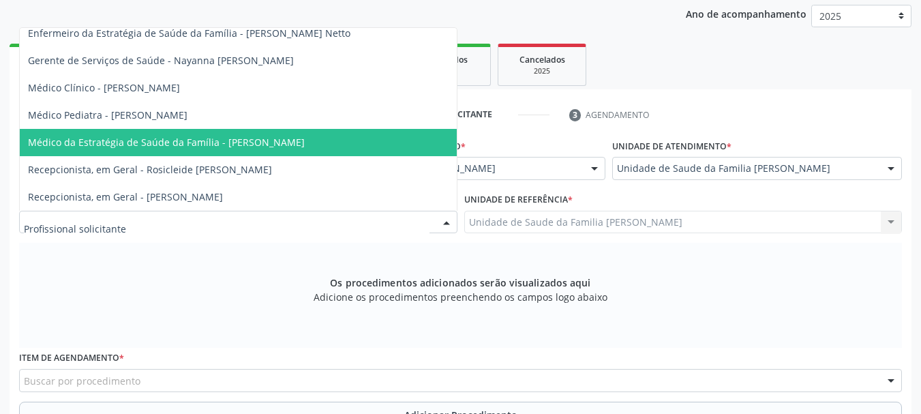
click at [238, 129] on span "Médico da Estratégia de Saúde da Família - [PERSON_NAME]" at bounding box center [238, 142] width 437 height 27
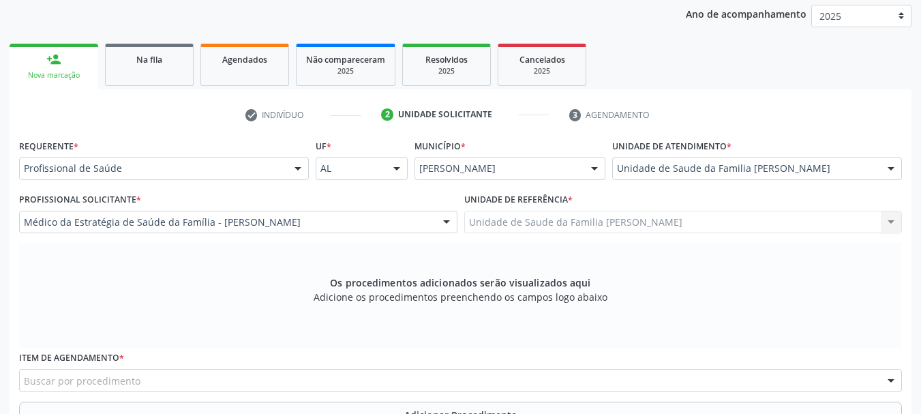
scroll to position [384, 0]
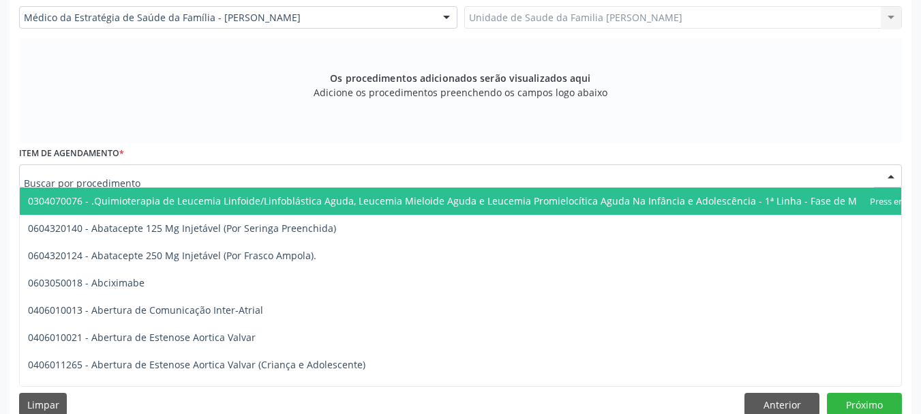
click at [149, 172] on div at bounding box center [460, 175] width 883 height 23
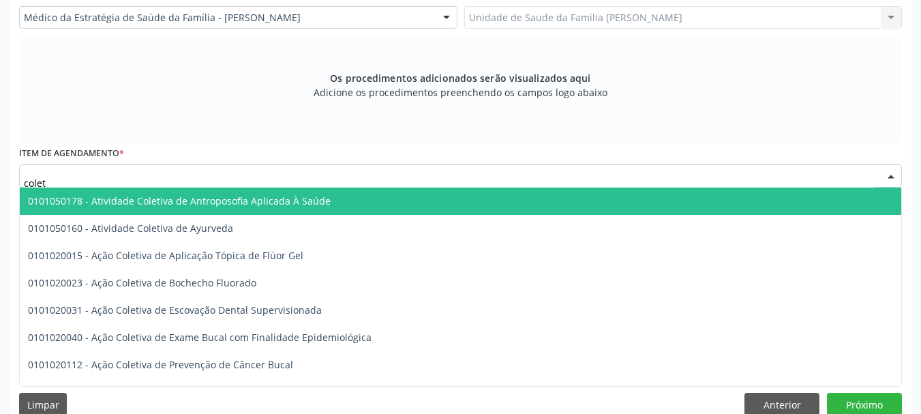
type input "coleta"
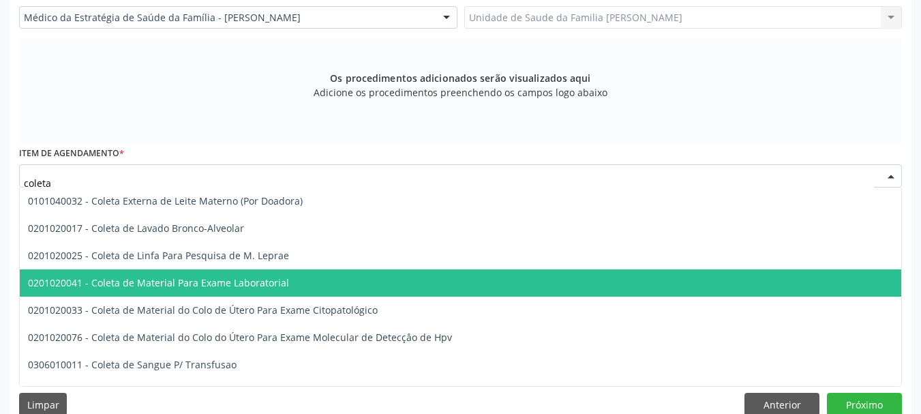
click at [170, 291] on span "0201020041 - Coleta de Material Para Exame Laboratorial" at bounding box center [511, 282] width 983 height 27
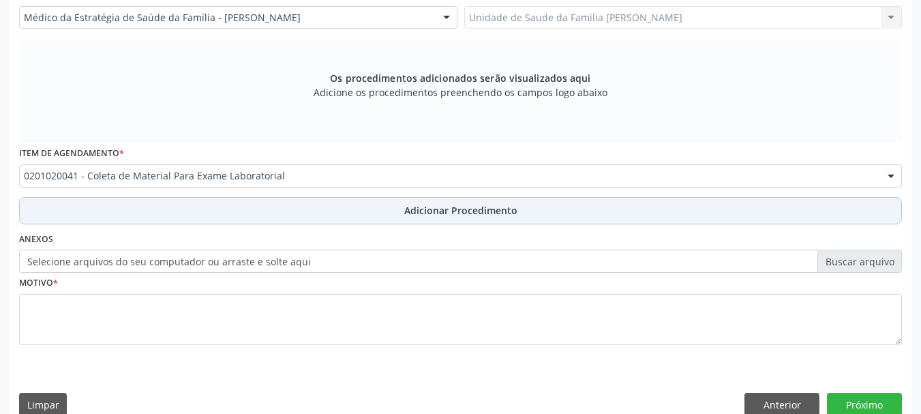
click at [478, 212] on span "Adicionar Procedimento" at bounding box center [460, 210] width 113 height 14
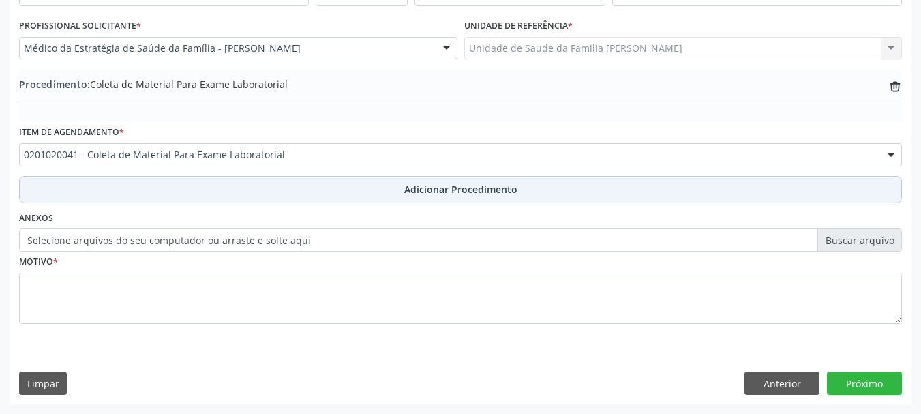
scroll to position [353, 0]
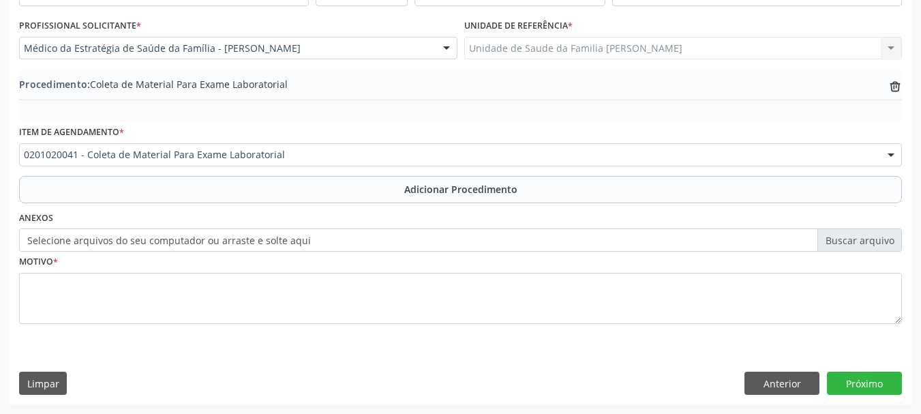
click at [136, 243] on label "Selecione arquivos do seu computador ou arraste e solte aqui" at bounding box center [460, 239] width 883 height 23
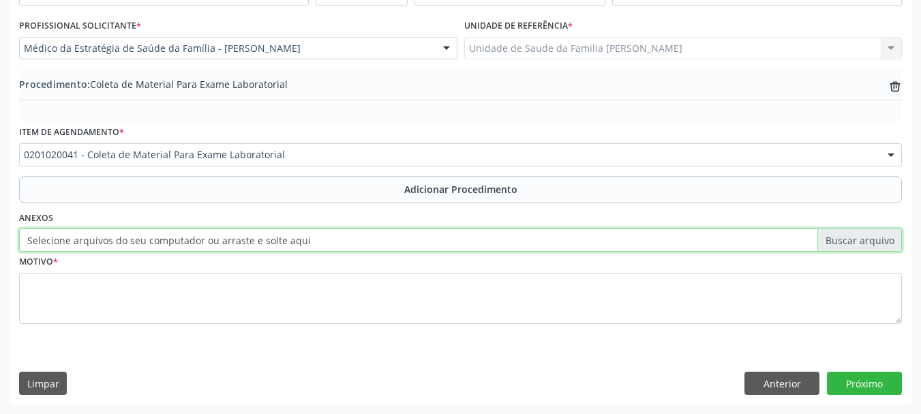
click at [136, 243] on input "Selecione arquivos do seu computador ou arraste e solte aqui" at bounding box center [460, 239] width 883 height 23
type input "C:\fakepath\benedita.jpeg"
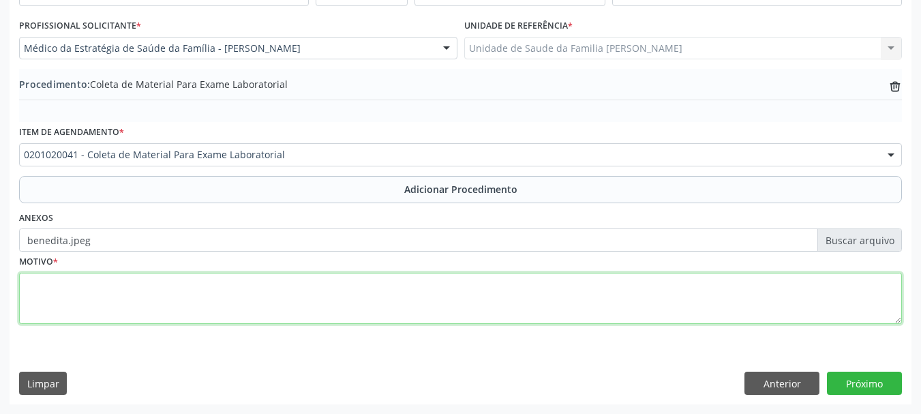
click at [36, 293] on textarea at bounding box center [460, 299] width 883 height 52
type textarea "HAS"
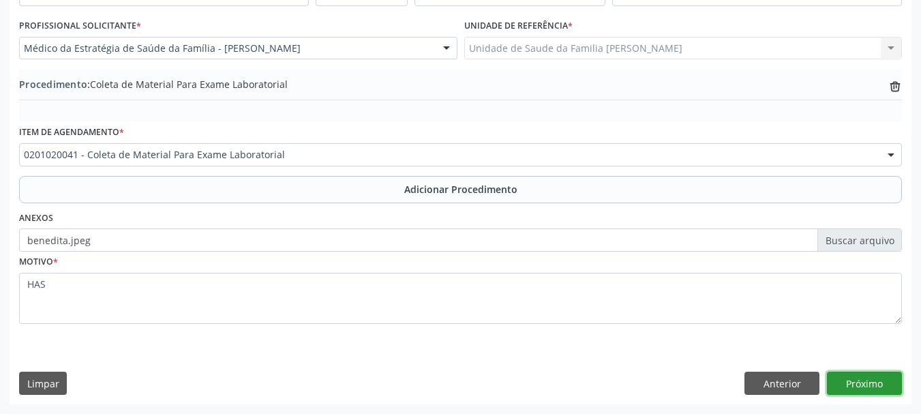
click at [851, 374] on button "Próximo" at bounding box center [864, 383] width 75 height 23
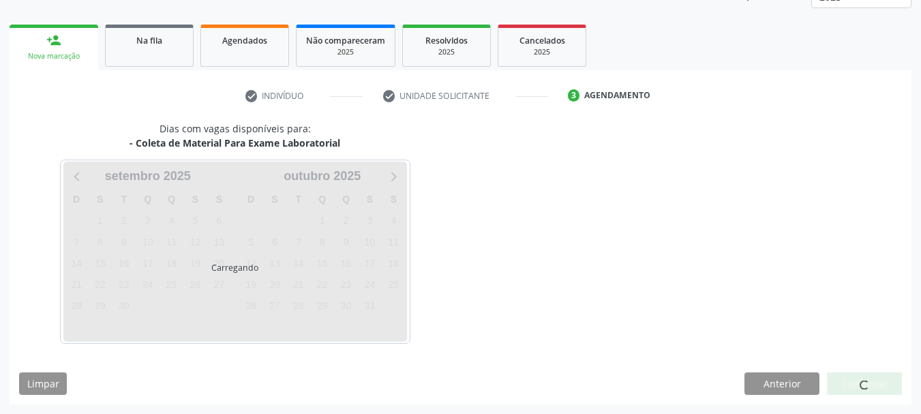
scroll to position [239, 0]
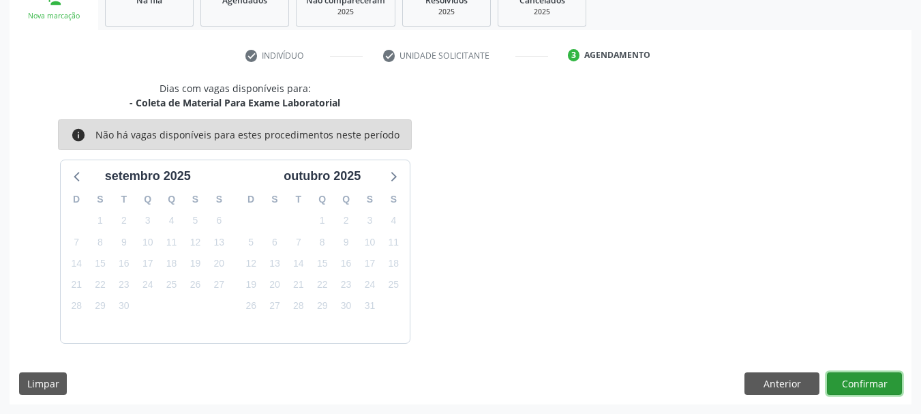
click at [871, 386] on button "Confirmar" at bounding box center [864, 383] width 75 height 23
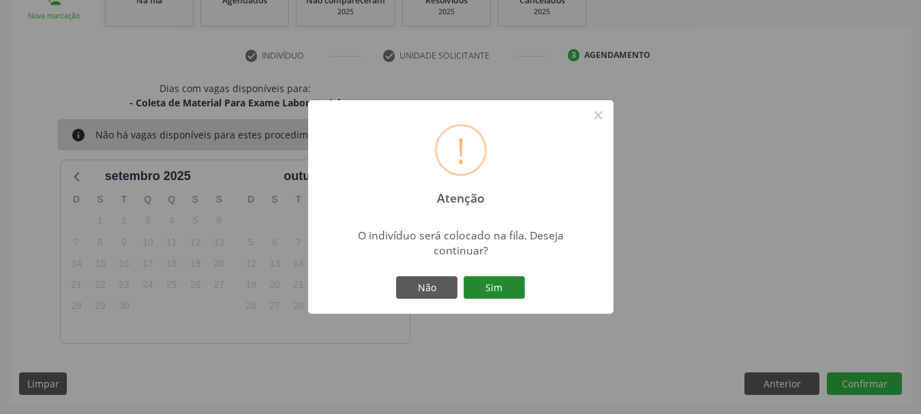
click at [483, 288] on button "Sim" at bounding box center [494, 287] width 61 height 23
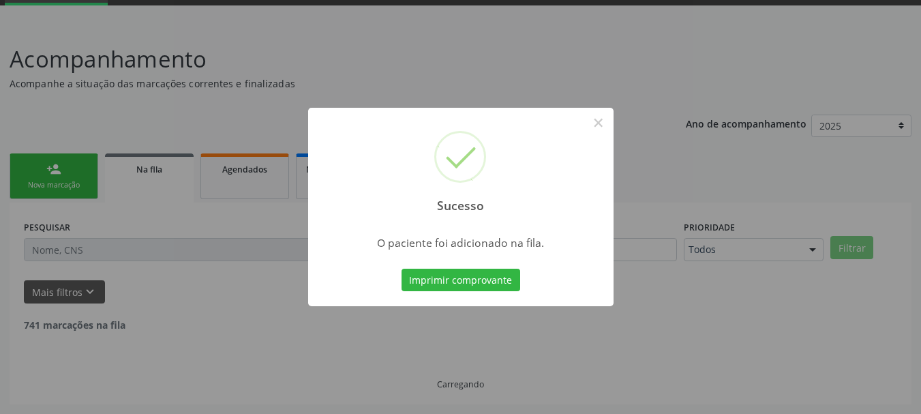
scroll to position [55, 0]
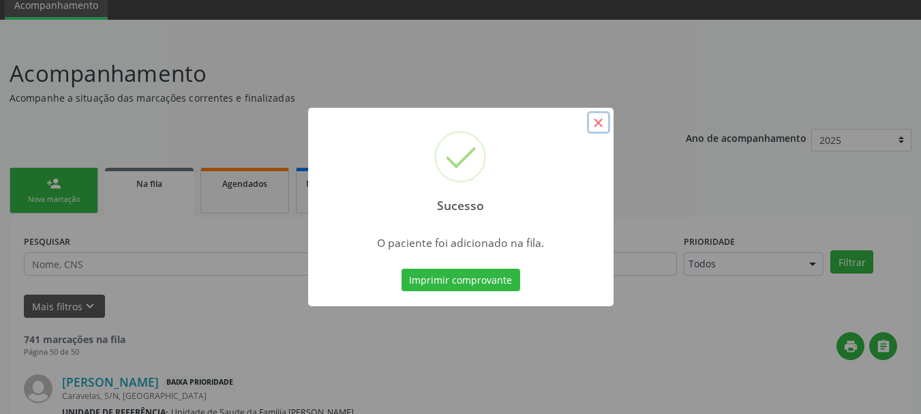
click at [601, 126] on button "×" at bounding box center [598, 122] width 23 height 23
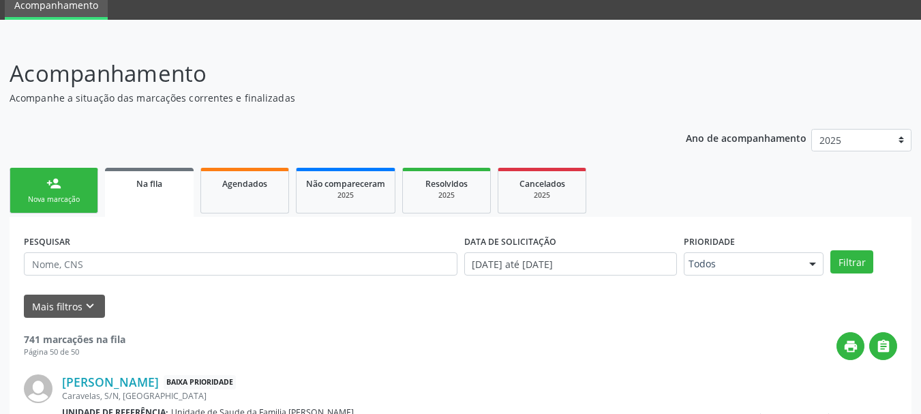
click at [55, 185] on div "person_add" at bounding box center [53, 183] width 15 height 15
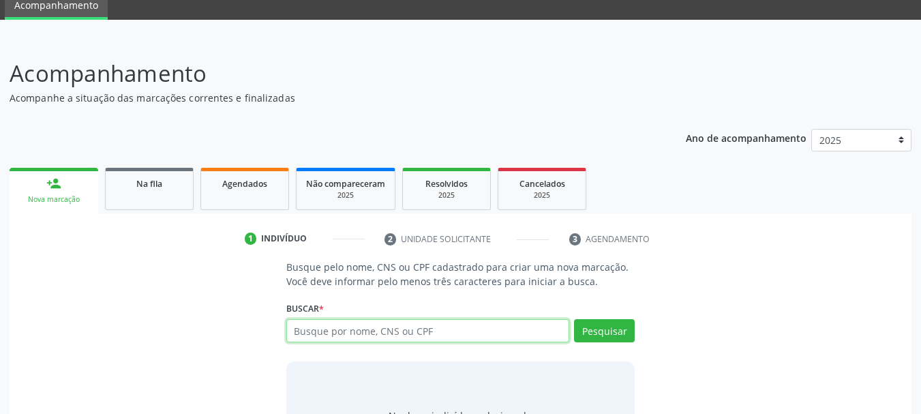
click at [367, 329] on input "text" at bounding box center [428, 330] width 284 height 23
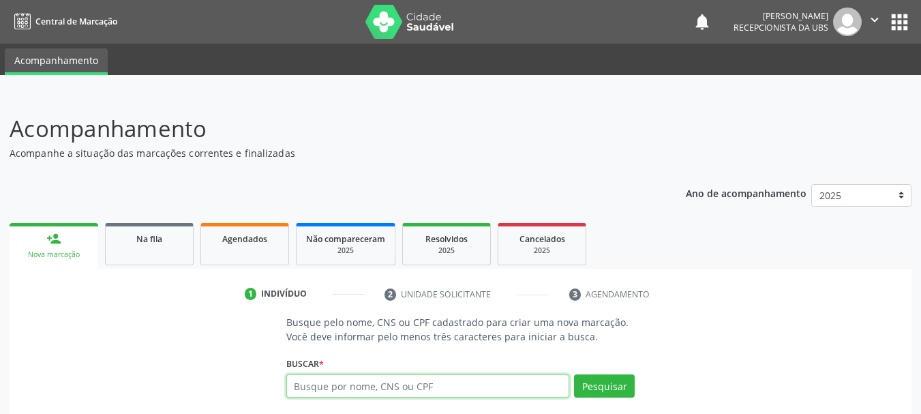
drag, startPoint x: 367, startPoint y: 329, endPoint x: 318, endPoint y: 380, distance: 69.9
paste input "705803459263634"
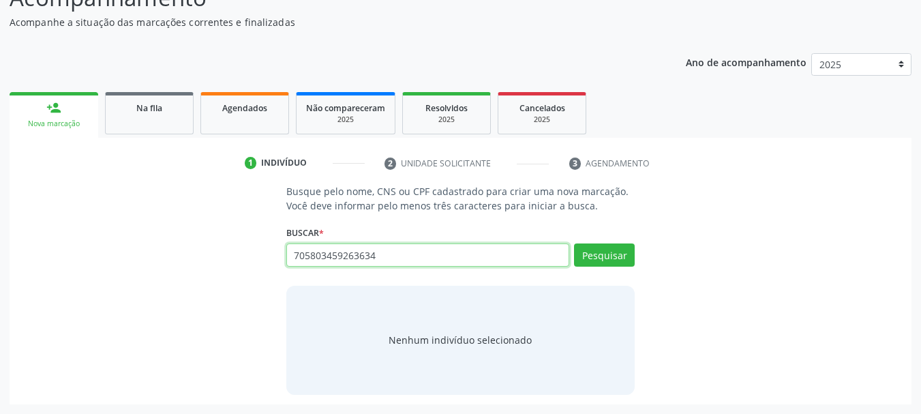
type input "705803459263634"
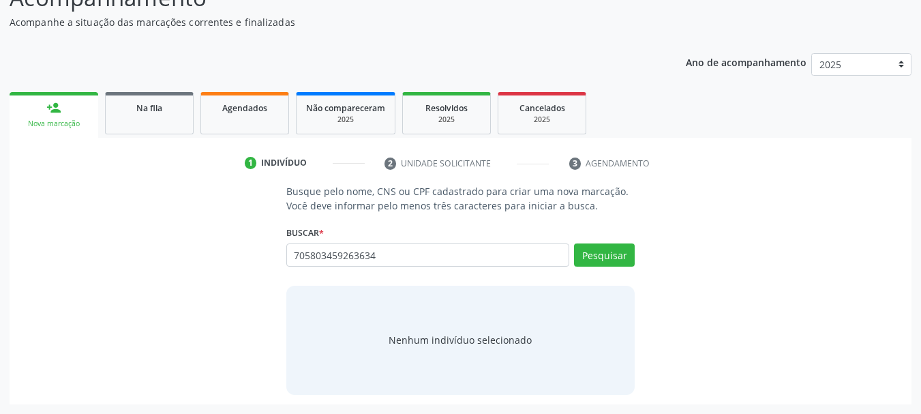
click at [600, 269] on div "Pesquisar" at bounding box center [601, 259] width 65 height 33
click at [618, 261] on button "Pesquisar" at bounding box center [604, 254] width 61 height 23
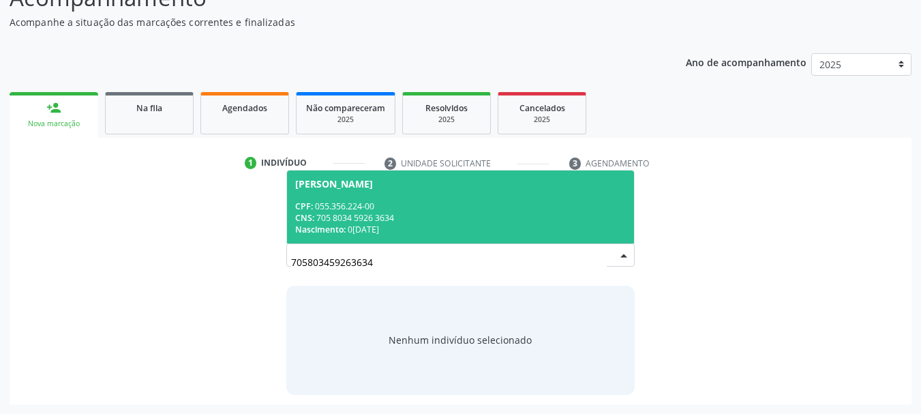
click at [299, 181] on div "[PERSON_NAME]" at bounding box center [334, 184] width 78 height 11
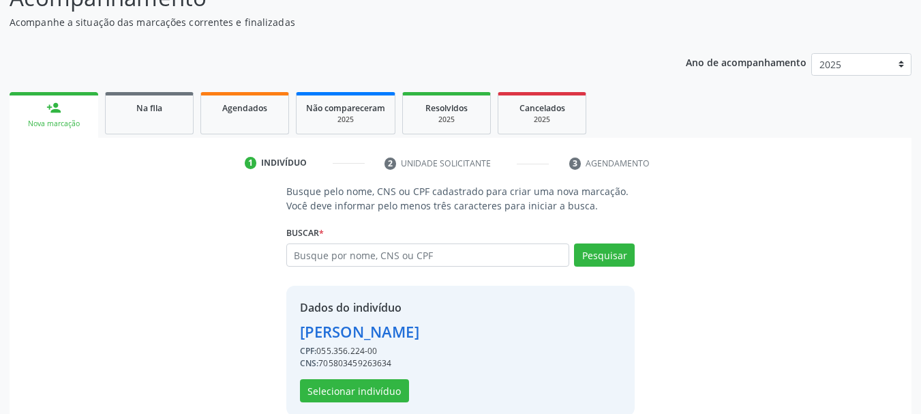
scroll to position [152, 0]
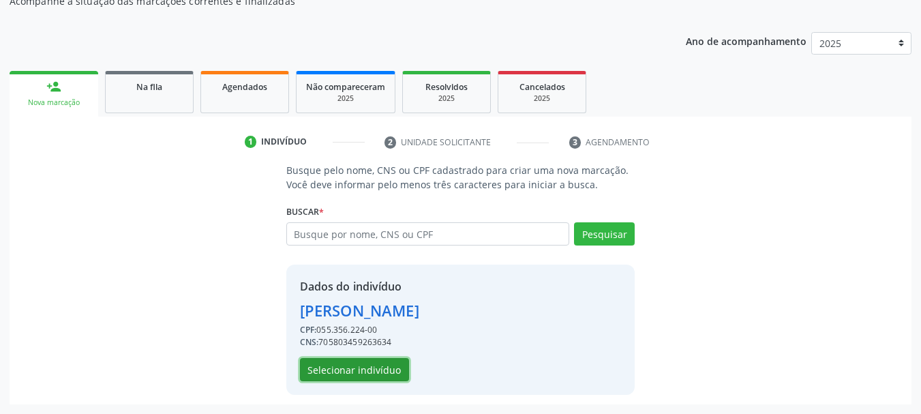
click at [361, 378] on button "Selecionar indivíduo" at bounding box center [354, 369] width 109 height 23
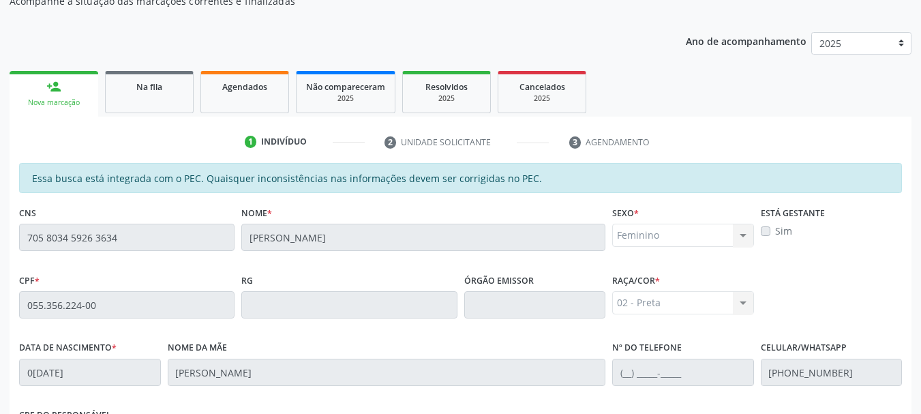
scroll to position [384, 0]
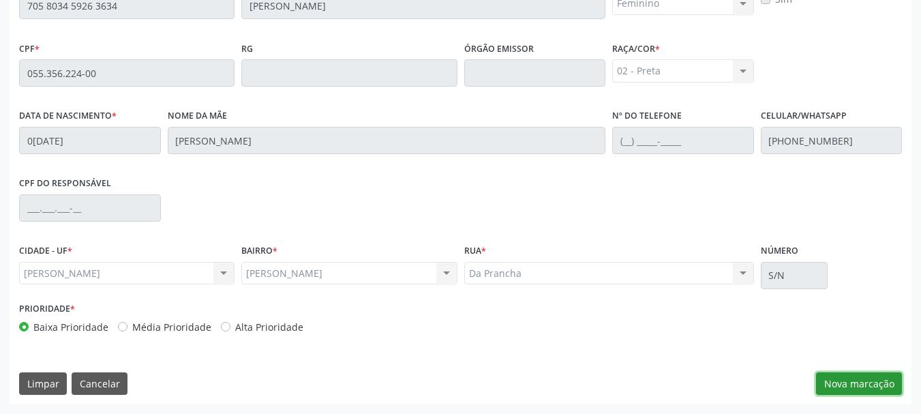
click at [870, 380] on button "Nova marcação" at bounding box center [859, 383] width 86 height 23
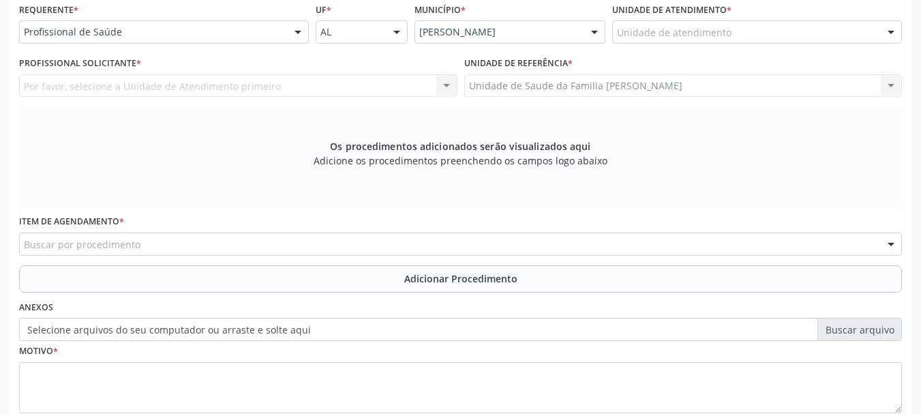
scroll to position [247, 0]
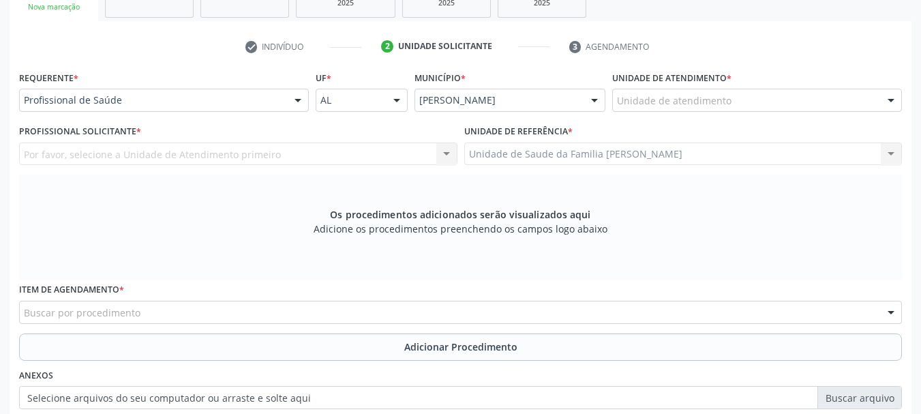
click at [738, 103] on div "Unidade de atendimento" at bounding box center [757, 100] width 290 height 23
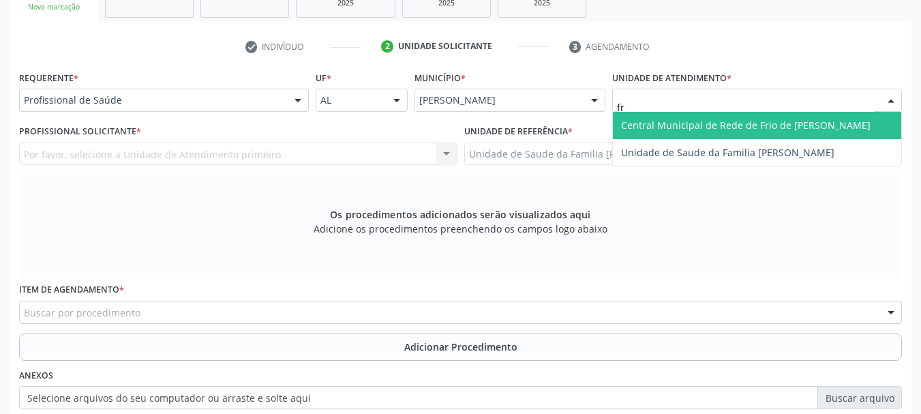
type input "fra"
click at [746, 130] on span "Unidade de Saude da Familia [PERSON_NAME]" at bounding box center [727, 125] width 213 height 13
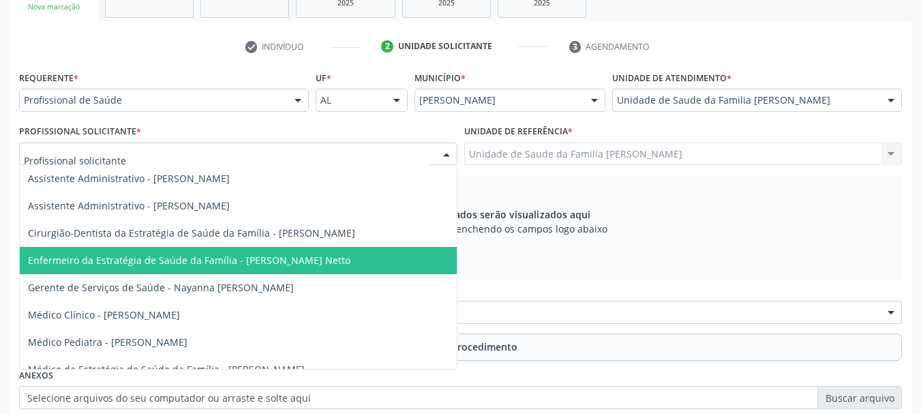
scroll to position [79, 0]
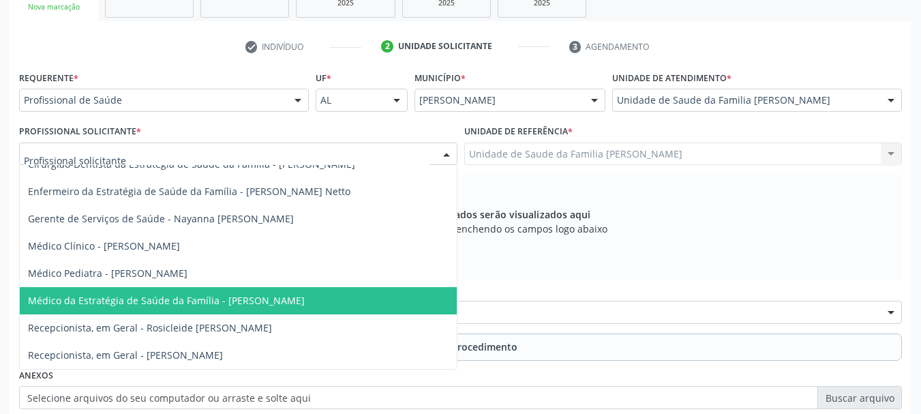
click at [203, 294] on span "Médico da Estratégia de Saúde da Família - [PERSON_NAME]" at bounding box center [166, 300] width 277 height 13
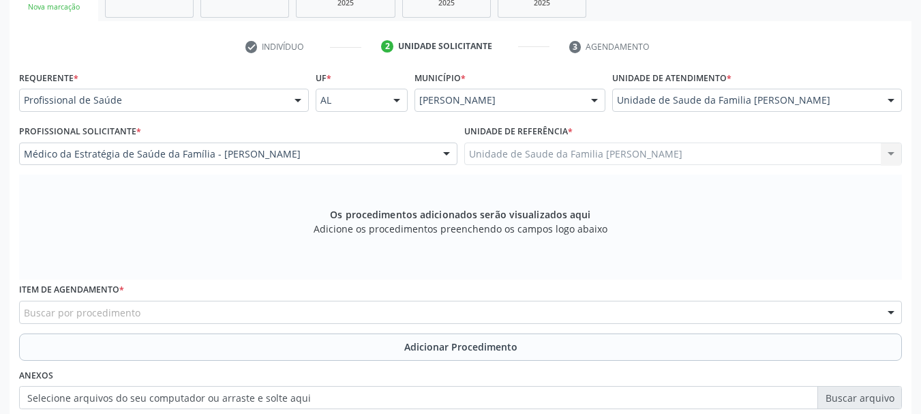
click at [241, 314] on div "Buscar por procedimento" at bounding box center [460, 312] width 883 height 23
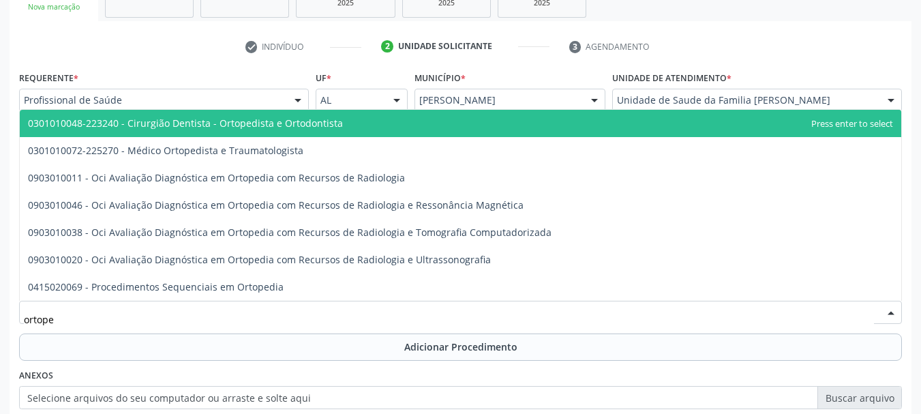
type input "ortoped"
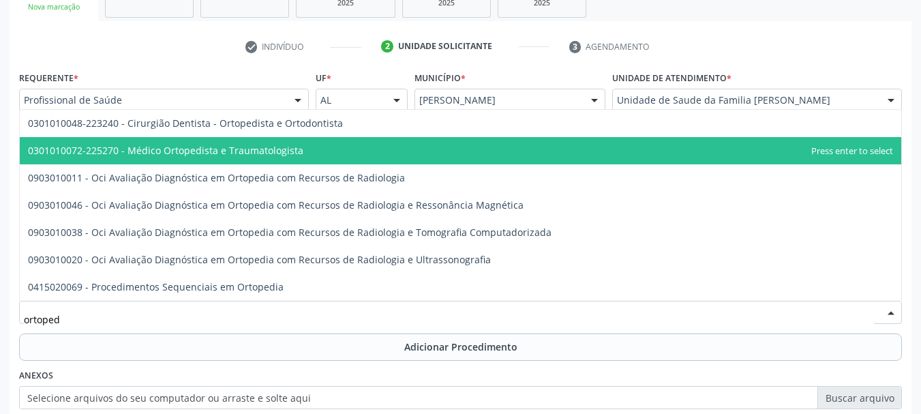
click at [250, 149] on span "0301010072-225270 - Médico Ortopedista e Traumatologista" at bounding box center [165, 150] width 275 height 13
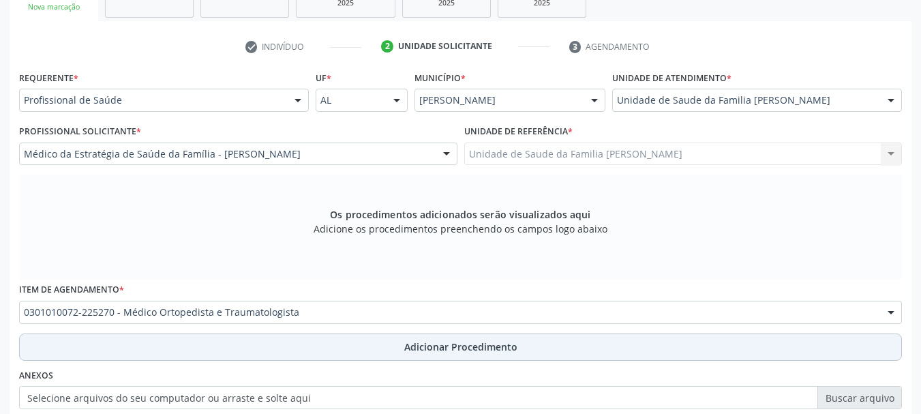
click at [441, 353] on span "Adicionar Procedimento" at bounding box center [460, 347] width 113 height 14
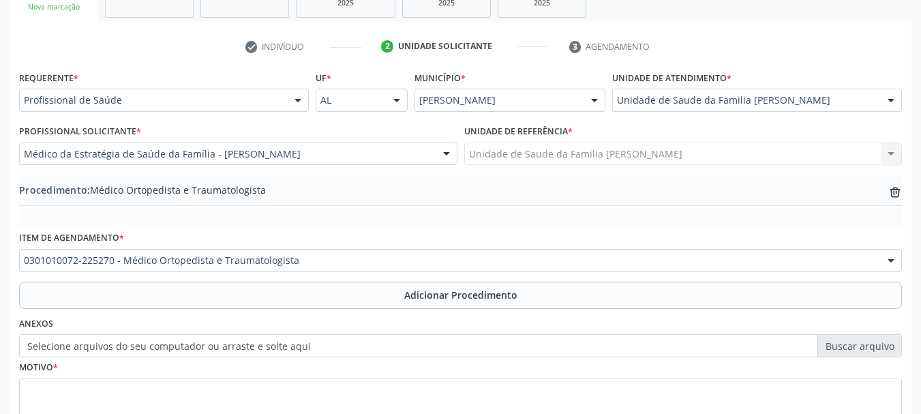
scroll to position [353, 0]
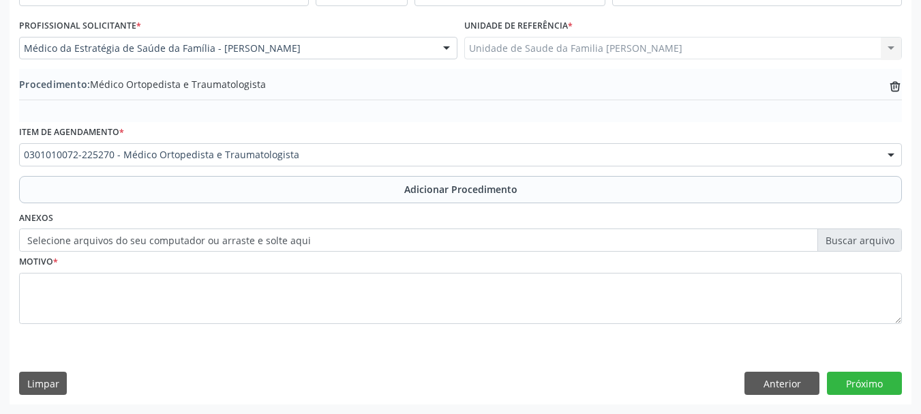
click at [174, 237] on label "Selecione arquivos do seu computador ou arraste e solte aqui" at bounding box center [460, 239] width 883 height 23
click at [174, 237] on input "Selecione arquivos do seu computador ou arraste e solte aqui" at bounding box center [460, 239] width 883 height 23
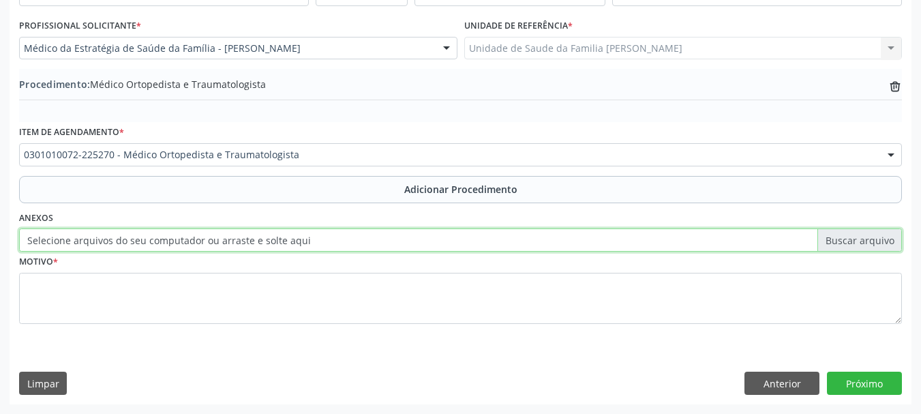
type input "C:\fakepath\benedita.jpeg"
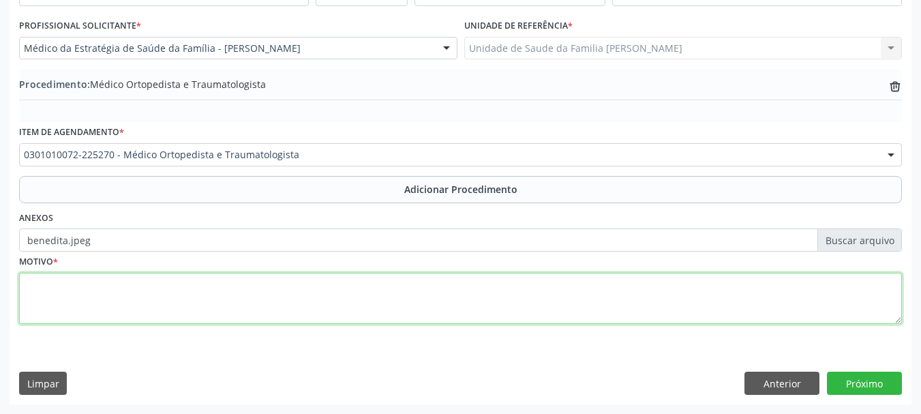
click at [44, 313] on textarea at bounding box center [460, 299] width 883 height 52
type textarea "a"
type textarea "Dor em joelho esquerdo"
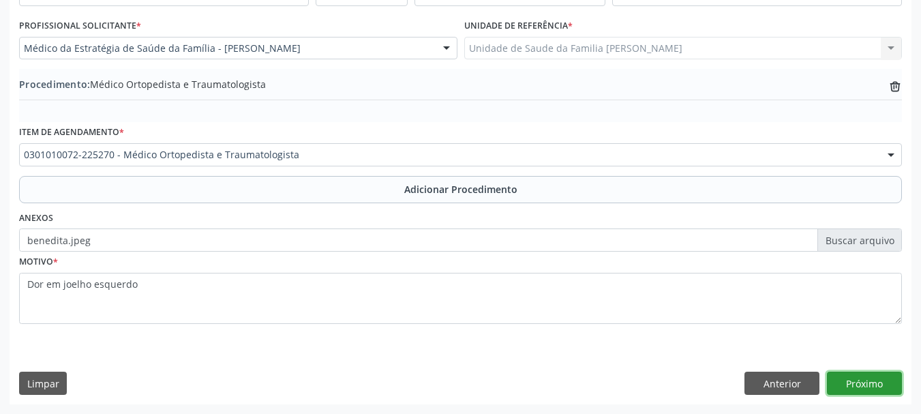
click at [894, 386] on button "Próximo" at bounding box center [864, 383] width 75 height 23
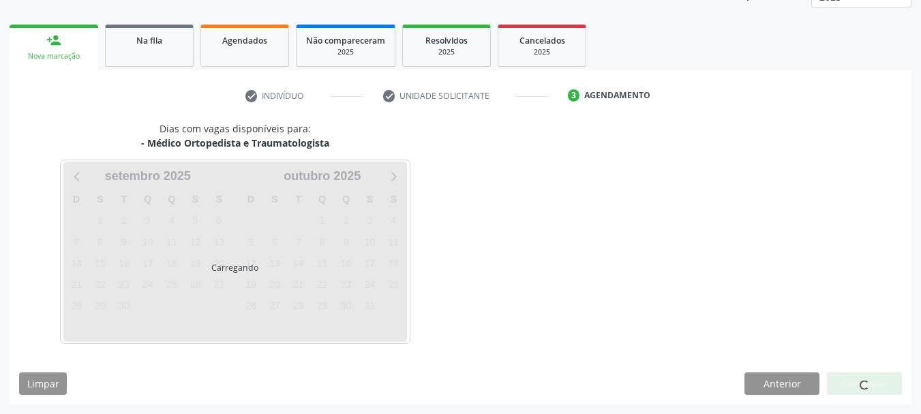
scroll to position [239, 0]
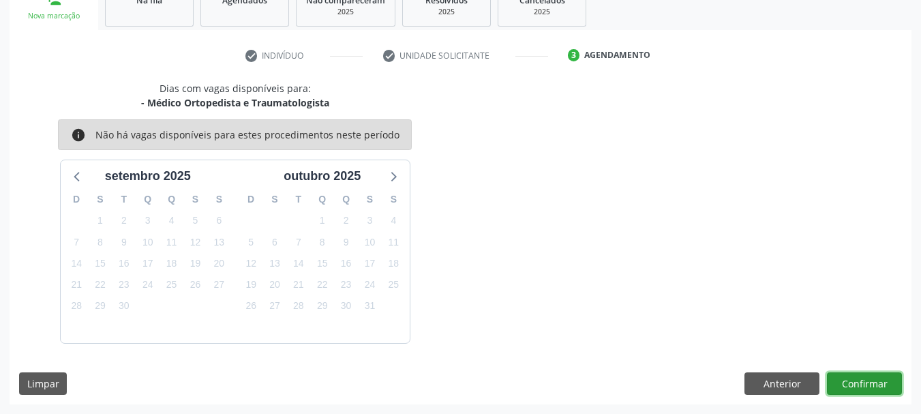
click at [892, 387] on button "Confirmar" at bounding box center [864, 383] width 75 height 23
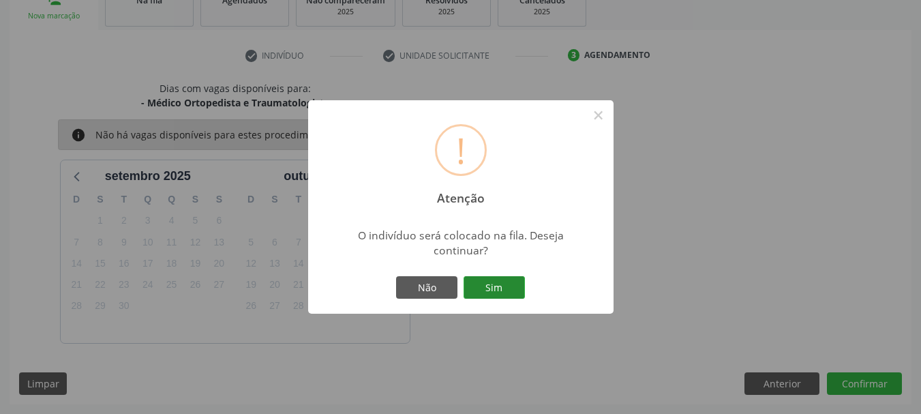
click at [504, 280] on button "Sim" at bounding box center [494, 287] width 61 height 23
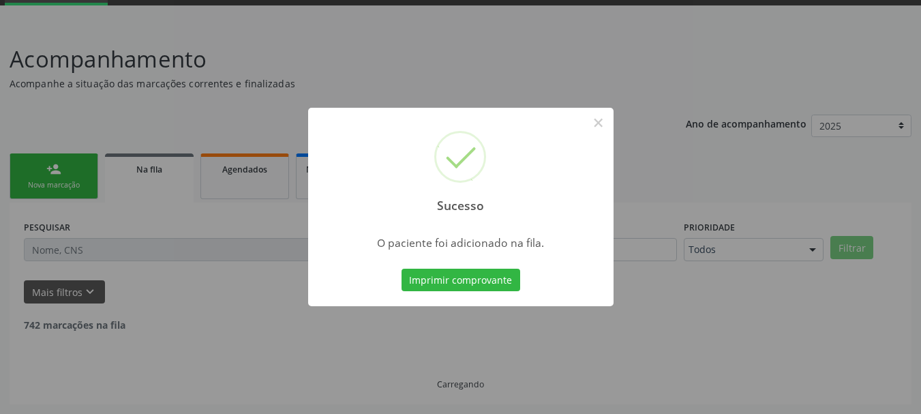
scroll to position [55, 0]
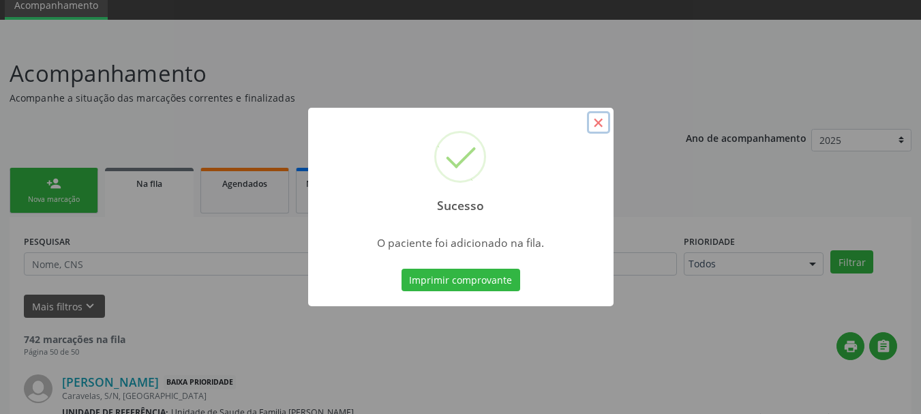
click at [600, 130] on button "×" at bounding box center [598, 122] width 23 height 23
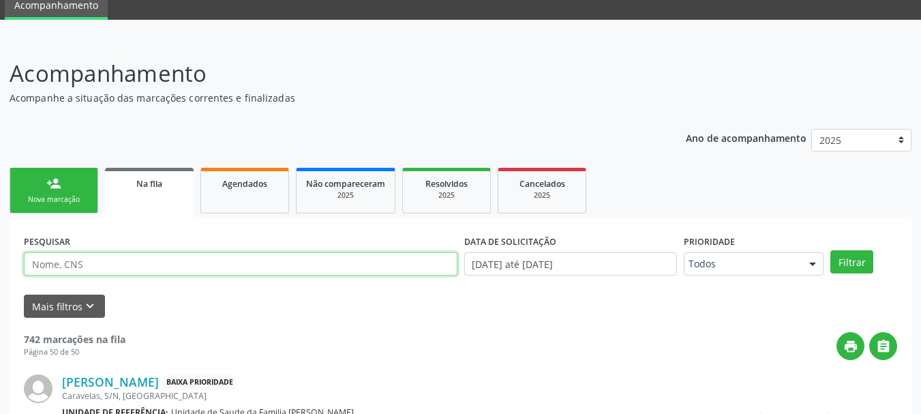
click at [217, 271] on input "text" at bounding box center [241, 263] width 434 height 23
type input "[PERSON_NAME]"
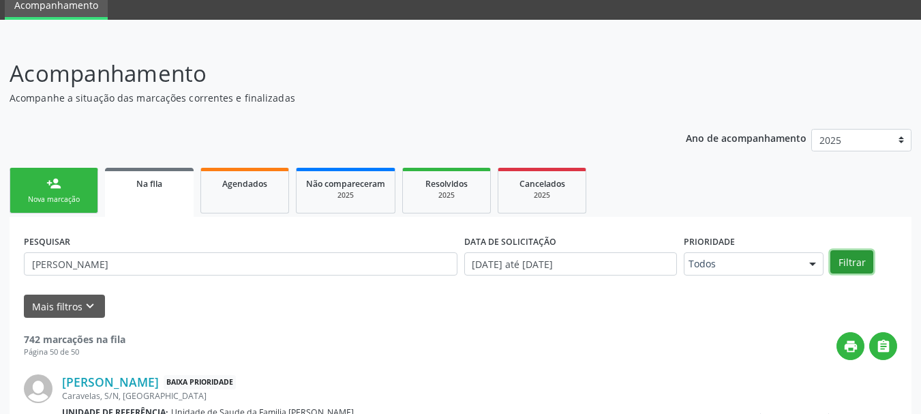
click at [845, 254] on button "Filtrar" at bounding box center [851, 261] width 43 height 23
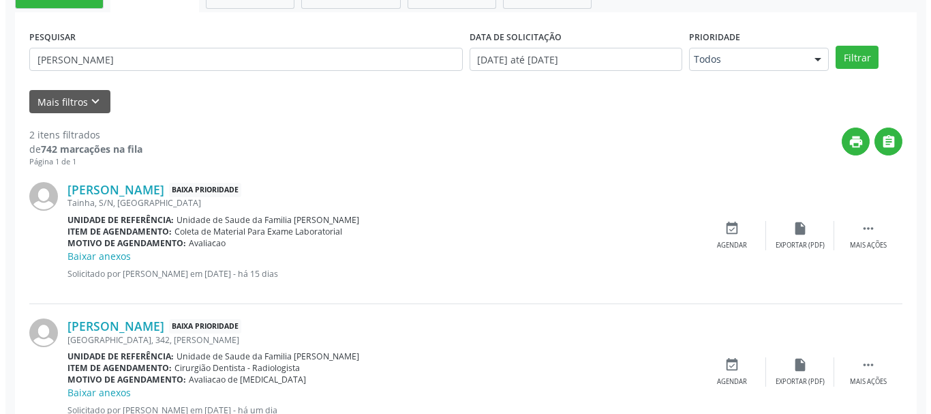
scroll to position [310, 0]
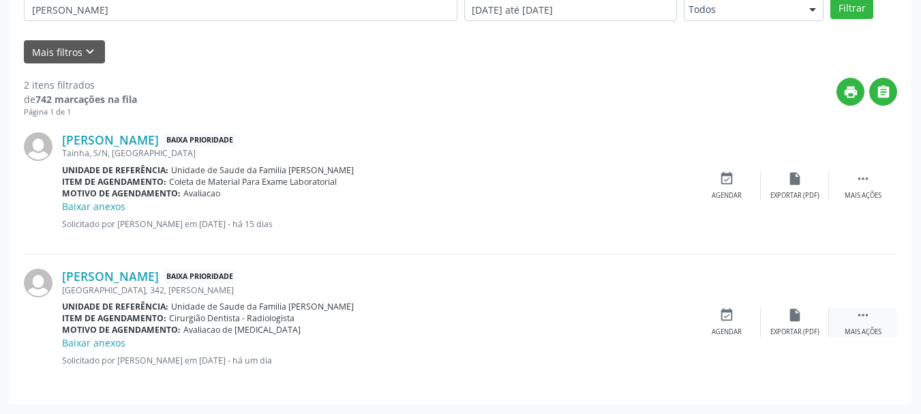
click at [868, 322] on icon "" at bounding box center [863, 314] width 15 height 15
click at [738, 320] on div "cancel Cancelar" at bounding box center [727, 321] width 68 height 29
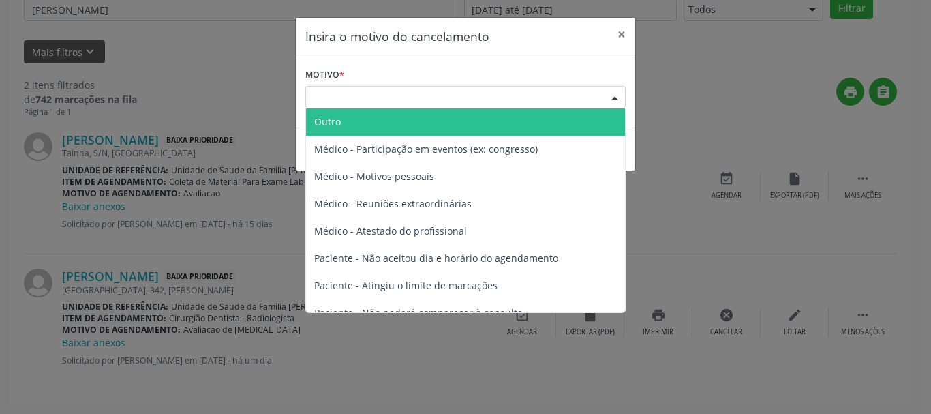
click at [344, 97] on div "Escolha o motivo" at bounding box center [465, 97] width 320 height 23
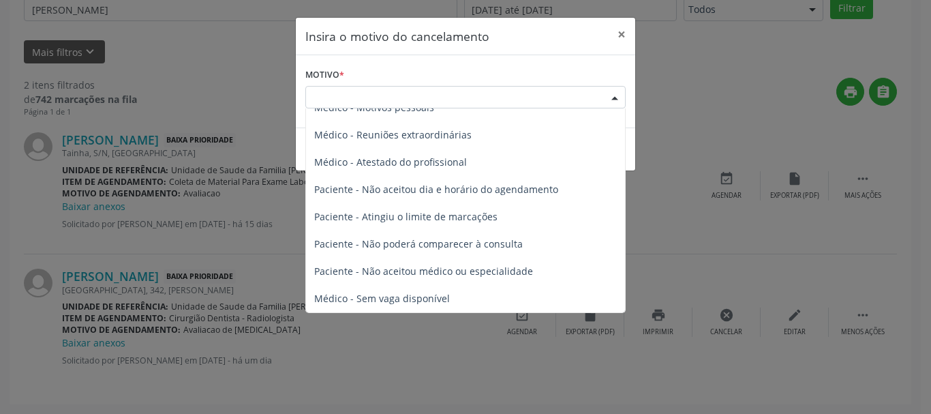
scroll to position [0, 0]
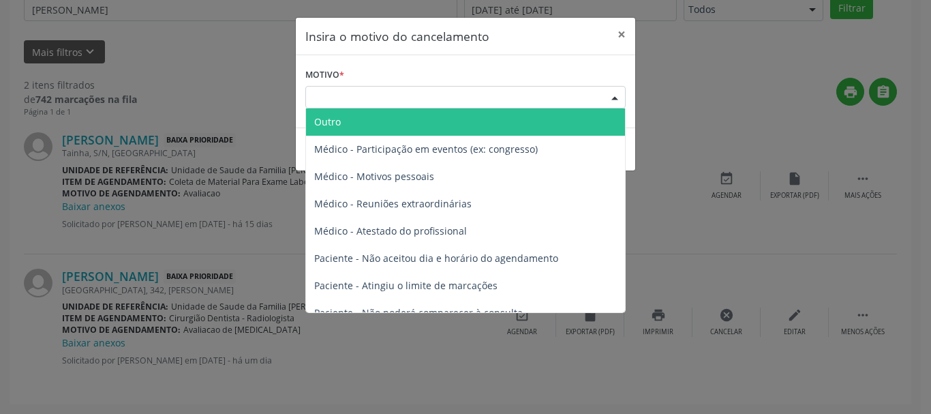
click at [338, 112] on span "Outro" at bounding box center [465, 121] width 319 height 27
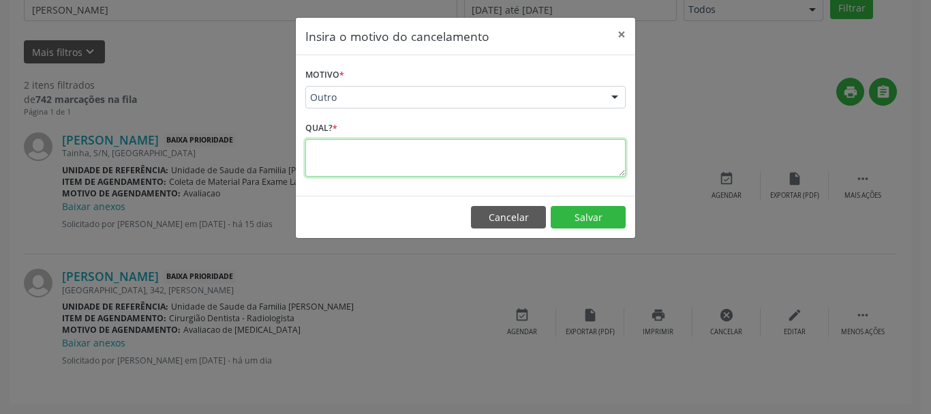
click at [338, 151] on textarea at bounding box center [465, 157] width 320 height 37
type textarea "Procedimento realizado"
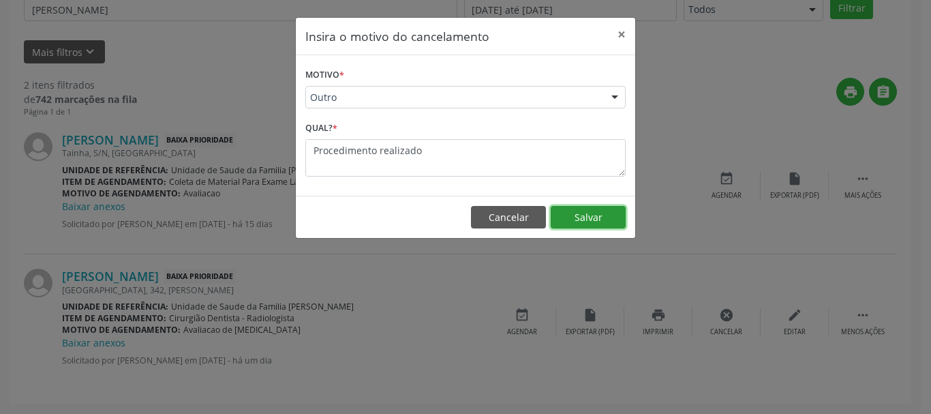
click at [603, 217] on button "Salvar" at bounding box center [588, 217] width 75 height 23
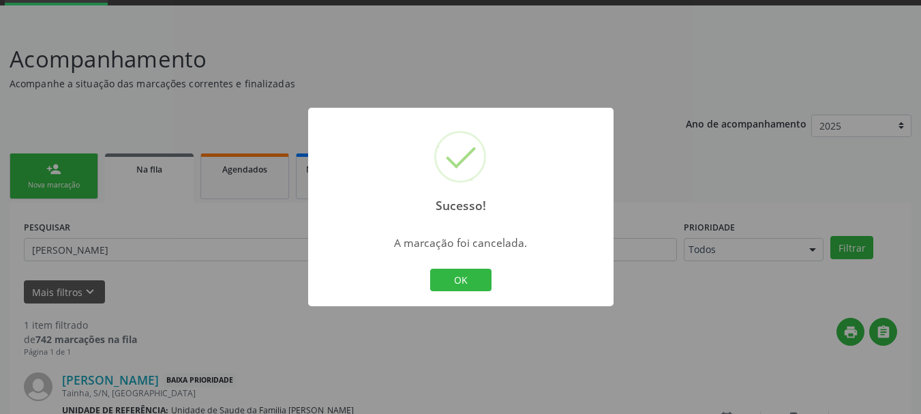
scroll to position [173, 0]
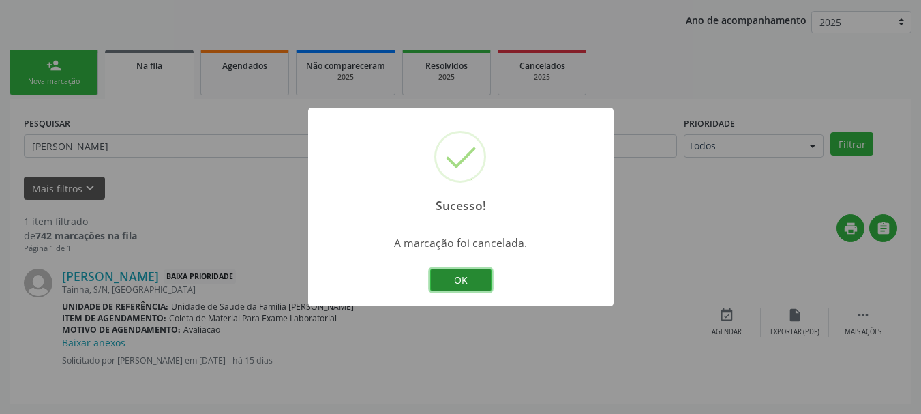
click at [453, 269] on button "OK" at bounding box center [460, 280] width 61 height 23
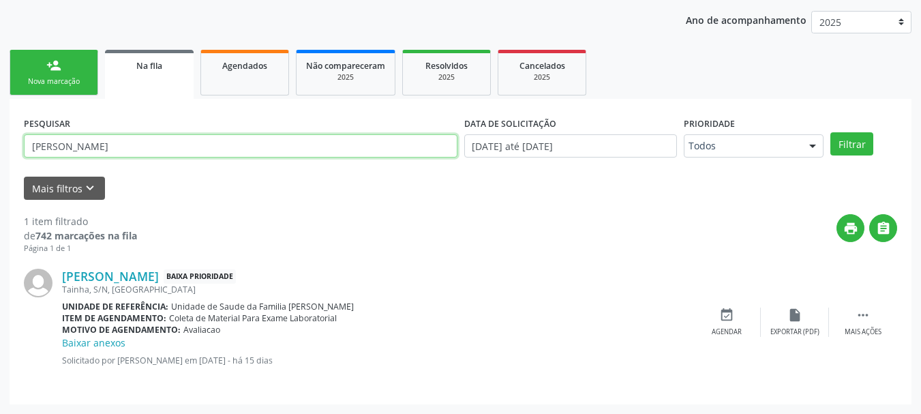
click at [70, 154] on input "[PERSON_NAME]" at bounding box center [241, 145] width 434 height 23
type input "A"
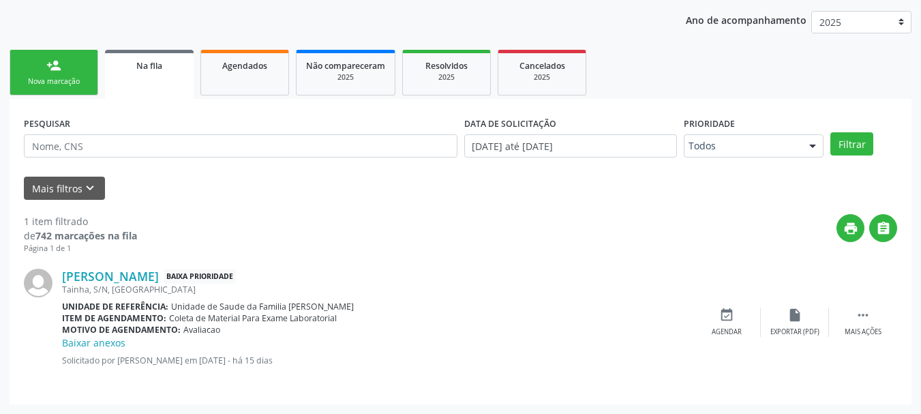
click at [16, 52] on link "person_add Nova marcação" at bounding box center [54, 73] width 89 height 46
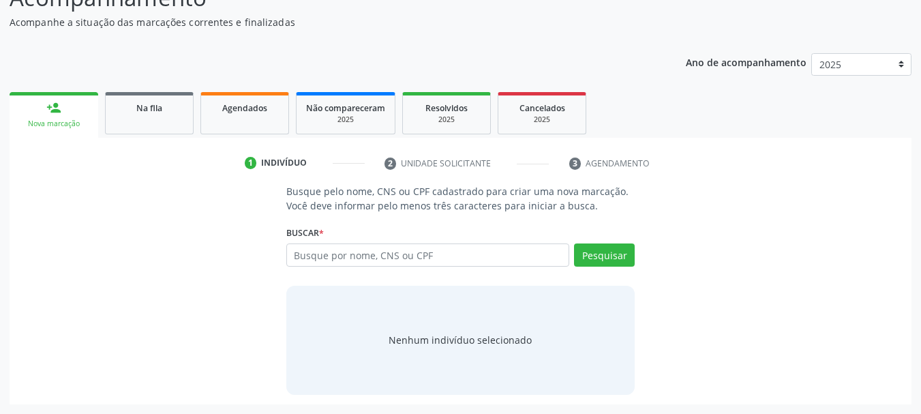
scroll to position [131, 0]
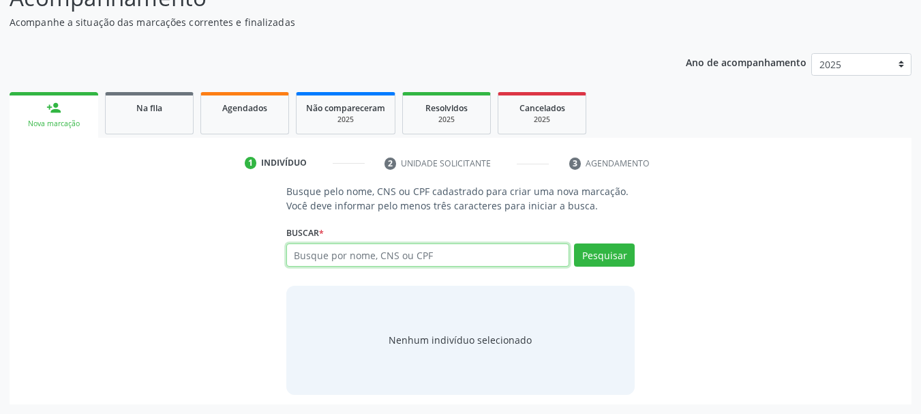
click at [320, 256] on input "text" at bounding box center [428, 254] width 284 height 23
paste input "898002787696513"
type input "898002787696513"
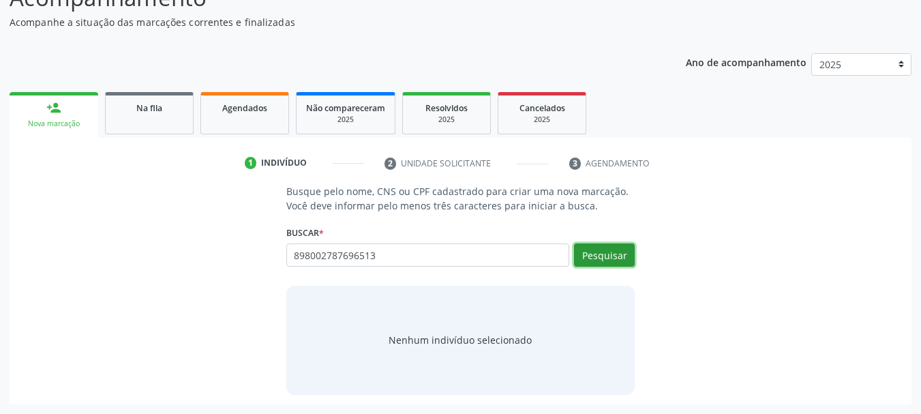
click at [622, 263] on button "Pesquisar" at bounding box center [604, 254] width 61 height 23
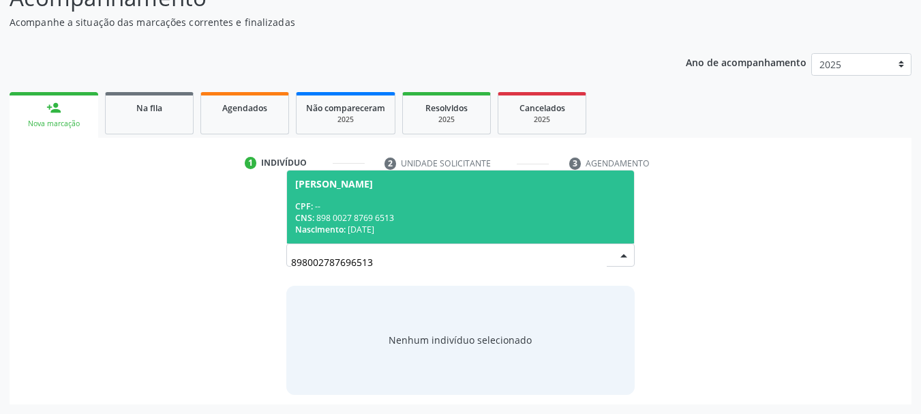
click at [327, 201] on div "CPF: --" at bounding box center [460, 206] width 331 height 12
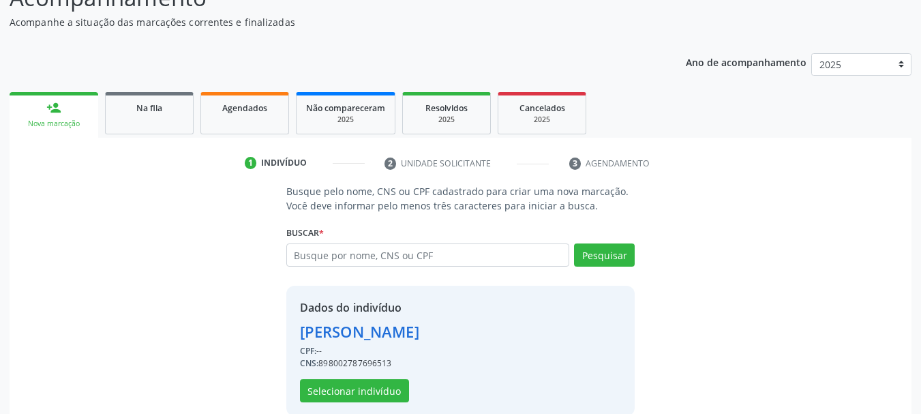
scroll to position [152, 0]
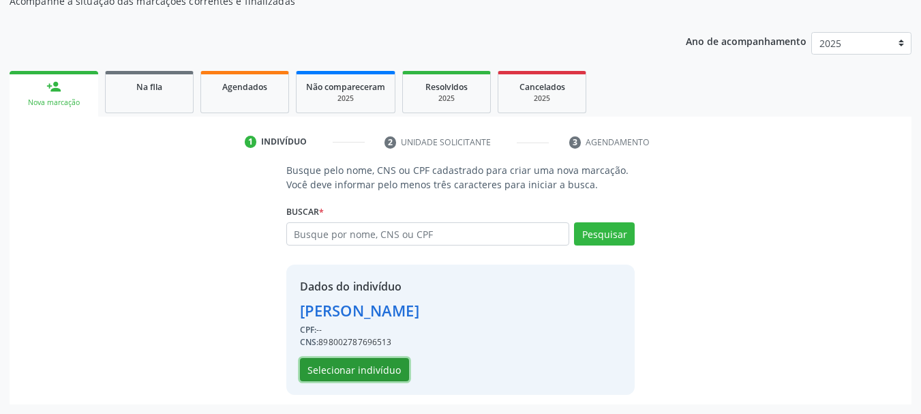
click at [335, 365] on button "Selecionar indivíduo" at bounding box center [354, 369] width 109 height 23
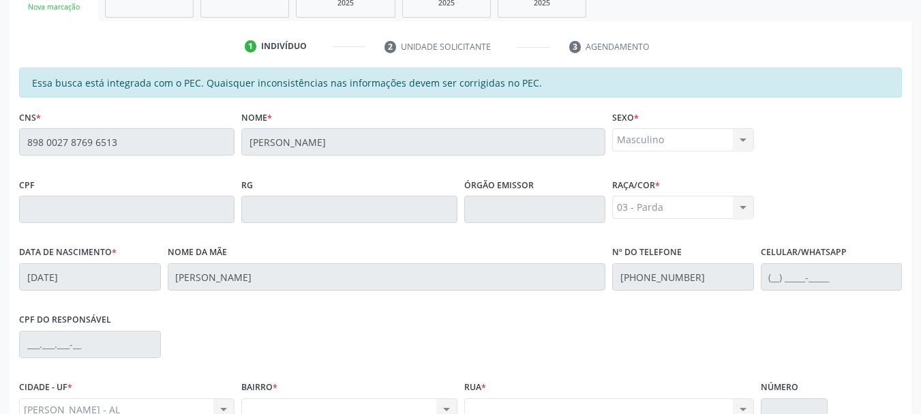
scroll to position [179, 0]
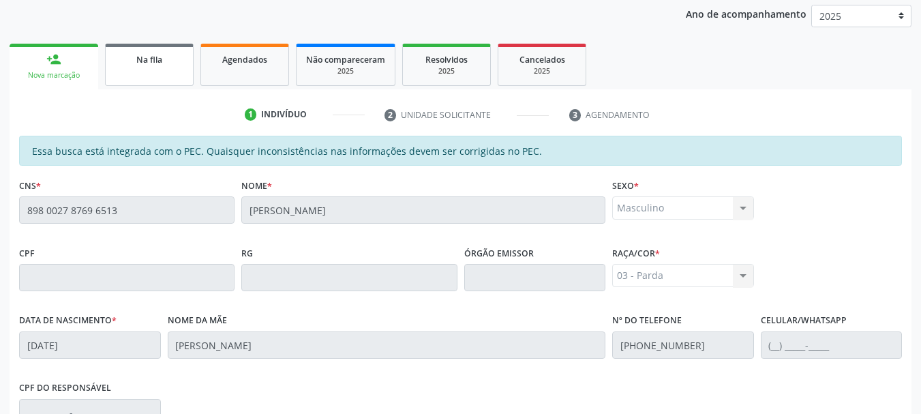
click at [121, 76] on link "Na fila" at bounding box center [149, 65] width 89 height 42
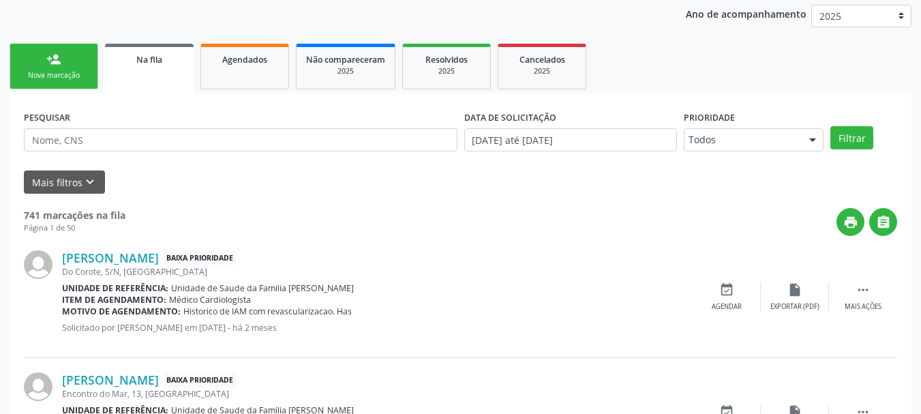
click at [68, 60] on link "person_add Nova marcação" at bounding box center [54, 67] width 89 height 46
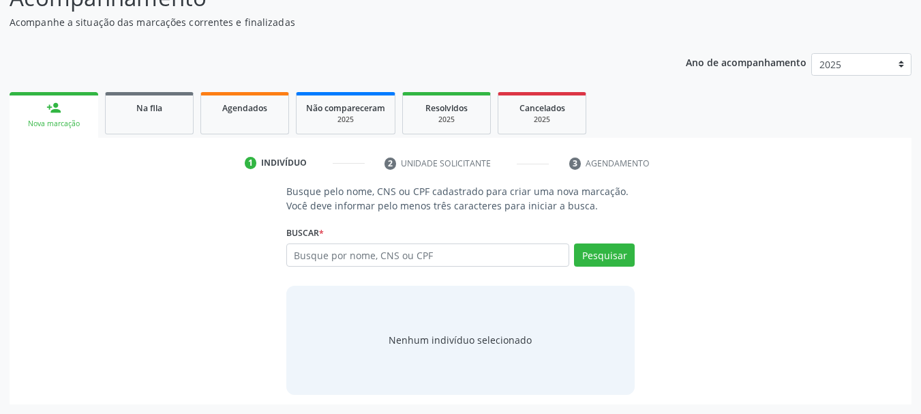
scroll to position [131, 0]
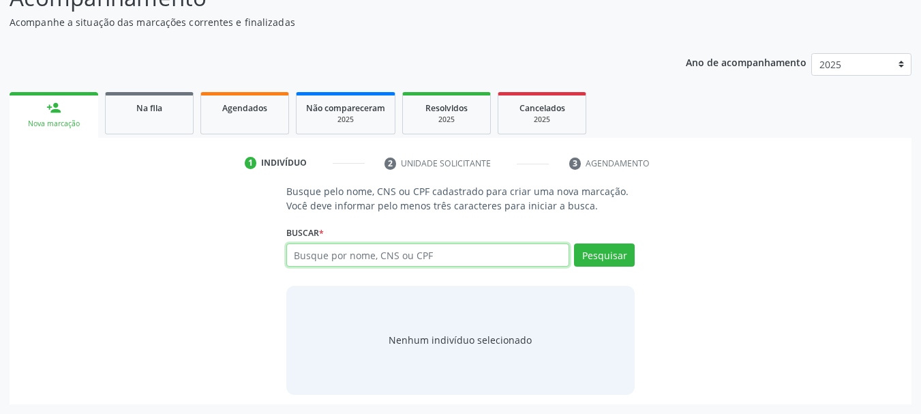
click at [361, 250] on input "text" at bounding box center [428, 254] width 284 height 23
paste input "174.047.134-20"
type input "174.047.134-20"
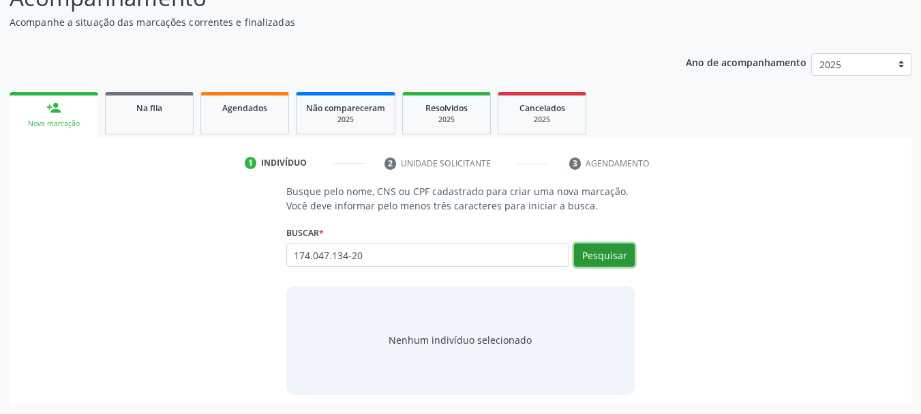
click at [603, 249] on button "Pesquisar" at bounding box center [604, 254] width 61 height 23
type input "174.047.134-20"
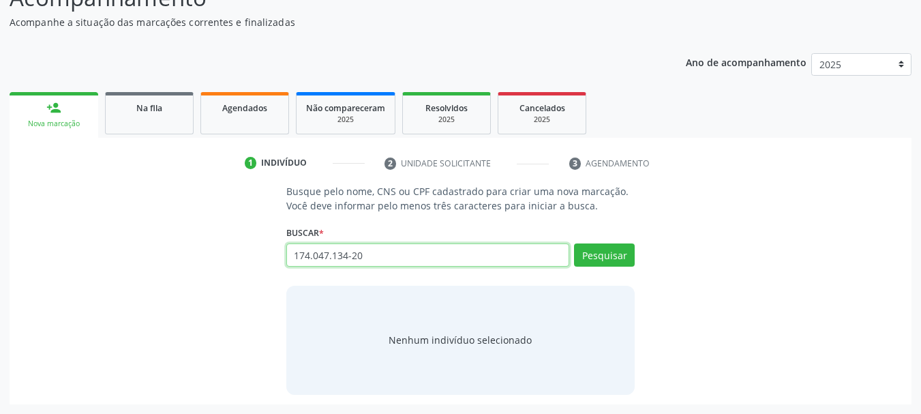
drag, startPoint x: 467, startPoint y: 260, endPoint x: 222, endPoint y: 258, distance: 245.4
click at [222, 258] on div "Busque pelo nome, CNS ou CPF cadastrado para criar uma nova marcação. Você deve…" at bounding box center [460, 289] width 883 height 210
paste input "898002787696513"
type input "898002787696513"
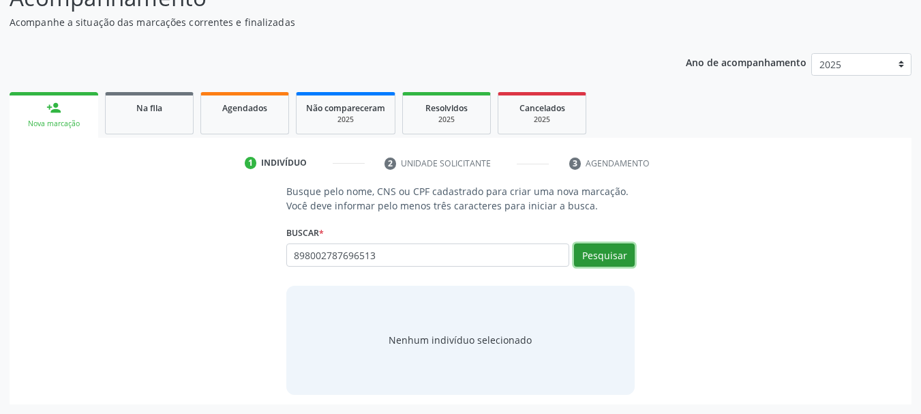
click at [607, 257] on button "Pesquisar" at bounding box center [604, 254] width 61 height 23
type input "898002787696513"
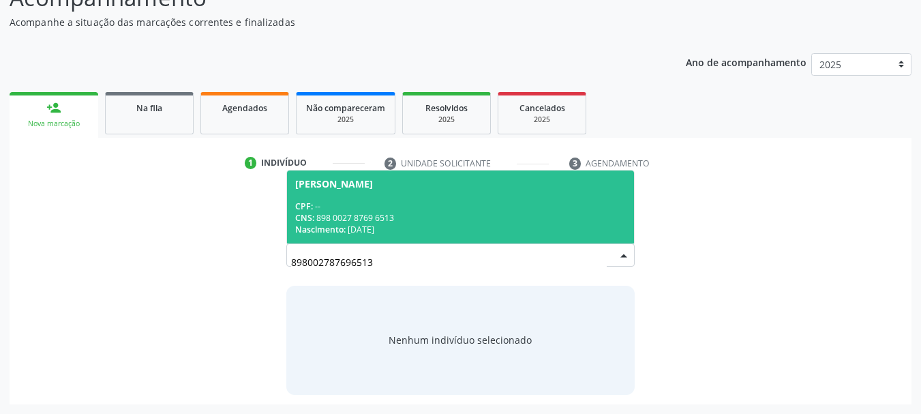
click at [310, 222] on span "CNS:" at bounding box center [304, 218] width 19 height 12
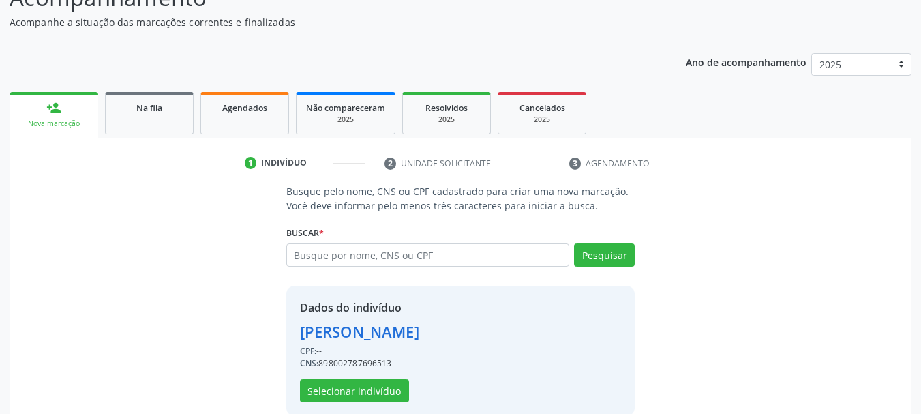
scroll to position [152, 0]
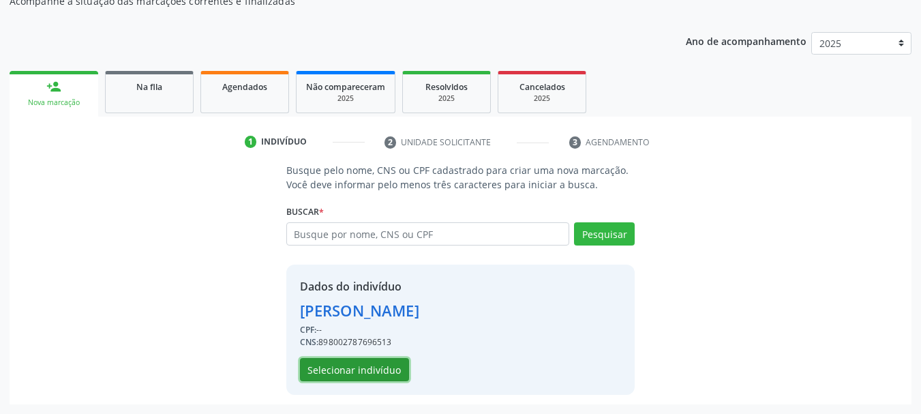
click at [350, 372] on button "Selecionar indivíduo" at bounding box center [354, 369] width 109 height 23
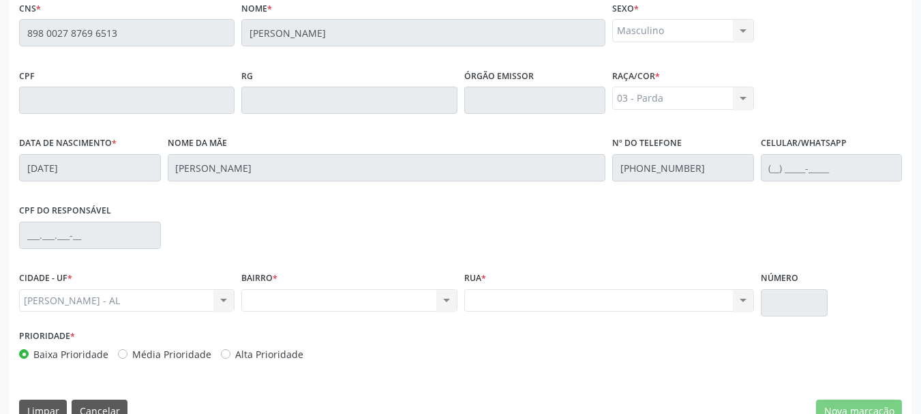
scroll to position [384, 0]
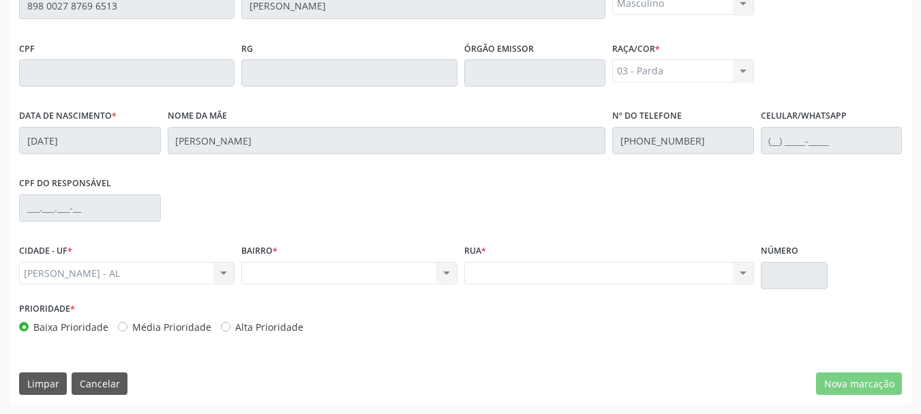
click at [285, 274] on div "Nenhum resultado encontrado para: " " Não há nenhuma opção para ser exibida." at bounding box center [348, 273] width 215 height 23
click at [444, 274] on div "Nenhum resultado encontrado para: " " Não há nenhuma opção para ser exibida." at bounding box center [348, 273] width 215 height 23
click at [294, 268] on div "Nenhum resultado encontrado para: " " Não há nenhuma opção para ser exibida." at bounding box center [348, 273] width 215 height 23
click at [299, 266] on div "Nenhum resultado encontrado para: " " Não há nenhuma opção para ser exibida." at bounding box center [348, 273] width 215 height 23
click at [539, 272] on div "Nenhum resultado encontrado para: " " Não há nenhuma opção para ser exibida." at bounding box center [609, 273] width 290 height 23
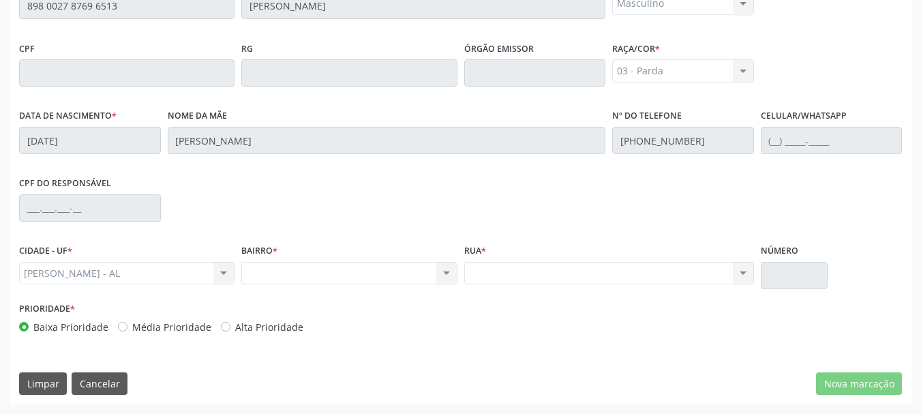
click at [740, 272] on div "Nenhum resultado encontrado para: " " Não há nenhuma opção para ser exibida." at bounding box center [609, 273] width 290 height 23
click at [748, 270] on div "Nenhum resultado encontrado para: " " Não há nenhuma opção para ser exibida." at bounding box center [609, 273] width 290 height 23
click at [487, 304] on div "Prioridade * Baixa Prioridade Média Prioridade Alta Prioridade" at bounding box center [461, 321] width 890 height 45
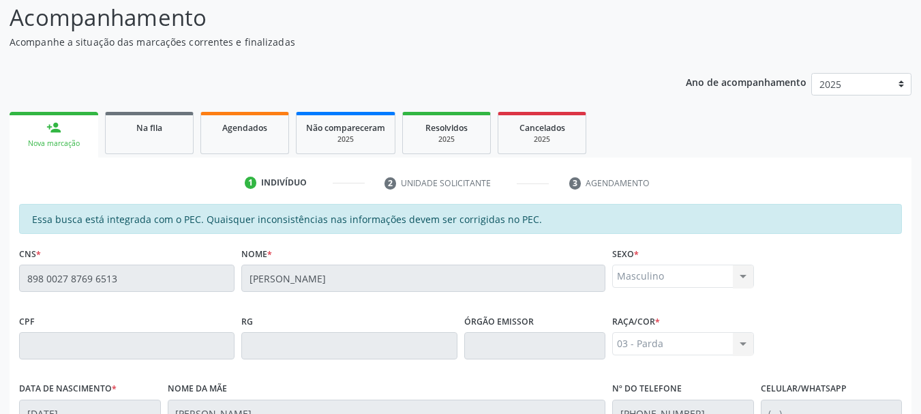
scroll to position [43, 0]
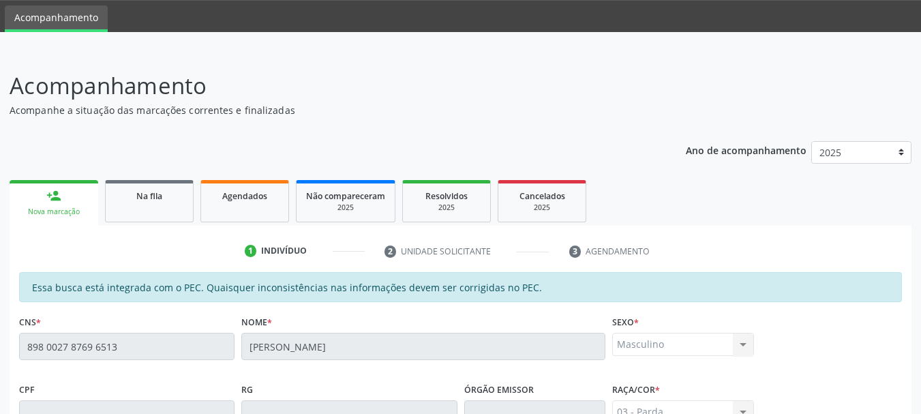
click at [16, 341] on div "CNS * 898 0027 8769 6513" at bounding box center [127, 345] width 222 height 67
click at [120, 203] on link "Na fila" at bounding box center [149, 201] width 89 height 42
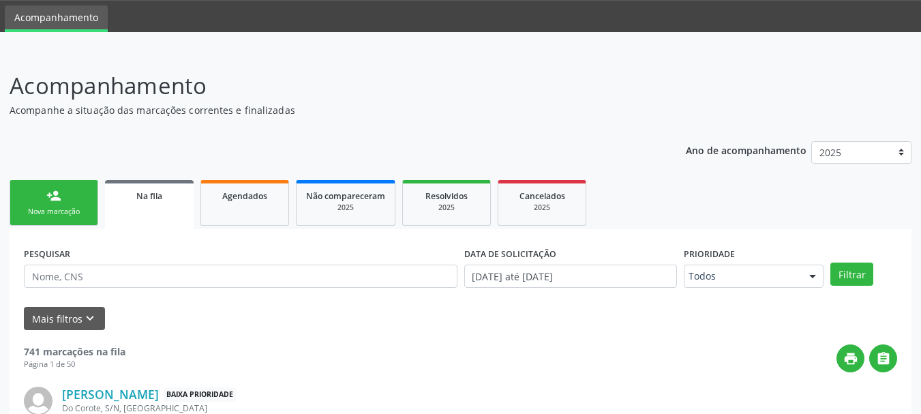
click at [67, 213] on div "Nova marcação" at bounding box center [54, 212] width 68 height 10
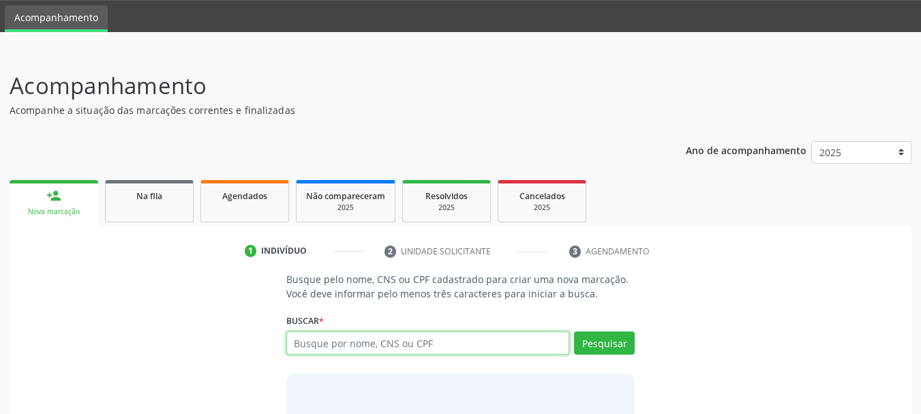
click at [325, 340] on input "text" at bounding box center [428, 342] width 284 height 23
paste input "898 0027 8769 6513"
type input "898 0027 8769 6513"
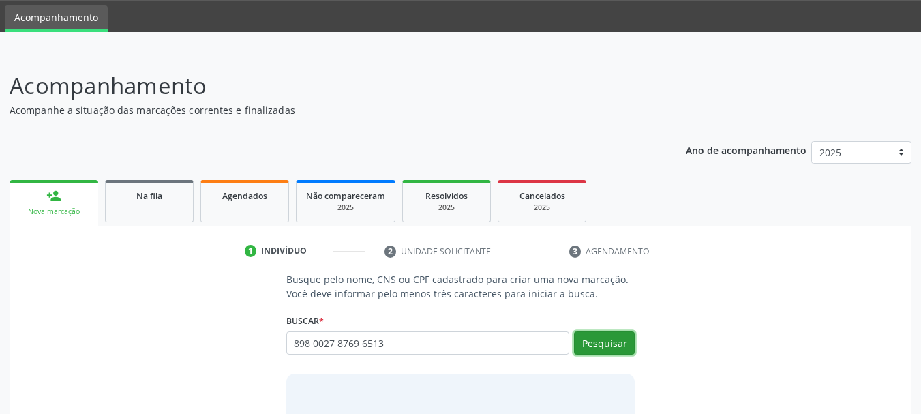
click at [628, 338] on button "Pesquisar" at bounding box center [604, 342] width 61 height 23
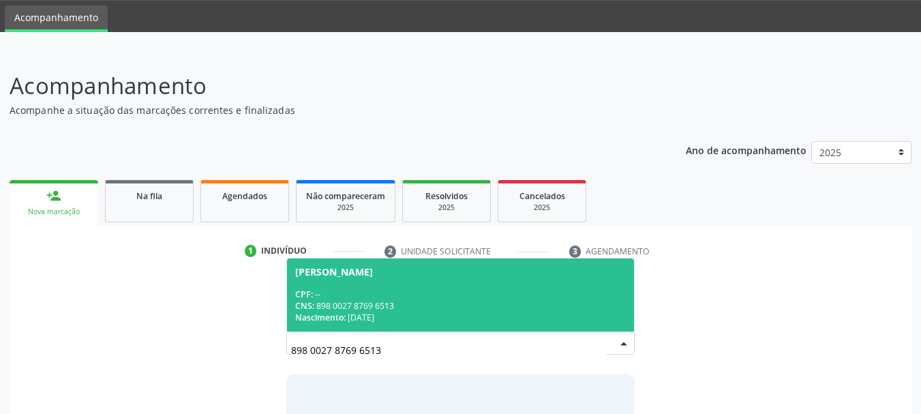
click at [452, 300] on div "CNS: 898 0027 8769 6513" at bounding box center [460, 306] width 331 height 12
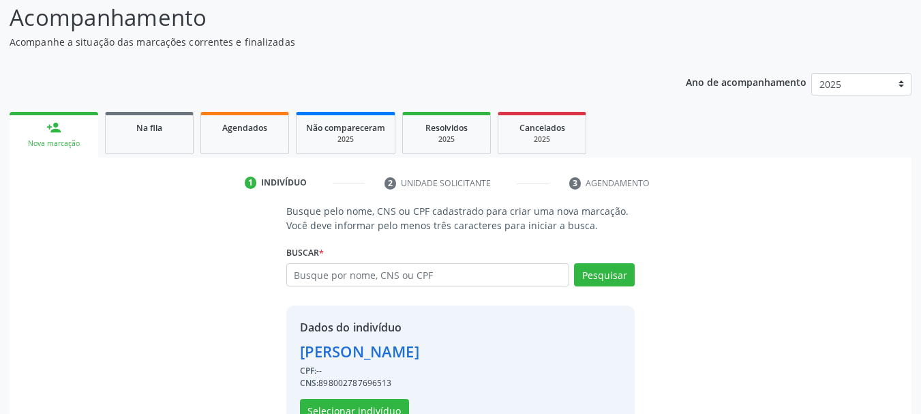
scroll to position [152, 0]
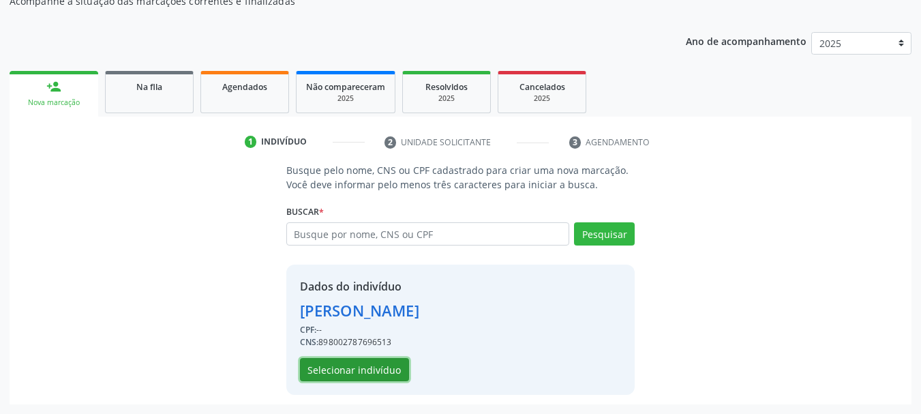
click at [373, 363] on button "Selecionar indivíduo" at bounding box center [354, 369] width 109 height 23
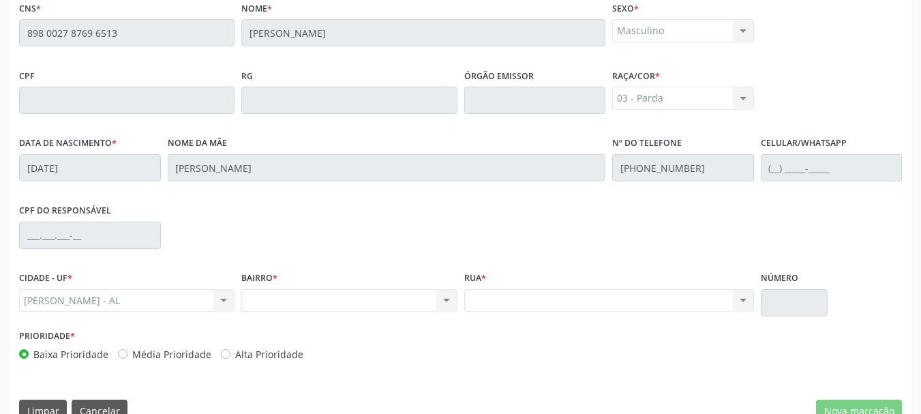
scroll to position [384, 0]
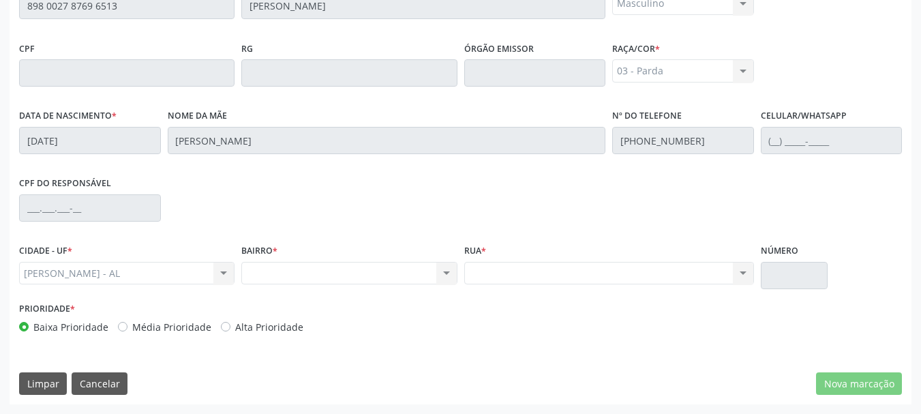
click at [316, 268] on div "Nenhum resultado encontrado para: " " Não há nenhuma opção para ser exibida." at bounding box center [348, 273] width 215 height 23
click at [441, 275] on div "Nenhum resultado encontrado para: " " Não há nenhuma opção para ser exibida." at bounding box center [348, 273] width 215 height 23
